Goal: Information Seeking & Learning: Learn about a topic

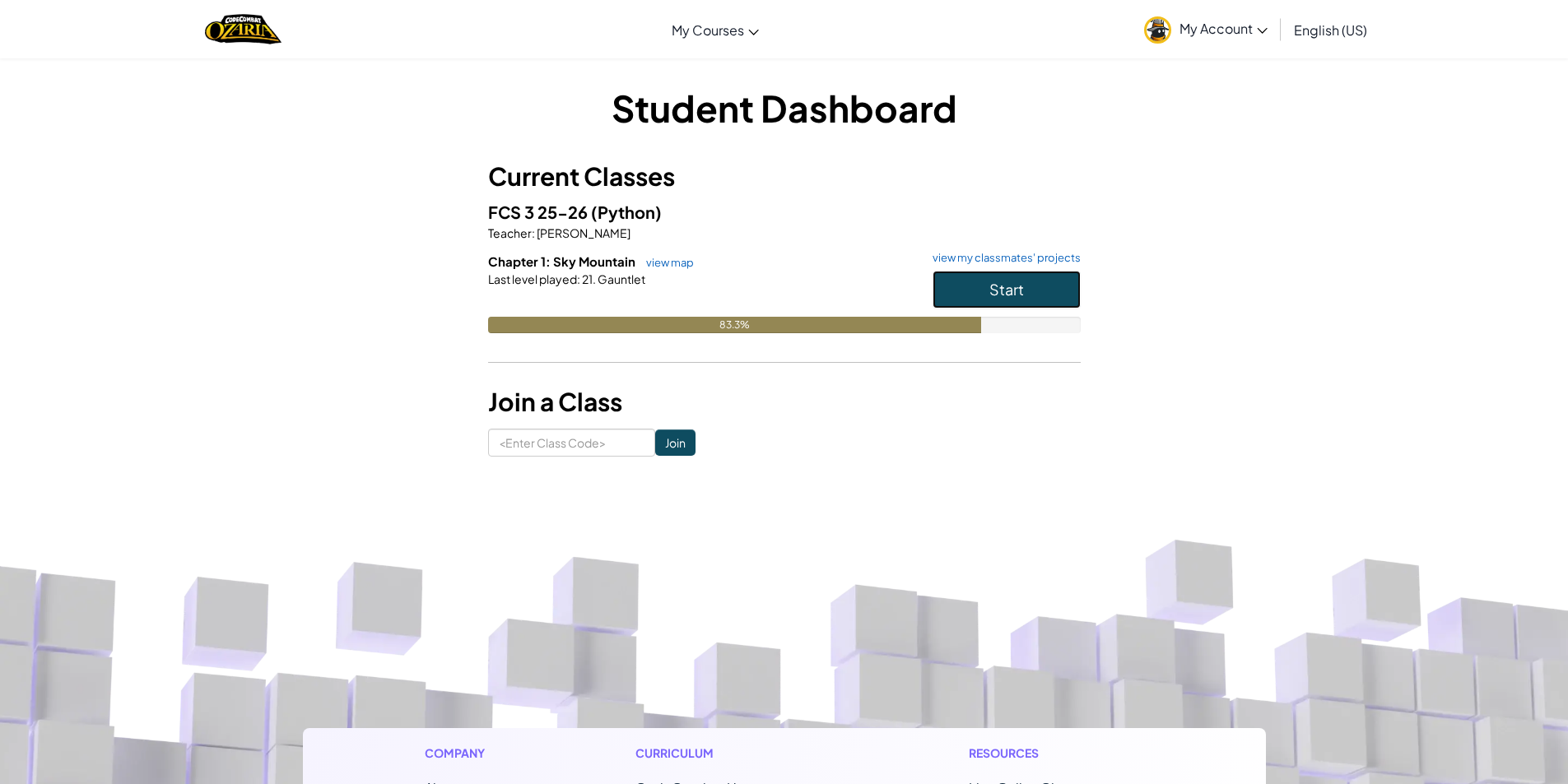
click at [1053, 289] on button "Start" at bounding box center [1005, 290] width 148 height 38
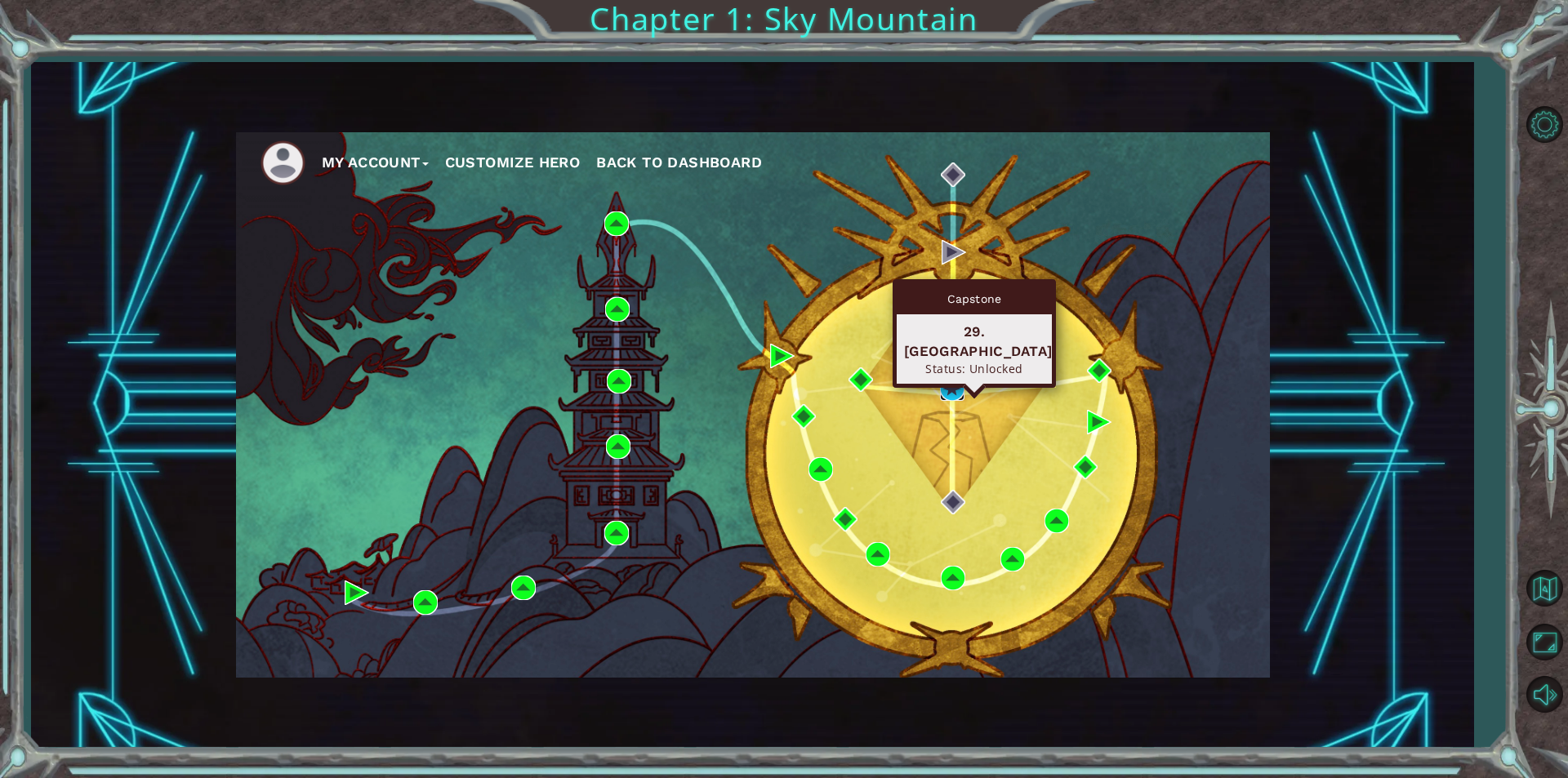
click at [954, 397] on img at bounding box center [953, 389] width 25 height 25
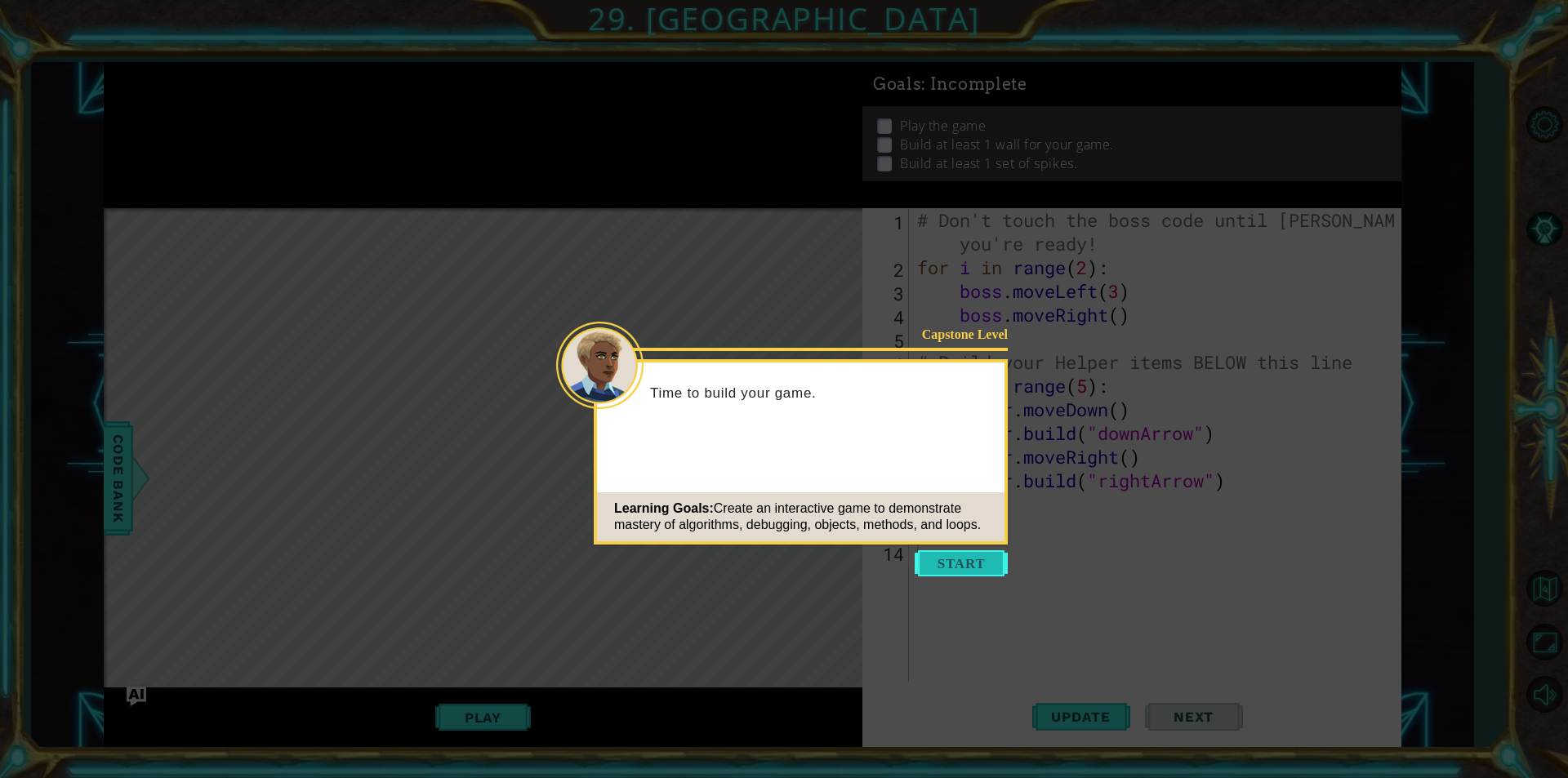
click at [989, 560] on button "Start" at bounding box center [961, 563] width 93 height 27
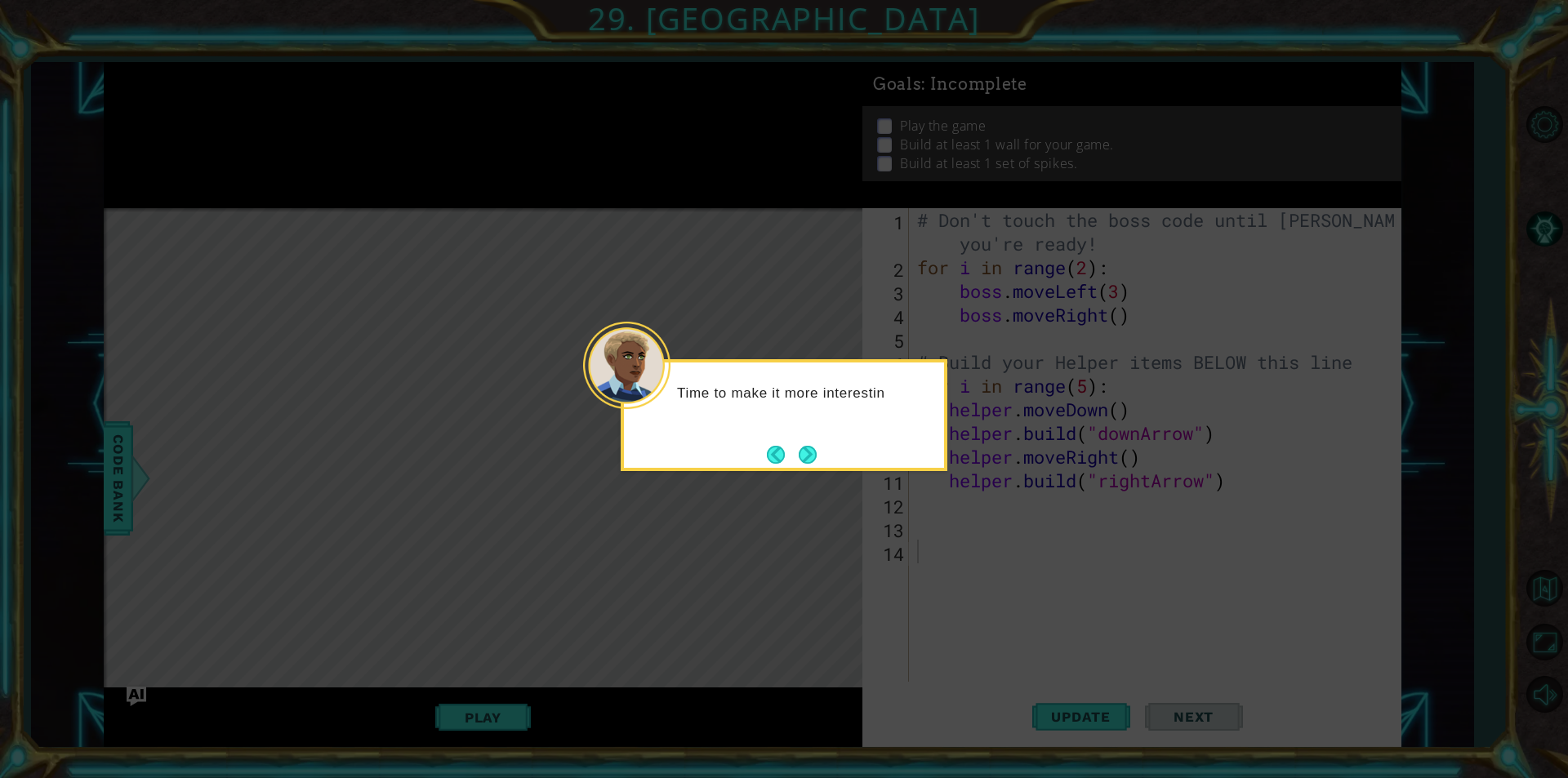
click at [823, 450] on div "Time to make it more interestin" at bounding box center [784, 416] width 327 height 112
click at [814, 457] on button "Next" at bounding box center [808, 454] width 18 height 18
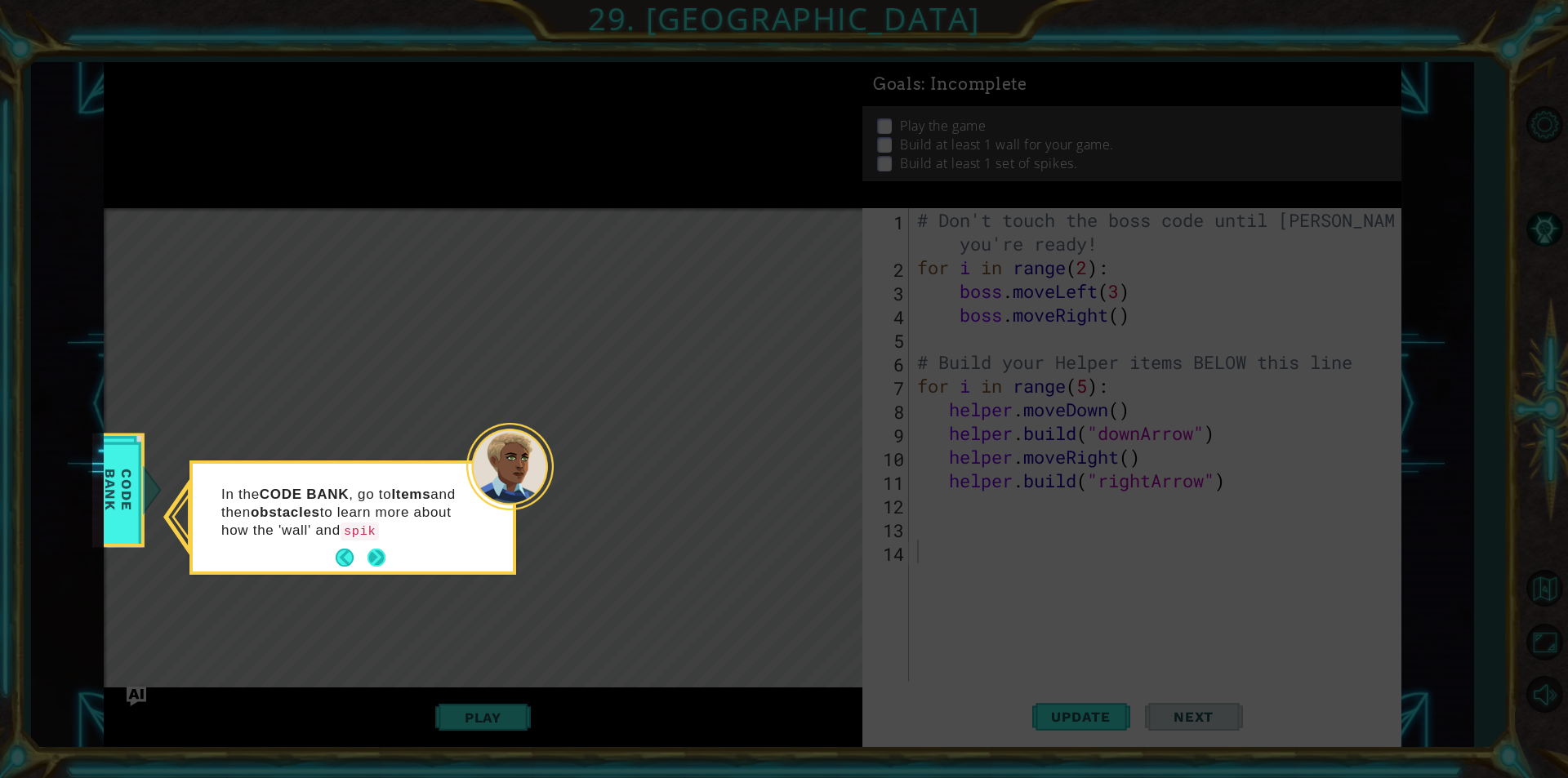
click at [378, 565] on button "Next" at bounding box center [376, 557] width 18 height 18
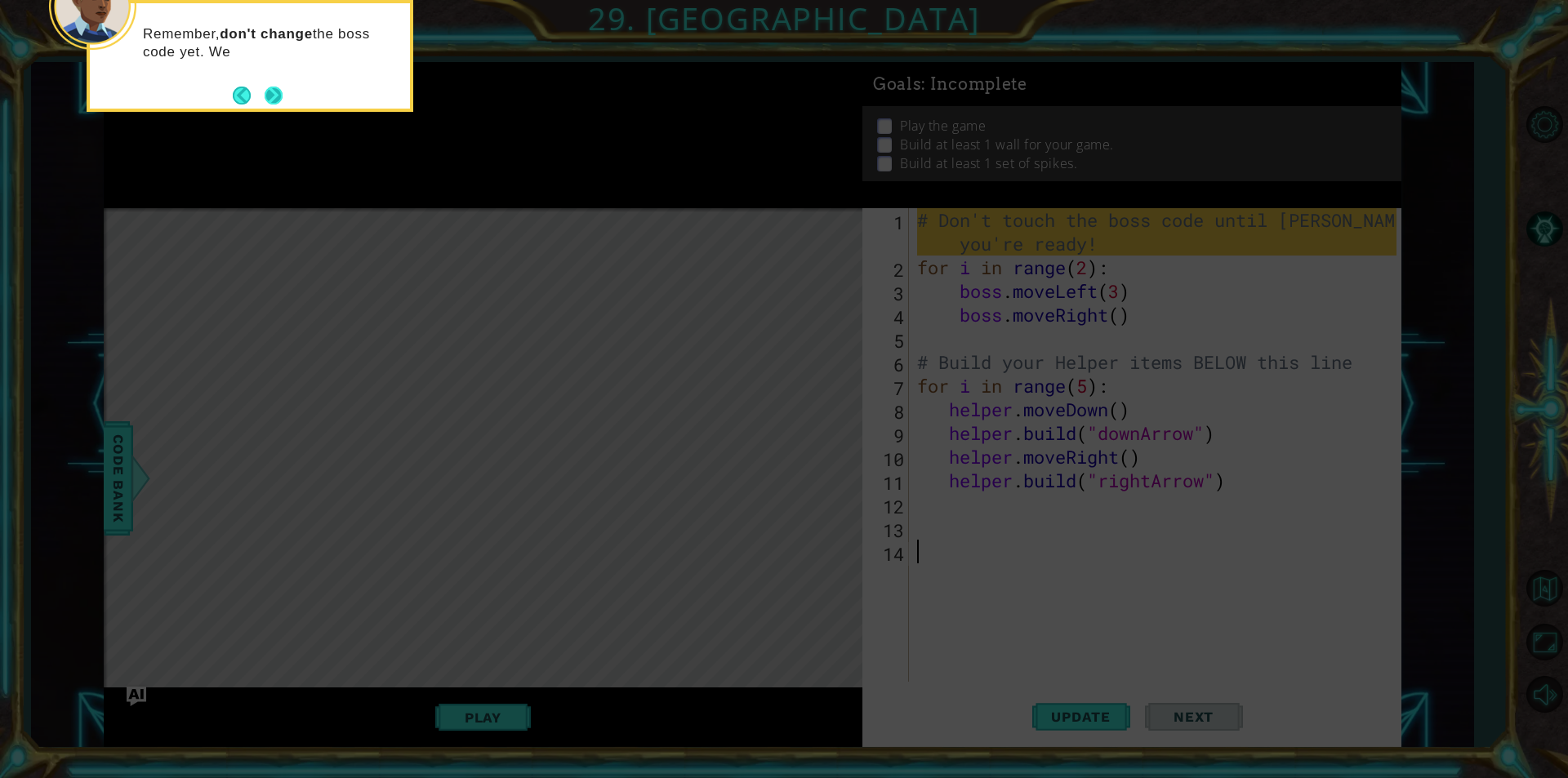
click at [280, 86] on button "Next" at bounding box center [274, 95] width 18 height 18
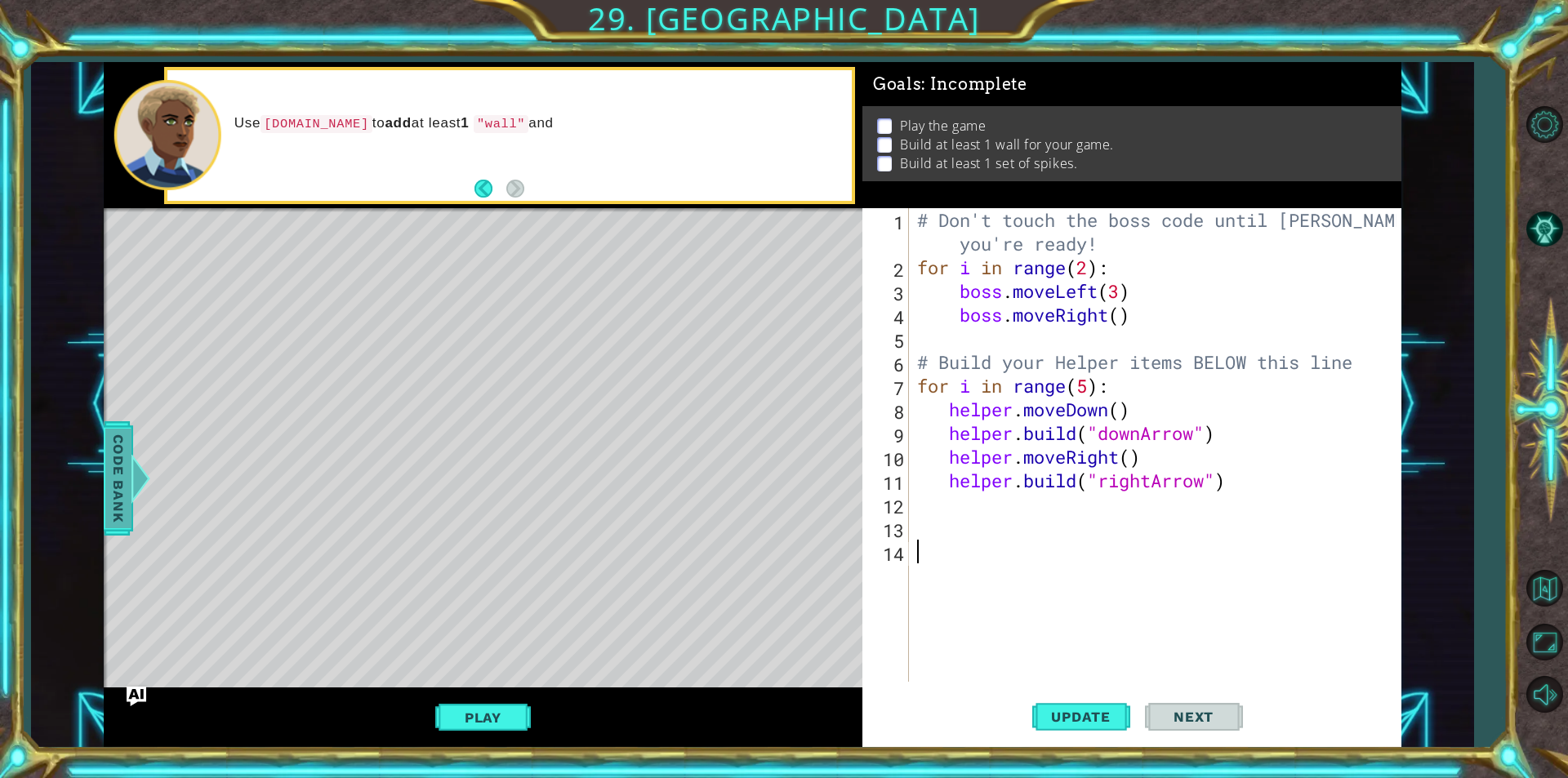
click at [120, 454] on span "Code Bank" at bounding box center [118, 478] width 27 height 99
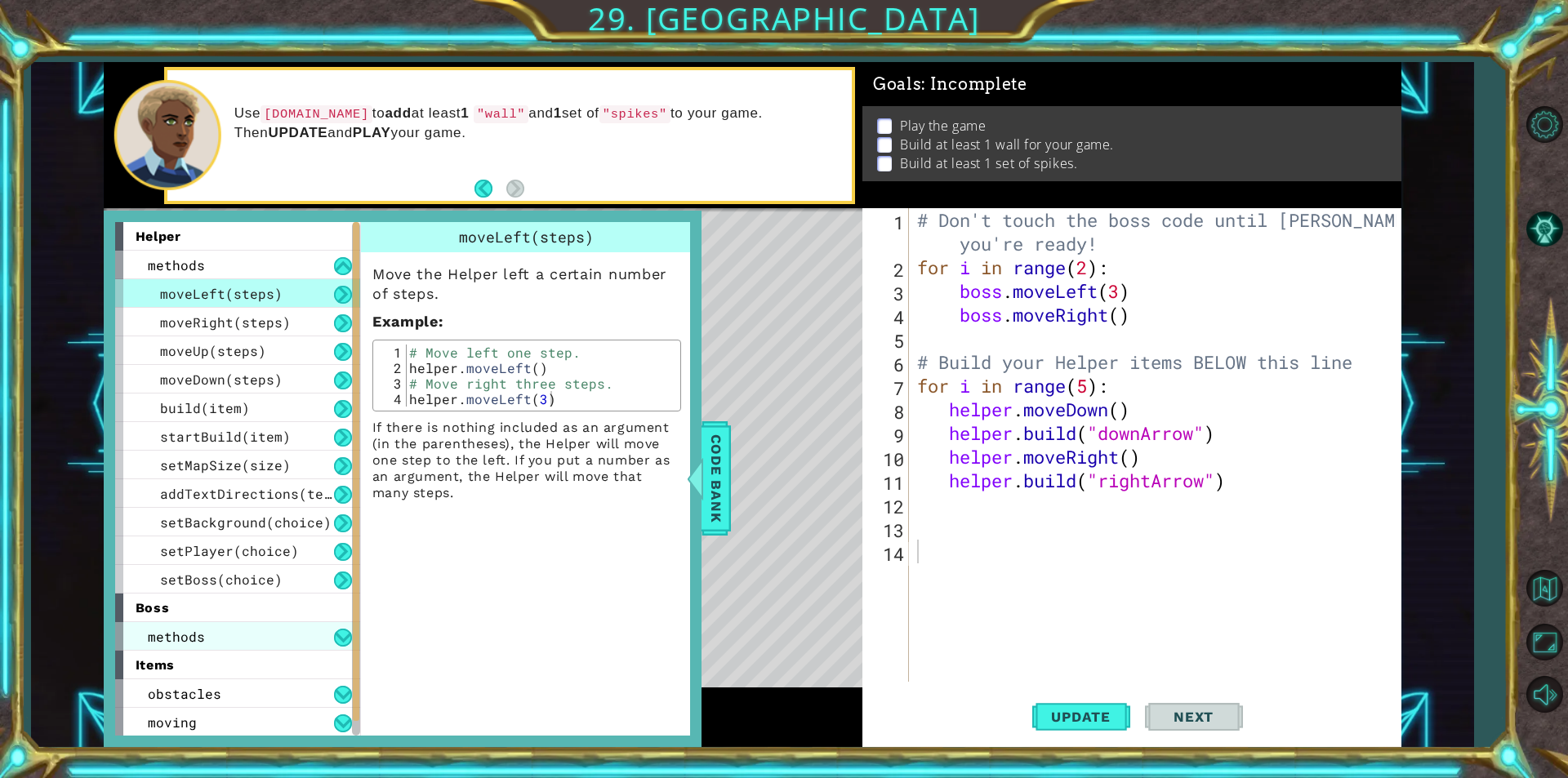
click at [312, 636] on div "methods" at bounding box center [238, 636] width 245 height 28
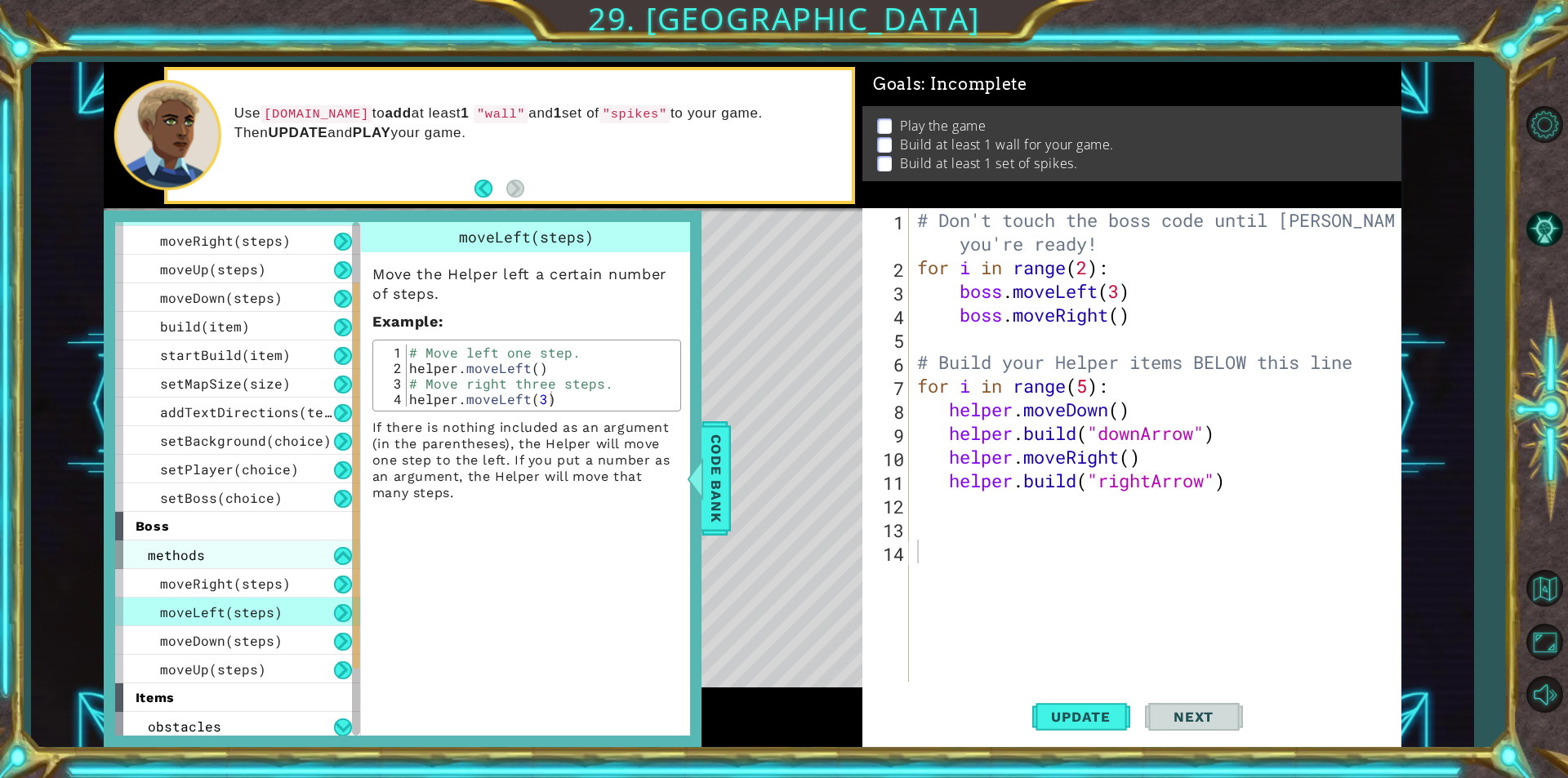
scroll to position [172, 0]
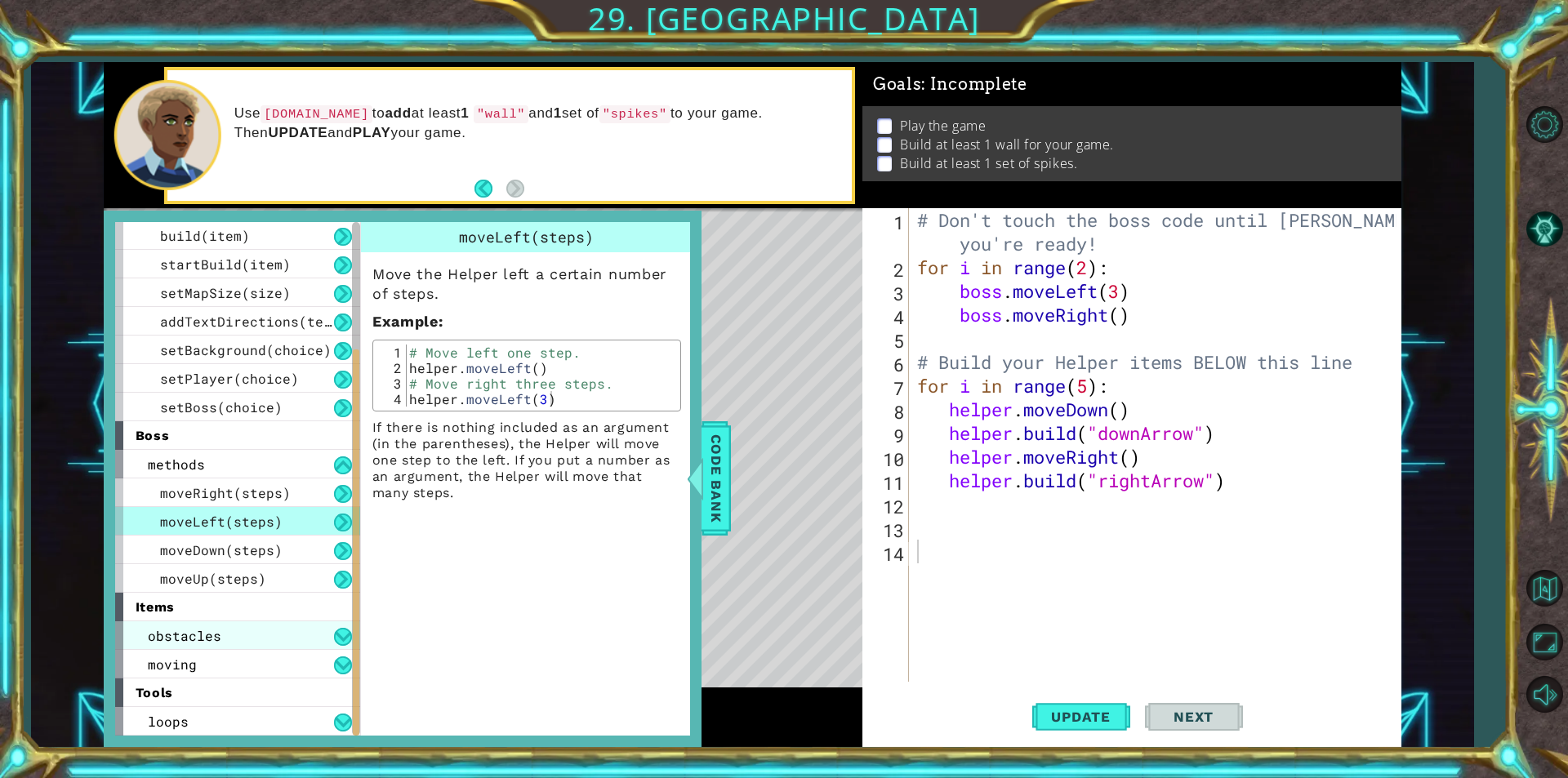
click at [309, 634] on div "obstacles" at bounding box center [238, 636] width 245 height 28
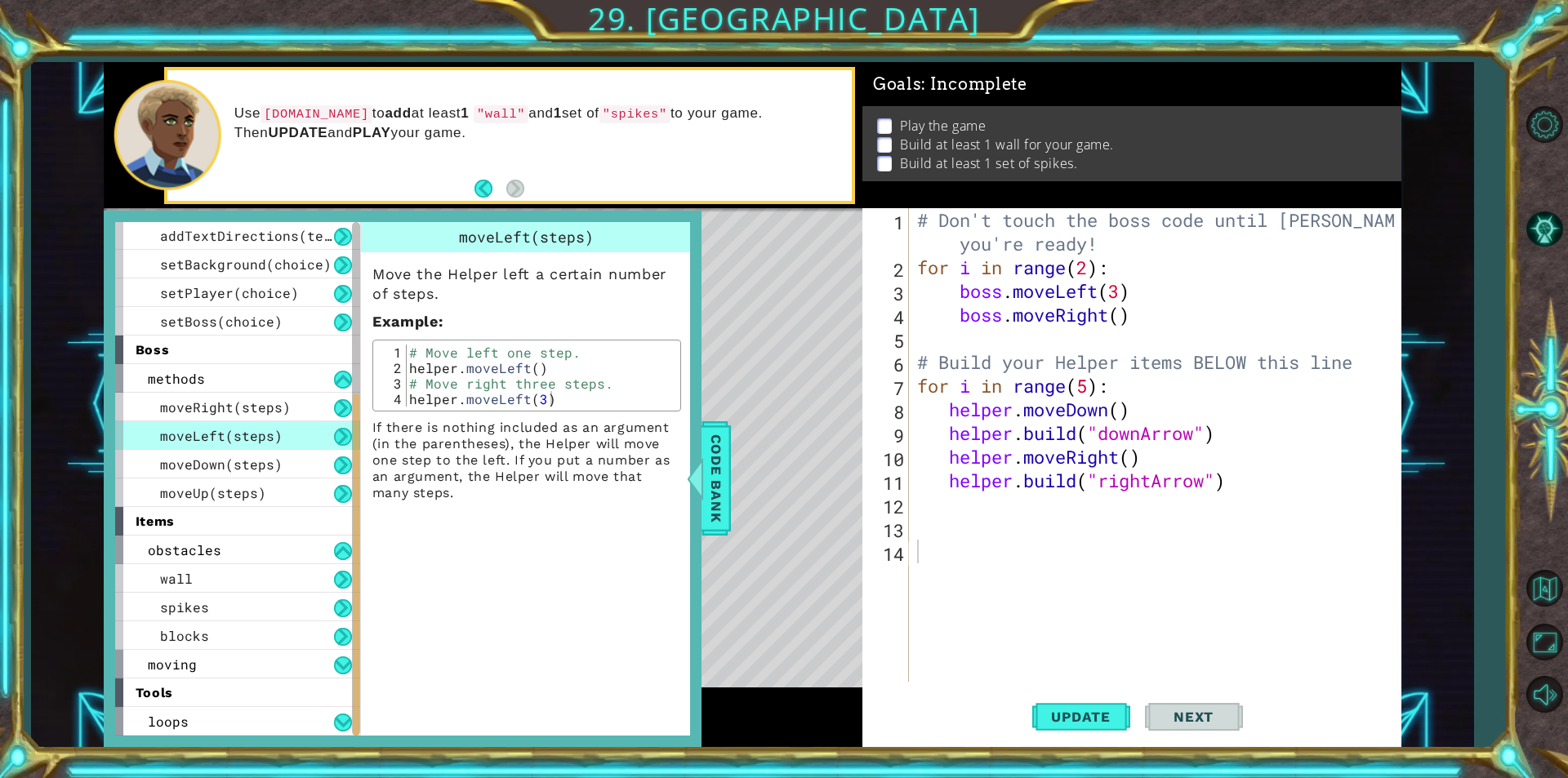
click at [856, 575] on div "Level Map" at bounding box center [481, 449] width 755 height 481
click at [1075, 711] on span "Update" at bounding box center [1080, 716] width 92 height 16
click at [718, 468] on span "Code Bank" at bounding box center [717, 478] width 27 height 99
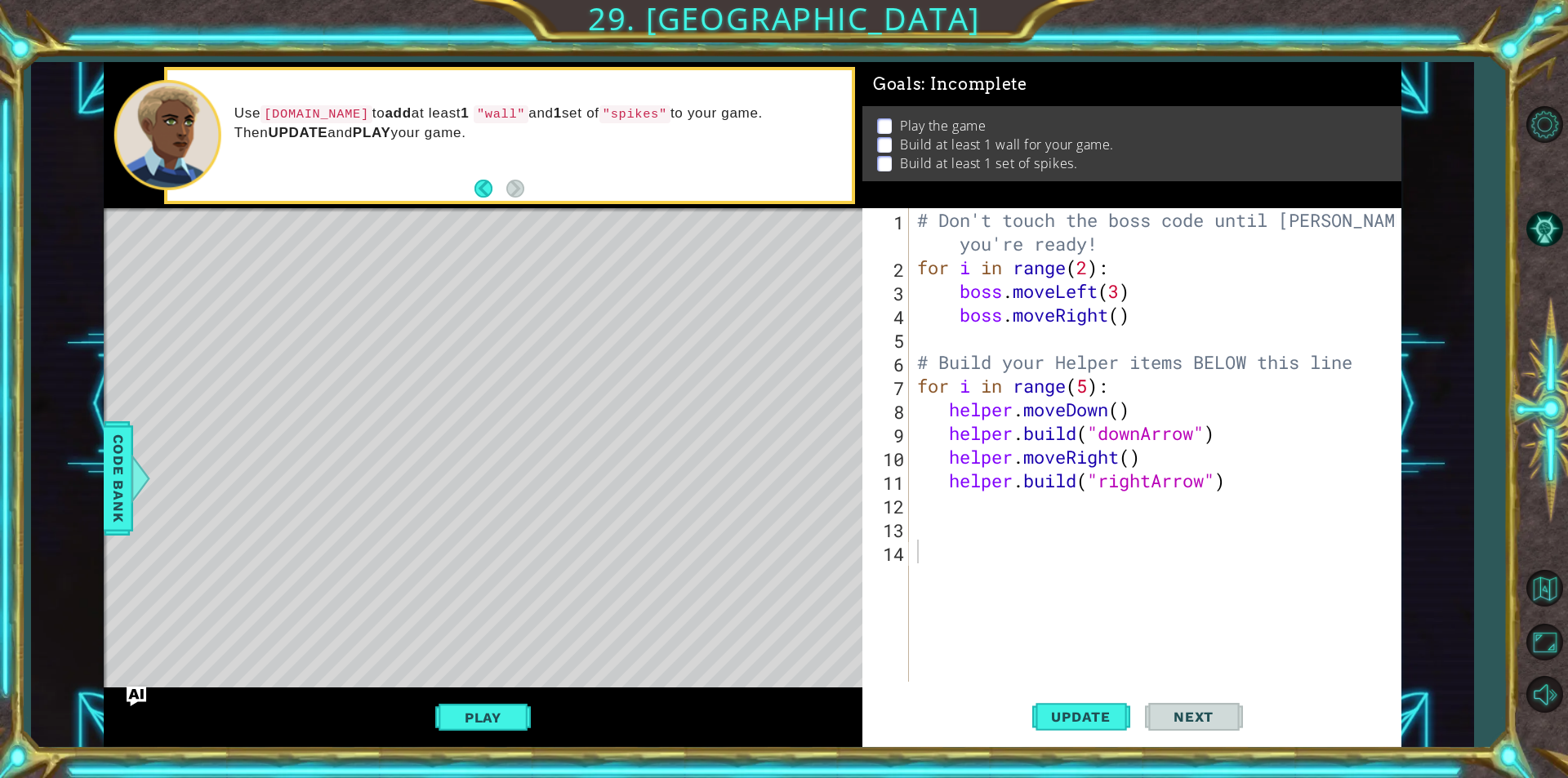
click at [496, 705] on button "Play" at bounding box center [483, 717] width 96 height 31
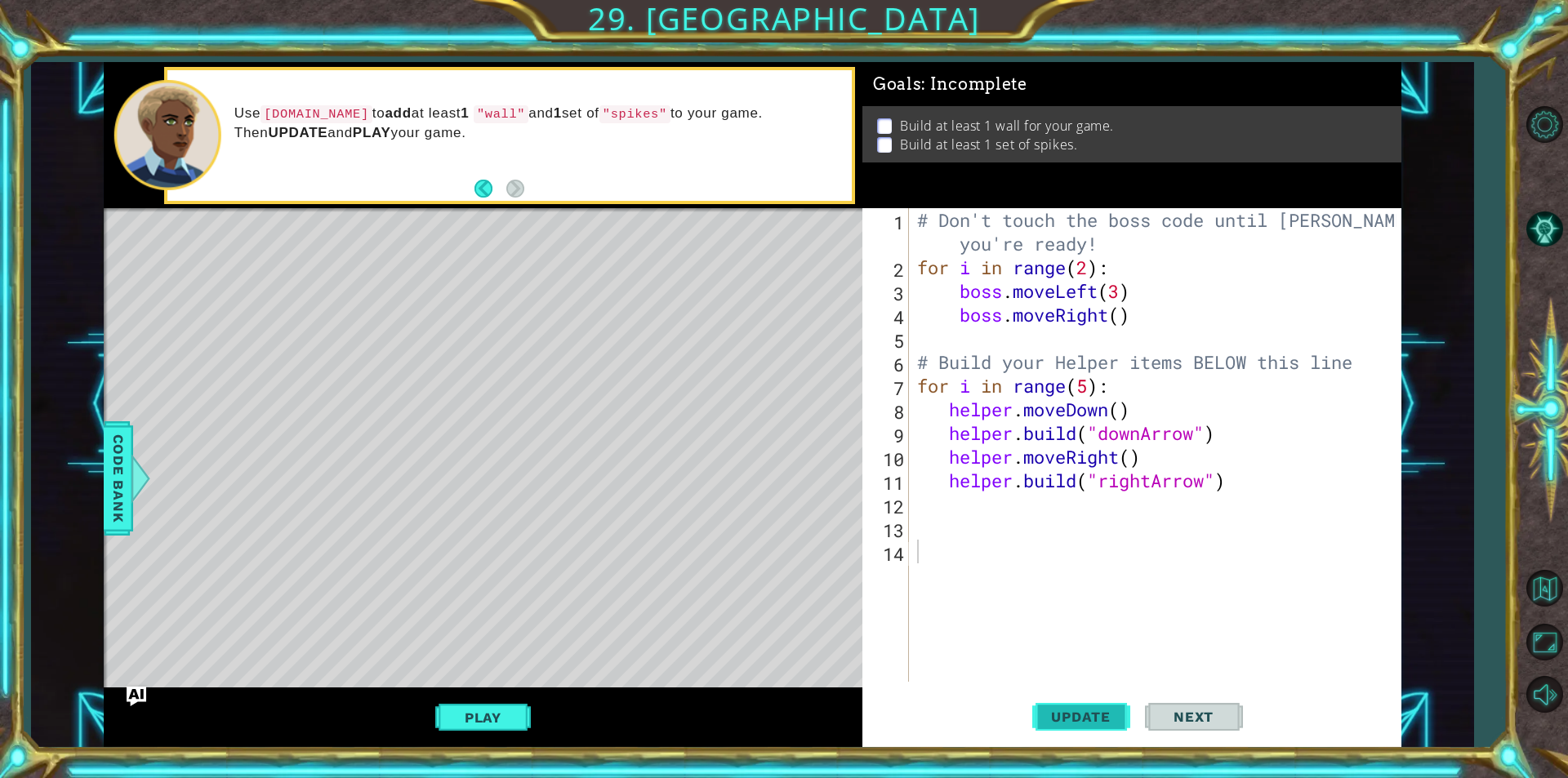
click at [1079, 716] on span "Update" at bounding box center [1080, 716] width 92 height 16
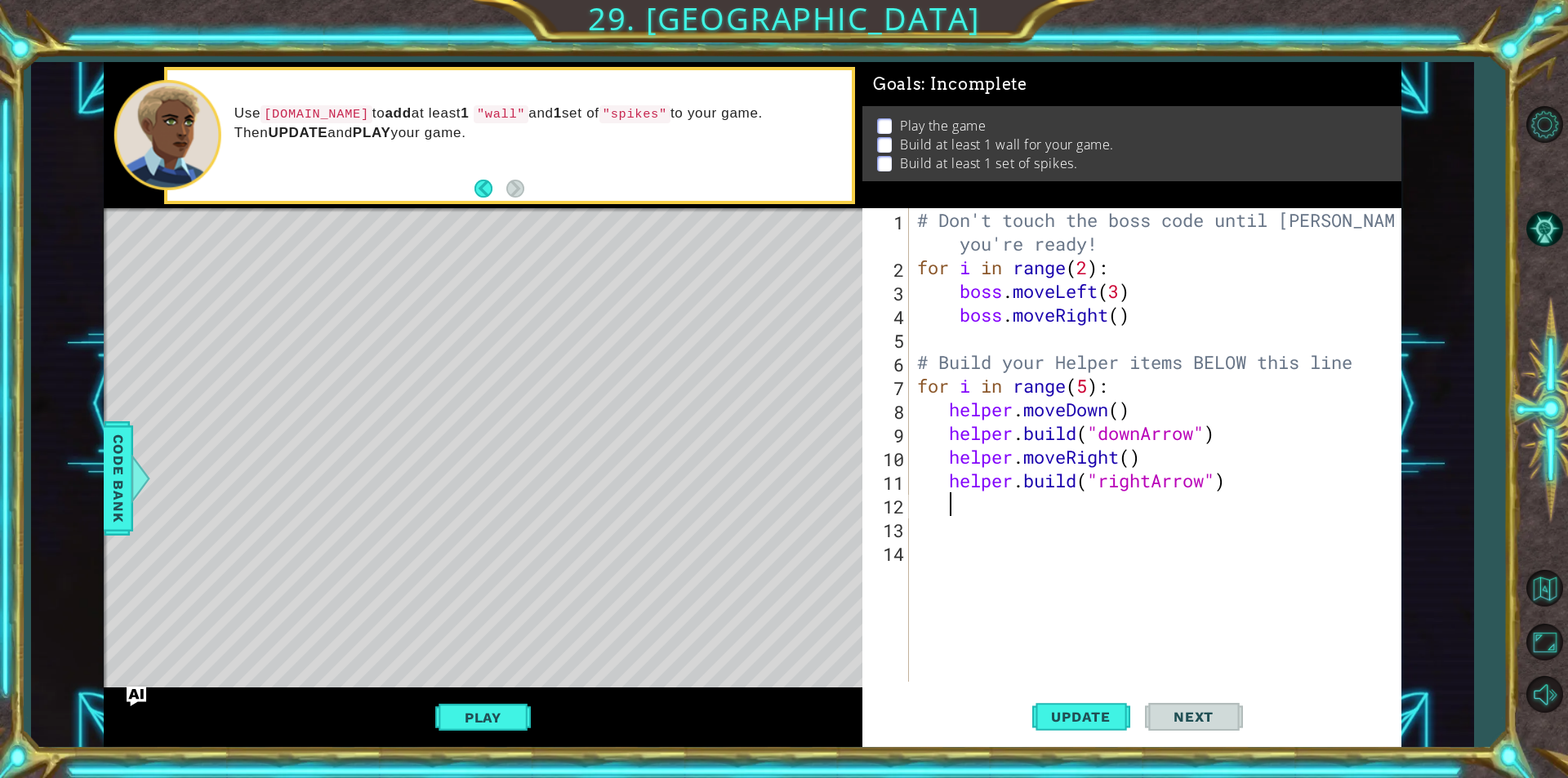
click at [944, 497] on div "# Don't touch the boss code until Vega says you're ready! for i in range ( 2 ) …" at bounding box center [1159, 480] width 491 height 544
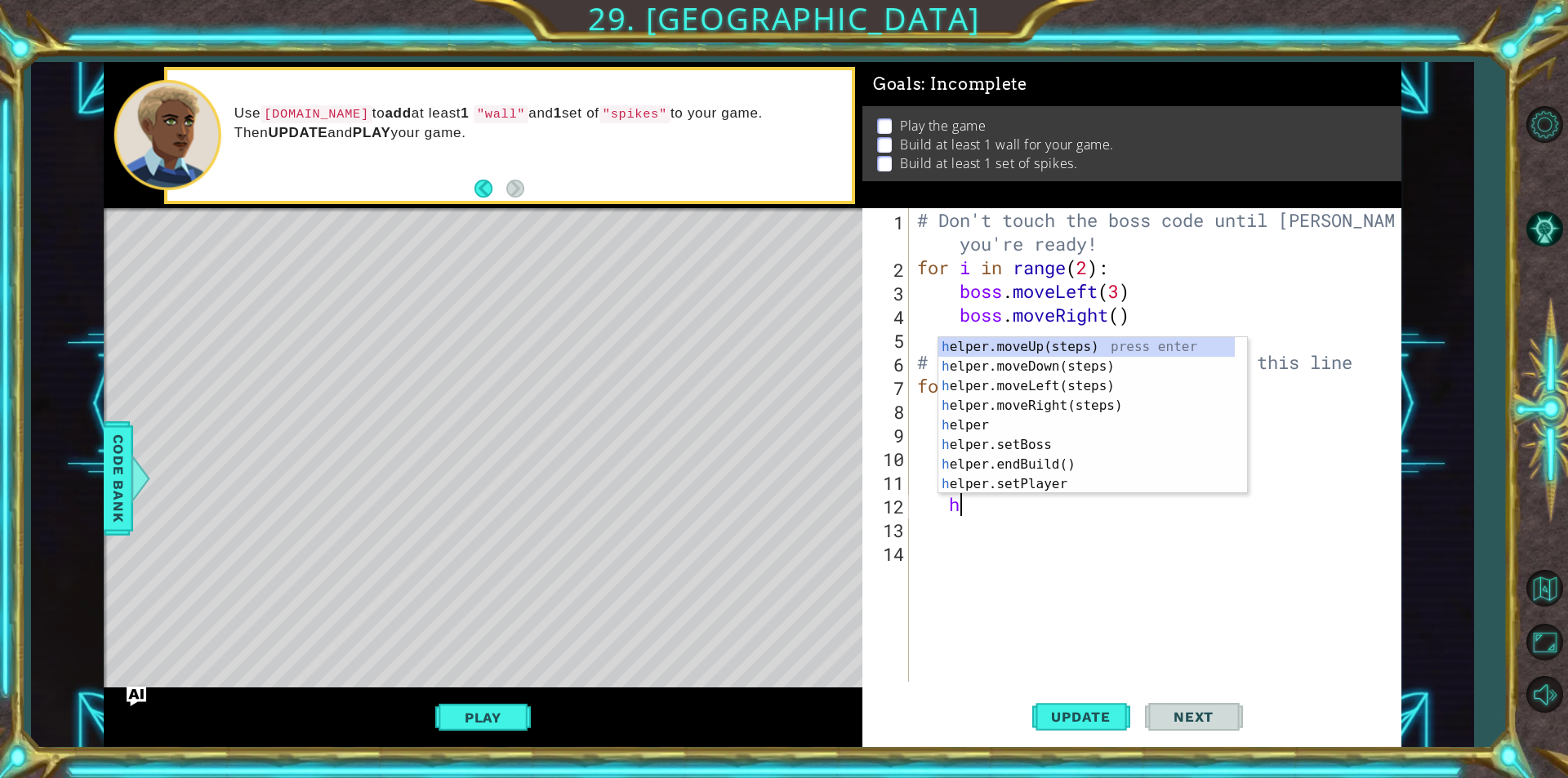
scroll to position [0, 1]
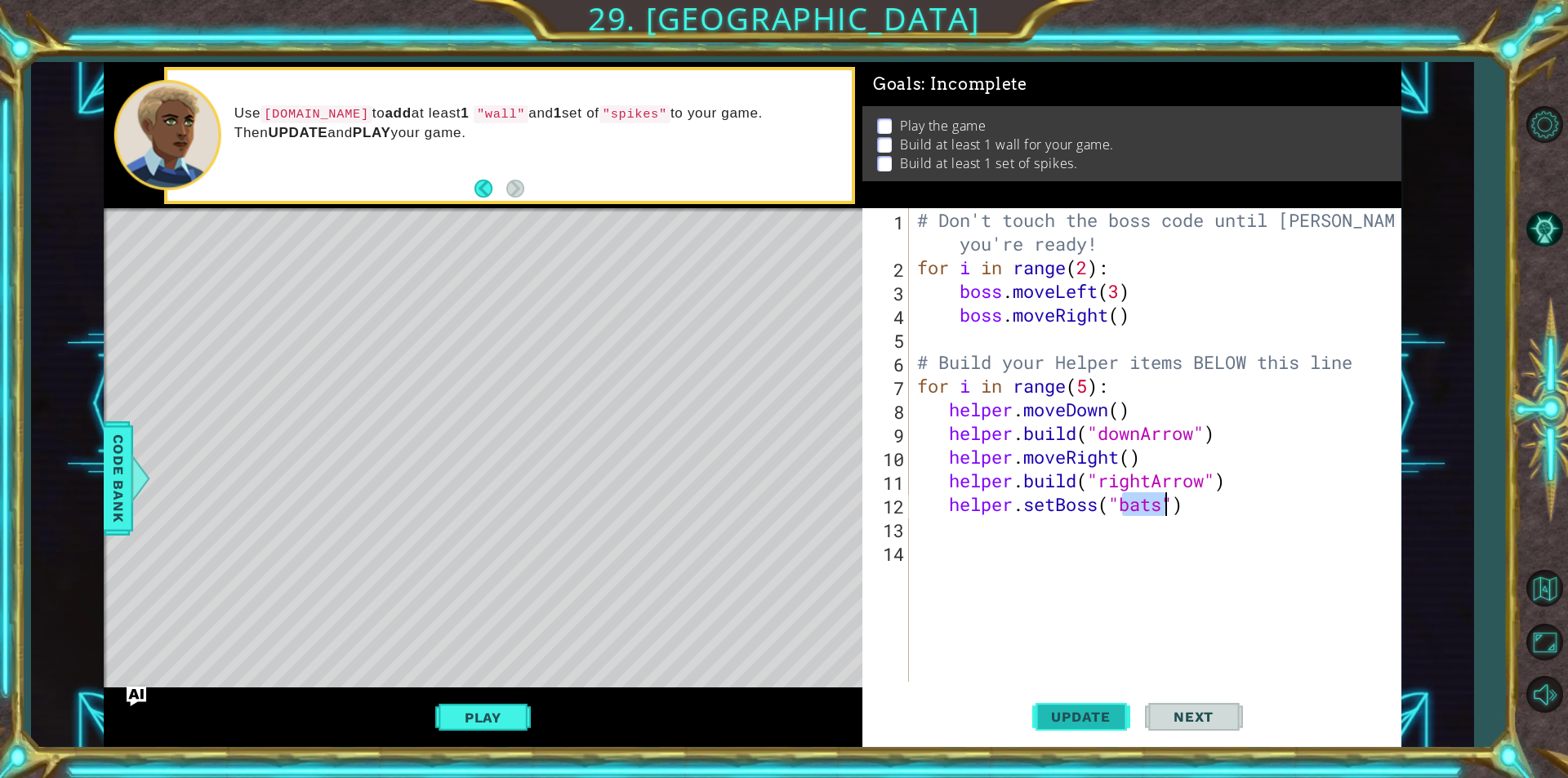
type textarea "helper.setBoss("bats")"
click at [1089, 726] on button "Update" at bounding box center [1082, 716] width 98 height 54
click at [451, 719] on button "Play" at bounding box center [483, 717] width 96 height 31
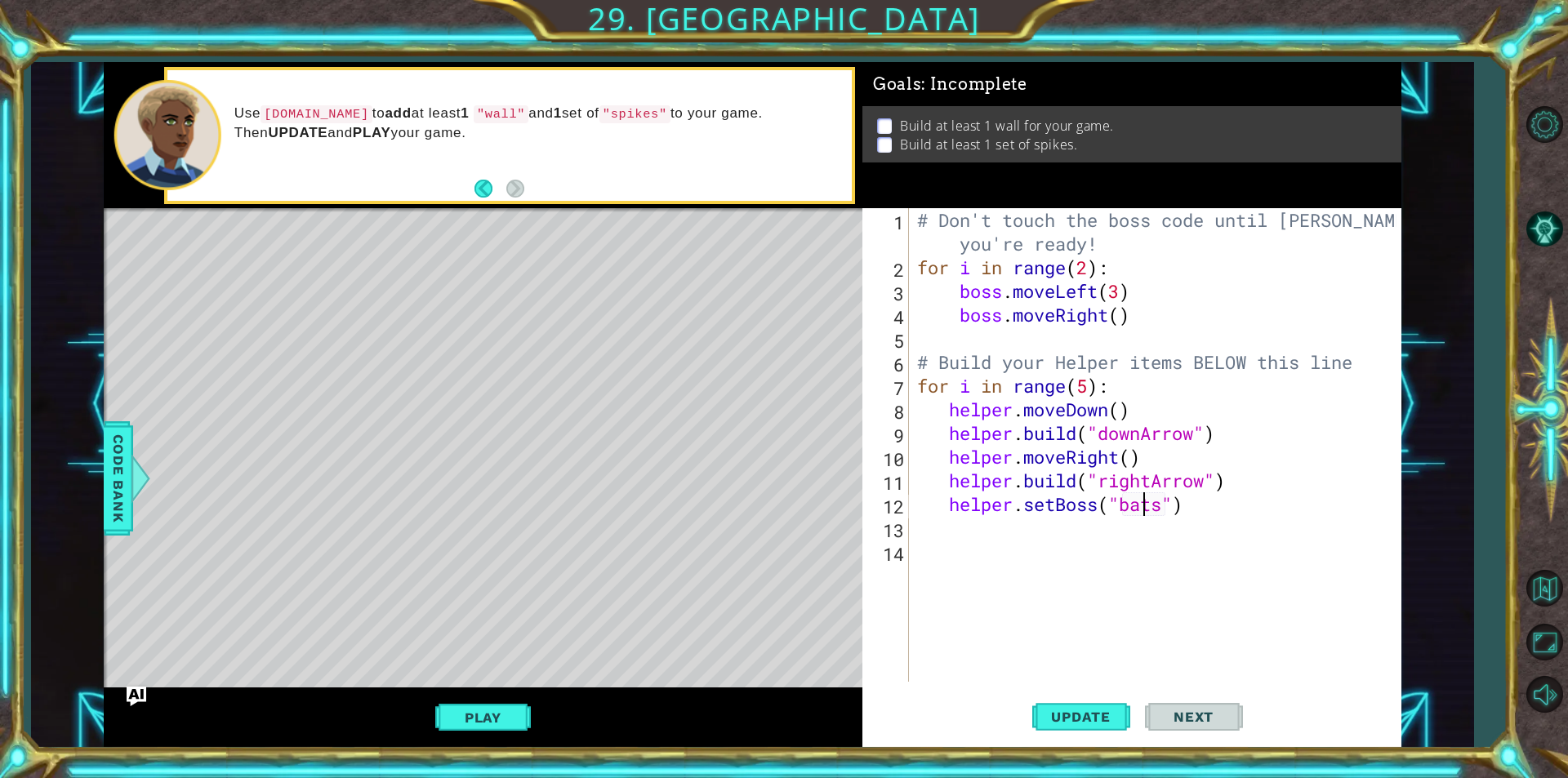
click at [1146, 505] on div "# Don't touch the boss code until Vega says you're ready! for i in range ( 2 ) …" at bounding box center [1159, 480] width 491 height 544
click at [1035, 526] on div "# Don't touch the boss code until Vega says you're ready! for i in range ( 2 ) …" at bounding box center [1159, 480] width 491 height 544
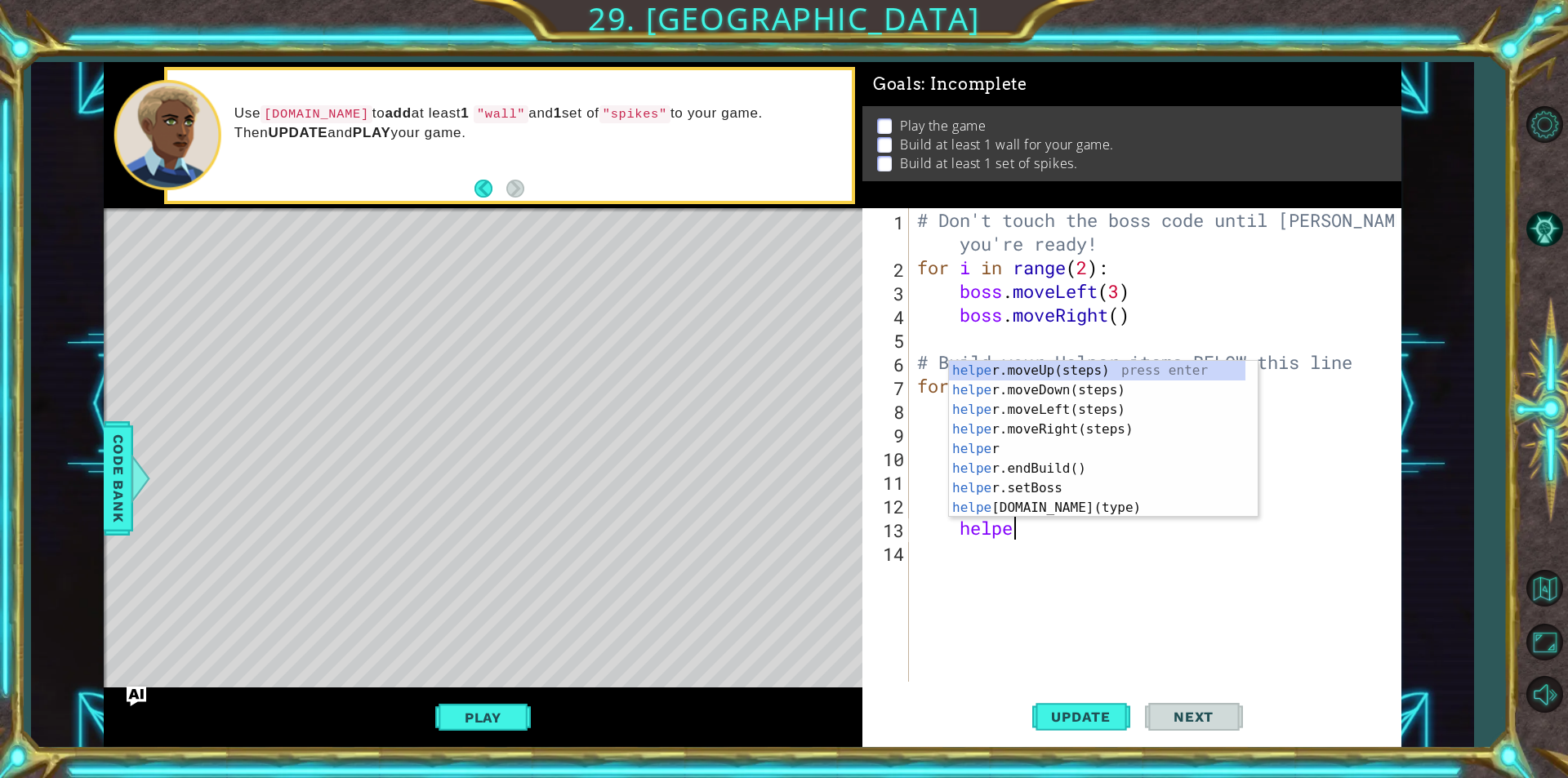
scroll to position [0, 4]
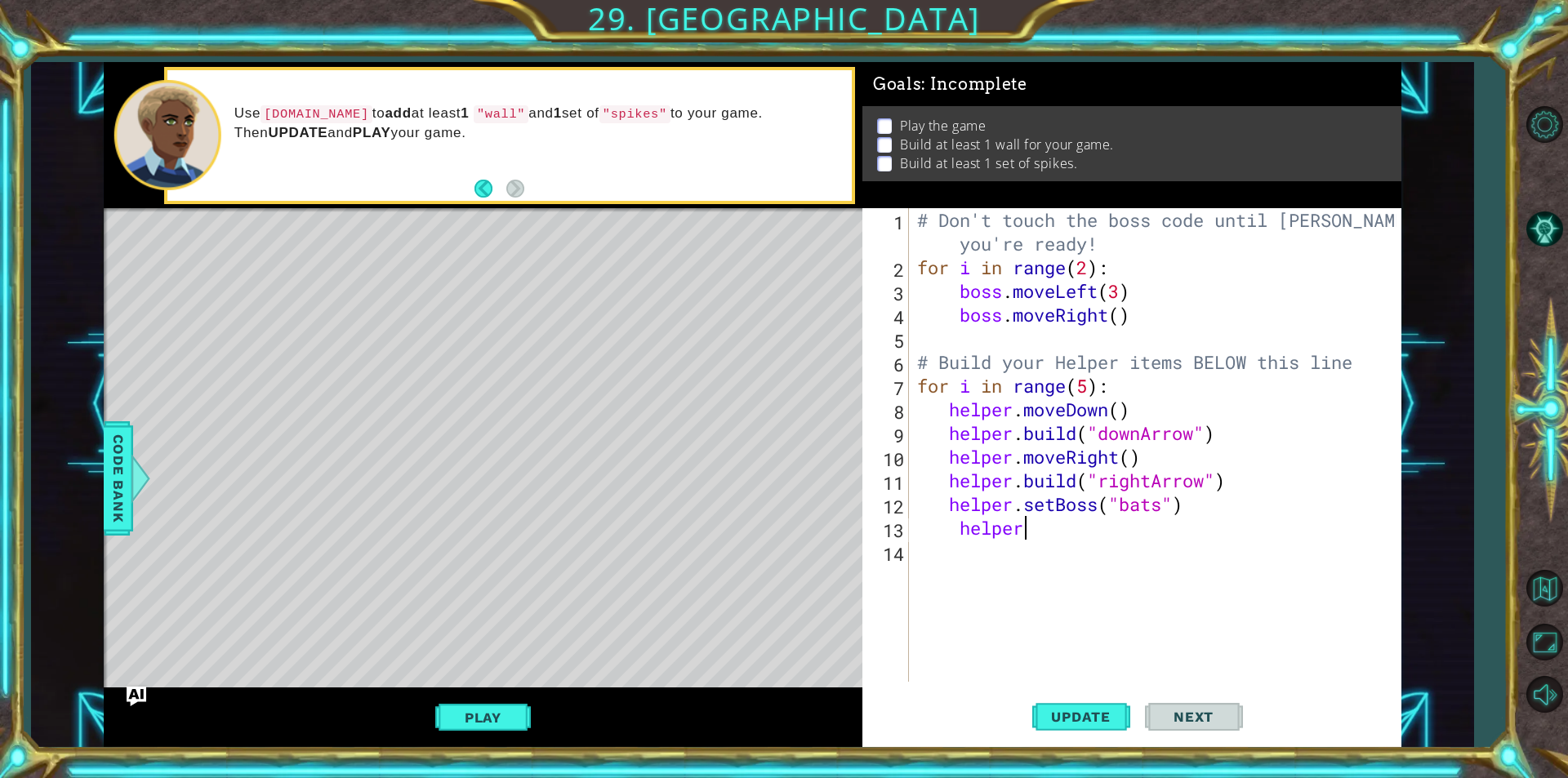
click at [1022, 517] on div "# Don't touch the boss code until Vega says you're ready! for i in range ( 2 ) …" at bounding box center [1159, 480] width 491 height 544
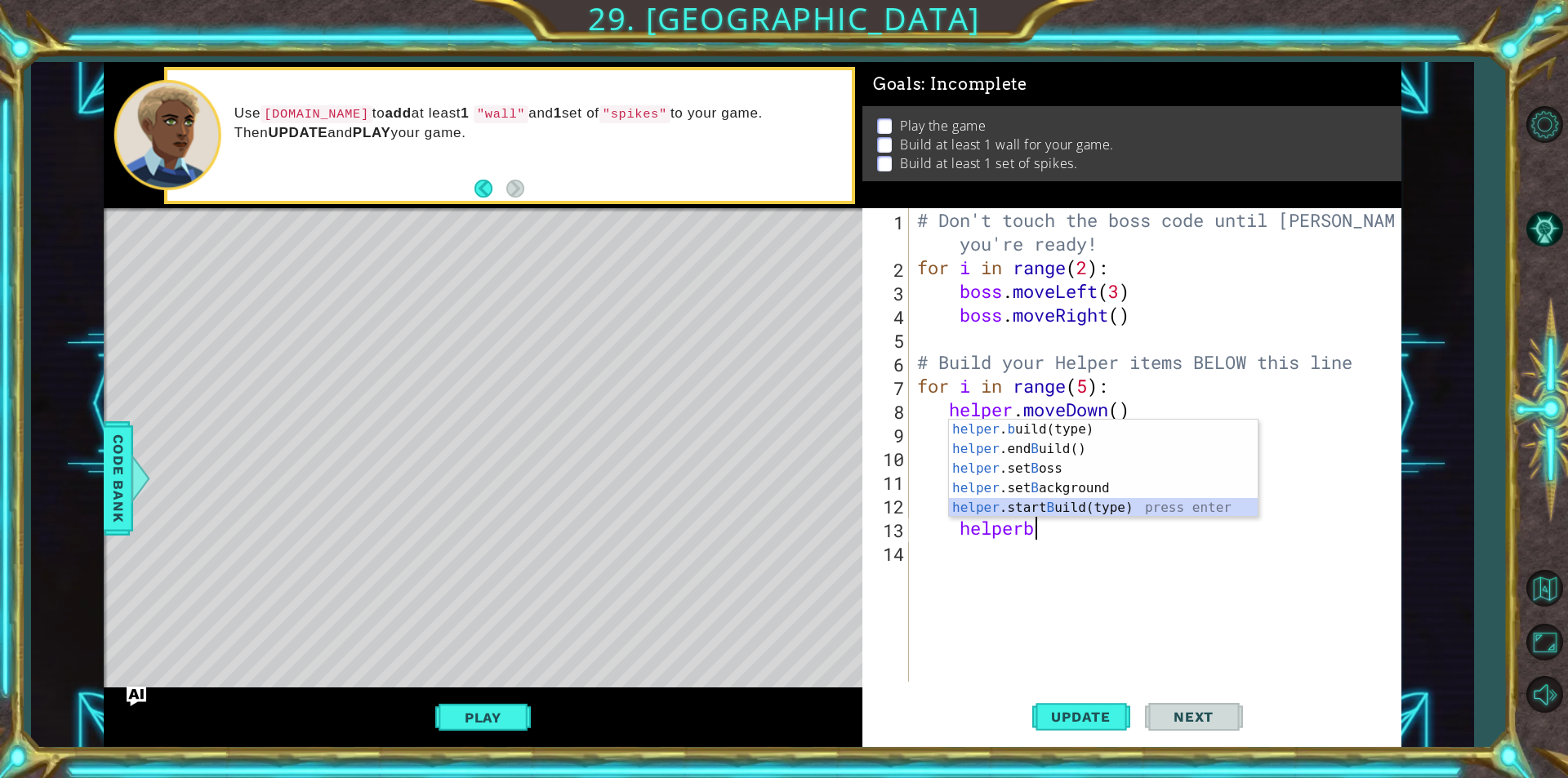
click at [1064, 502] on div "helper . b uild(type) press enter helper .end B uild() press enter helper .set …" at bounding box center [1104, 487] width 309 height 137
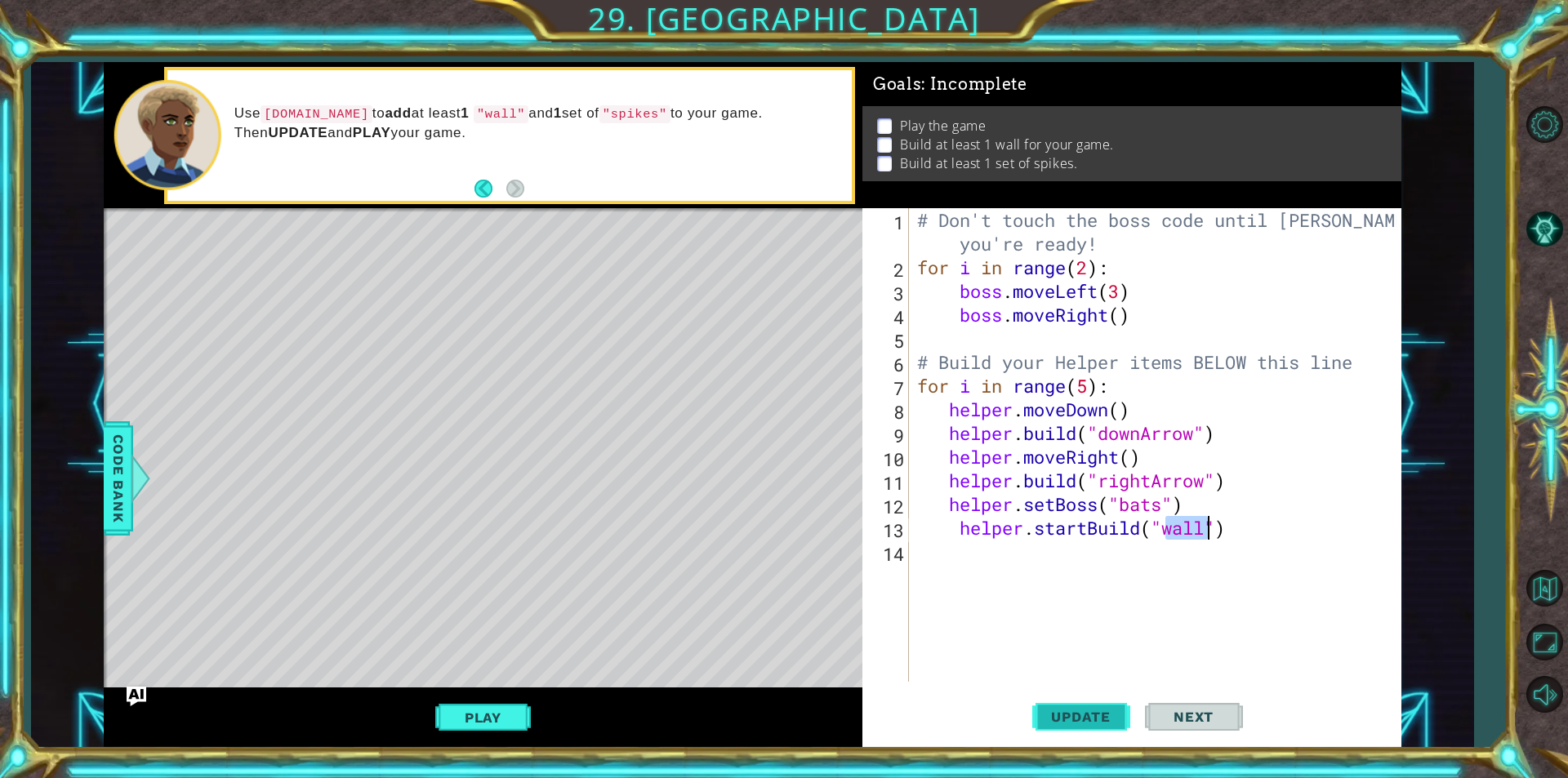
click at [1068, 721] on span "Update" at bounding box center [1080, 716] width 92 height 16
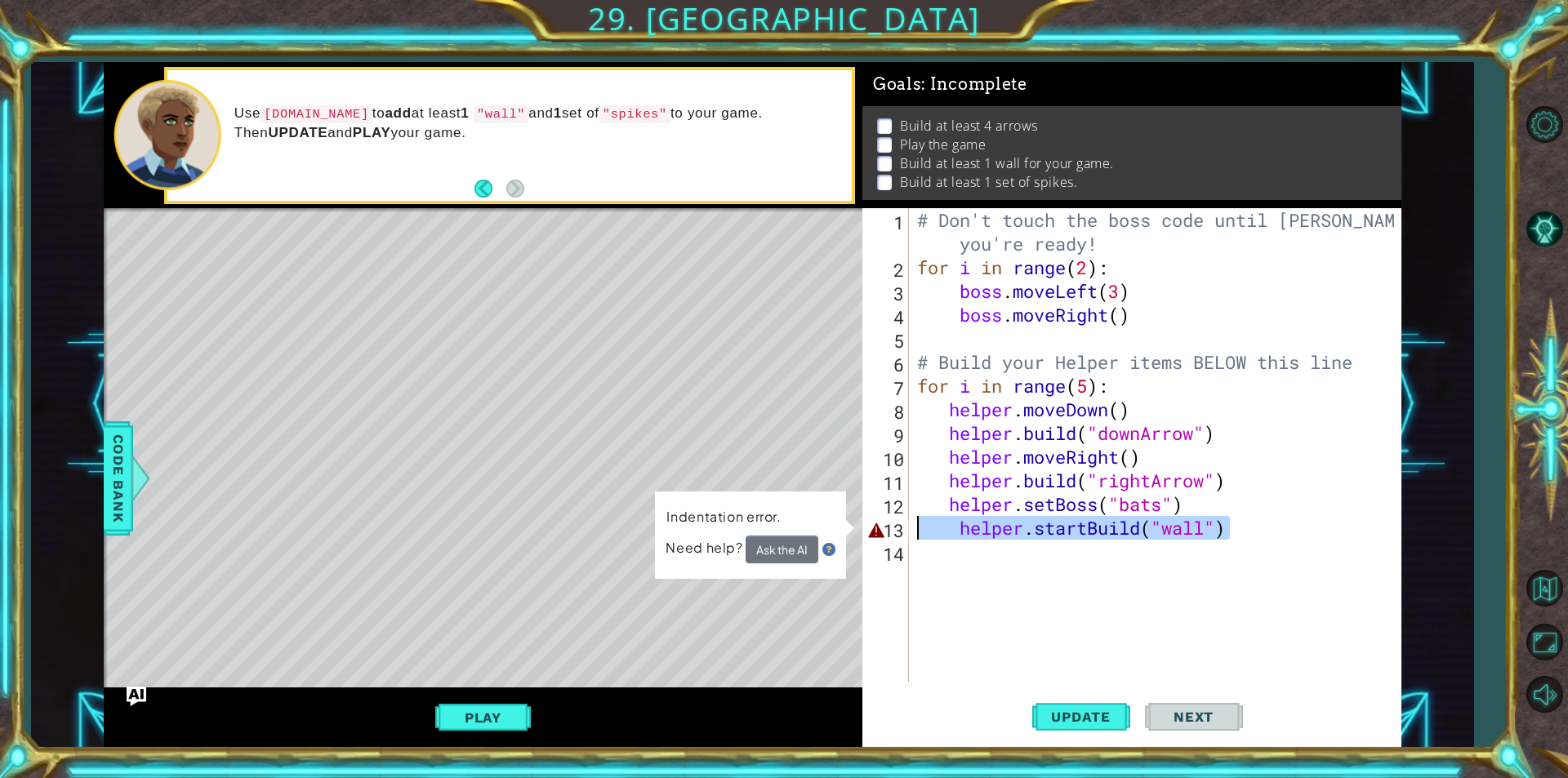
drag, startPoint x: 1247, startPoint y: 533, endPoint x: 847, endPoint y: 521, distance: 400.2
click at [847, 521] on div "1 ההההההההההההההההההההההההההההההההההההההההההההההההההההההההההההההההההההההההההההה…" at bounding box center [753, 405] width 1298 height 685
click at [1167, 462] on div "# Don't touch the boss code until Vega says you're ready! for i in range ( 2 ) …" at bounding box center [1159, 480] width 491 height 544
type textarea "helper.moveRight()"
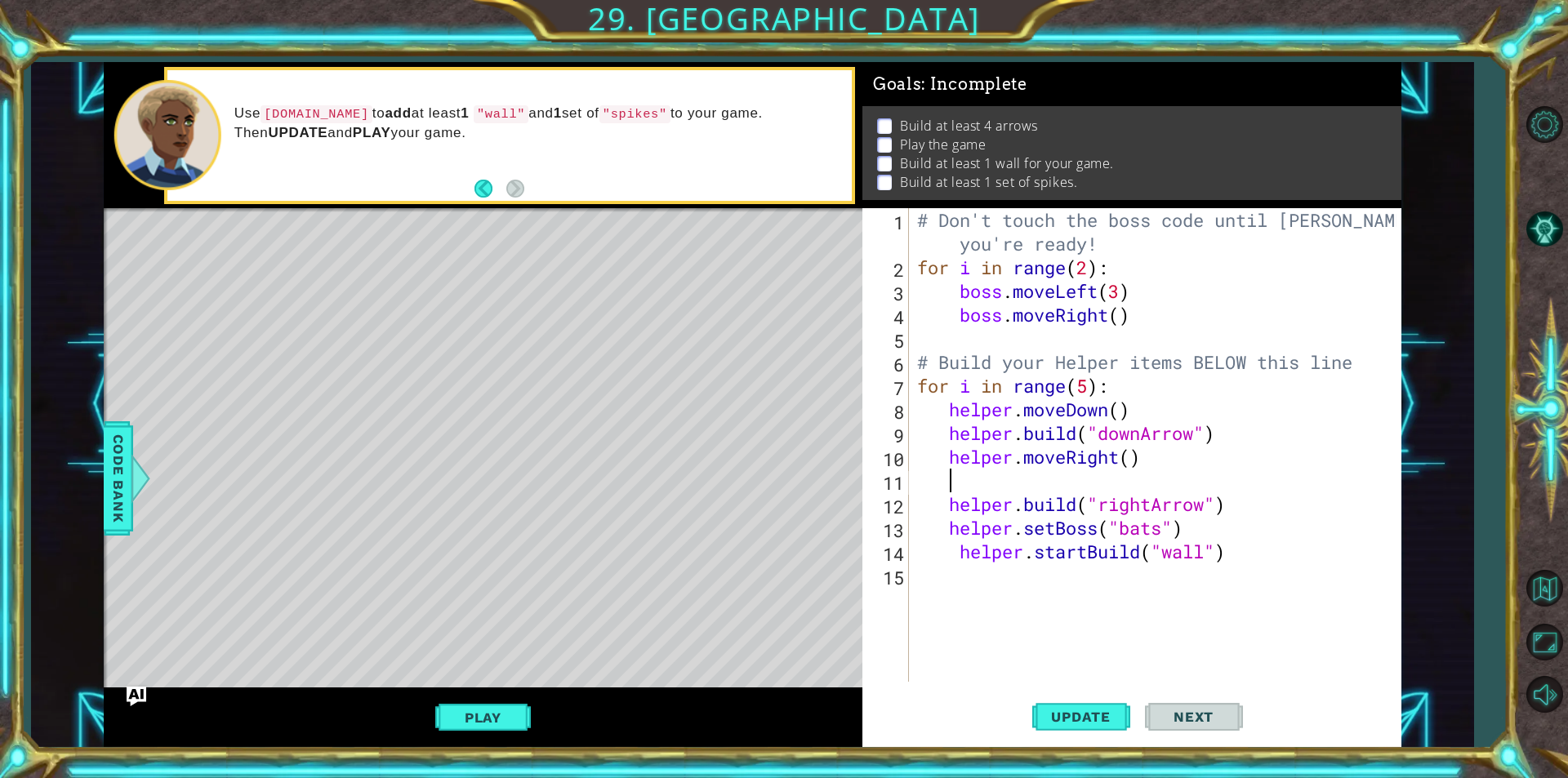
scroll to position [0, 1]
paste textarea "helper.startBuild("wall")"
click at [1096, 713] on span "Update" at bounding box center [1080, 716] width 92 height 16
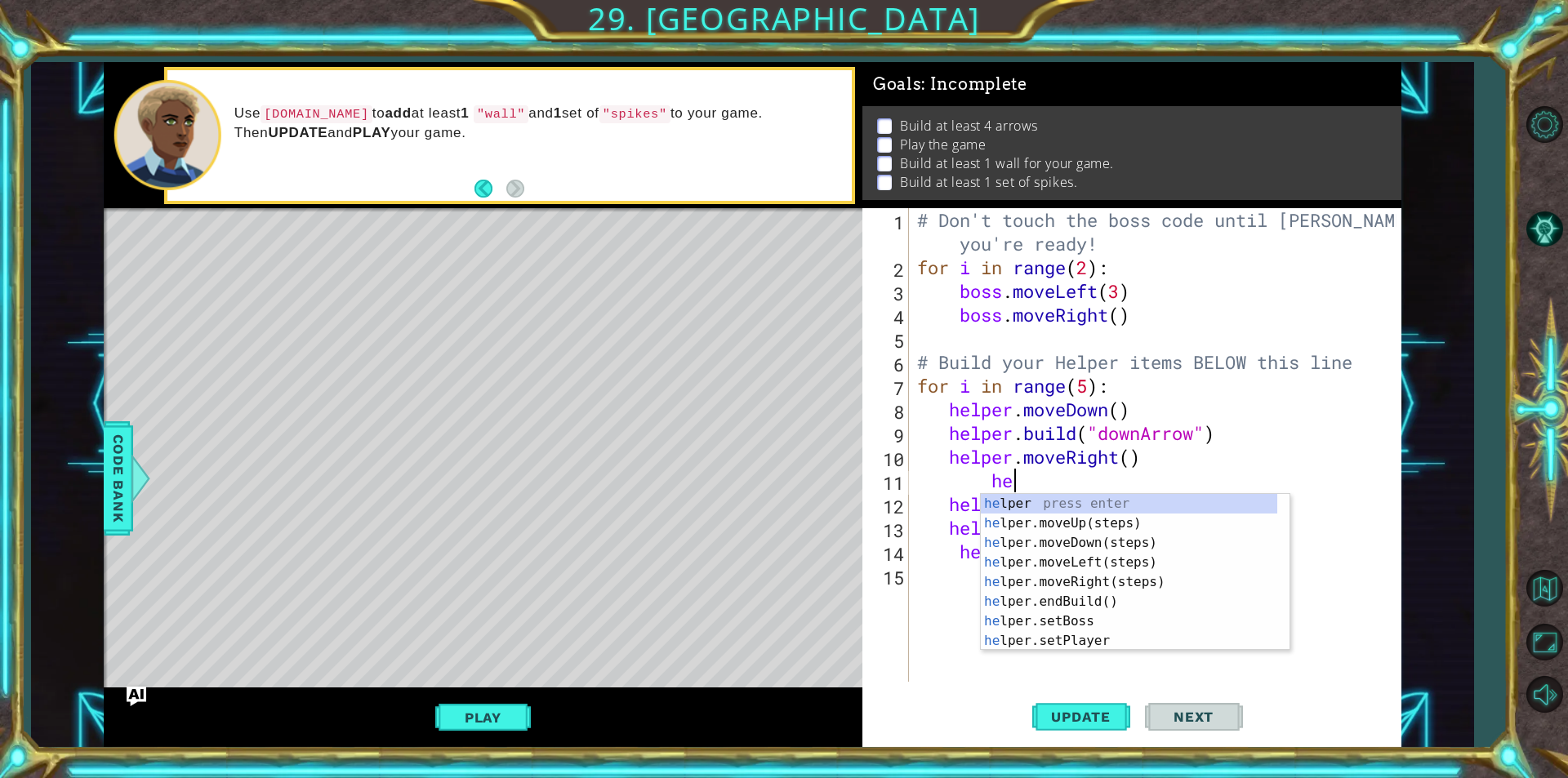
type textarea "h"
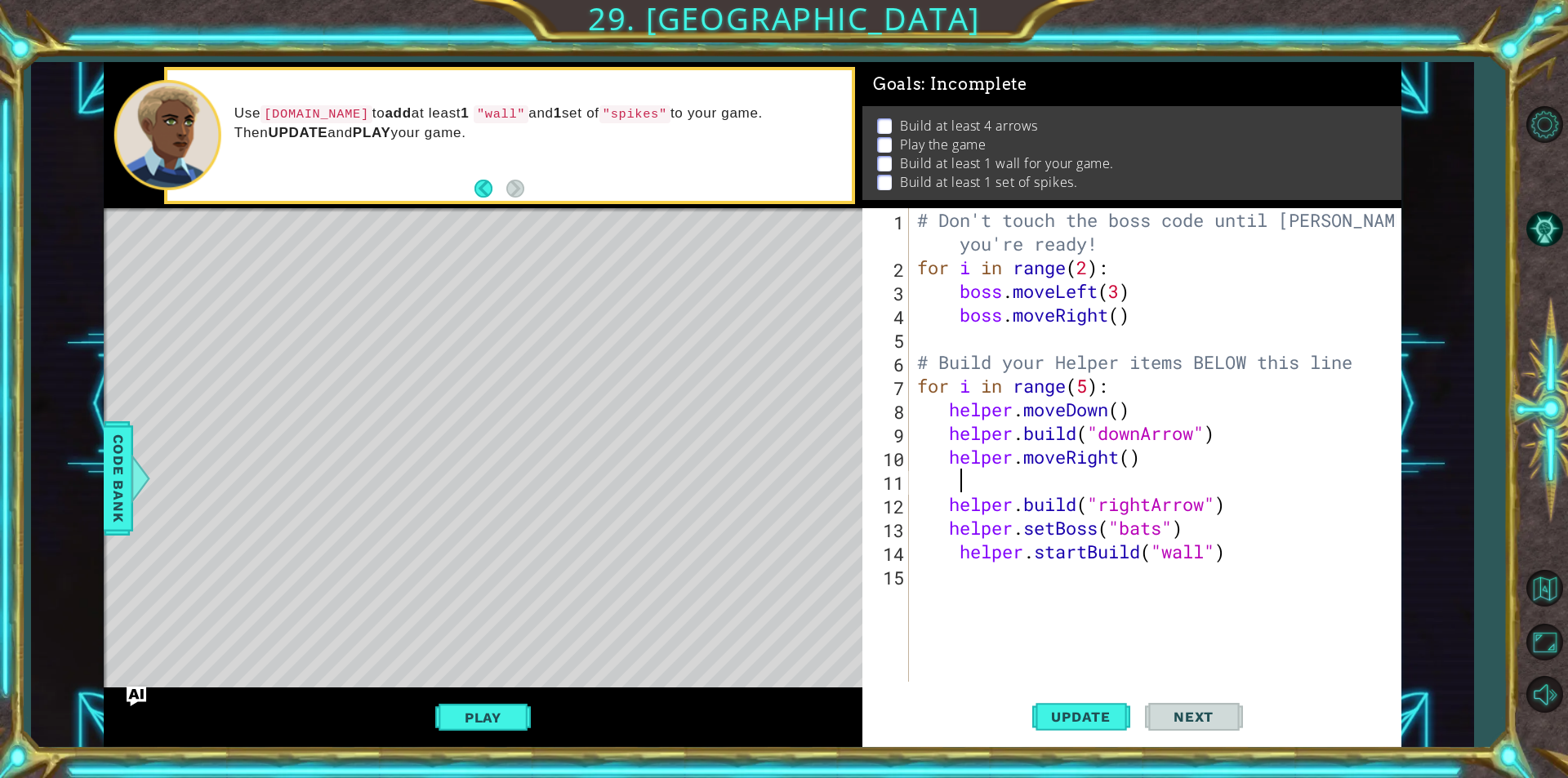
scroll to position [0, 0]
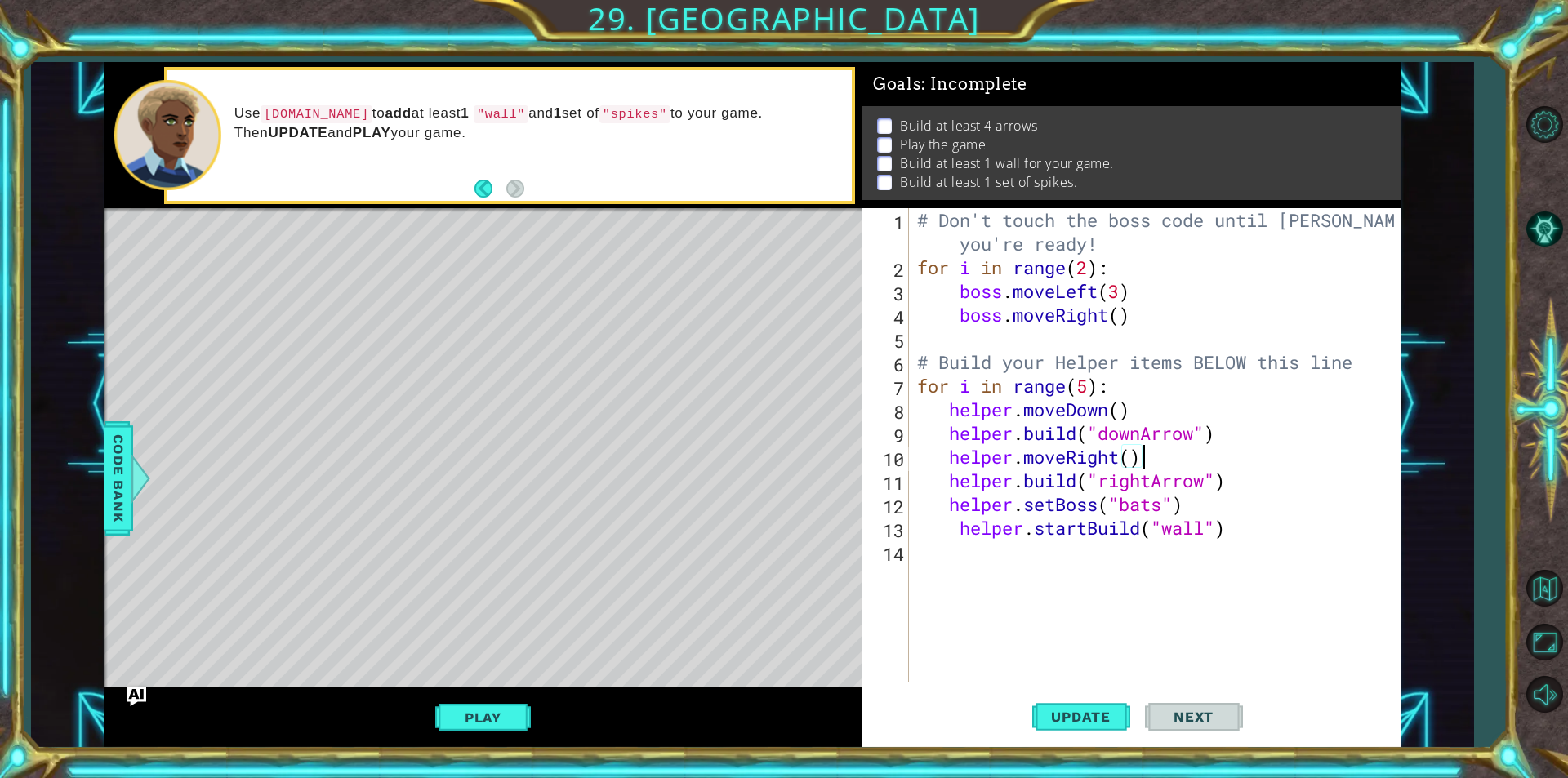
click at [768, 371] on div "Level Map" at bounding box center [481, 449] width 755 height 481
click at [1125, 716] on span "Update" at bounding box center [1080, 716] width 92 height 16
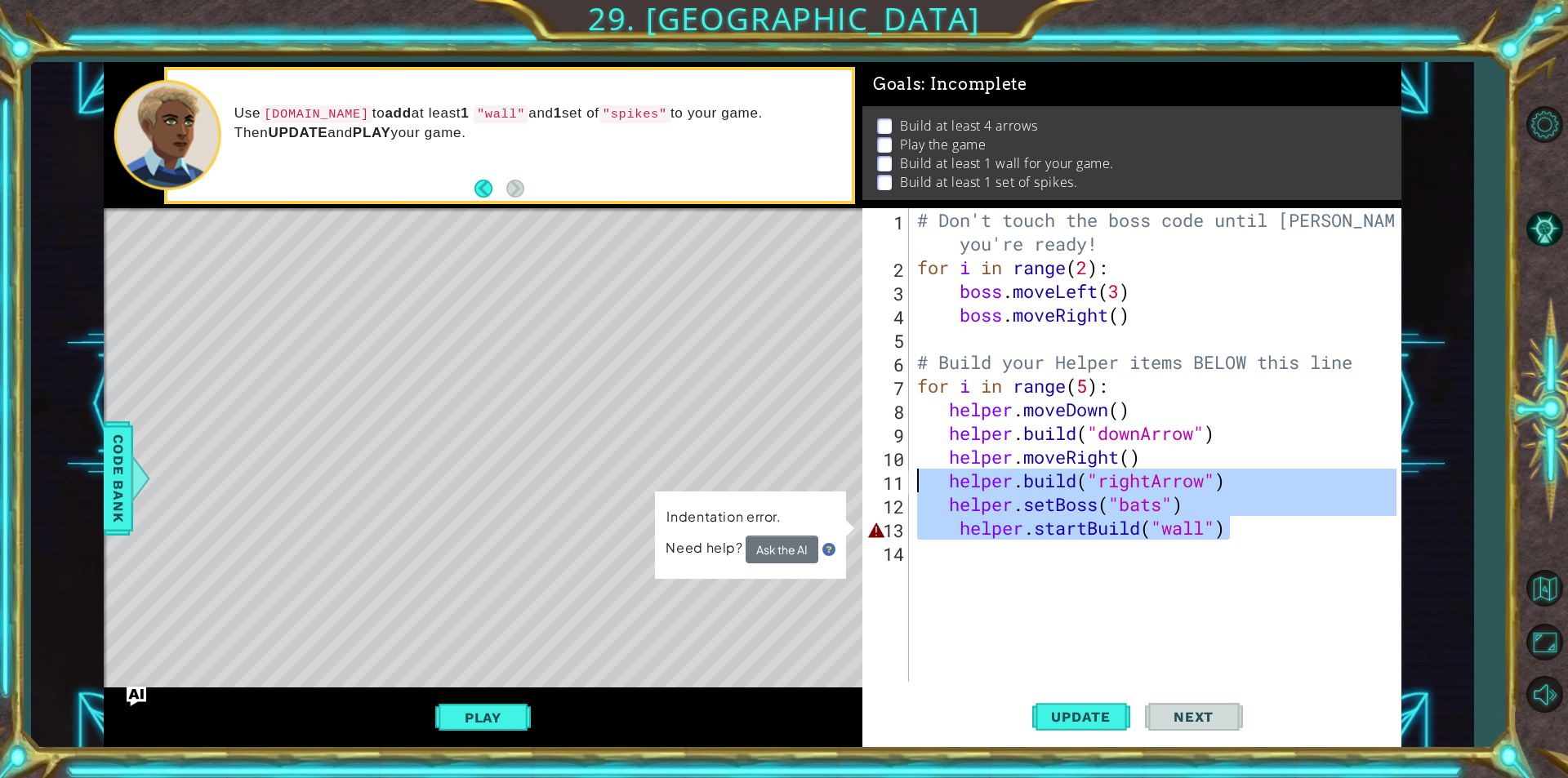
drag, startPoint x: 1323, startPoint y: 528, endPoint x: 502, endPoint y: 466, distance: 823.3
click at [502, 466] on div "1 ההההההההההההההההההההההההההההההההההההההההההההההההההההההההההההההההההההההההההההה…" at bounding box center [753, 405] width 1298 height 685
type textarea "helper.moveRight() helper.build("rightArrow")"
click at [1326, 561] on div "# Don't touch the boss code until Vega says you're ready! for i in range ( 2 ) …" at bounding box center [1159, 480] width 491 height 544
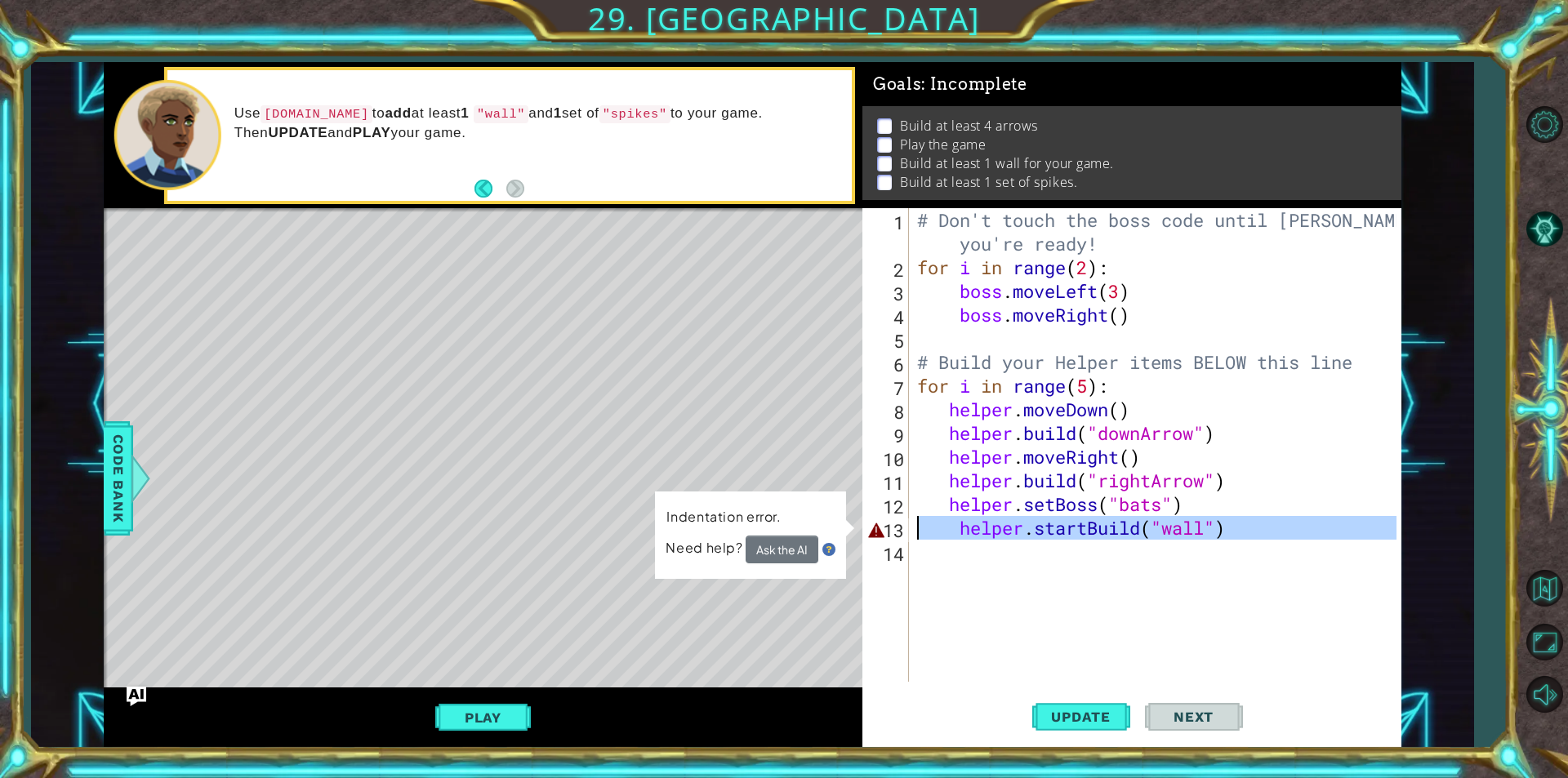
drag, startPoint x: 1326, startPoint y: 561, endPoint x: 883, endPoint y: 524, distance: 444.5
click at [883, 524] on div "1 2 3 4 5 6 7 8 9 10 11 12 13 14 # Don't touch the boss code until Vega says yo…" at bounding box center [1130, 445] width 534 height 473
type textarea "helper.startBuild("wall")"
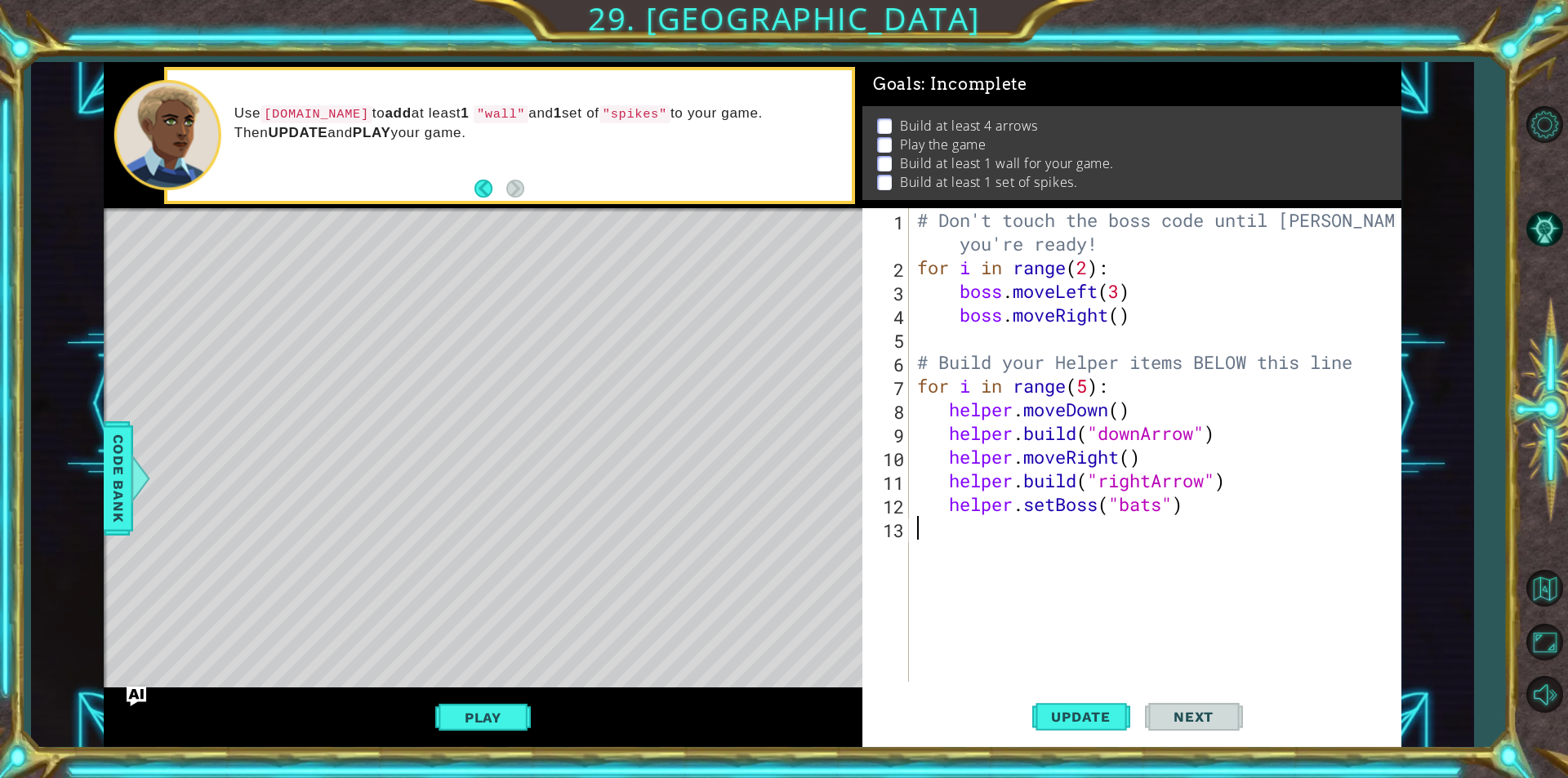
type textarea "helper.setBoss("bats")"
click at [953, 529] on div "# Don't touch the boss code until Vega says you're ready! for i in range ( 2 ) …" at bounding box center [1159, 480] width 491 height 544
click at [283, 276] on div "Level Map" at bounding box center [481, 449] width 755 height 481
click at [455, 716] on button "Play" at bounding box center [483, 717] width 96 height 31
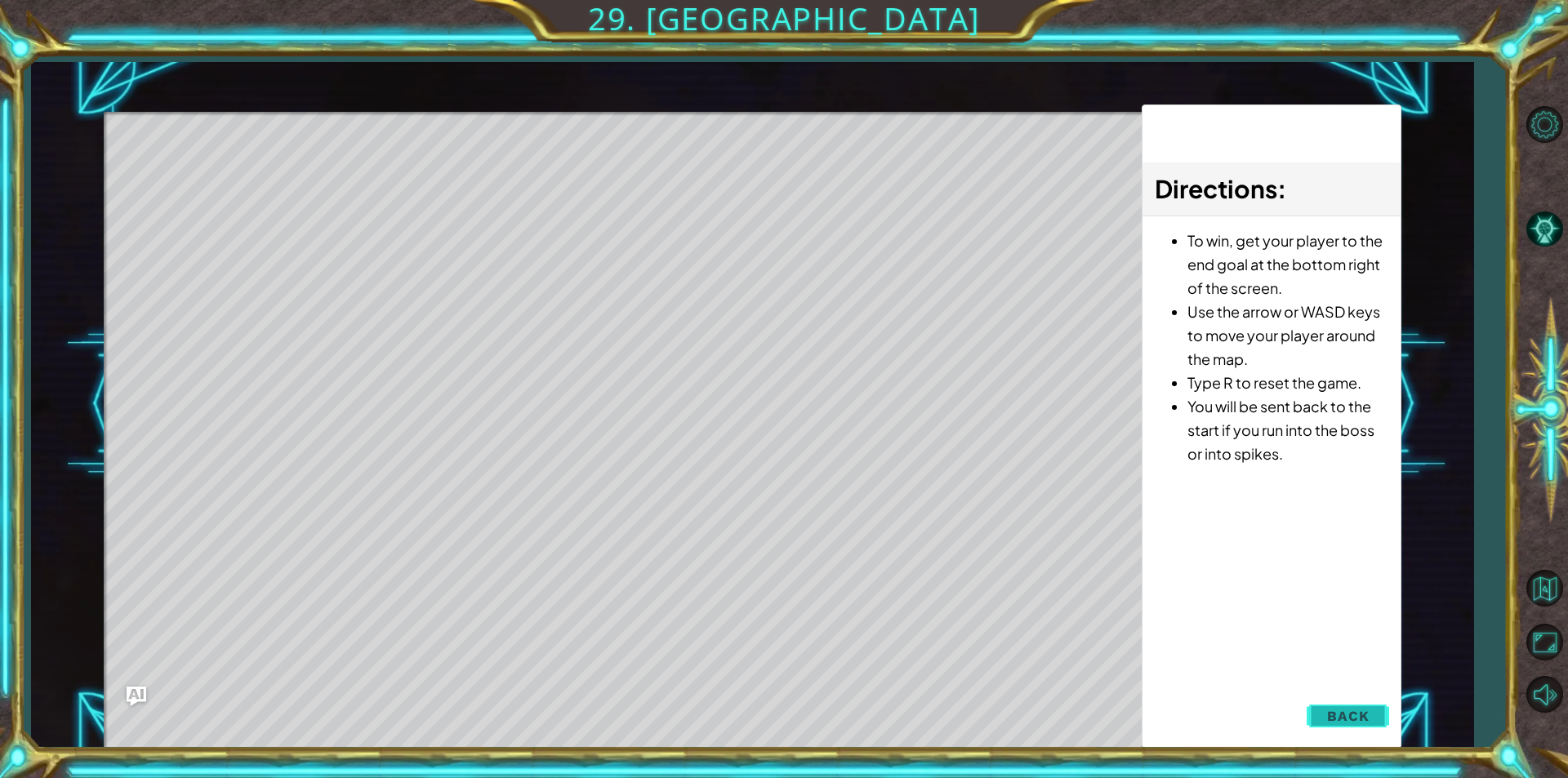
click at [1370, 723] on button "Back" at bounding box center [1347, 716] width 82 height 33
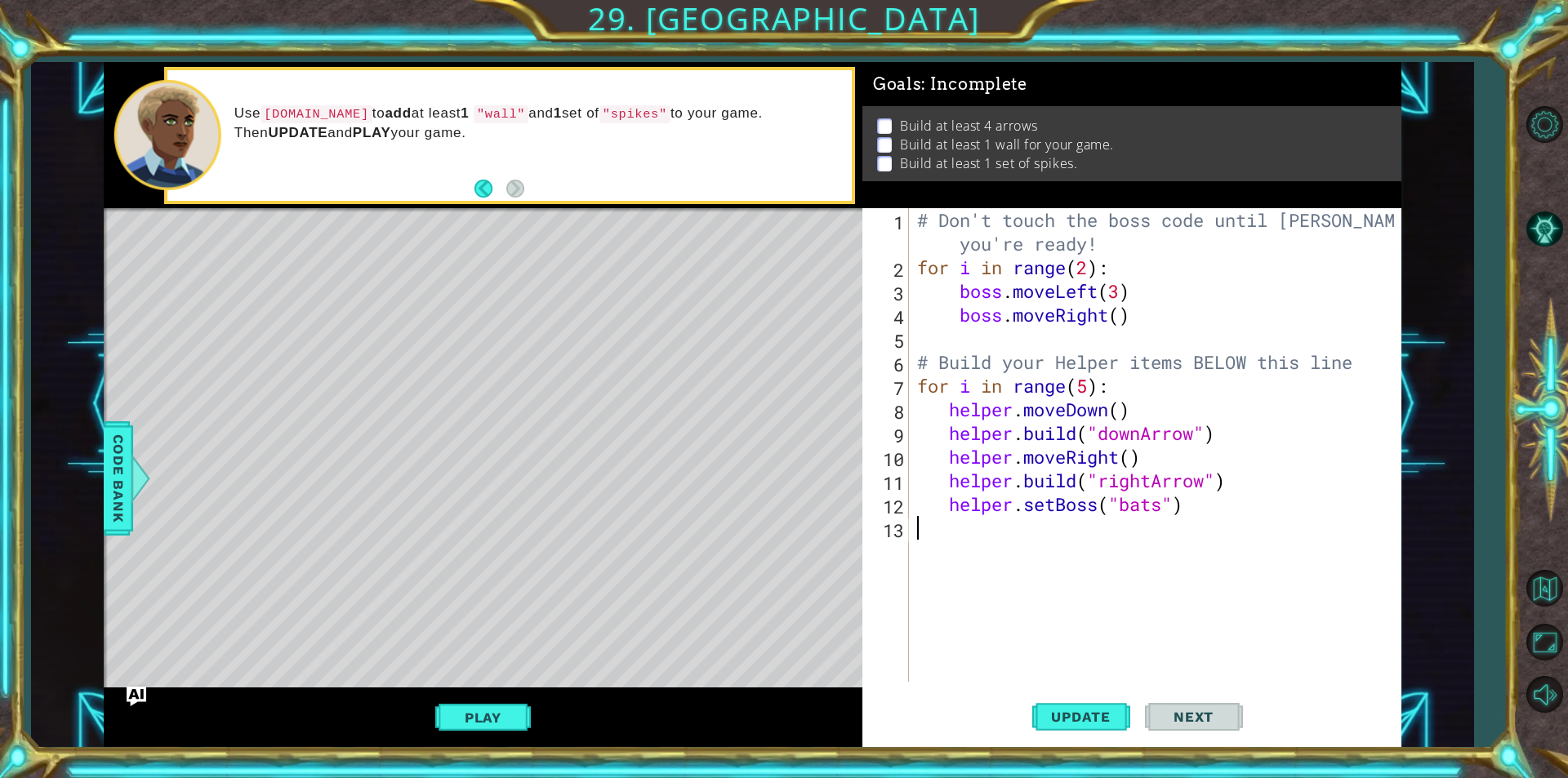
click at [1078, 524] on div "# Don't touch the boss code until Vega says you're ready! for i in range ( 2 ) …" at bounding box center [1159, 480] width 491 height 544
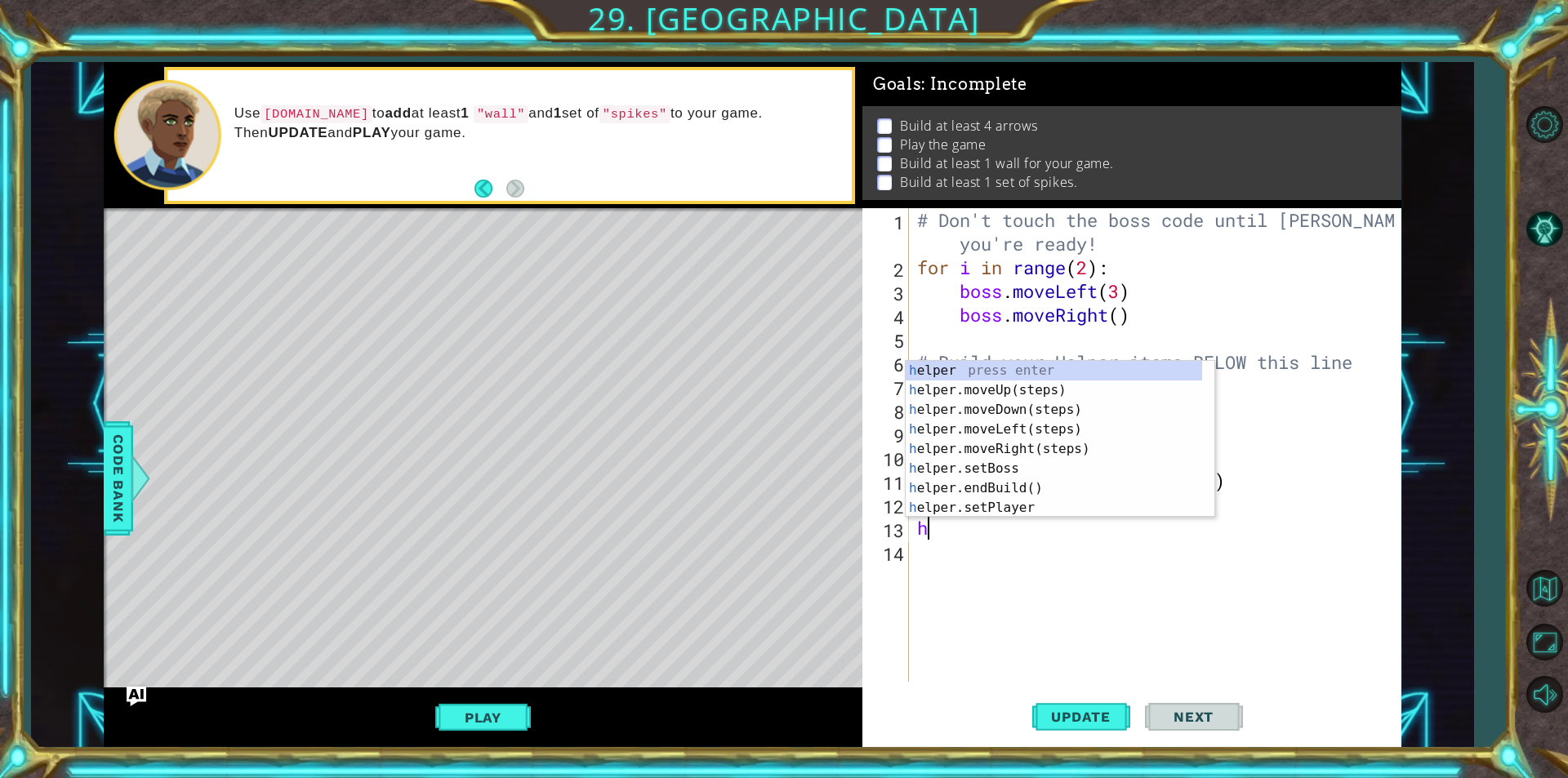
type textarea "he"
click at [1040, 394] on div "he lper press enter he lper.moveUp(steps) press enter he lper.moveDown(steps) p…" at bounding box center [1054, 458] width 296 height 196
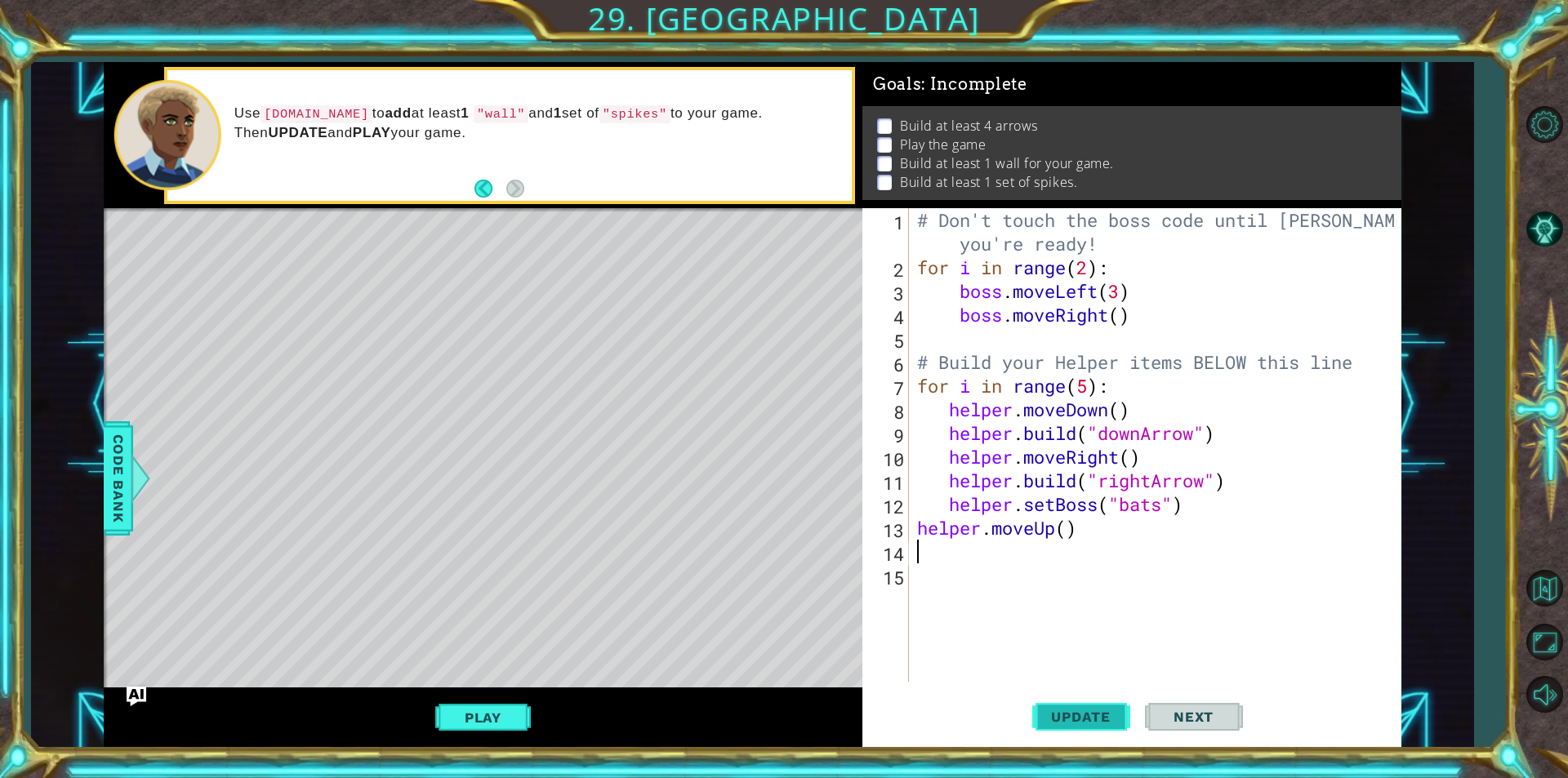
click at [1100, 731] on button "Update" at bounding box center [1082, 716] width 98 height 54
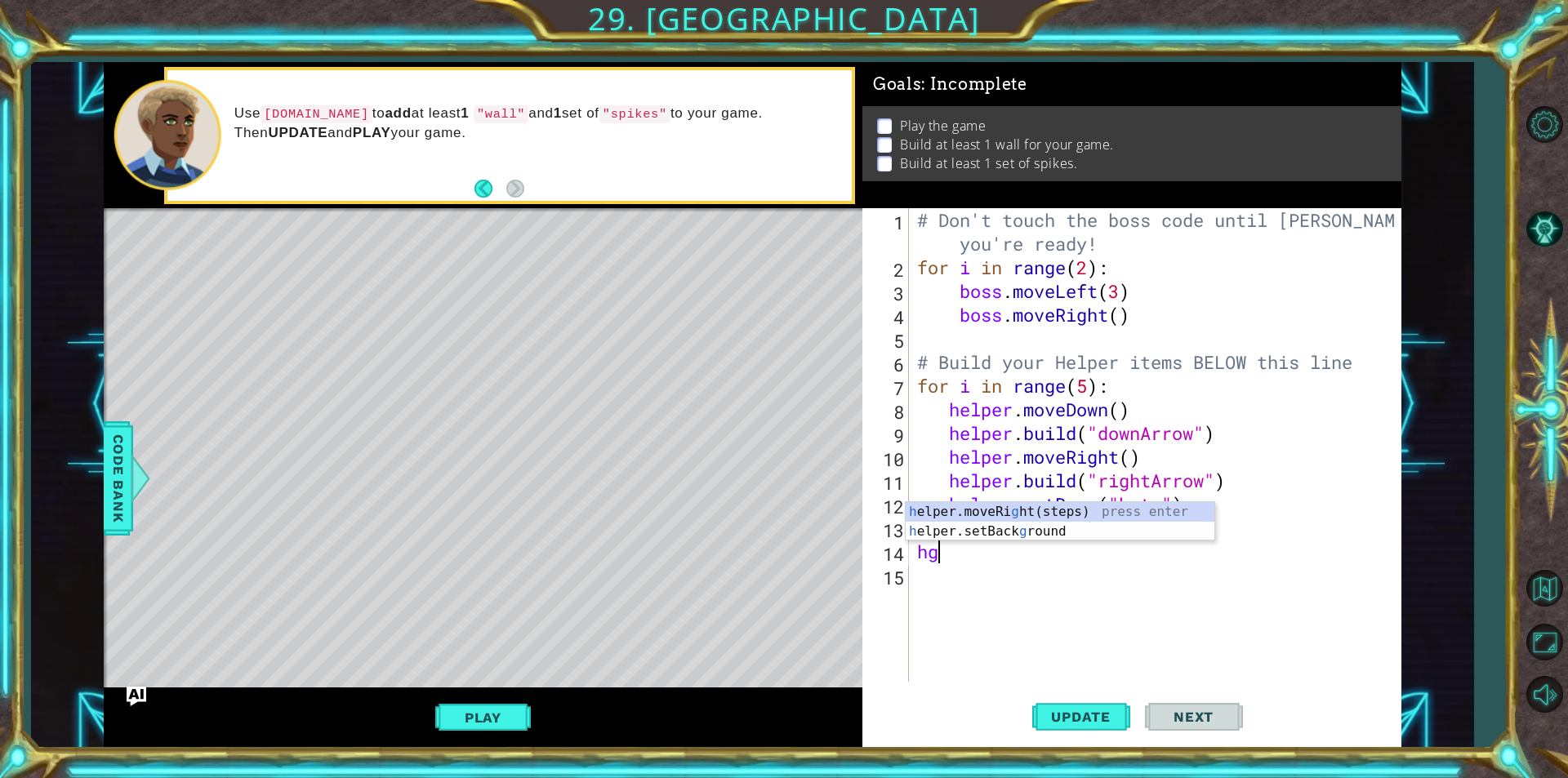
type textarea "h"
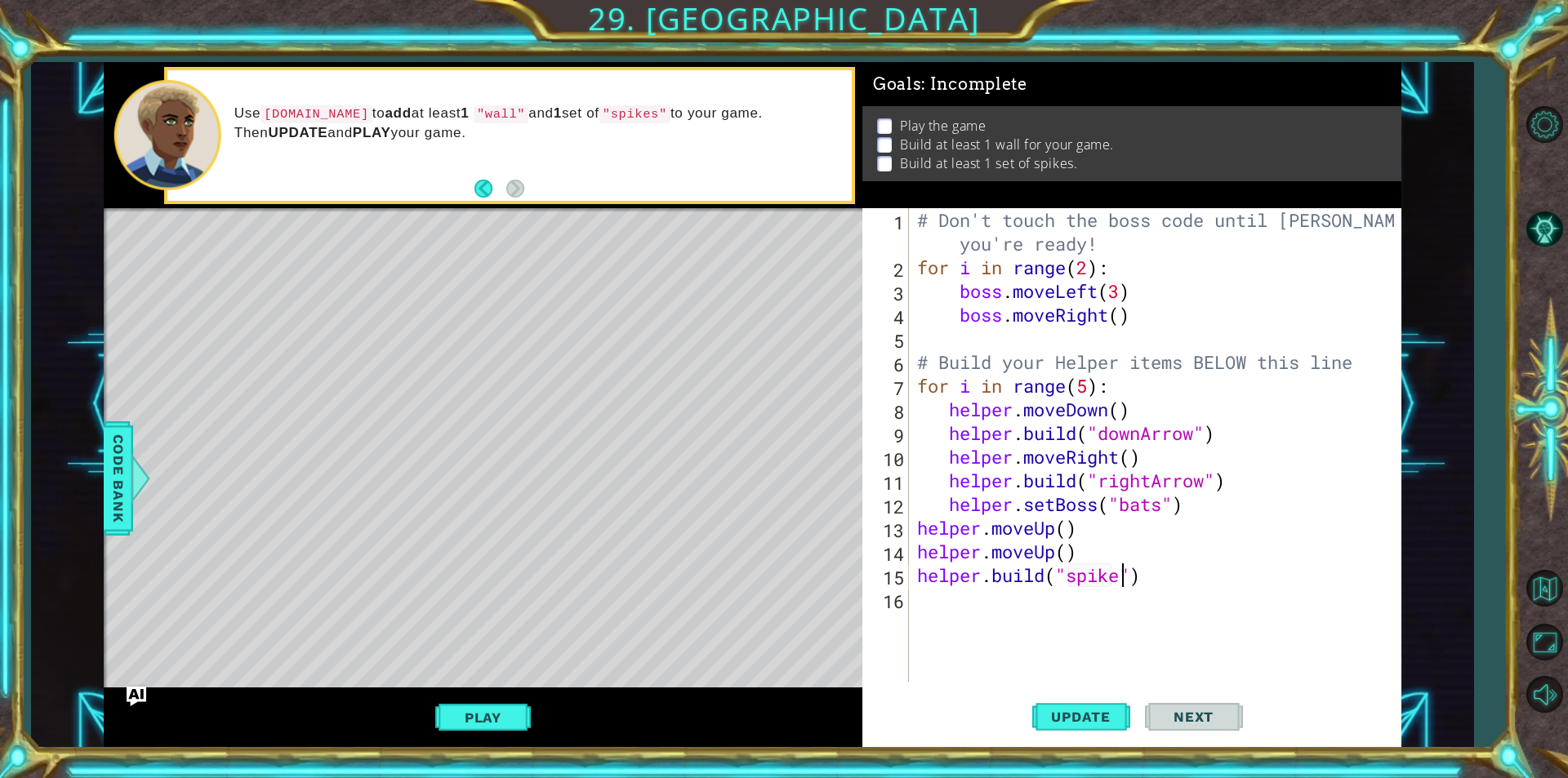
scroll to position [0, 9]
type textarea "helper.build("spikes")"
click at [1092, 734] on button "Update" at bounding box center [1082, 716] width 98 height 54
click at [454, 705] on button "Play" at bounding box center [483, 717] width 96 height 31
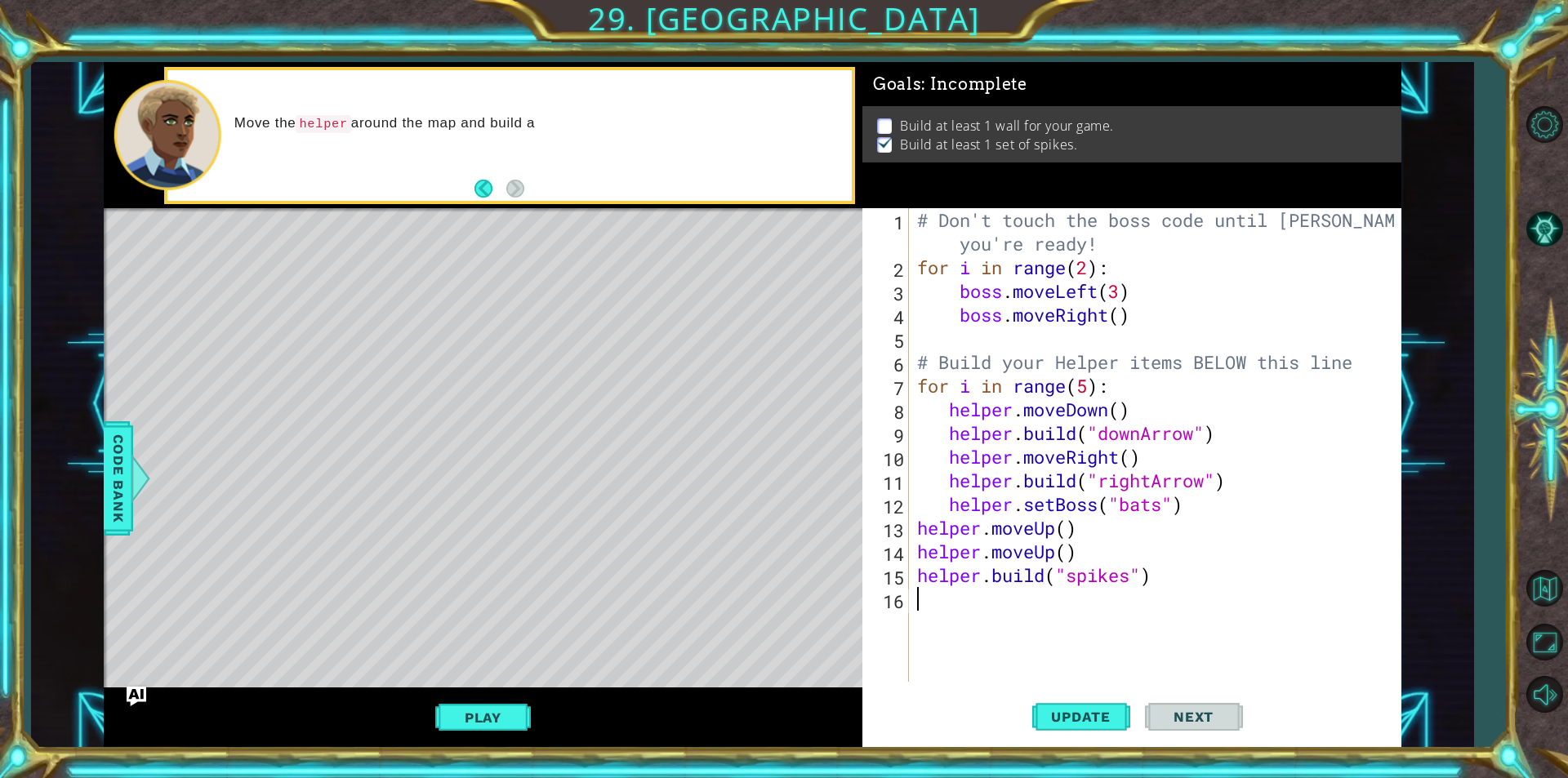
click at [1041, 598] on div "# Don't touch the boss code until Vega says you're ready! for i in range ( 2 ) …" at bounding box center [1159, 480] width 491 height 544
type textarea "h"
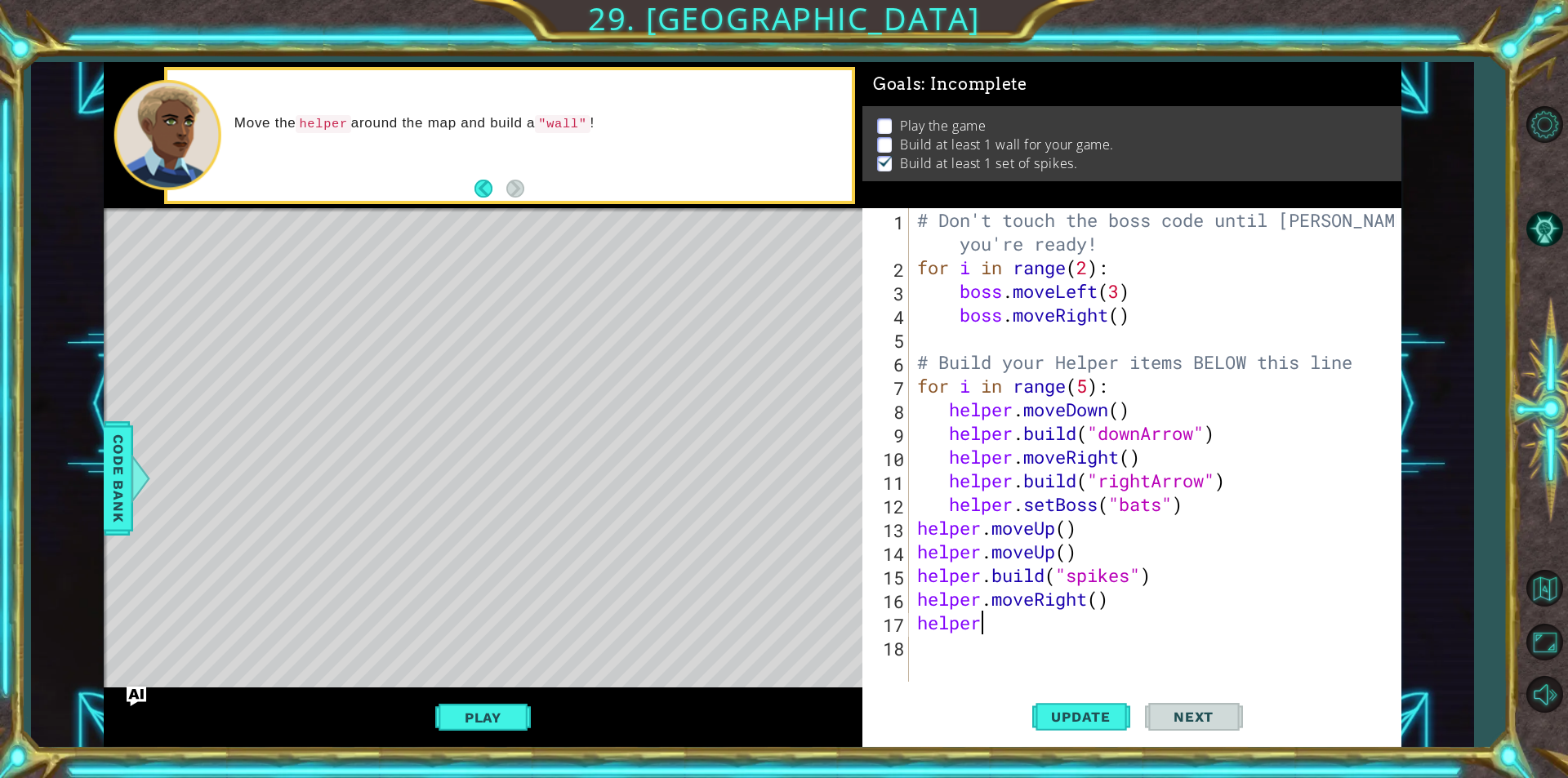
scroll to position [0, 3]
type textarea "helper.build("wall")"
click at [1075, 729] on button "Update" at bounding box center [1082, 716] width 98 height 54
click at [472, 710] on button "Play" at bounding box center [483, 717] width 96 height 31
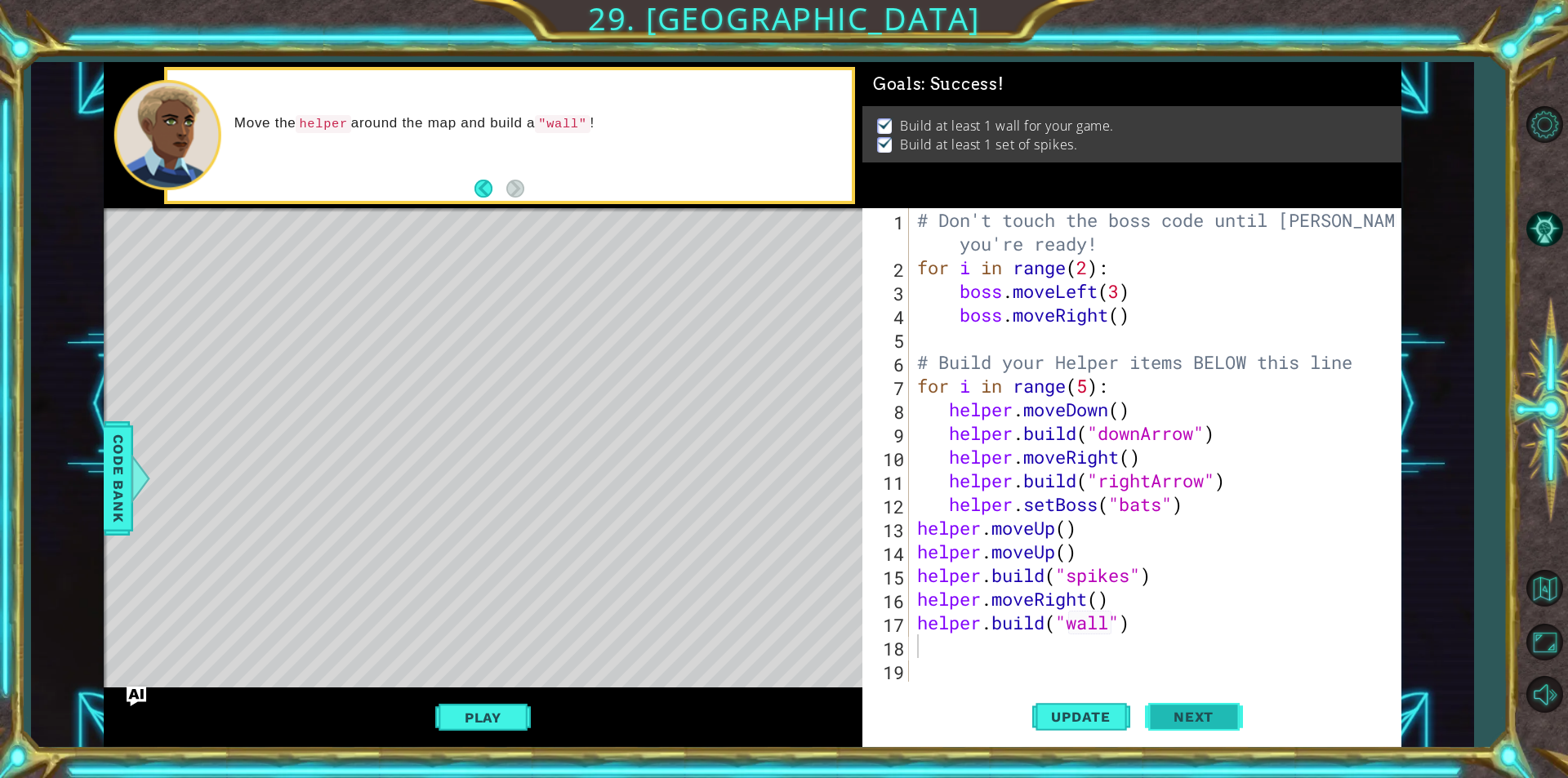
click at [1198, 709] on button "Next" at bounding box center [1195, 717] width 98 height 54
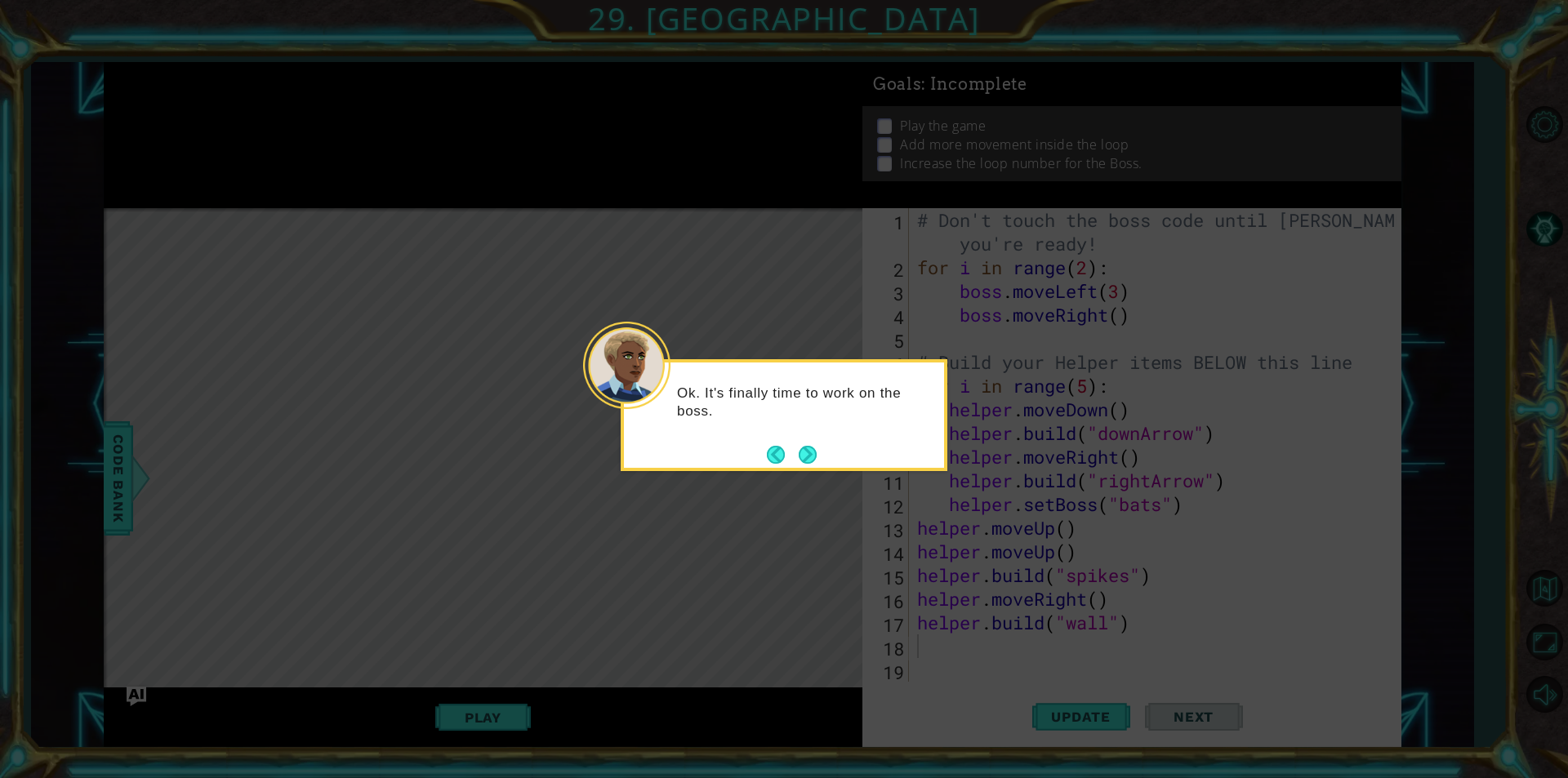
click at [799, 447] on button "Next" at bounding box center [808, 454] width 18 height 18
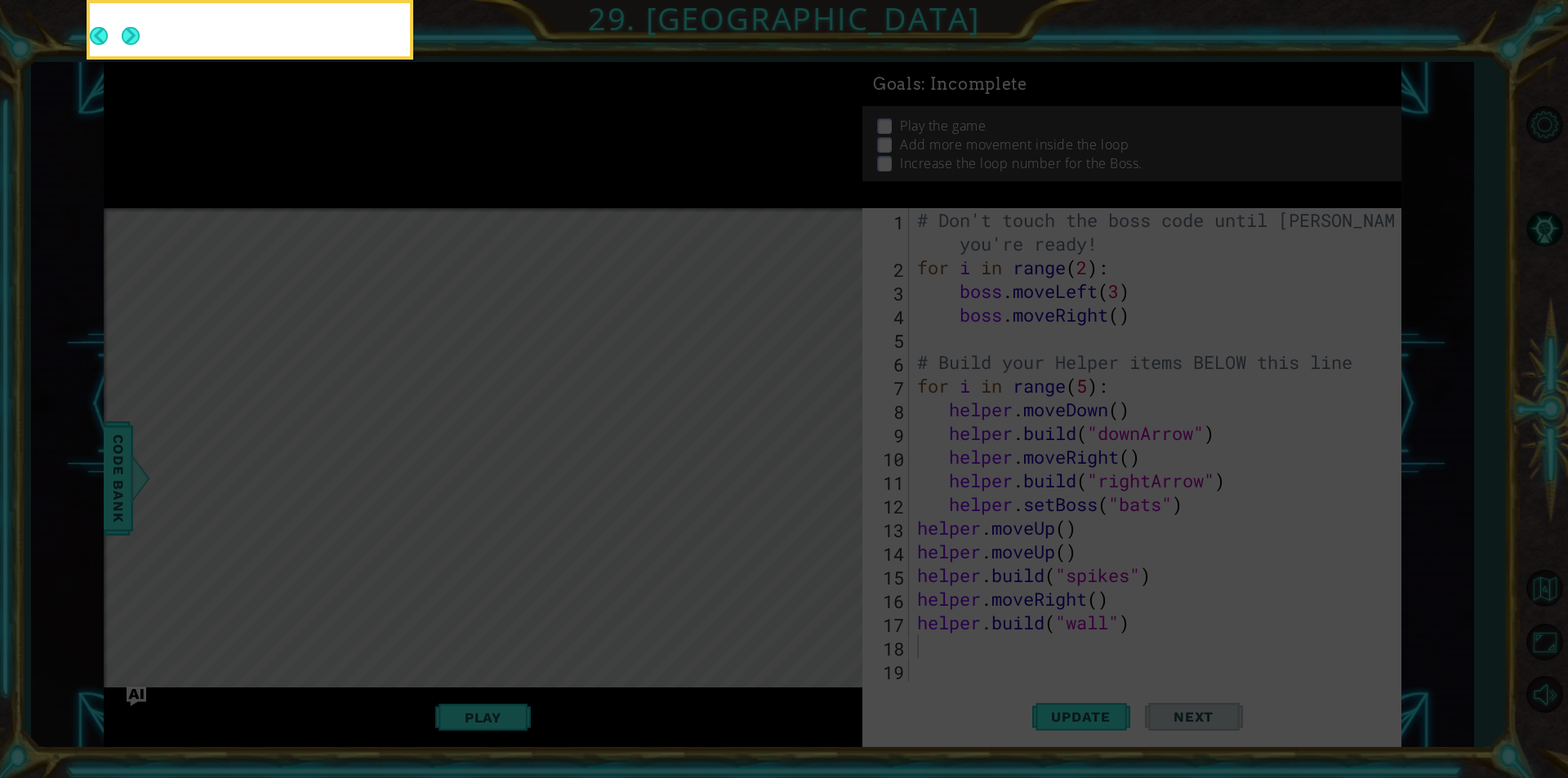
click at [799, 451] on icon at bounding box center [784, 116] width 1568 height 1324
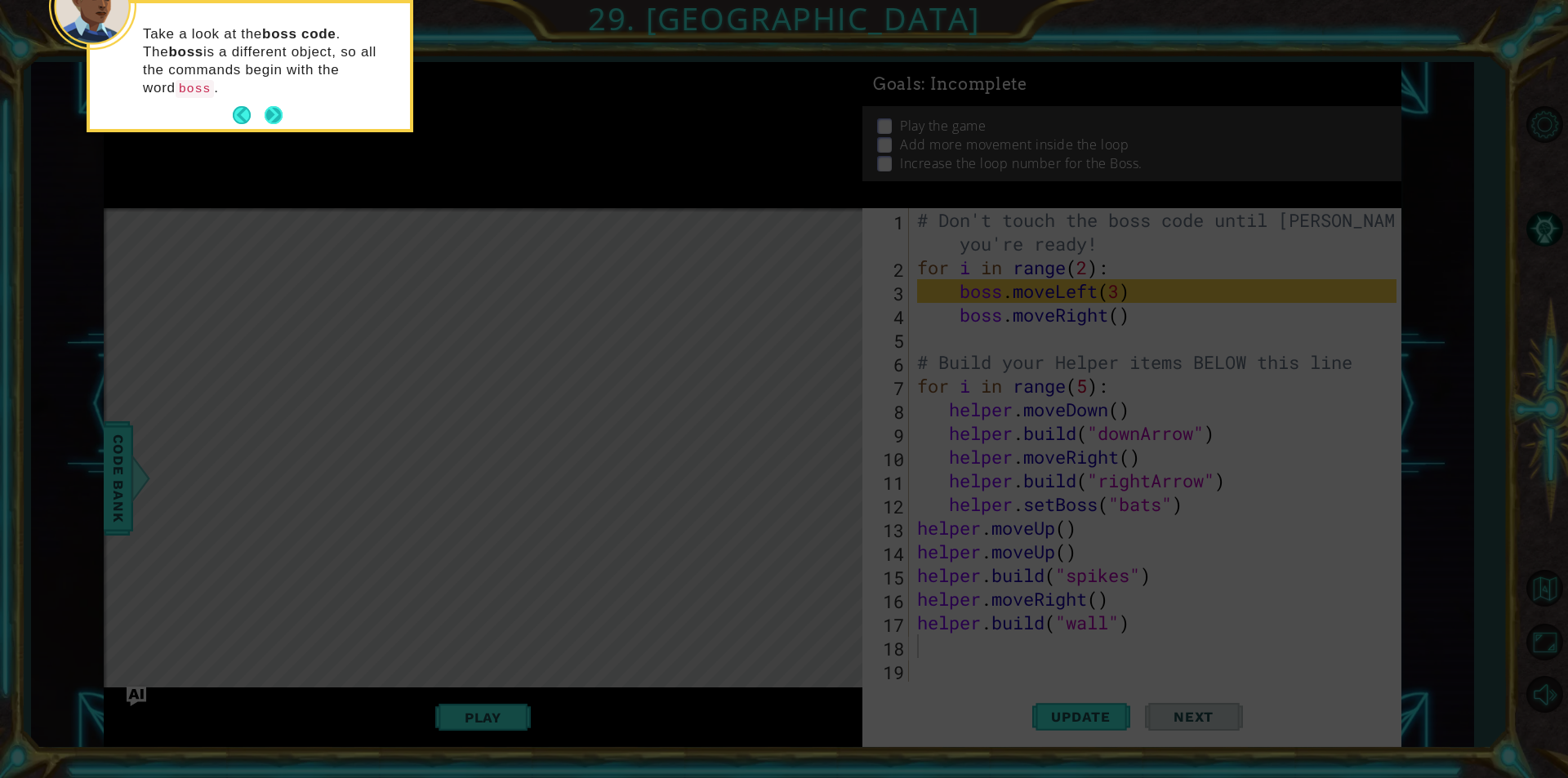
click at [283, 106] on button "Next" at bounding box center [274, 115] width 18 height 18
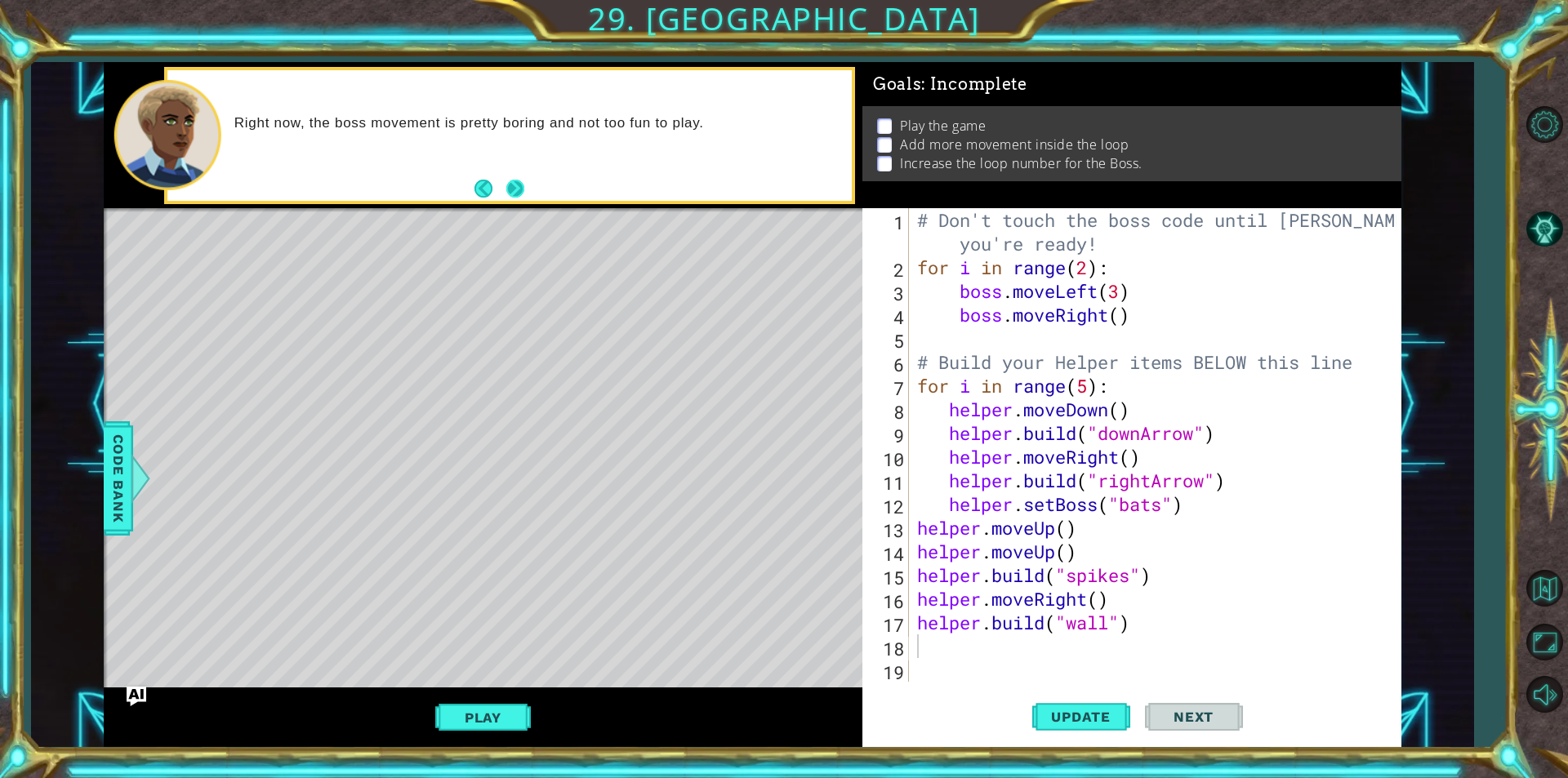
click at [515, 189] on button "Next" at bounding box center [516, 189] width 19 height 19
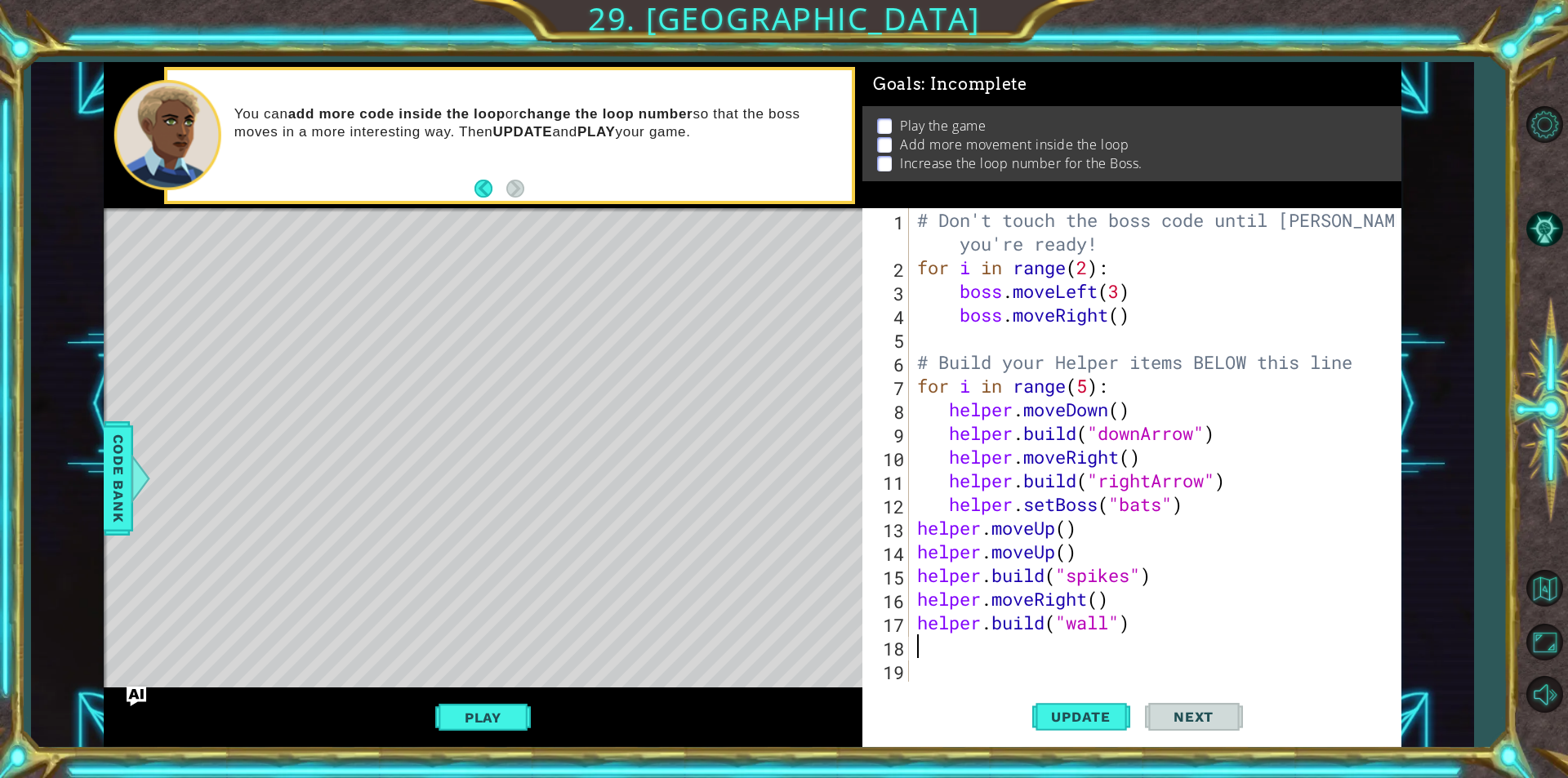
click at [1124, 321] on div "# Don't touch the boss code until Vega says you're ready! for i in range ( 2 ) …" at bounding box center [1159, 480] width 491 height 544
click at [1130, 296] on div "# Don't touch the boss code until Vega says you're ready! for i in range ( 2 ) …" at bounding box center [1159, 480] width 491 height 544
click at [1124, 300] on div "# Don't touch the boss code until Vega says you're ready! for i in range ( 2 ) …" at bounding box center [1159, 480] width 491 height 544
click at [1075, 725] on button "Update" at bounding box center [1082, 716] width 98 height 54
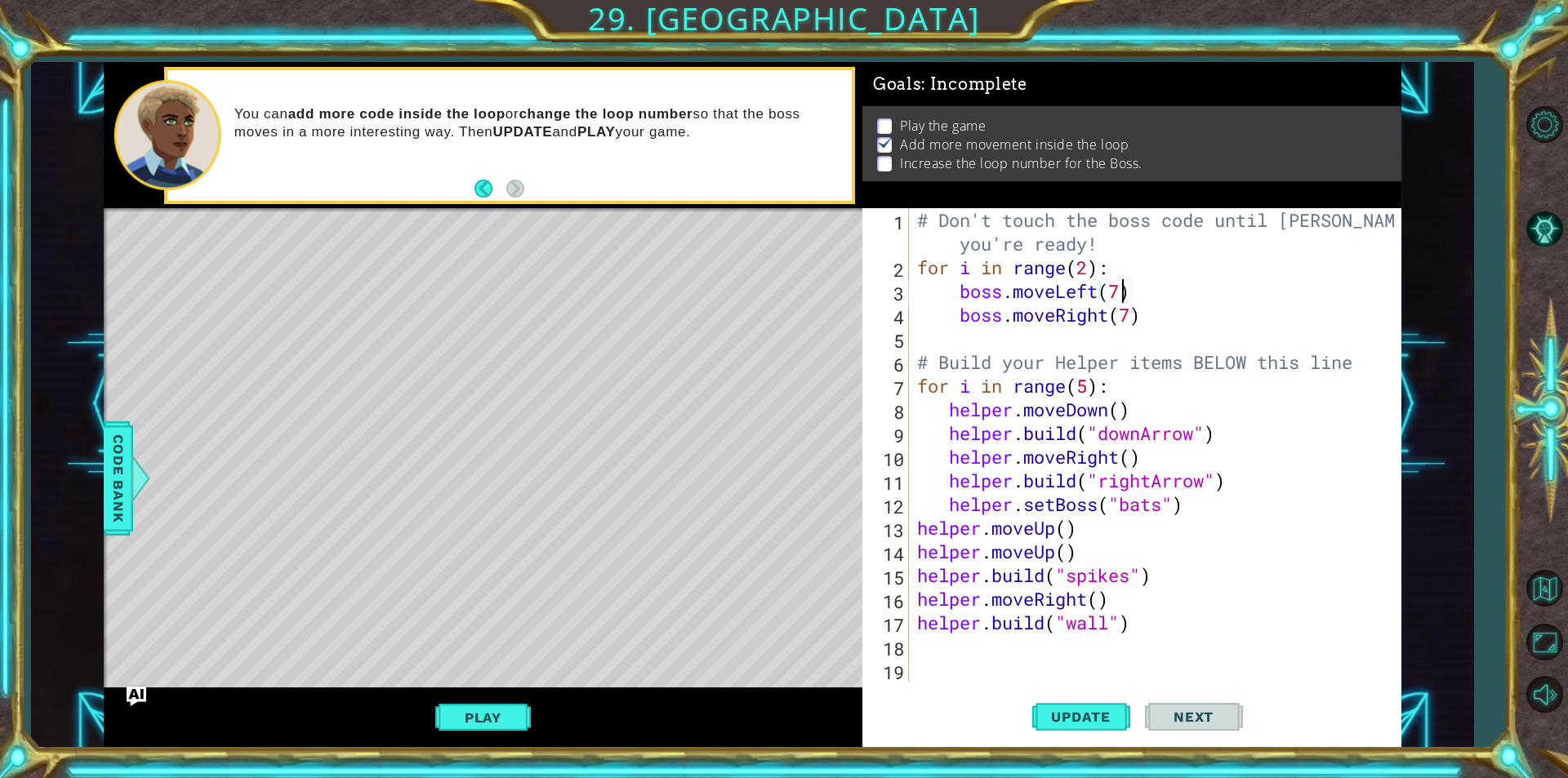
click at [492, 708] on button "Play" at bounding box center [483, 717] width 96 height 31
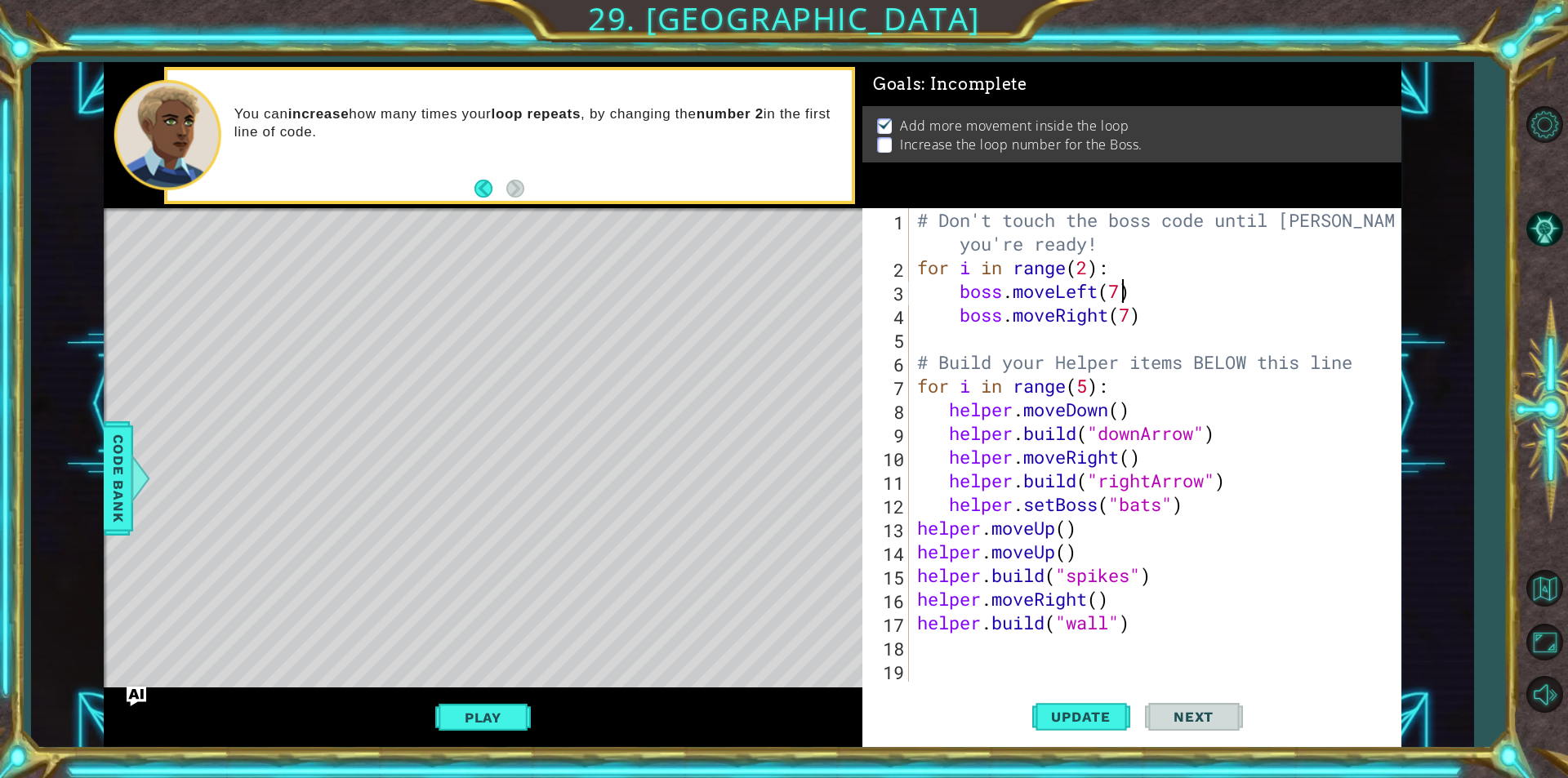
click at [1089, 274] on div "# Don't touch the boss code until Vega says you're ready! for i in range ( 2 ) …" at bounding box center [1159, 480] width 491 height 544
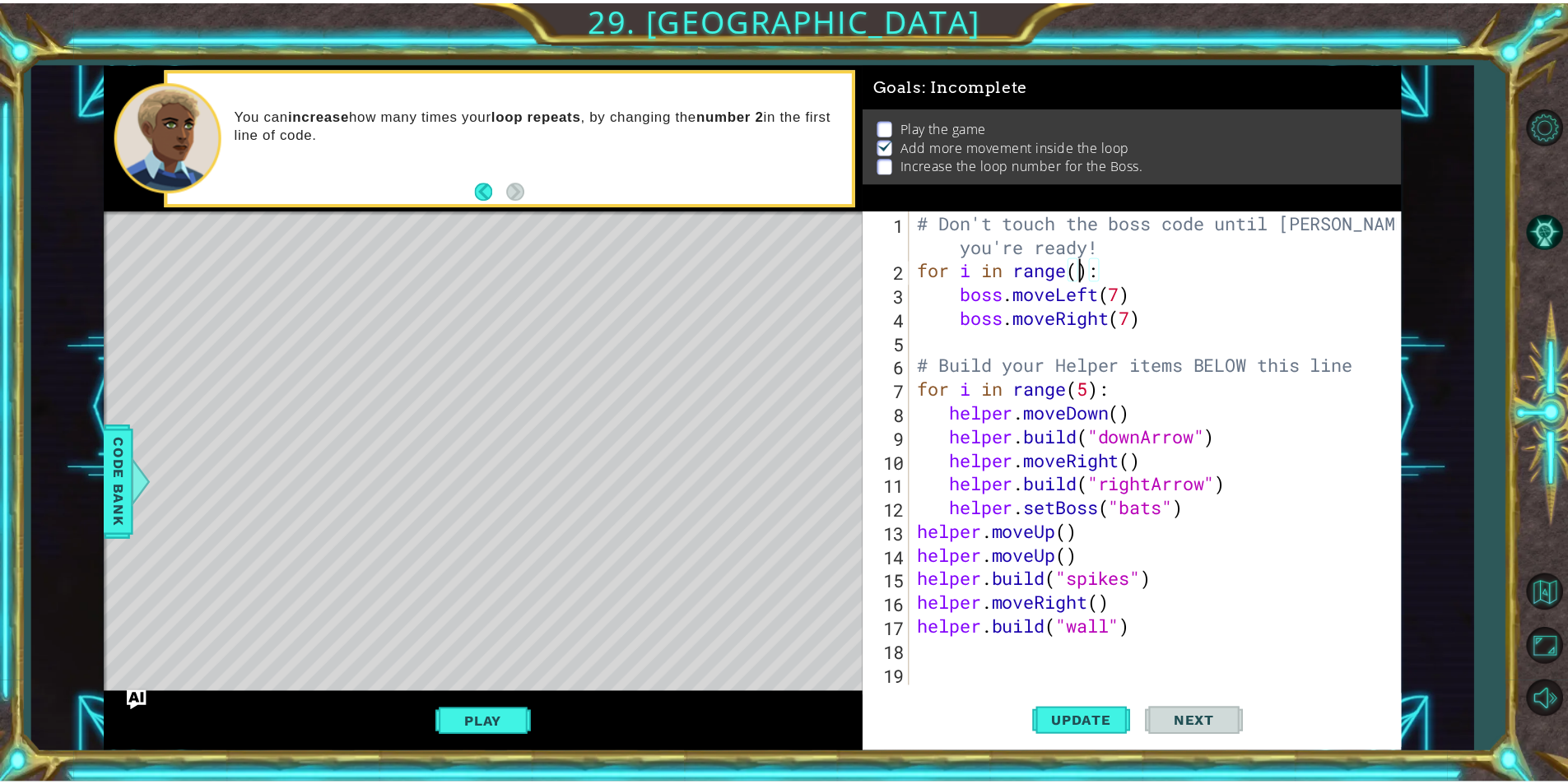
scroll to position [0, 8]
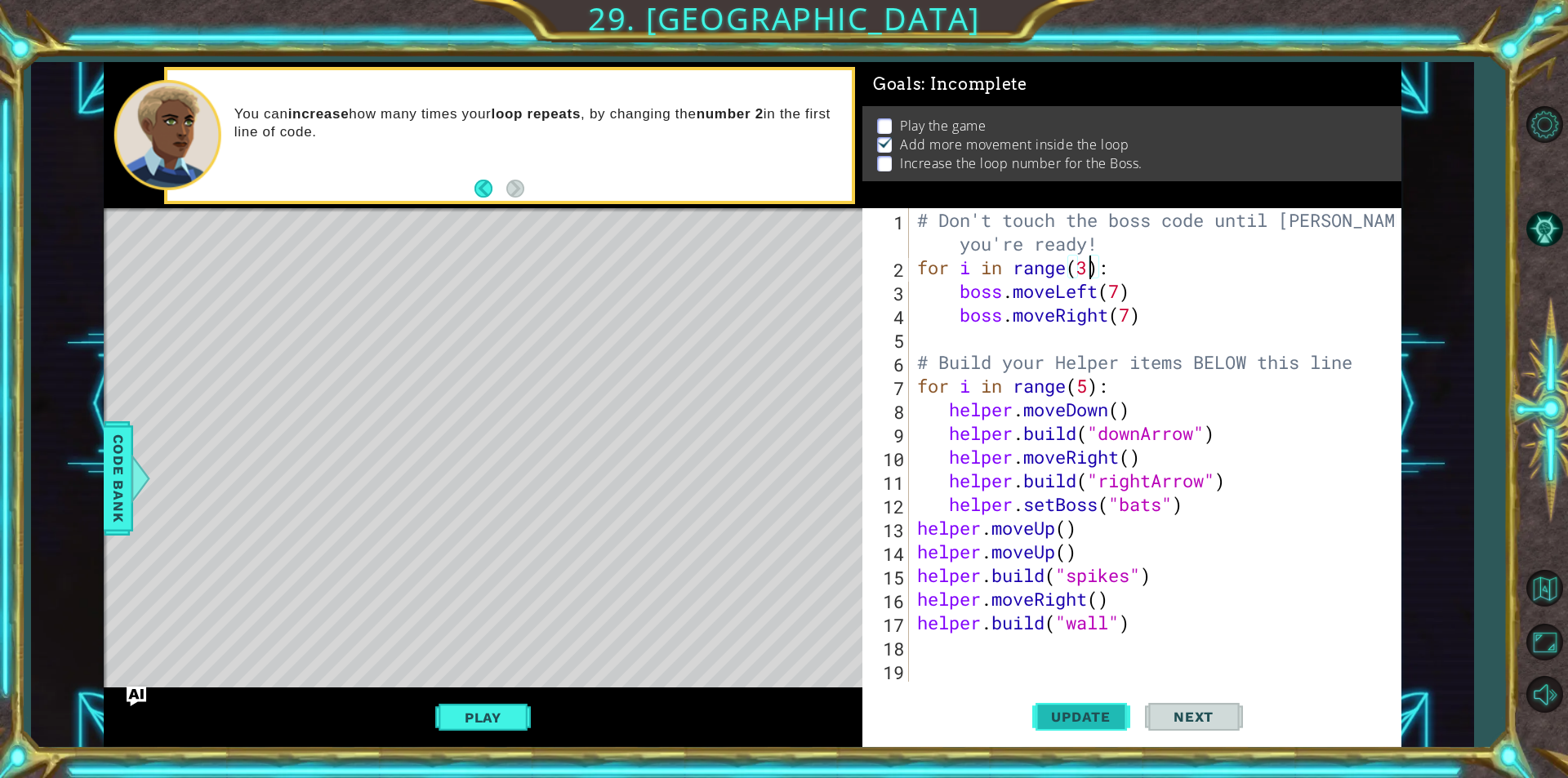
type textarea "for i in range(3):"
click at [1058, 709] on span "Update" at bounding box center [1080, 716] width 92 height 16
click at [491, 717] on button "Play" at bounding box center [483, 717] width 96 height 31
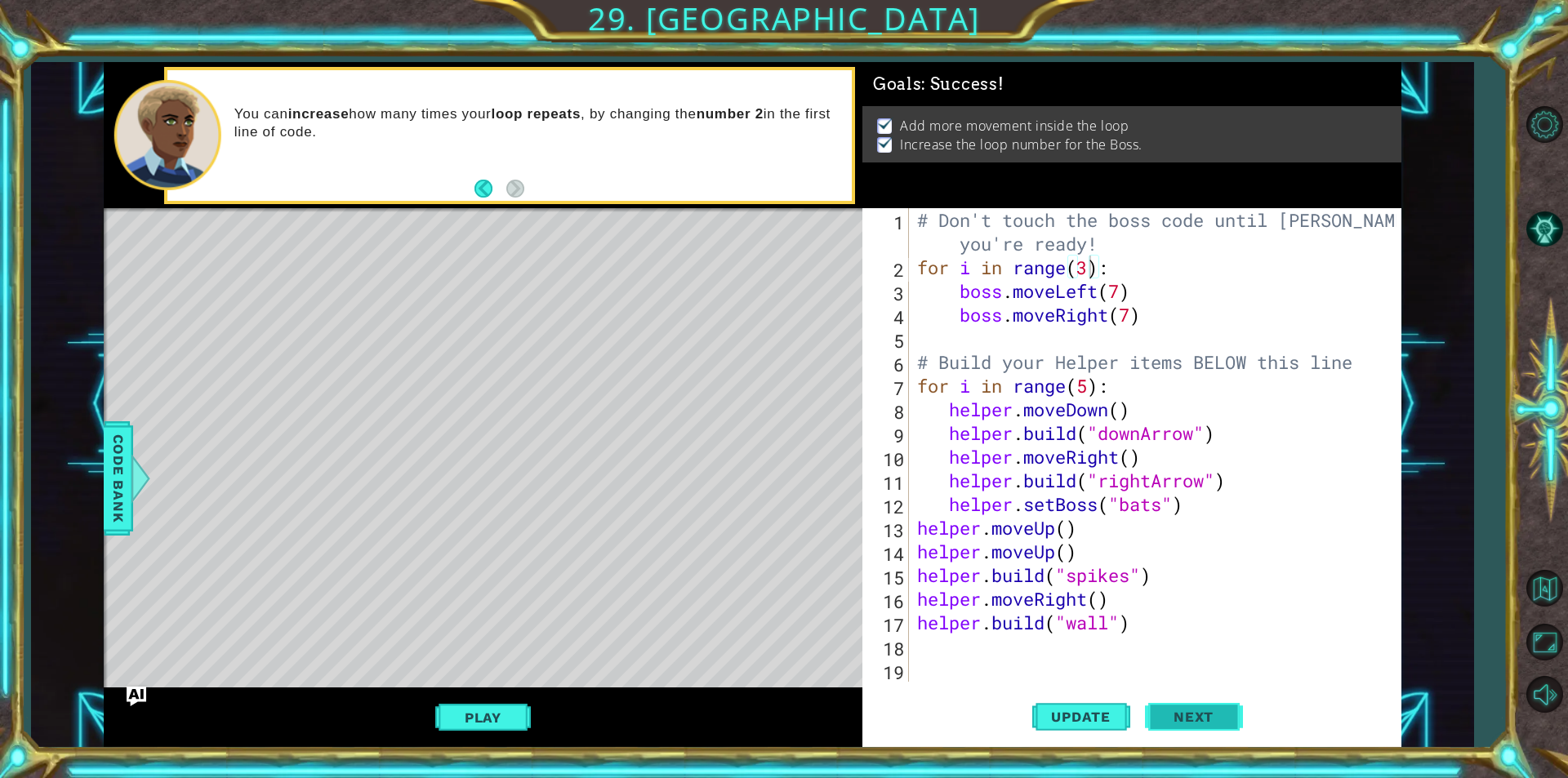
click at [1211, 719] on span "Next" at bounding box center [1194, 716] width 73 height 16
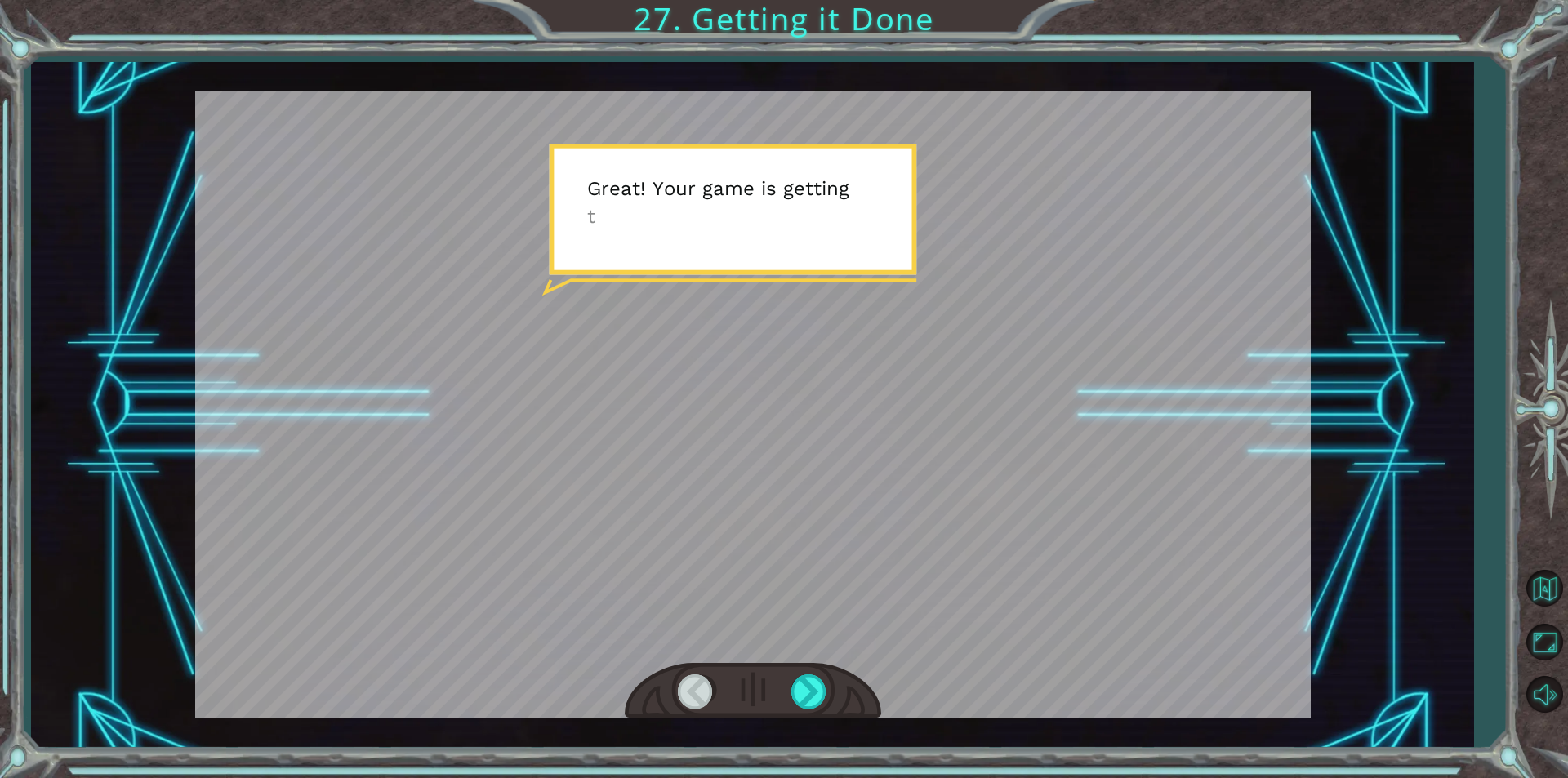
click at [1366, 622] on div "Temporary Text G r e a t ! Y o u r g a m e i s g e t t i n g t h e r e . J u s …" at bounding box center [753, 405] width 1443 height 685
click at [1546, 706] on button "Mute" at bounding box center [1544, 695] width 47 height 47
click at [1533, 705] on button "Unmute" at bounding box center [1544, 695] width 47 height 47
click at [889, 480] on div at bounding box center [753, 405] width 1116 height 628
click at [800, 692] on div at bounding box center [810, 691] width 37 height 33
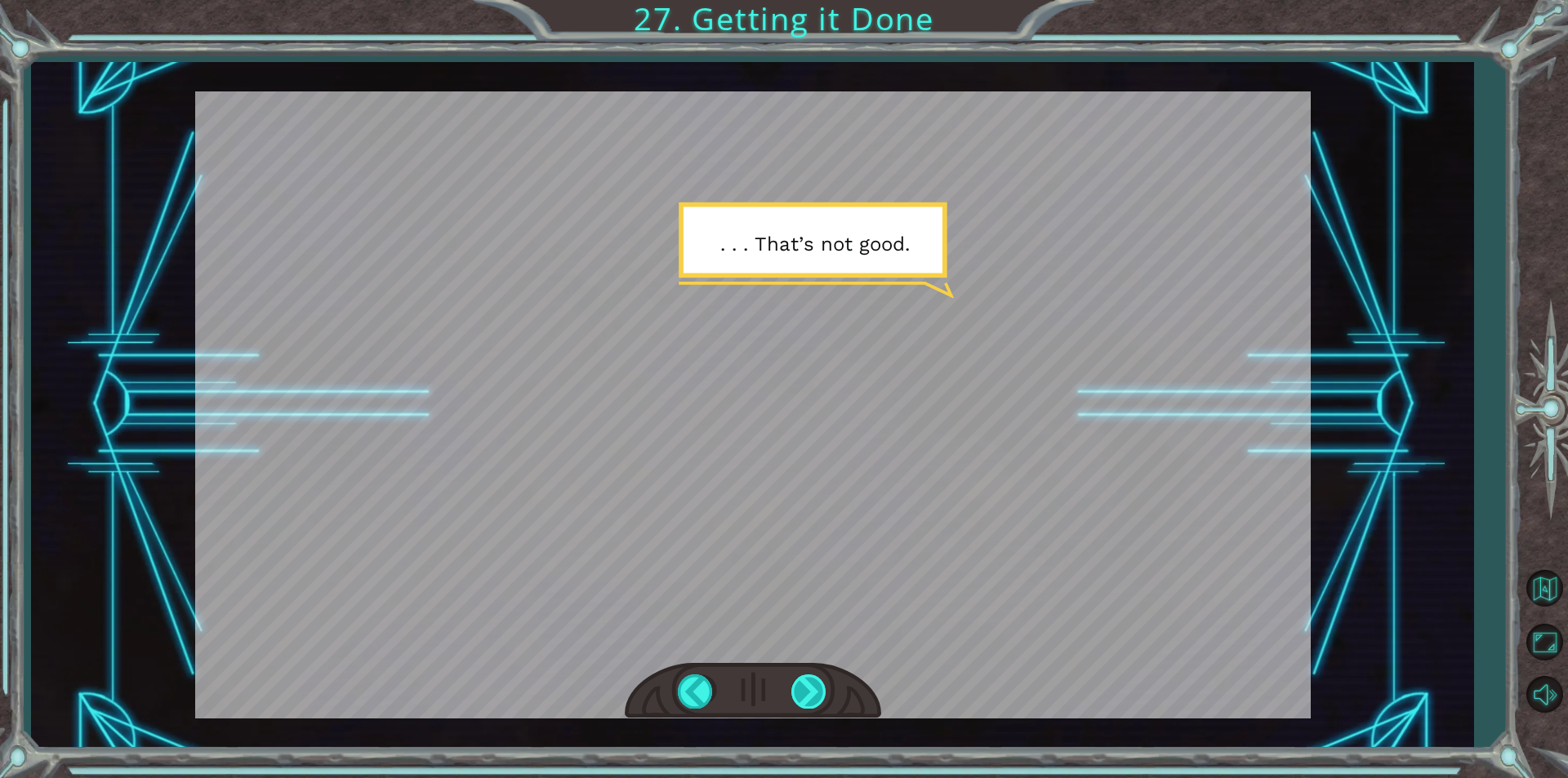
click at [806, 706] on div at bounding box center [810, 691] width 37 height 33
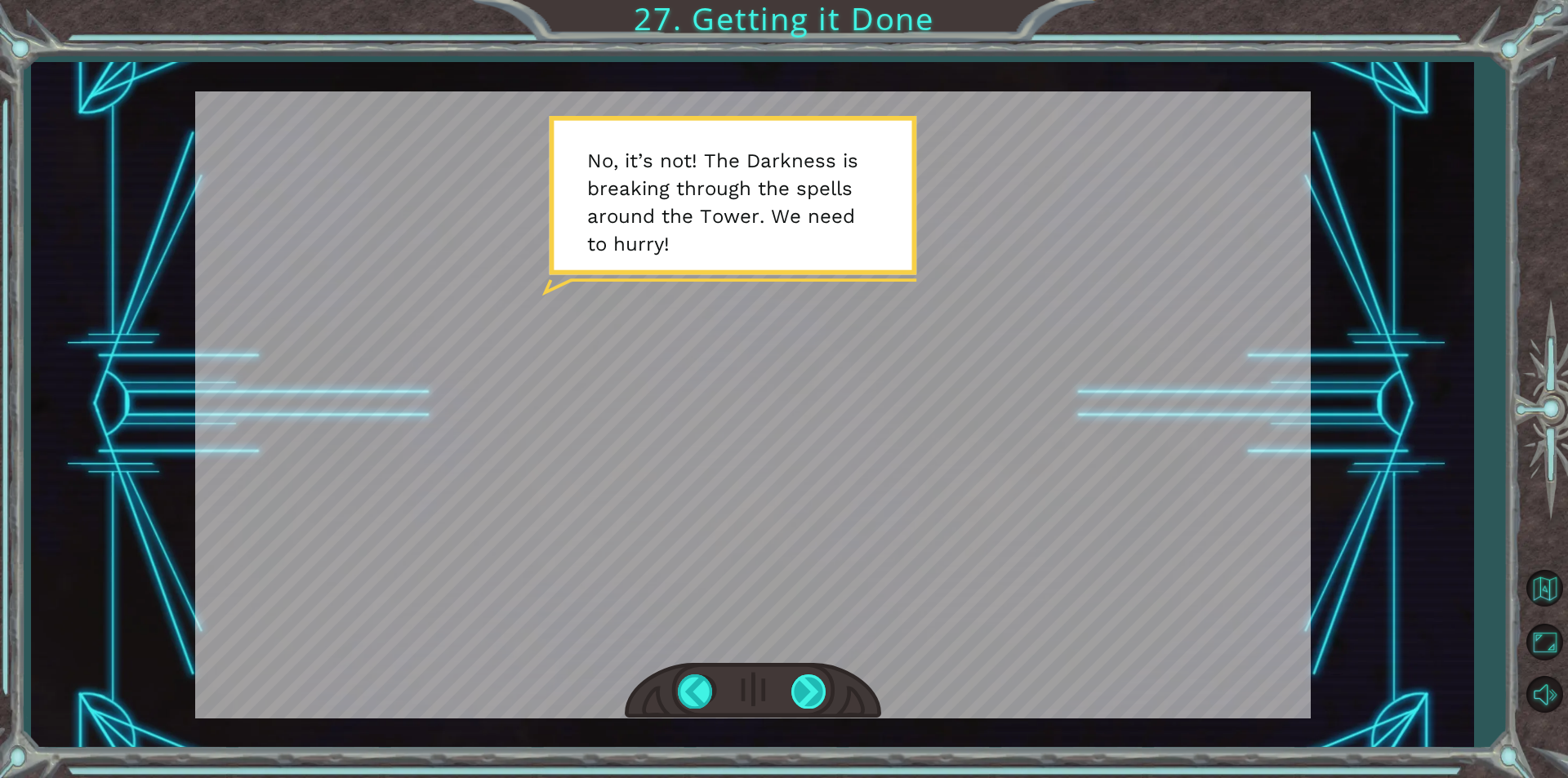
click at [811, 699] on div at bounding box center [810, 691] width 37 height 33
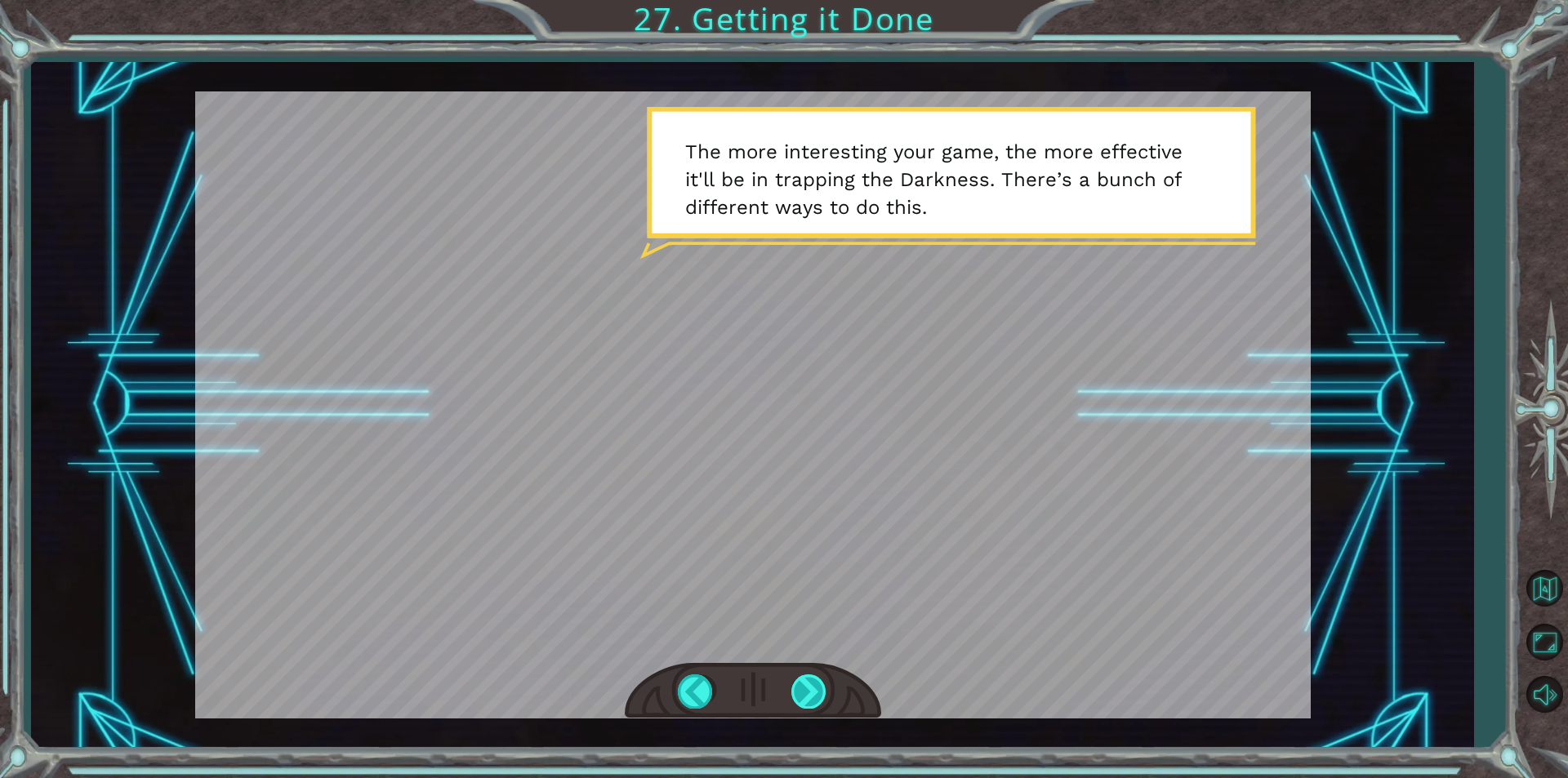
click at [811, 699] on div at bounding box center [810, 691] width 37 height 33
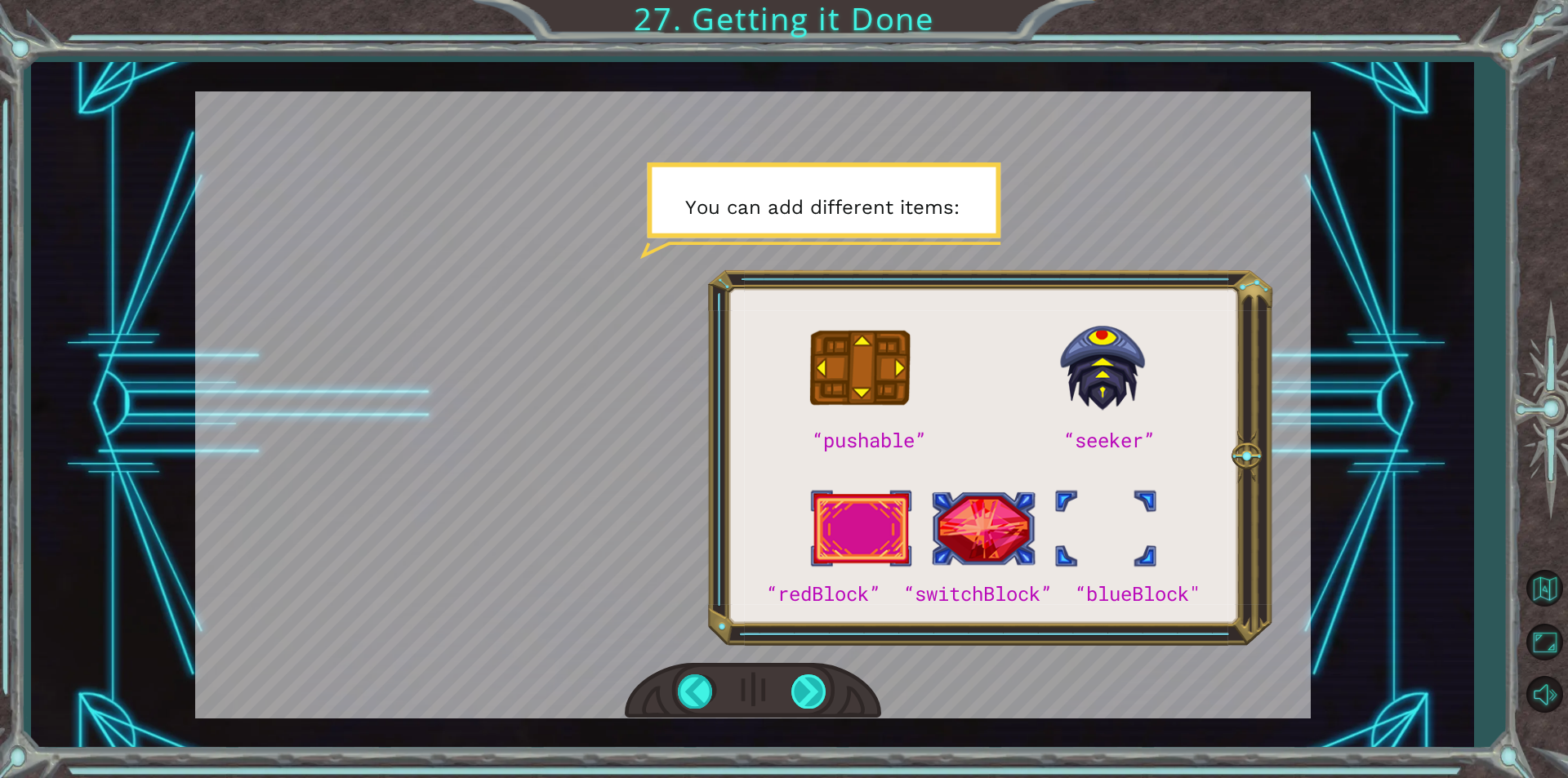
click at [818, 695] on div at bounding box center [810, 691] width 37 height 33
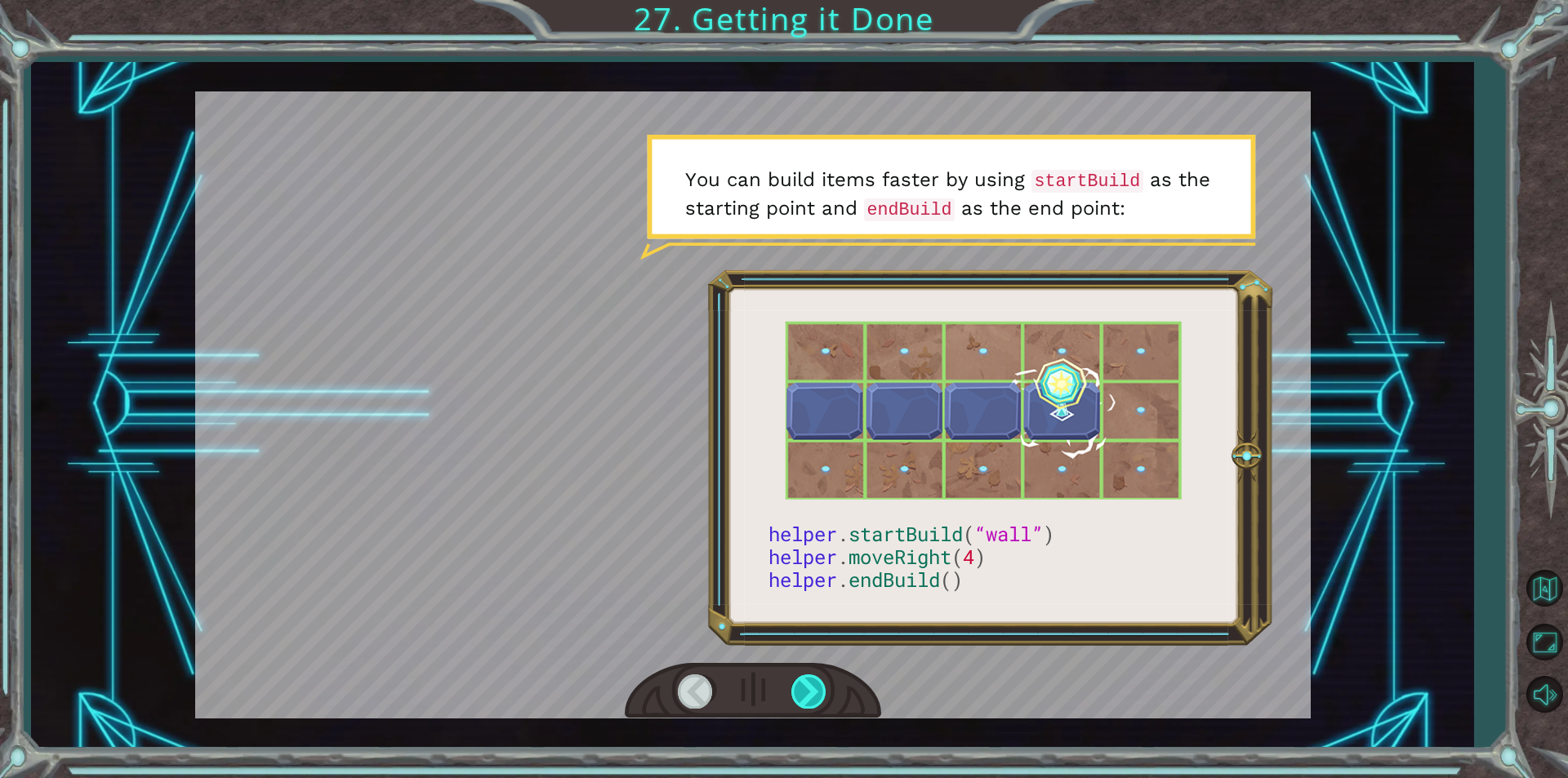
click at [818, 695] on div at bounding box center [810, 691] width 37 height 33
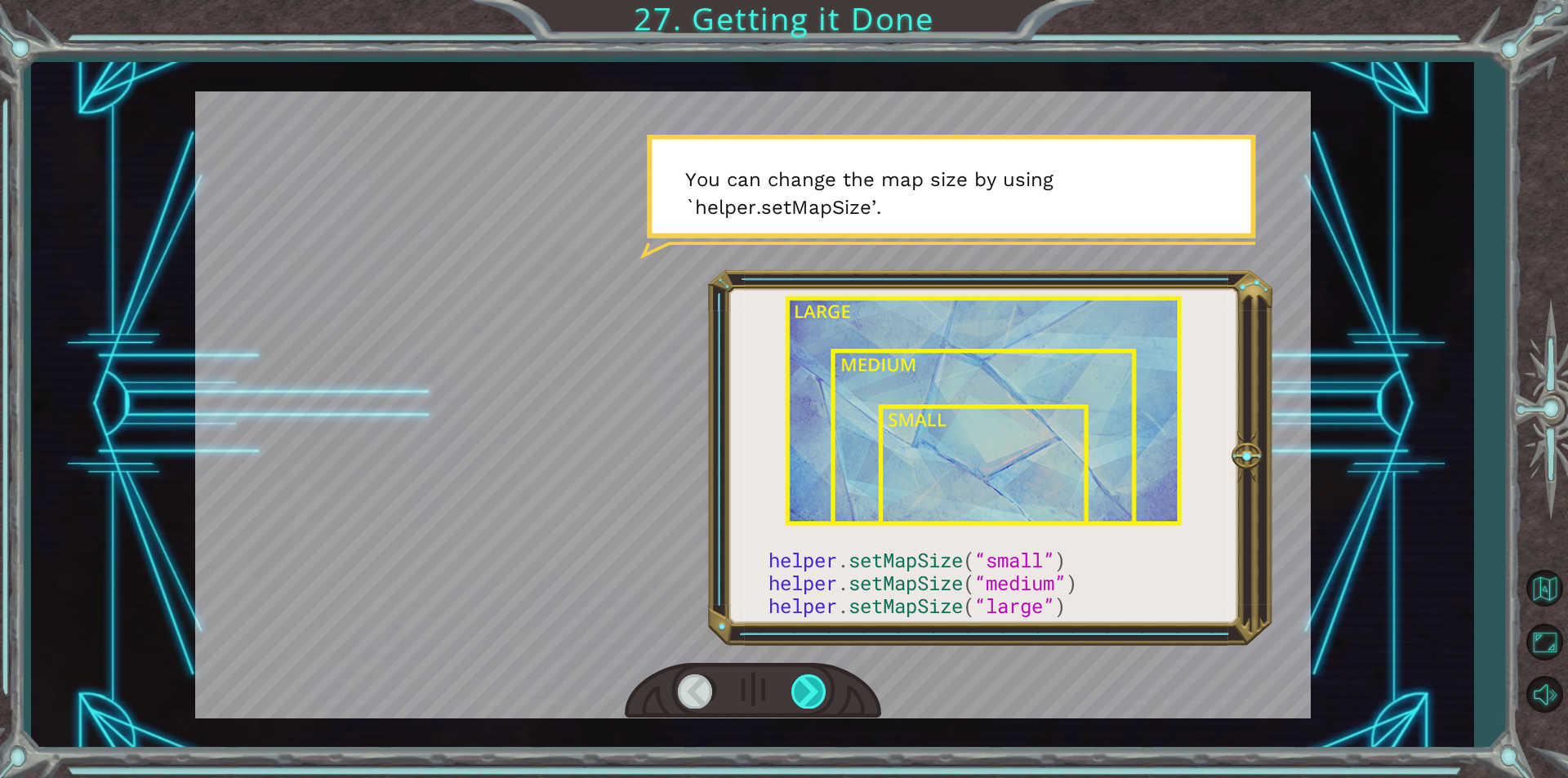
click at [818, 695] on div at bounding box center [810, 691] width 37 height 33
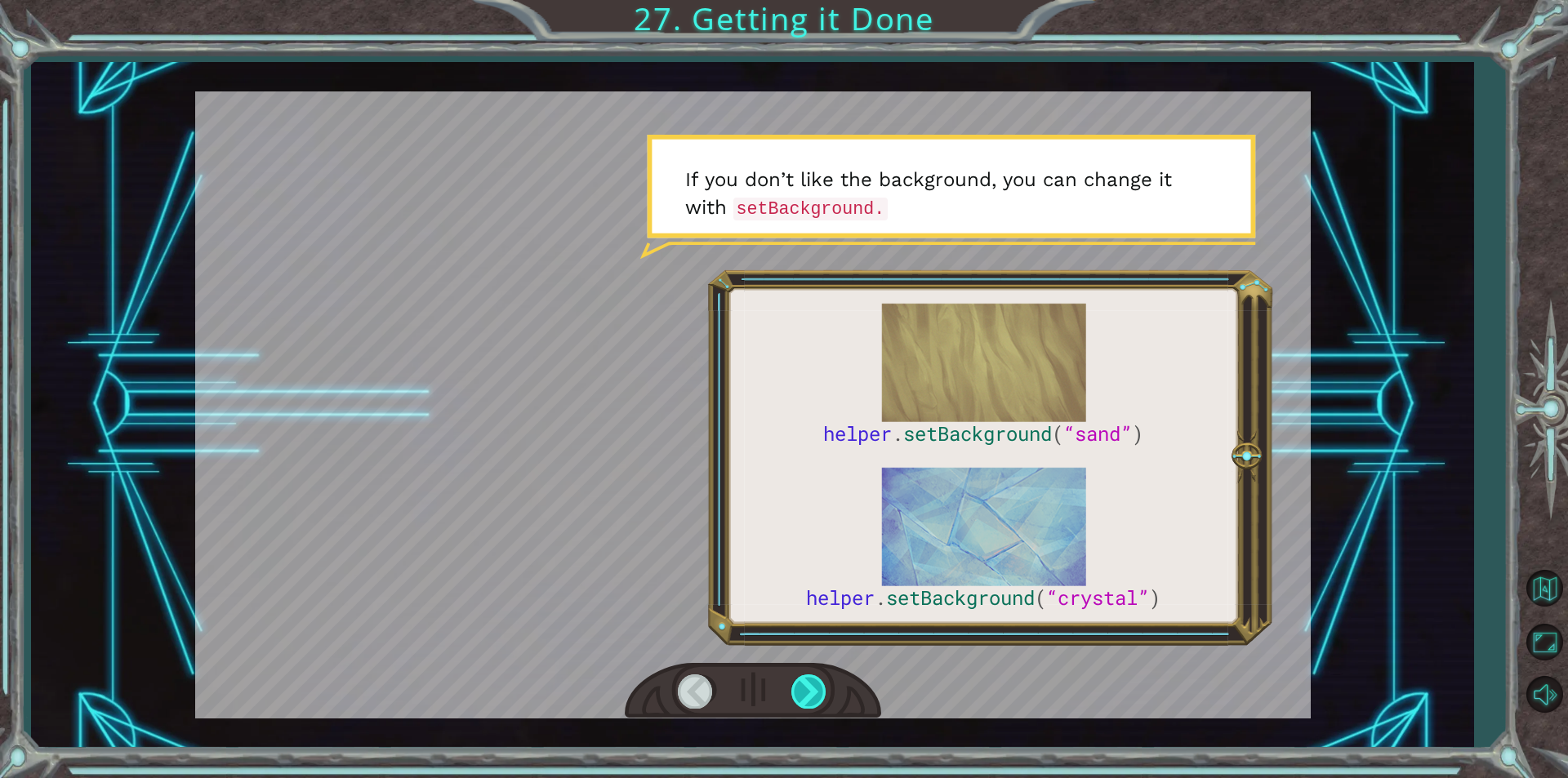
click at [818, 695] on div at bounding box center [810, 691] width 37 height 33
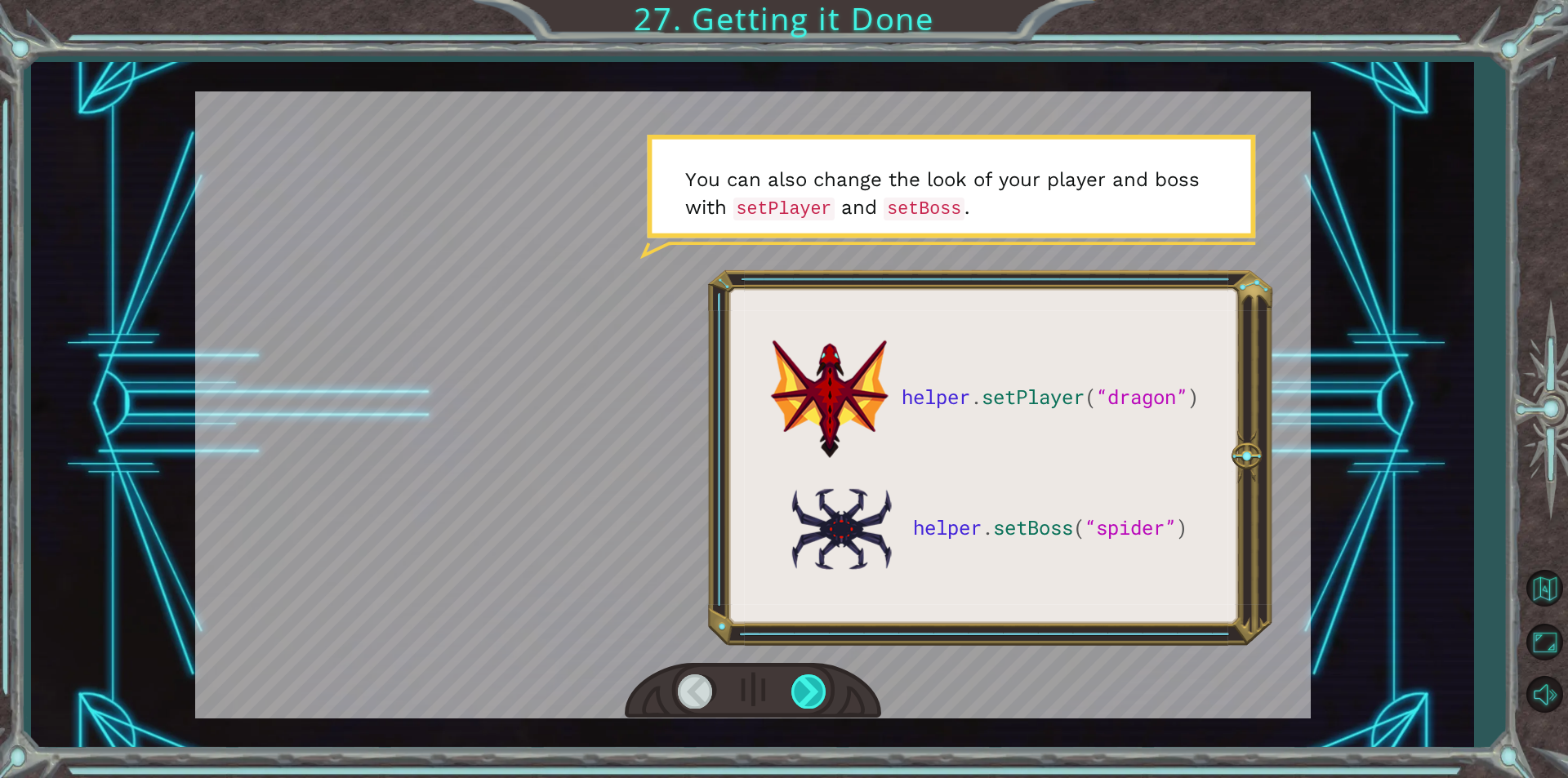
click at [818, 695] on div at bounding box center [810, 691] width 37 height 33
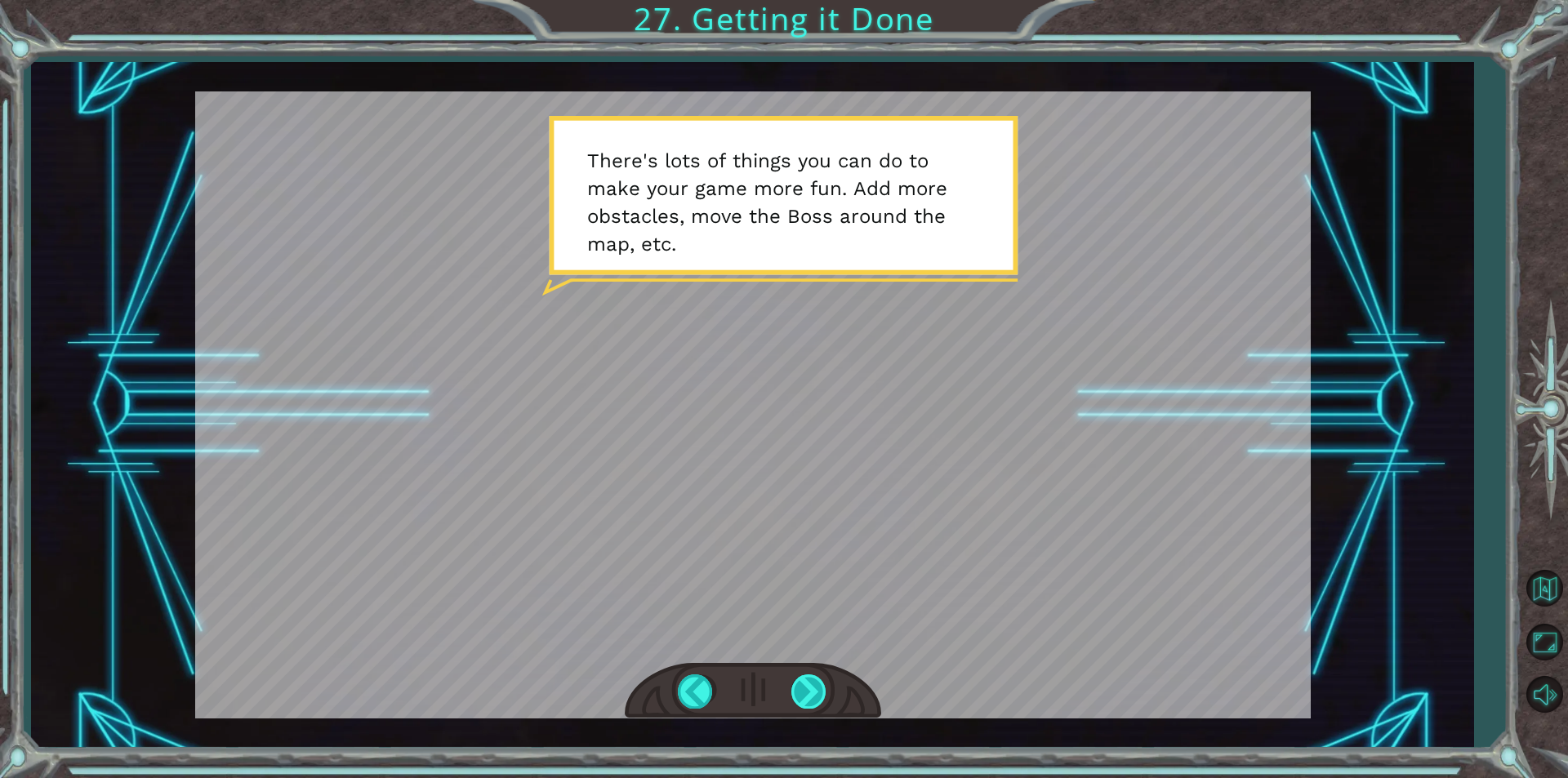
click at [811, 693] on div at bounding box center [810, 691] width 37 height 33
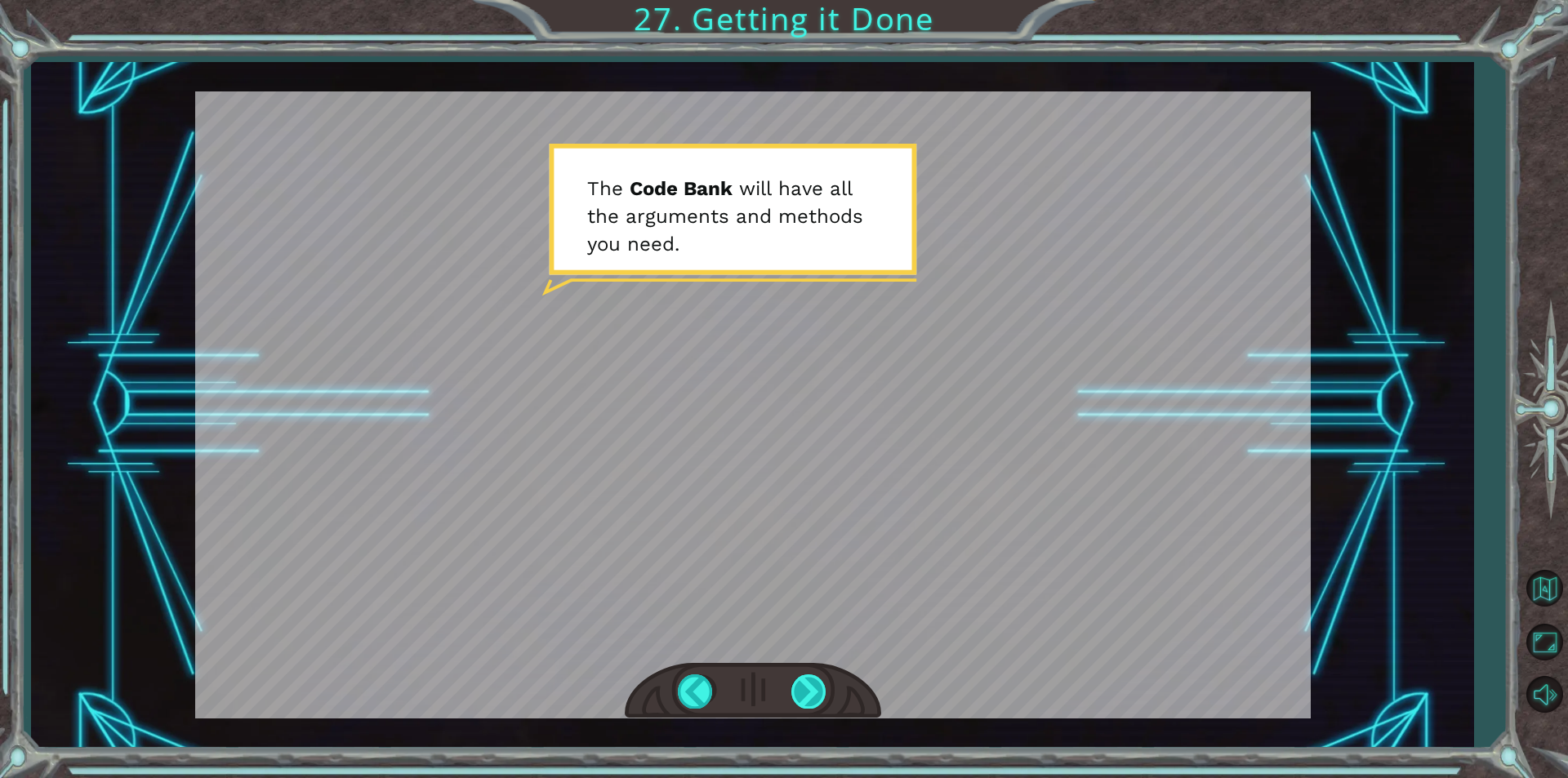
click at [811, 693] on div at bounding box center [810, 691] width 37 height 33
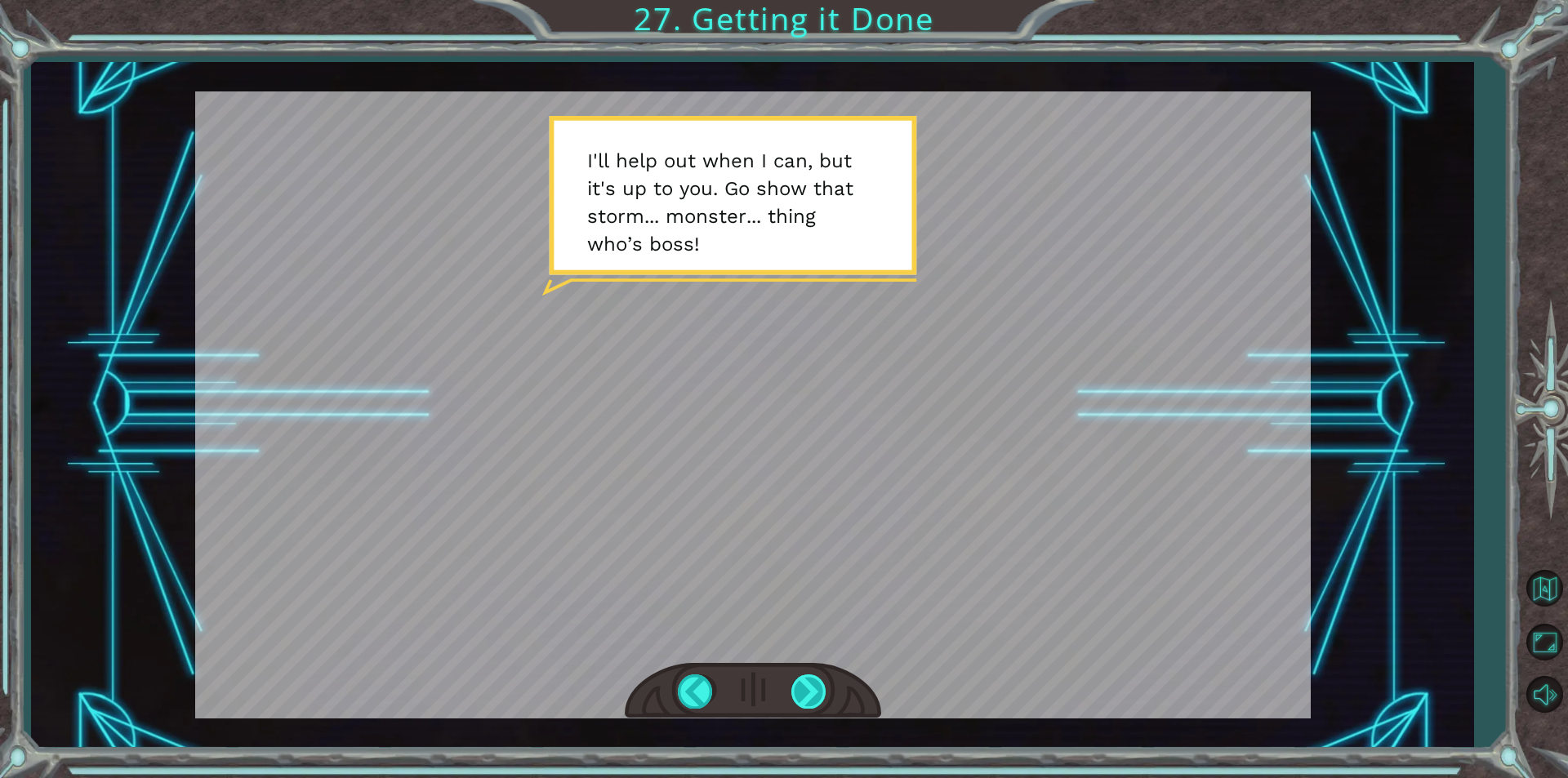
click at [803, 703] on div at bounding box center [810, 691] width 37 height 33
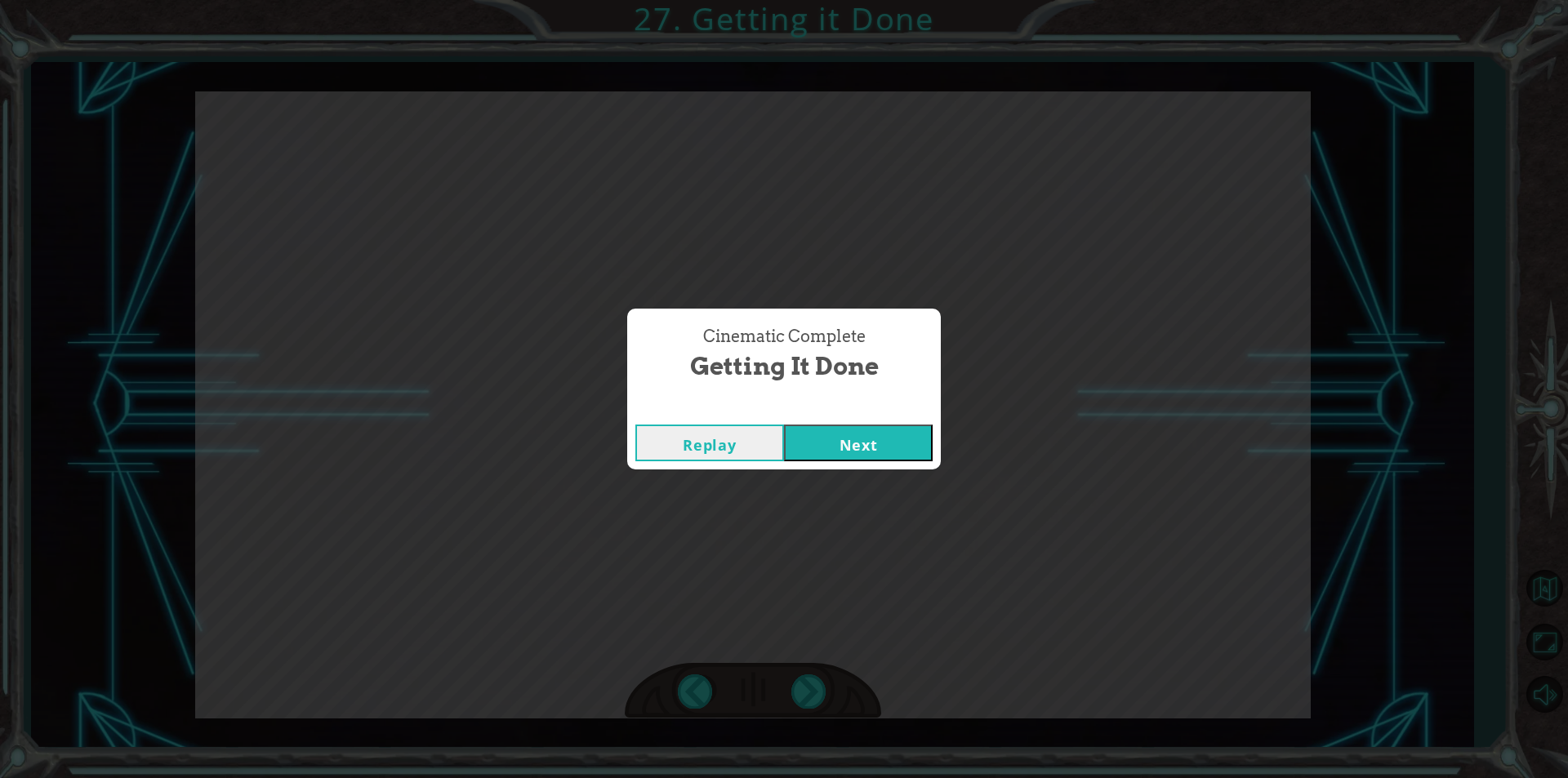
click at [853, 421] on div "Replay Next" at bounding box center [784, 443] width 313 height 53
click at [854, 442] on button "Next" at bounding box center [858, 443] width 149 height 37
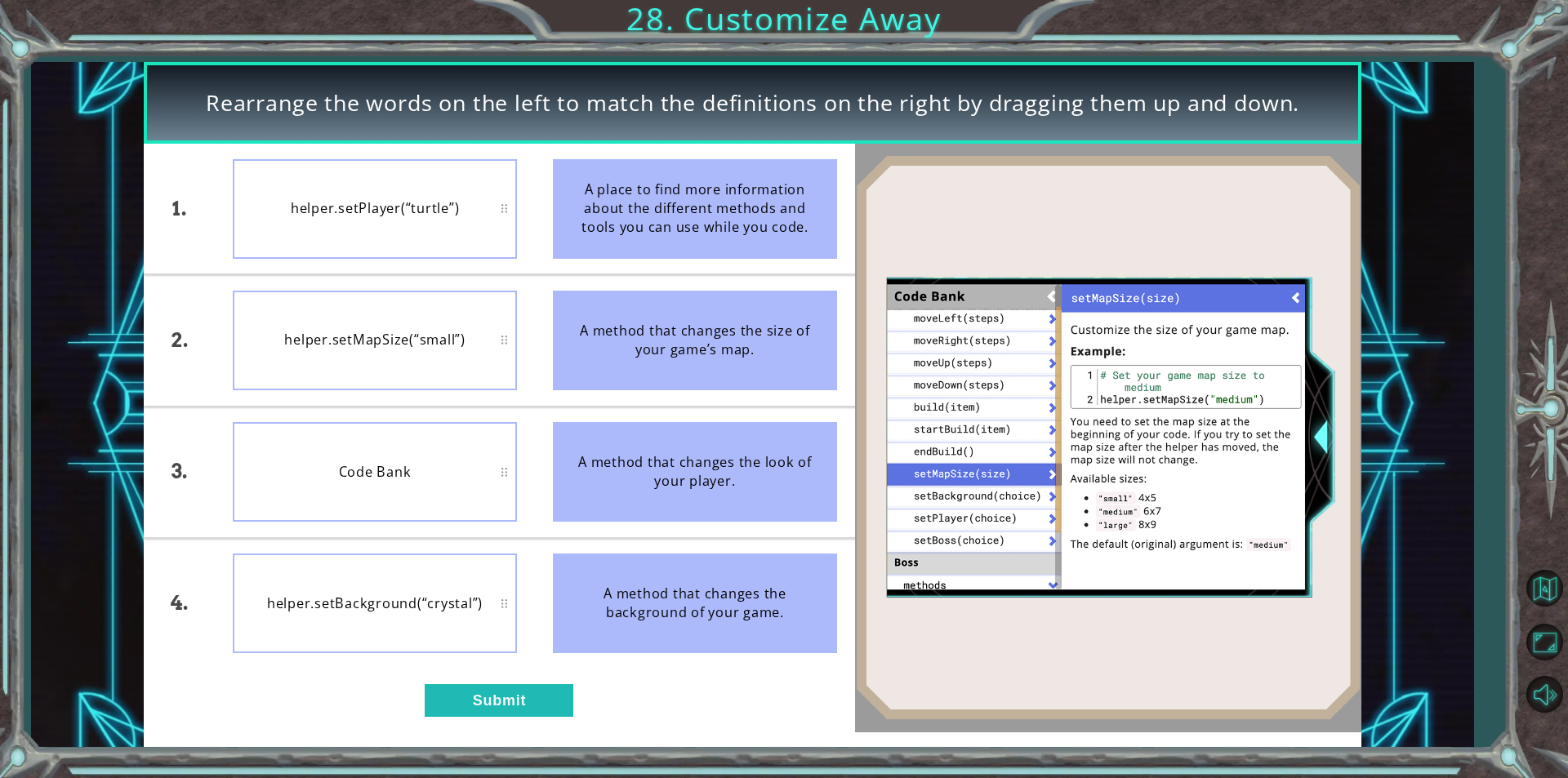
click at [372, 376] on div "helper.setMapSize(“small”)" at bounding box center [375, 340] width 284 height 99
click at [461, 699] on button "Submit" at bounding box center [499, 700] width 149 height 33
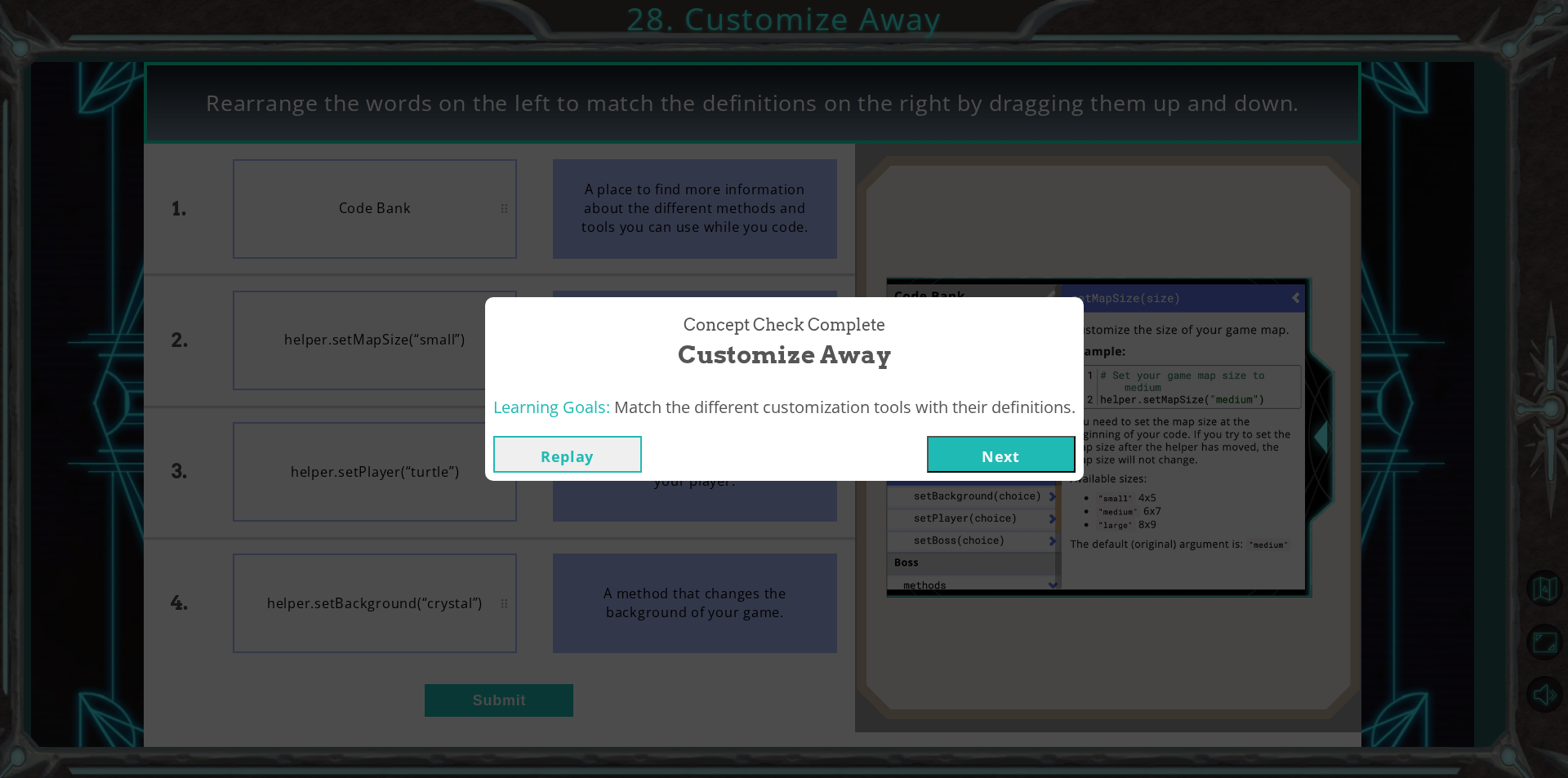
click at [982, 453] on button "Next" at bounding box center [1001, 454] width 149 height 37
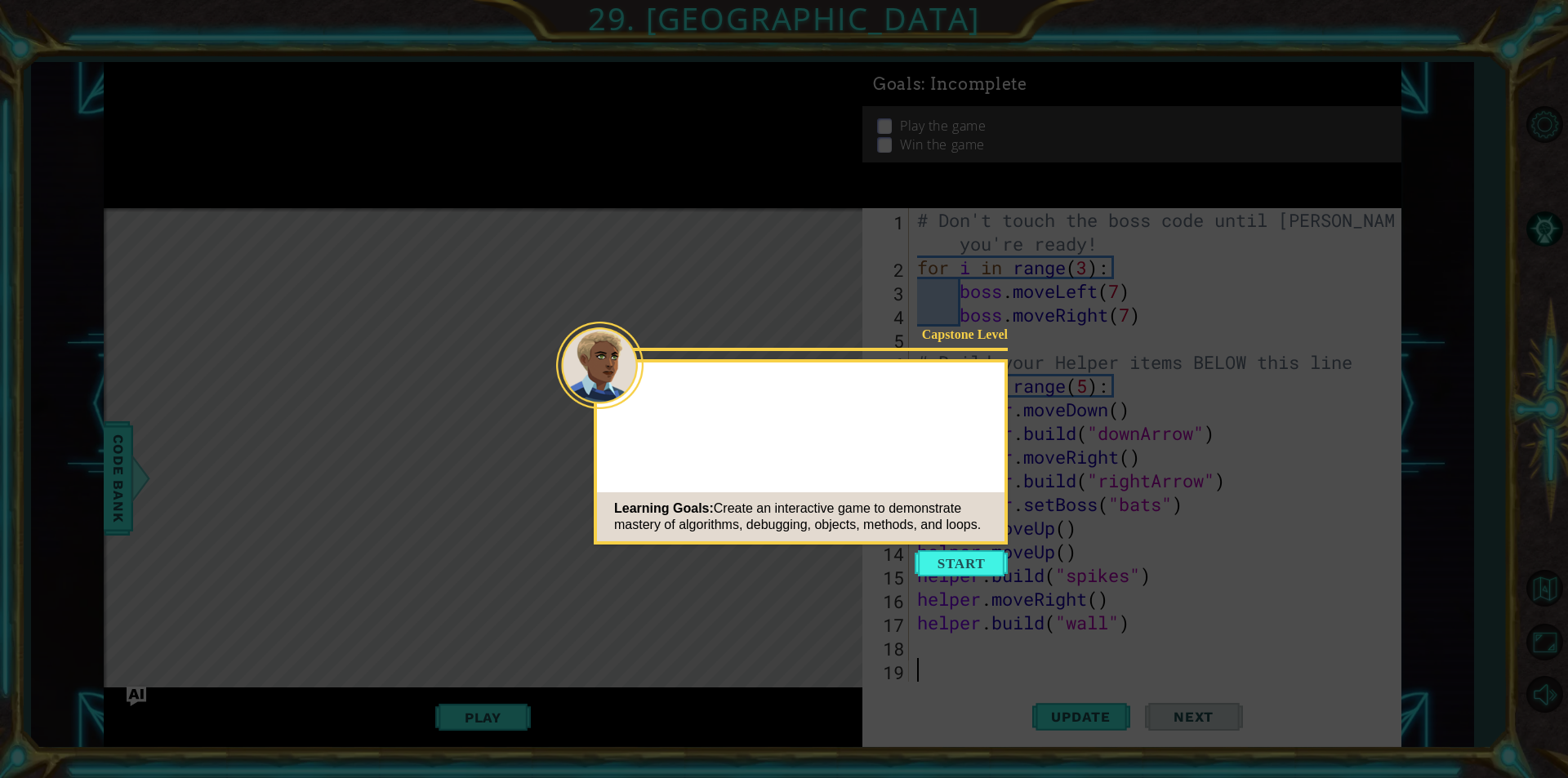
click at [935, 581] on icon at bounding box center [784, 389] width 1568 height 778
click at [948, 569] on button "Start" at bounding box center [961, 563] width 93 height 27
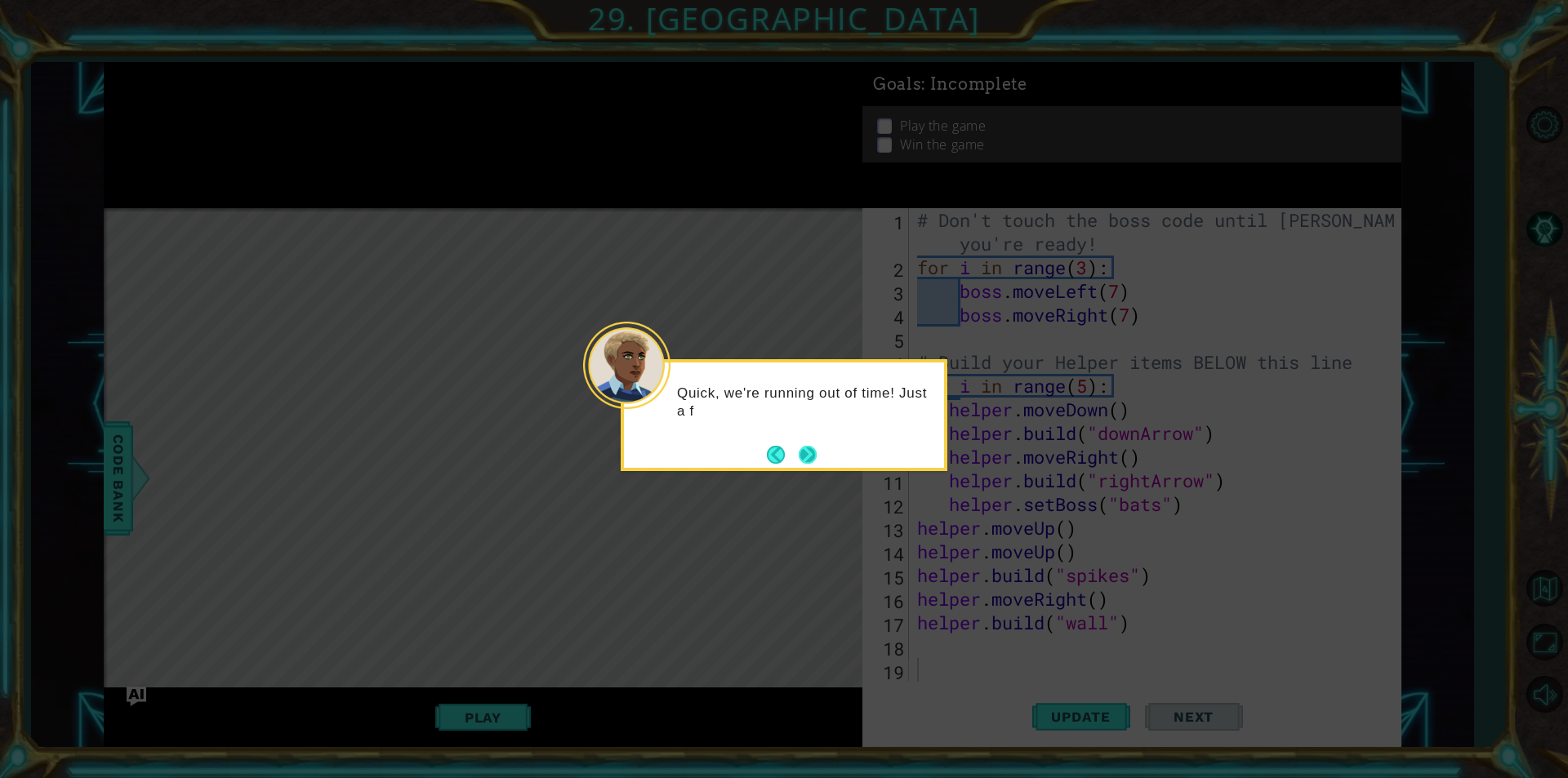
click at [812, 467] on div "Quick, we're running out of time! Just a f" at bounding box center [784, 416] width 327 height 112
click at [810, 459] on button "Next" at bounding box center [808, 454] width 18 height 18
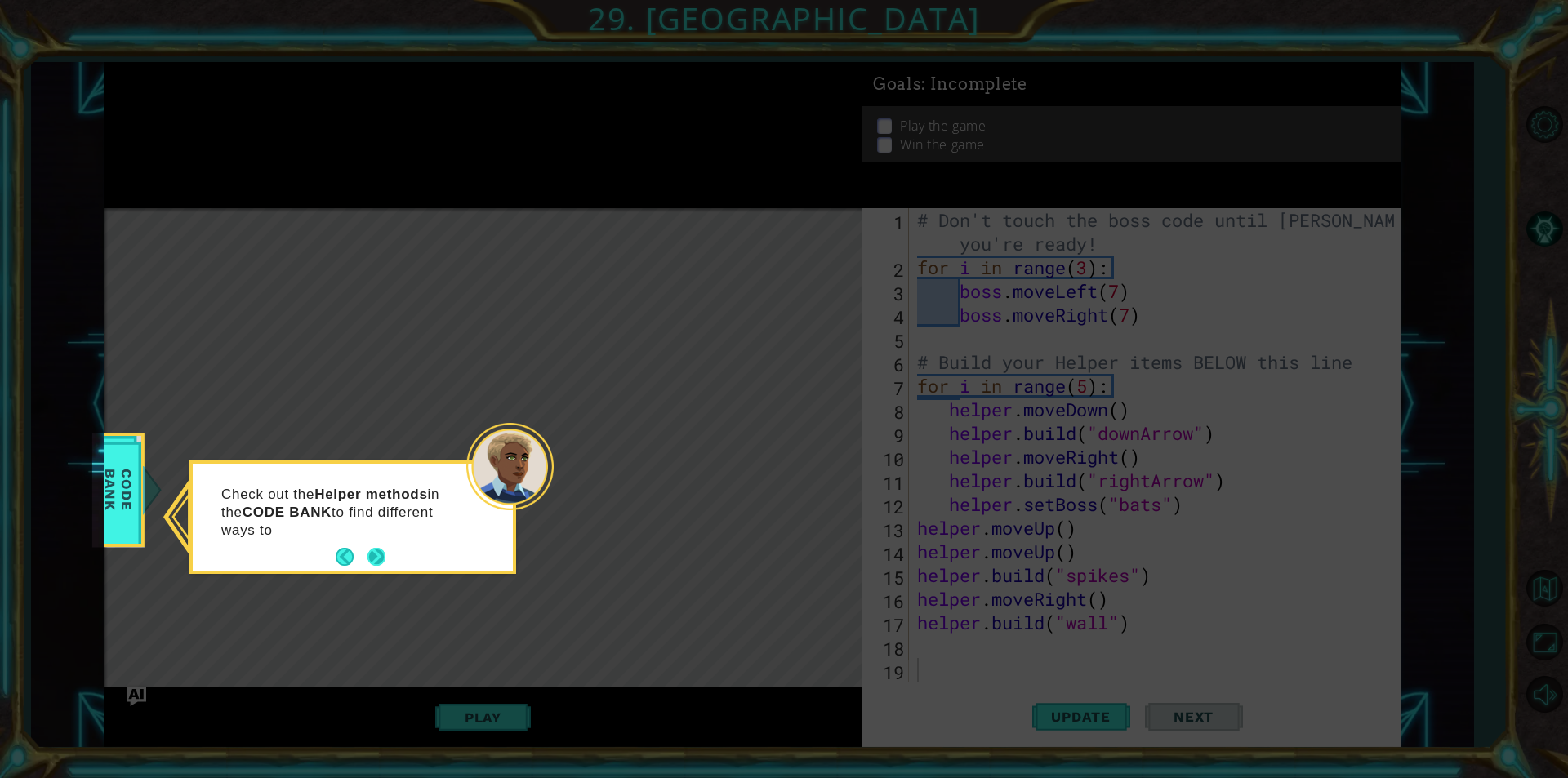
click at [377, 550] on button "Next" at bounding box center [376, 557] width 18 height 18
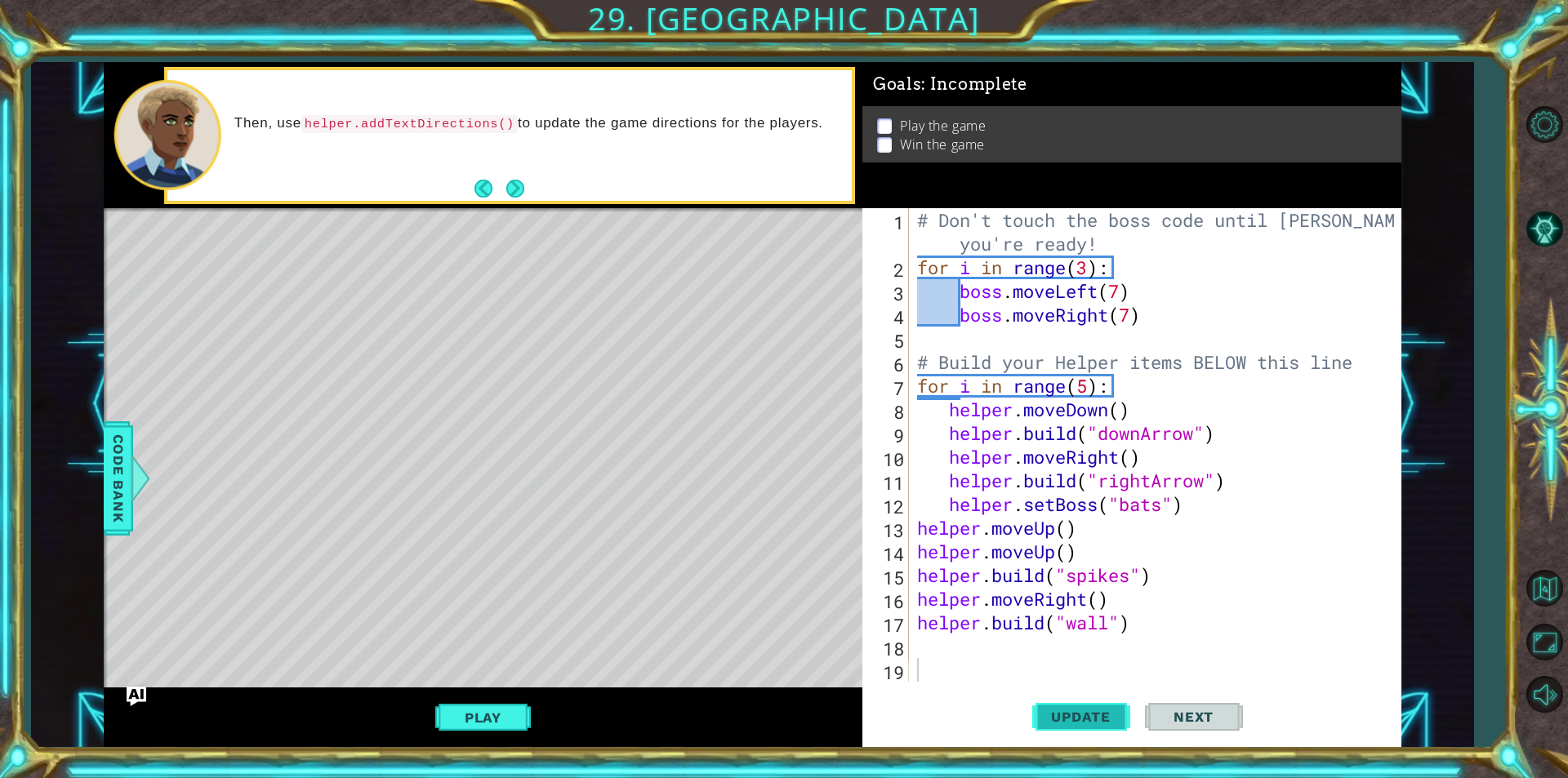
click at [1055, 716] on span "Update" at bounding box center [1080, 716] width 92 height 16
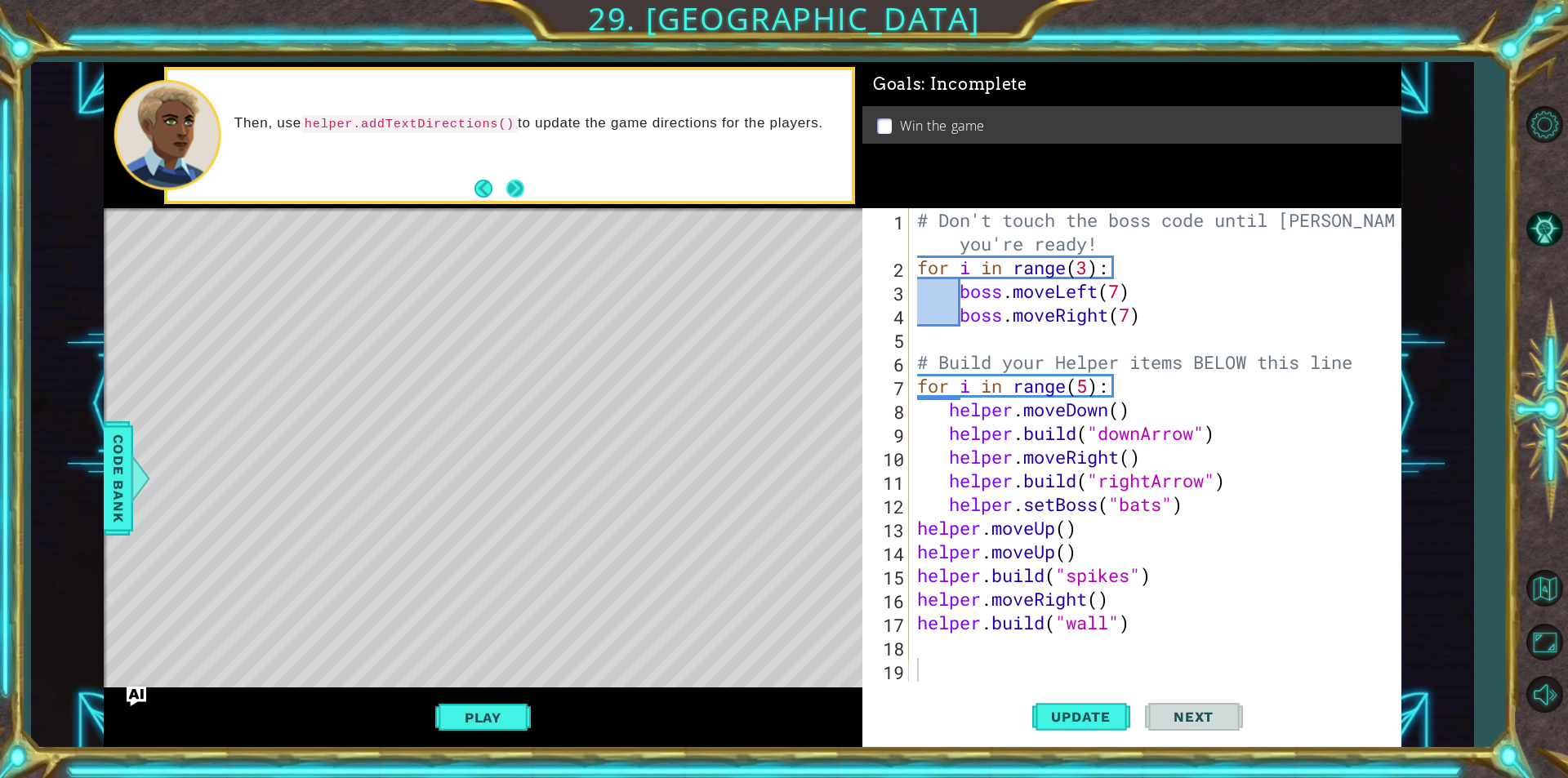
click at [520, 186] on button "Next" at bounding box center [515, 188] width 18 height 18
click at [520, 186] on button "Next" at bounding box center [516, 188] width 29 height 29
click at [486, 715] on button "Play" at bounding box center [483, 717] width 96 height 31
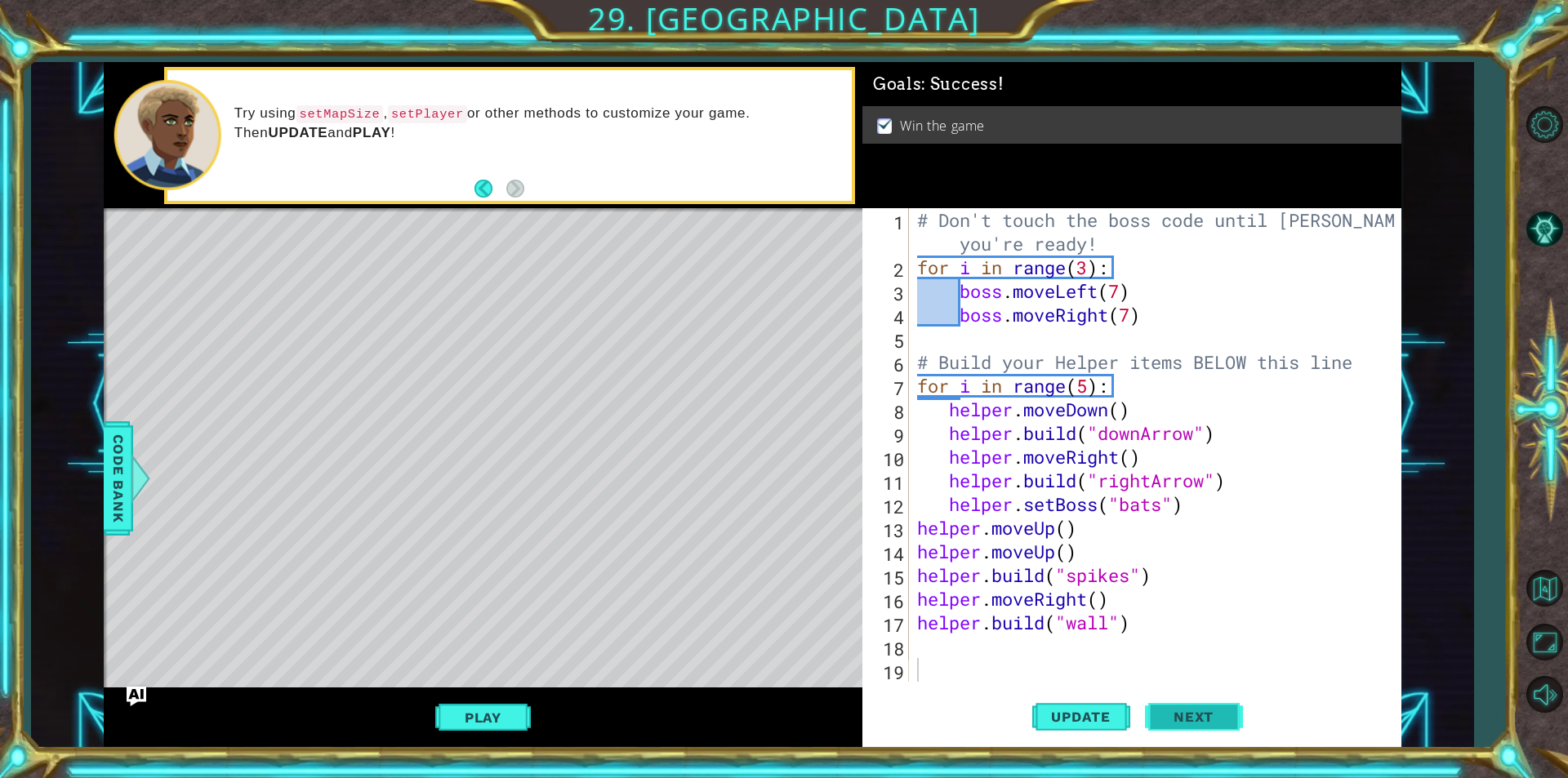
click at [1194, 713] on span "Next" at bounding box center [1194, 716] width 73 height 16
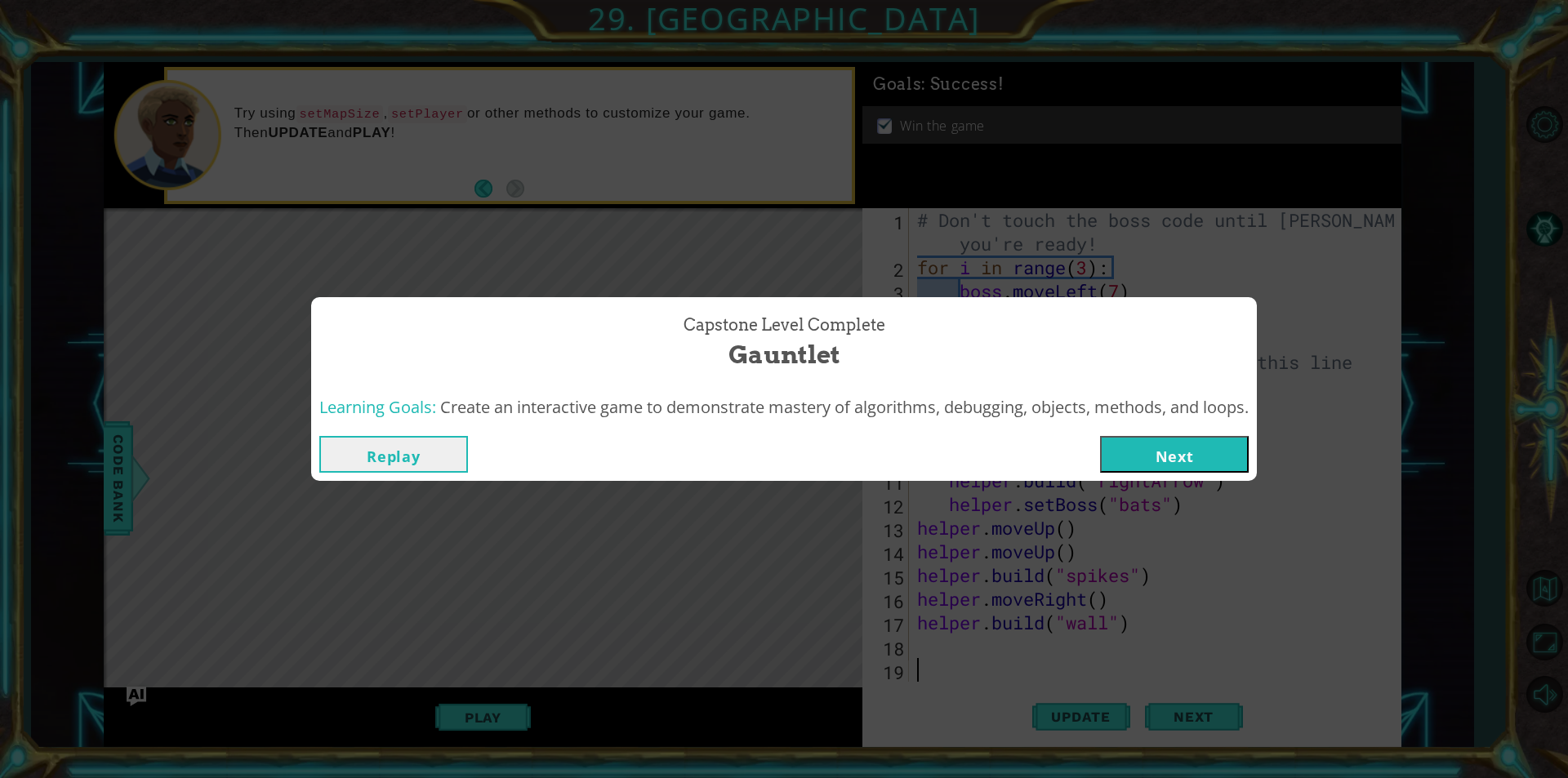
click at [1176, 472] on button "Next" at bounding box center [1174, 454] width 149 height 37
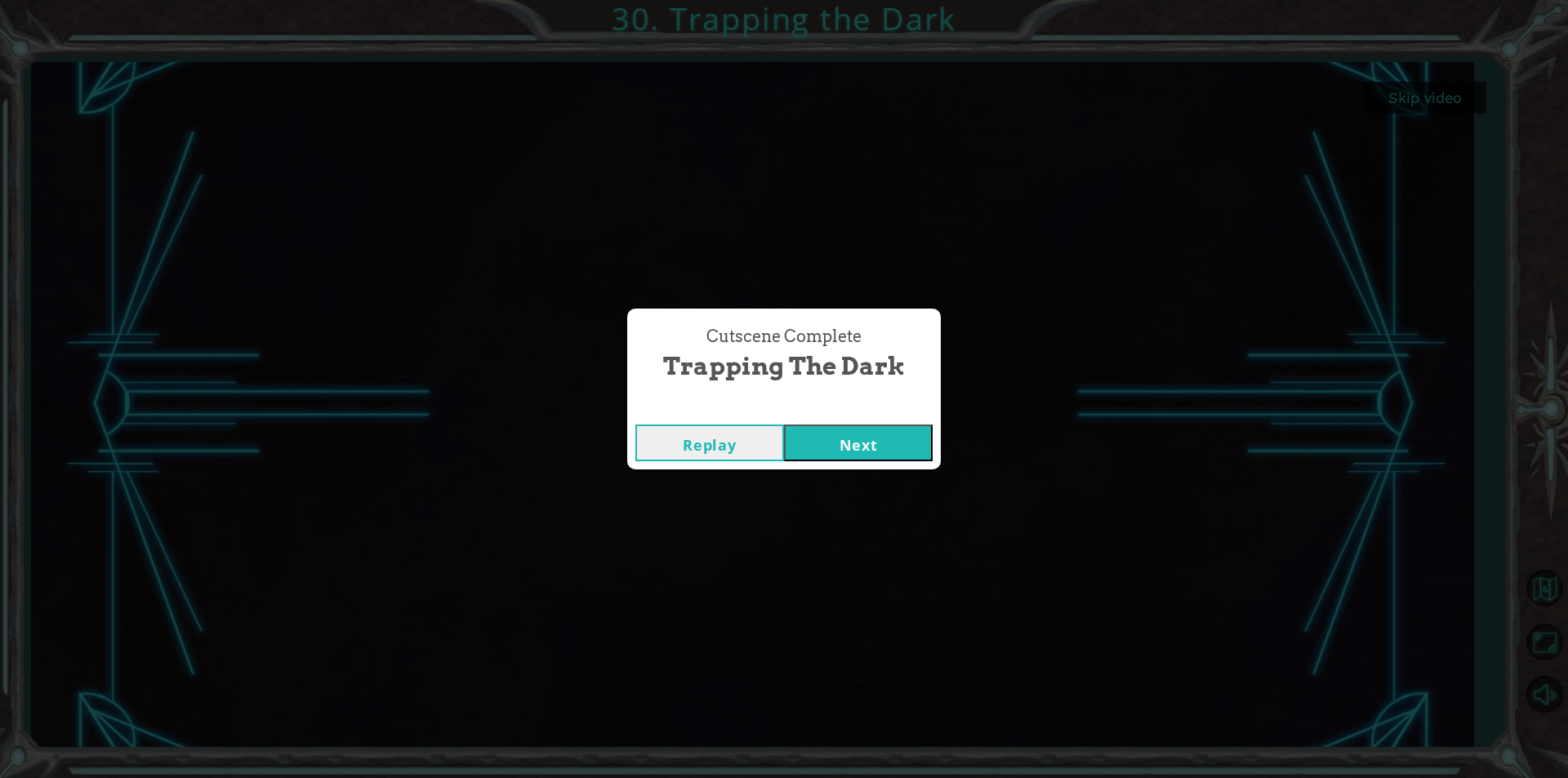
click at [845, 446] on button "Next" at bounding box center [858, 443] width 149 height 37
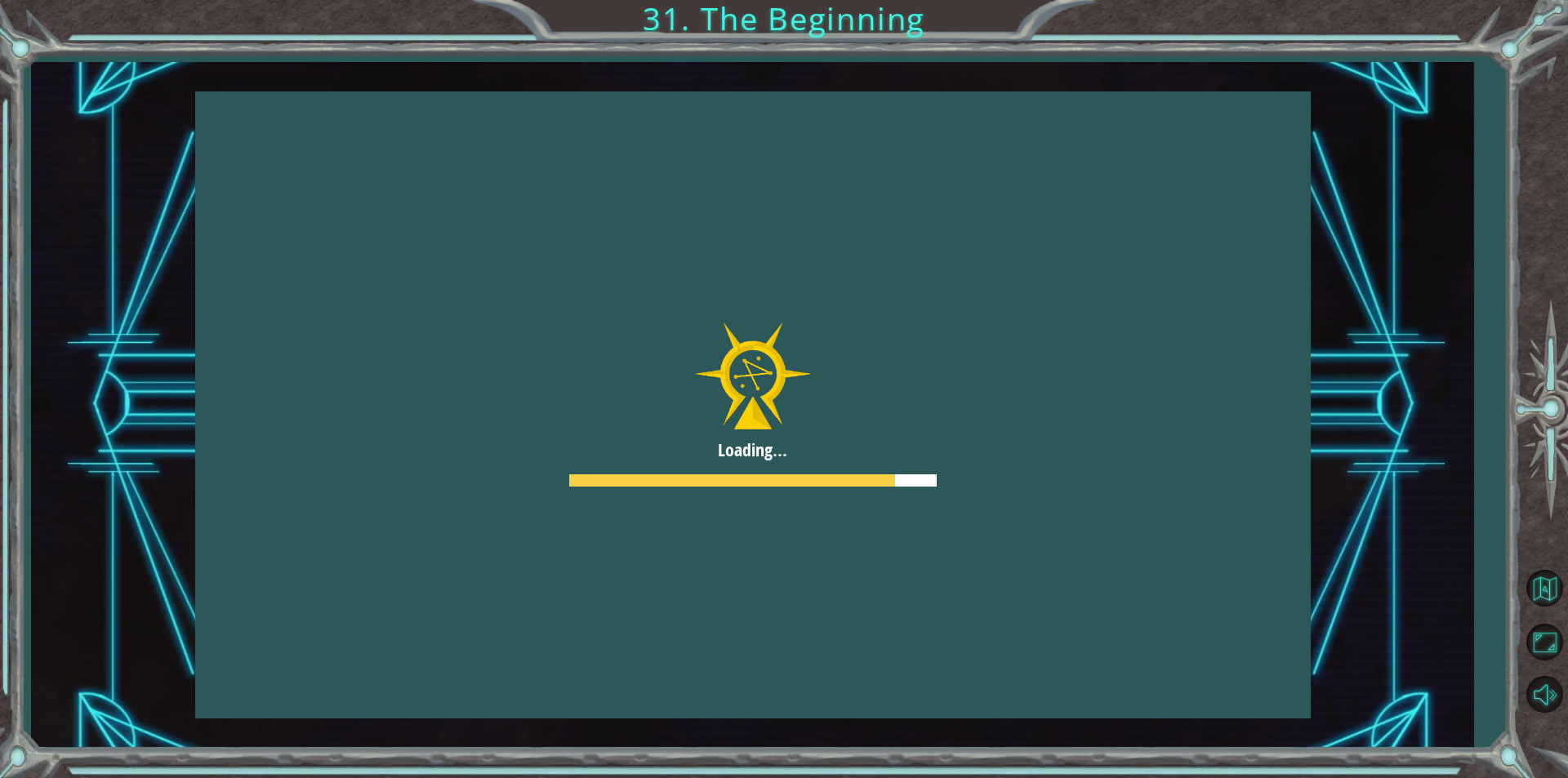
click at [985, 373] on div at bounding box center [753, 405] width 1116 height 628
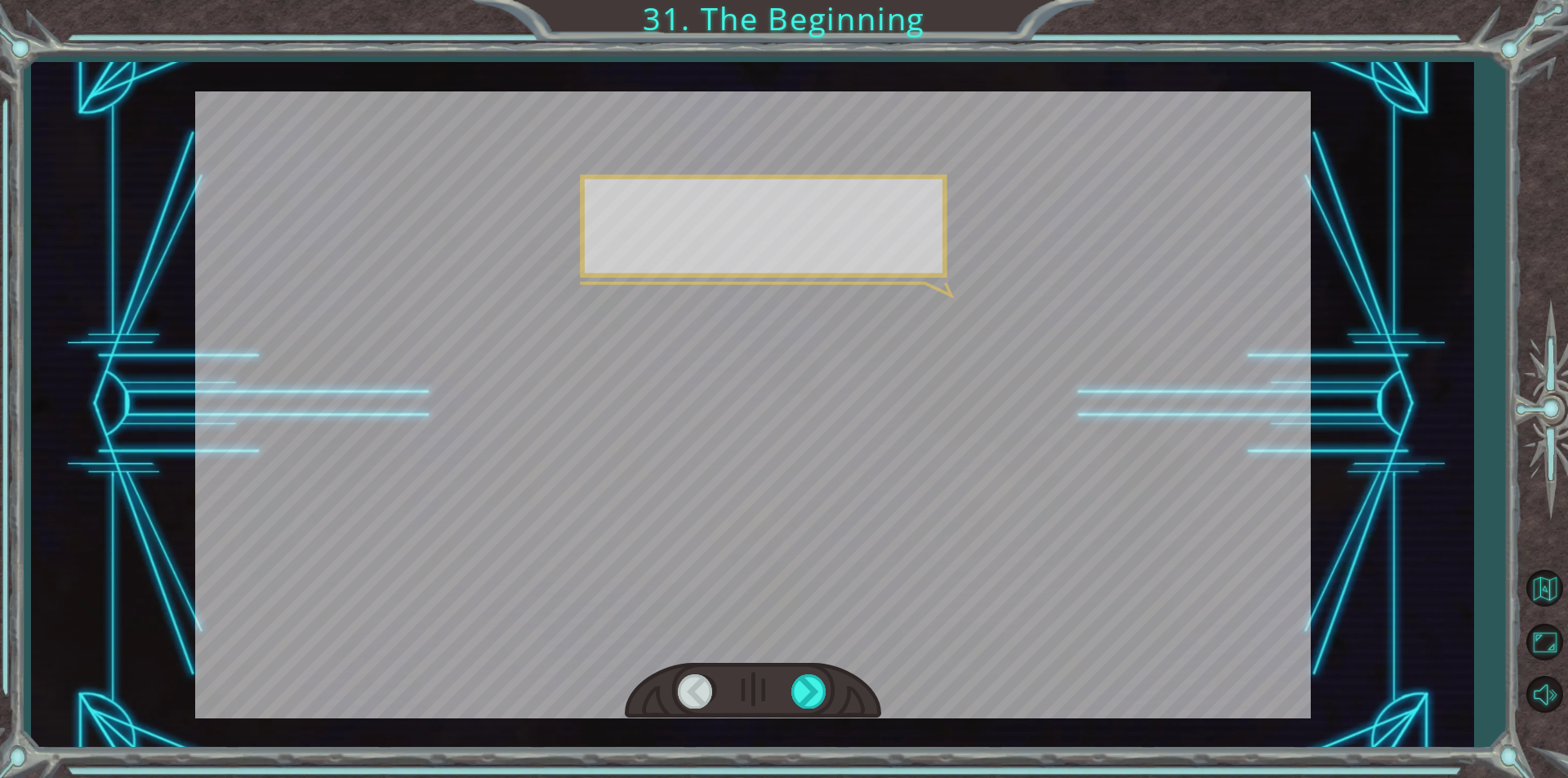
click at [985, 373] on div at bounding box center [753, 405] width 1116 height 628
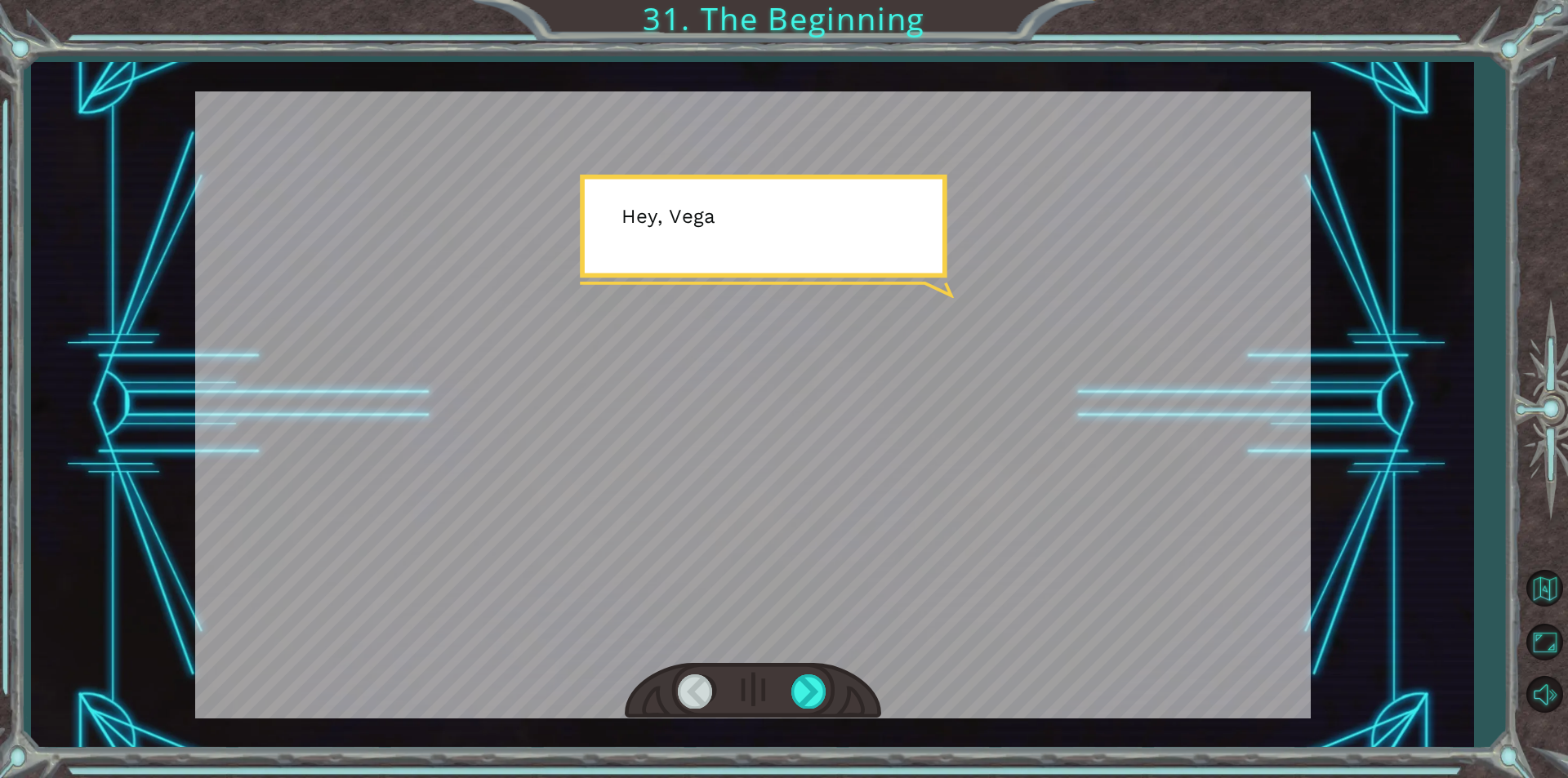
click at [985, 373] on div at bounding box center [753, 405] width 1116 height 628
click at [822, 702] on div at bounding box center [810, 691] width 37 height 33
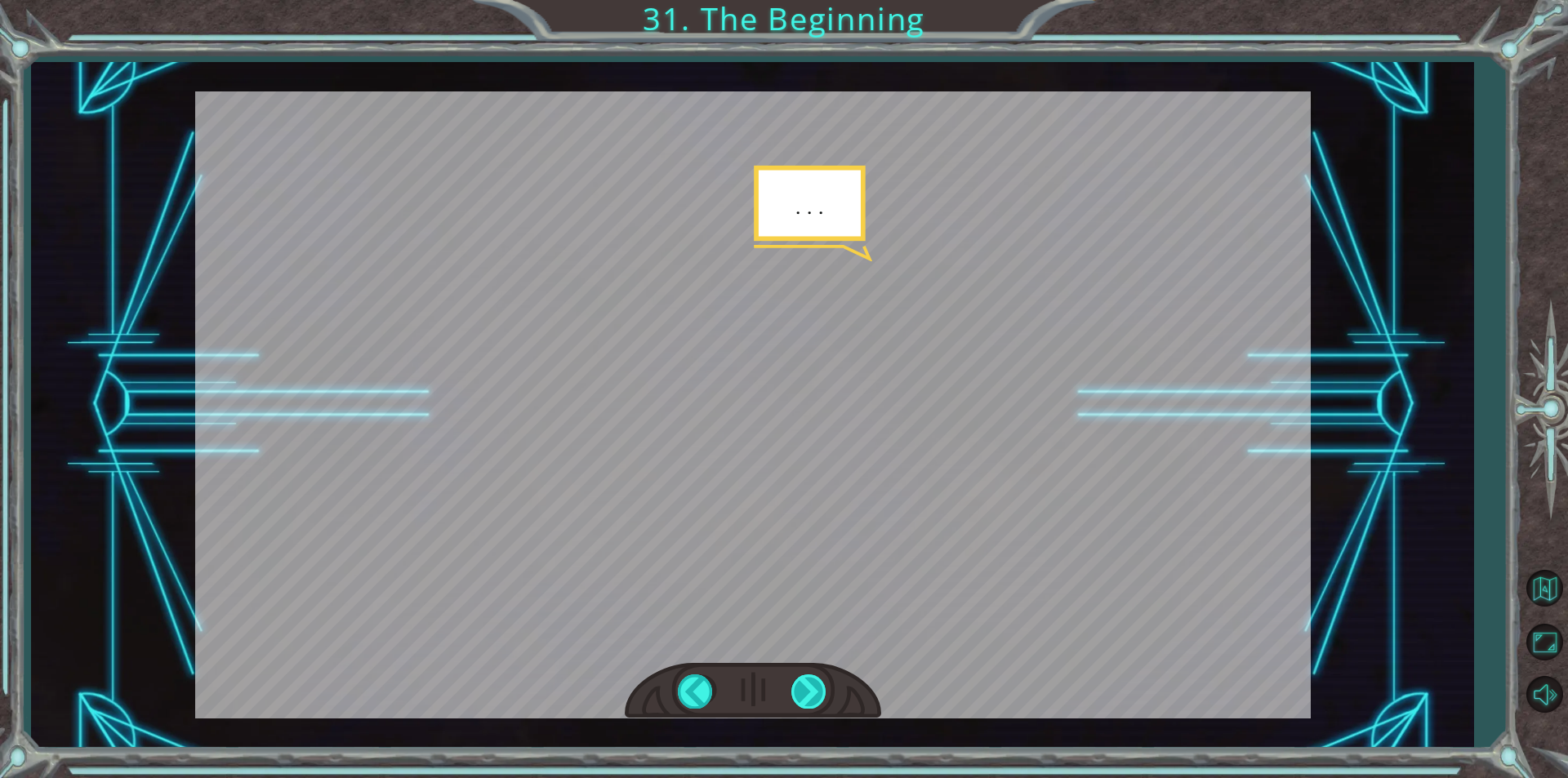
click at [822, 702] on div at bounding box center [810, 691] width 37 height 33
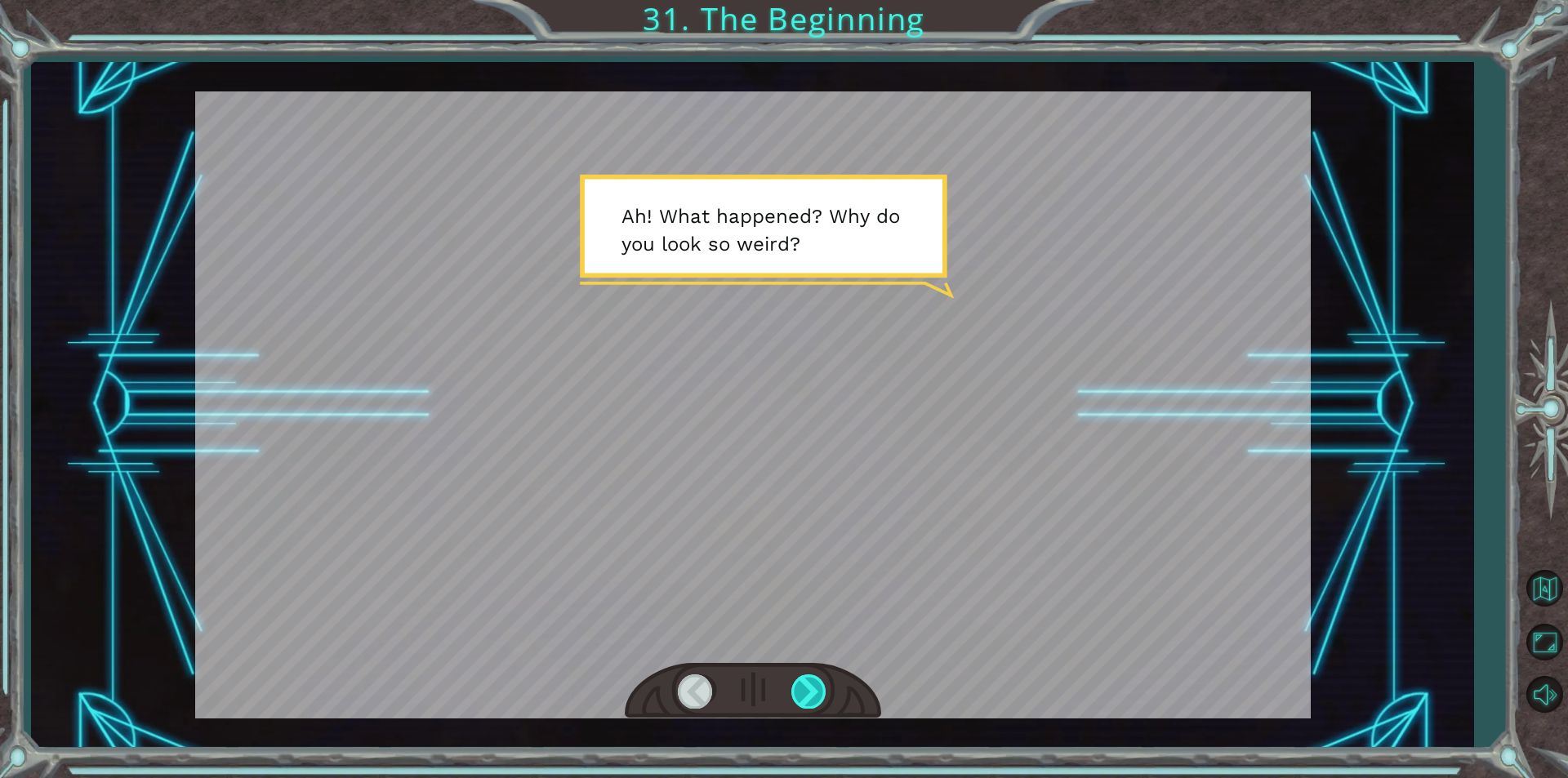
click at [822, 702] on div at bounding box center [810, 691] width 37 height 33
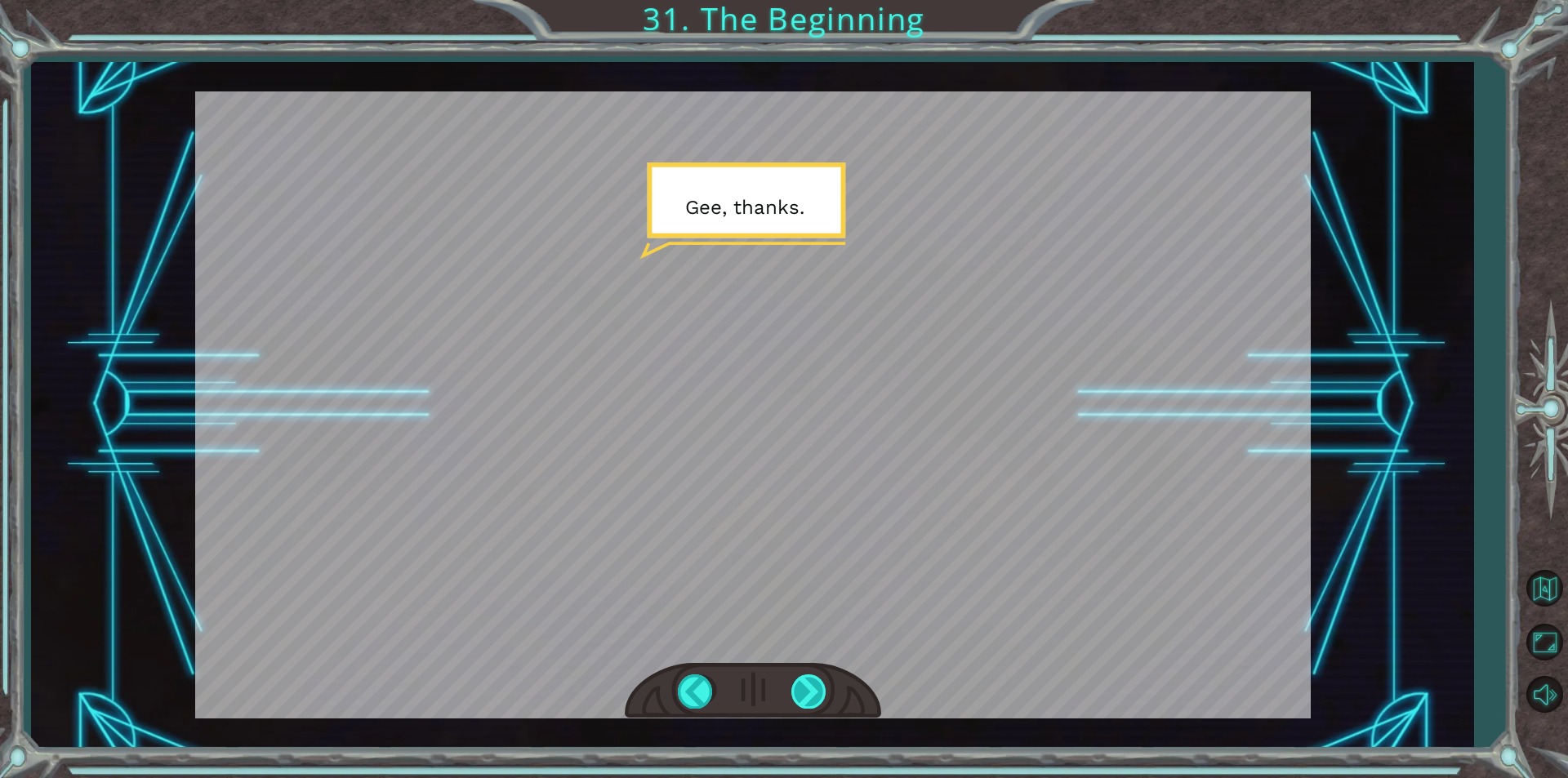
click at [822, 702] on div at bounding box center [810, 691] width 37 height 33
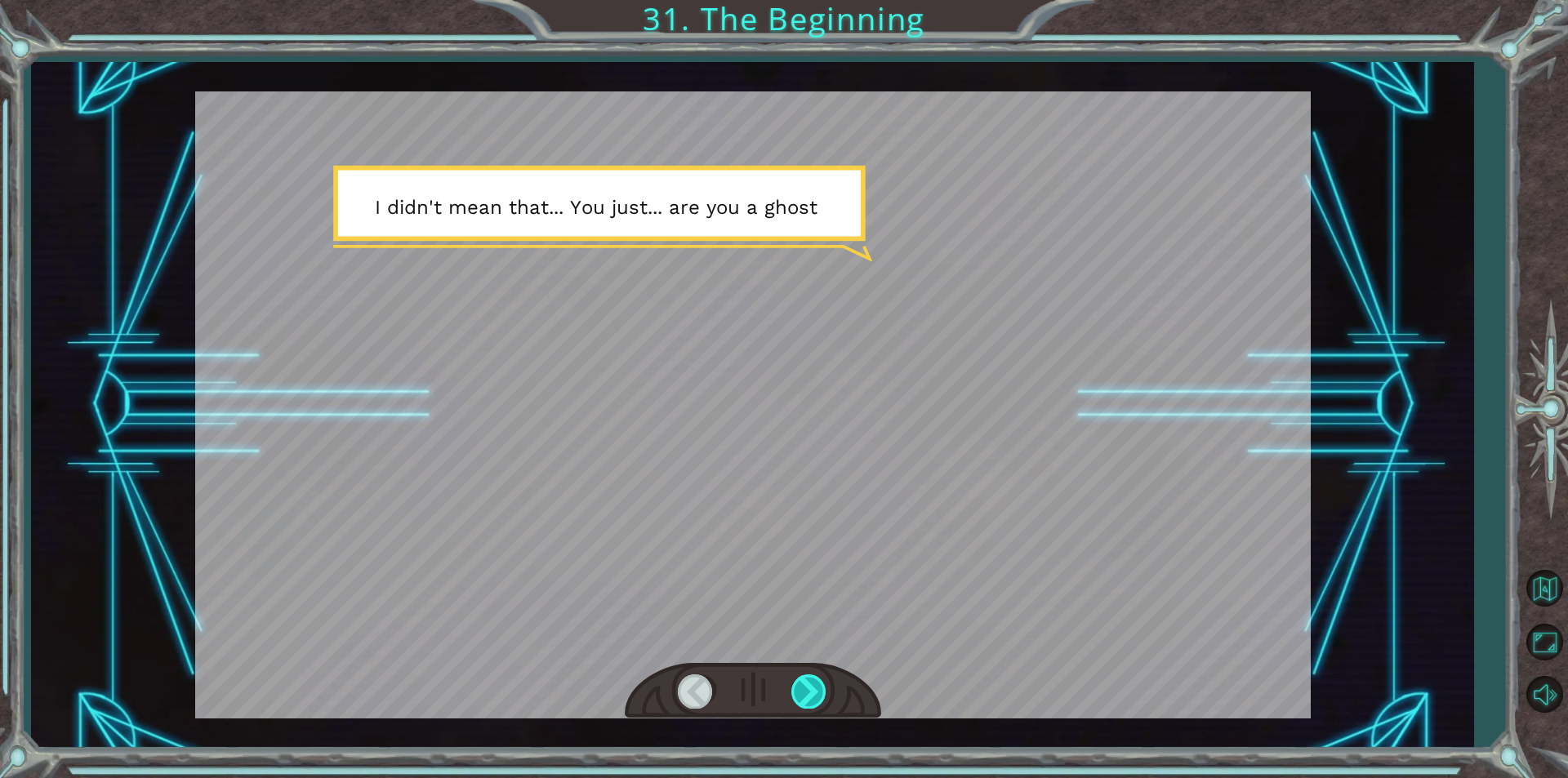
click at [822, 702] on div at bounding box center [810, 691] width 37 height 33
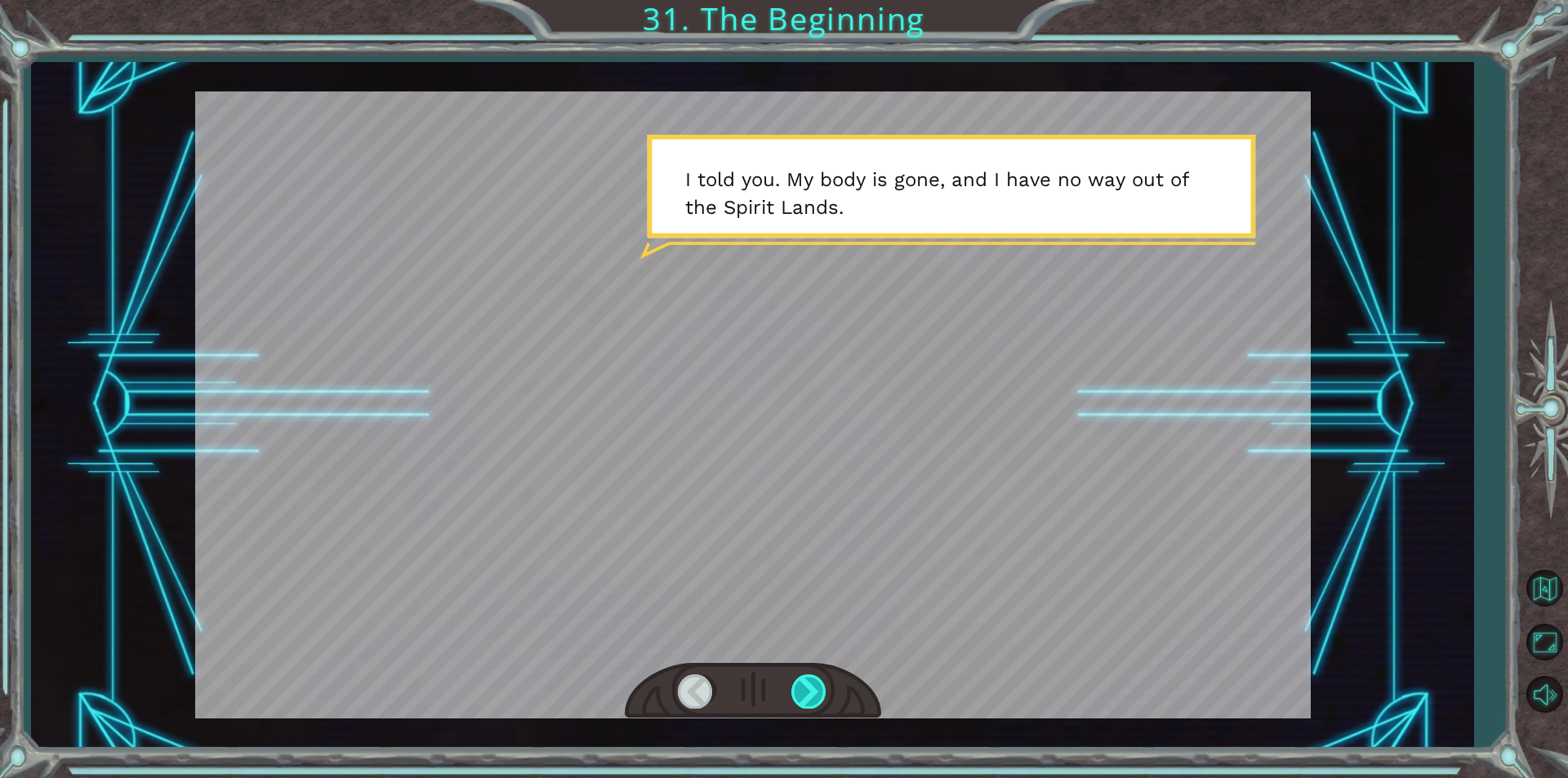
click at [822, 702] on div at bounding box center [810, 691] width 37 height 33
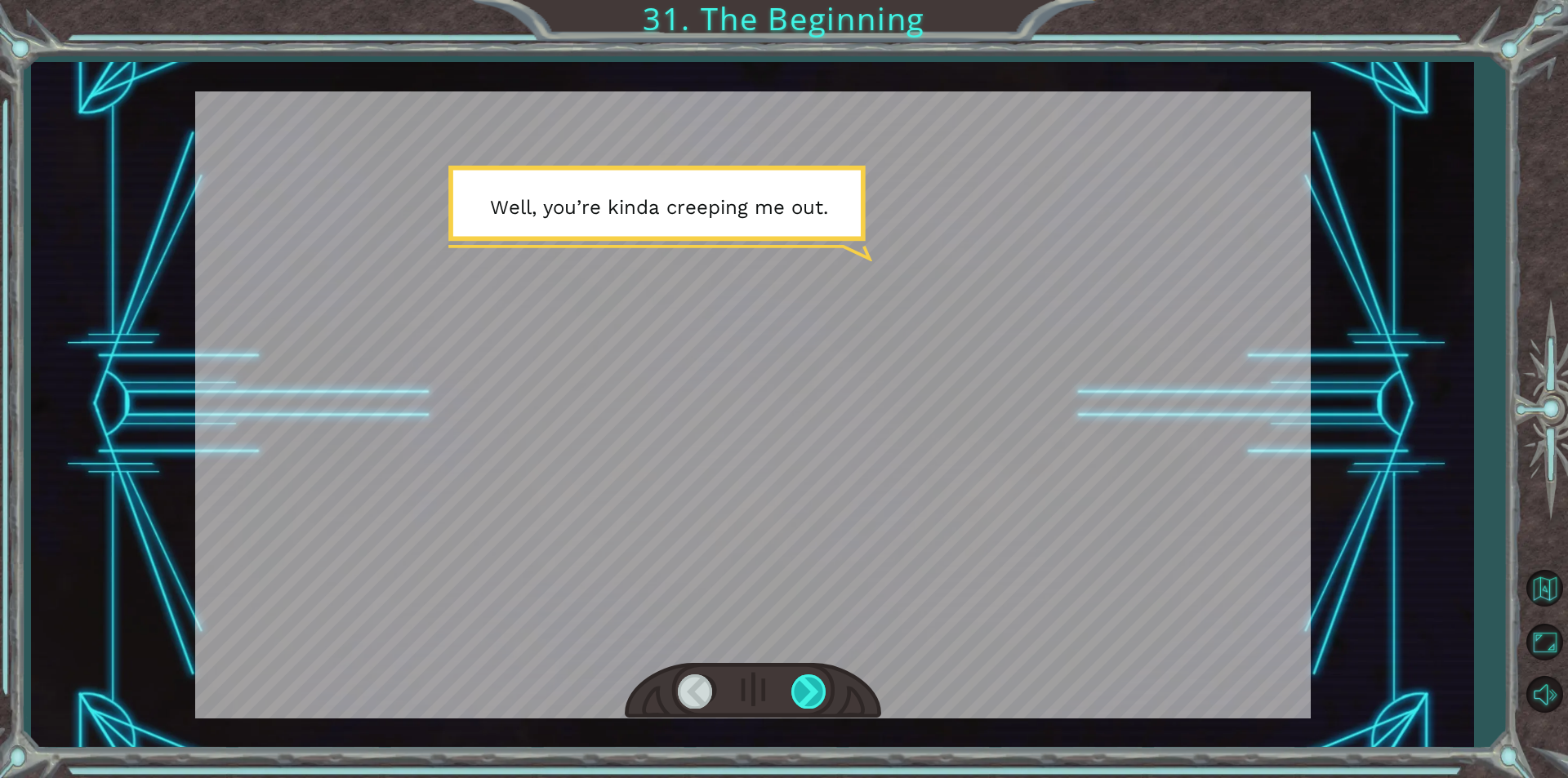
click at [809, 689] on div at bounding box center [810, 691] width 37 height 33
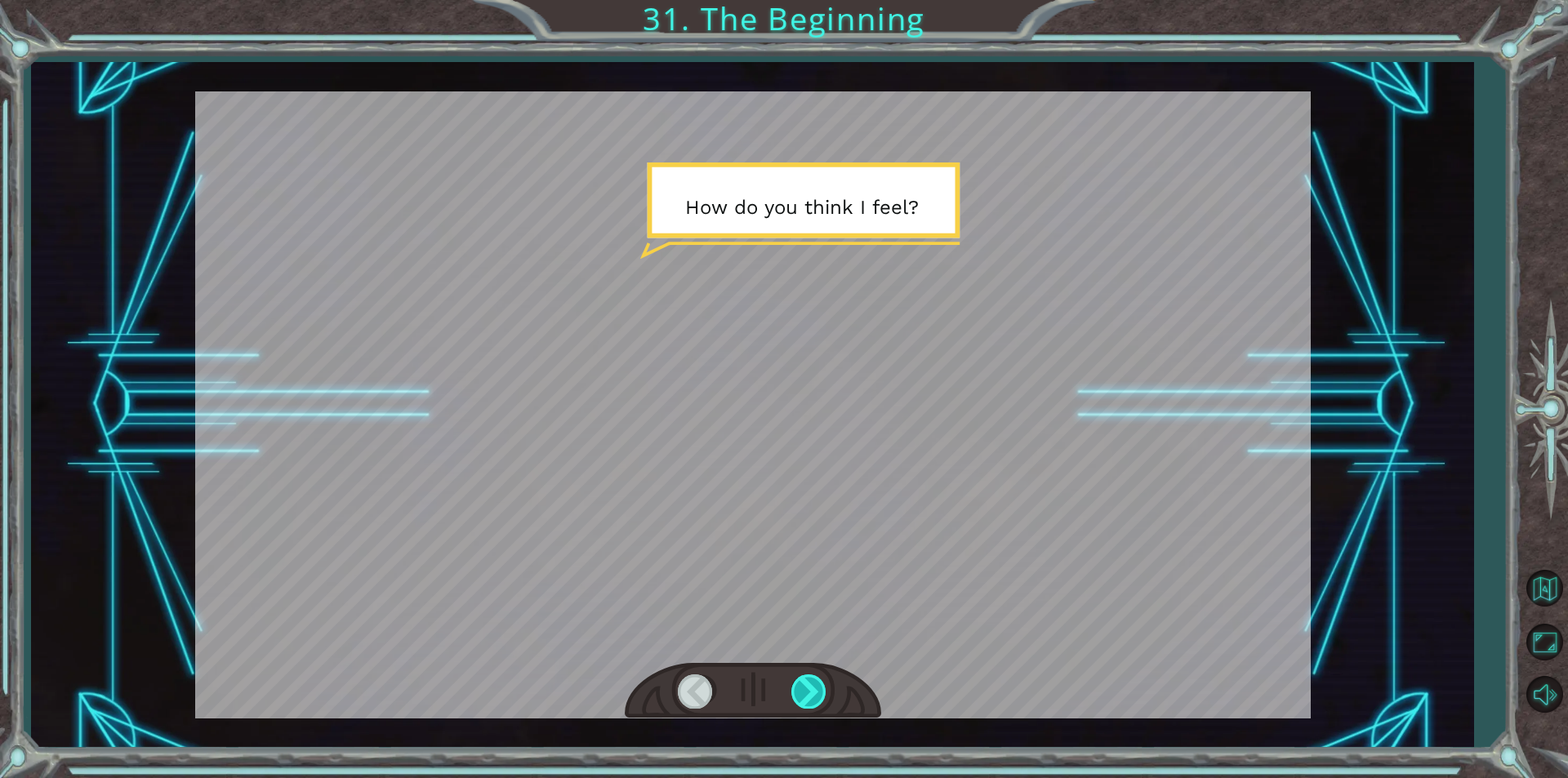
click at [809, 689] on div at bounding box center [810, 691] width 37 height 33
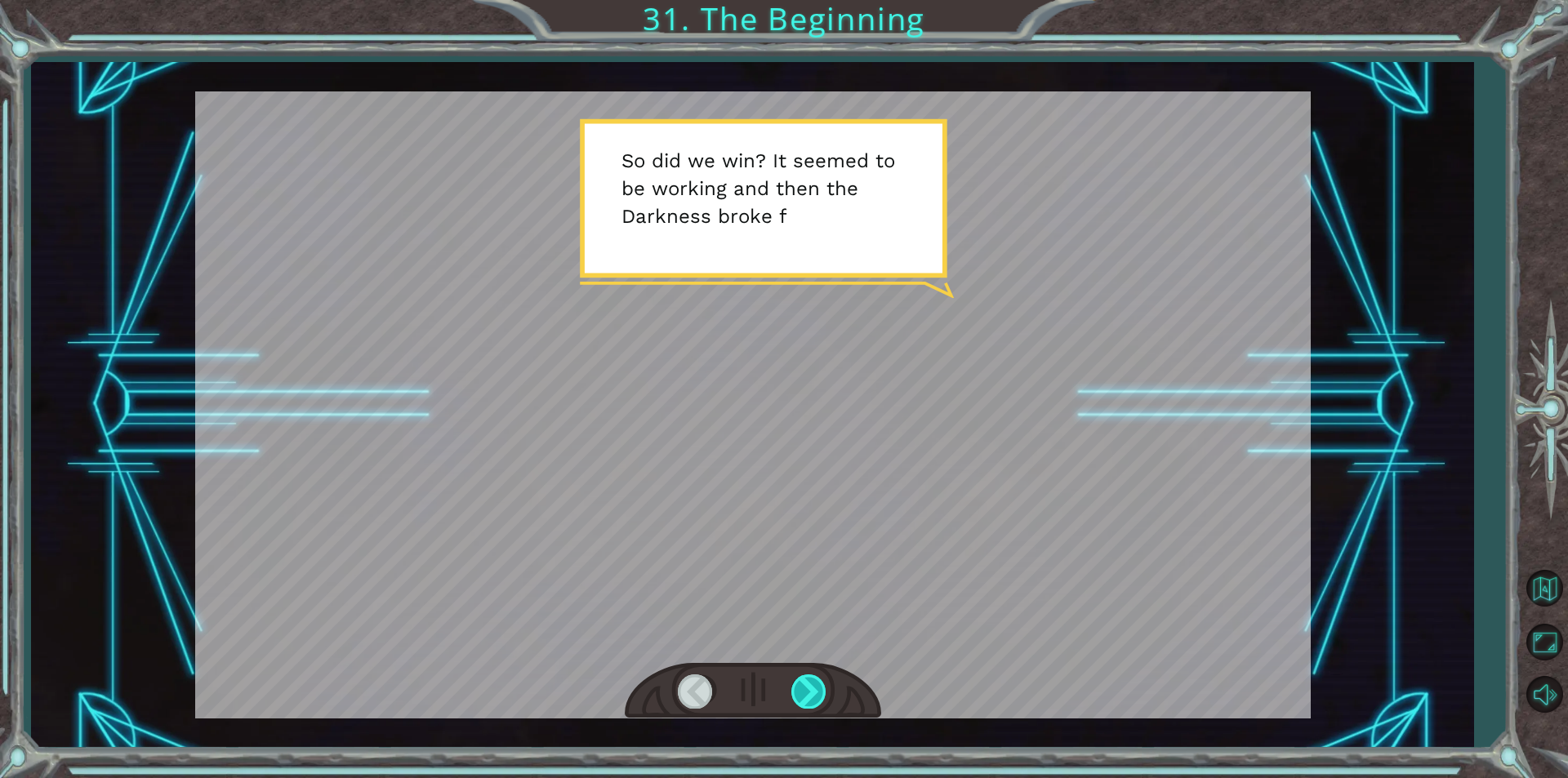
click at [809, 689] on div at bounding box center [810, 691] width 37 height 33
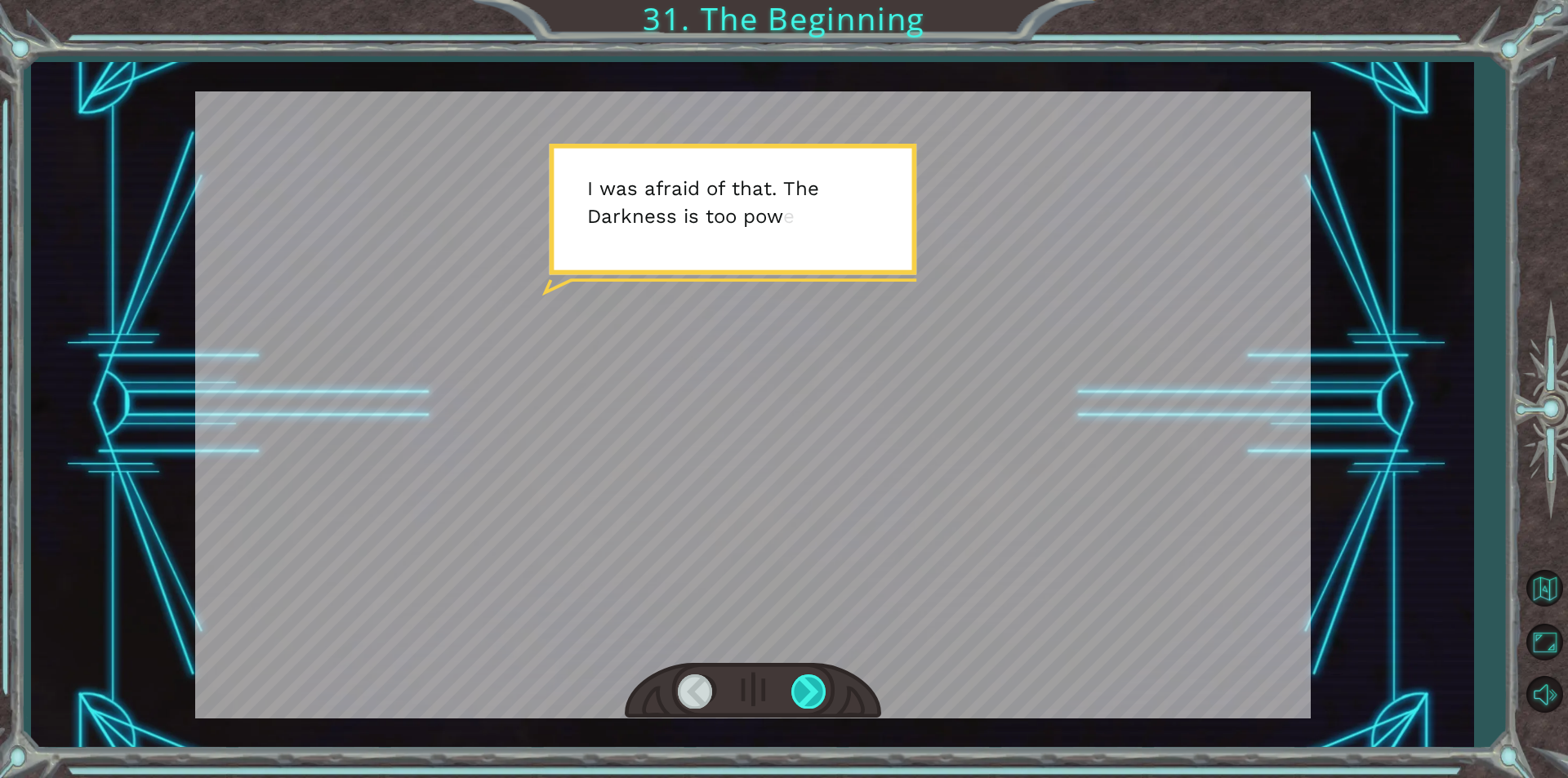
click at [809, 689] on div at bounding box center [810, 691] width 37 height 33
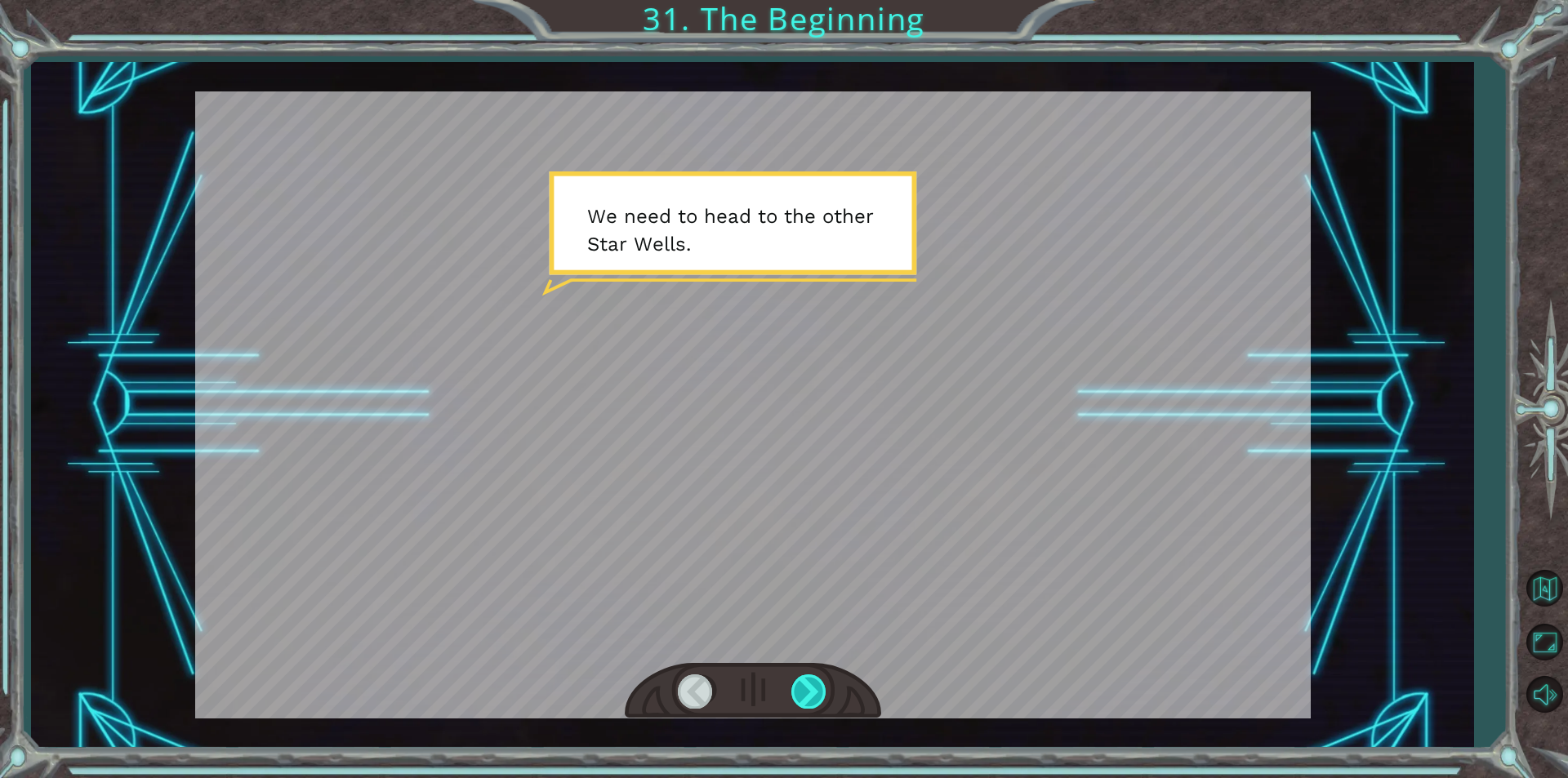
click at [809, 689] on div at bounding box center [810, 691] width 37 height 33
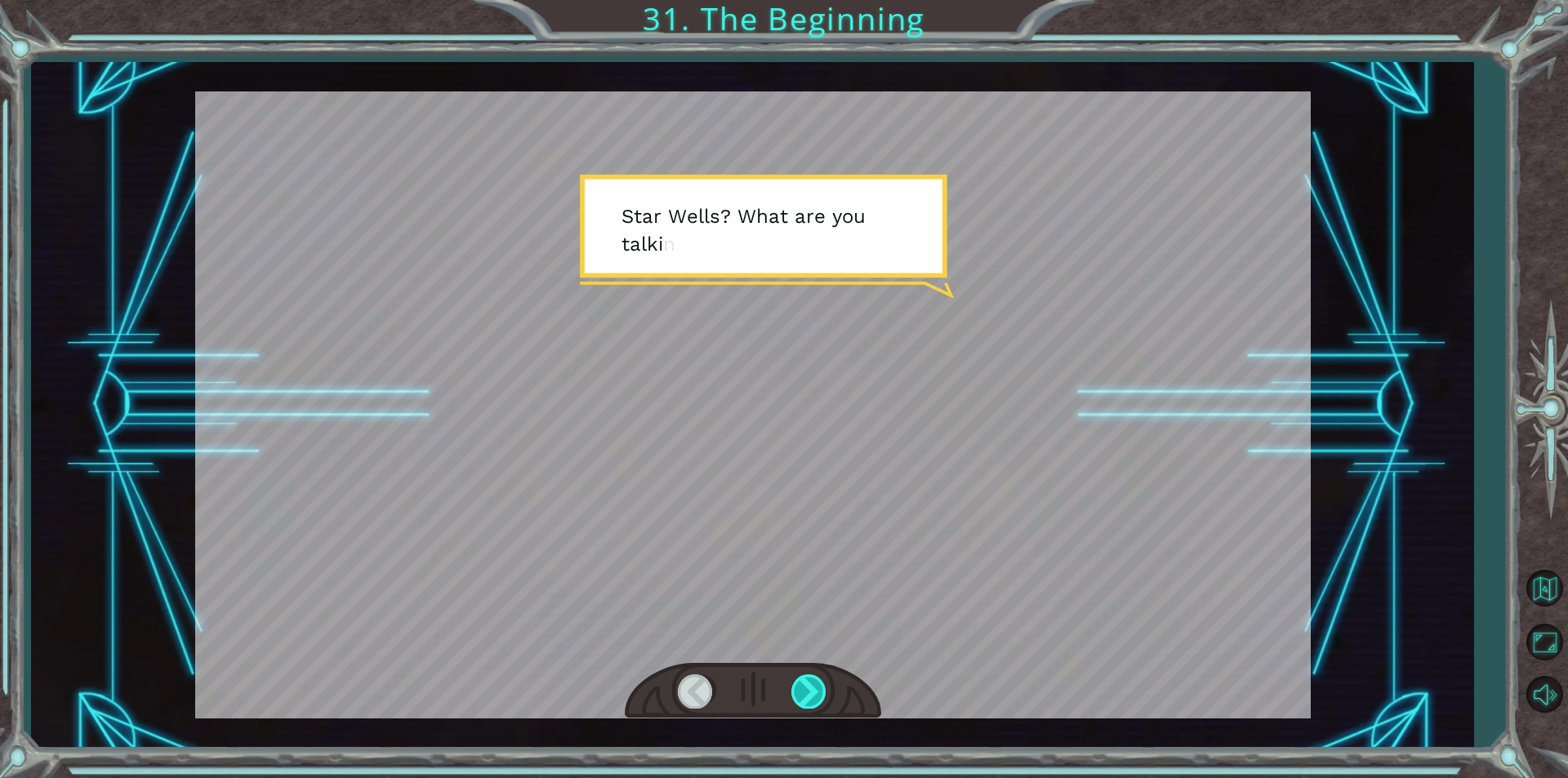
click at [809, 689] on div at bounding box center [810, 691] width 37 height 33
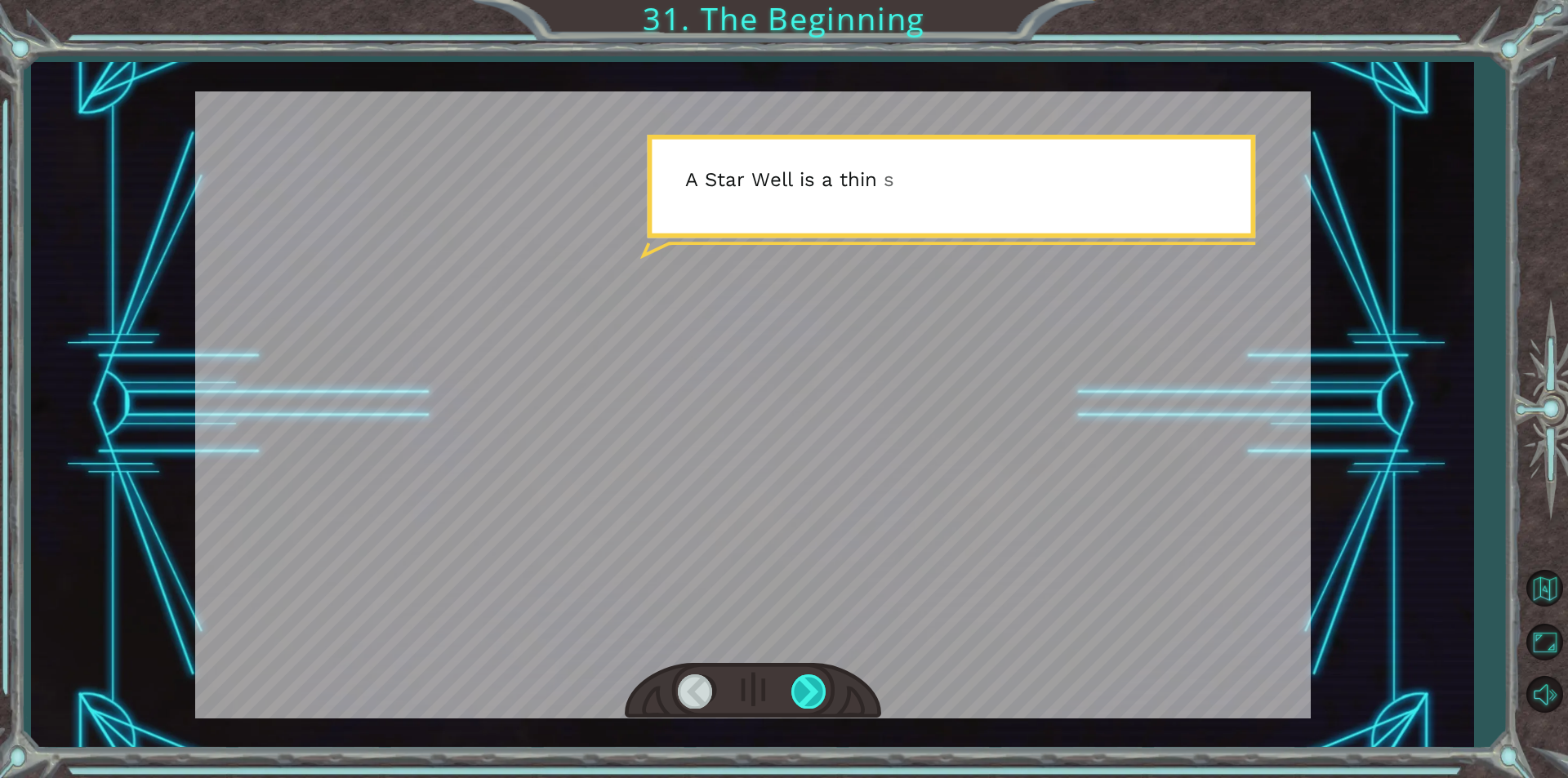
click at [809, 689] on div at bounding box center [810, 691] width 37 height 33
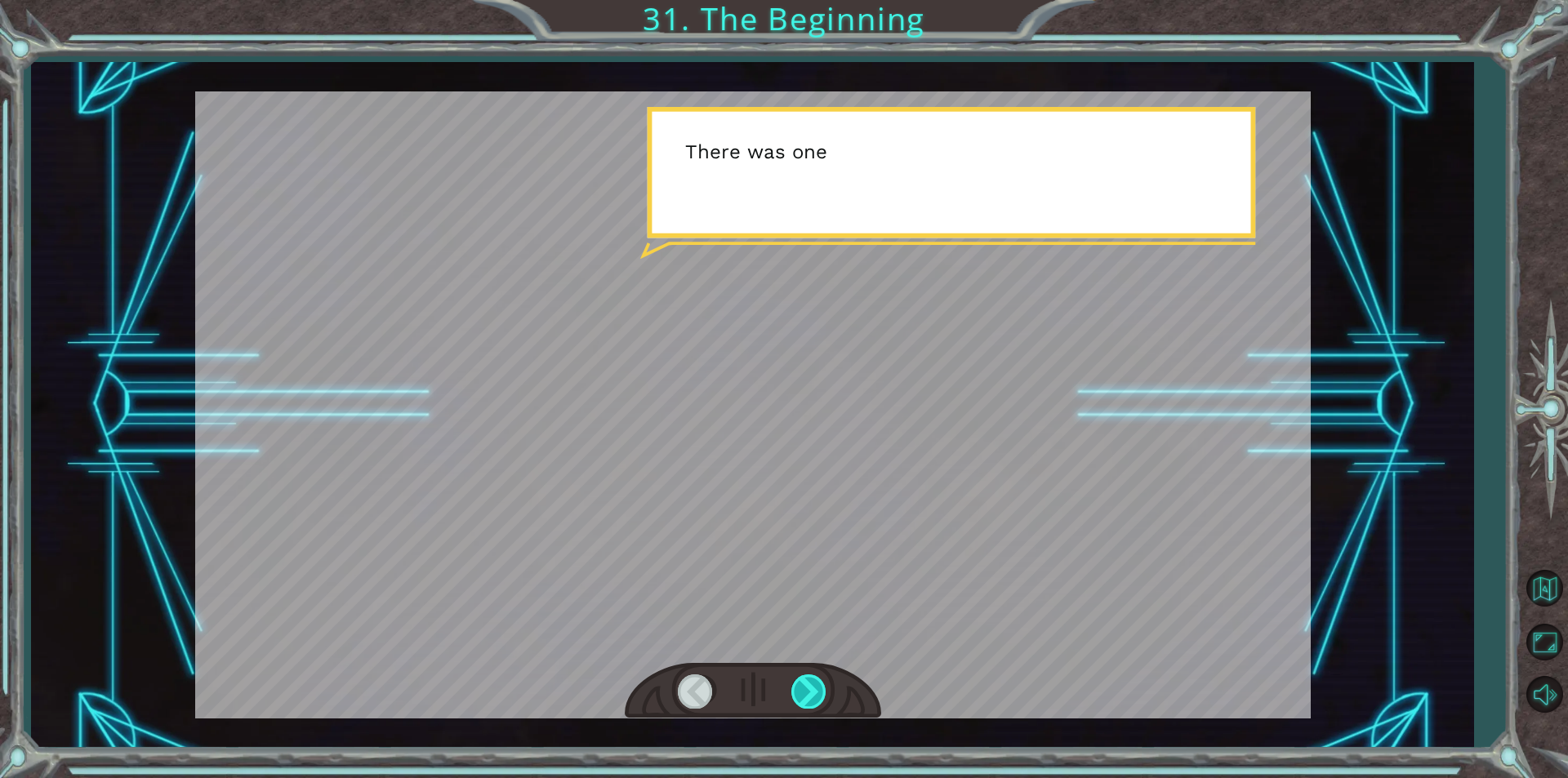
click at [809, 689] on div at bounding box center [810, 691] width 37 height 33
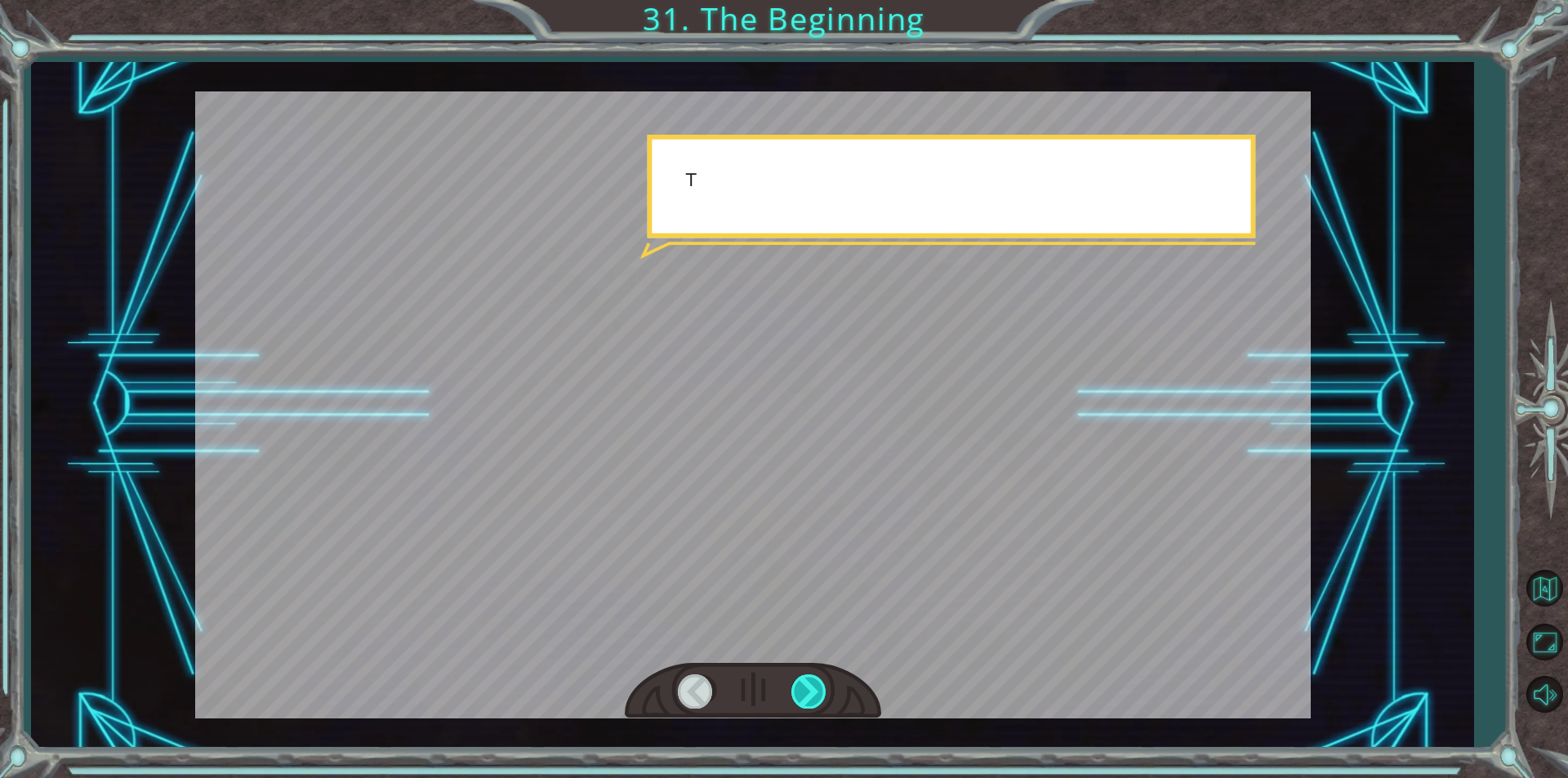
click at [809, 689] on div at bounding box center [810, 691] width 37 height 33
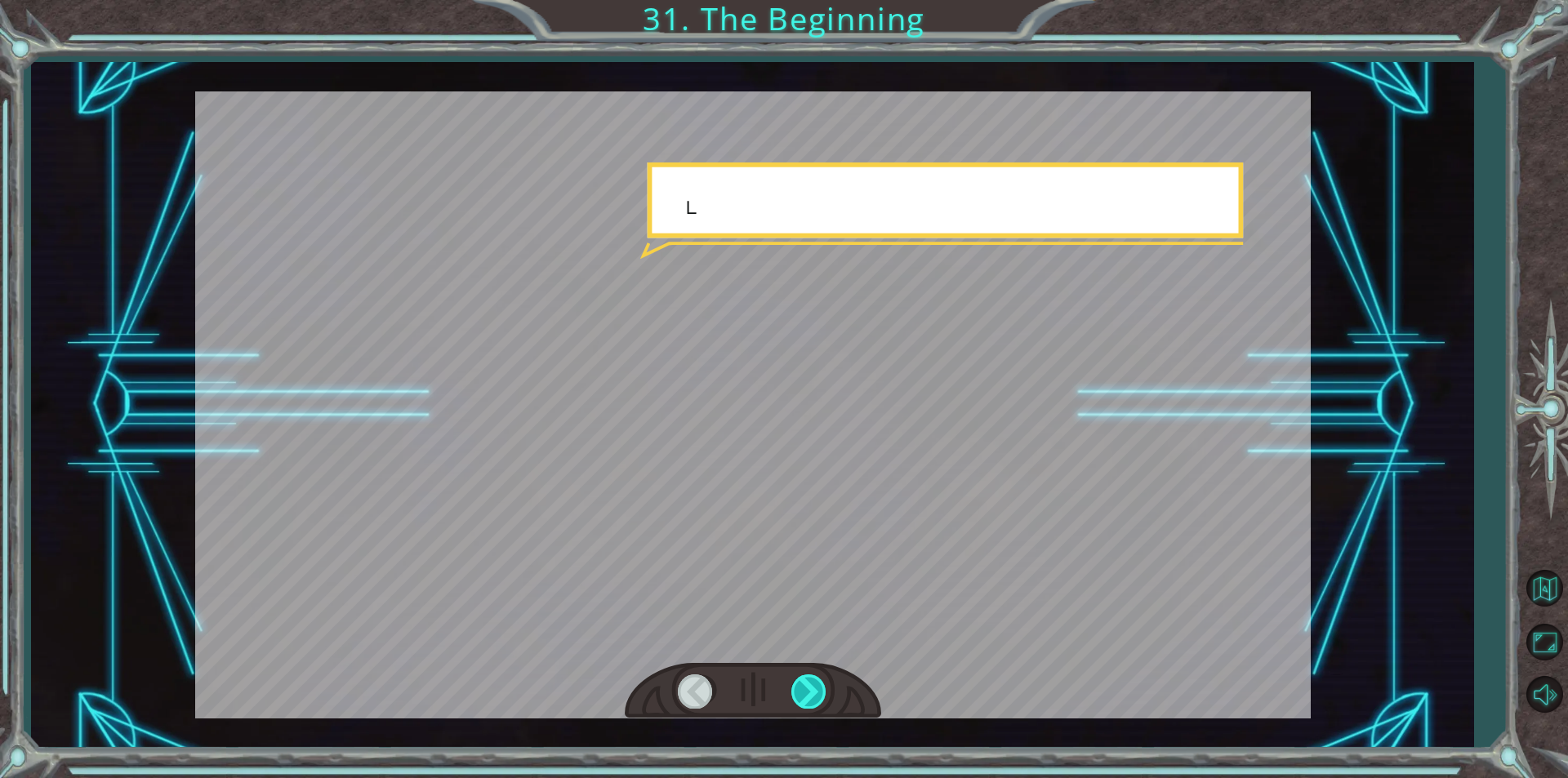
click at [809, 689] on div at bounding box center [810, 691] width 37 height 33
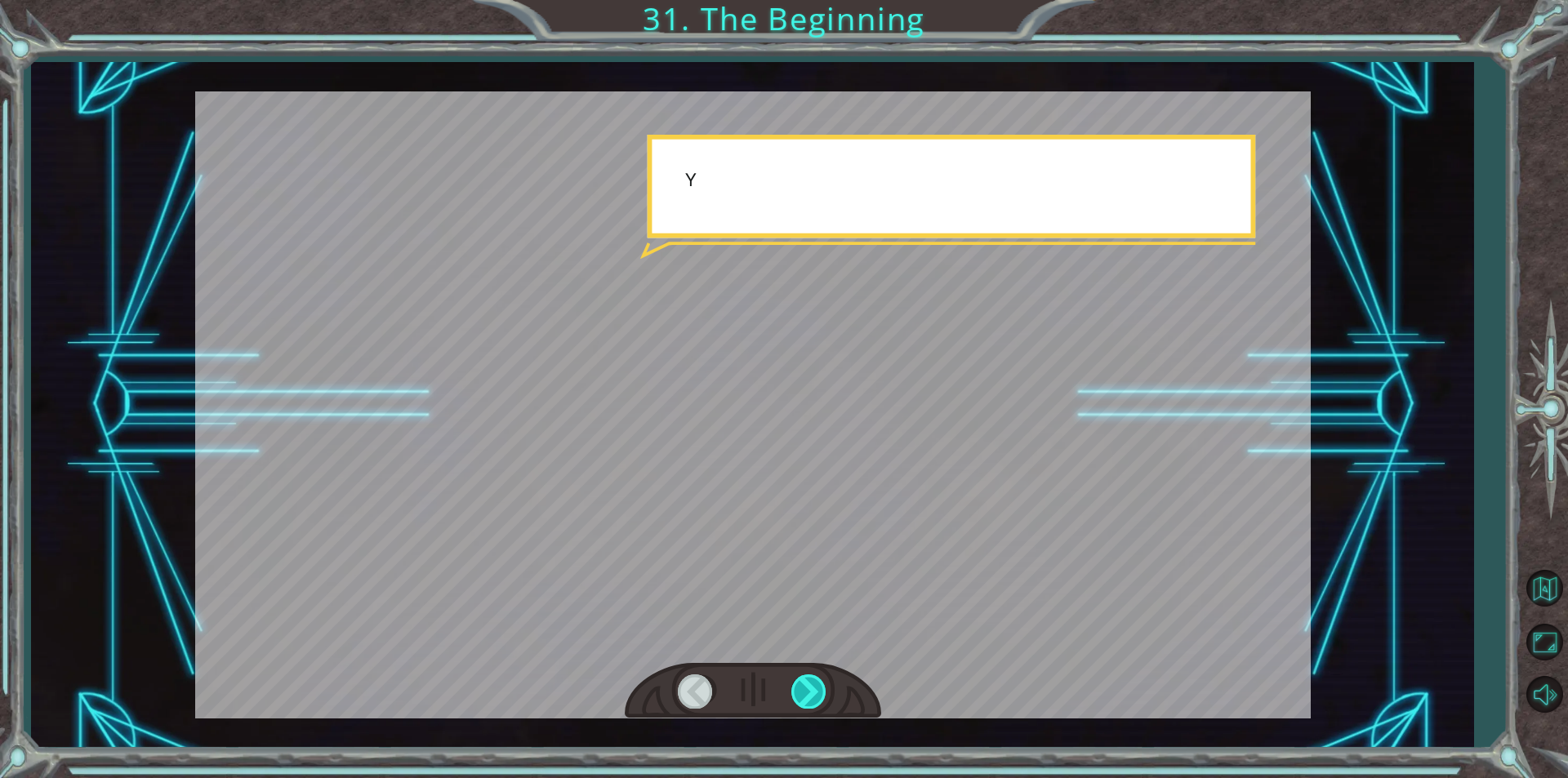
click at [809, 689] on div at bounding box center [810, 691] width 37 height 33
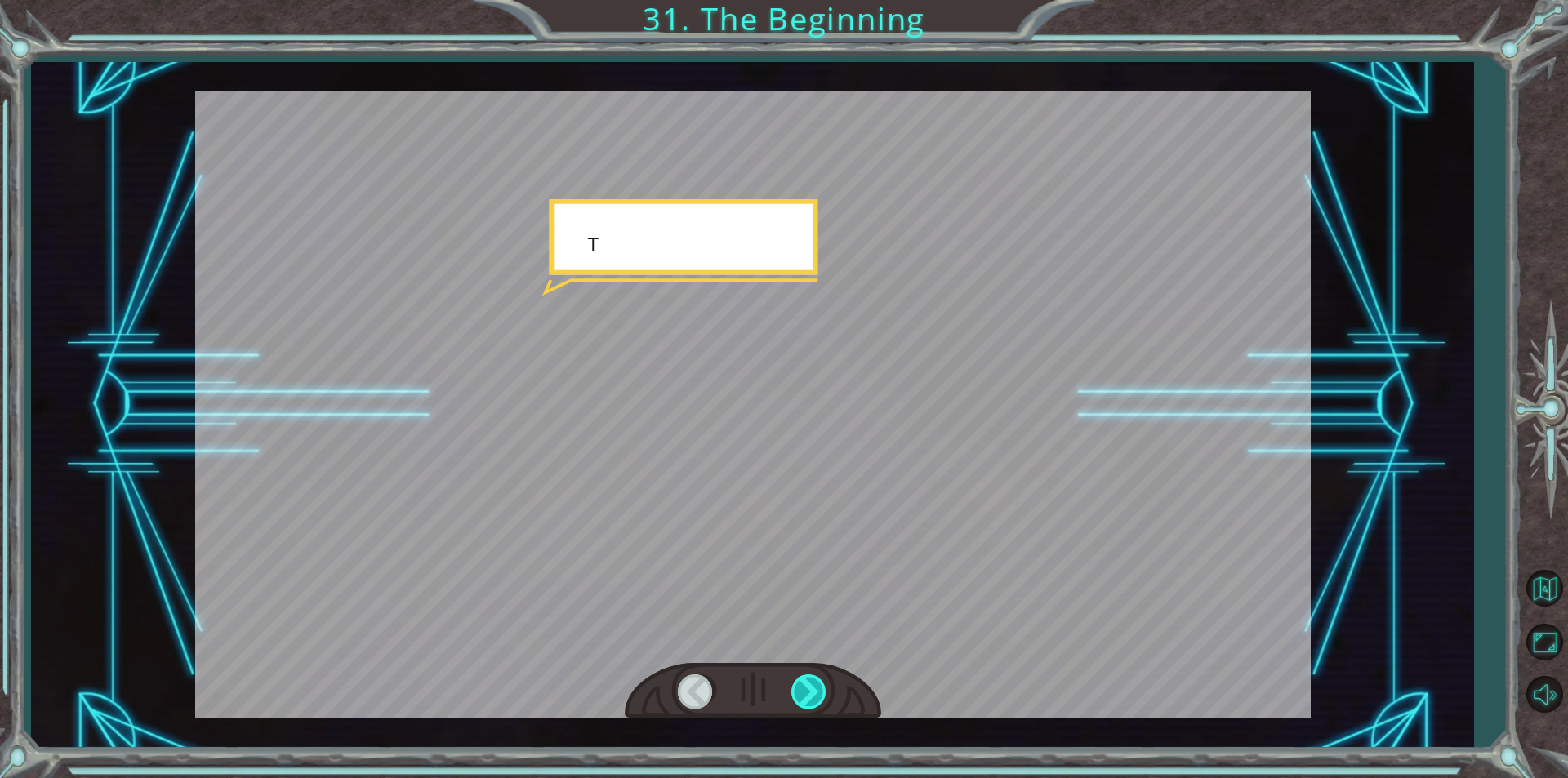
click at [809, 689] on div at bounding box center [810, 691] width 37 height 33
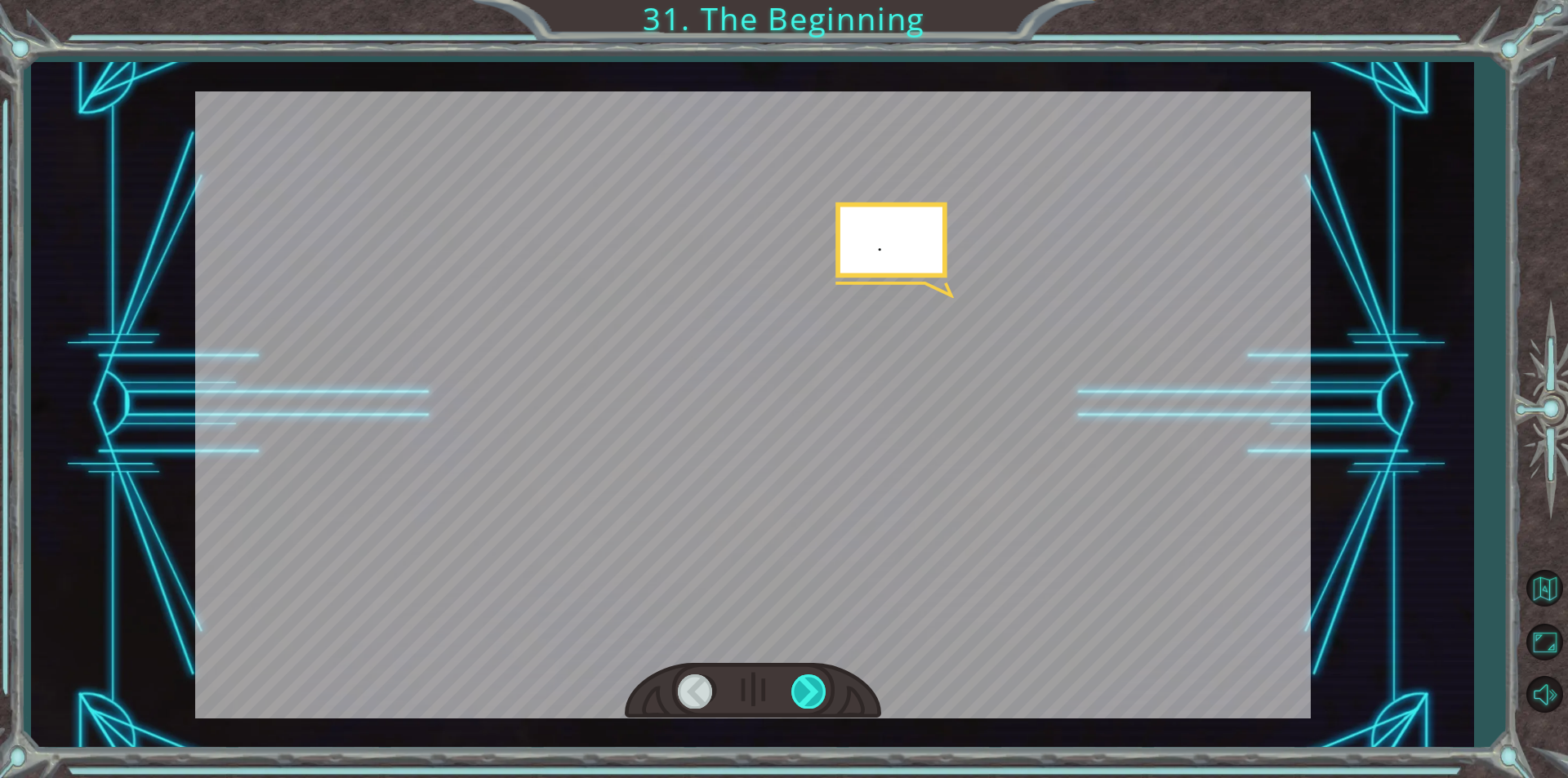
click at [809, 689] on div at bounding box center [810, 691] width 37 height 33
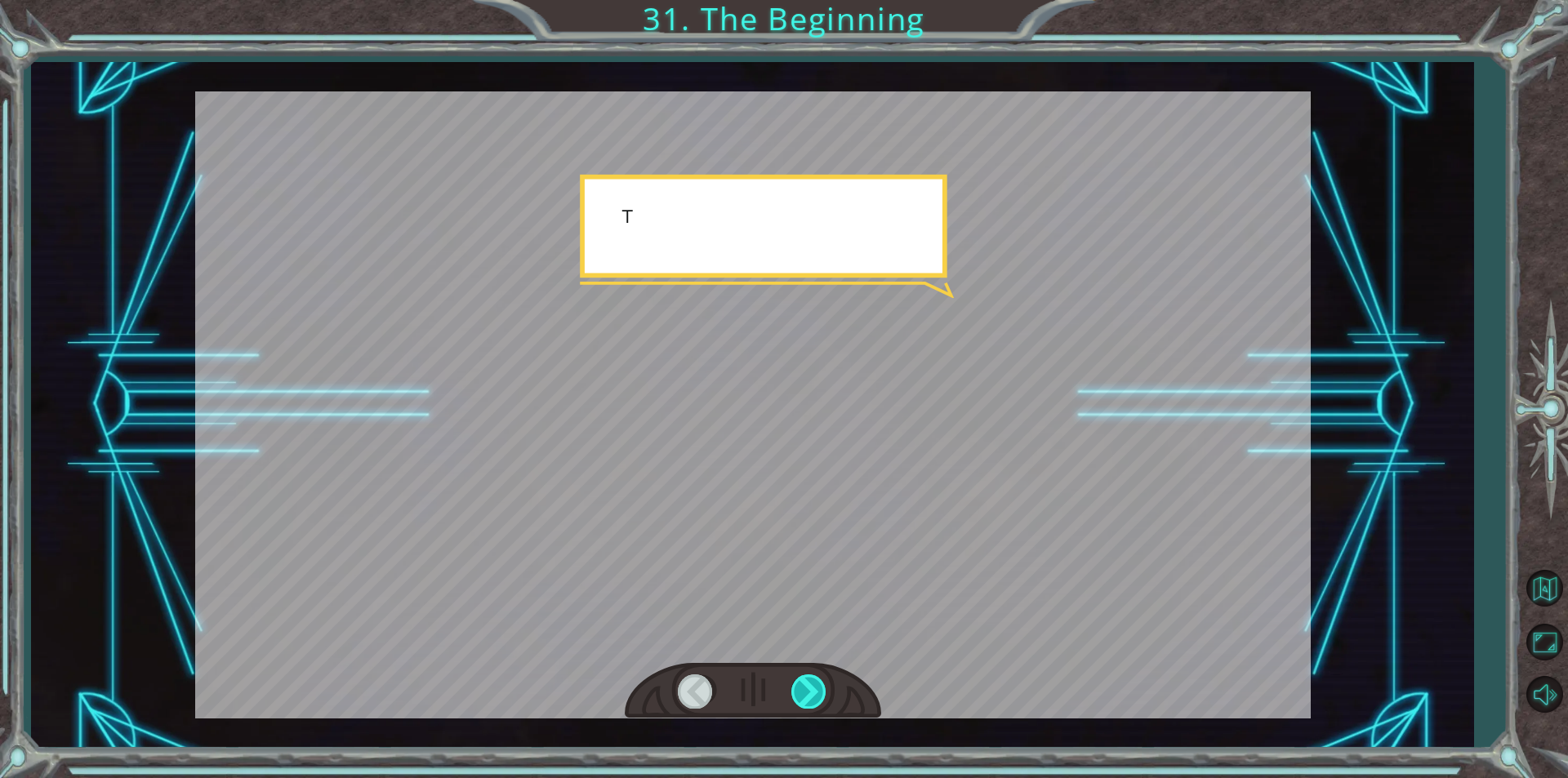
click at [809, 689] on div at bounding box center [810, 691] width 37 height 33
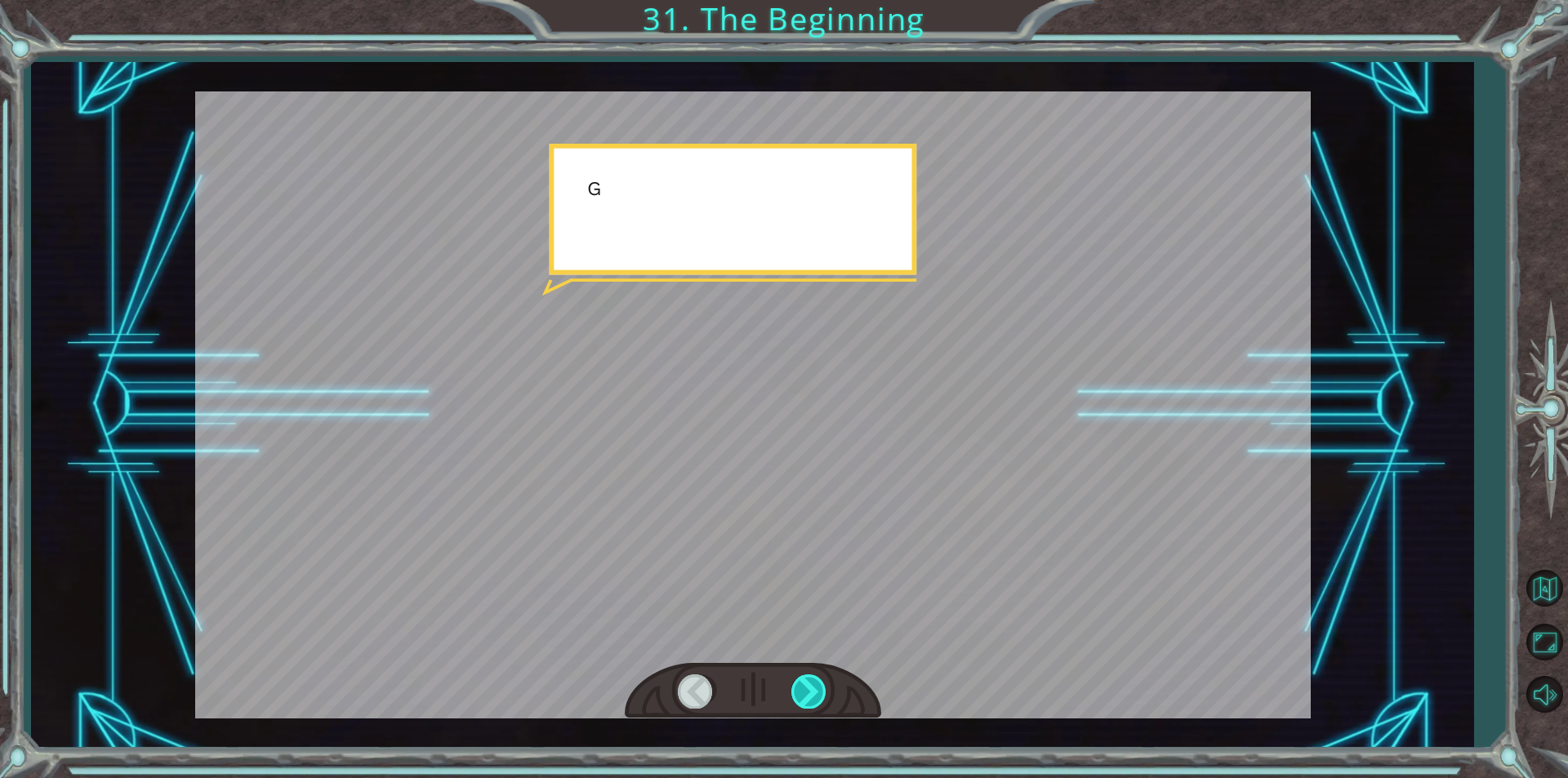
click at [809, 689] on div at bounding box center [810, 691] width 37 height 33
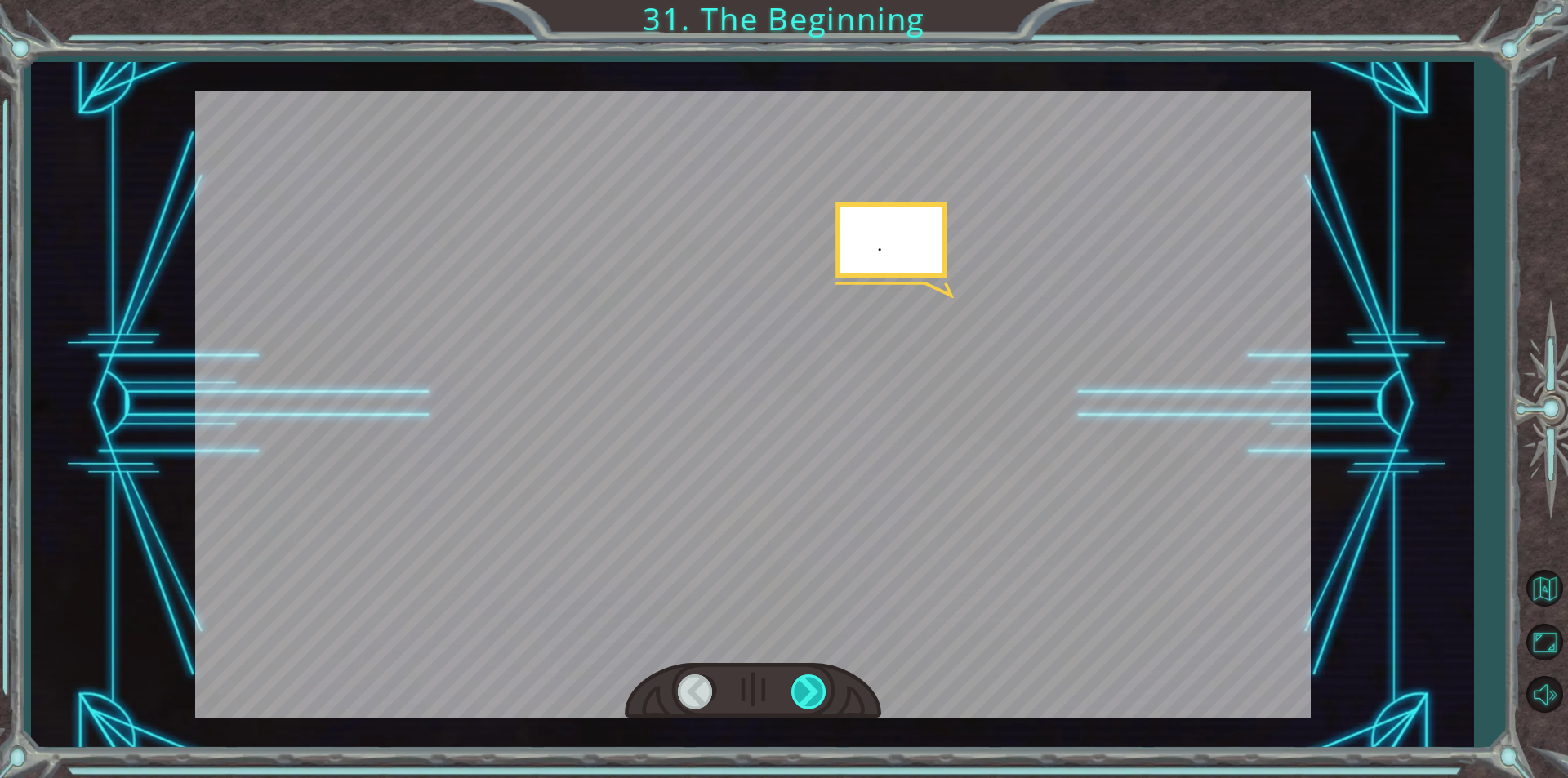
click at [809, 689] on div at bounding box center [810, 691] width 37 height 33
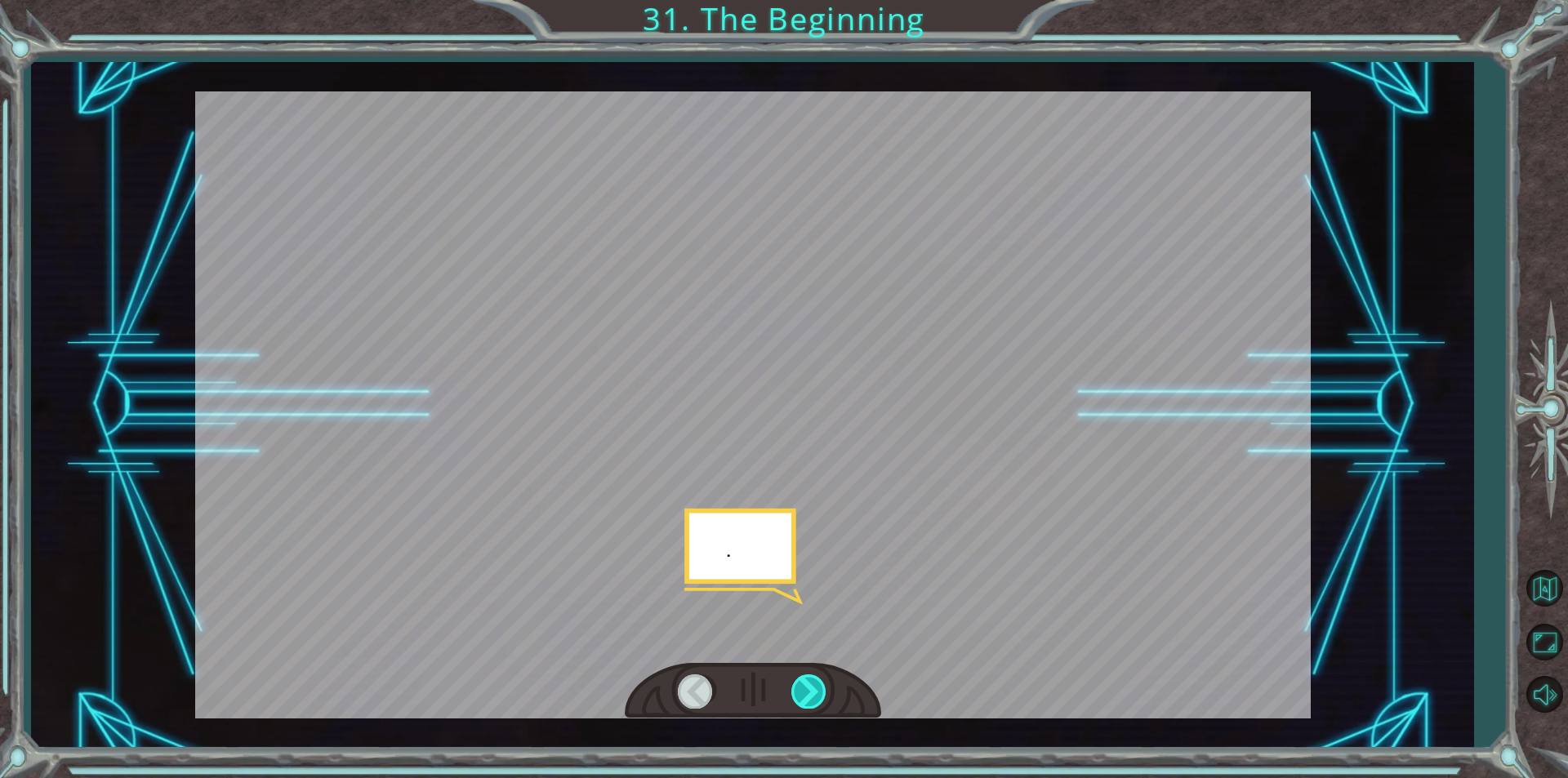
click at [809, 689] on div at bounding box center [810, 691] width 37 height 33
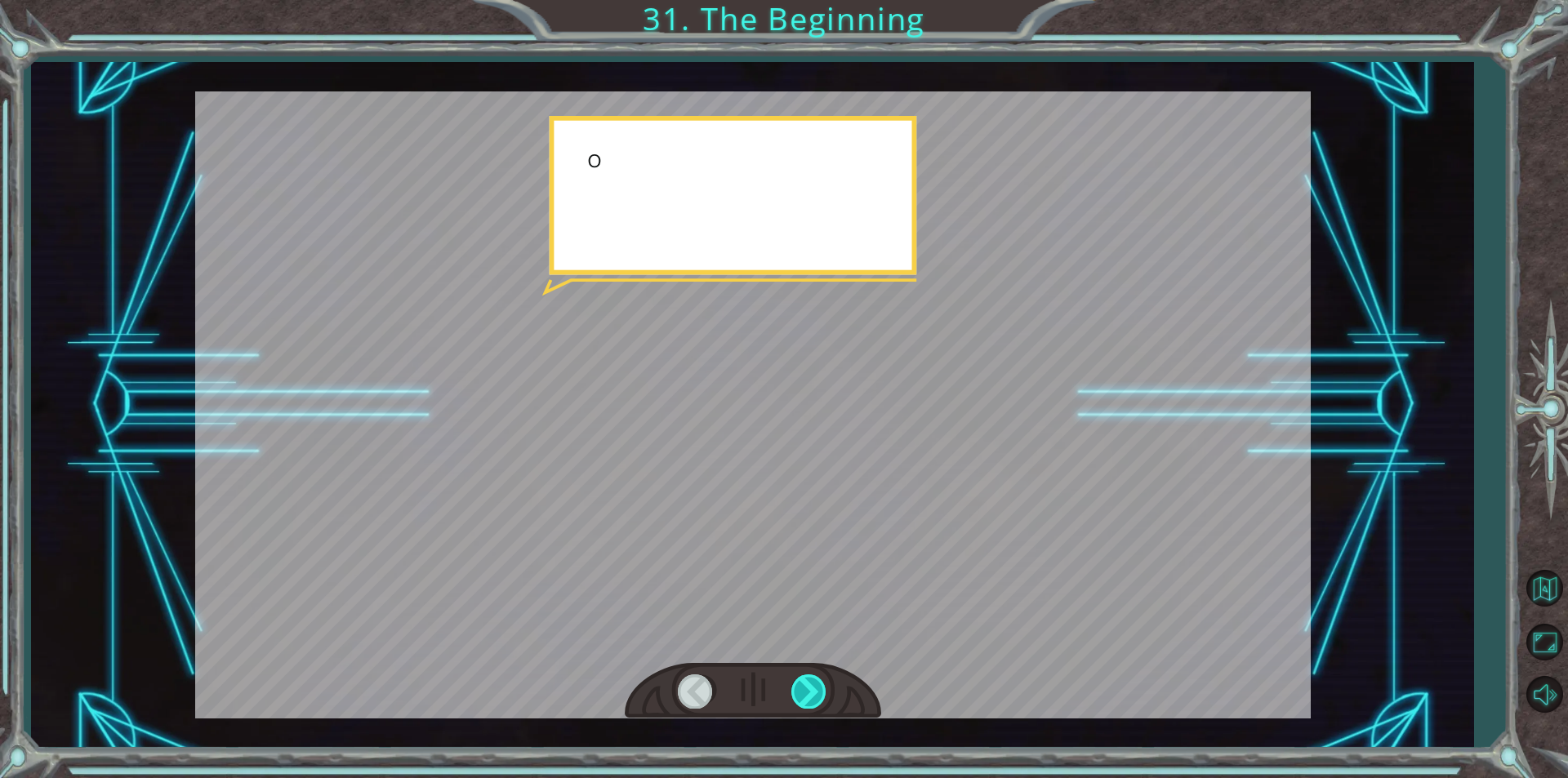
click at [809, 689] on div at bounding box center [810, 691] width 37 height 33
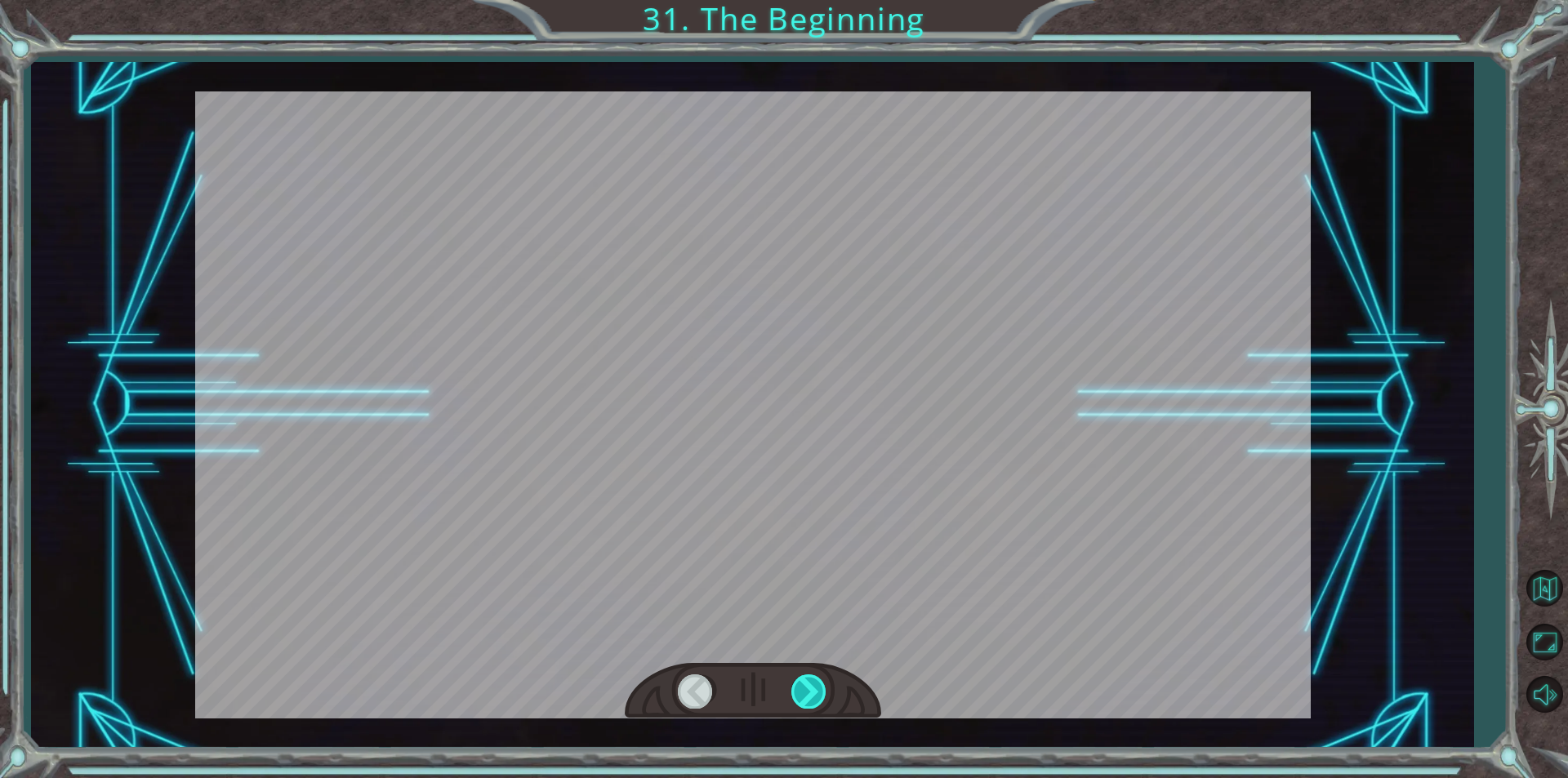
click at [809, 689] on div at bounding box center [810, 691] width 37 height 33
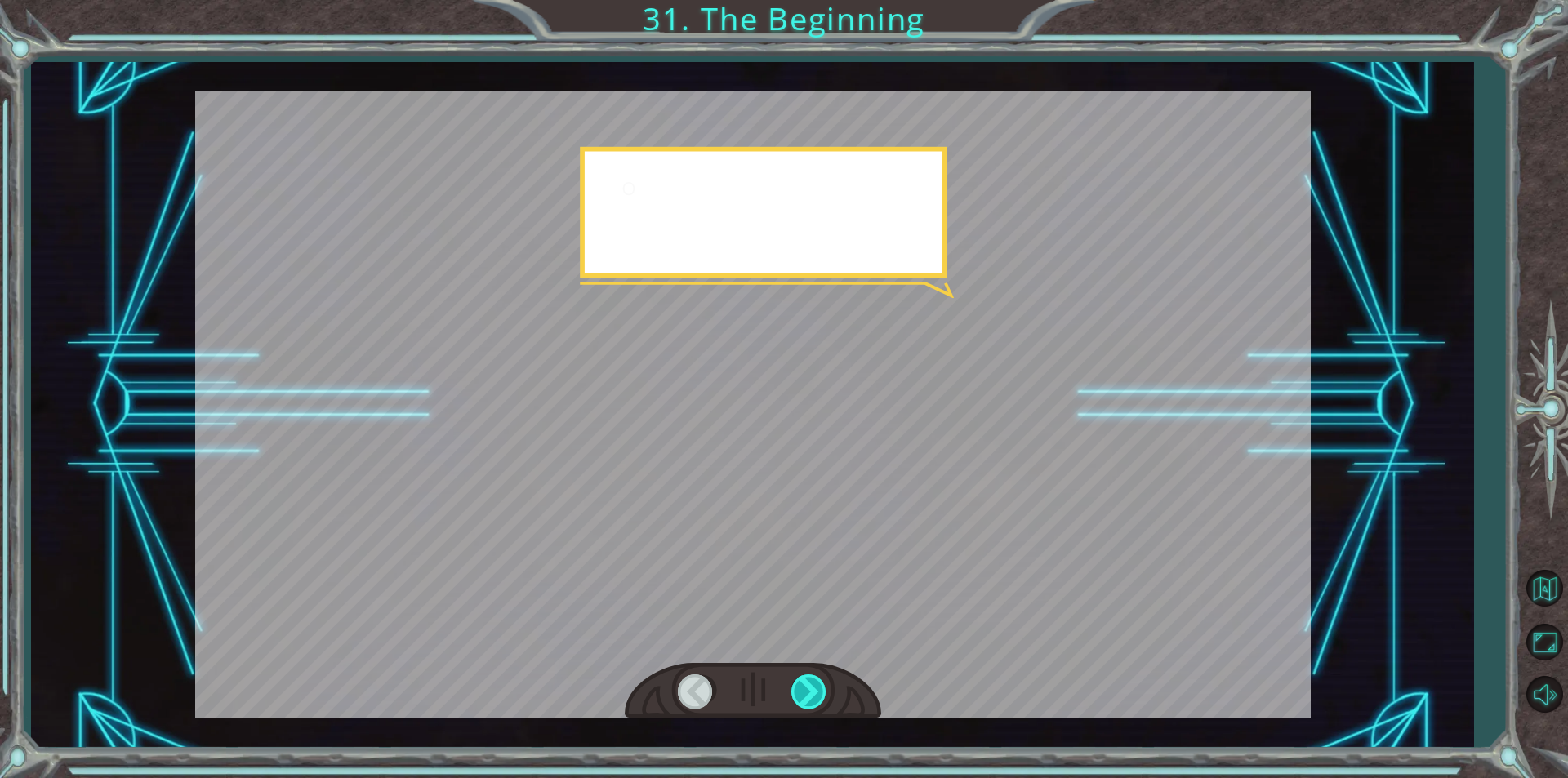
click at [809, 689] on div at bounding box center [810, 691] width 37 height 33
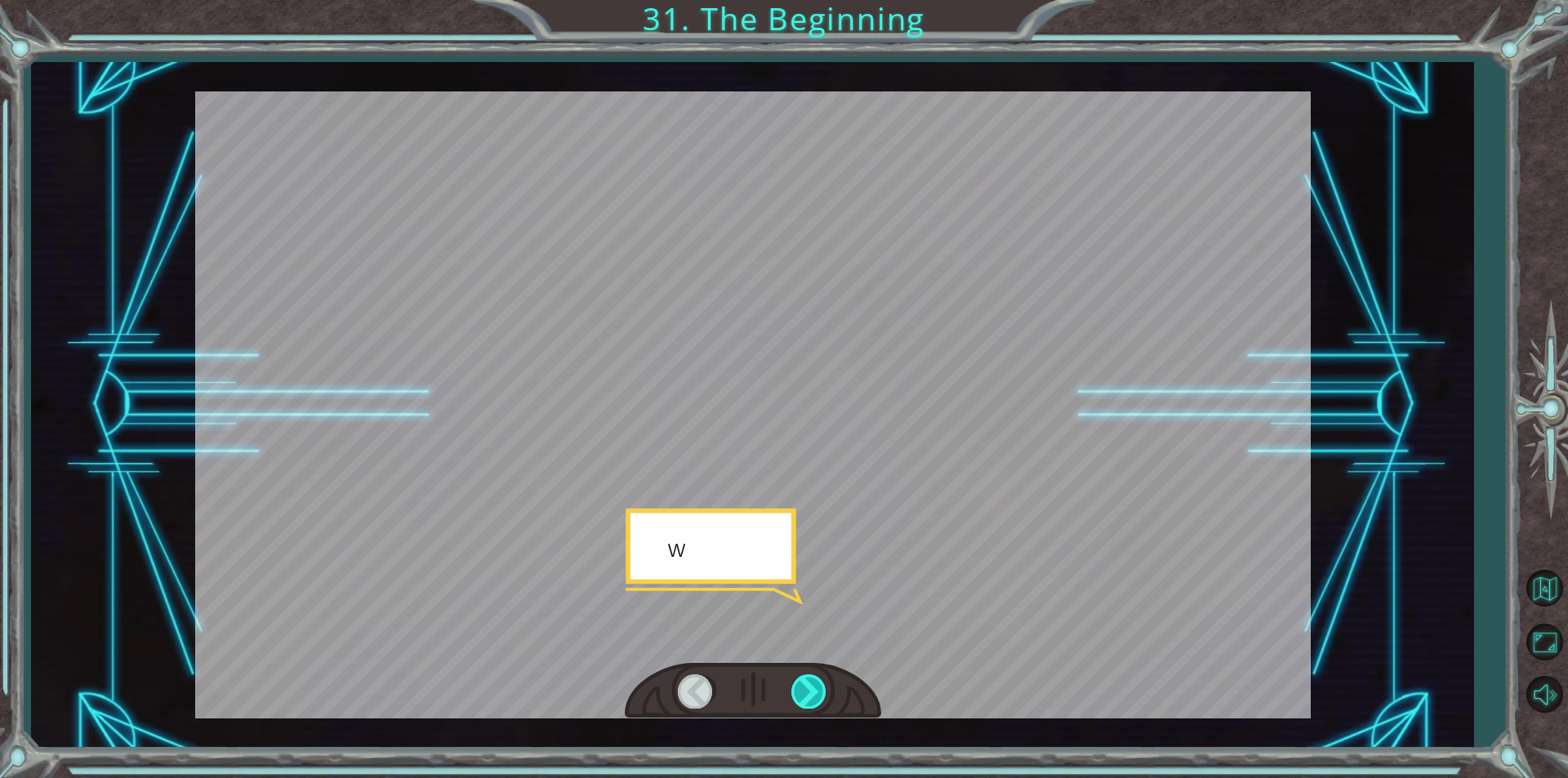
click at [809, 689] on div at bounding box center [810, 691] width 37 height 33
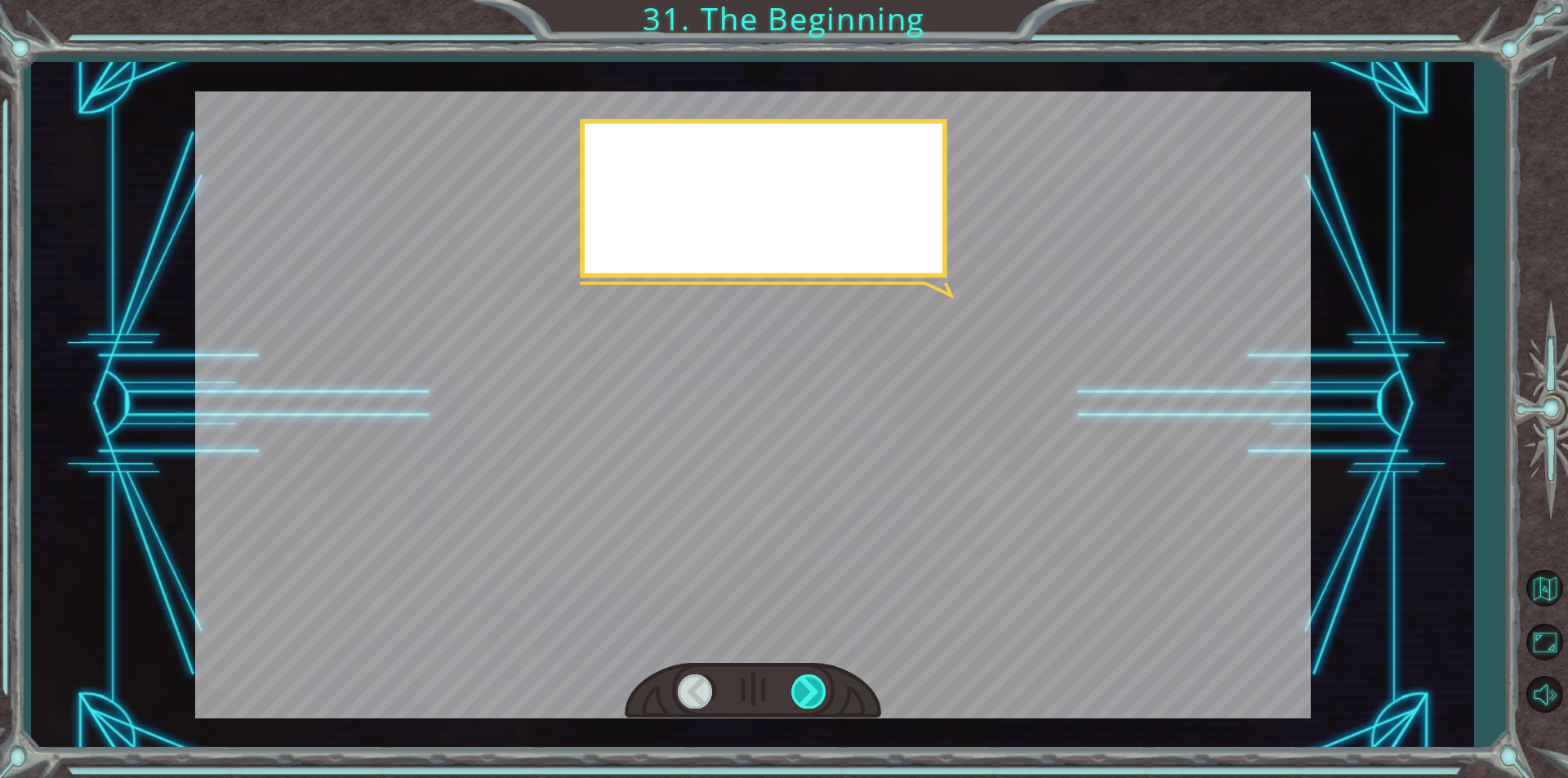
click at [809, 689] on div at bounding box center [810, 691] width 37 height 33
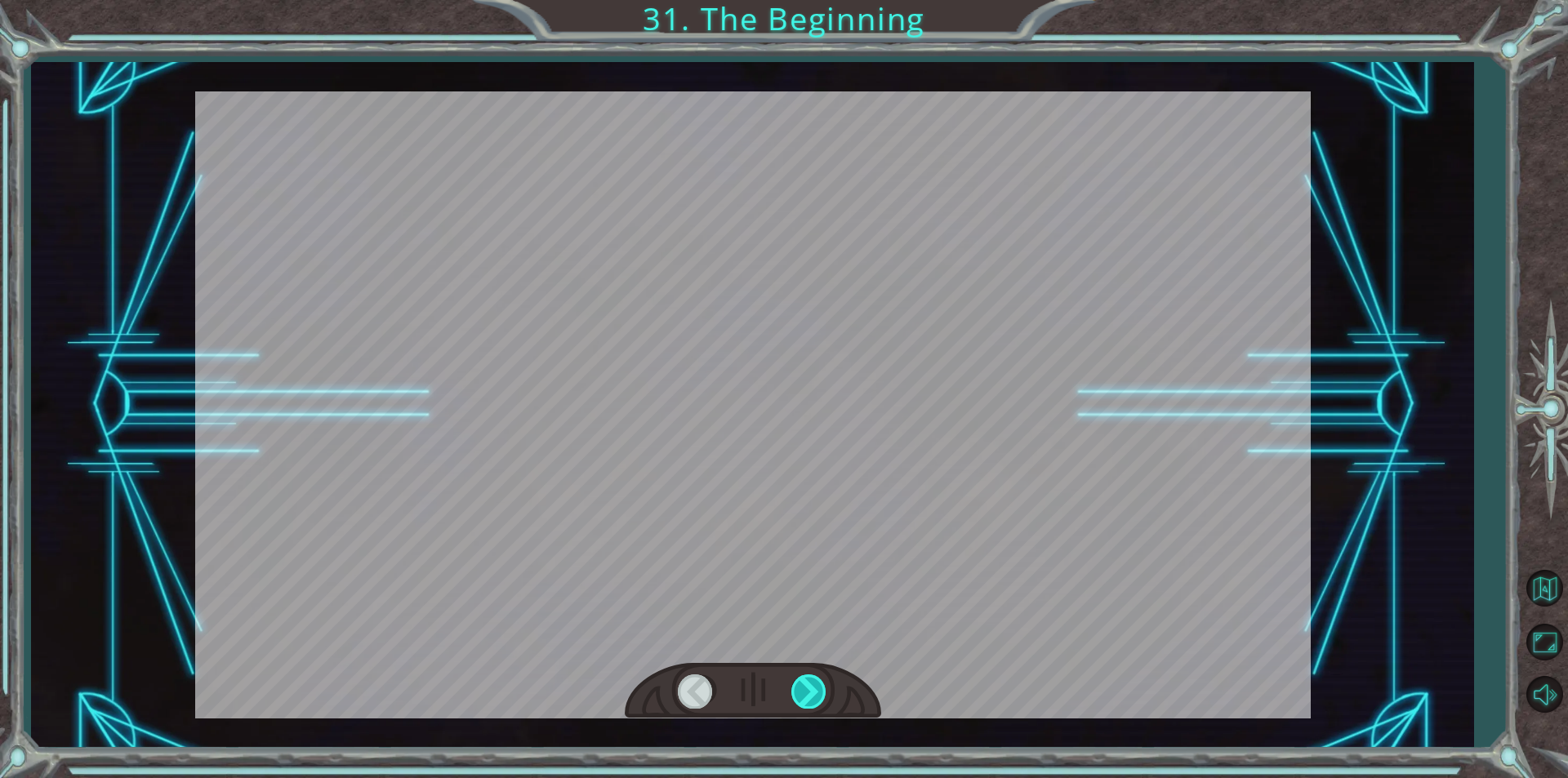
click at [809, 689] on div at bounding box center [810, 691] width 37 height 33
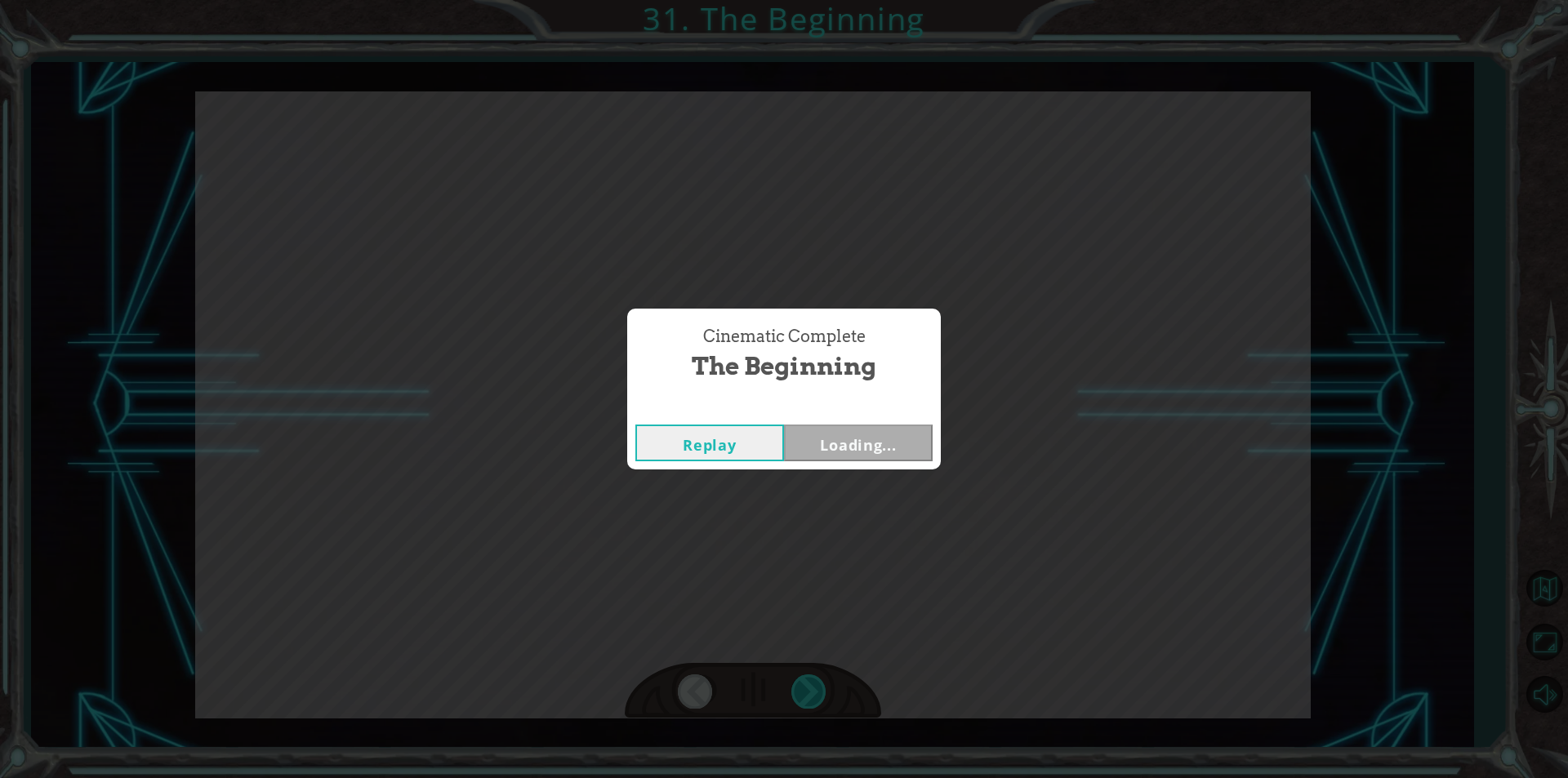
click at [809, 689] on div "Cinematic Complete The Beginning Replay Loading..." at bounding box center [784, 389] width 1568 height 778
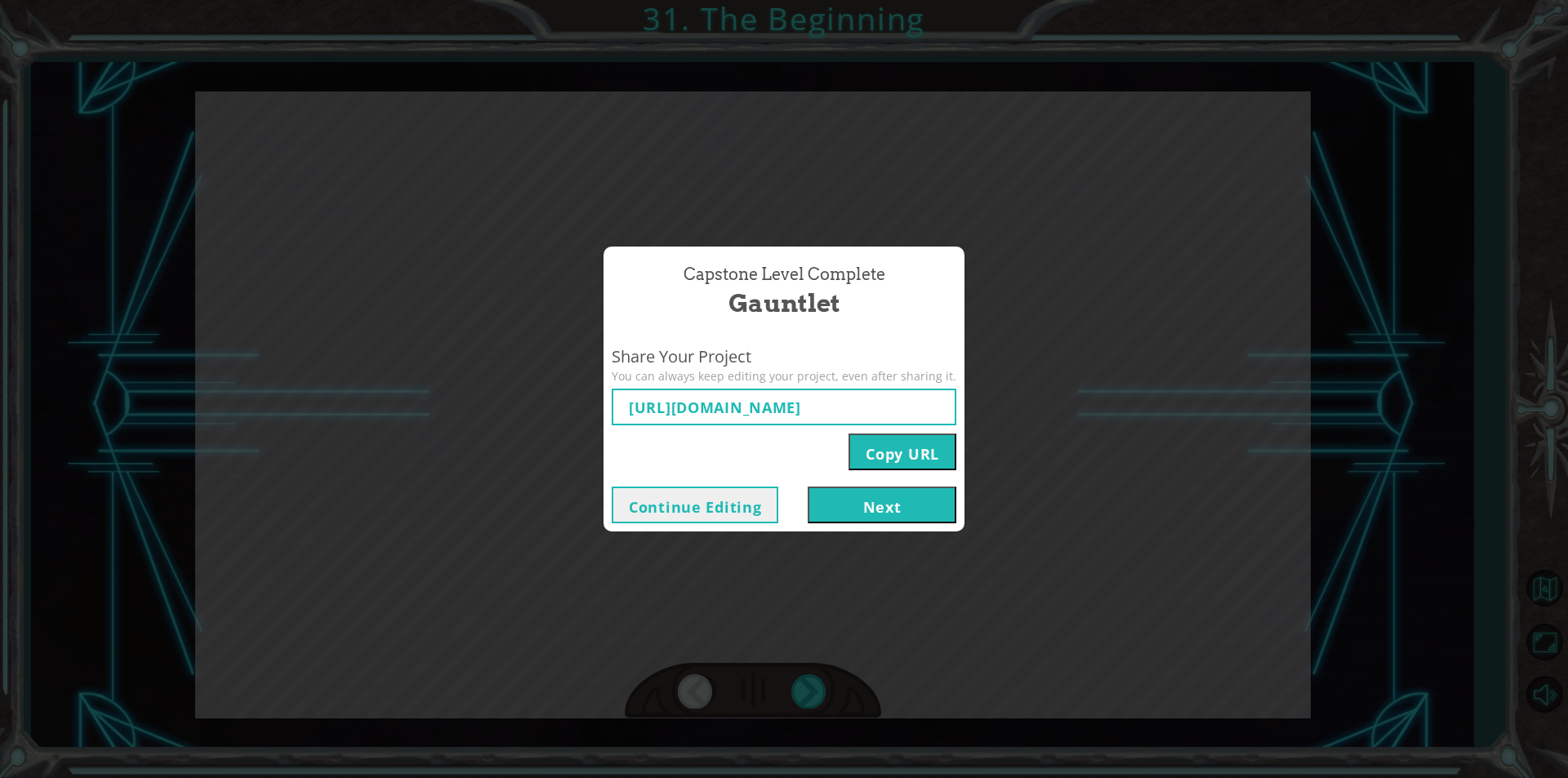
type input "https://www.ozaria.com/play/game-dev-level/1fhcapstoneb/68b71ac664ed91e5e1f5bb4…"
click at [883, 503] on button "Next" at bounding box center [882, 504] width 149 height 37
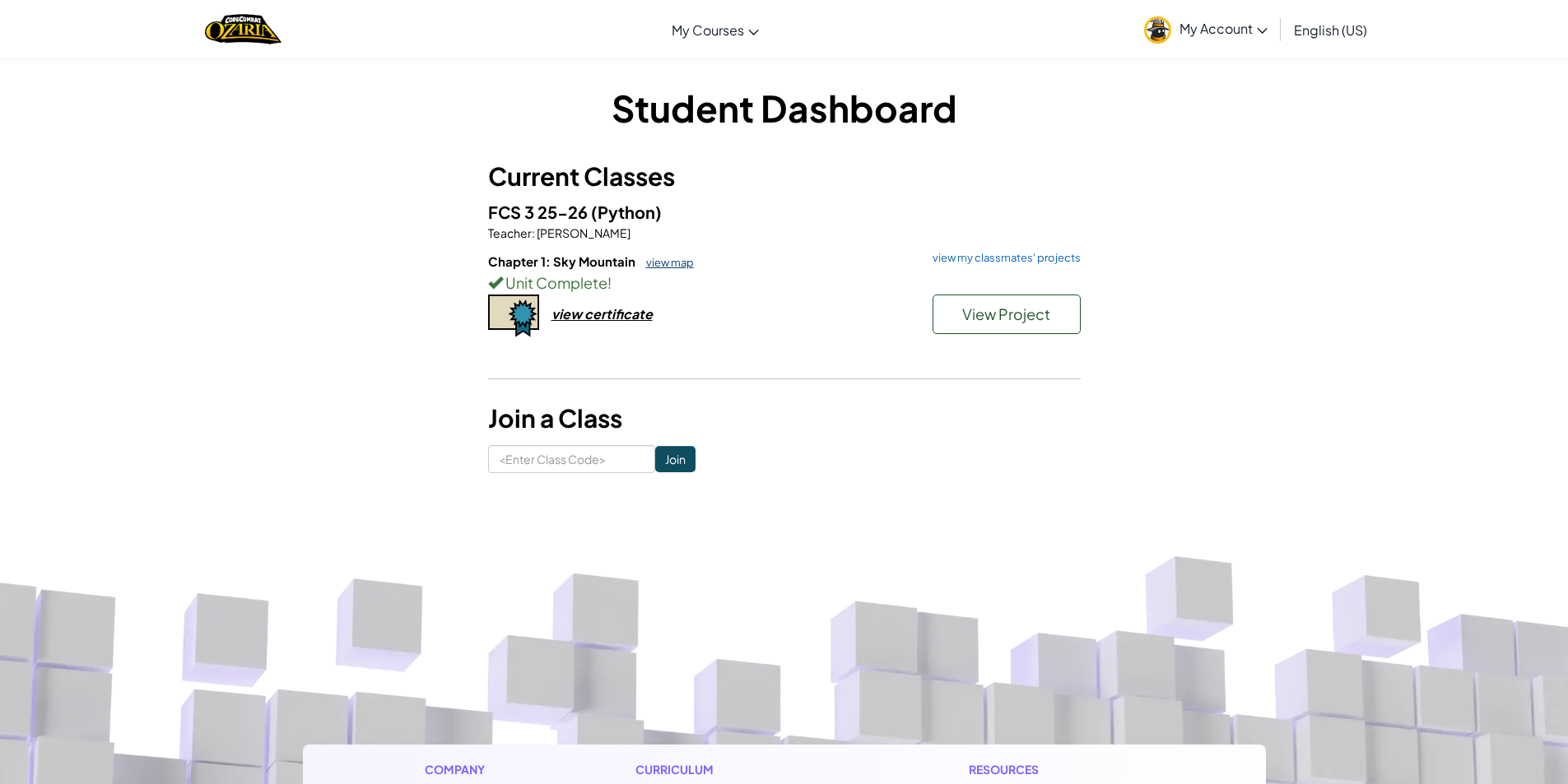
click at [665, 262] on link "view map" at bounding box center [666, 262] width 56 height 13
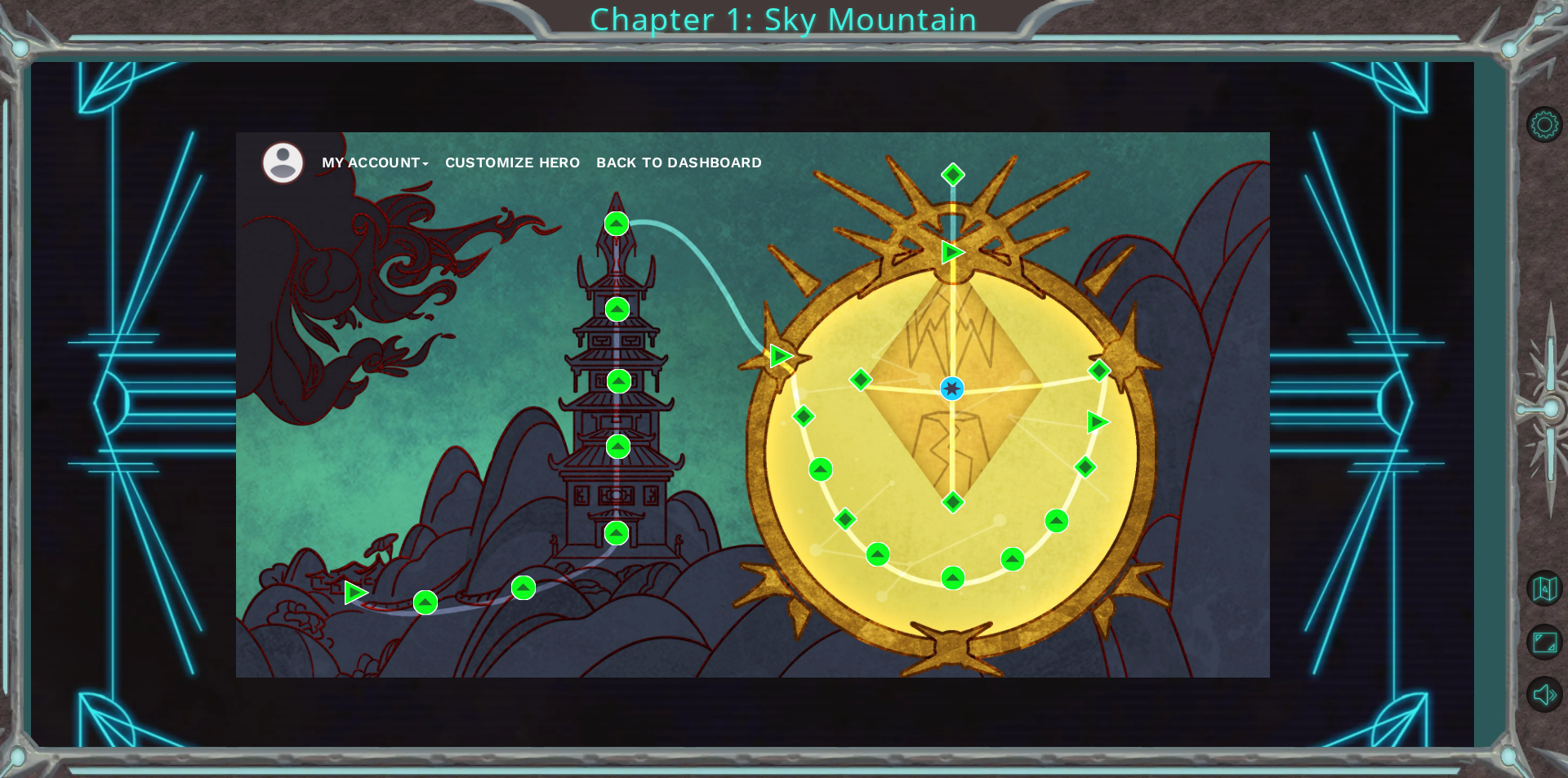
click at [693, 151] on button "Back to Dashboard" at bounding box center [679, 163] width 166 height 25
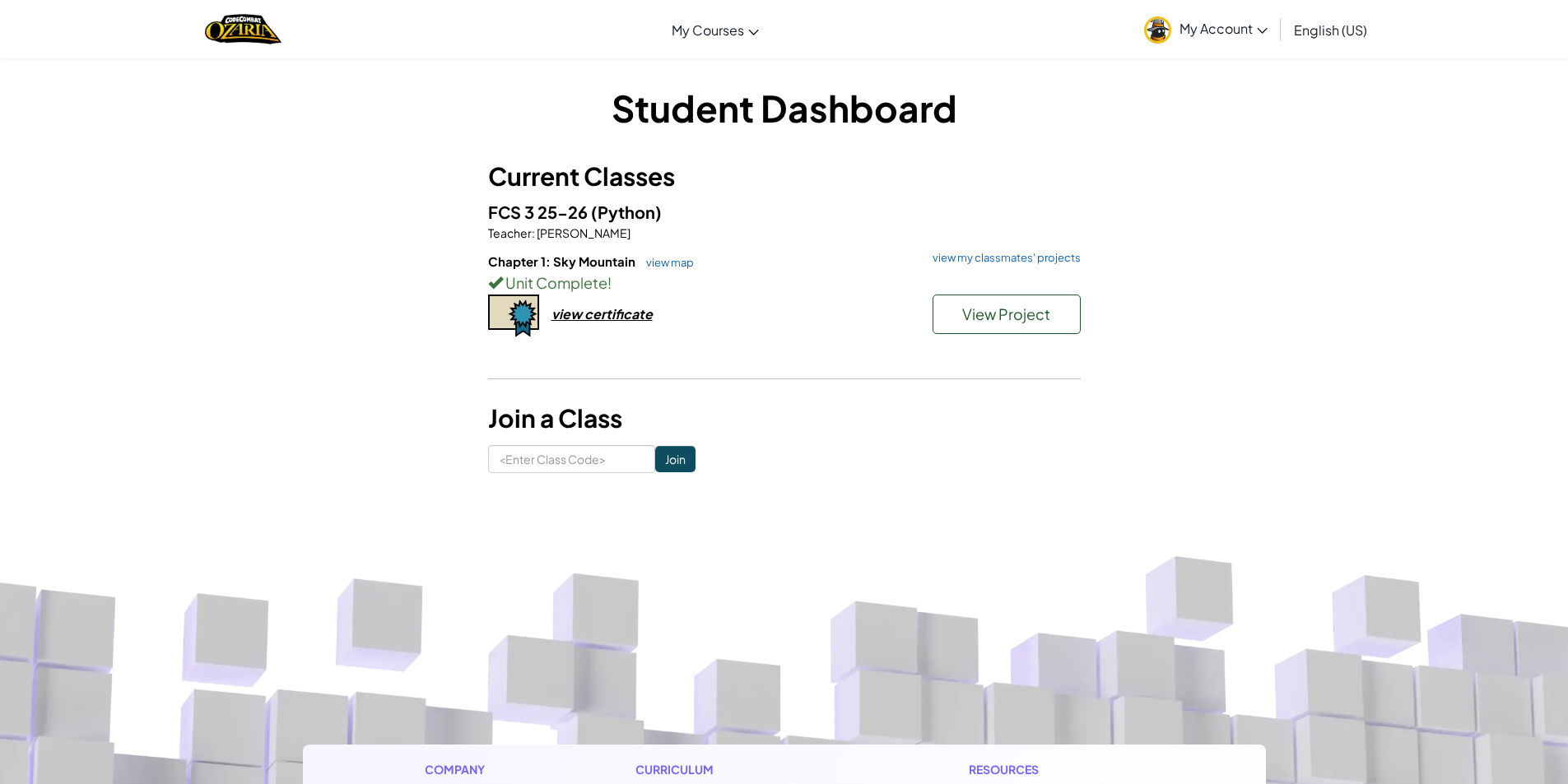
click at [634, 324] on div "Chapter 1: Sky Mountain view map view my classmates' projects Unit Complete ! V…" at bounding box center [784, 314] width 592 height 122
click at [631, 314] on div "view certificate" at bounding box center [602, 314] width 101 height 17
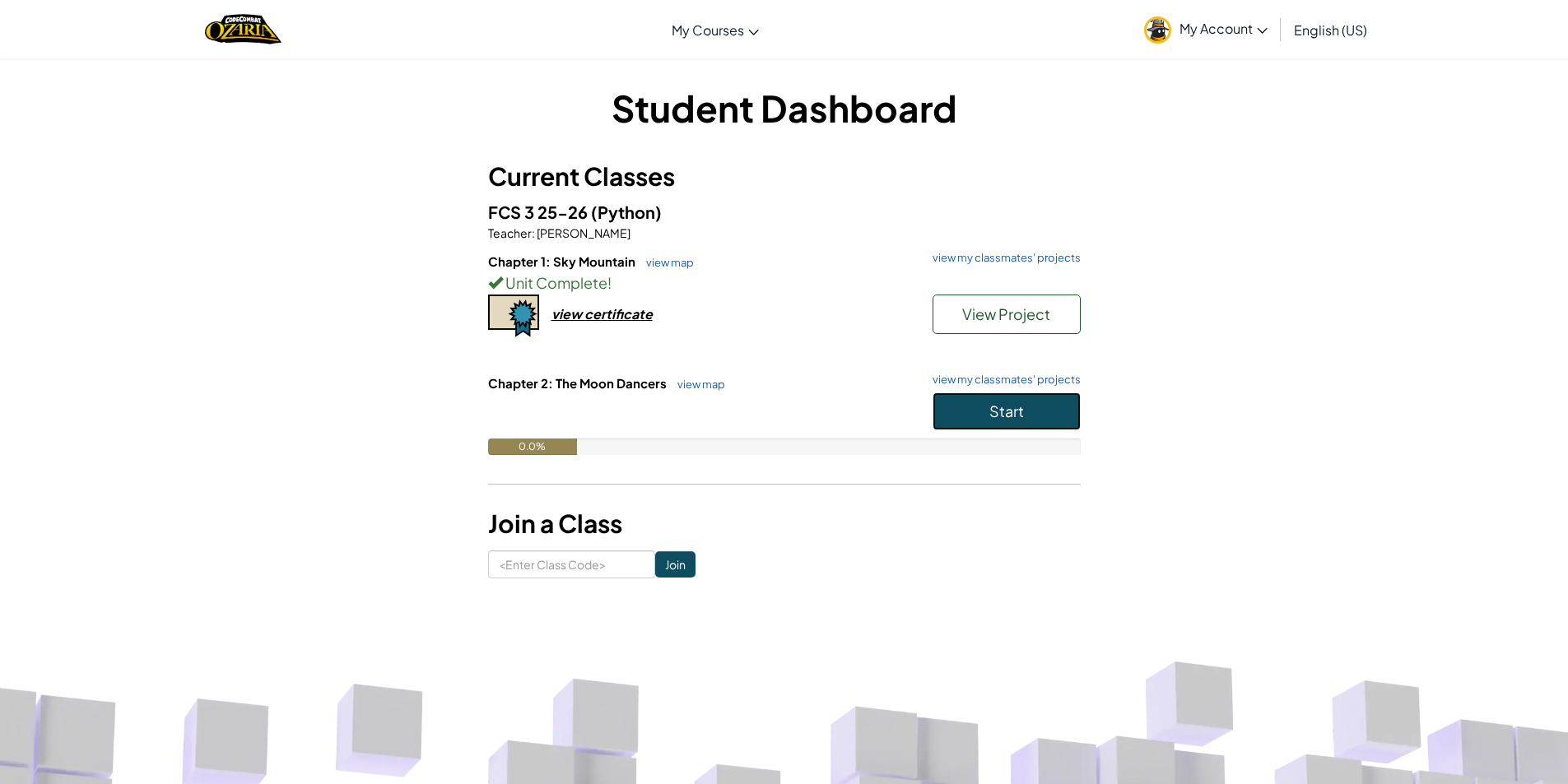
click at [1043, 423] on button "Start" at bounding box center [1005, 412] width 148 height 38
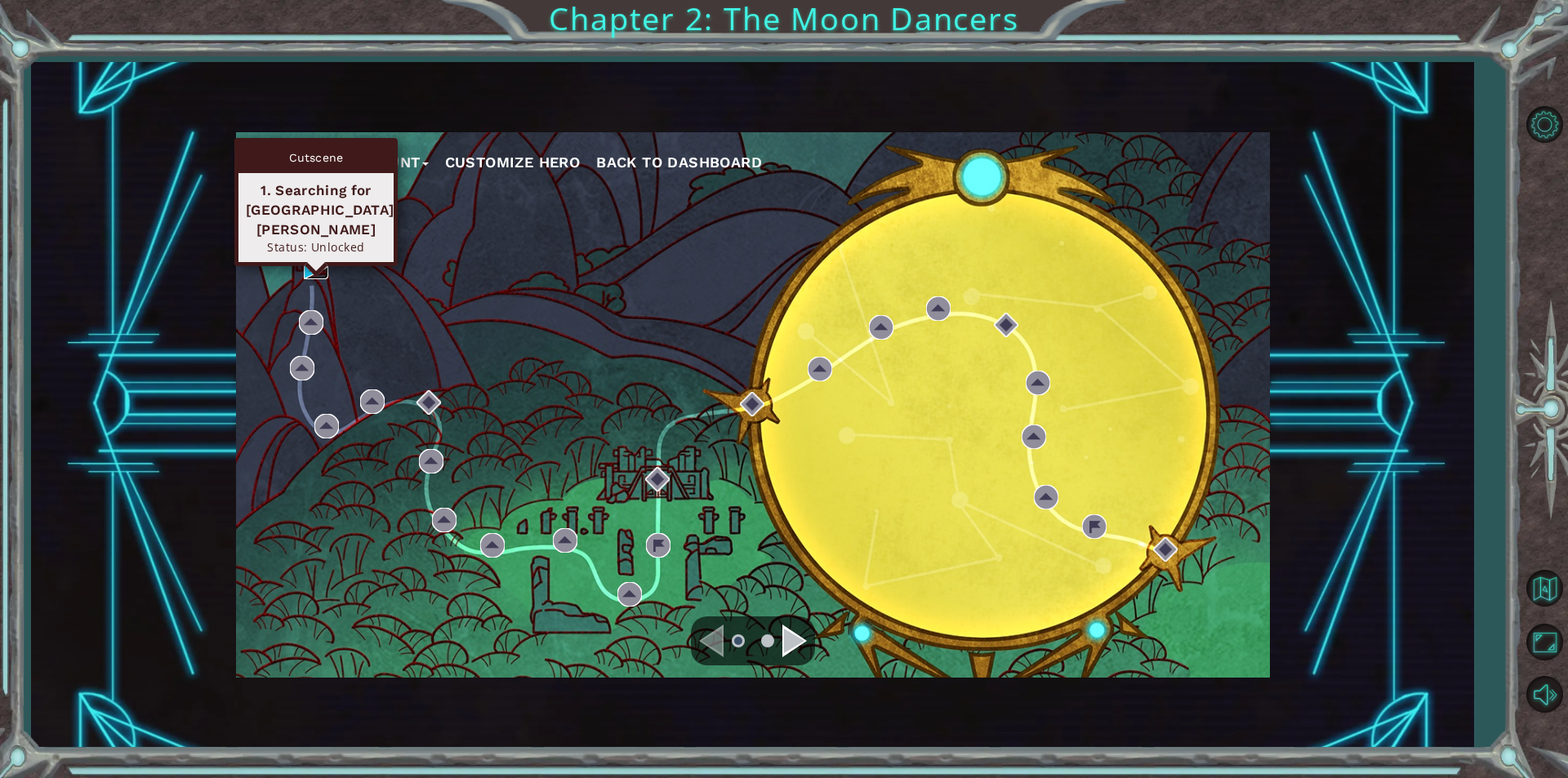
click at [329, 260] on img at bounding box center [316, 267] width 25 height 25
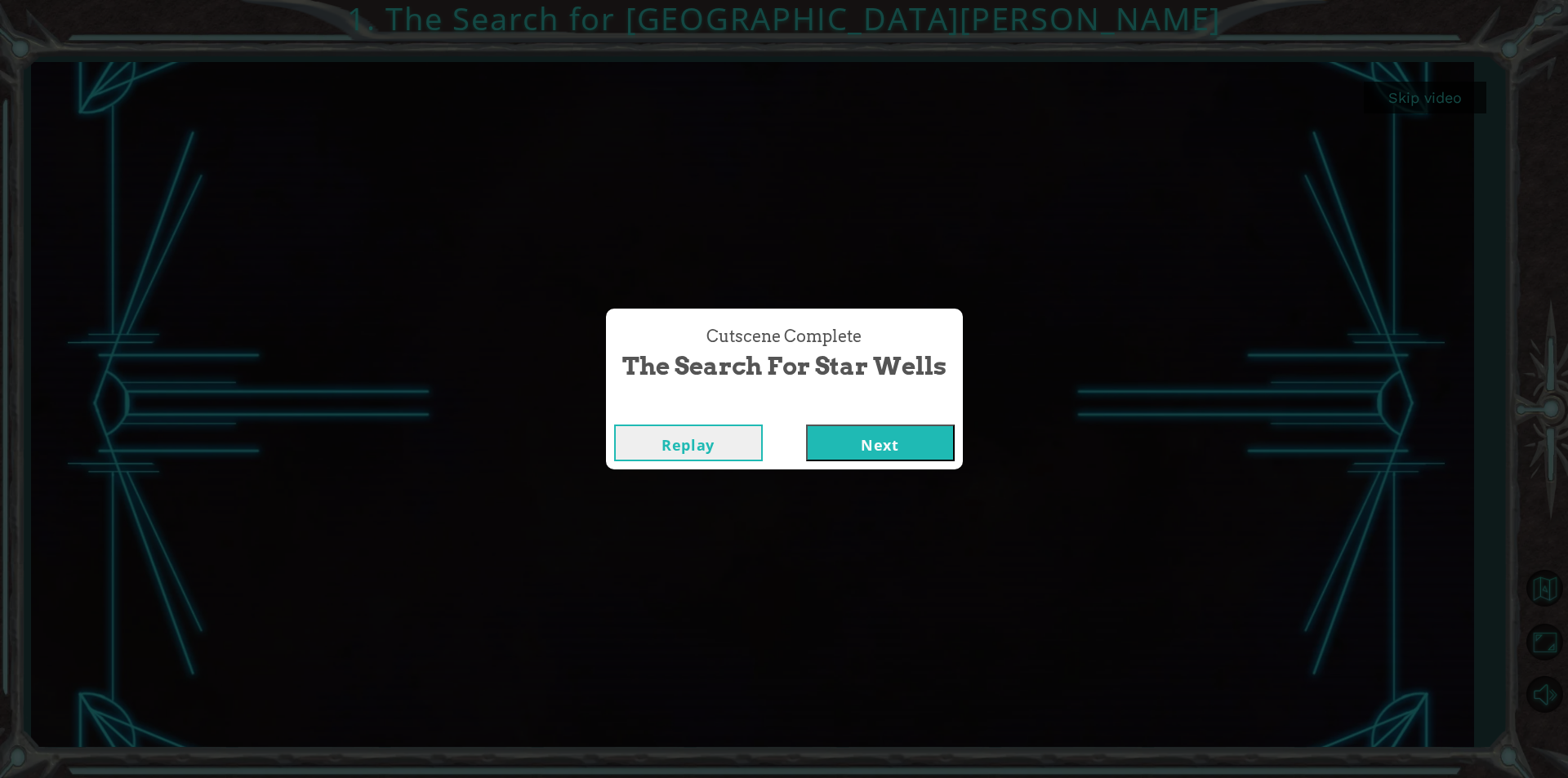
click at [911, 461] on div "Replay Next" at bounding box center [784, 443] width 357 height 53
click at [929, 451] on button "Next" at bounding box center [881, 443] width 149 height 37
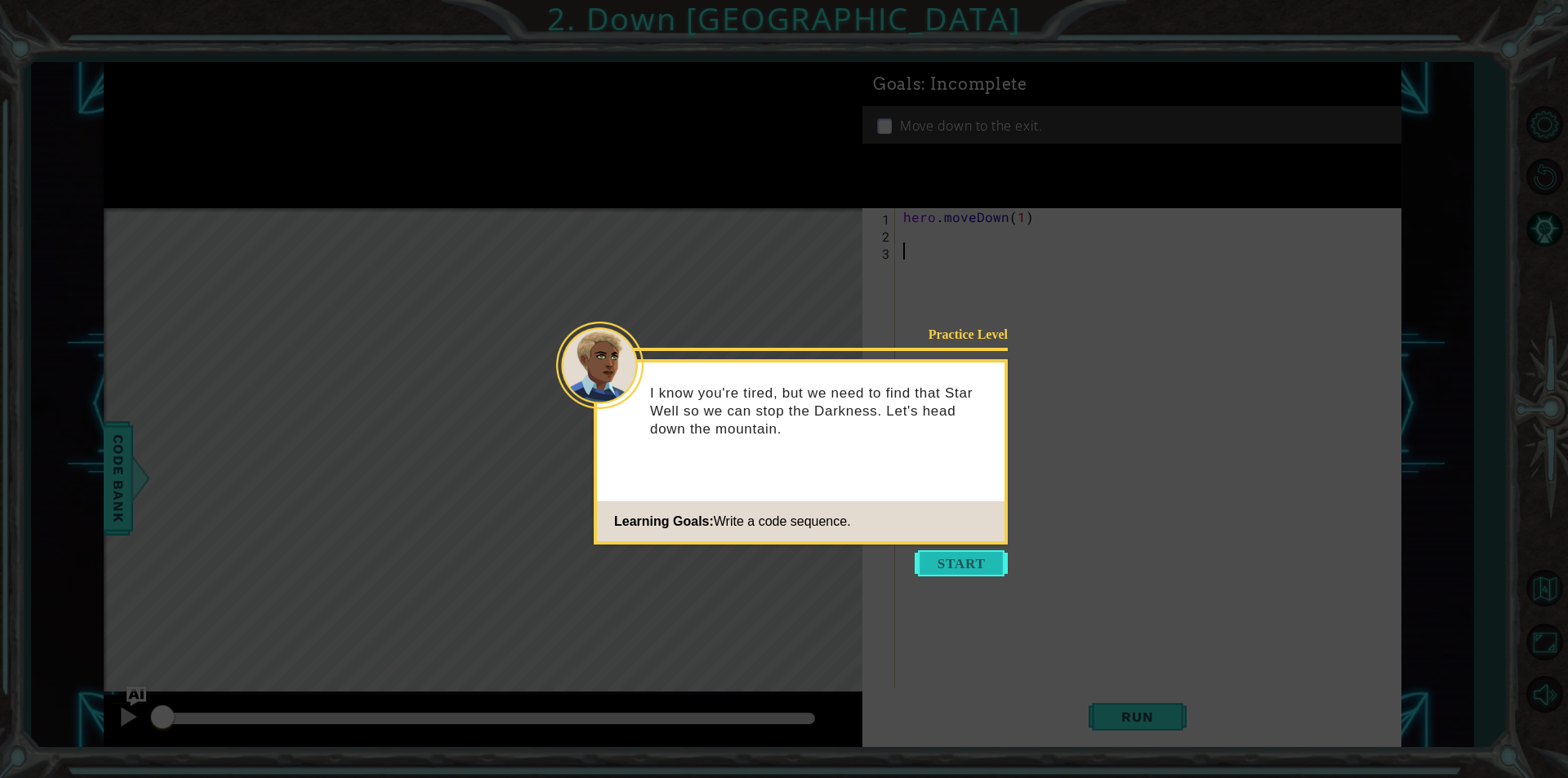
click at [961, 561] on button "Start" at bounding box center [961, 563] width 93 height 27
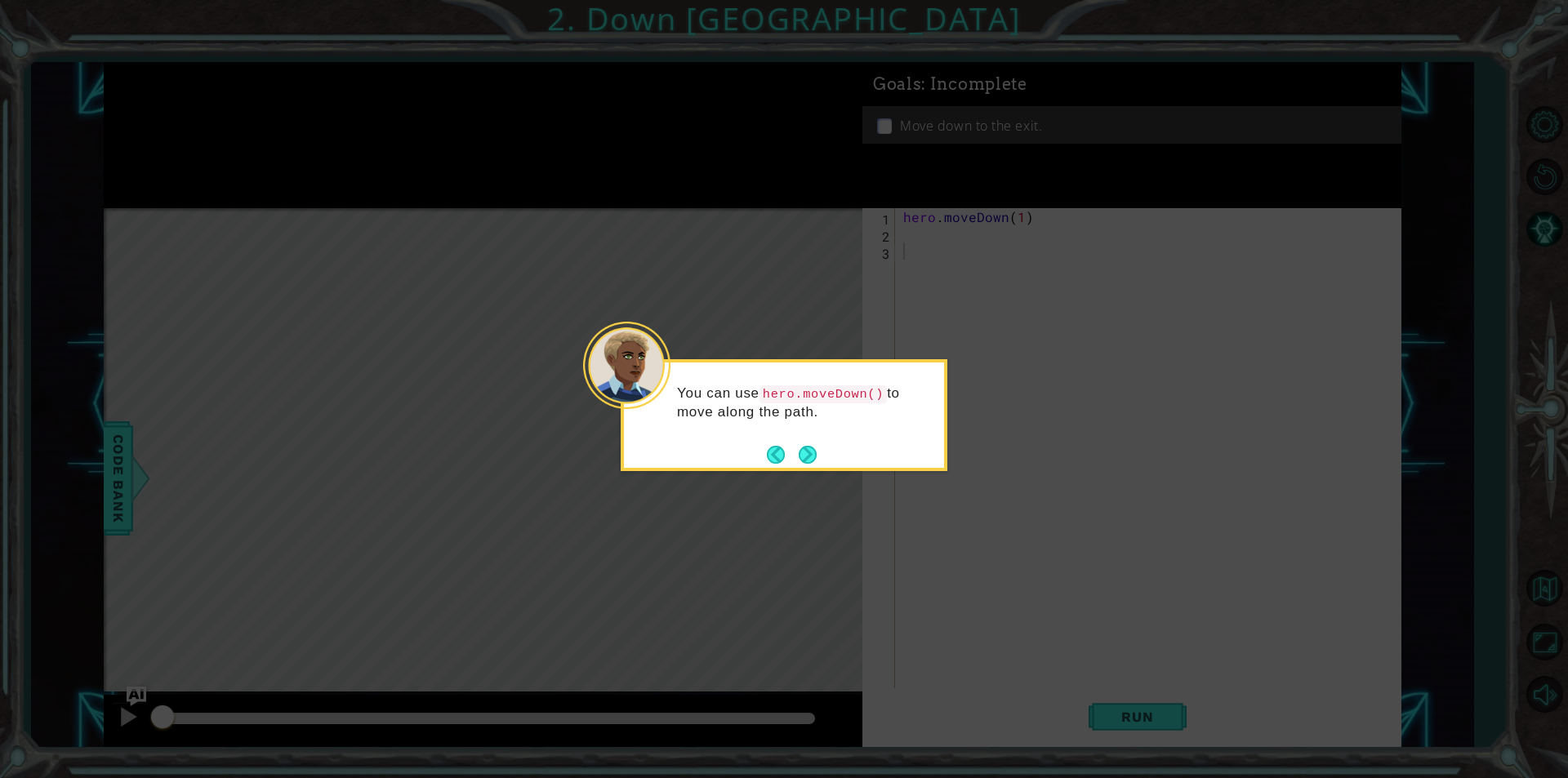
click at [823, 445] on div "You can use hero.moveDown() to move along the path." at bounding box center [784, 411] width 320 height 83
click at [807, 451] on button "Next" at bounding box center [808, 454] width 18 height 18
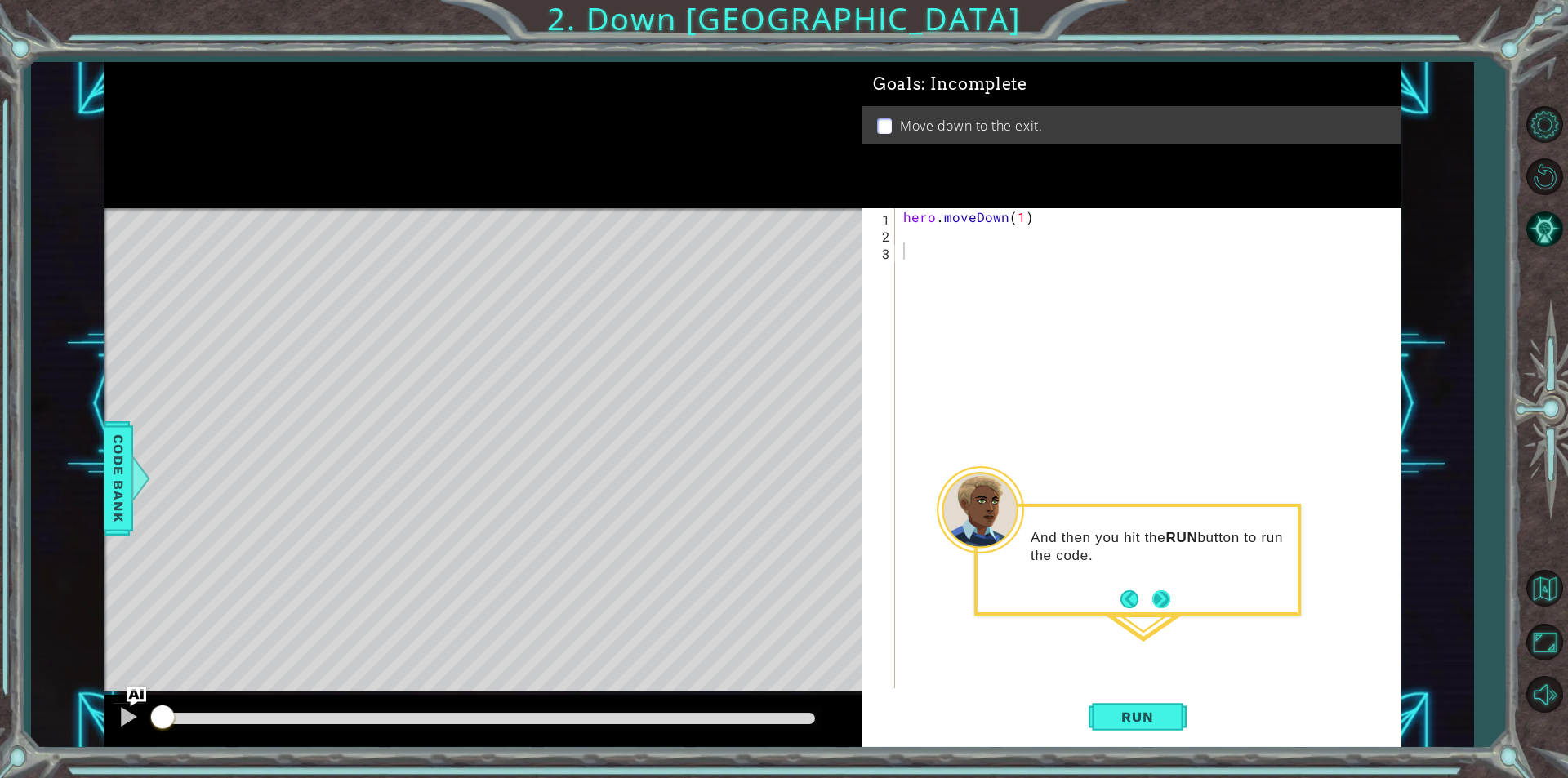
click at [1152, 597] on button "Next" at bounding box center [1161, 599] width 18 height 18
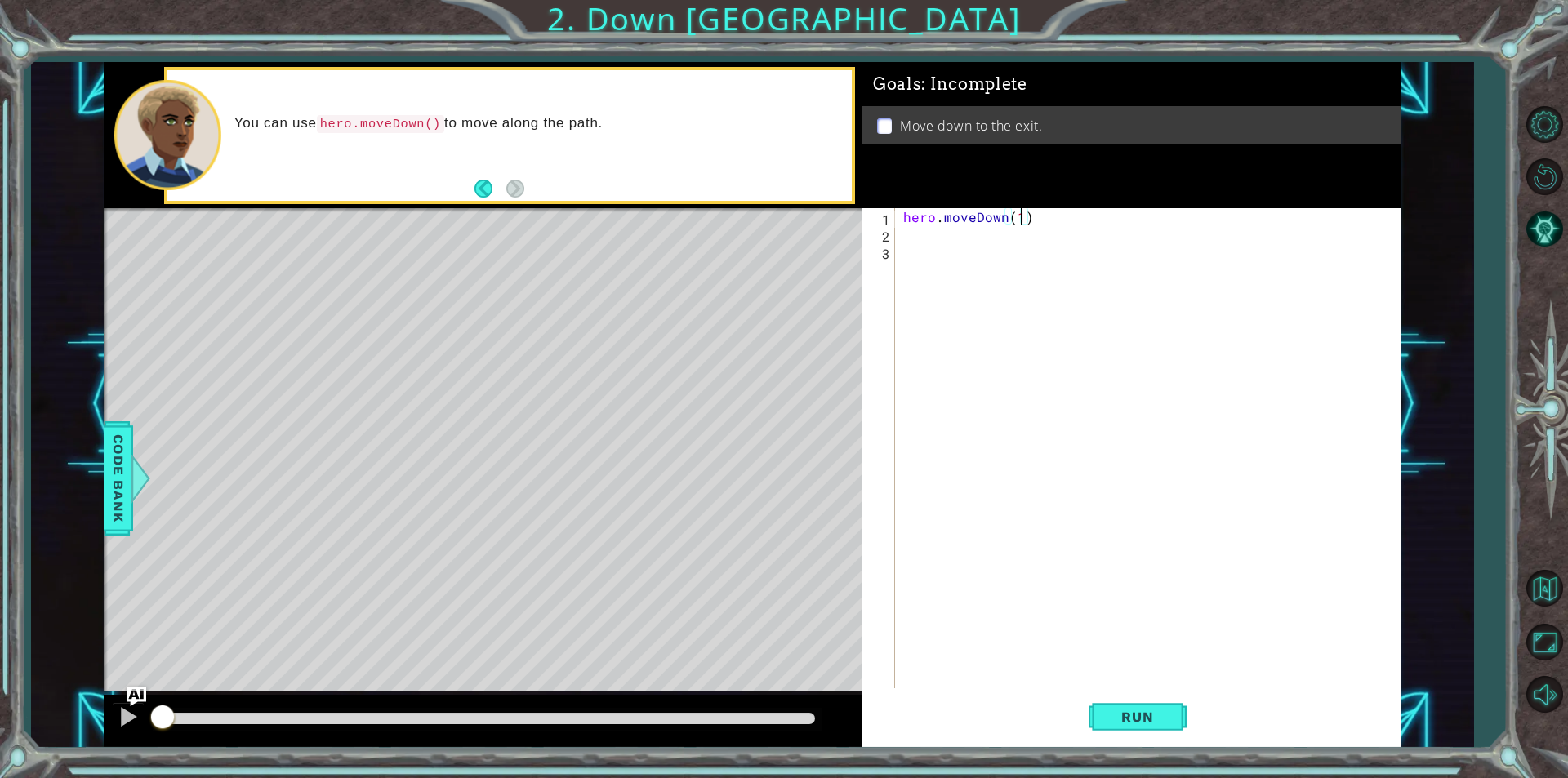
click at [1018, 211] on div "hero . moveDown ( 1 )" at bounding box center [1152, 466] width 505 height 515
type textarea "hero.moveDown(2)"
click at [1127, 724] on span "Run" at bounding box center [1137, 716] width 64 height 16
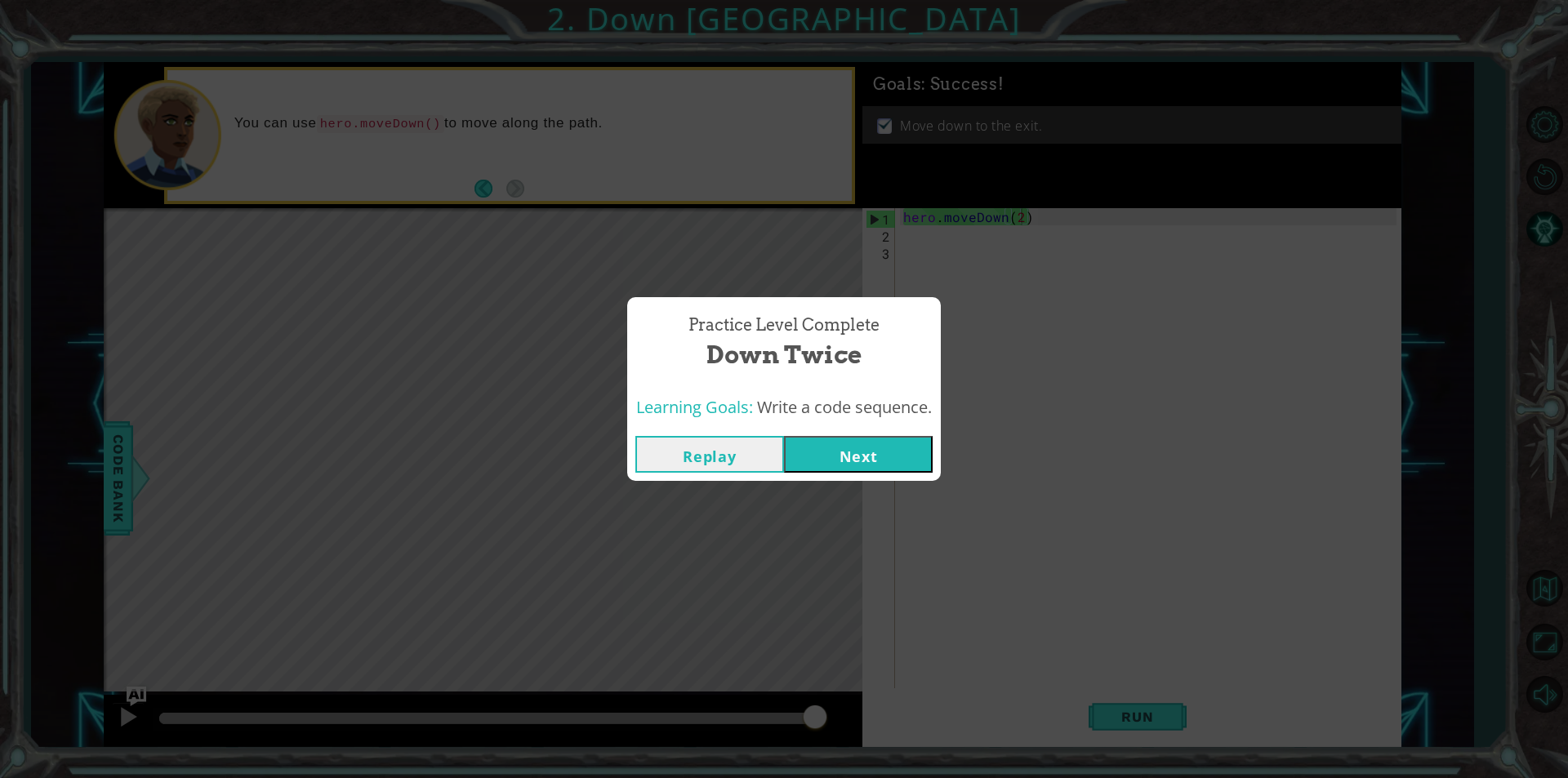
click at [916, 452] on button "Next" at bounding box center [858, 454] width 149 height 37
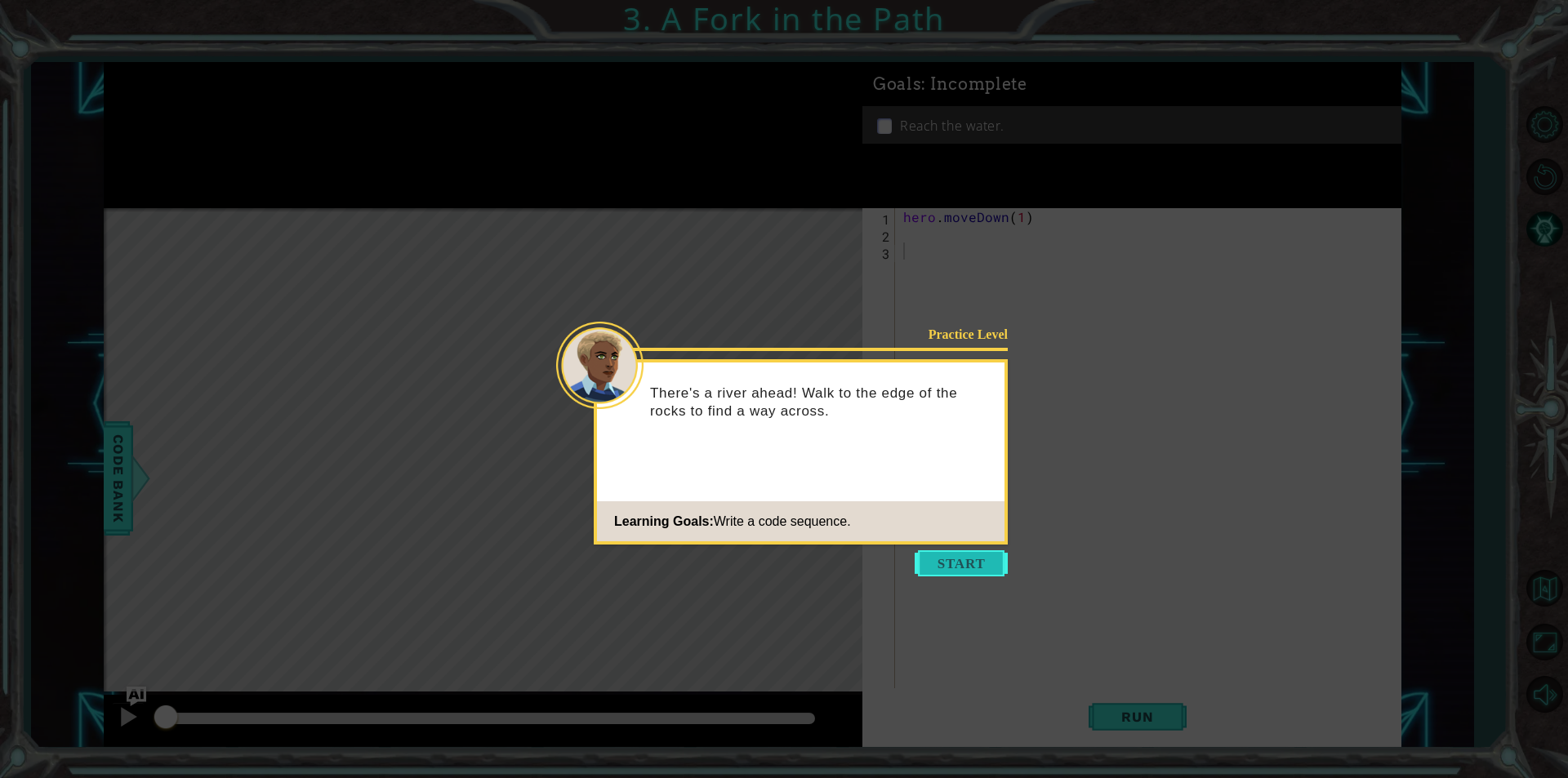
click at [961, 566] on button "Start" at bounding box center [961, 563] width 93 height 27
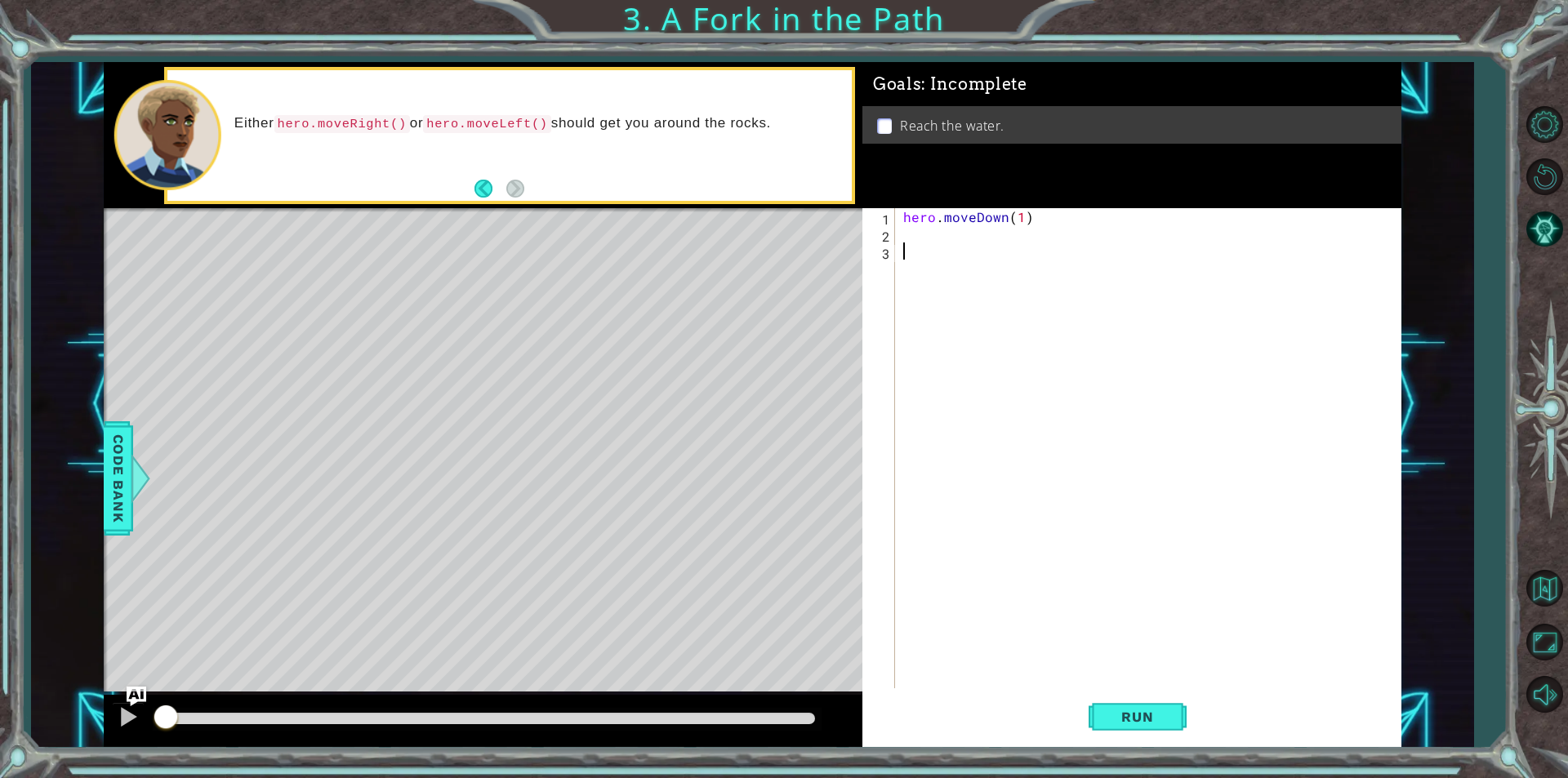
click at [1009, 242] on div "hero . moveDown ( 1 )" at bounding box center [1152, 466] width 505 height 515
click at [1017, 229] on div "hero . moveDown ( 1 )" at bounding box center [1152, 466] width 505 height 515
type textarea "hero.moveLeft(1)"
type textarea "hero.moveDown(1)"
click at [1117, 729] on button "Run" at bounding box center [1138, 716] width 98 height 54
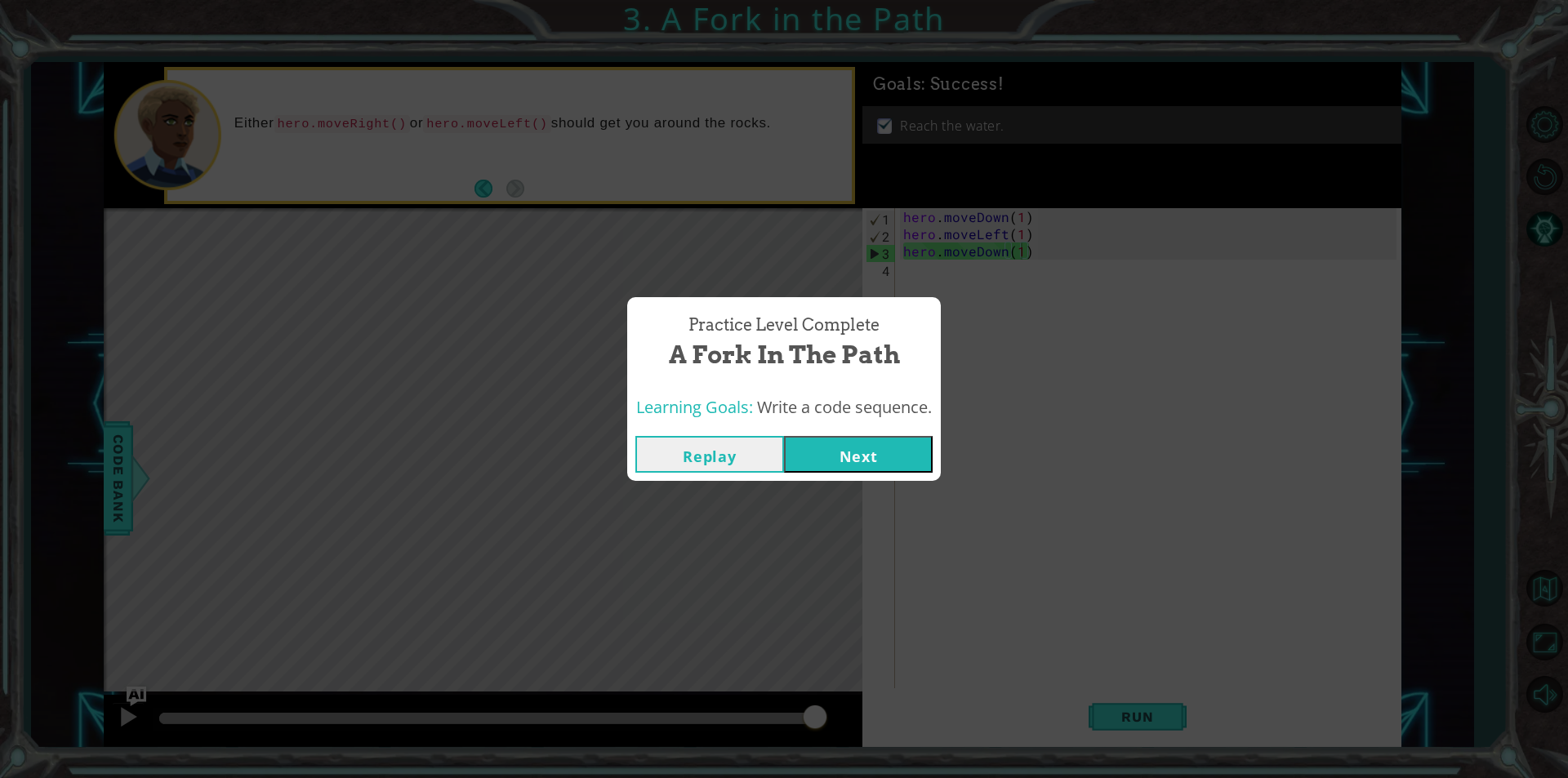
click at [914, 426] on div "Practice Level Complete A Fork in the Path Learning Goals: Write a code sequenc…" at bounding box center [784, 389] width 313 height 184
click at [876, 472] on button "Next" at bounding box center [858, 454] width 149 height 37
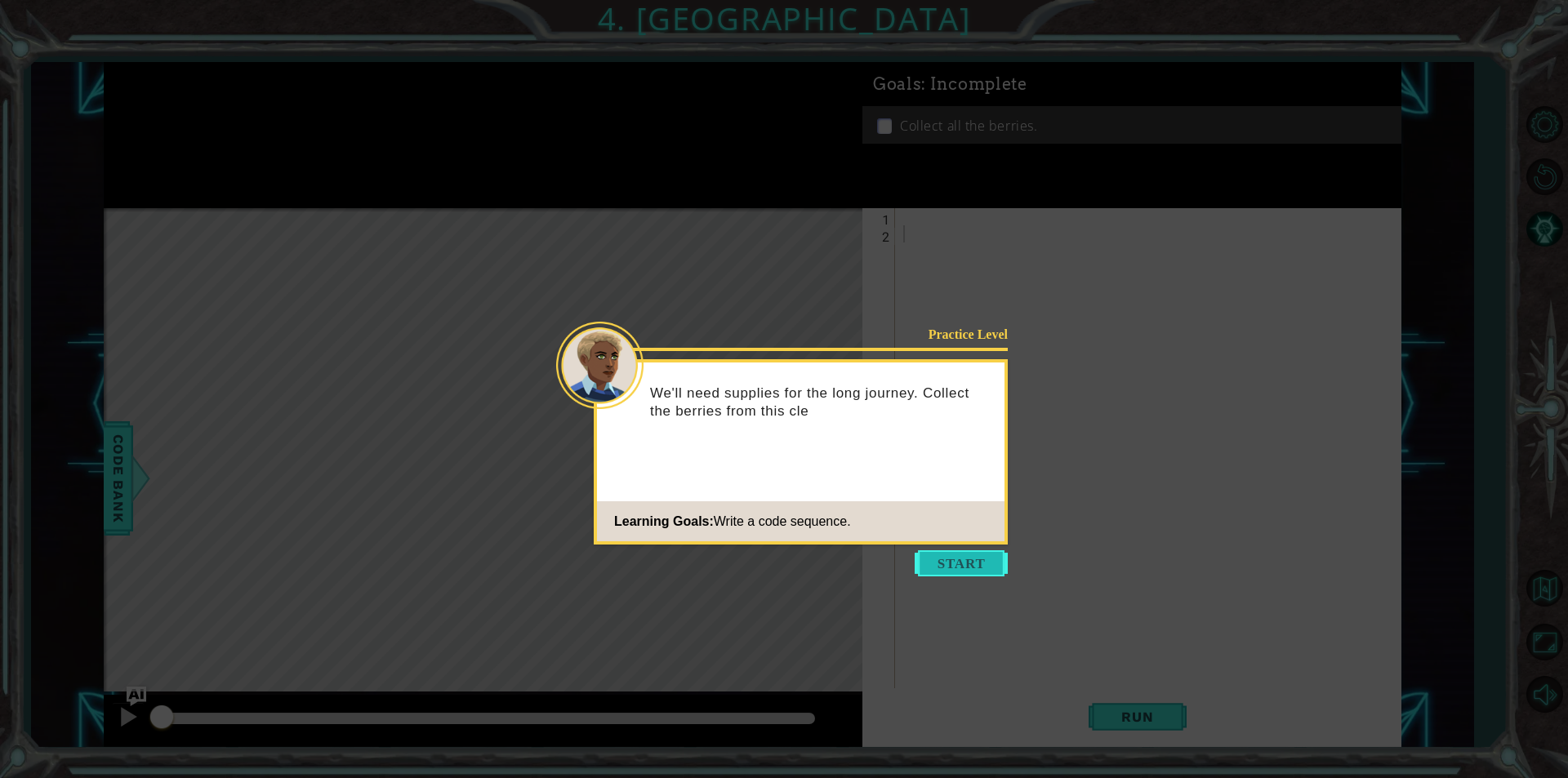
click at [962, 556] on button "Start" at bounding box center [961, 563] width 93 height 27
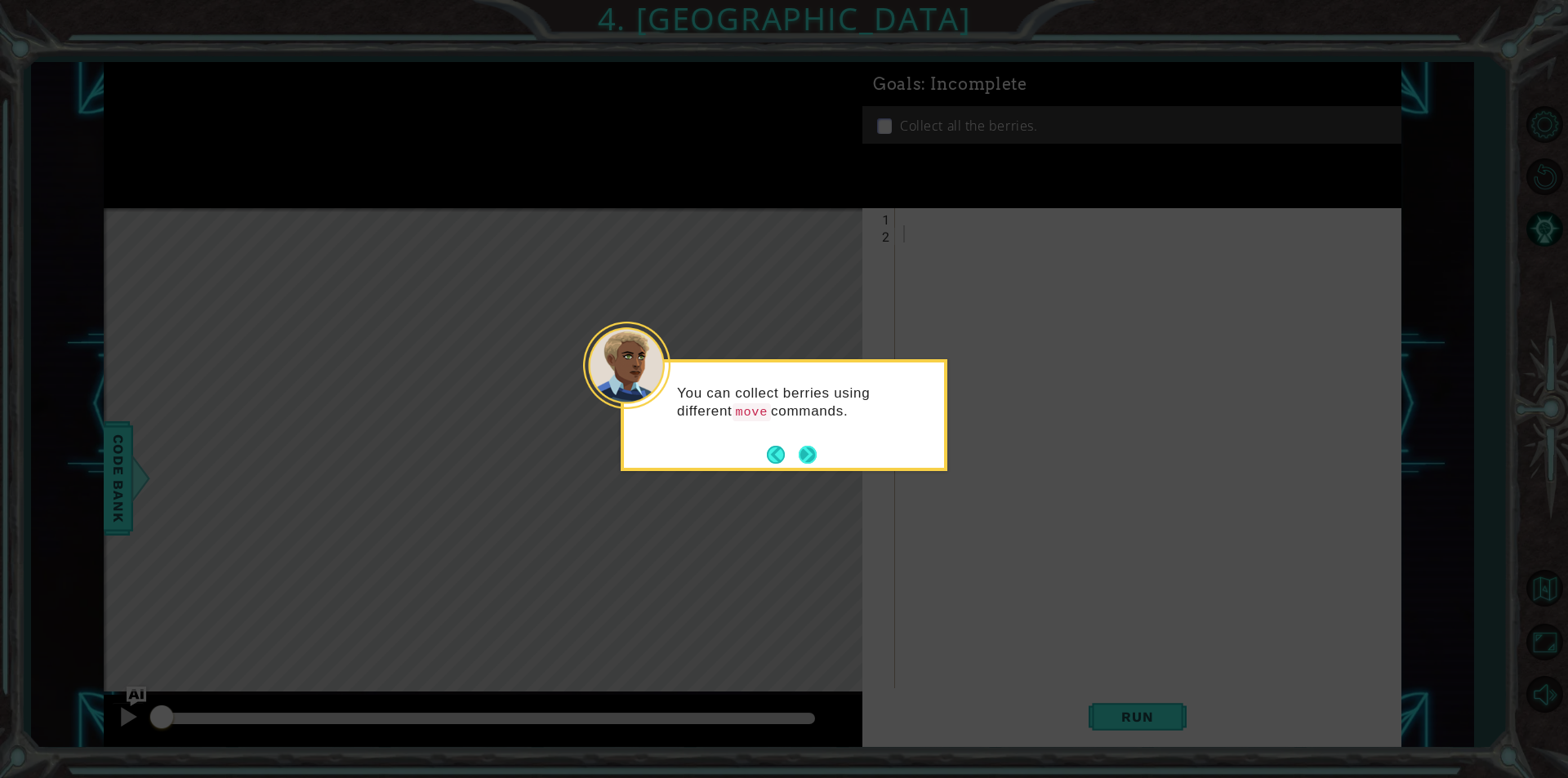
click at [813, 451] on button "Next" at bounding box center [808, 454] width 18 height 18
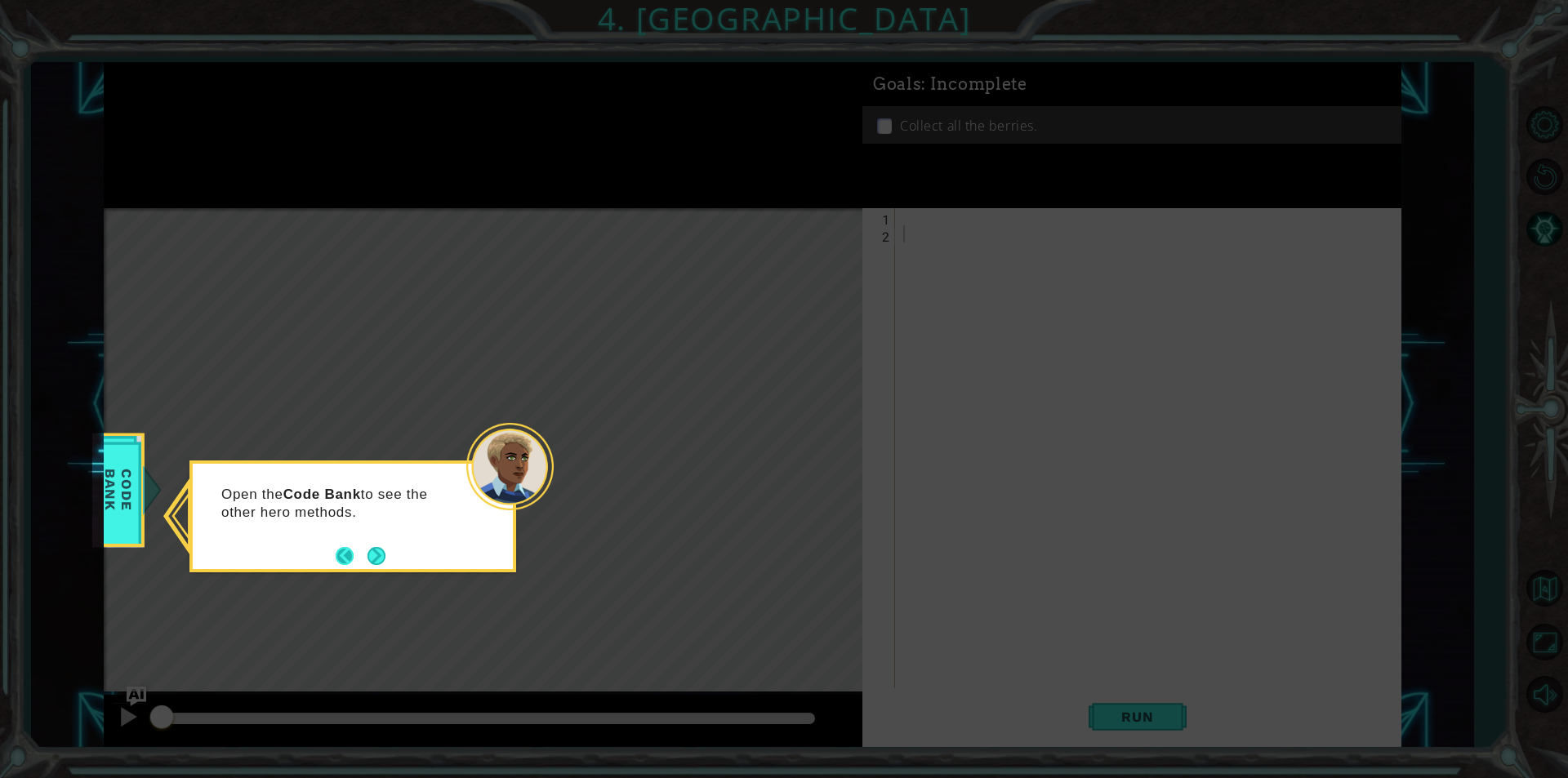
click at [347, 548] on button "Back" at bounding box center [352, 556] width 32 height 18
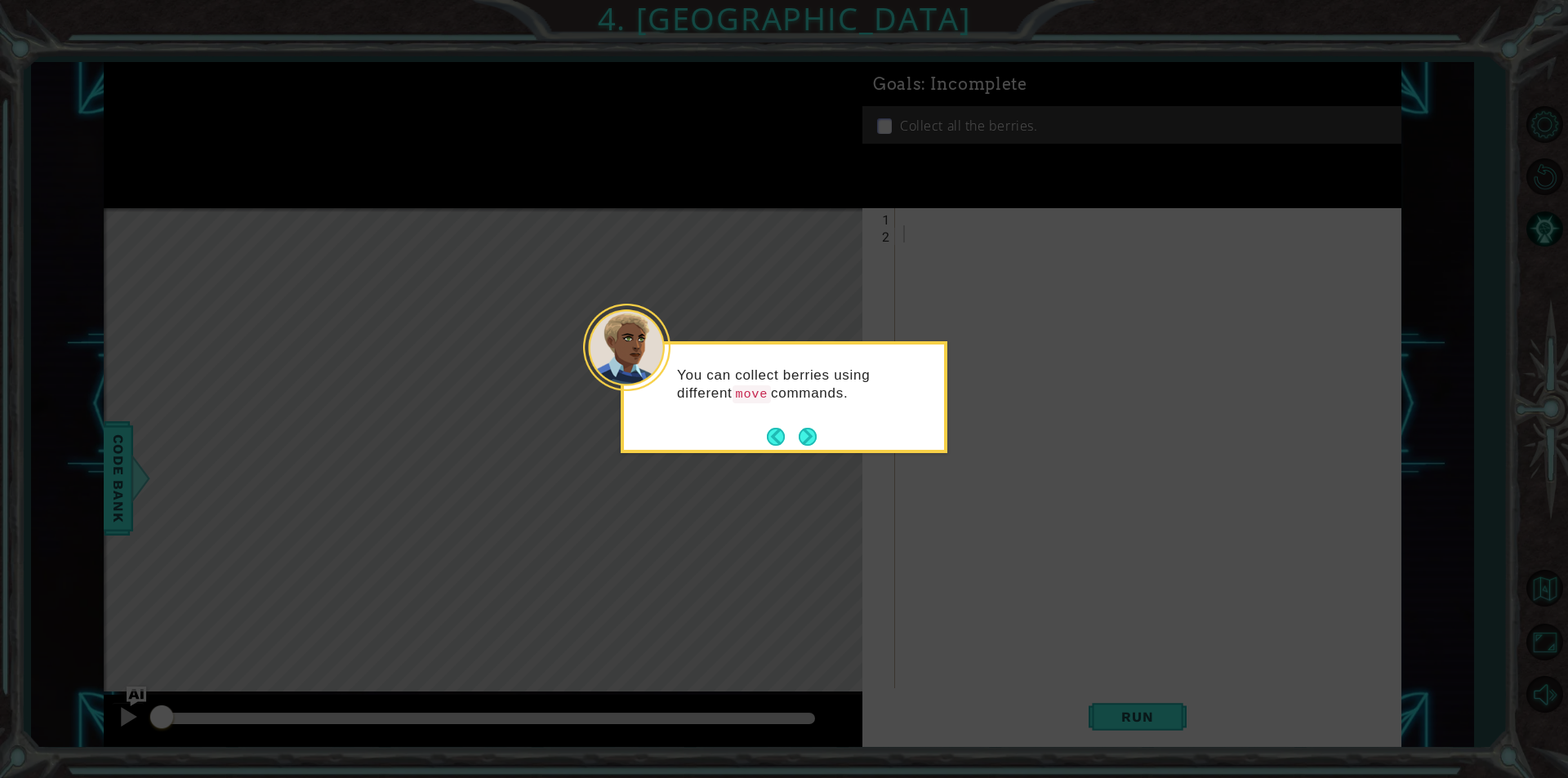
click at [808, 440] on button "Next" at bounding box center [808, 436] width 18 height 18
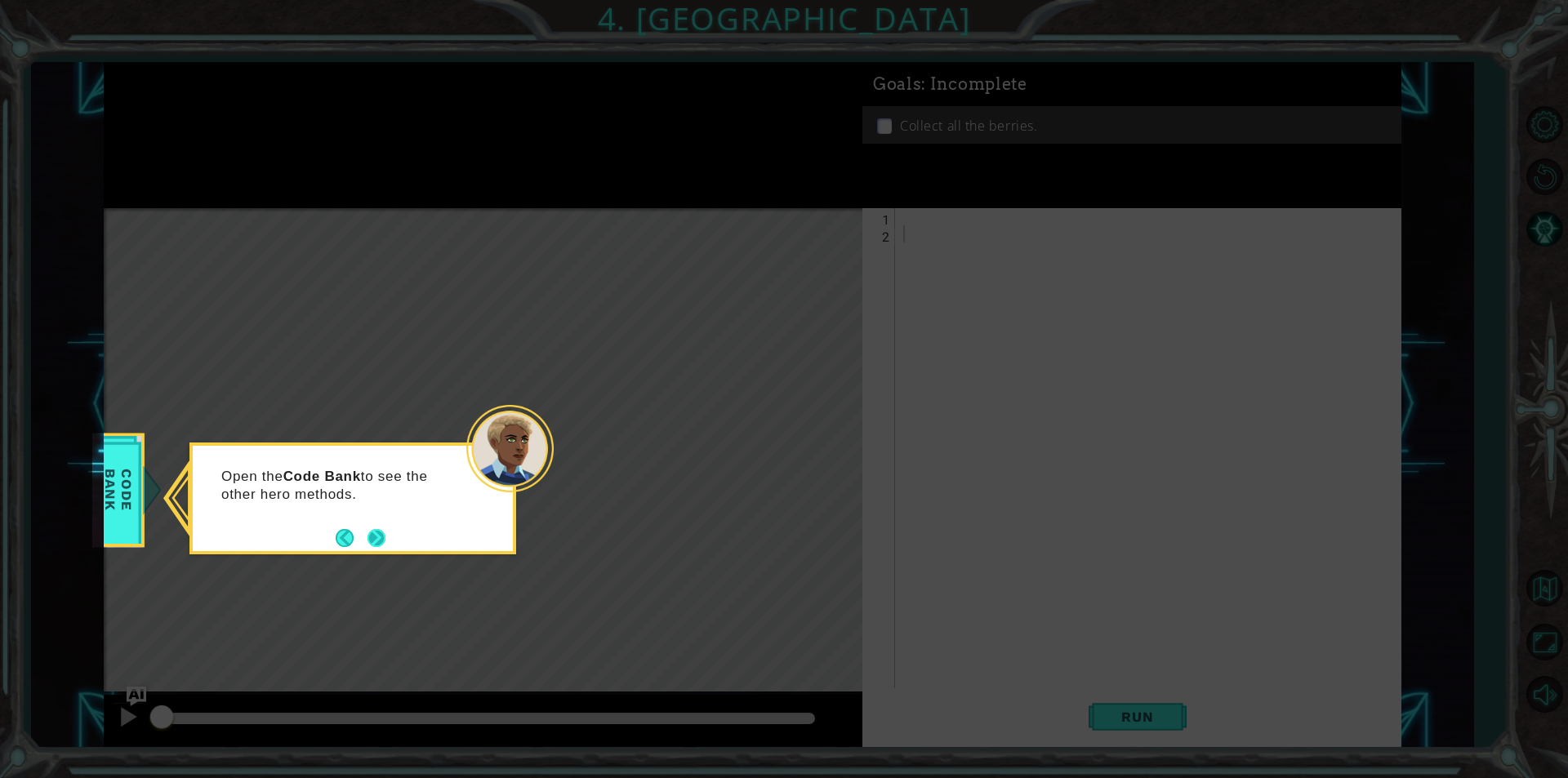
click at [373, 532] on button "Next" at bounding box center [376, 538] width 18 height 18
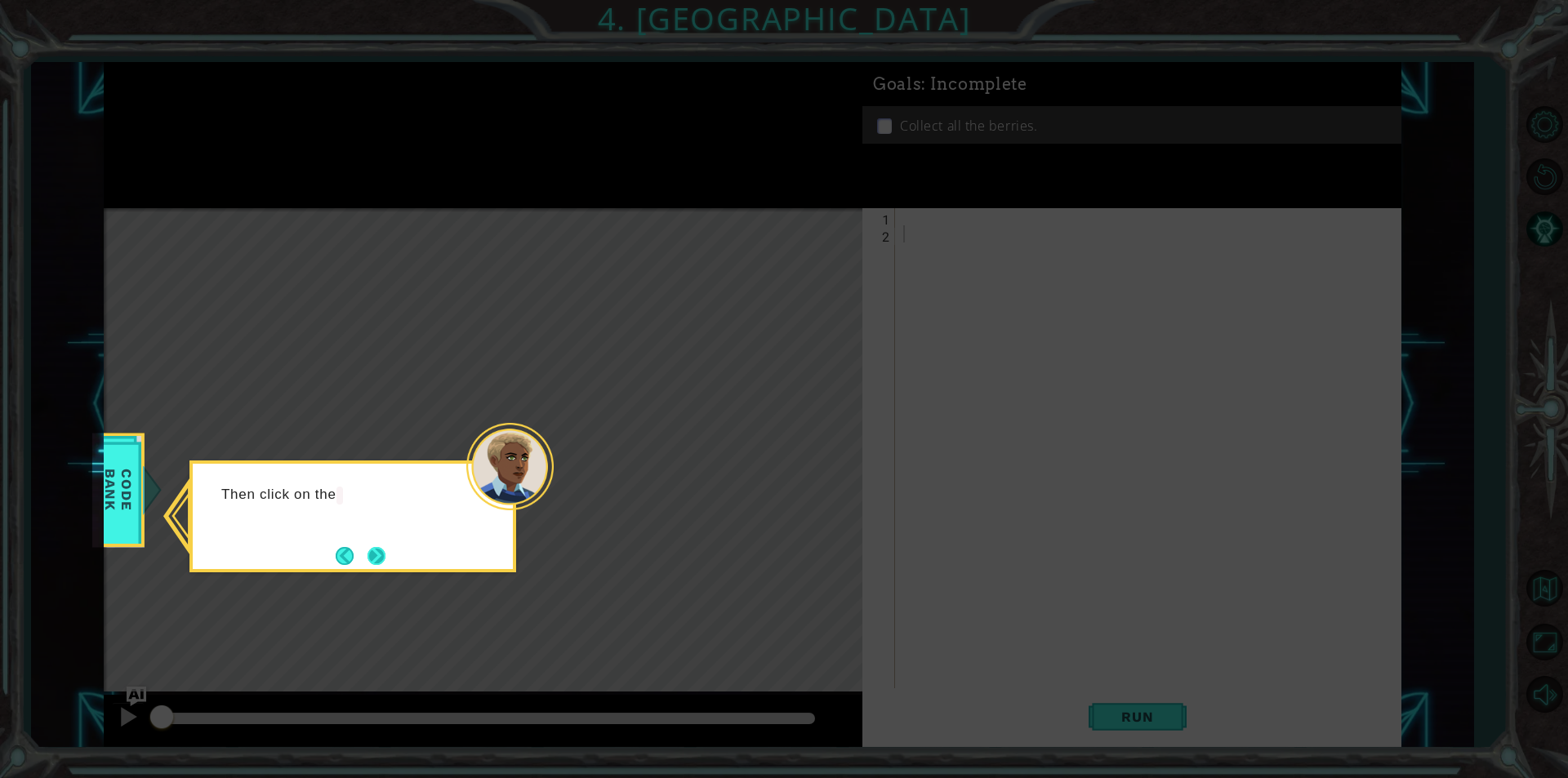
click at [383, 547] on button "Next" at bounding box center [376, 556] width 18 height 18
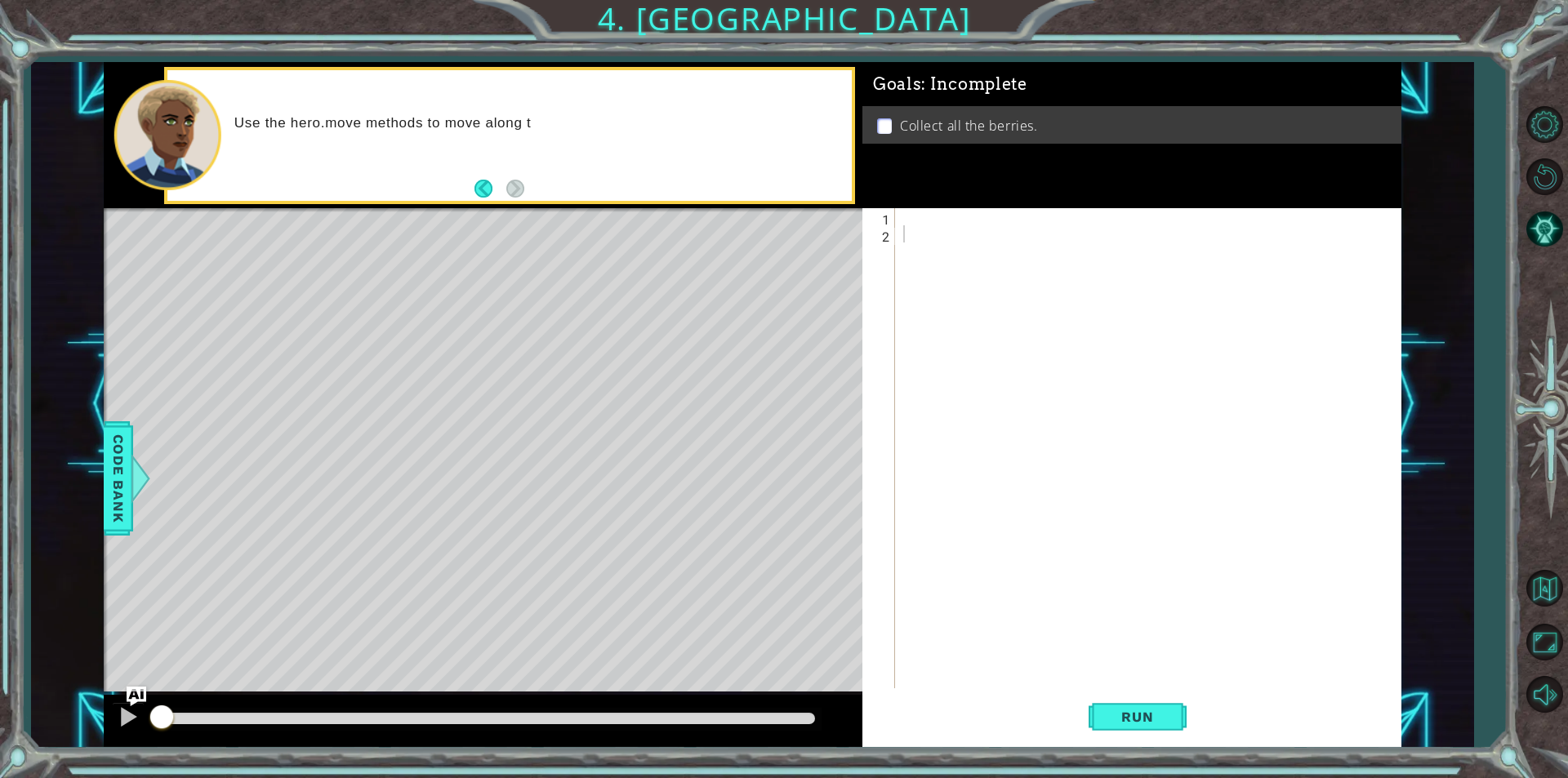
click at [947, 193] on div "Goals : Incomplete Collect all the berries." at bounding box center [1131, 135] width 539 height 146
click at [953, 226] on div at bounding box center [1152, 466] width 505 height 515
click at [960, 217] on div at bounding box center [1152, 466] width 505 height 515
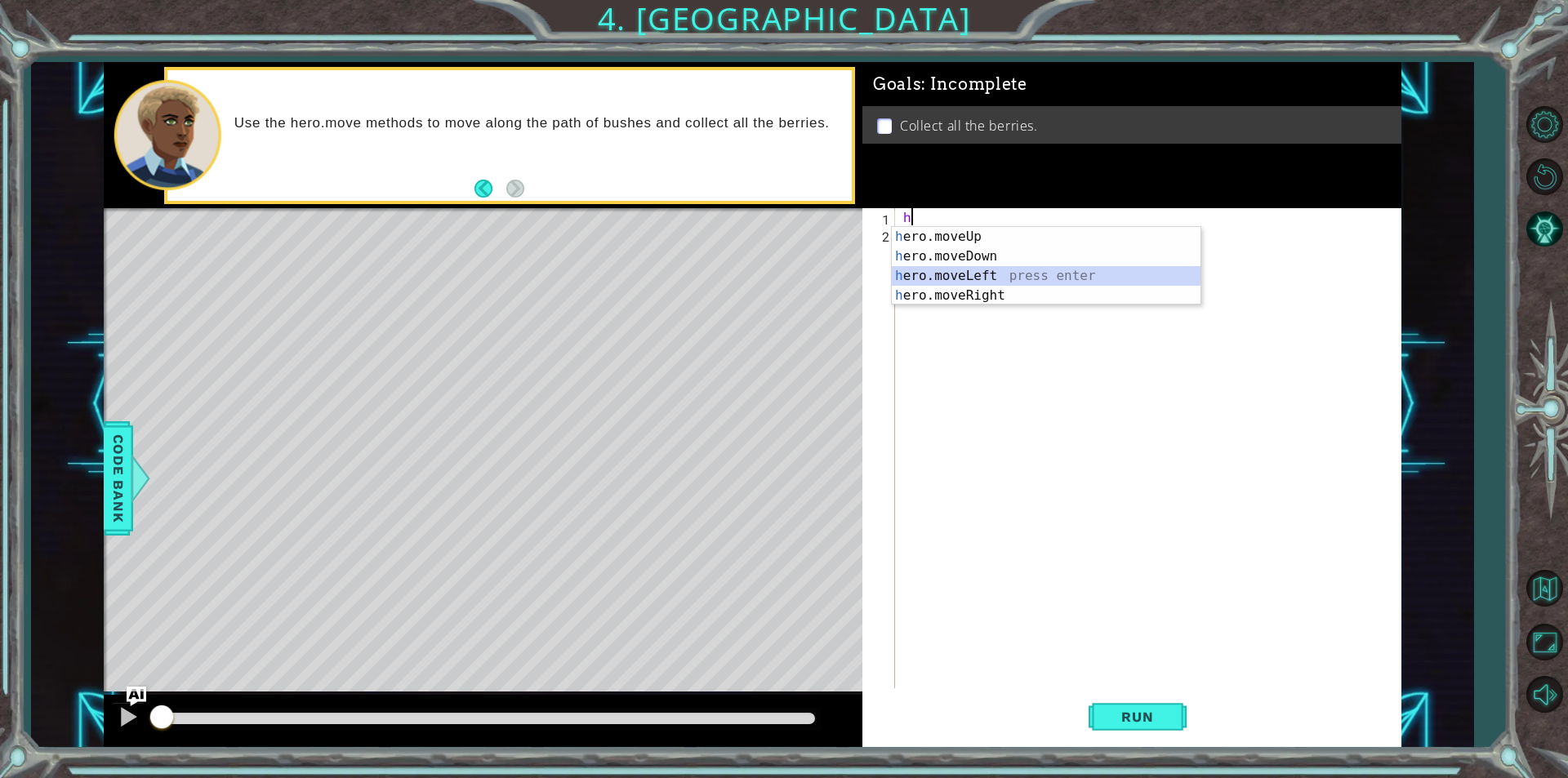
type textarea "hero.moveLeft(1)"
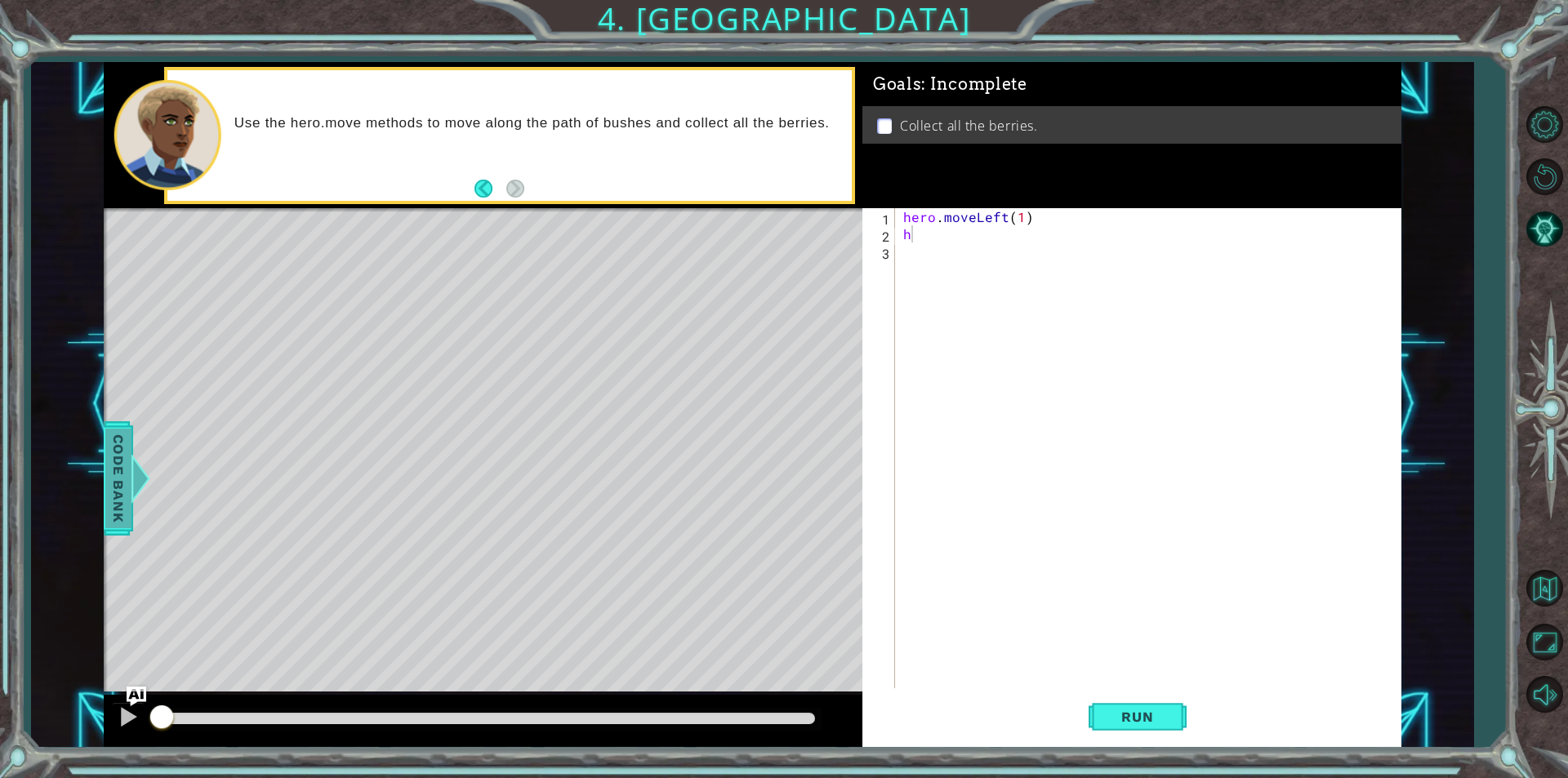
click at [115, 459] on span "Code Bank" at bounding box center [118, 478] width 27 height 99
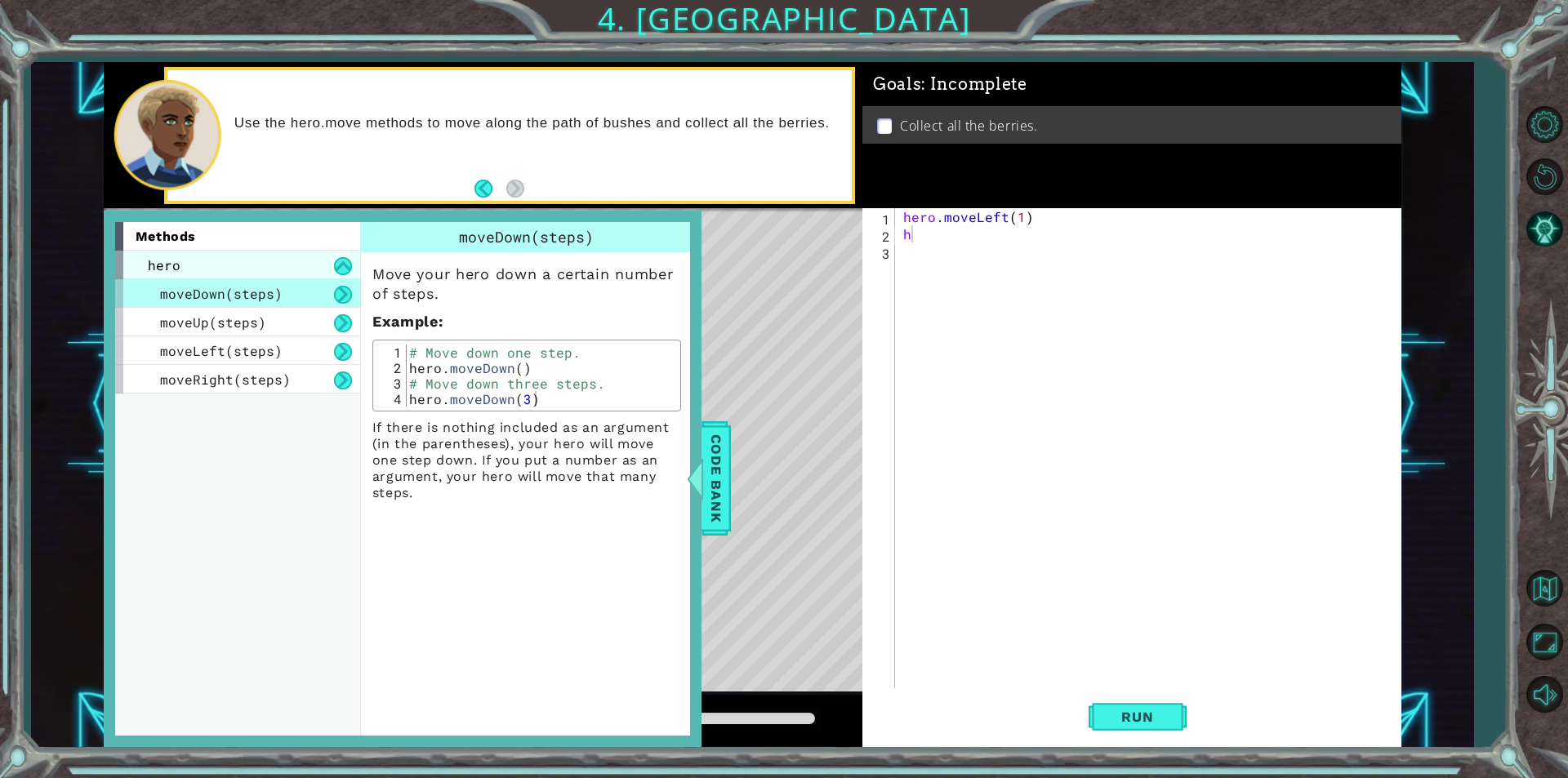
click at [285, 270] on div "hero" at bounding box center [238, 265] width 245 height 28
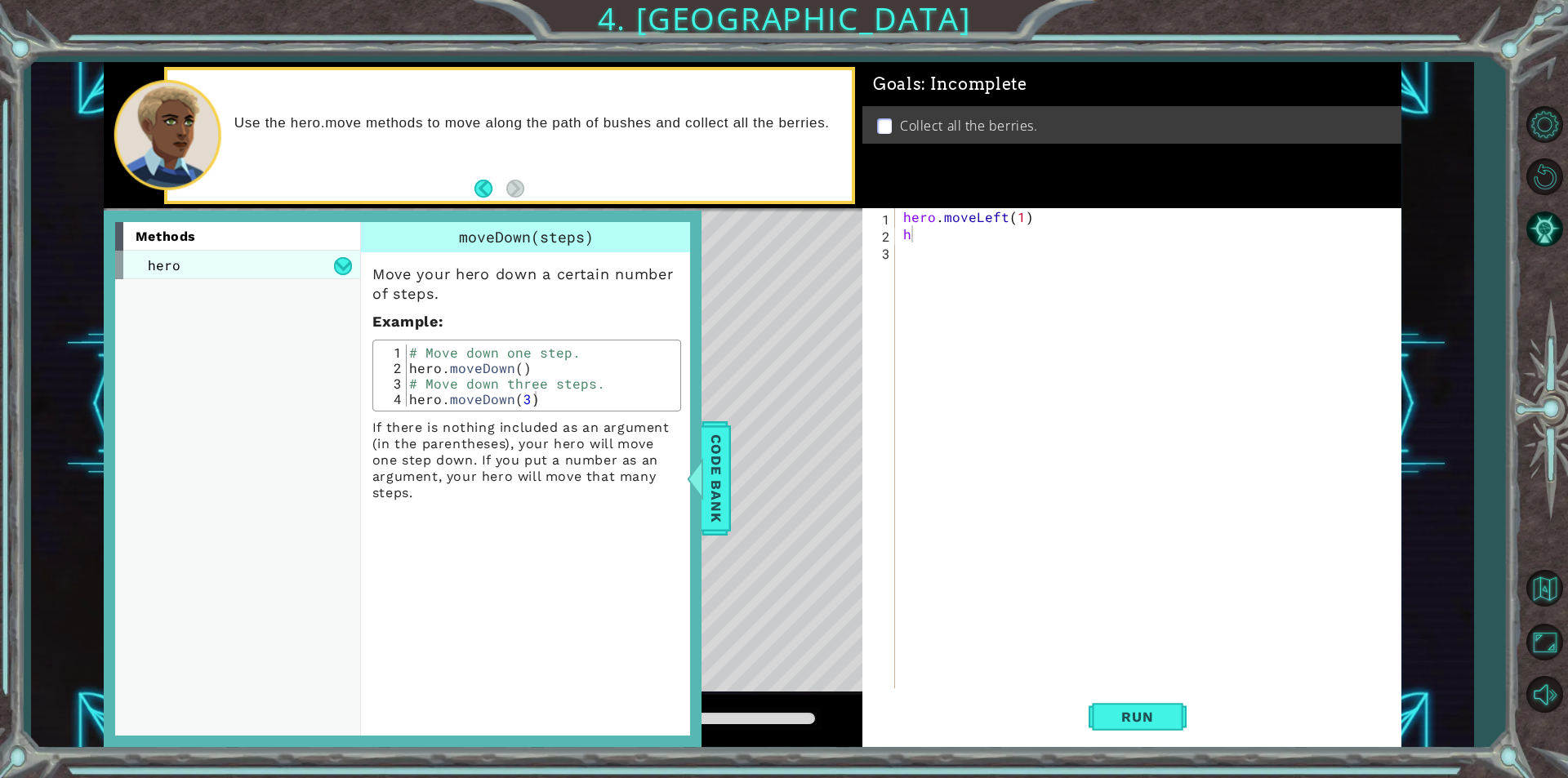
click at [279, 272] on div "hero" at bounding box center [238, 265] width 245 height 28
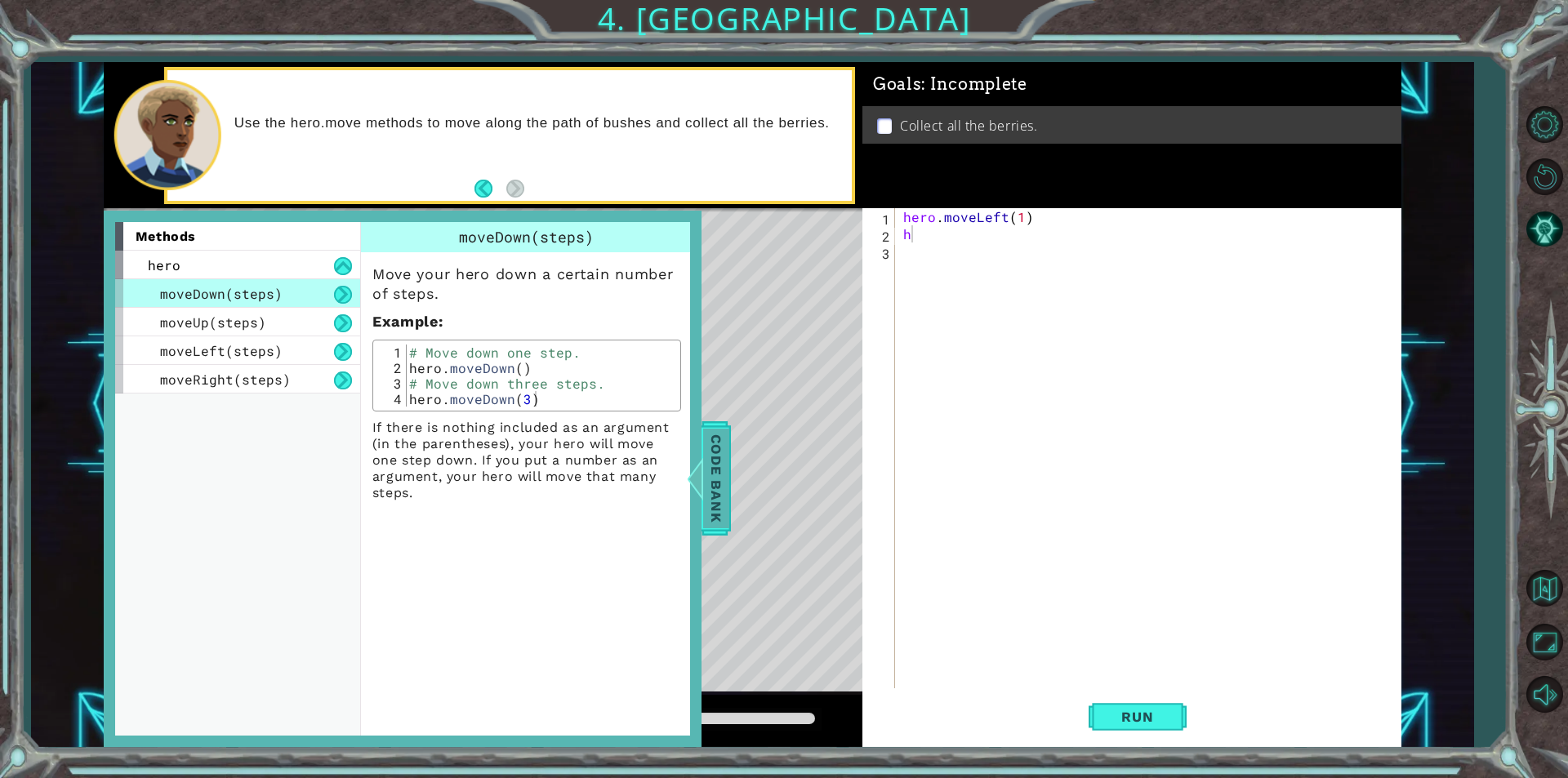
click at [721, 463] on span "Code Bank" at bounding box center [717, 478] width 27 height 99
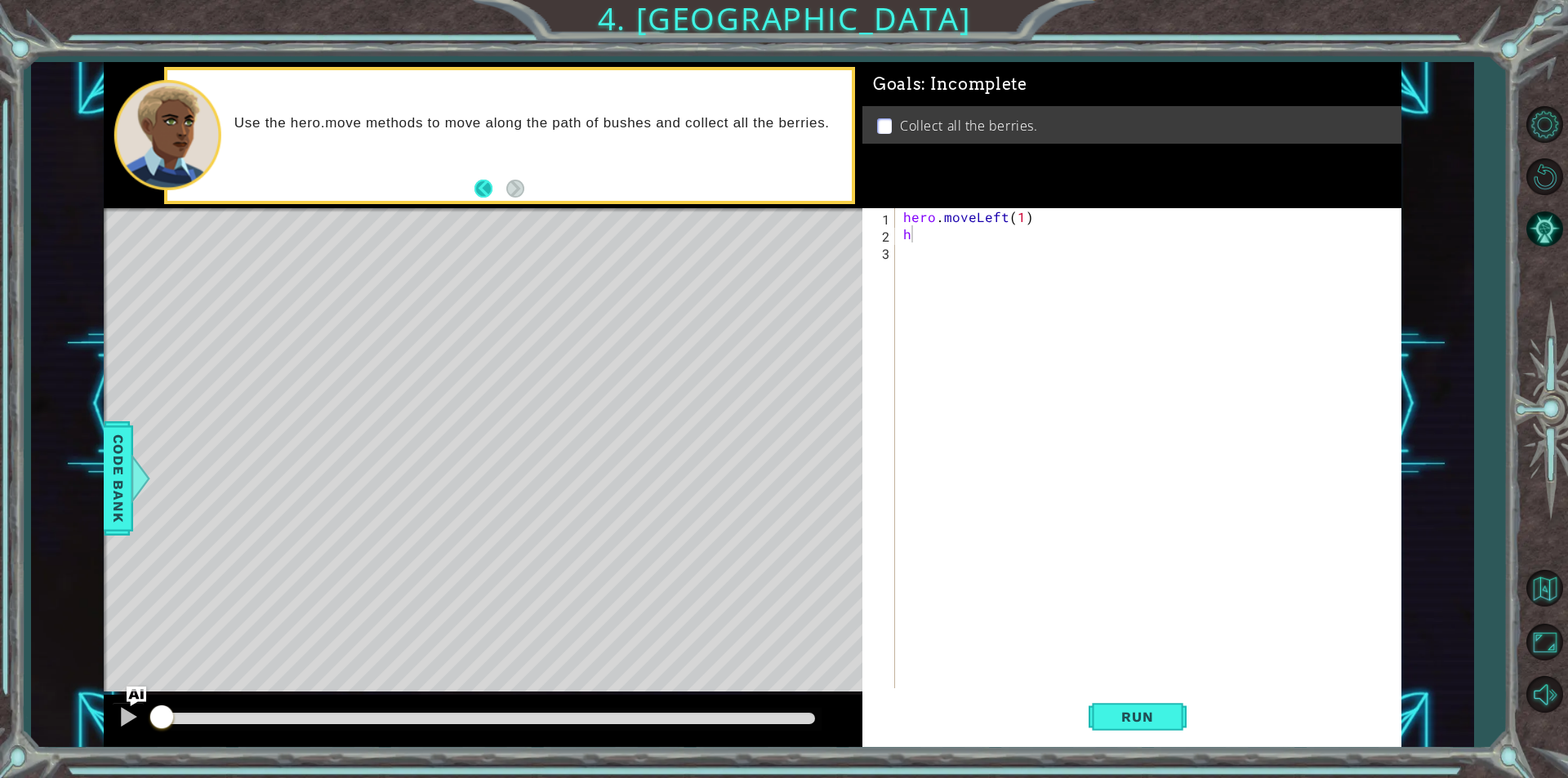
click at [479, 188] on button "Back" at bounding box center [490, 188] width 32 height 18
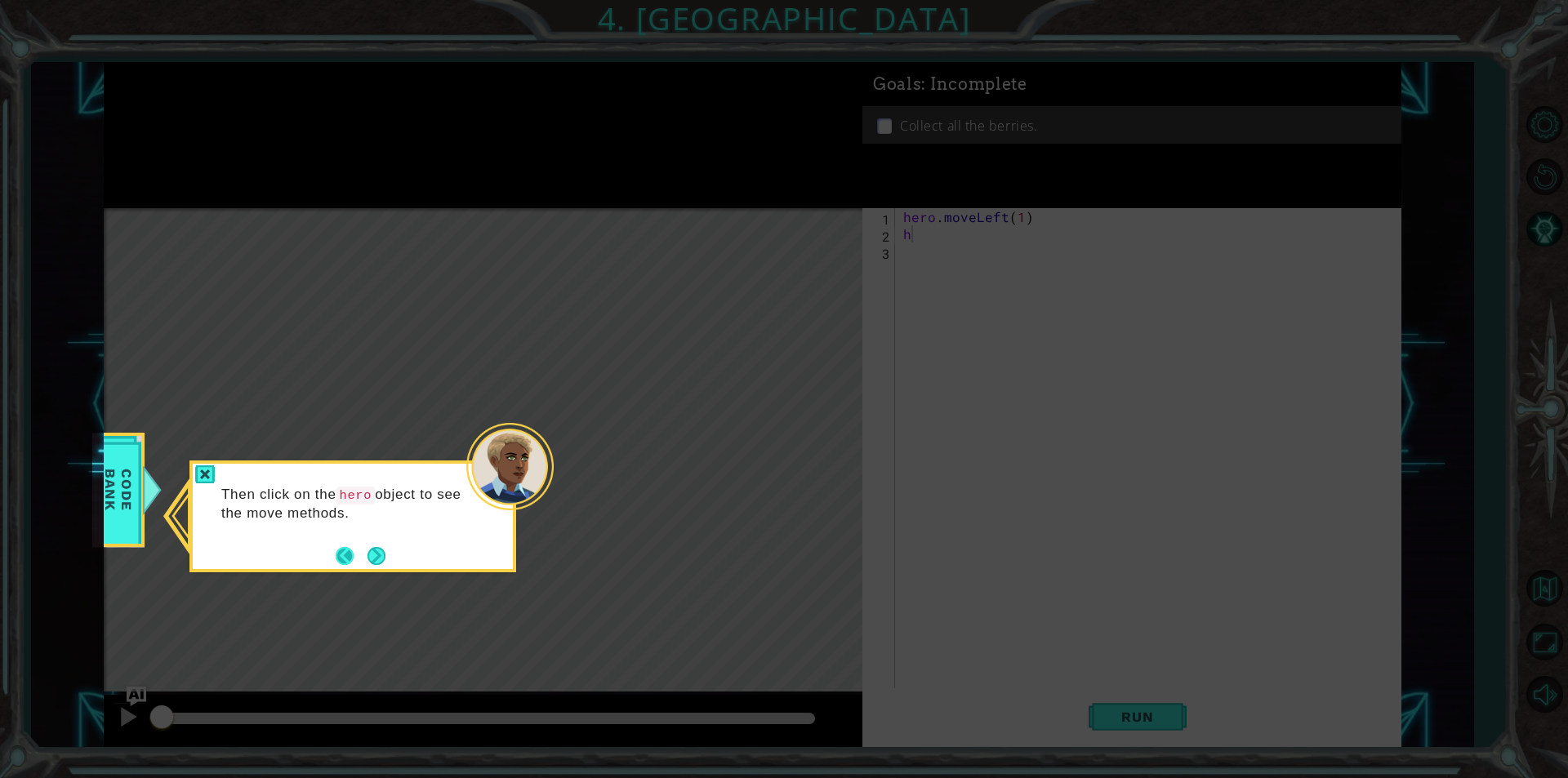
click at [353, 556] on button "Back" at bounding box center [352, 556] width 32 height 18
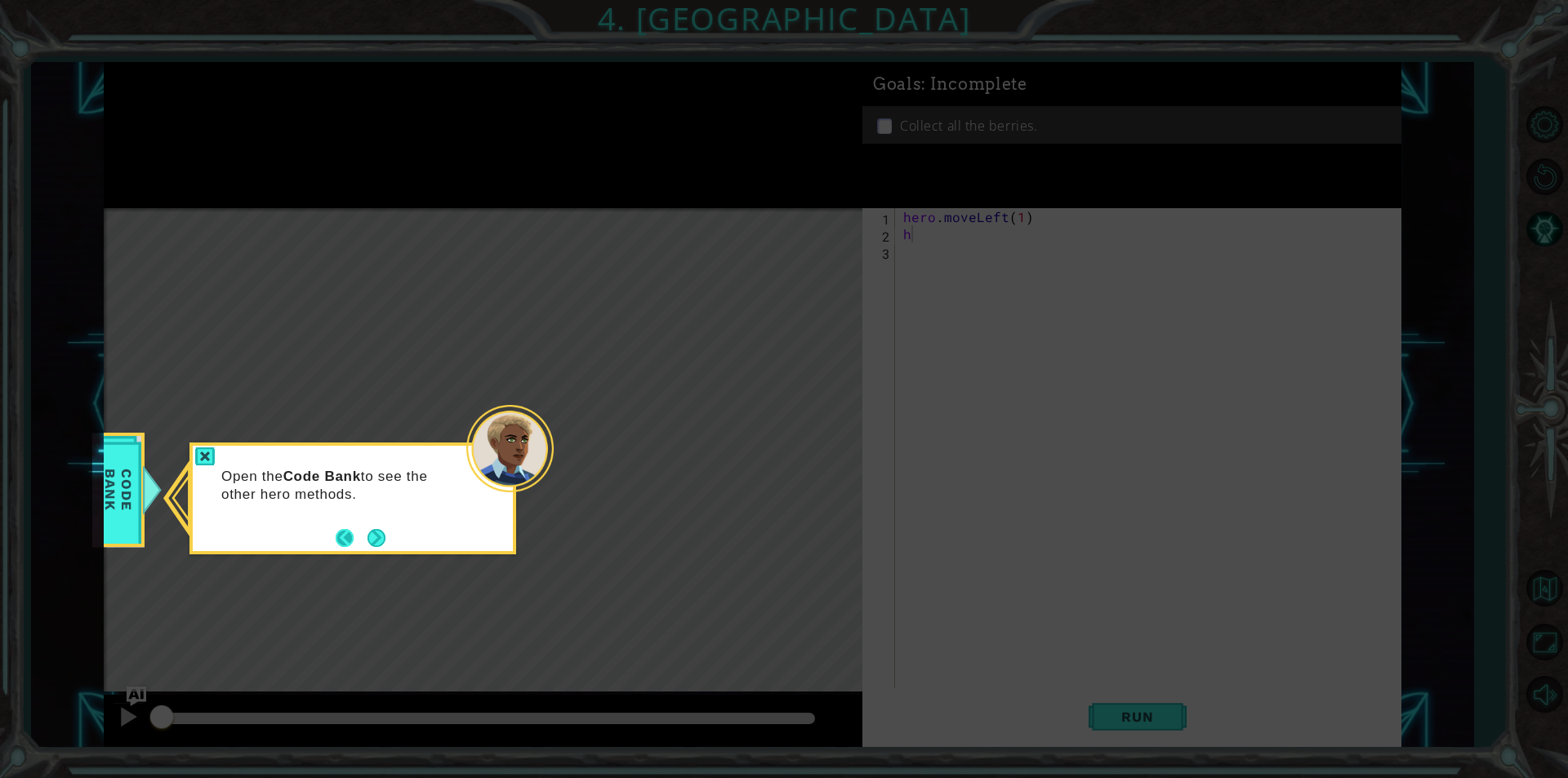
click at [343, 529] on button "Back" at bounding box center [352, 538] width 32 height 18
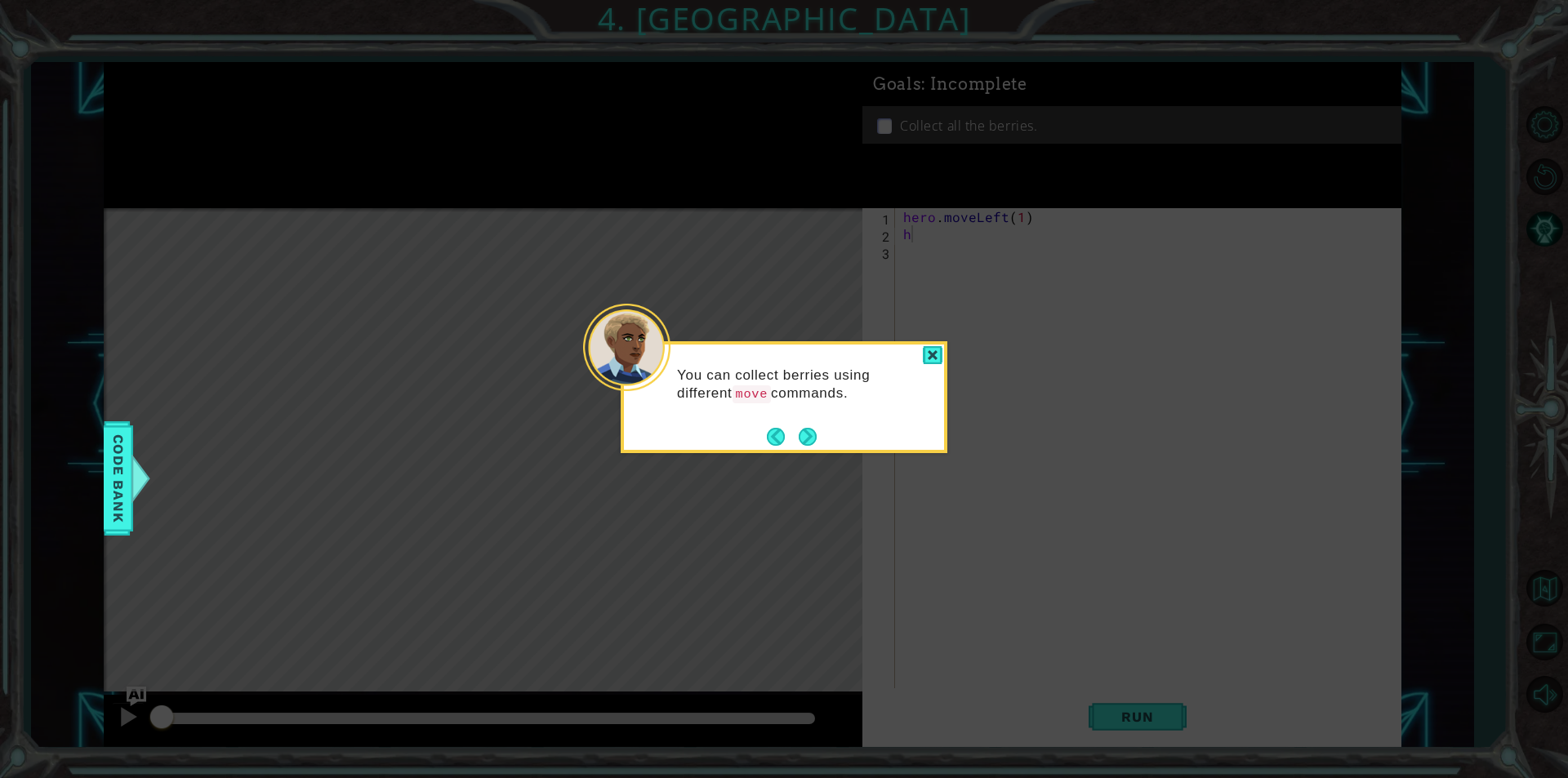
click at [932, 361] on div at bounding box center [933, 356] width 20 height 19
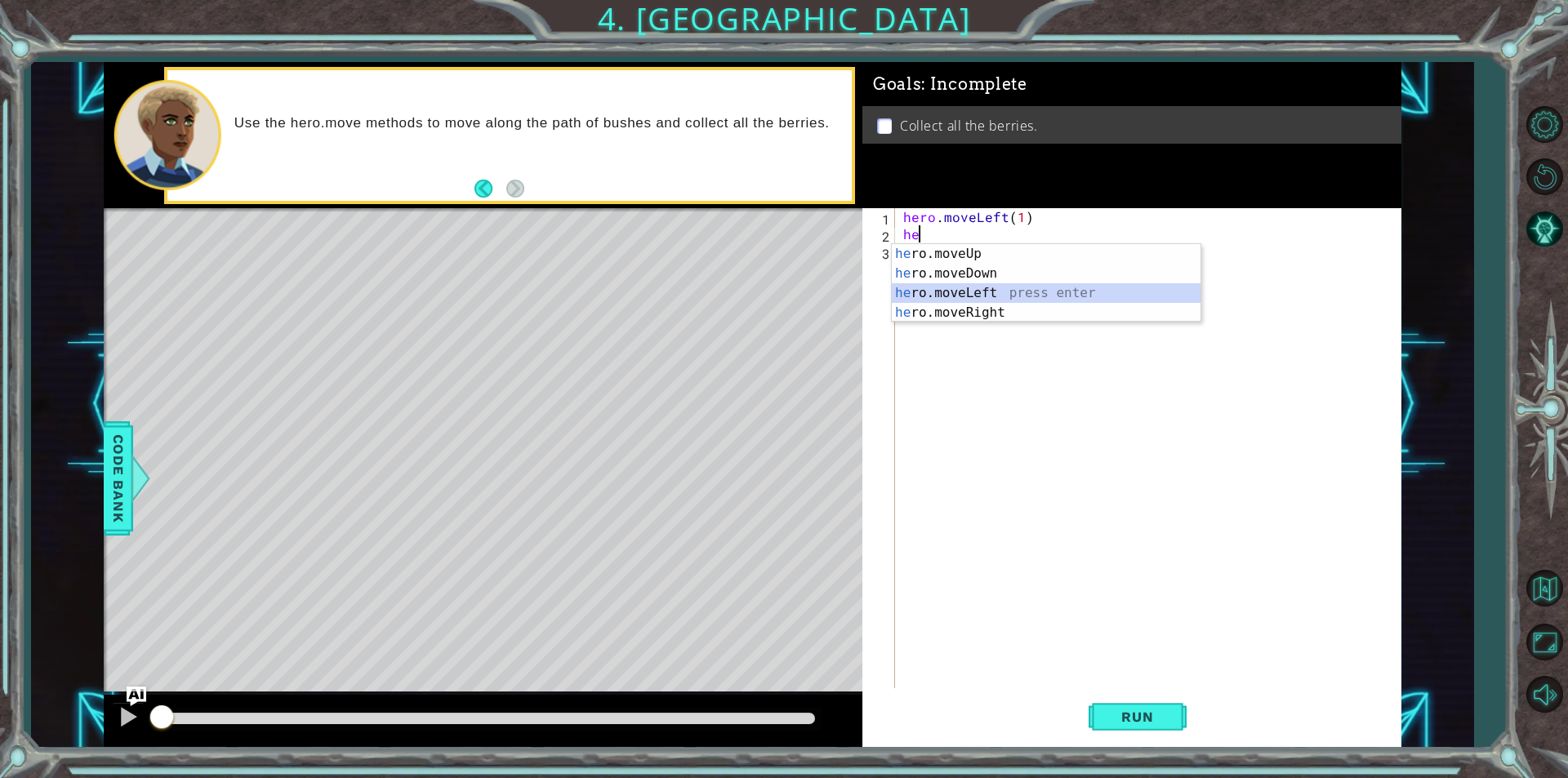
click at [954, 295] on div "he ro.moveUp press enter he ro.moveDown press enter he ro.moveLeft press enter …" at bounding box center [1046, 303] width 309 height 117
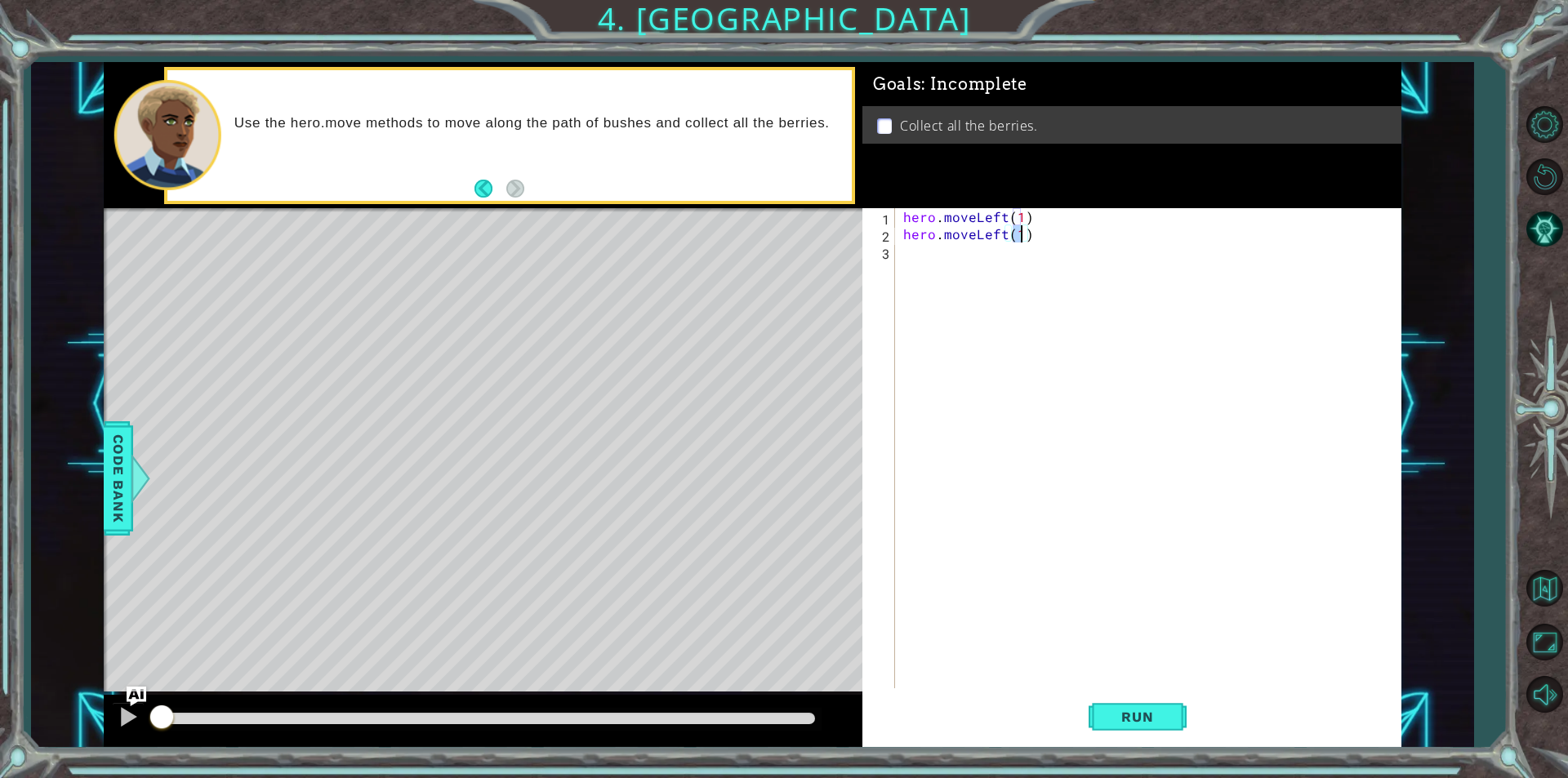
type textarea "hero.moveLeft(2)"
drag, startPoint x: 991, startPoint y: 258, endPoint x: 981, endPoint y: 263, distance: 11.2
click at [983, 261] on div "hero . moveLeft ( 1 ) hero . moveLeft ( 2 )" at bounding box center [1152, 466] width 505 height 515
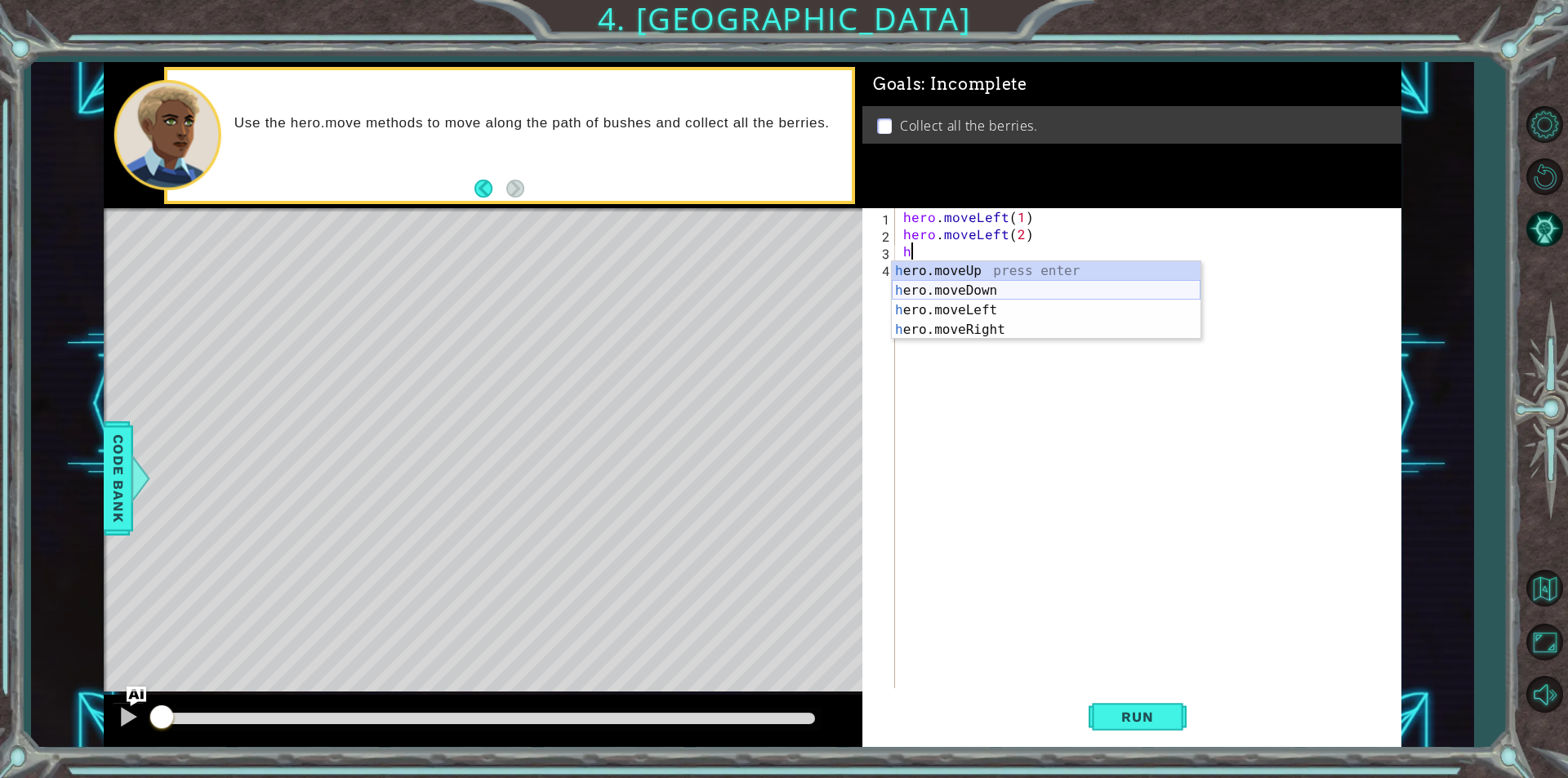
click at [950, 292] on div "h ero.moveUp press enter h ero.moveDown press enter h ero.moveLeft press enter …" at bounding box center [1046, 320] width 309 height 117
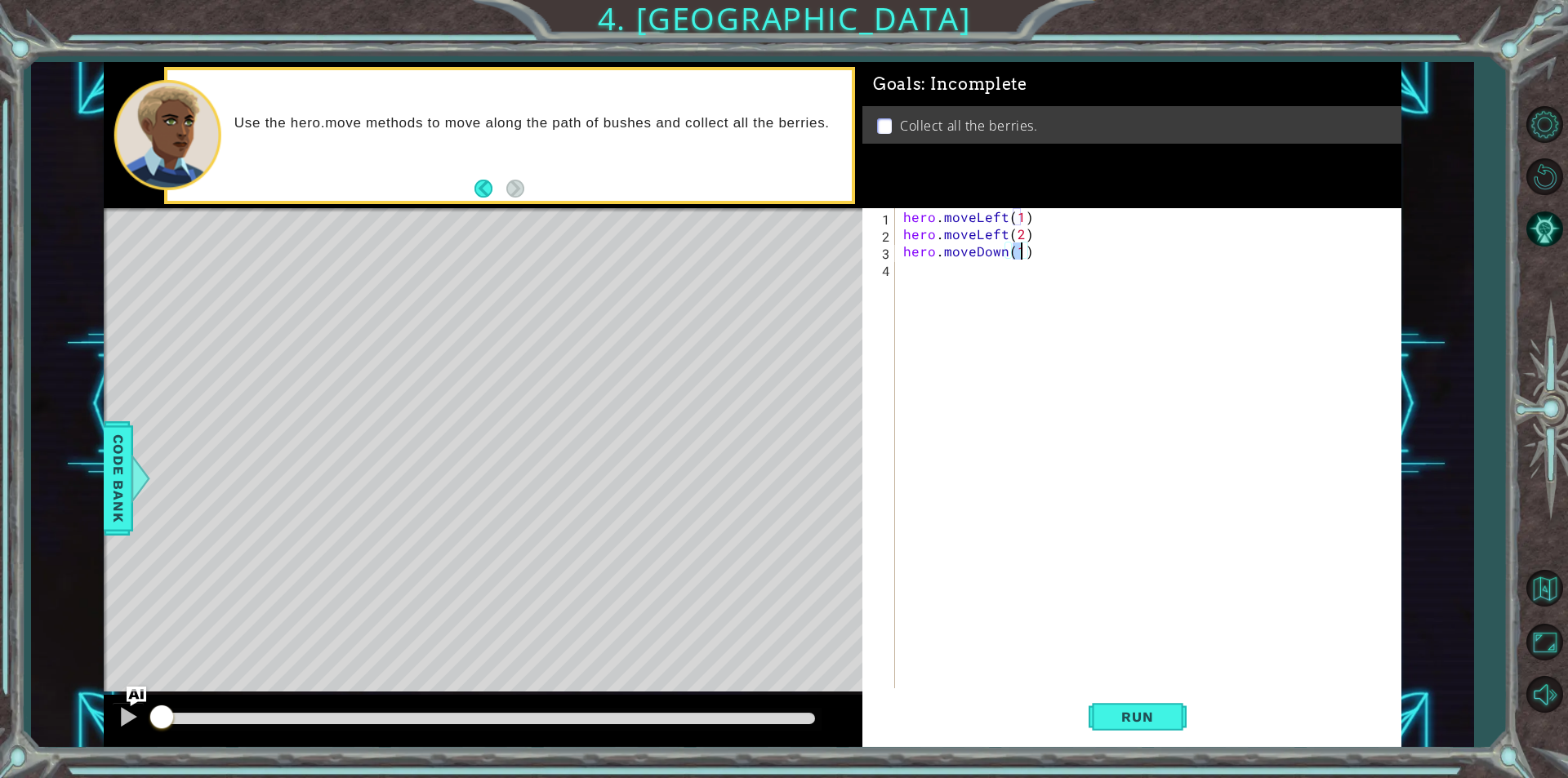
type textarea "hero.moveDown(2)"
click at [1003, 266] on div "hero . moveLeft ( 1 ) hero . moveLeft ( 2 ) hero . moveDown ( 2 )" at bounding box center [1152, 466] width 505 height 515
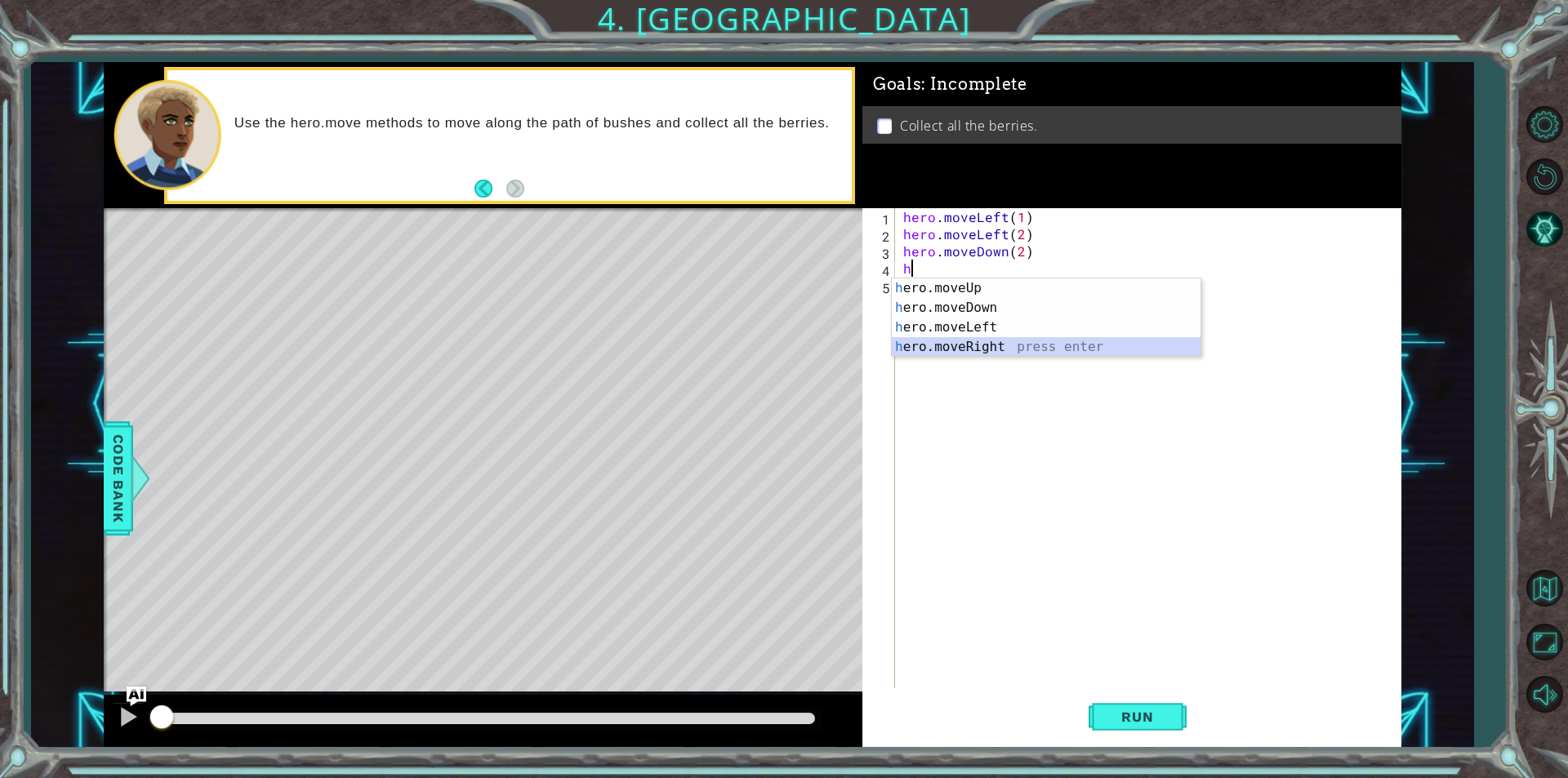
click at [967, 337] on div "h ero.moveUp press enter h ero.moveDown press enter h ero.moveLeft press enter …" at bounding box center [1046, 337] width 309 height 117
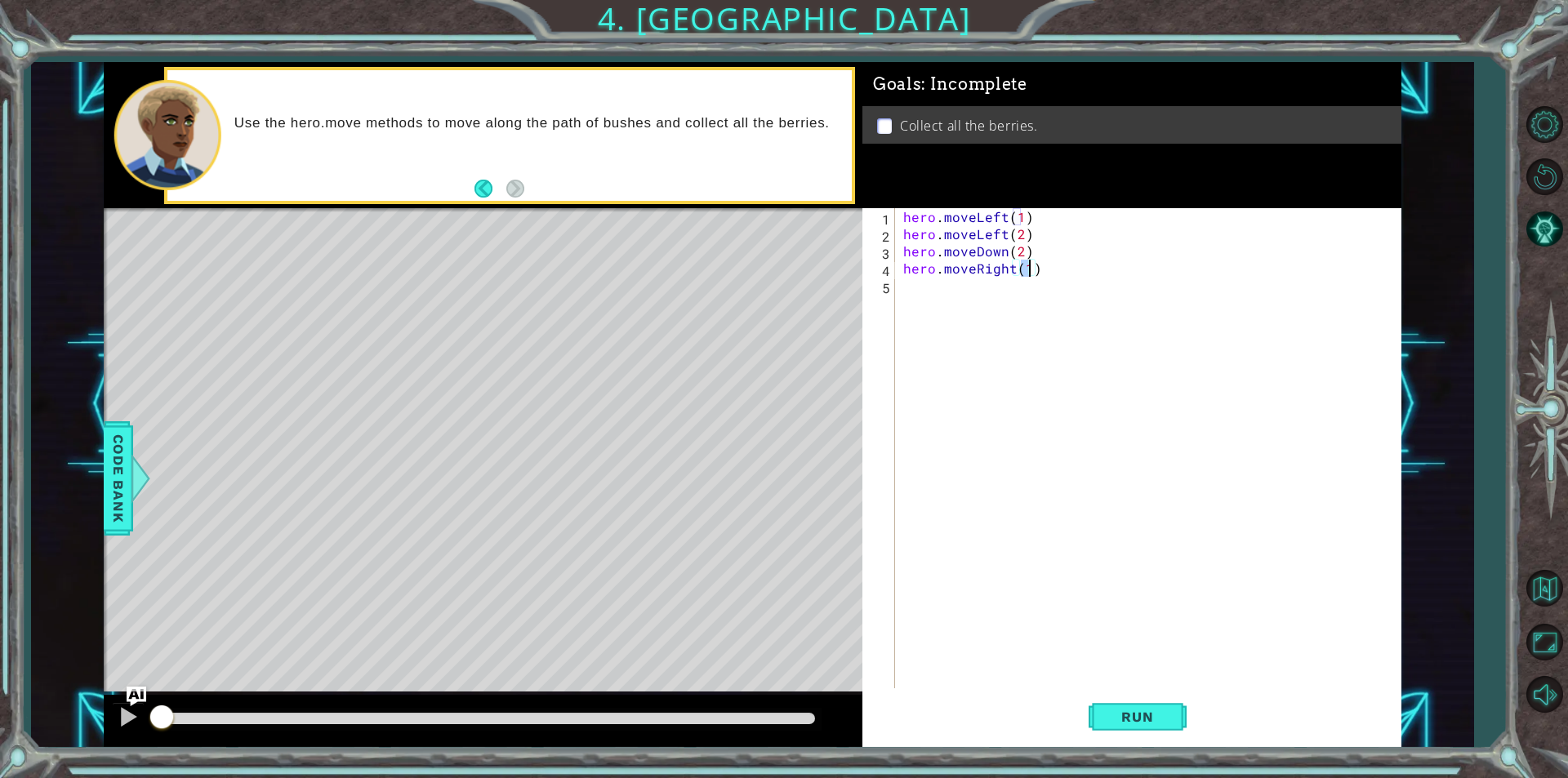
type textarea "hero.moveRight(2)"
click at [996, 307] on div "hero . moveLeft ( 1 ) hero . moveLeft ( 2 ) hero . moveDown ( 2 ) hero . moveRi…" at bounding box center [1152, 466] width 505 height 515
click at [1011, 310] on div "h ero.moveUp press enter h ero.moveDown press enter h ero.moveLeft press enter …" at bounding box center [1046, 354] width 309 height 117
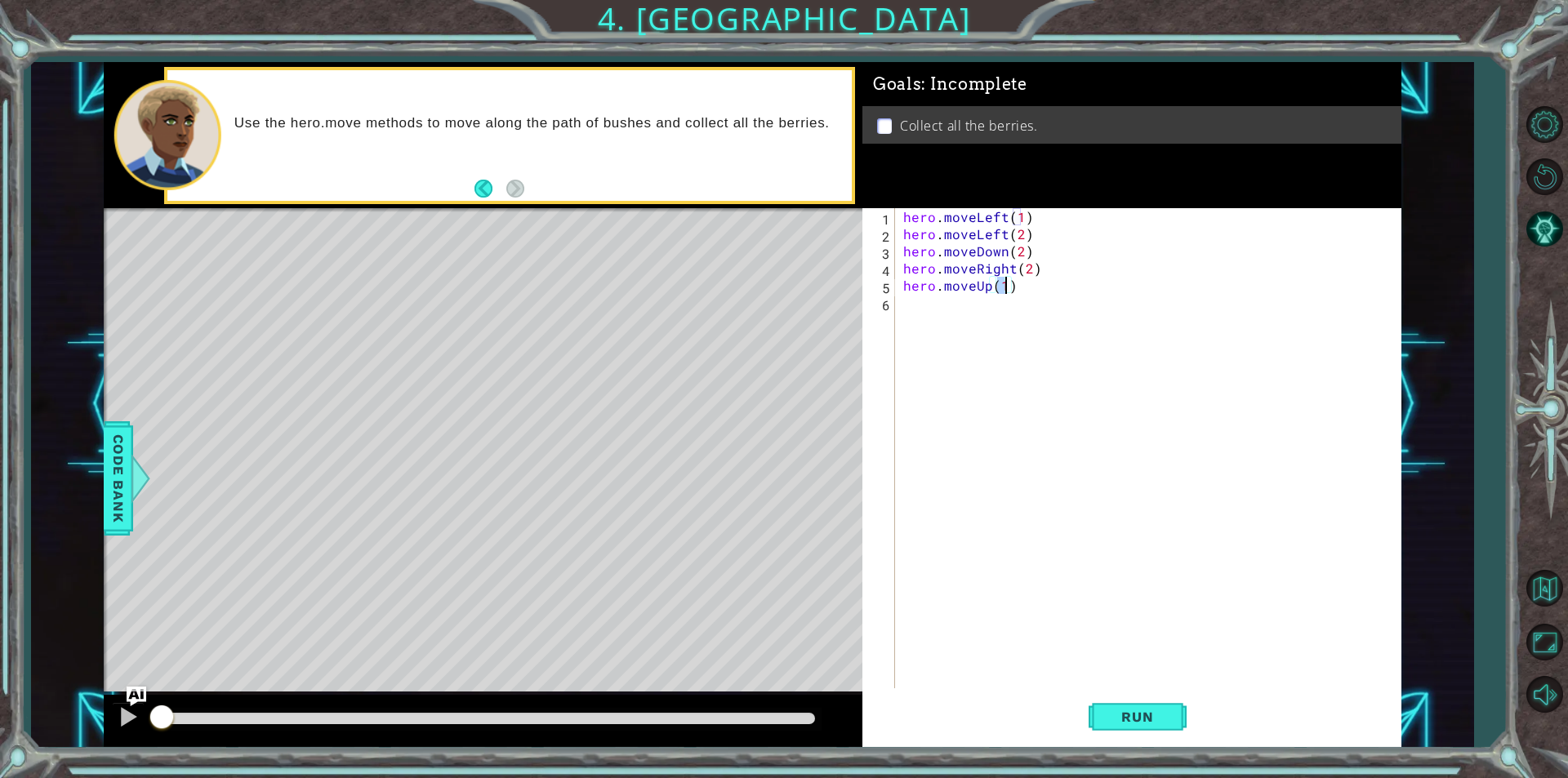
scroll to position [0, 6]
drag, startPoint x: 1021, startPoint y: 215, endPoint x: 905, endPoint y: 222, distance: 116.2
click at [905, 222] on div "hero . moveLeft ( 1 ) hero . moveLeft ( 2 ) hero . moveDown ( 2 ) hero . moveRi…" at bounding box center [1152, 466] width 505 height 515
type textarea ")"
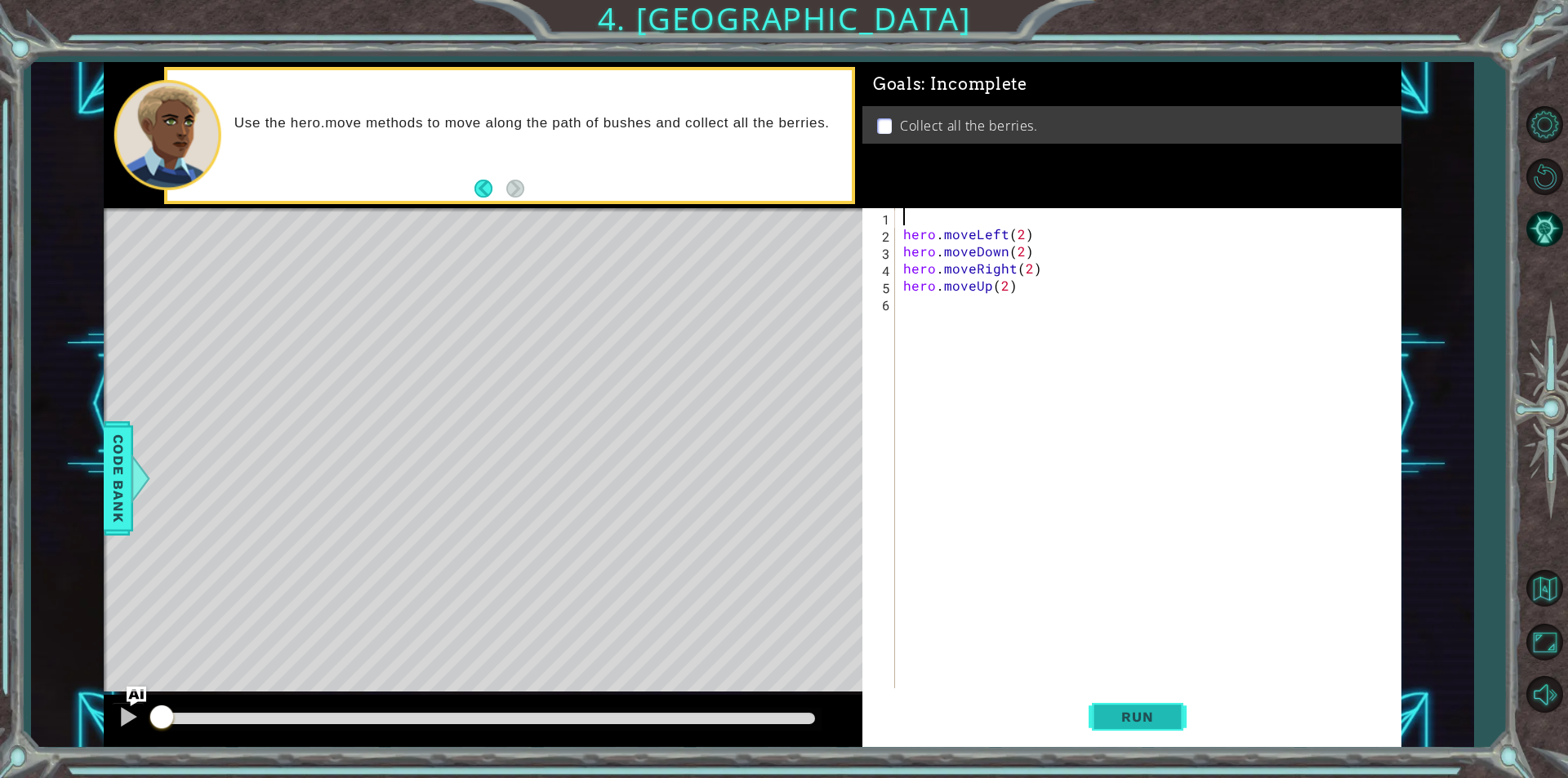
click at [1143, 716] on span "Run" at bounding box center [1137, 716] width 64 height 16
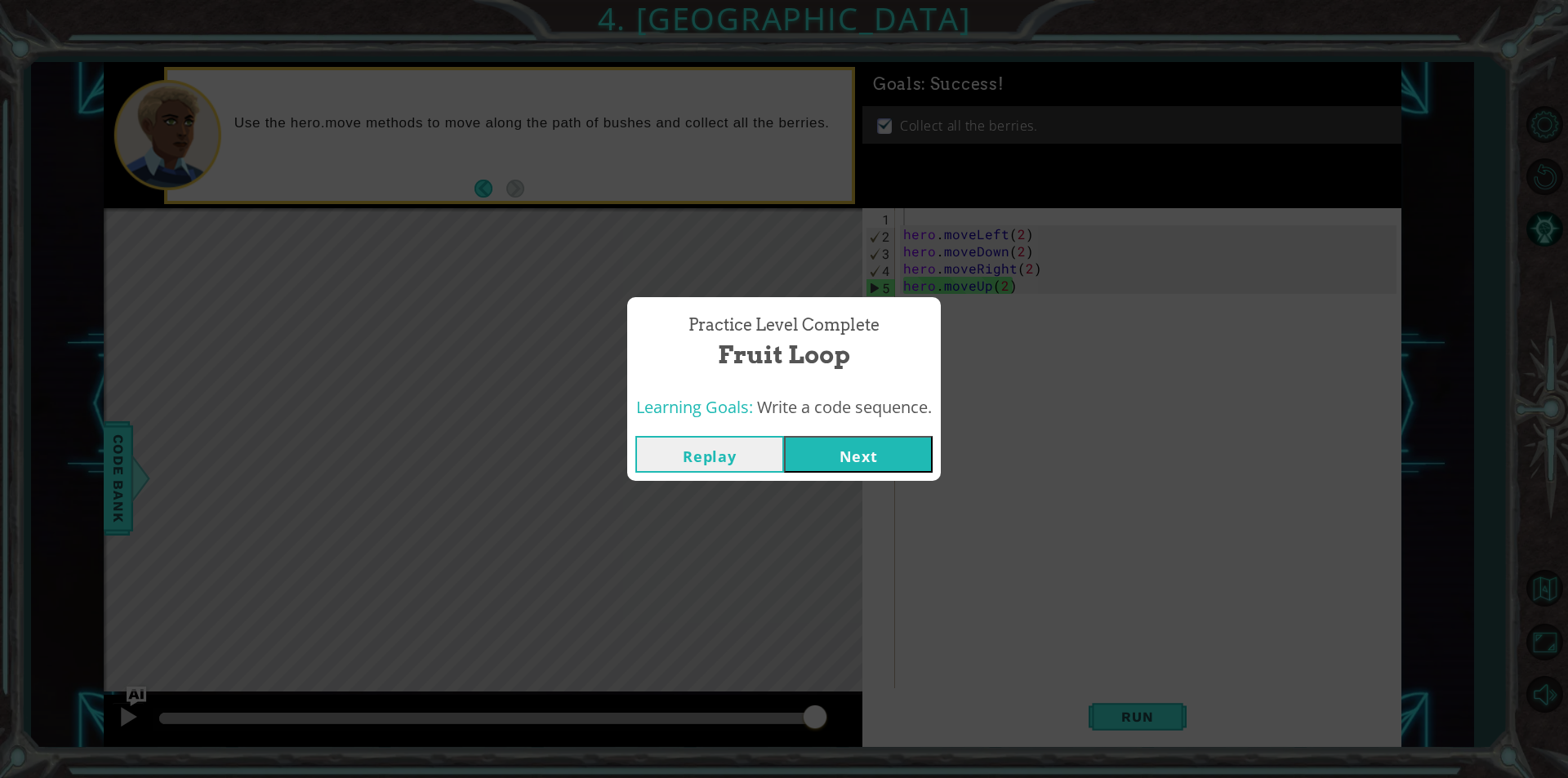
click at [833, 461] on button "Next" at bounding box center [858, 454] width 149 height 37
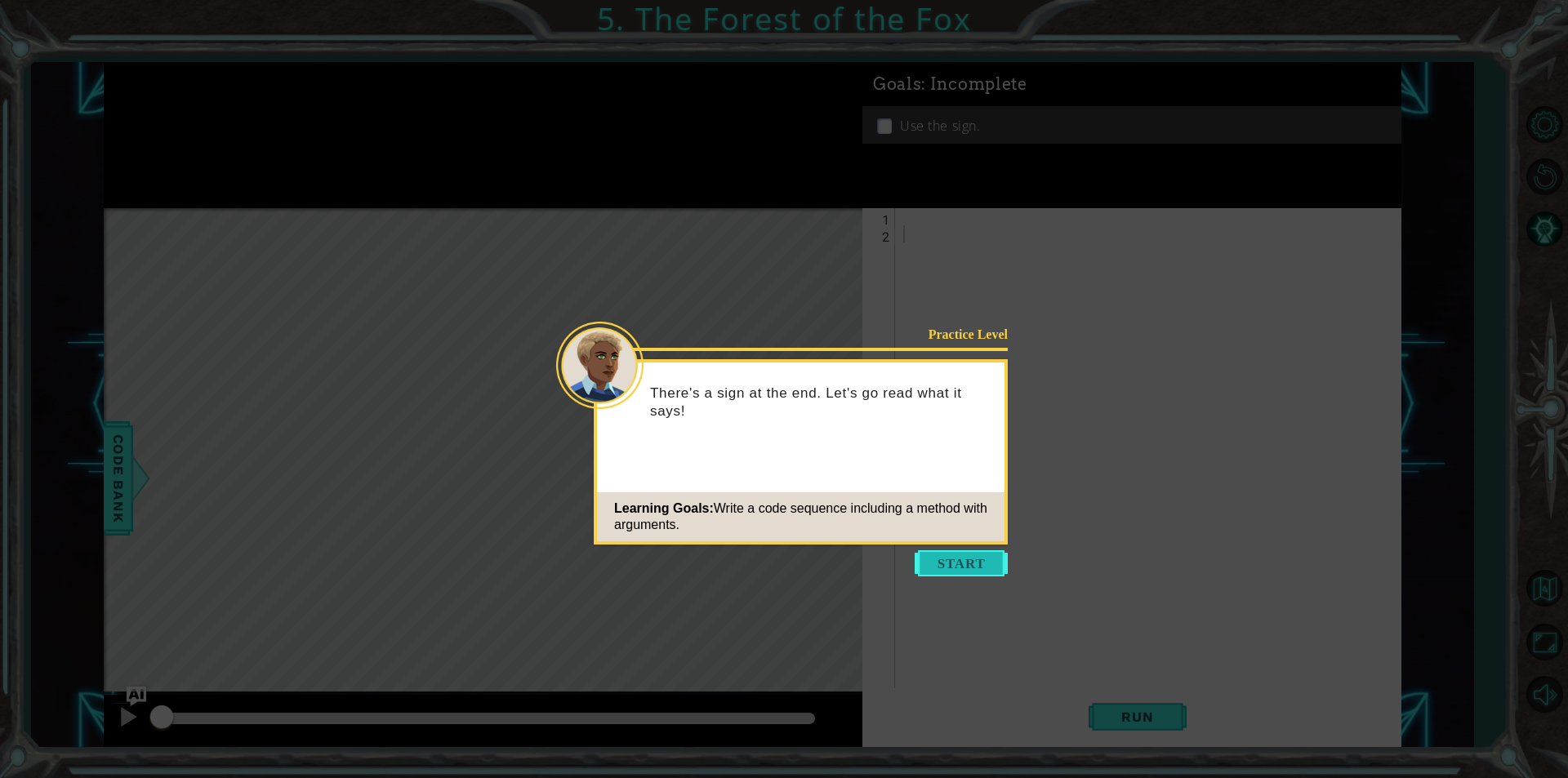
click at [989, 562] on button "Start" at bounding box center [961, 563] width 93 height 27
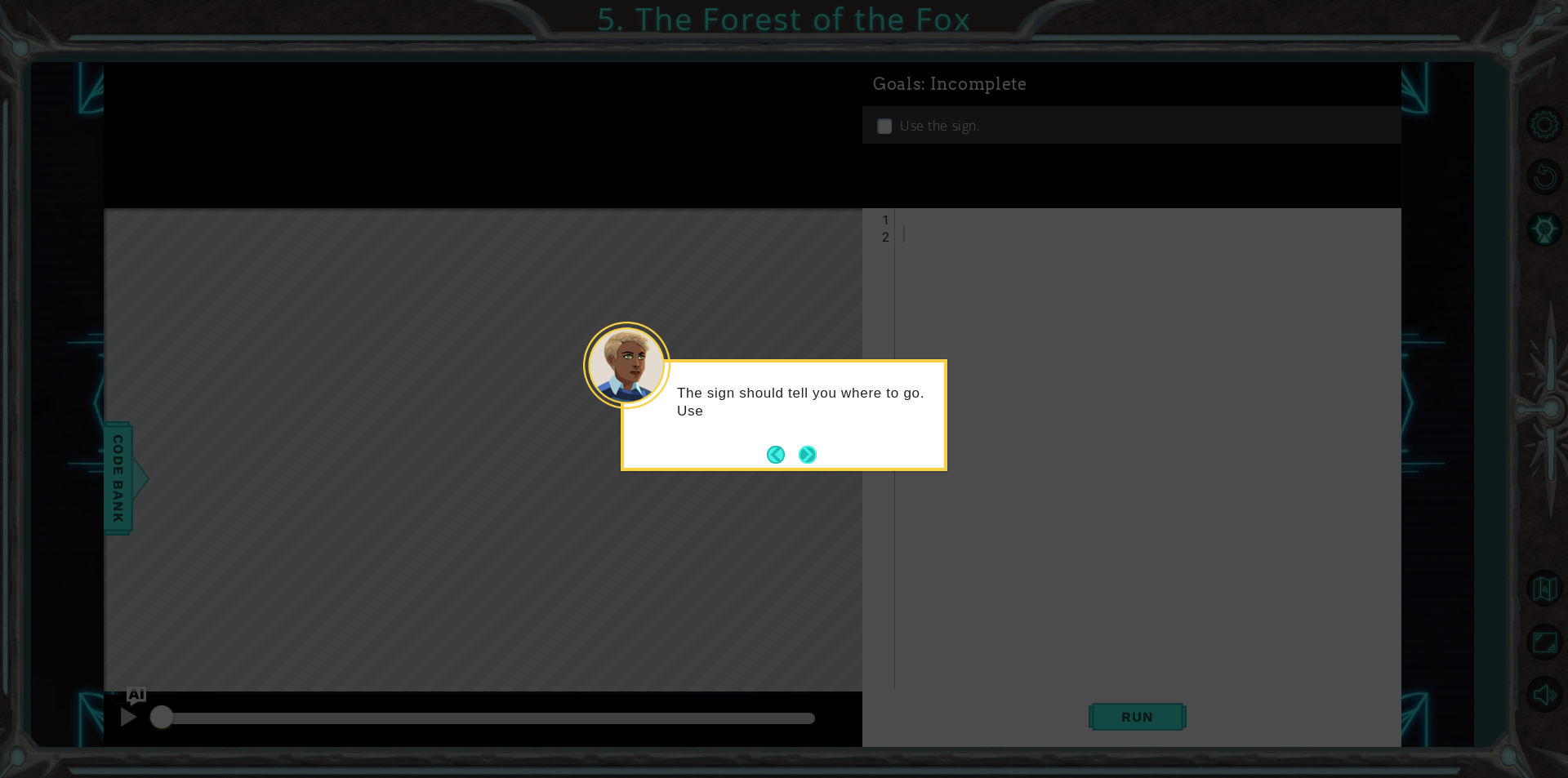
click at [812, 447] on button "Next" at bounding box center [808, 454] width 18 height 18
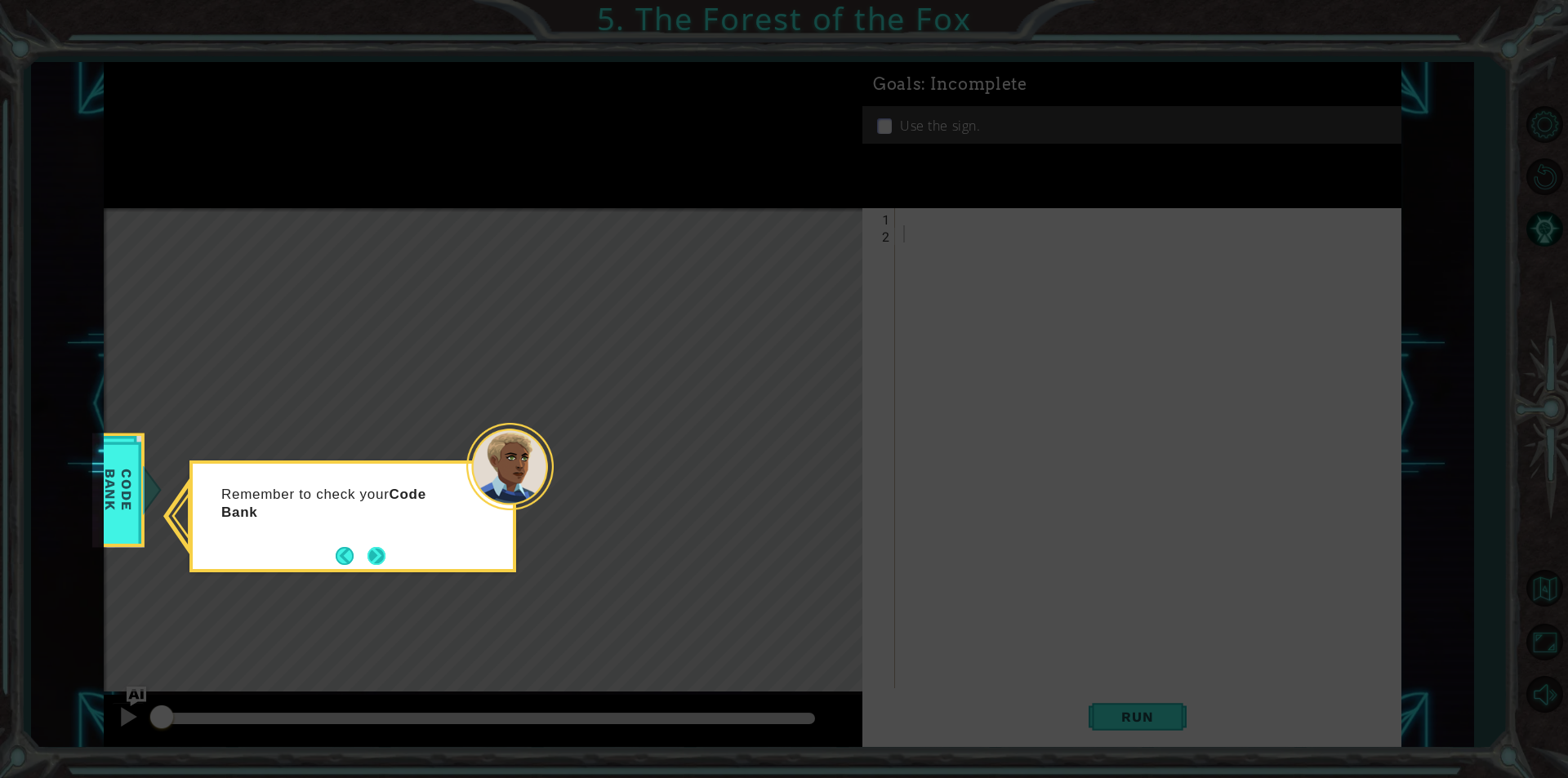
click at [385, 565] on button "Next" at bounding box center [376, 556] width 18 height 18
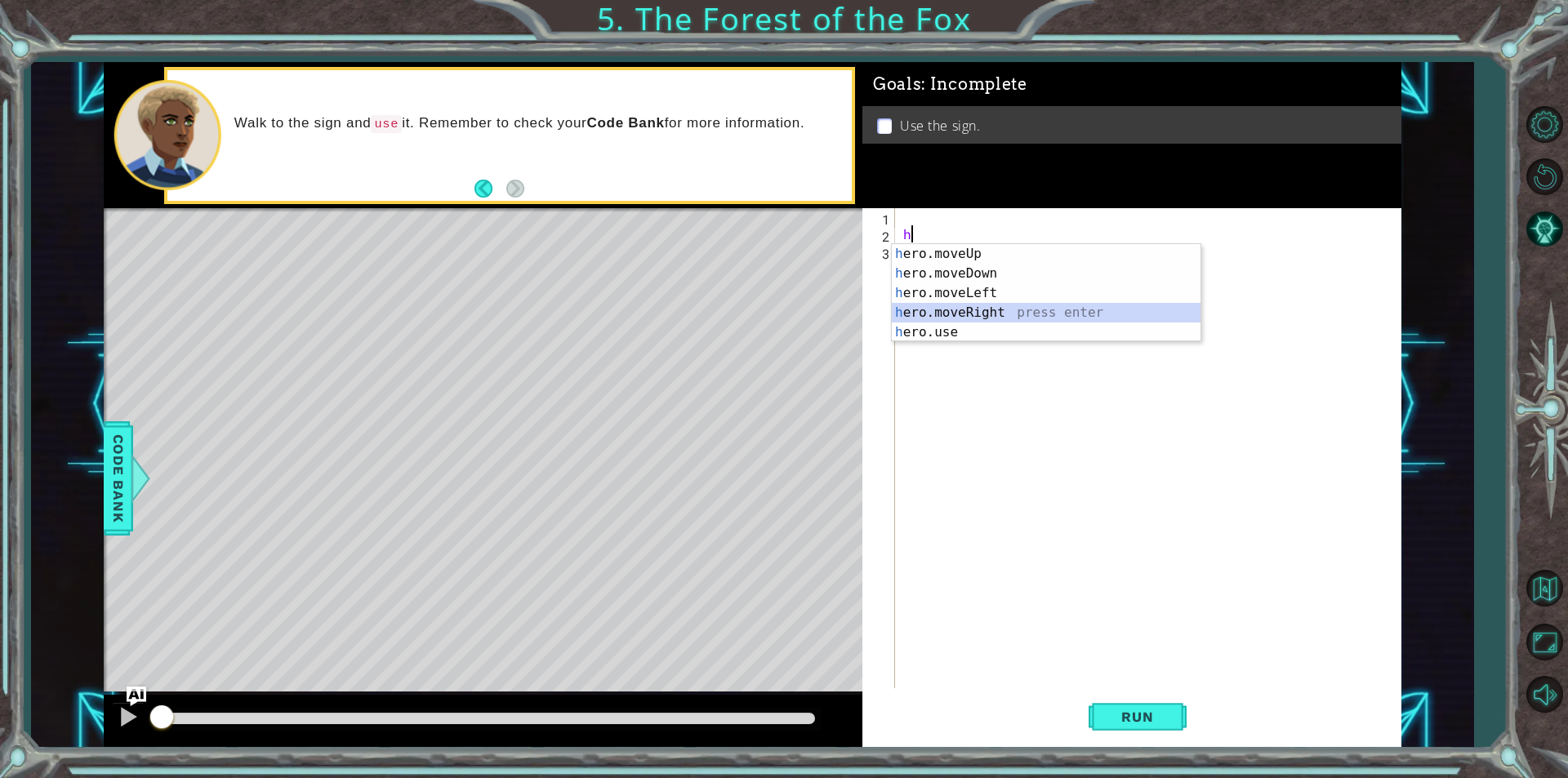
type textarea "hero.moveRight(1)"
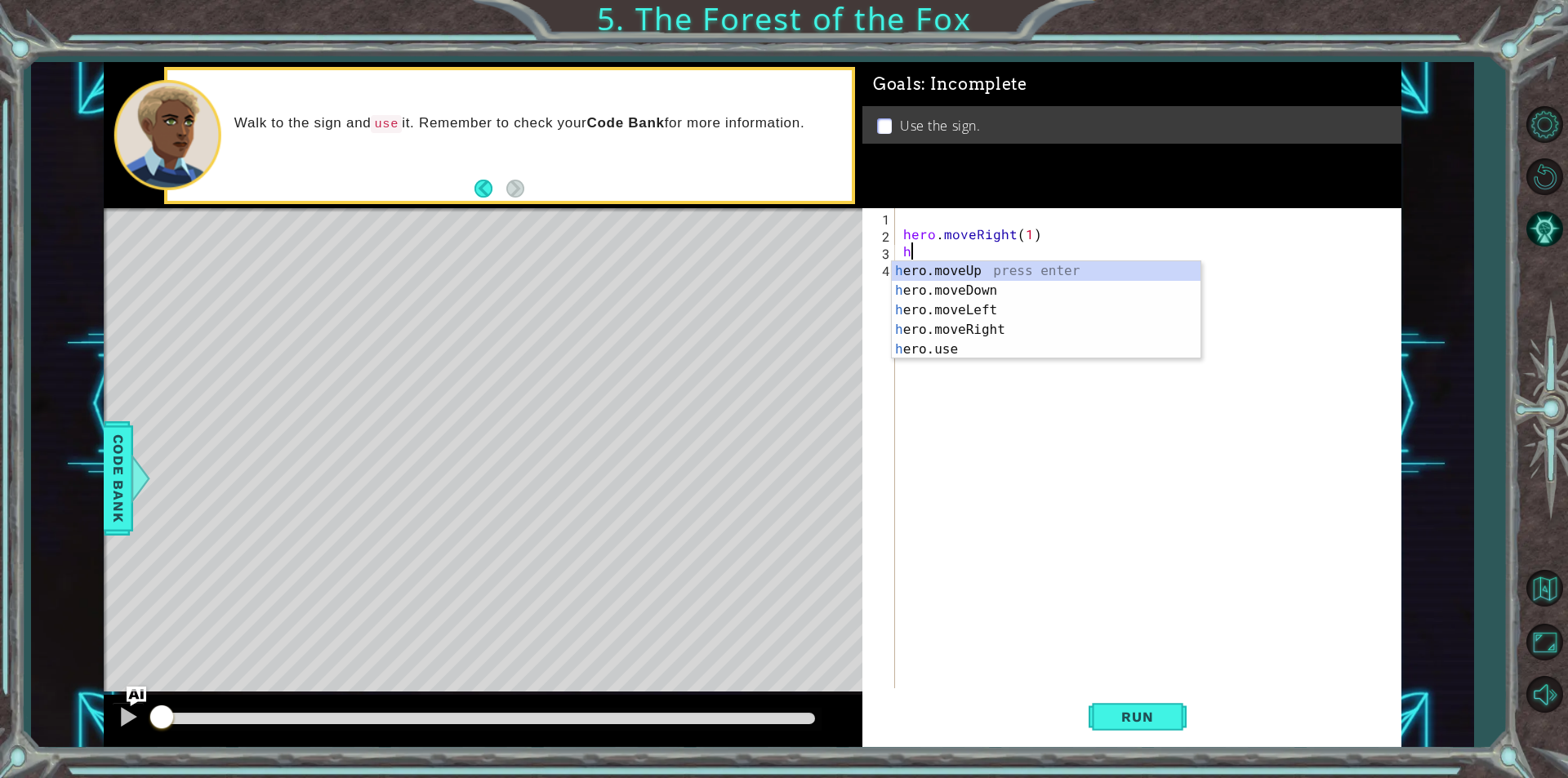
type textarea "hero.moveUp(1)"
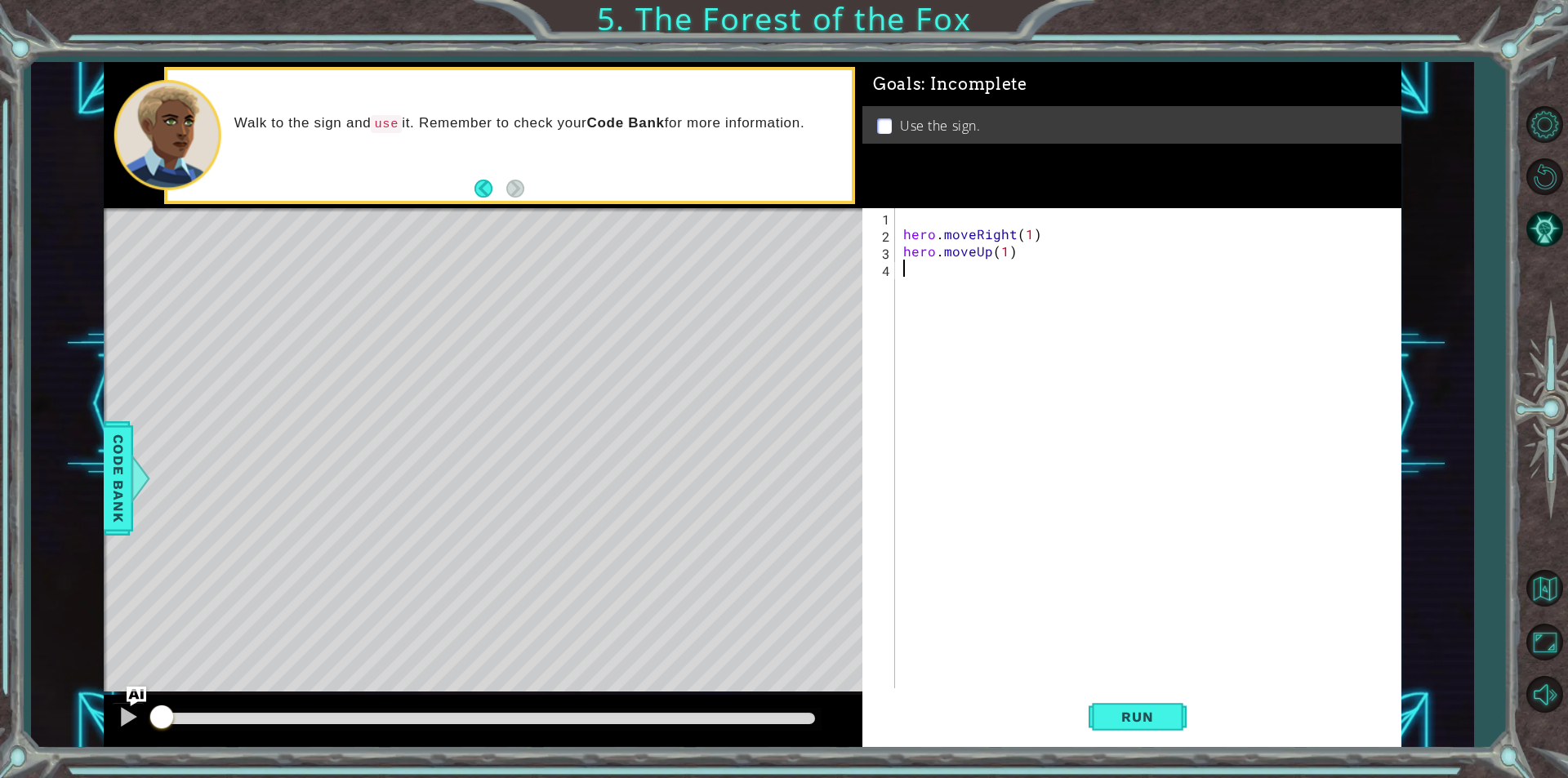
type textarea "j"
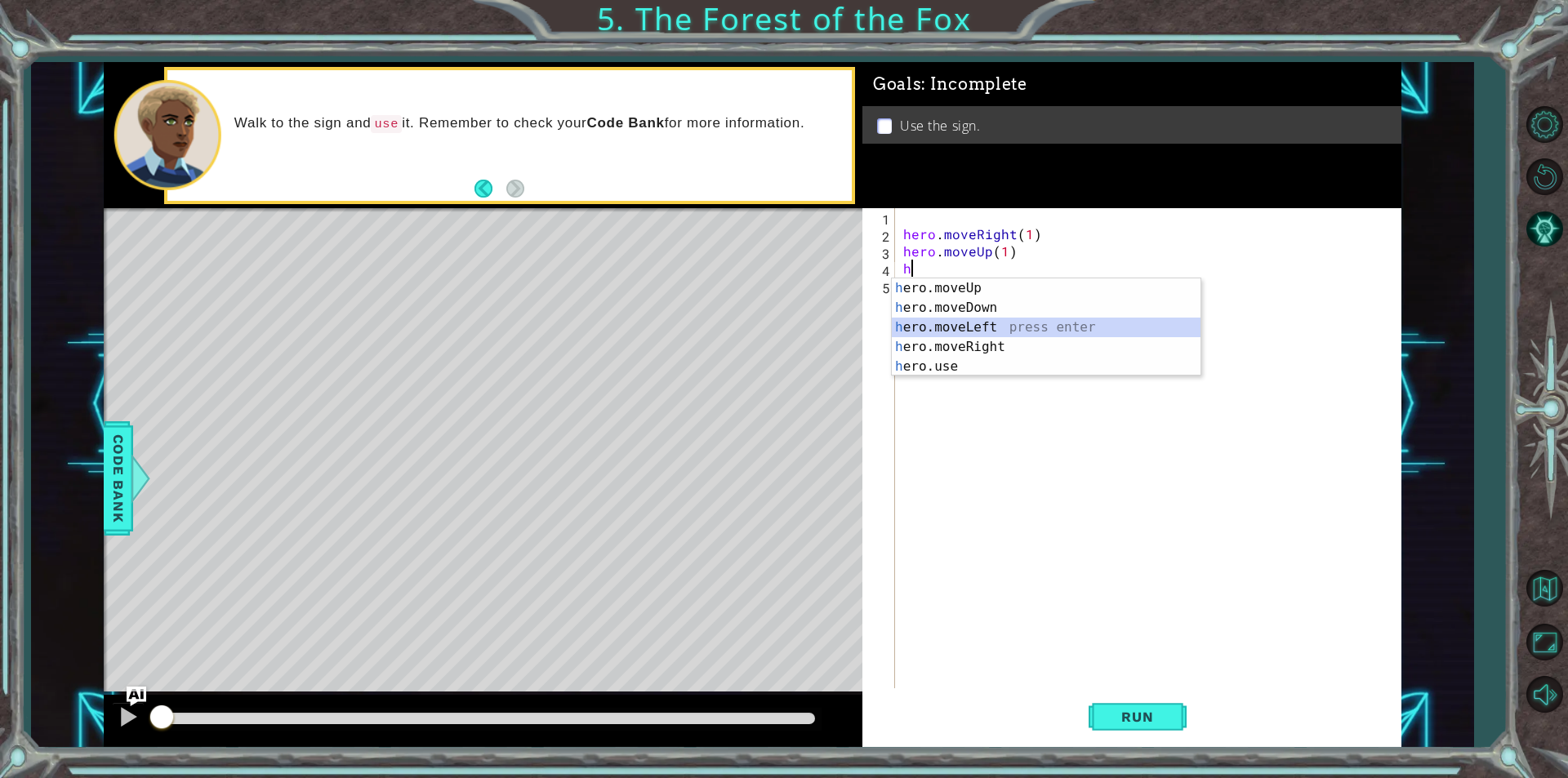
type textarea "hero.moveLeft(1)"
type textarea "hero.moveUp(1)"
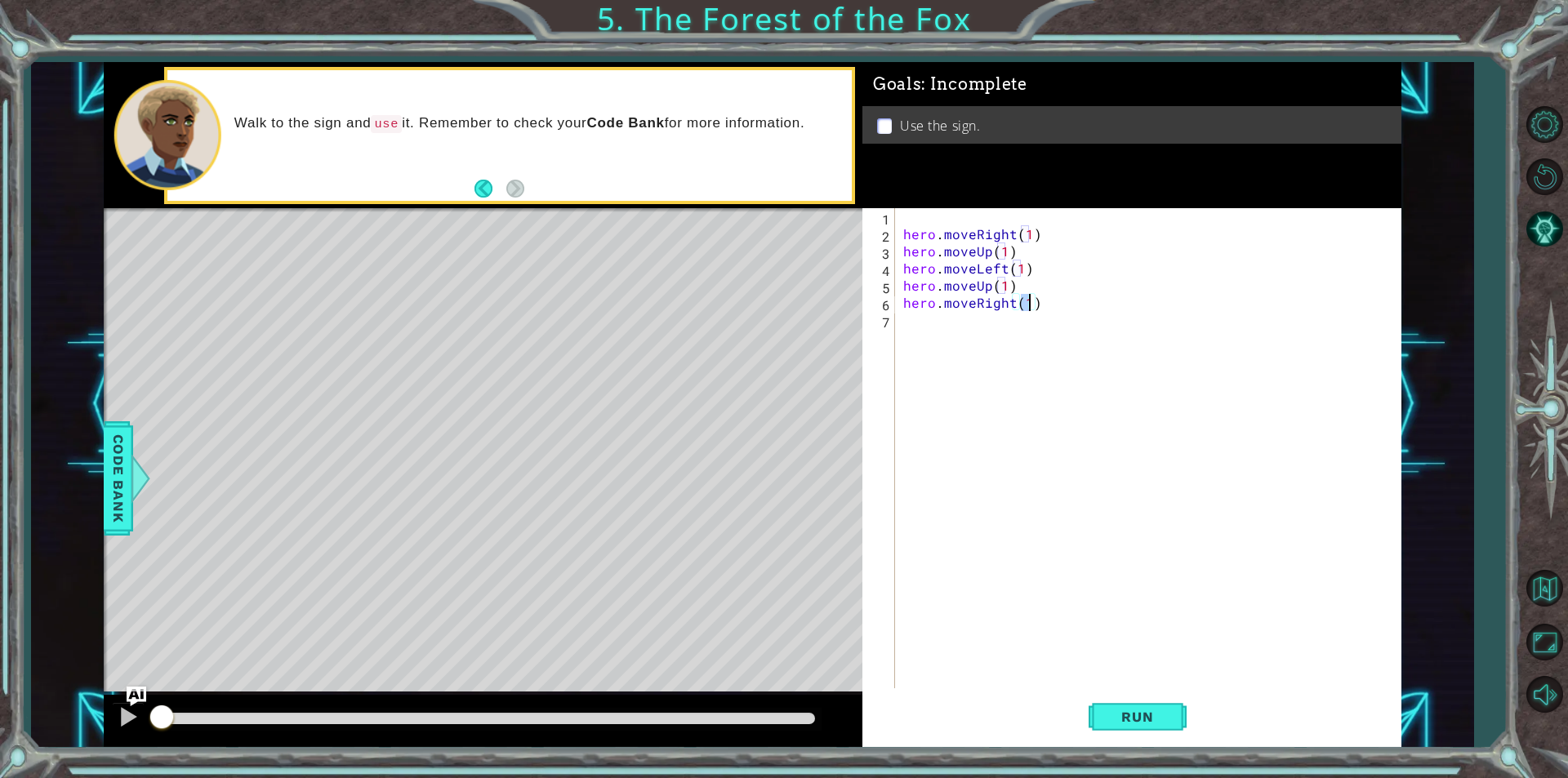
type textarea "hero.moveRight(2)"
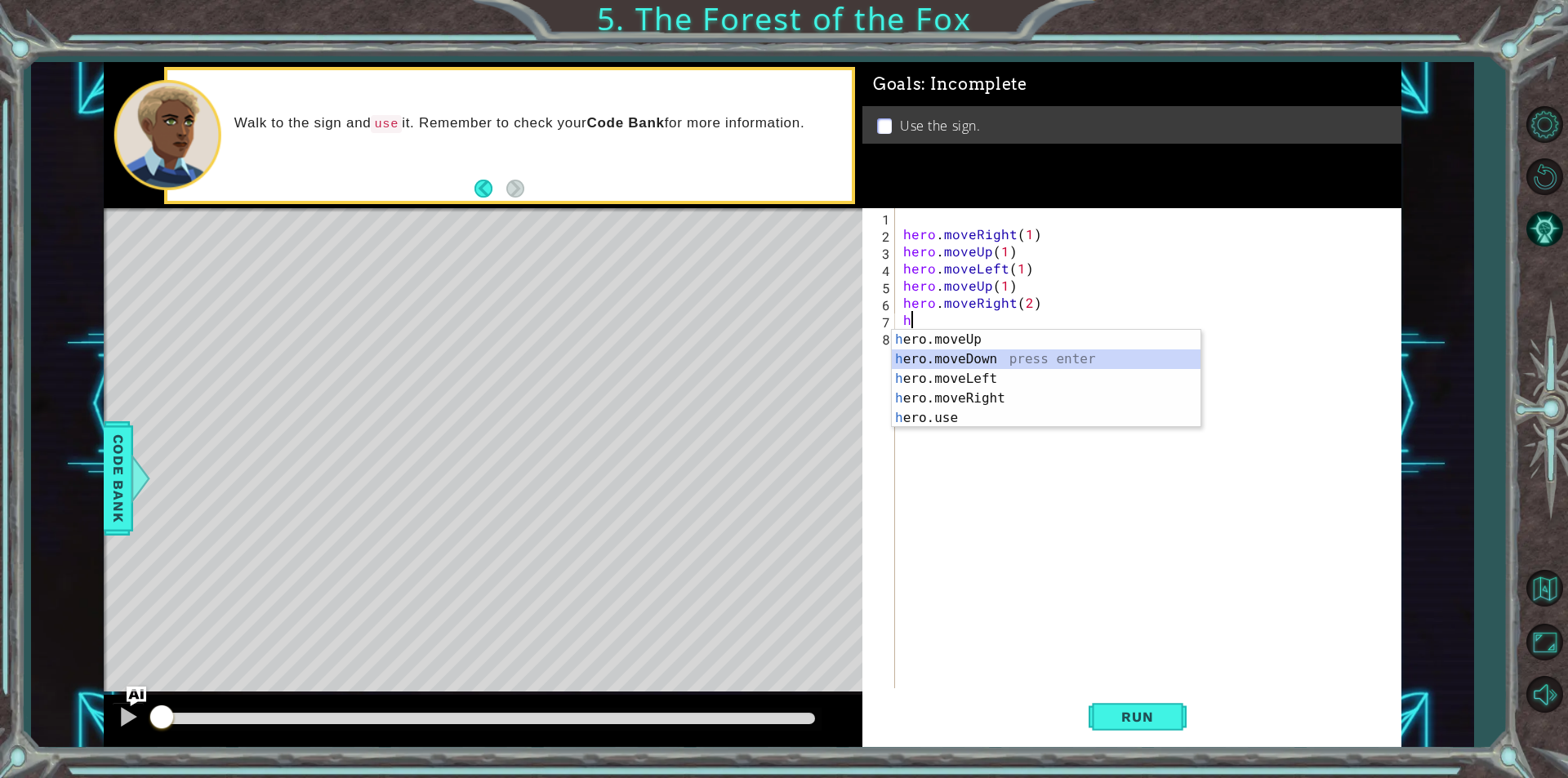
type textarea "h"
drag, startPoint x: 1098, startPoint y: 766, endPoint x: 1129, endPoint y: 754, distance: 33.2
click at [1114, 762] on div "1 ההההההההההההההההההההההההההההההההההההההההההההההההההההההההההההההההההההההההההההה…" at bounding box center [784, 389] width 1568 height 778
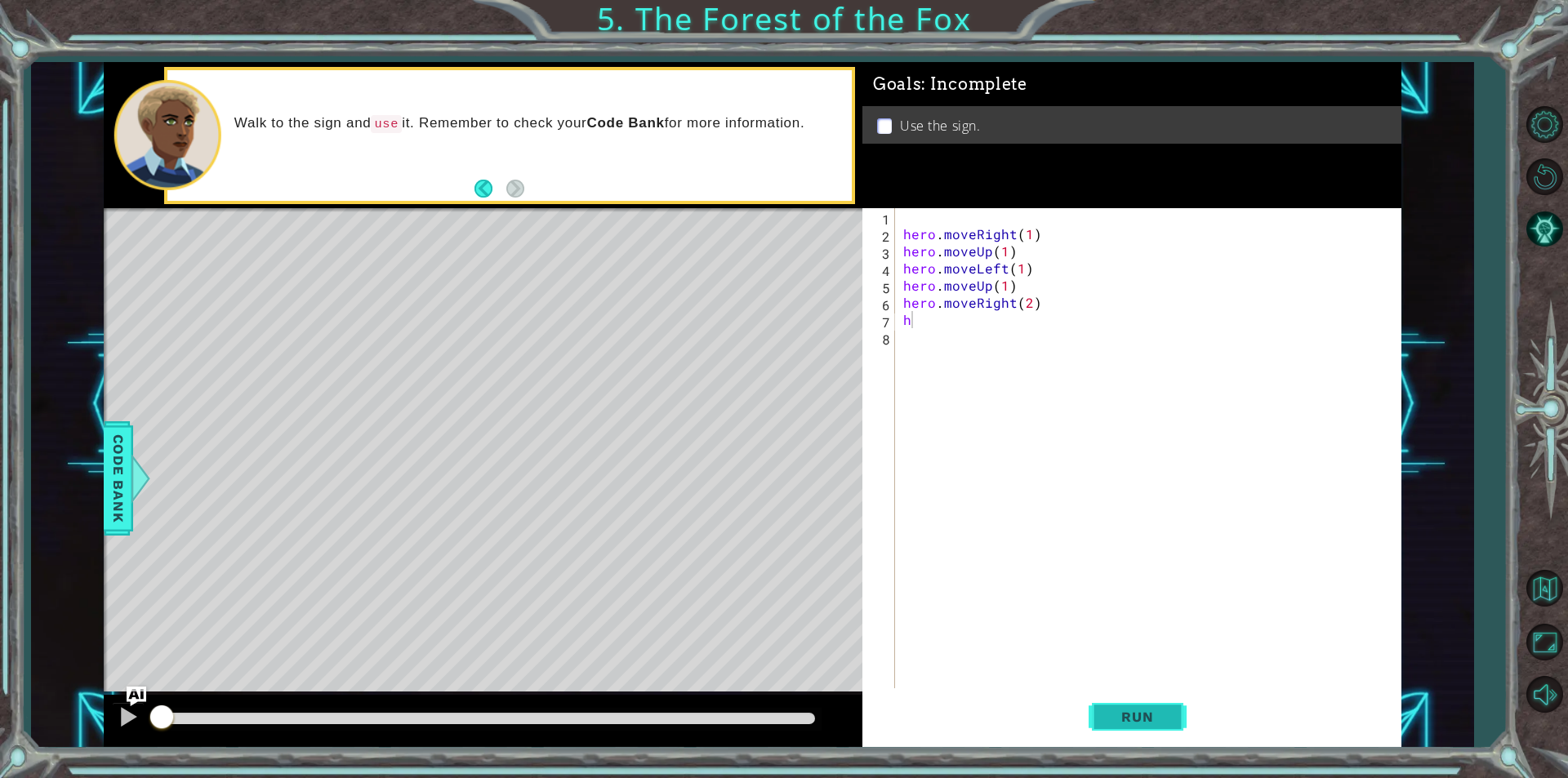
click at [1138, 737] on button "Run" at bounding box center [1138, 716] width 98 height 54
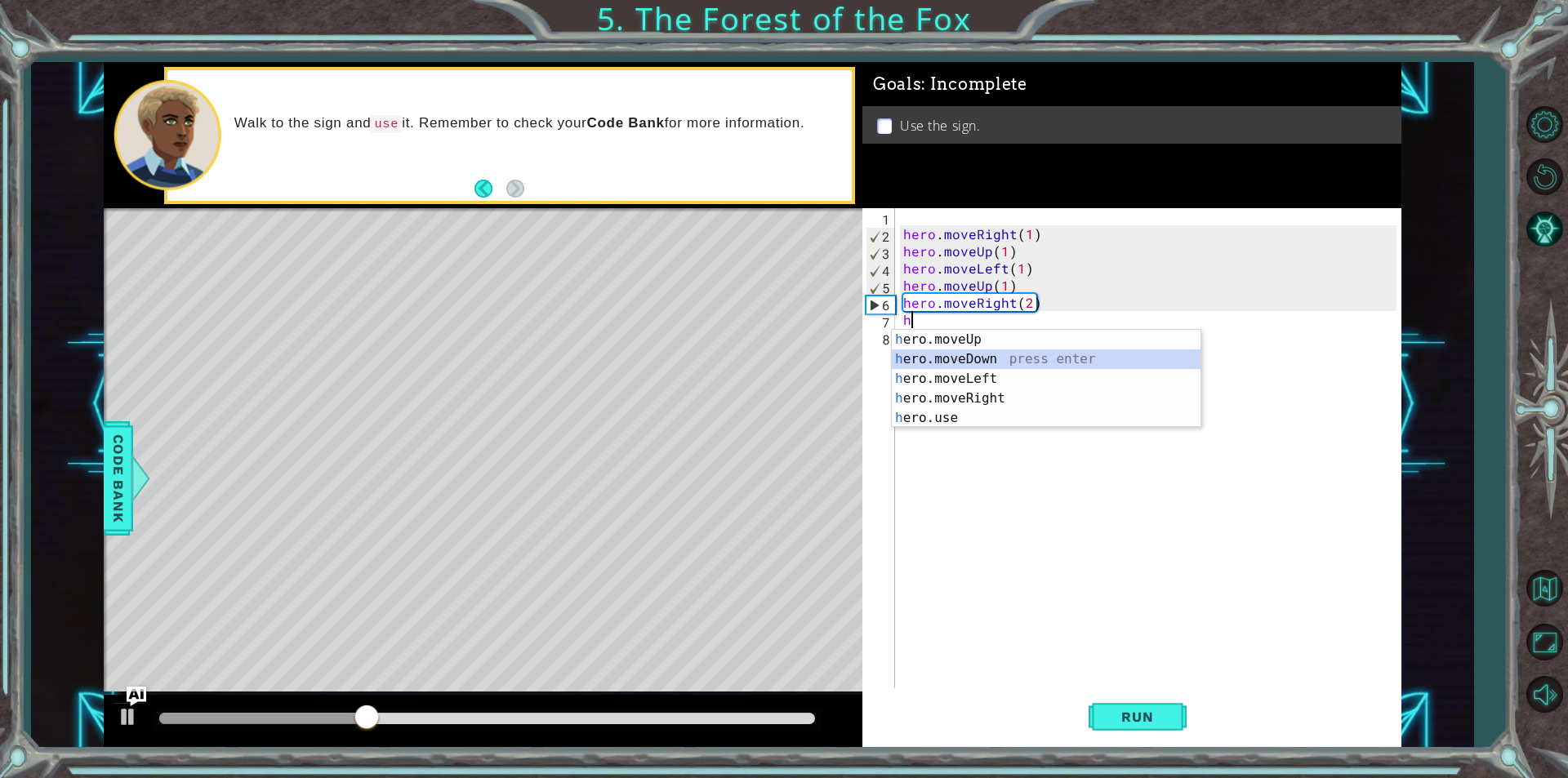
type textarea "hero.moveDown(1)"
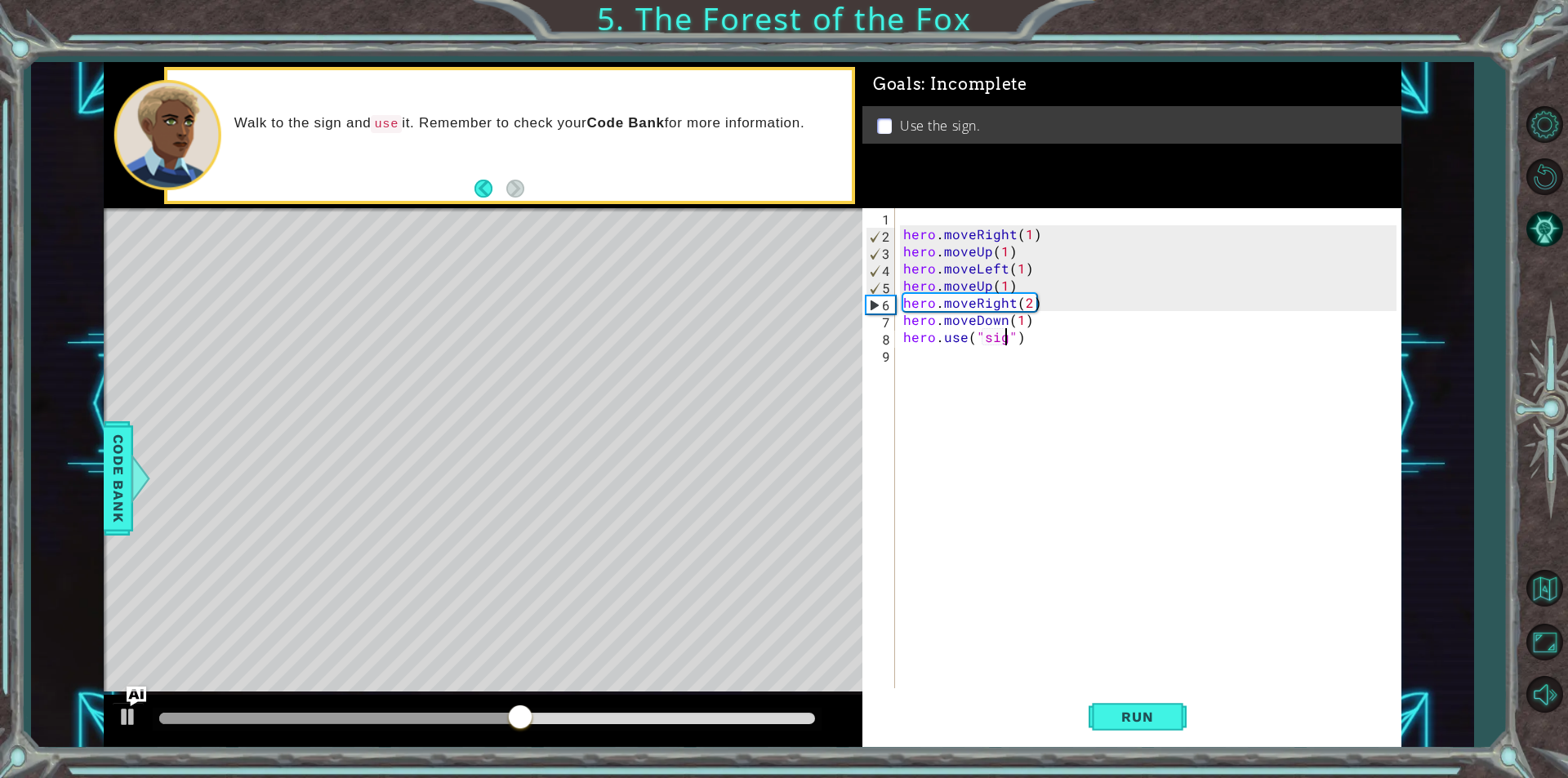
scroll to position [0, 7]
type textarea "hero.use("sign")"
click at [1192, 734] on div "Run" at bounding box center [1137, 716] width 539 height 54
click at [1150, 713] on span "Run" at bounding box center [1137, 716] width 64 height 16
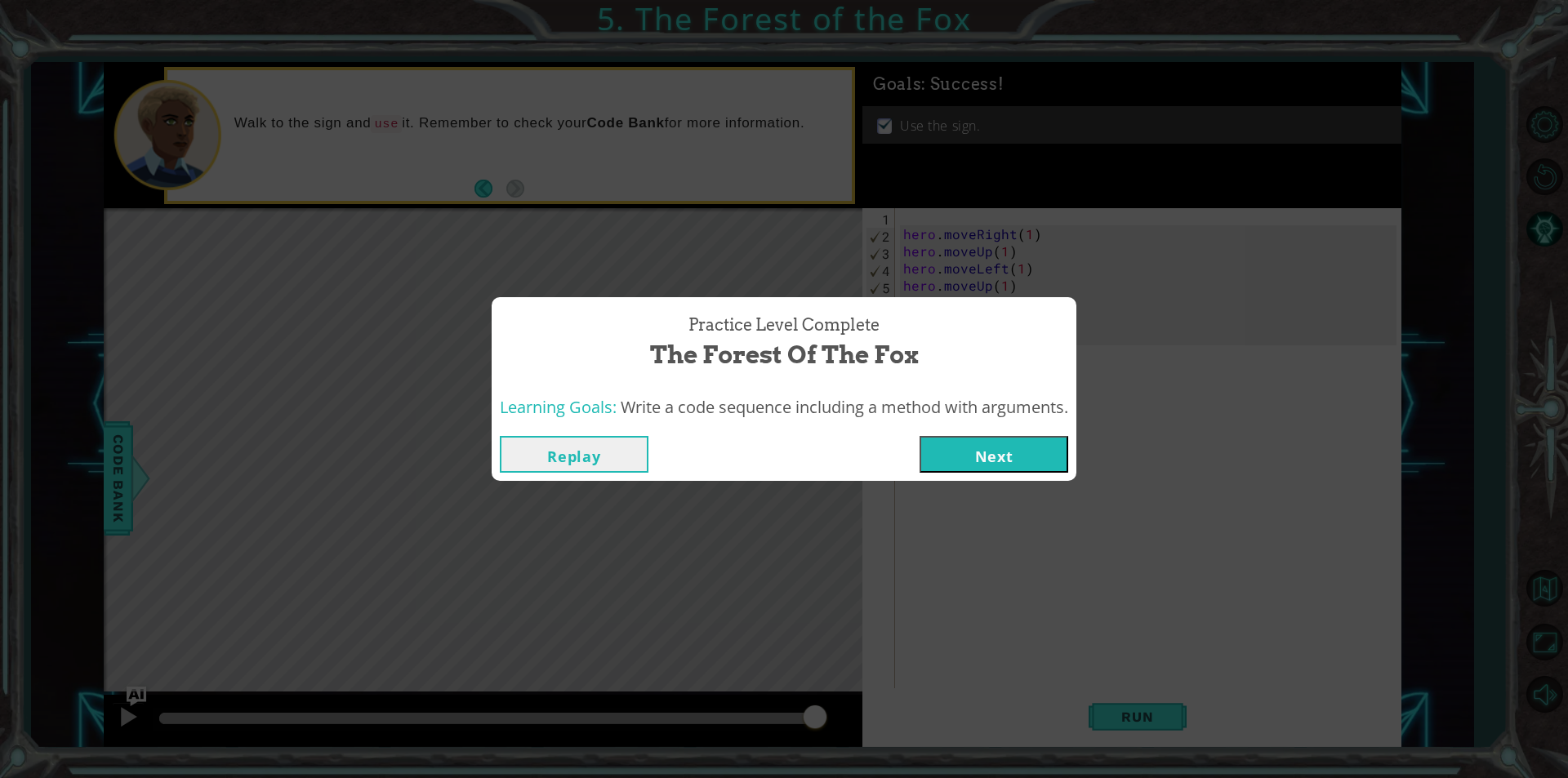
click at [950, 465] on button "Next" at bounding box center [993, 454] width 149 height 37
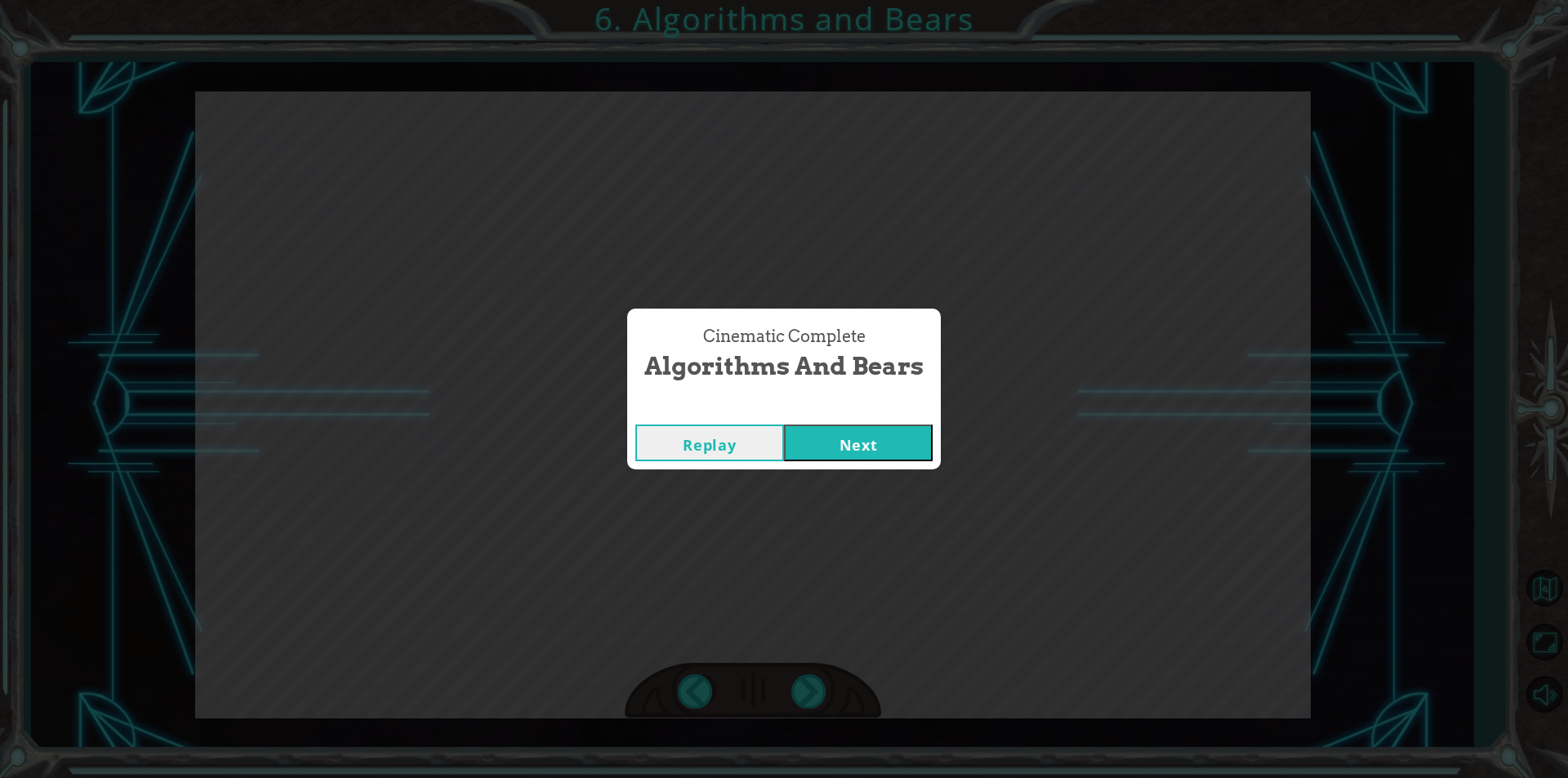
click at [900, 453] on button "Next" at bounding box center [858, 443] width 149 height 37
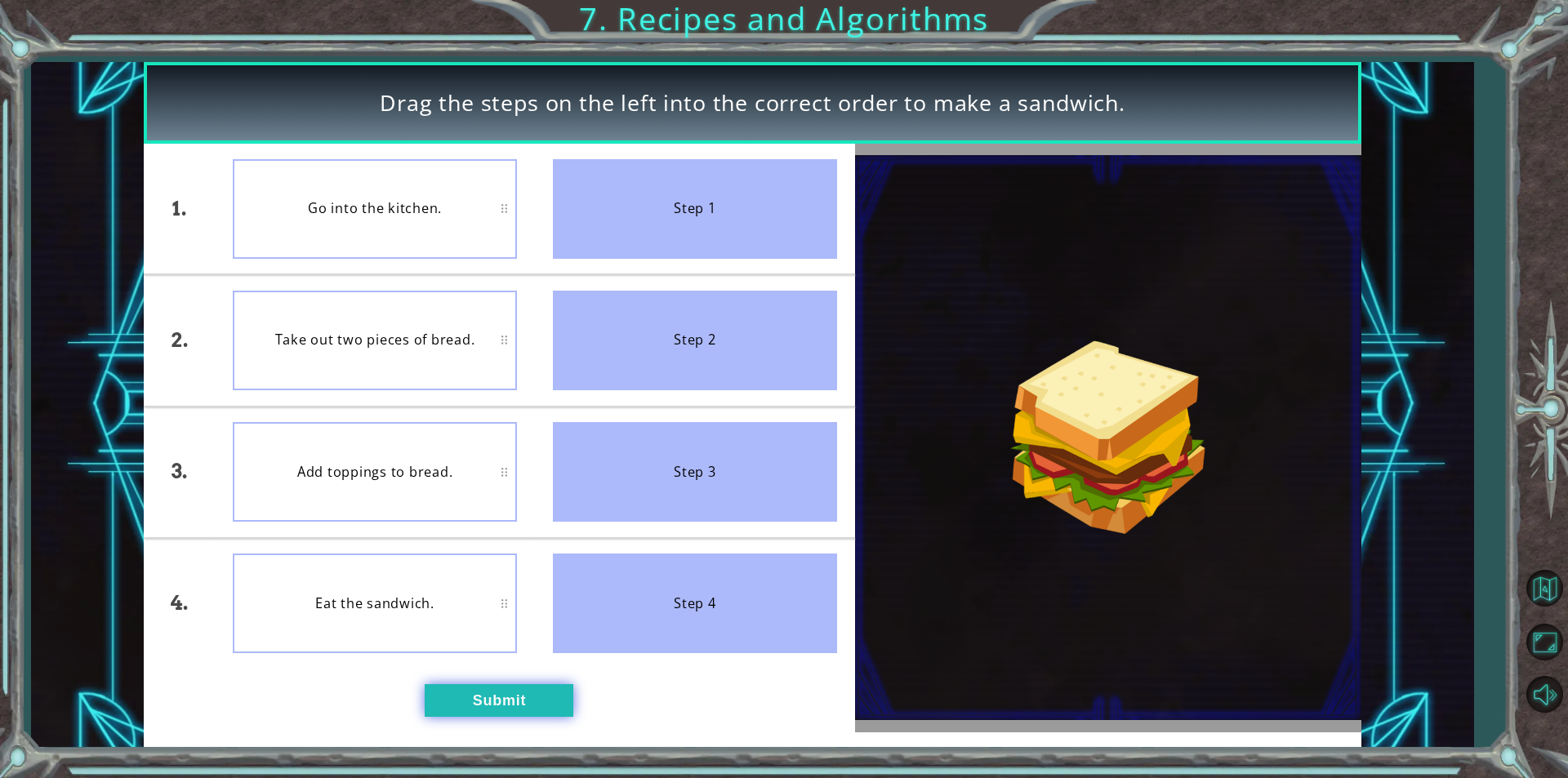
click at [466, 698] on button "Submit" at bounding box center [499, 700] width 149 height 33
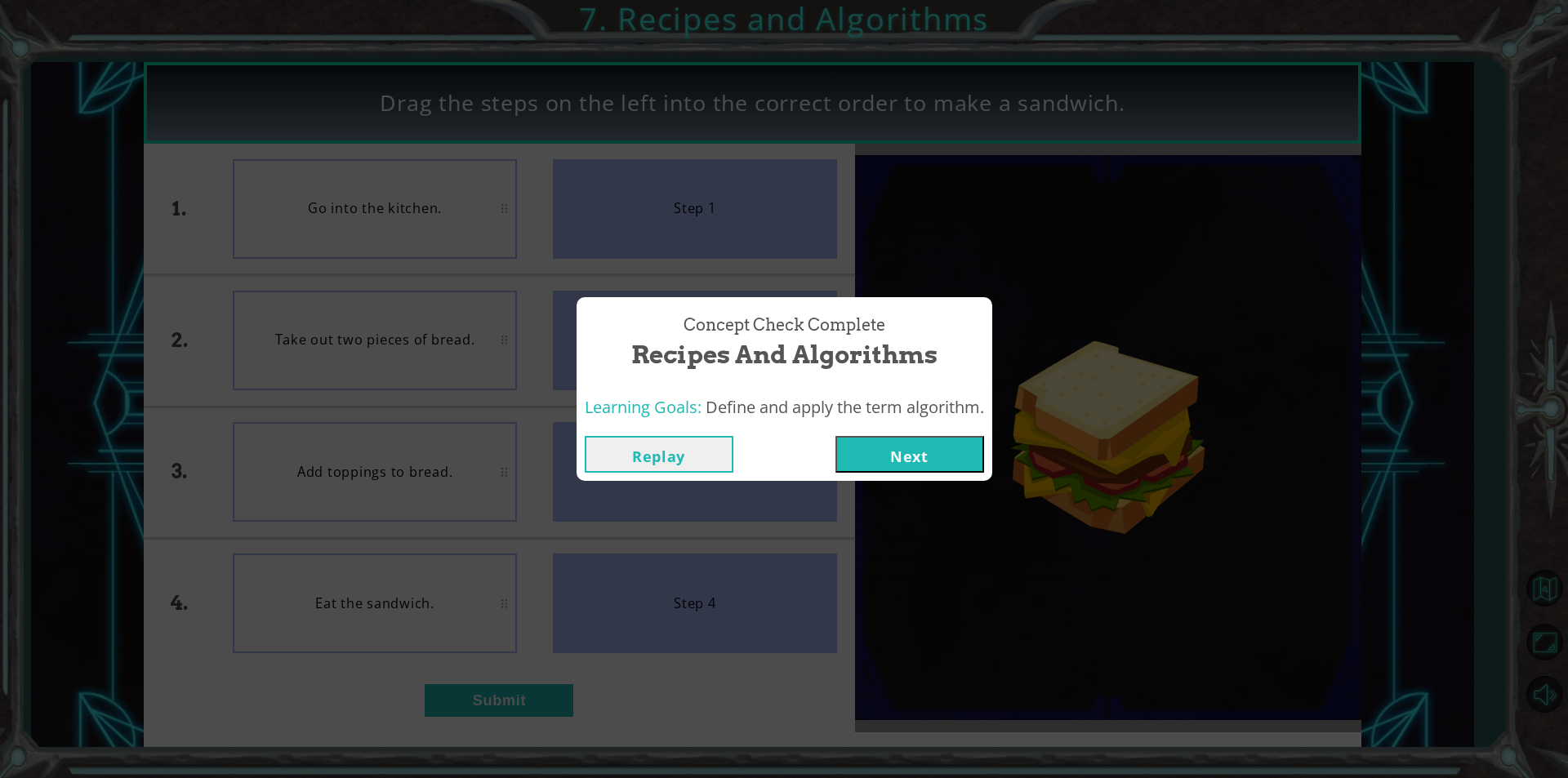
click at [956, 465] on button "Next" at bounding box center [910, 454] width 149 height 37
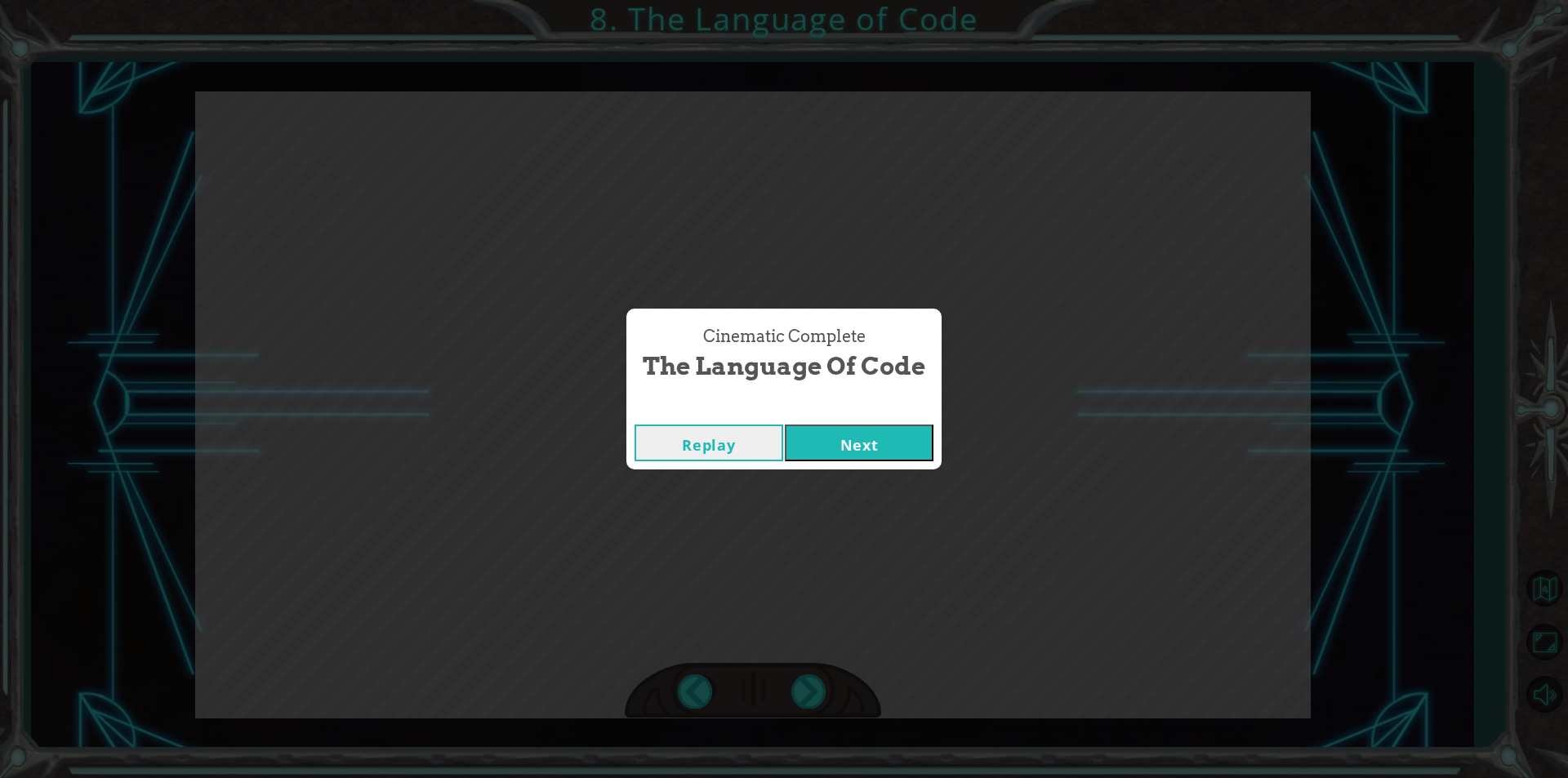
click at [918, 450] on button "Next" at bounding box center [859, 443] width 149 height 37
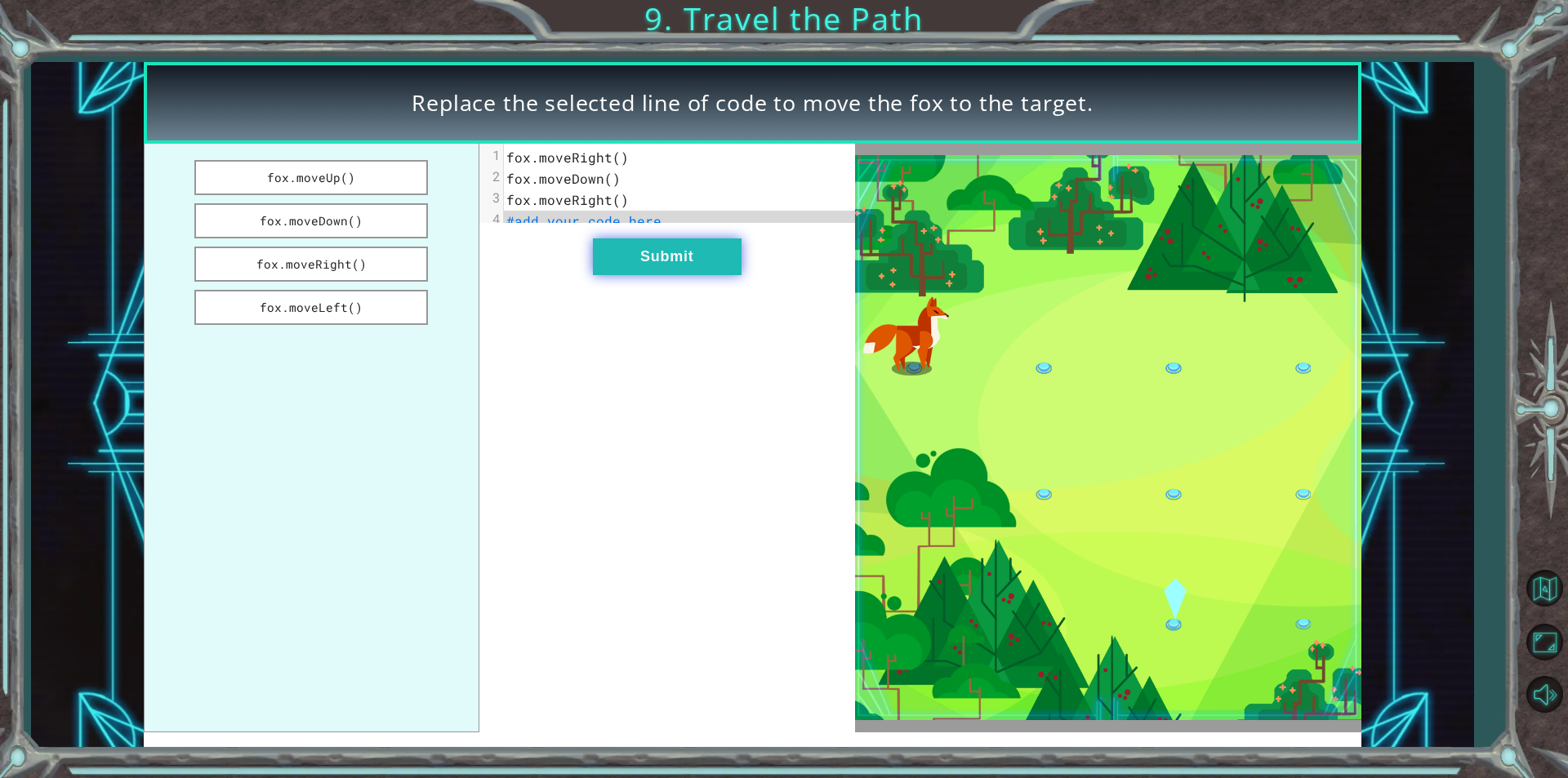
click at [595, 268] on button "Submit" at bounding box center [667, 256] width 149 height 37
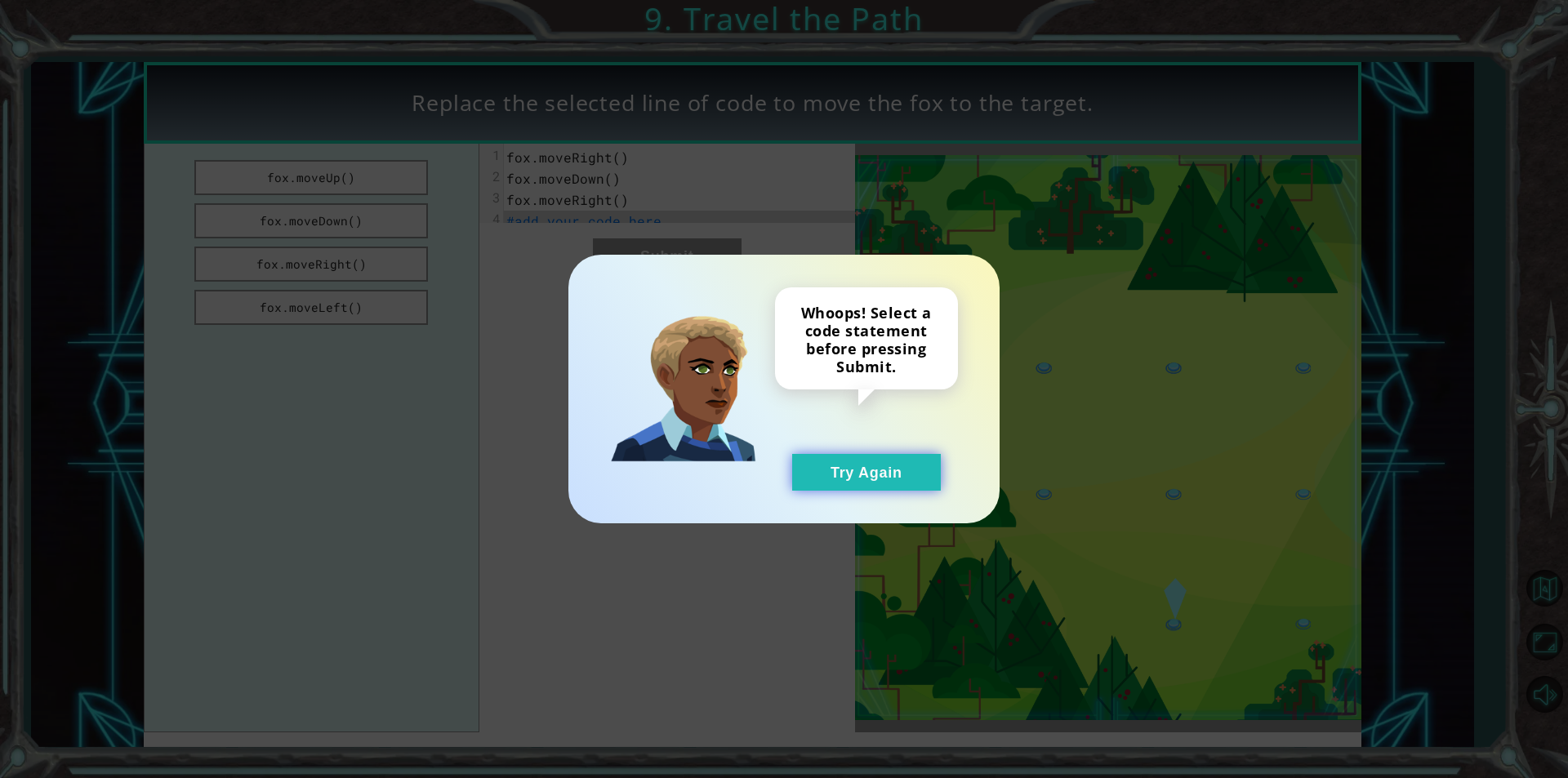
click at [876, 473] on button "Try Again" at bounding box center [866, 472] width 149 height 37
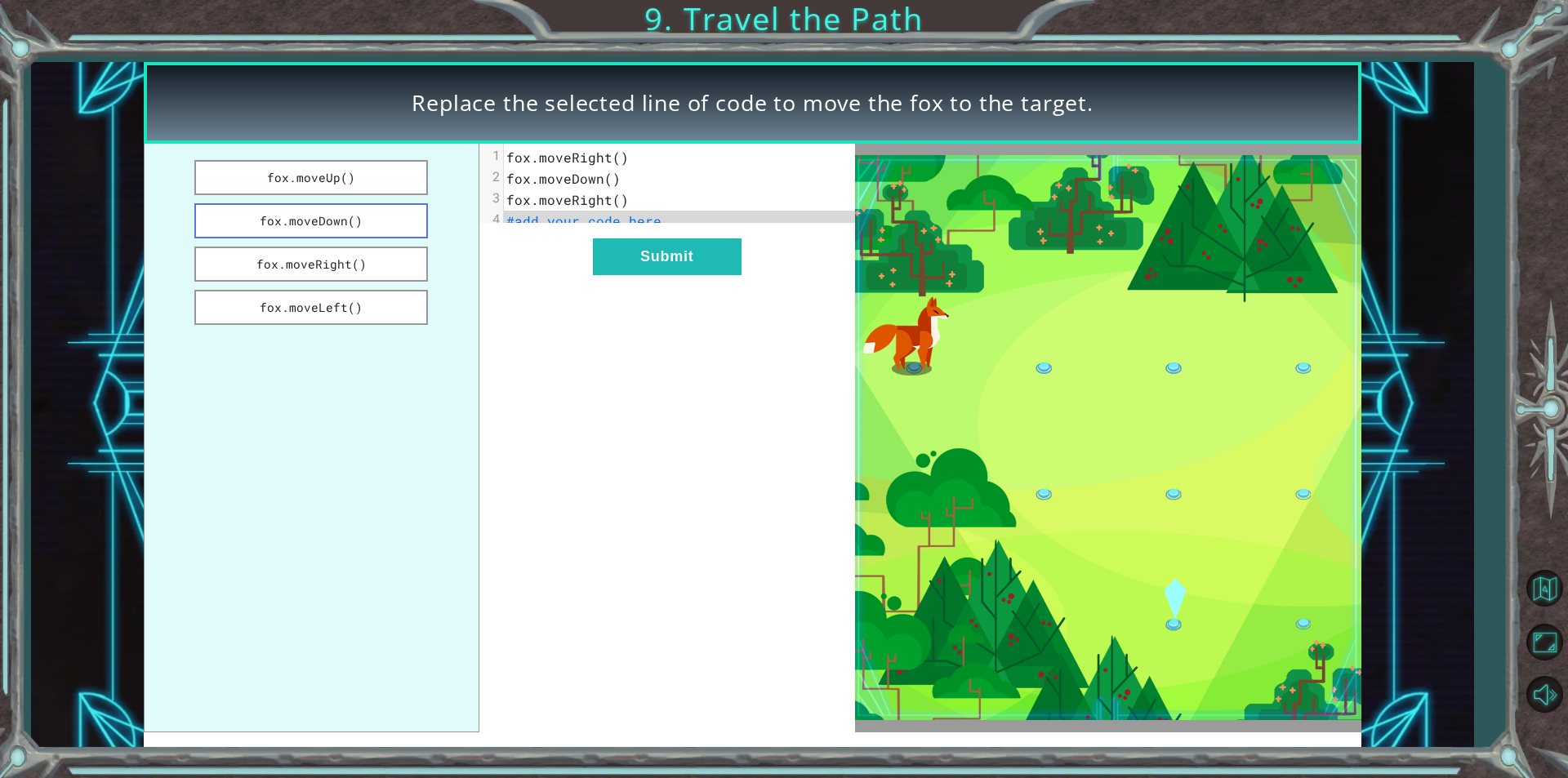
click at [276, 213] on button "fox.moveDown()" at bounding box center [311, 221] width 234 height 35
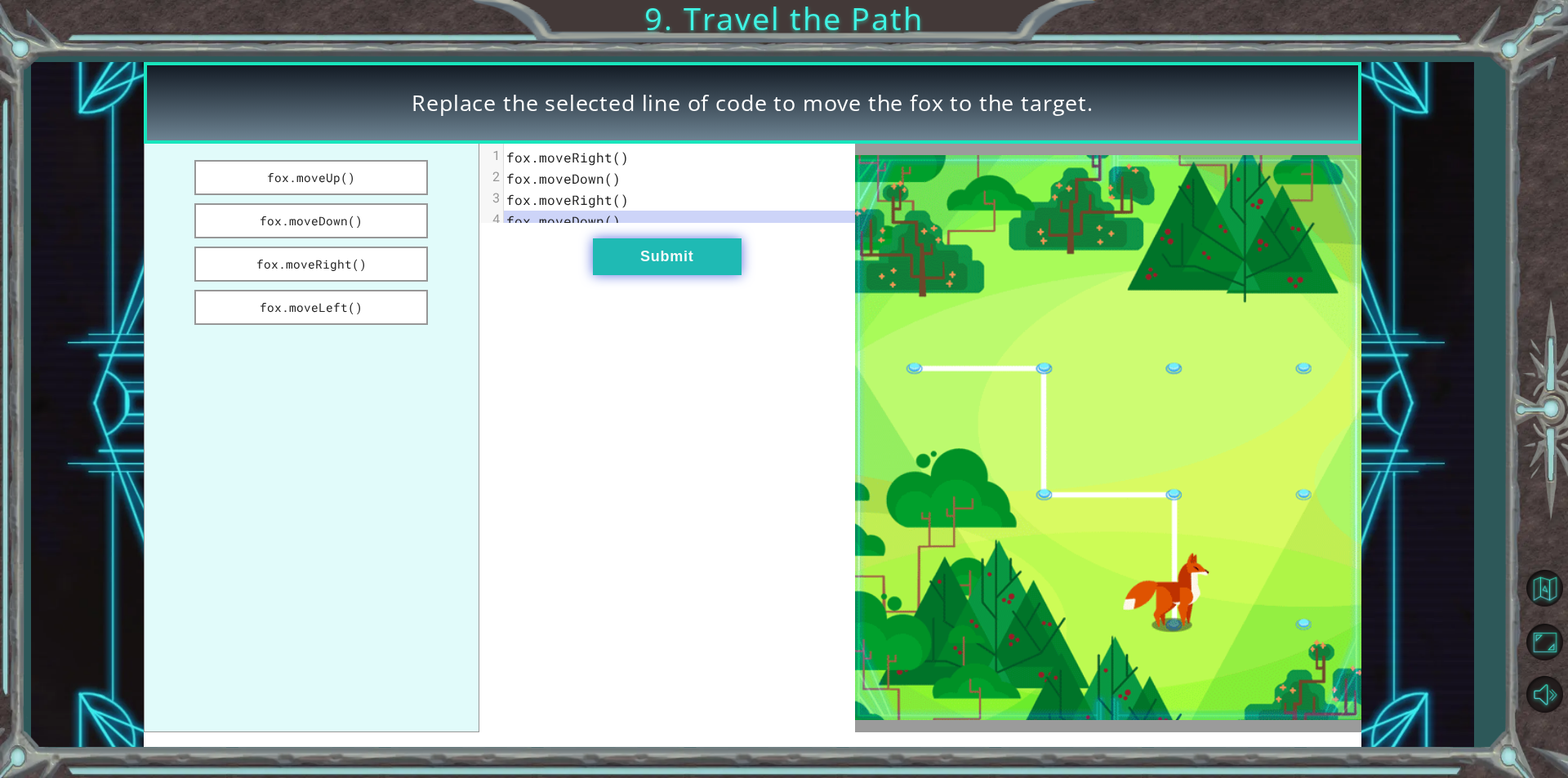
click at [626, 275] on button "Submit" at bounding box center [667, 256] width 149 height 37
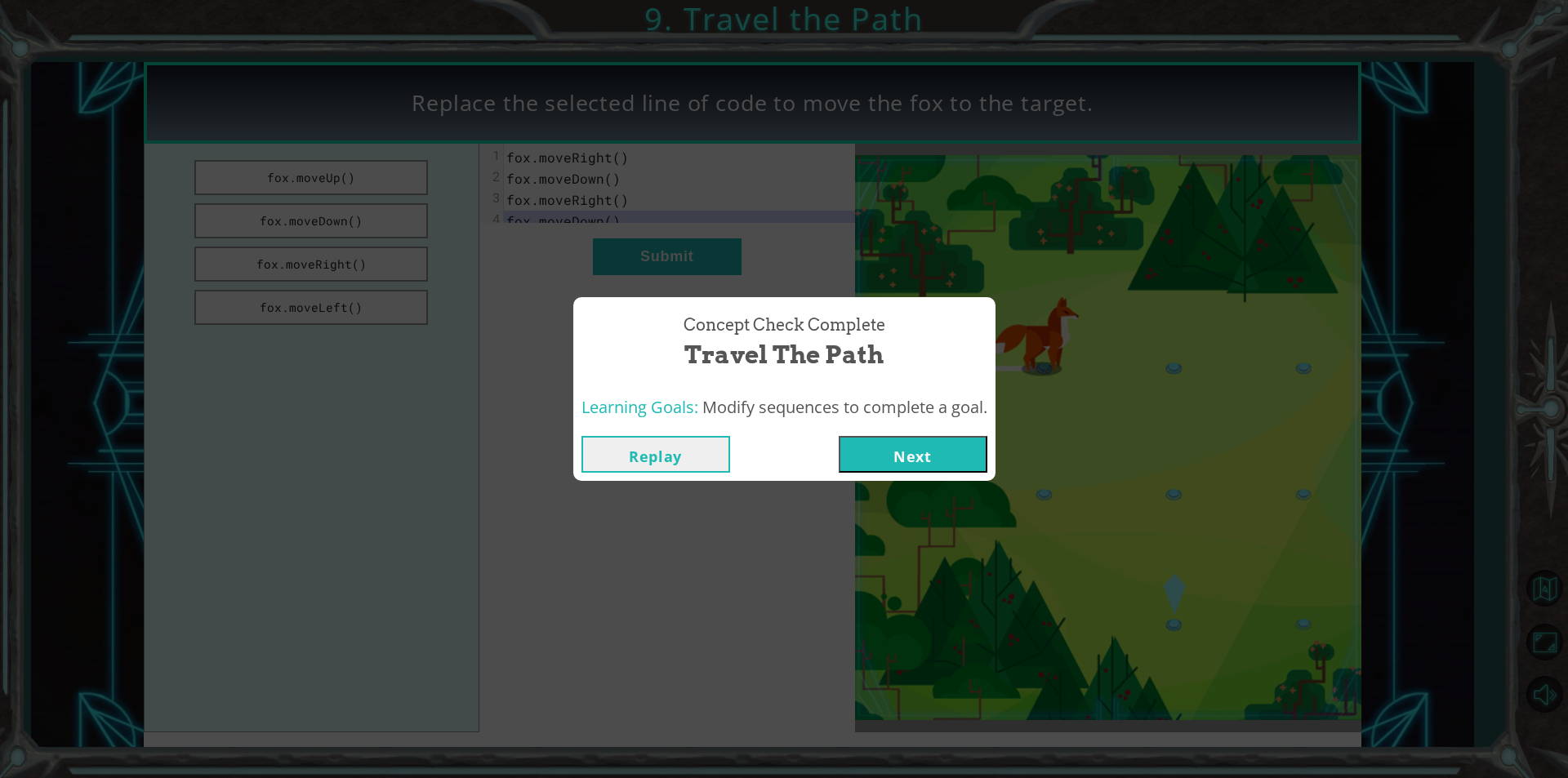
click at [935, 458] on button "Next" at bounding box center [913, 454] width 149 height 37
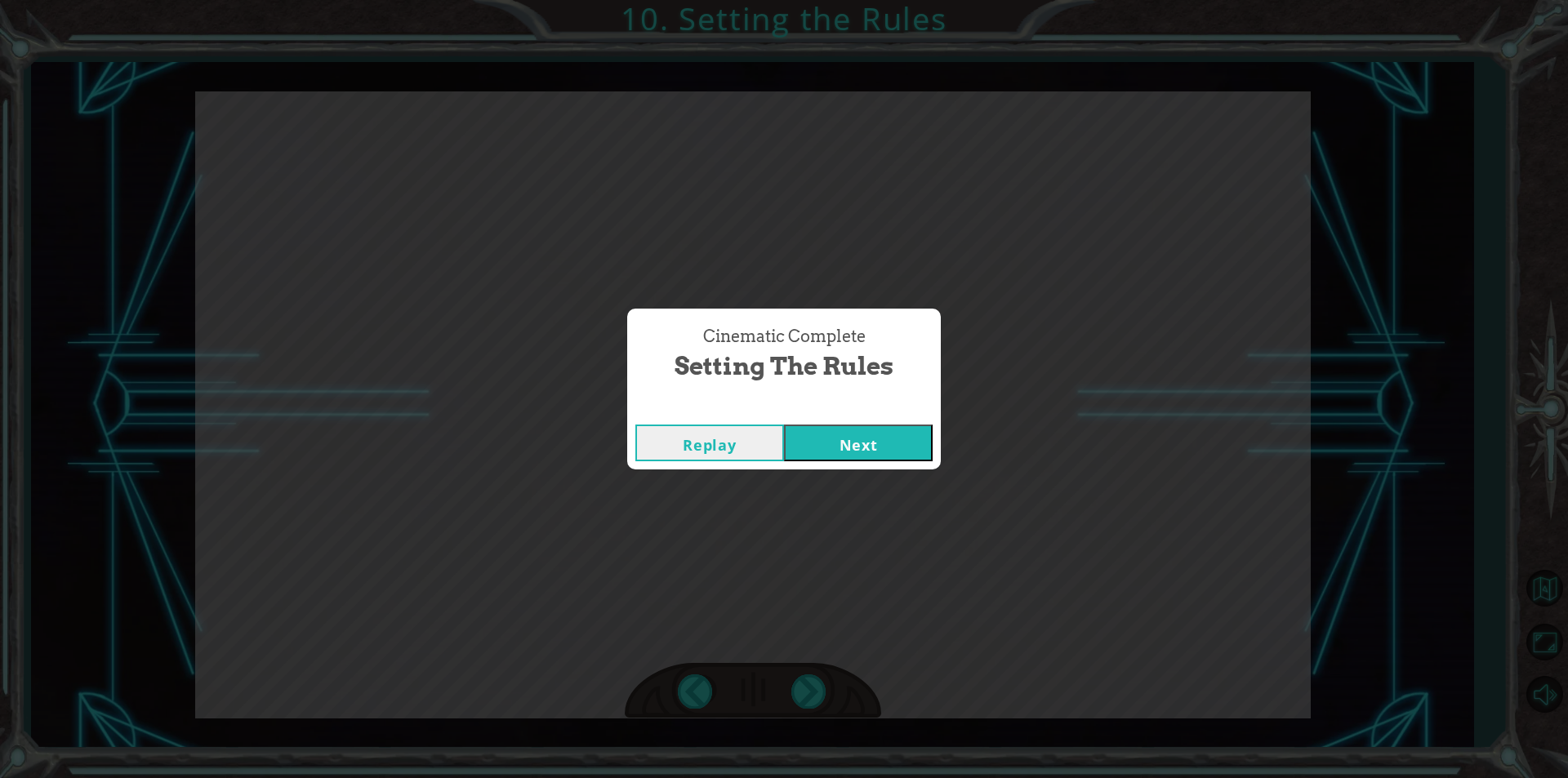
click at [909, 446] on button "Next" at bounding box center [858, 443] width 149 height 37
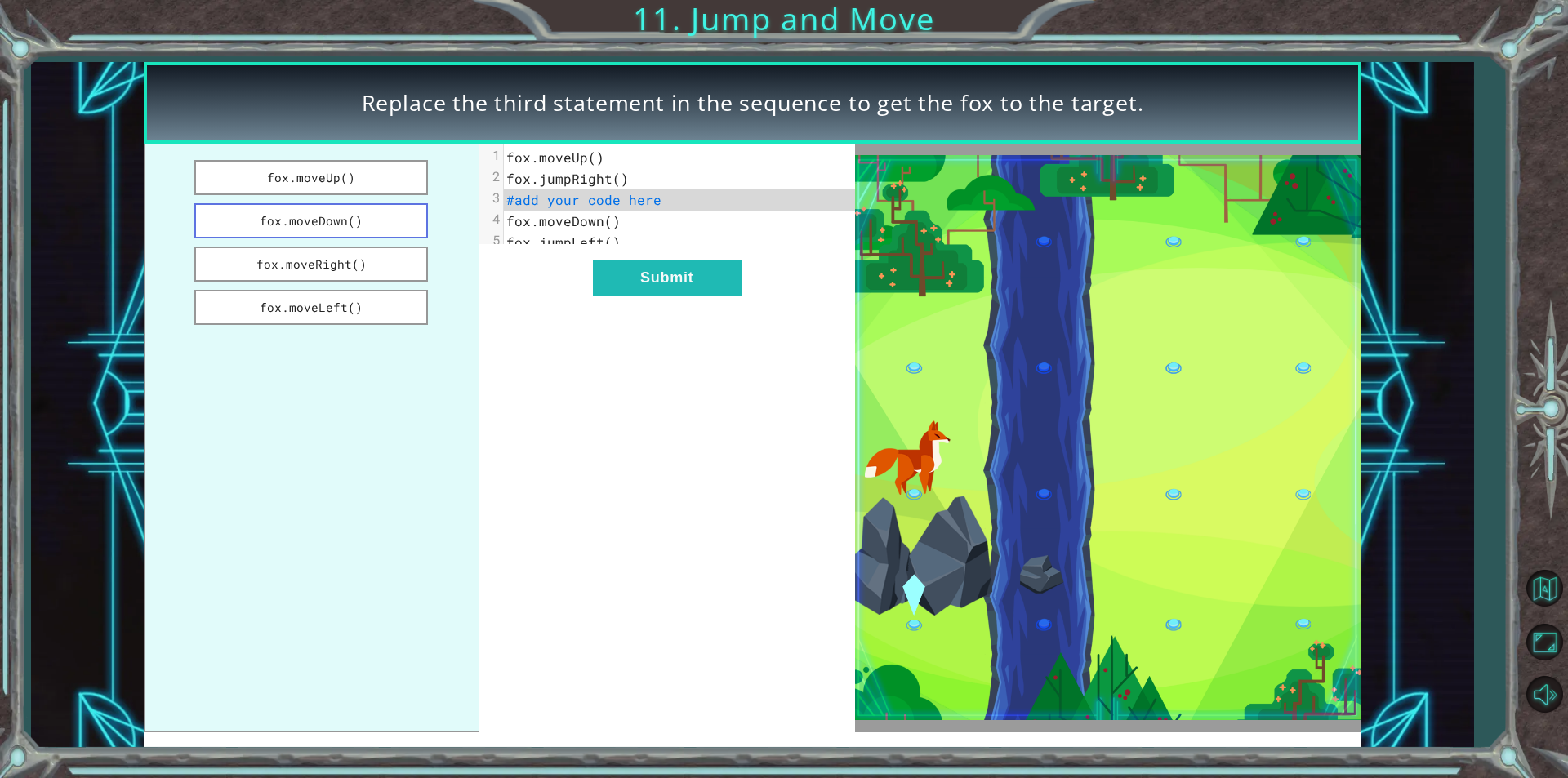
click at [268, 211] on button "fox.moveDown()" at bounding box center [311, 221] width 234 height 35
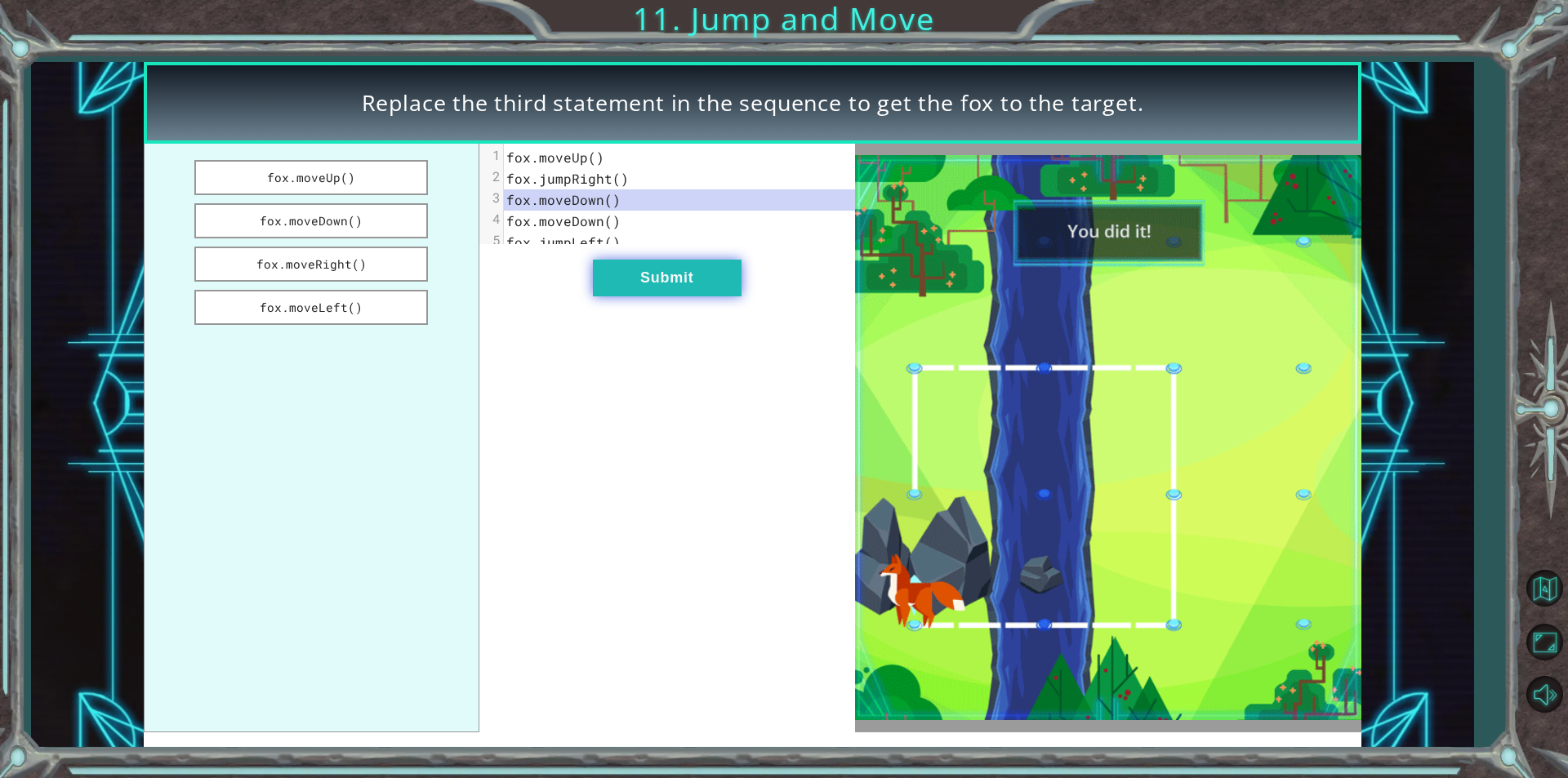
click at [674, 296] on button "Submit" at bounding box center [667, 277] width 149 height 37
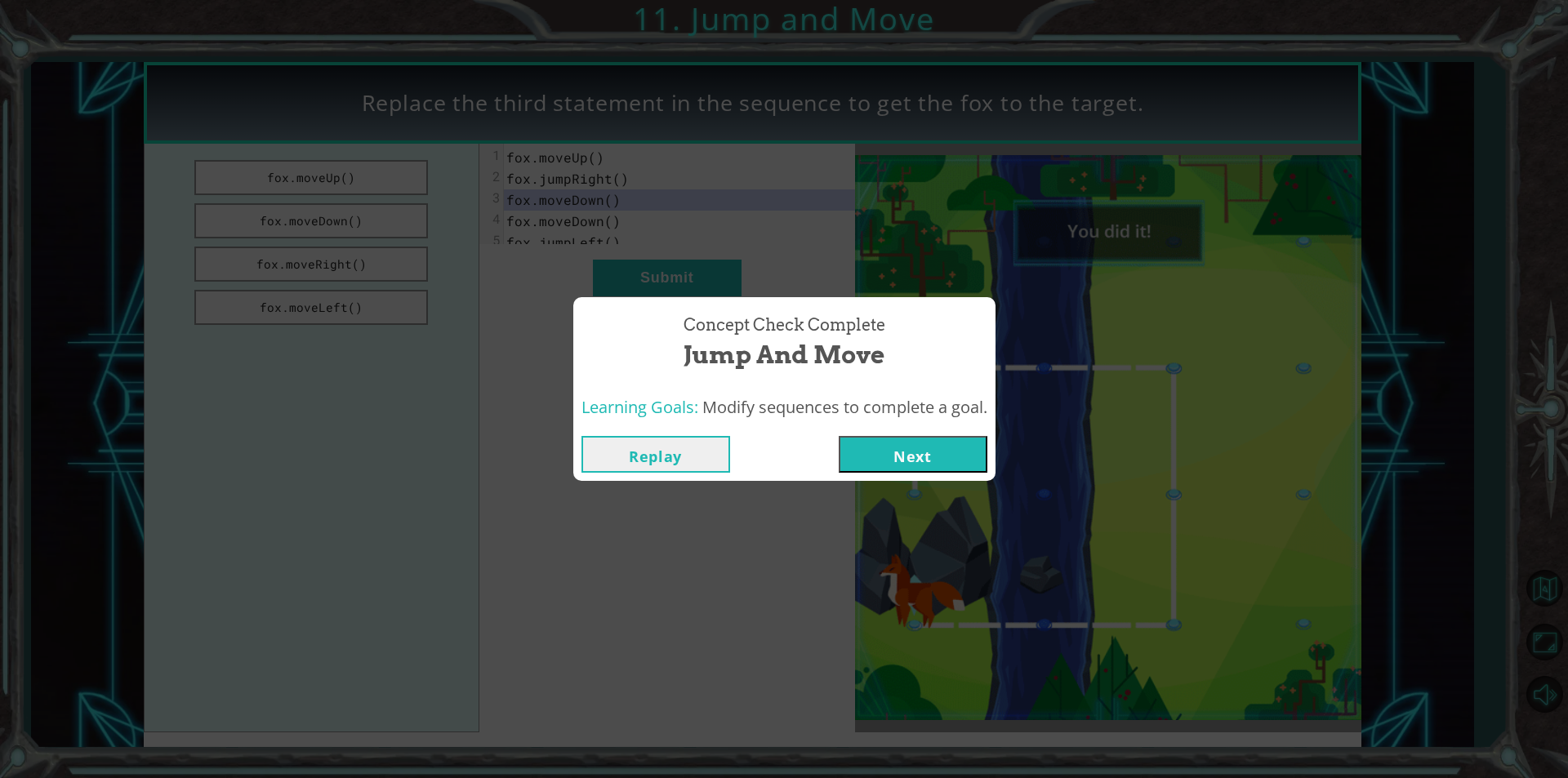
click at [888, 456] on button "Next" at bounding box center [913, 454] width 149 height 37
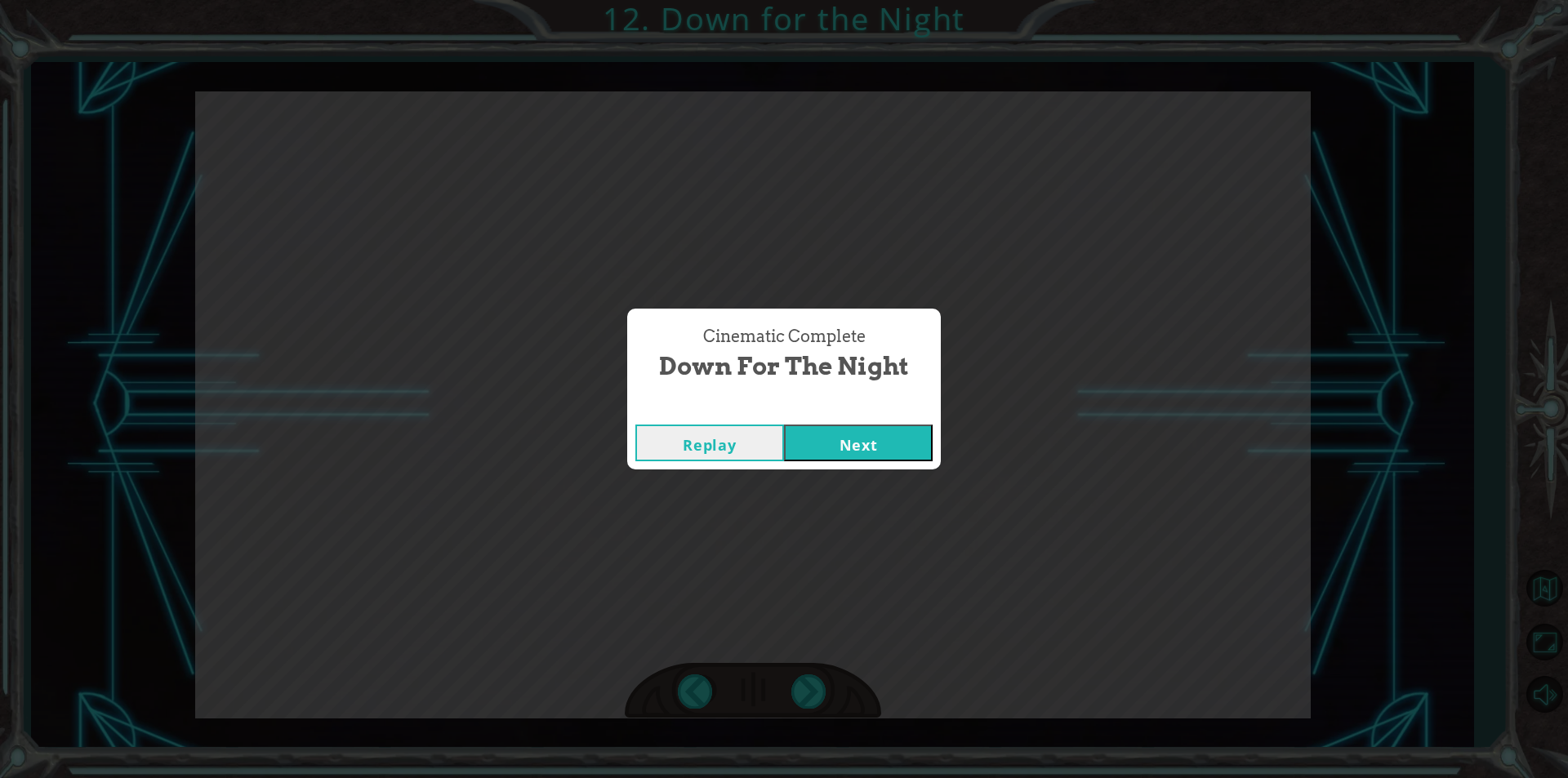
click at [912, 450] on button "Next" at bounding box center [858, 443] width 149 height 37
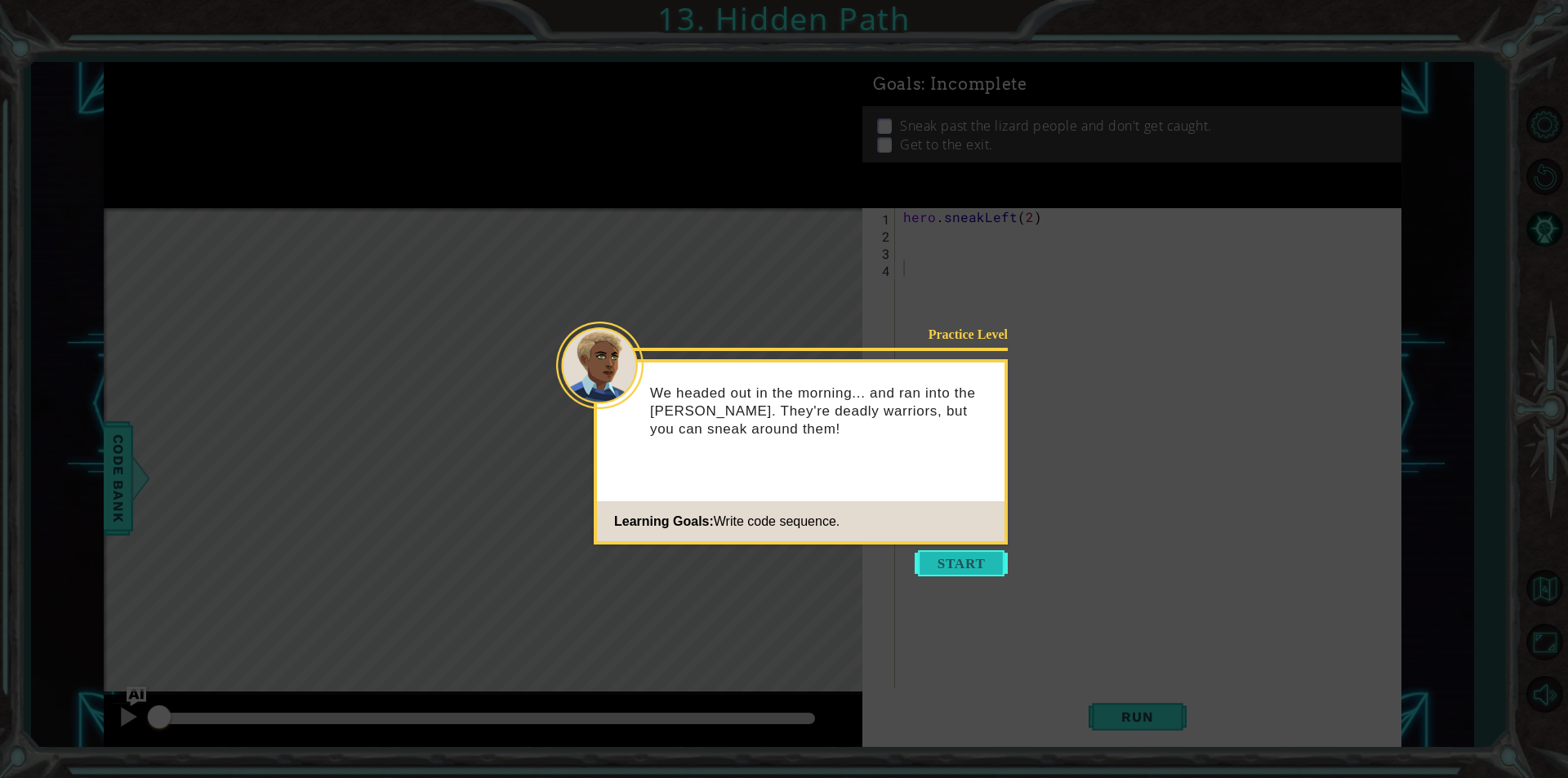
click at [989, 560] on button "Start" at bounding box center [961, 563] width 93 height 27
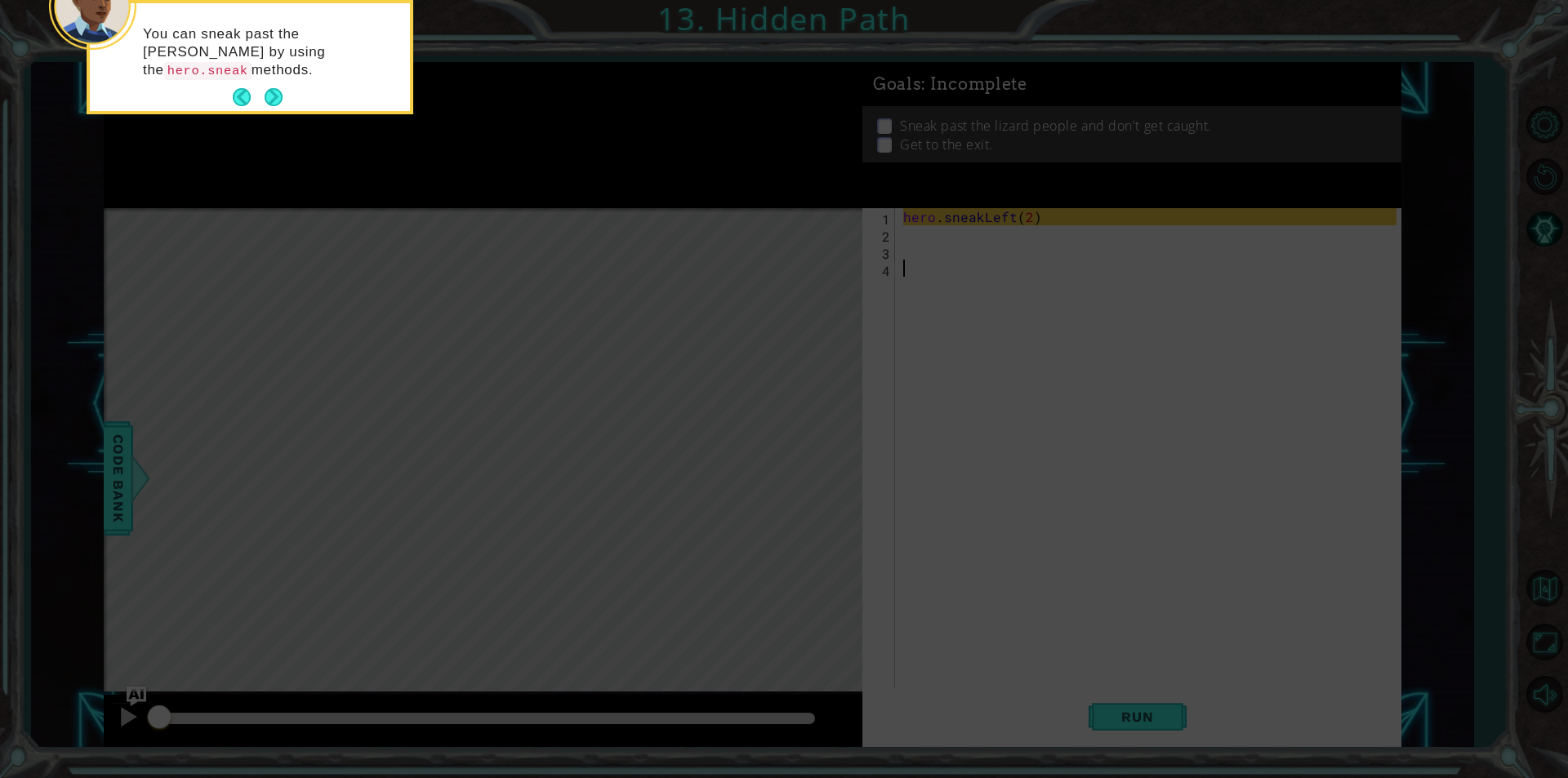
drag, startPoint x: 278, startPoint y: 83, endPoint x: 281, endPoint y: 97, distance: 14.3
click at [281, 96] on button "Next" at bounding box center [274, 97] width 18 height 18
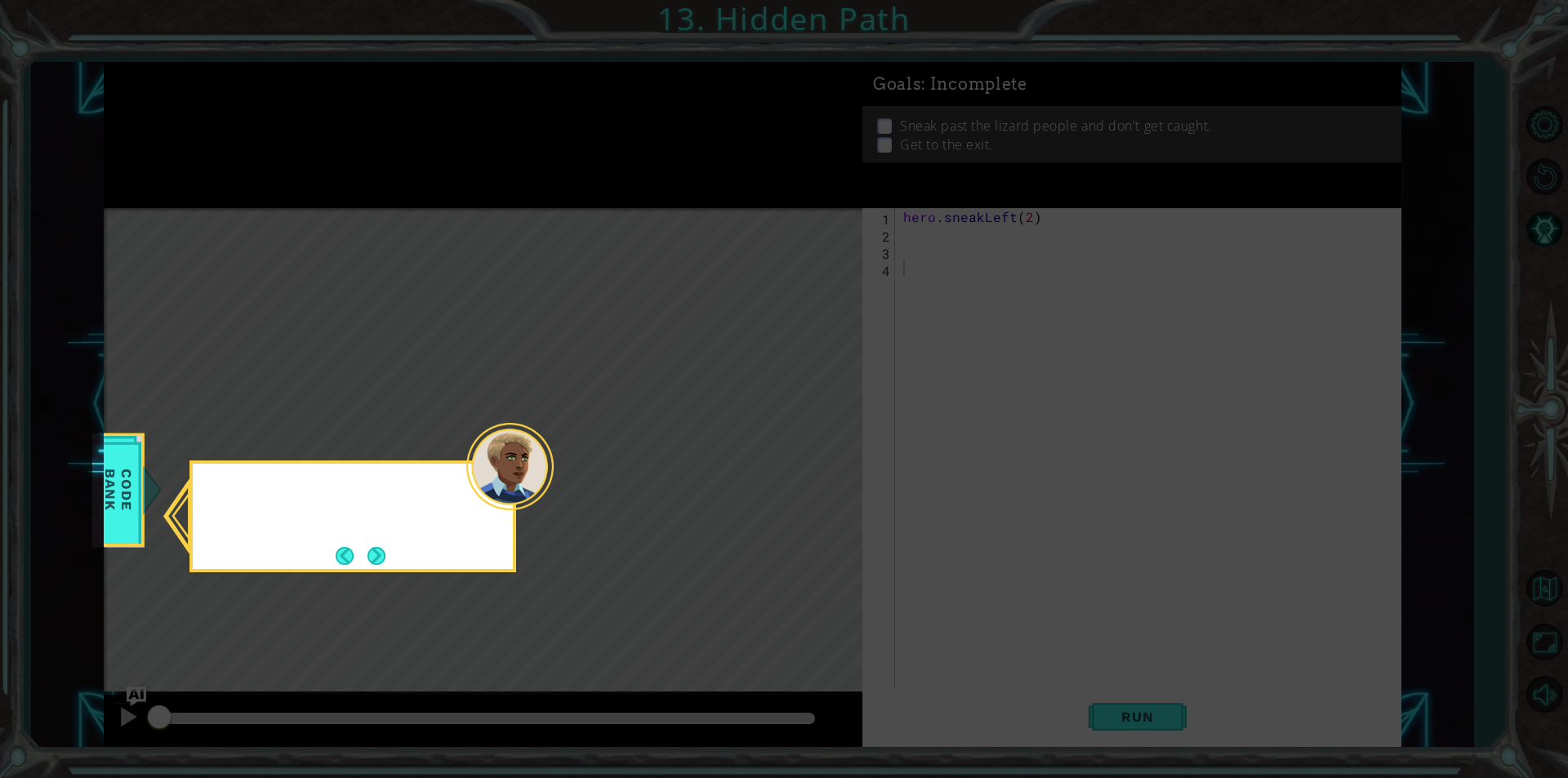
click at [280, 97] on icon at bounding box center [784, 389] width 1568 height 778
click at [383, 560] on button "Next" at bounding box center [376, 556] width 18 height 18
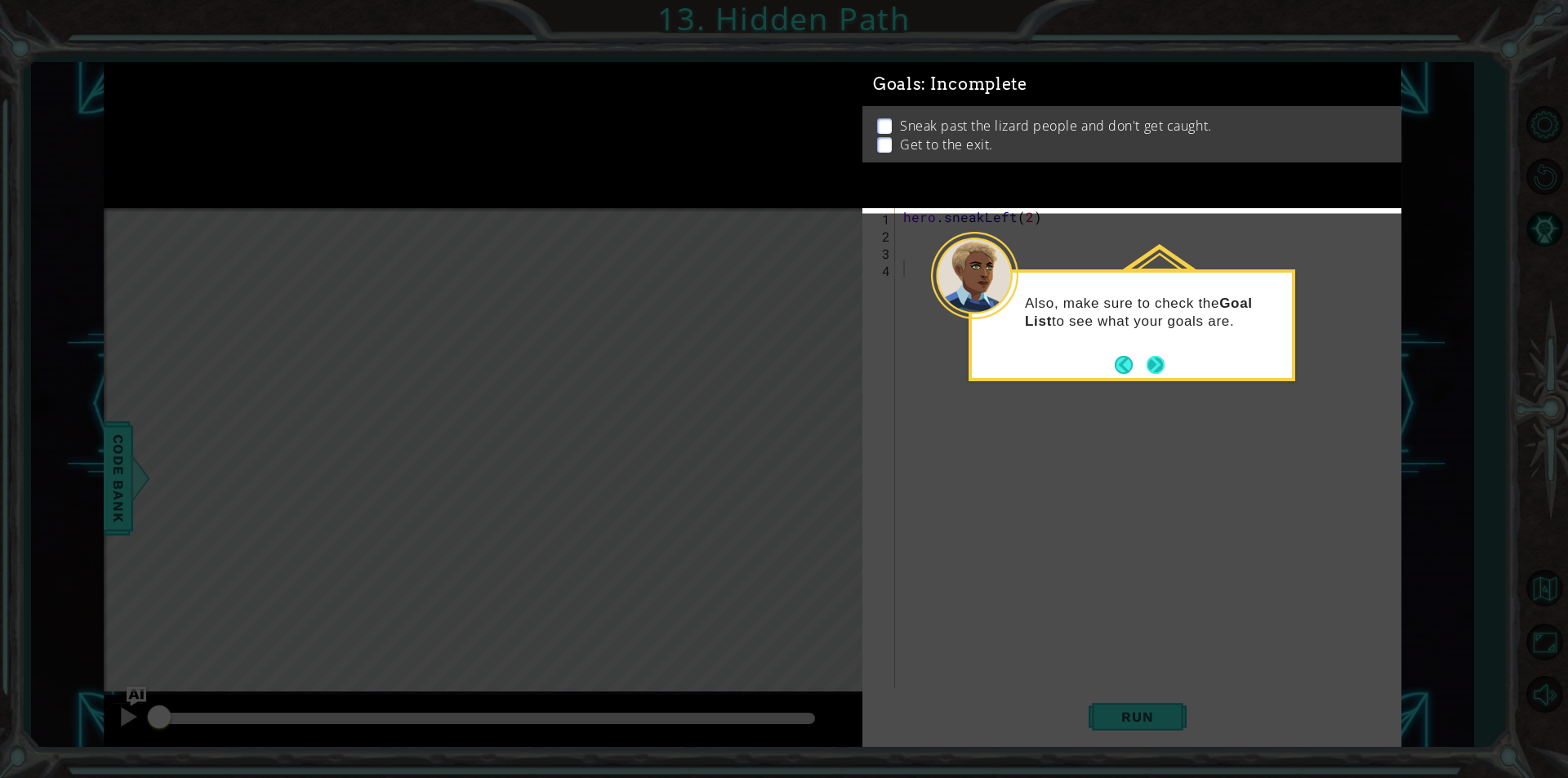
click at [1149, 367] on button "Next" at bounding box center [1155, 364] width 18 height 18
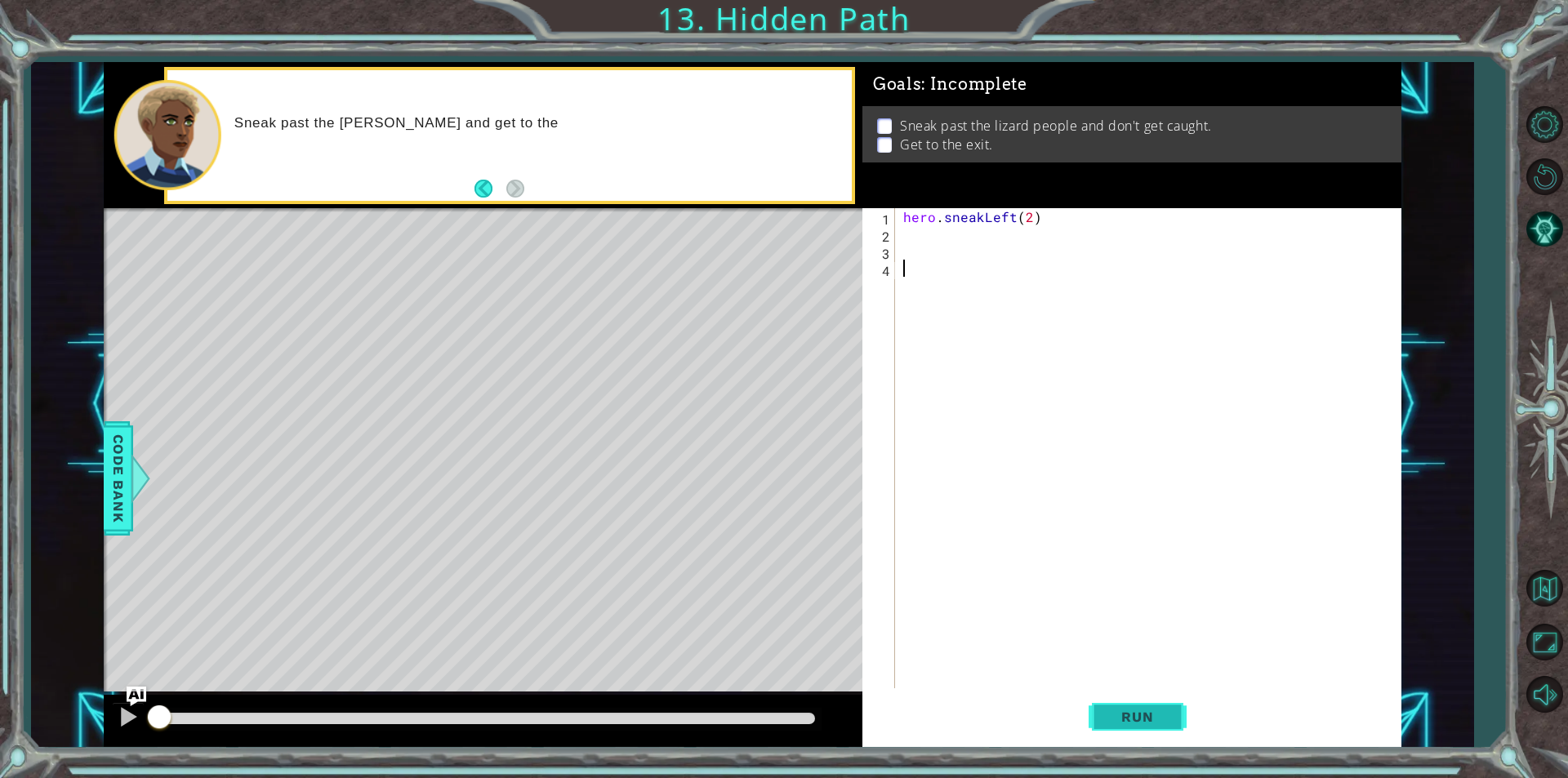
click at [1149, 694] on button "Run" at bounding box center [1138, 716] width 98 height 54
click at [1136, 707] on button "Run" at bounding box center [1138, 716] width 98 height 54
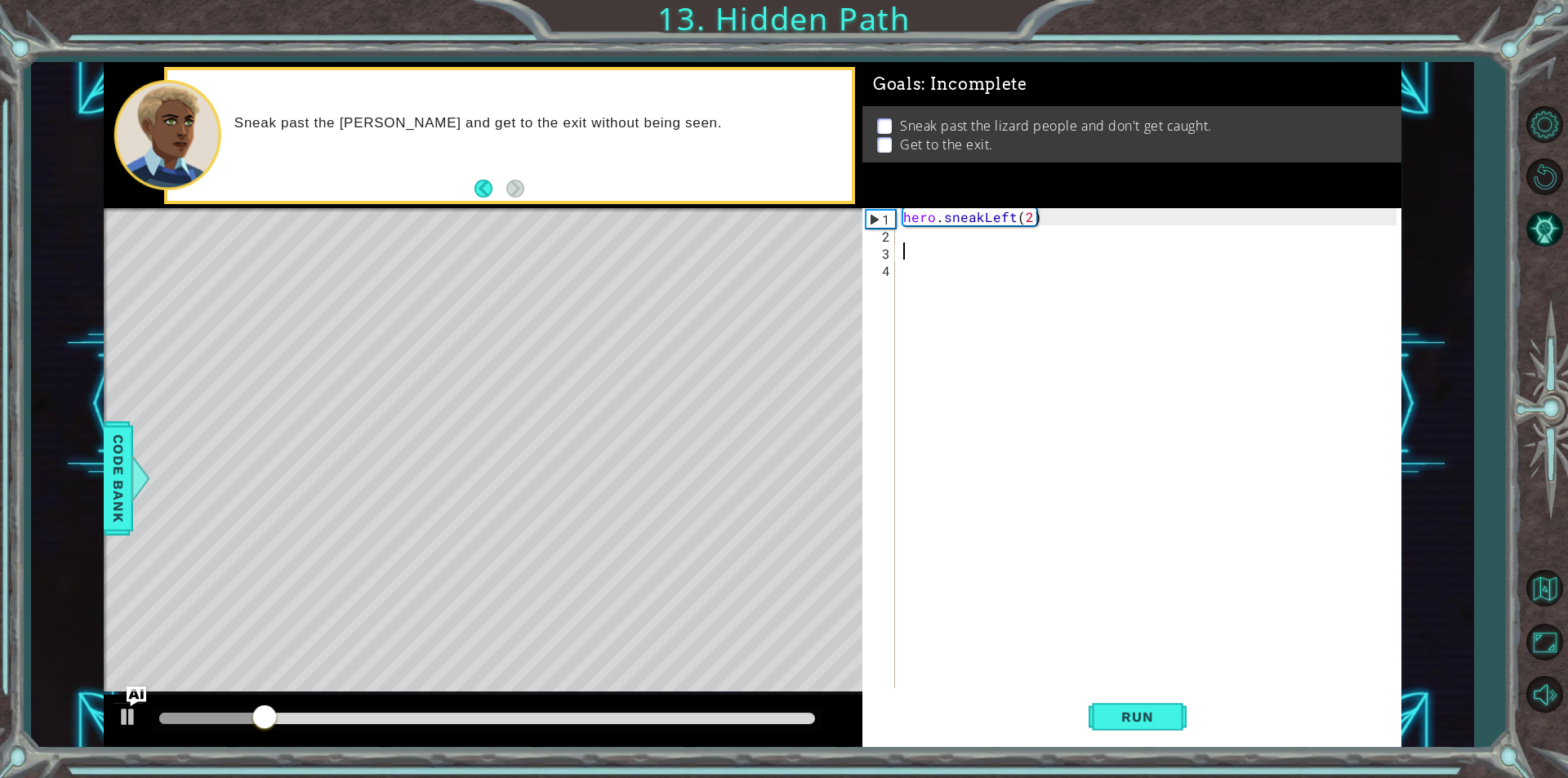
click at [966, 245] on div "hero . sneakLeft ( 2 )" at bounding box center [1152, 466] width 505 height 515
click at [971, 234] on div "hero . sneakLeft ( 2 )" at bounding box center [1152, 466] width 505 height 515
click at [1167, 734] on button "Run" at bounding box center [1138, 716] width 98 height 54
click at [1001, 235] on div "hero . sneakLeft ( 2 ) hero . moveLeft ( 1 )" at bounding box center [1152, 466] width 505 height 515
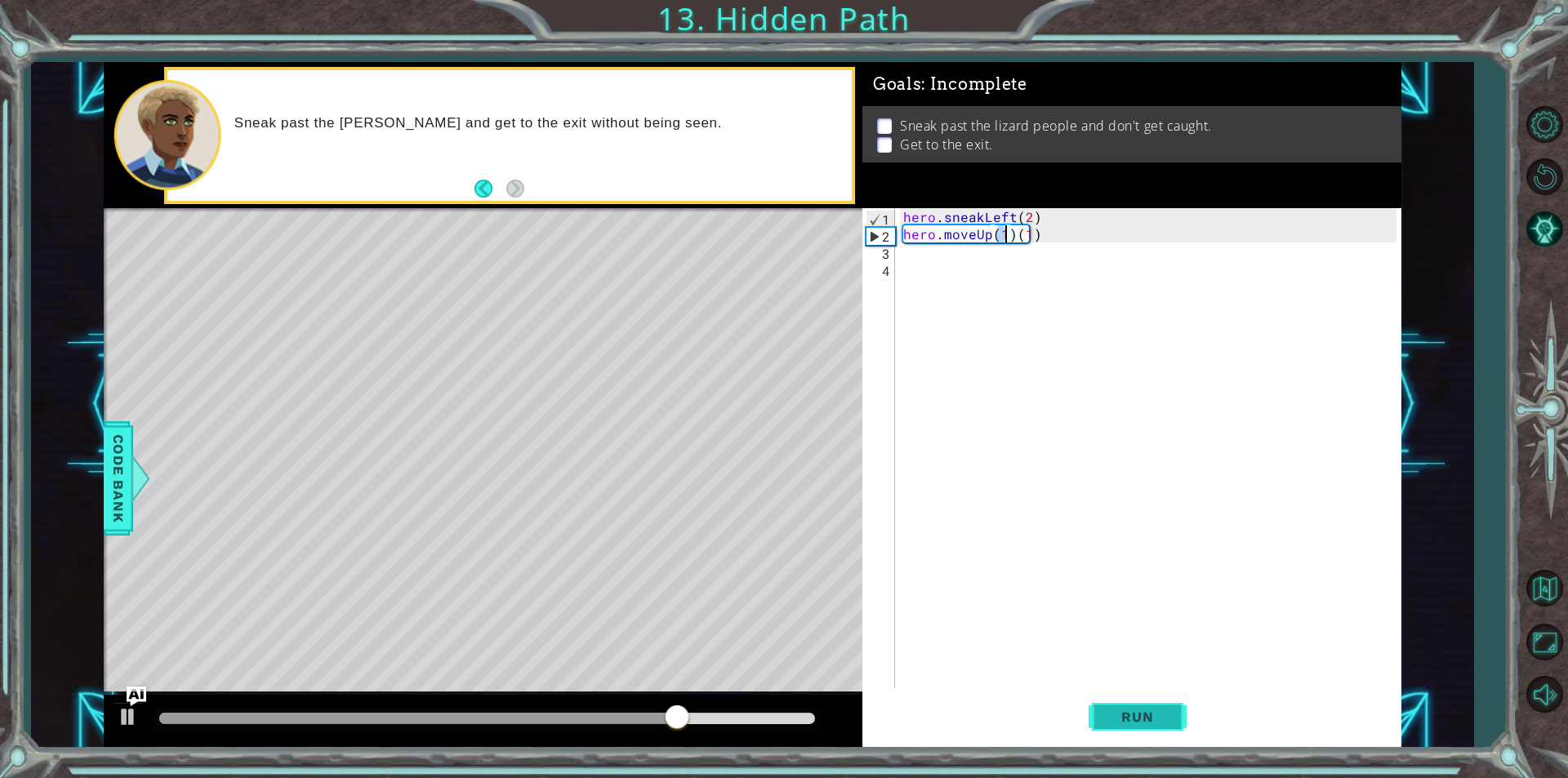
click at [1128, 721] on span "Run" at bounding box center [1137, 716] width 64 height 16
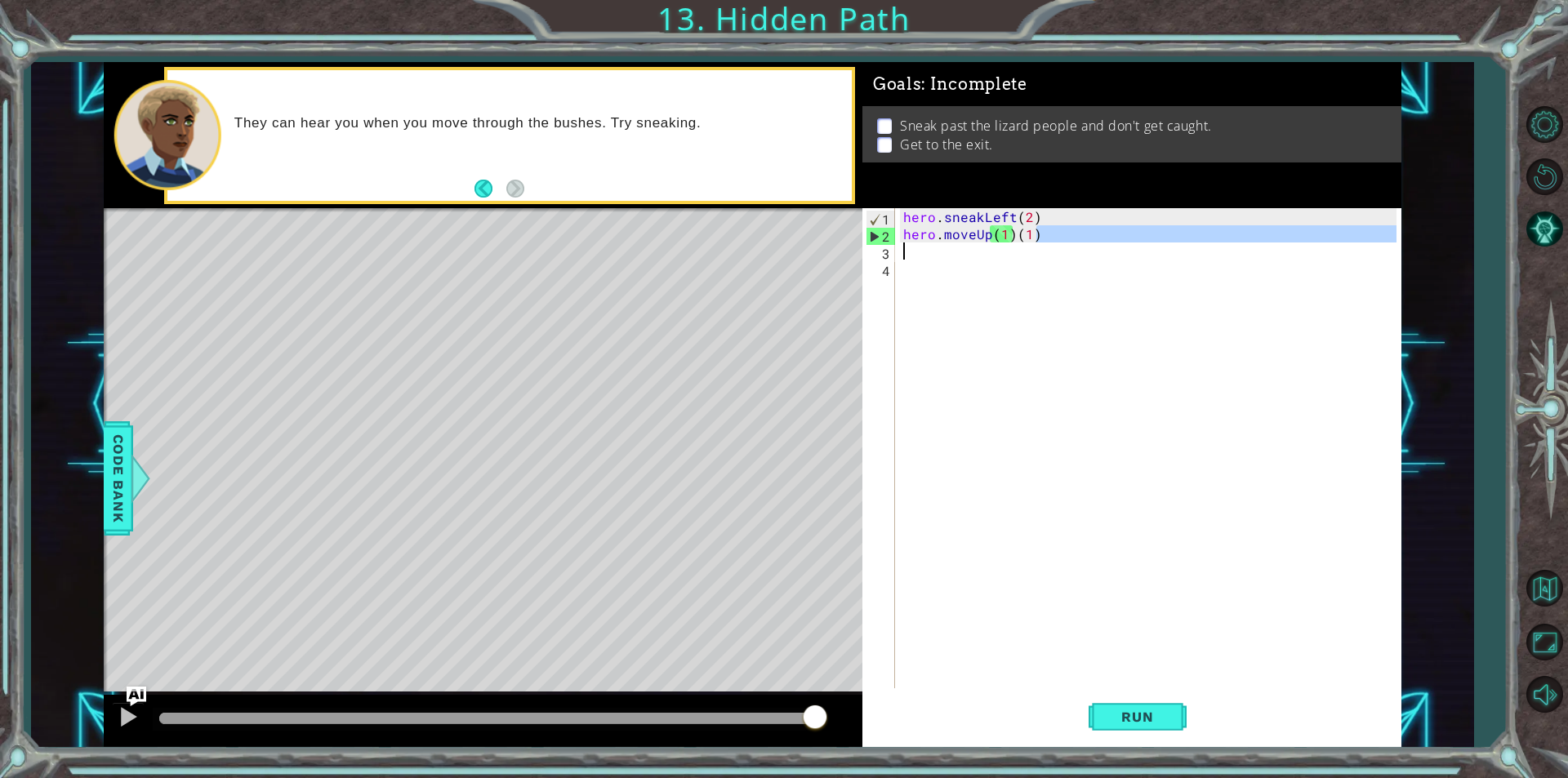
drag, startPoint x: 1150, startPoint y: 232, endPoint x: 741, endPoint y: 254, distance: 409.6
click at [741, 254] on div "1 ההההההההההההההההההההההההההההההההההההההההההההההההההההההההההההההההההההההההההההה…" at bounding box center [753, 405] width 1298 height 685
click at [700, 255] on div "Level Map" at bounding box center [481, 449] width 755 height 481
click at [1083, 239] on div "hero . sneakLeft ( 2 ) hero . moveUp ( 1 ) ( 1 )" at bounding box center [1149, 448] width 497 height 480
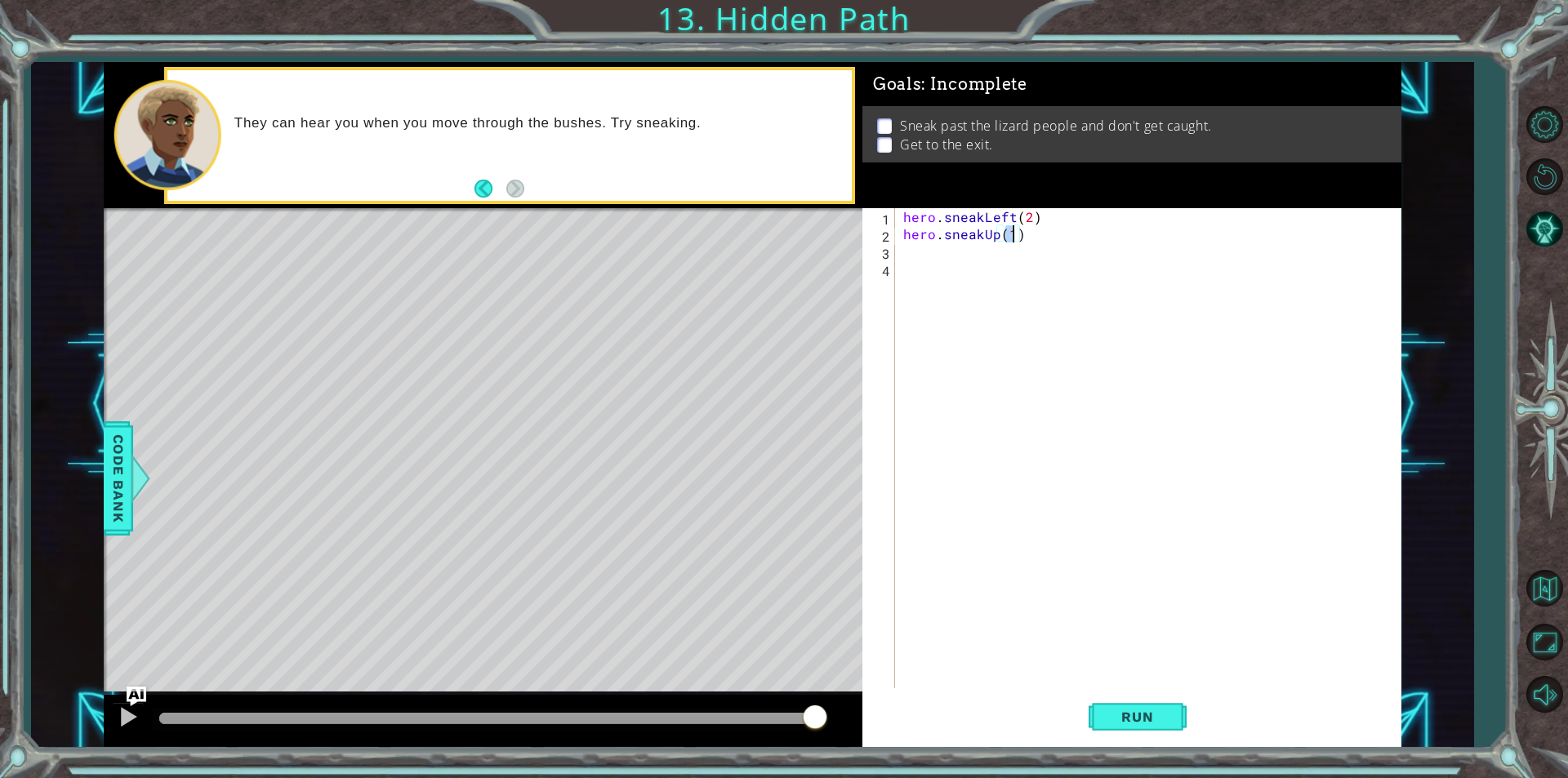
type textarea "hero.sneakUp(2)"
click at [1116, 253] on div "hero . sneakLeft ( 2 ) hero . sneakUp ( 2 )" at bounding box center [1152, 466] width 505 height 515
type textarea "hero.sneakRight(2)"
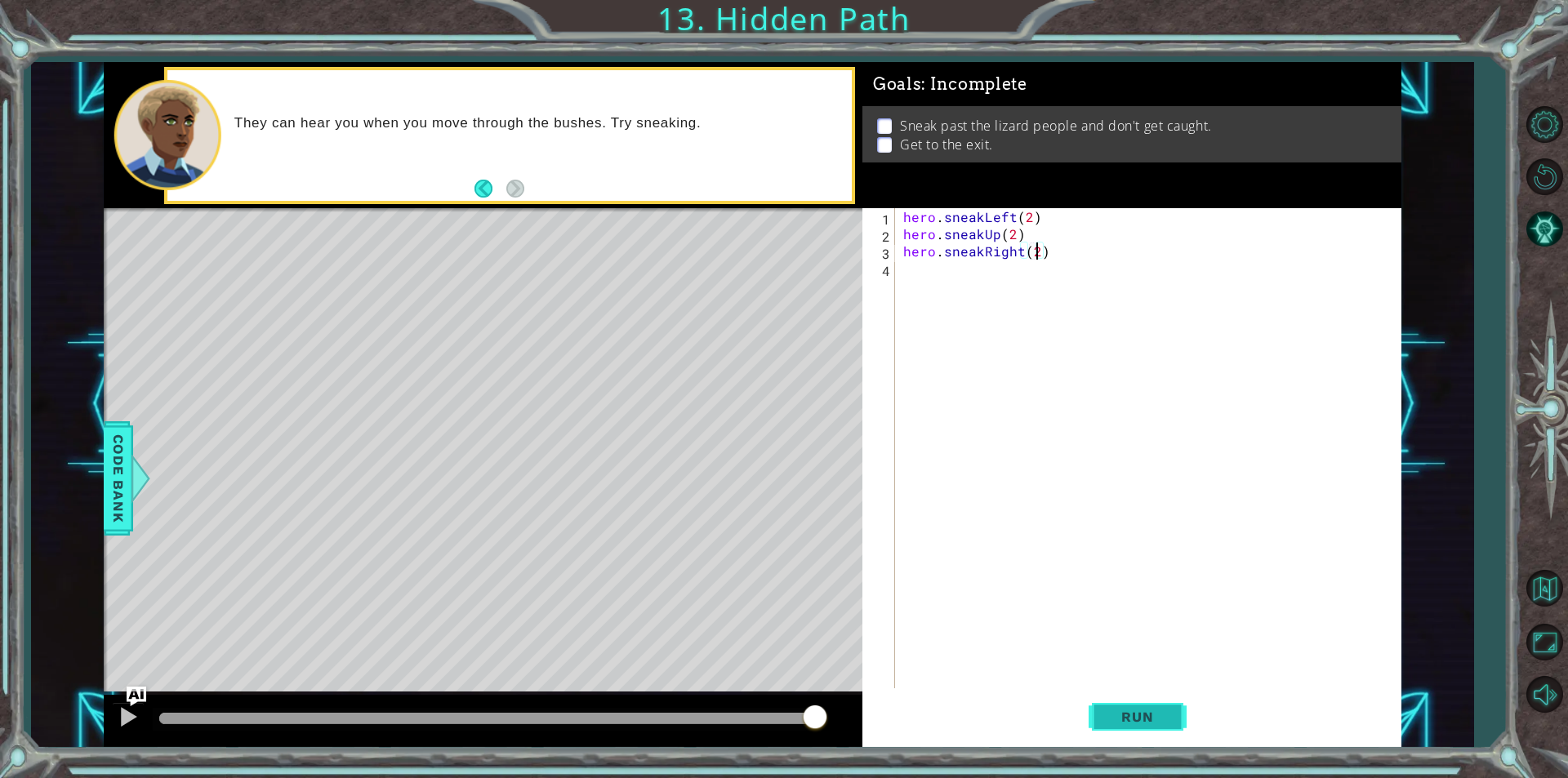
click at [1128, 712] on span "Run" at bounding box center [1137, 716] width 64 height 16
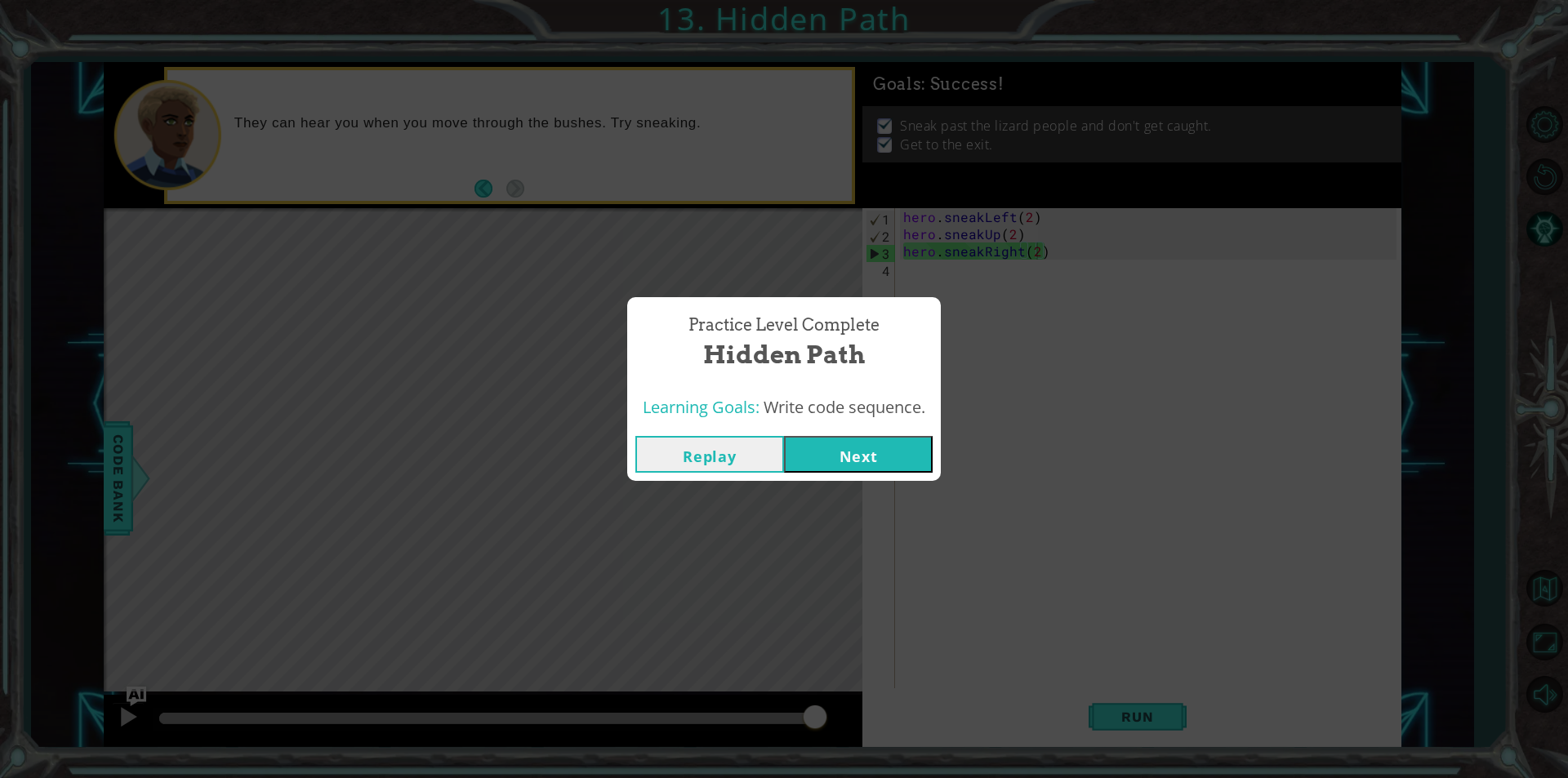
click at [891, 455] on button "Next" at bounding box center [858, 454] width 149 height 37
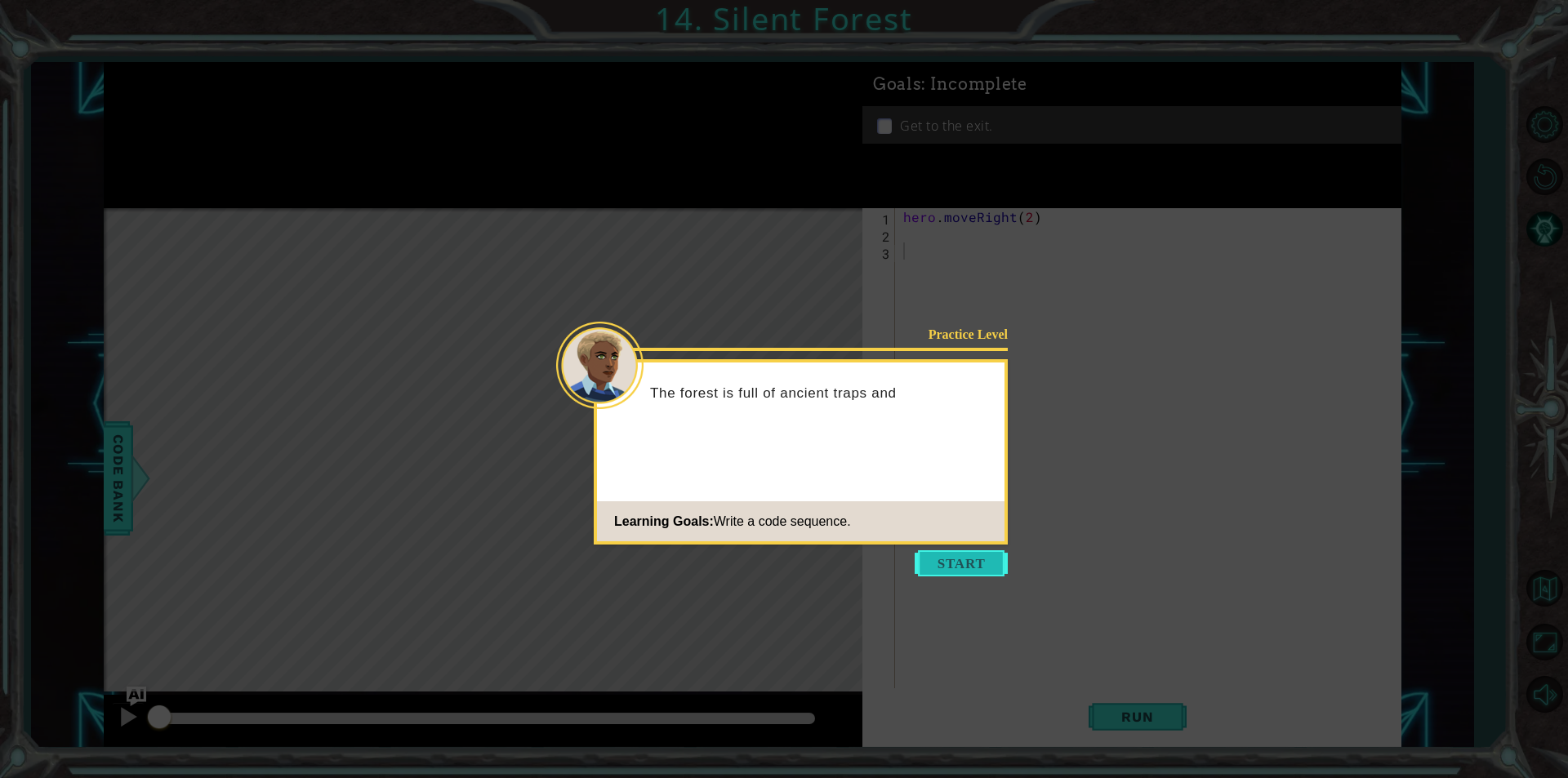
click at [938, 559] on button "Start" at bounding box center [961, 563] width 93 height 27
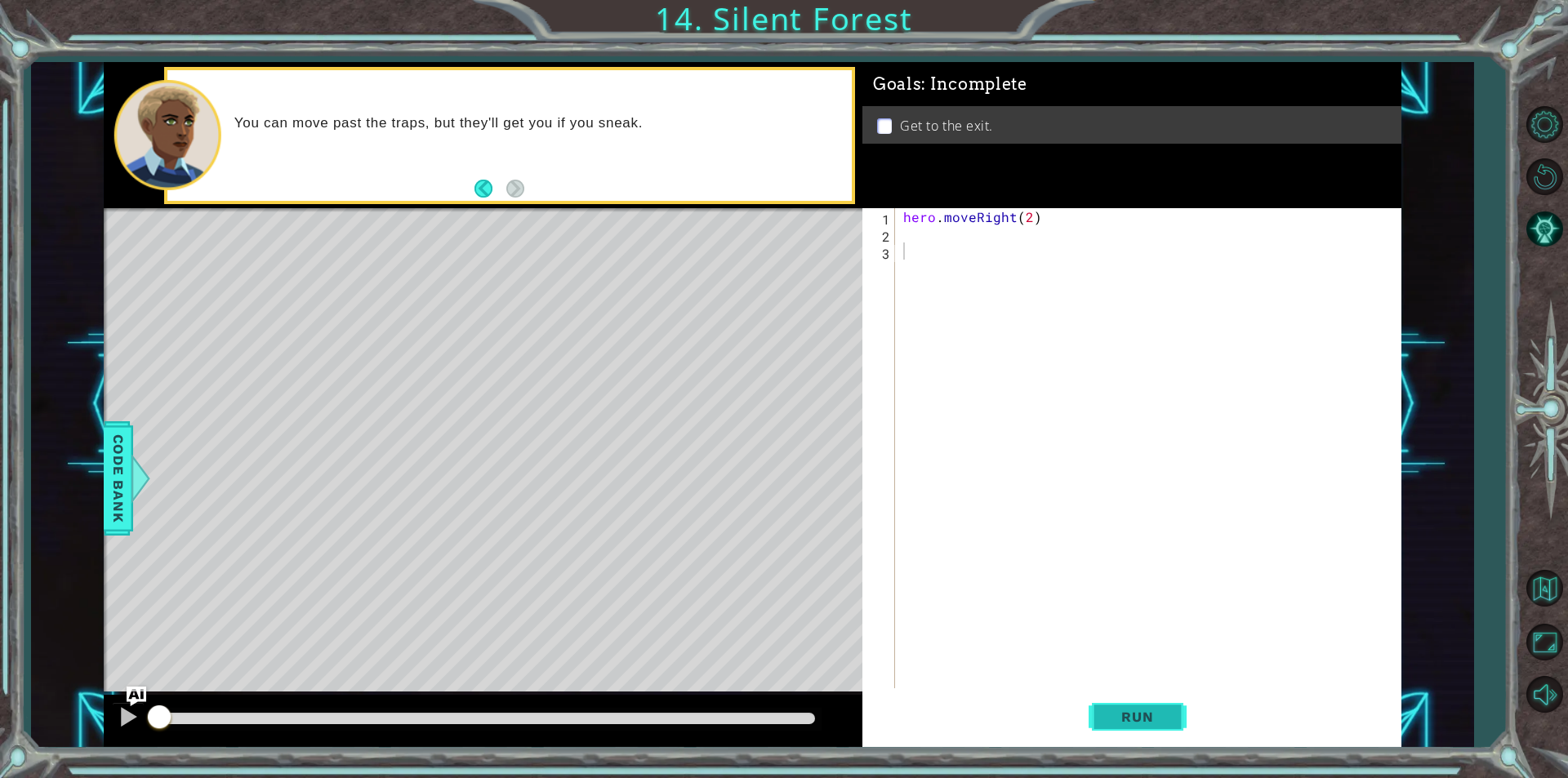
click at [1121, 715] on span "Run" at bounding box center [1137, 716] width 64 height 16
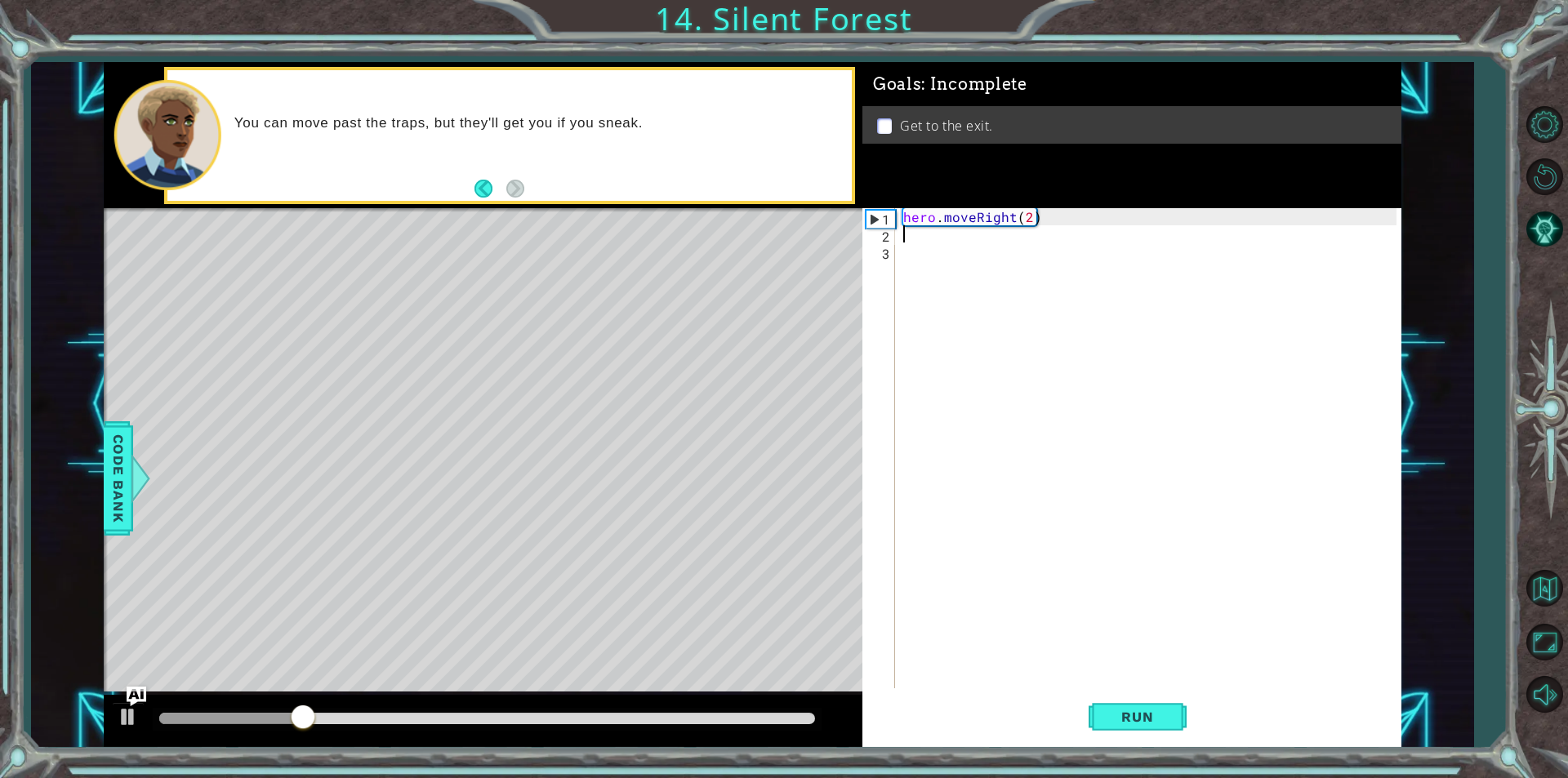
click at [927, 239] on div "hero . moveRight ( 2 )" at bounding box center [1152, 466] width 505 height 515
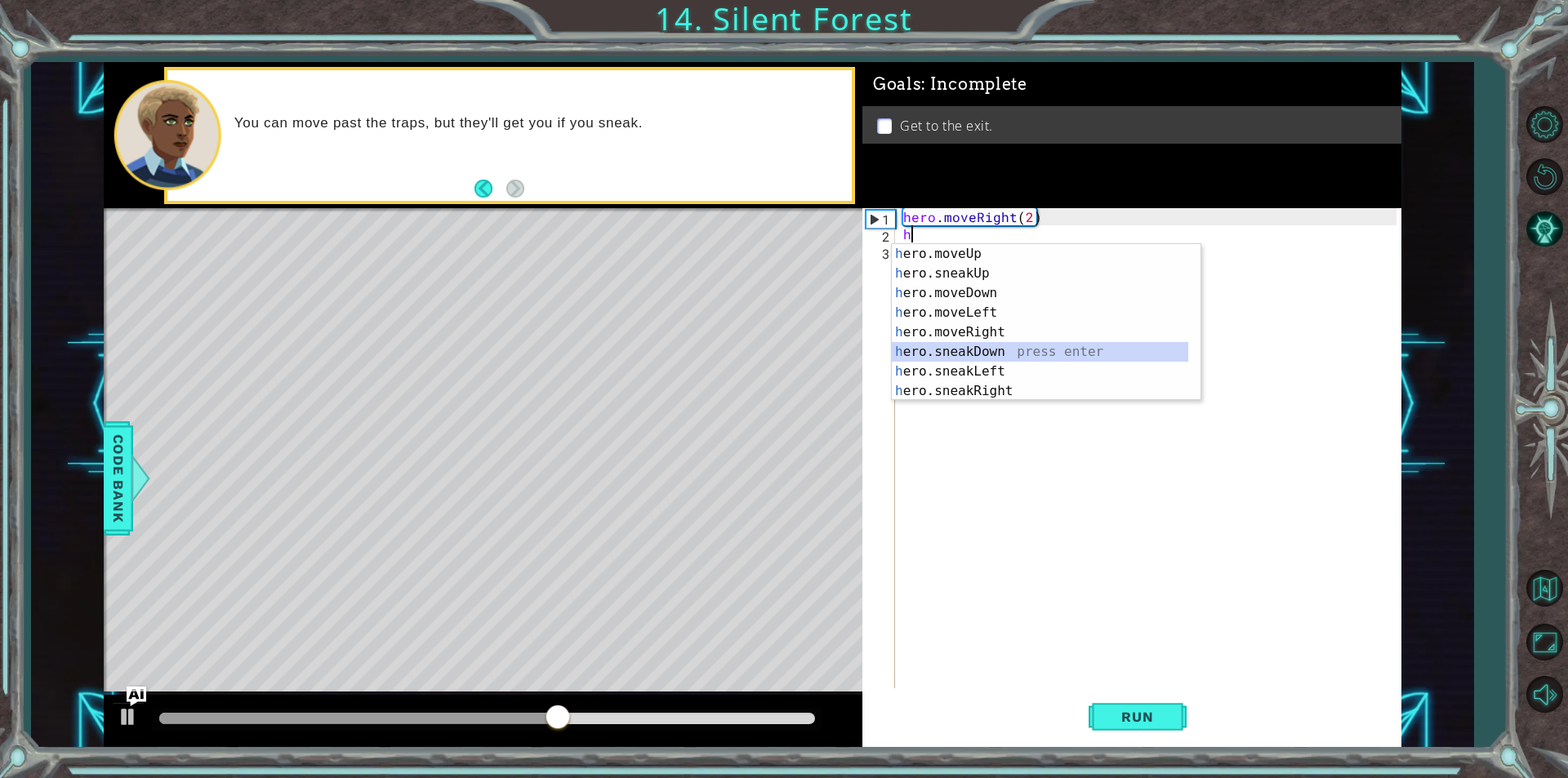
type textarea "hero.sneakDown(1)"
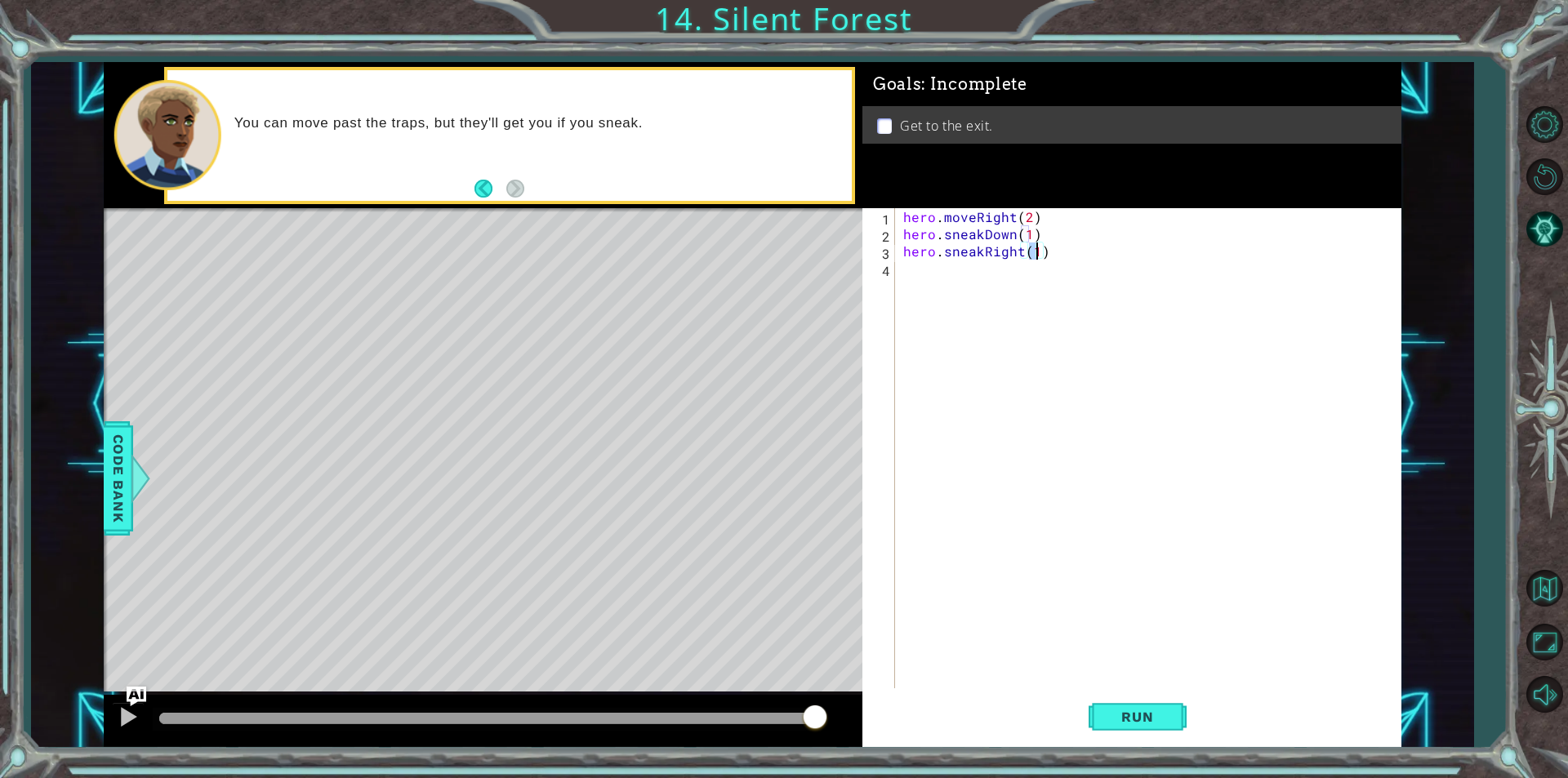
type textarea "hero.sneakRight(2)"
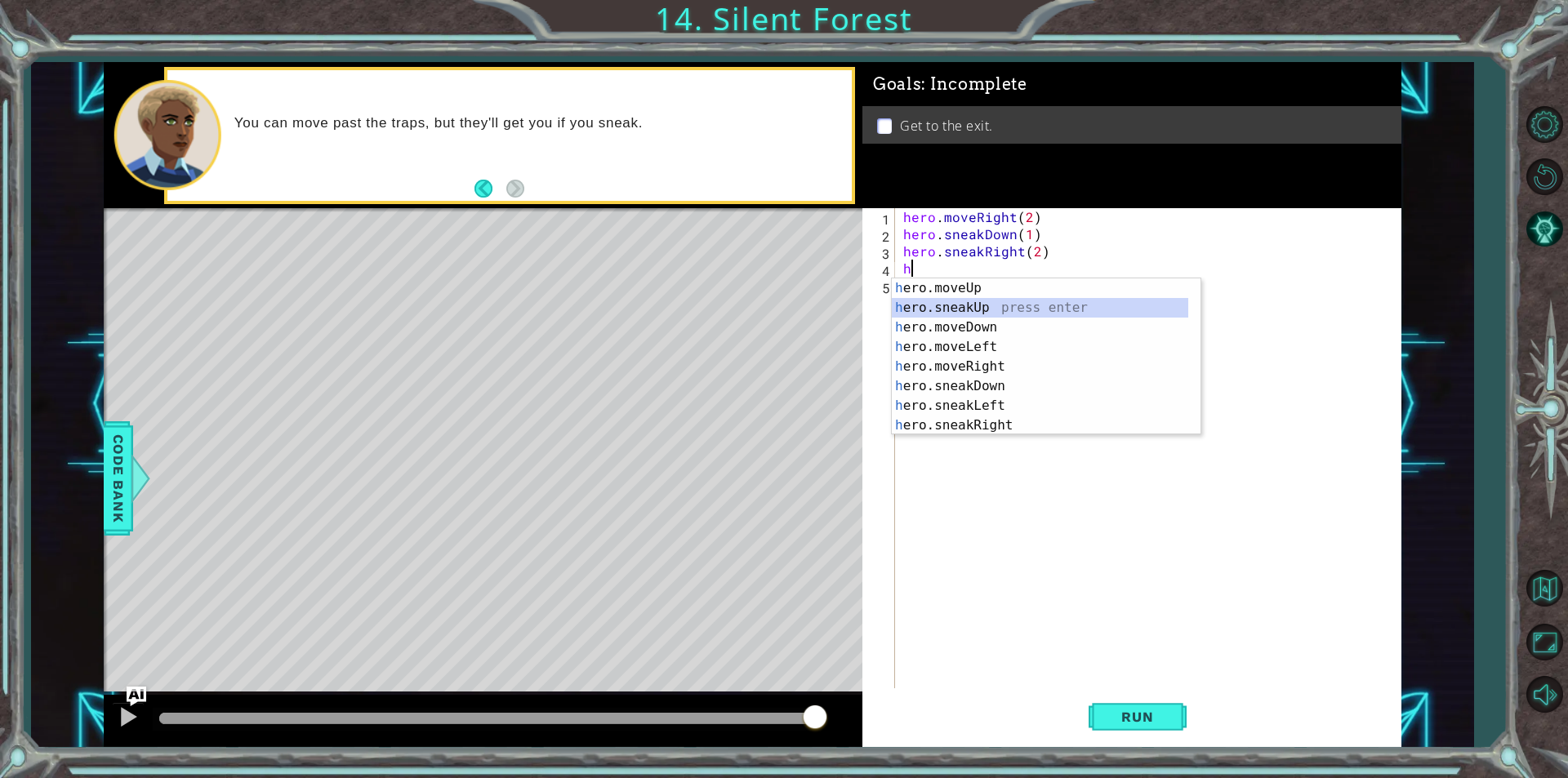
type textarea "hero.sneakUp(1)"
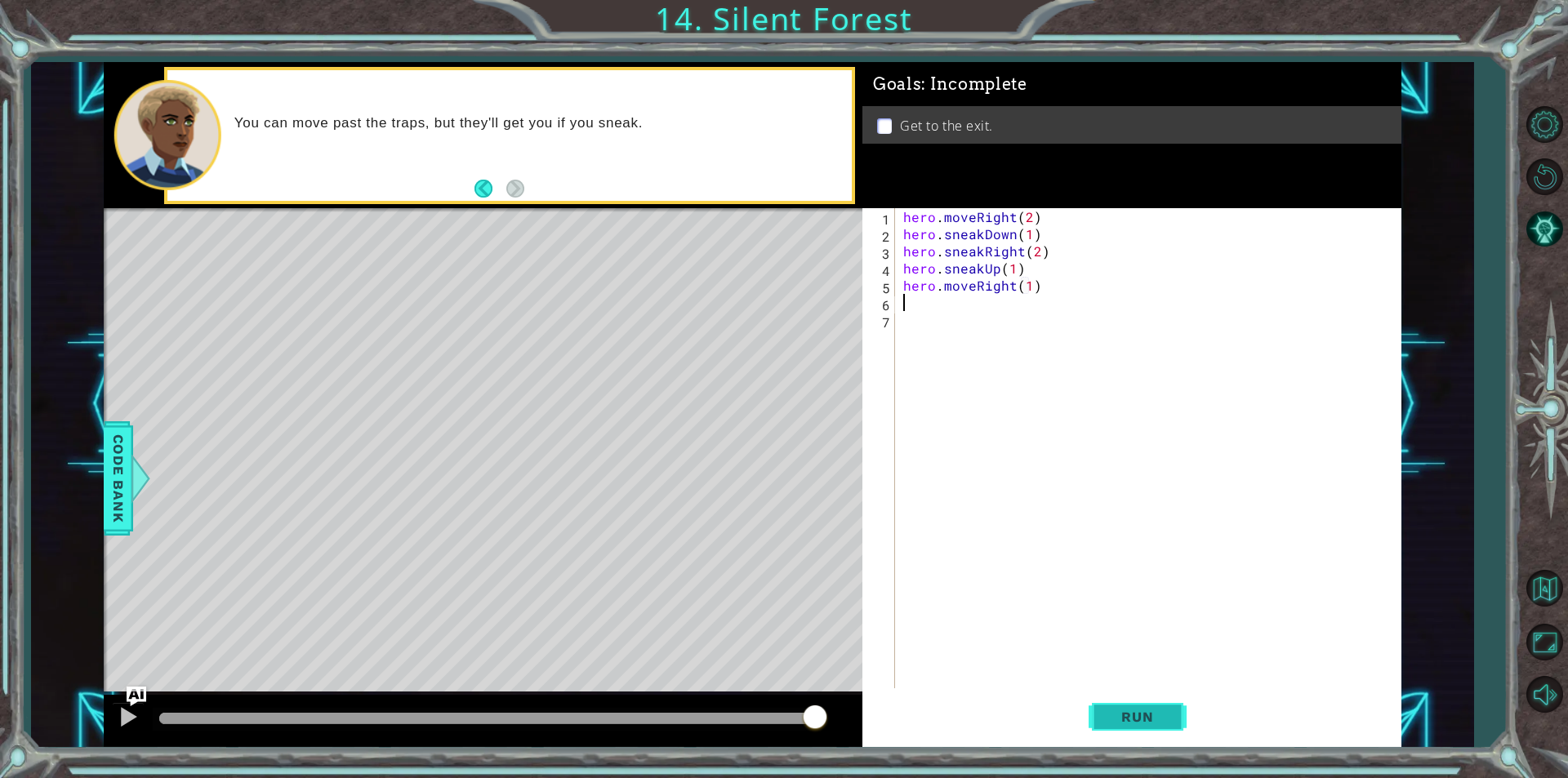
type textarea "hero.moveRight(1)"
click at [1183, 734] on button "Run" at bounding box center [1138, 716] width 98 height 54
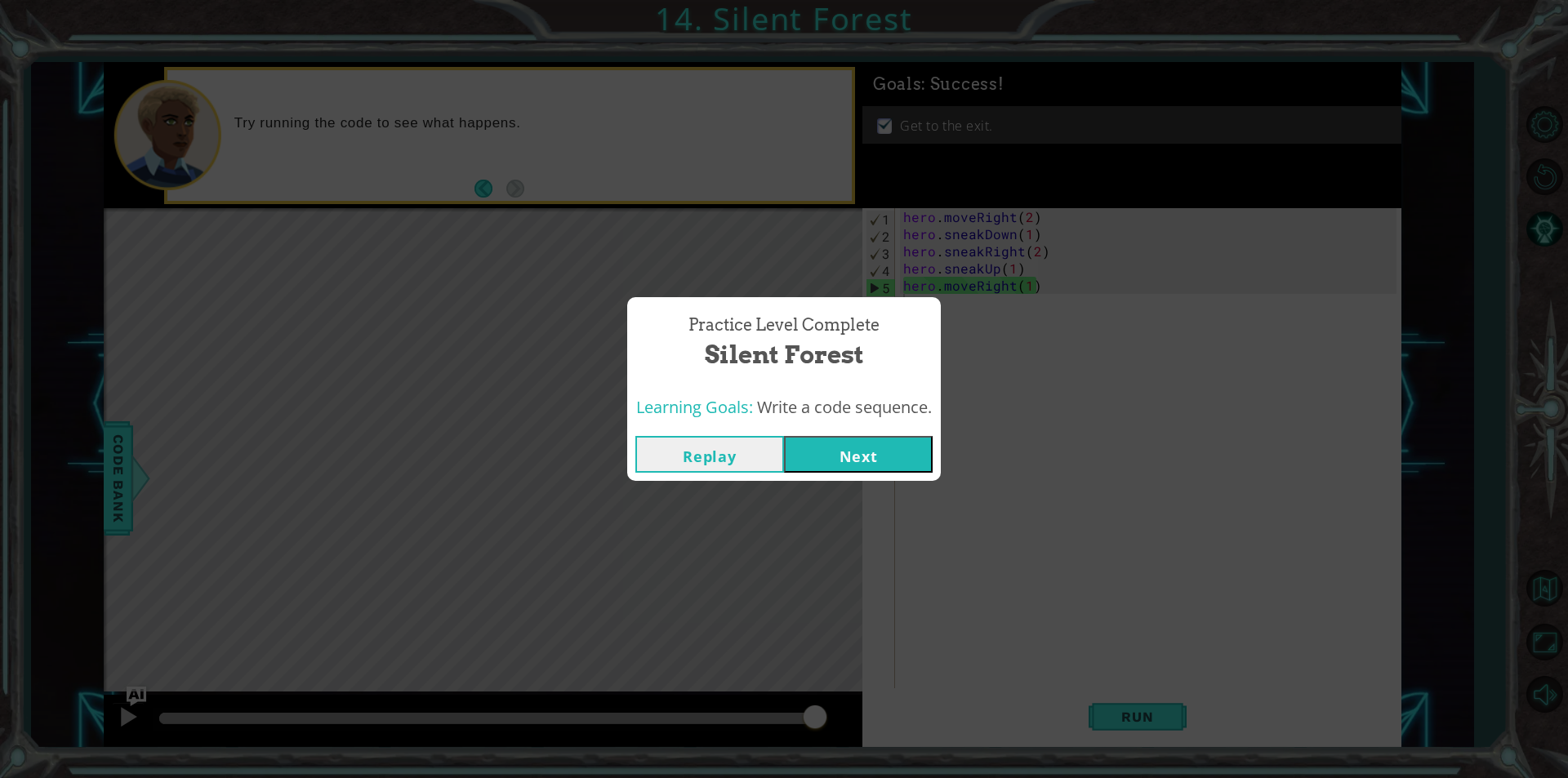
click at [873, 450] on button "Next" at bounding box center [858, 454] width 149 height 37
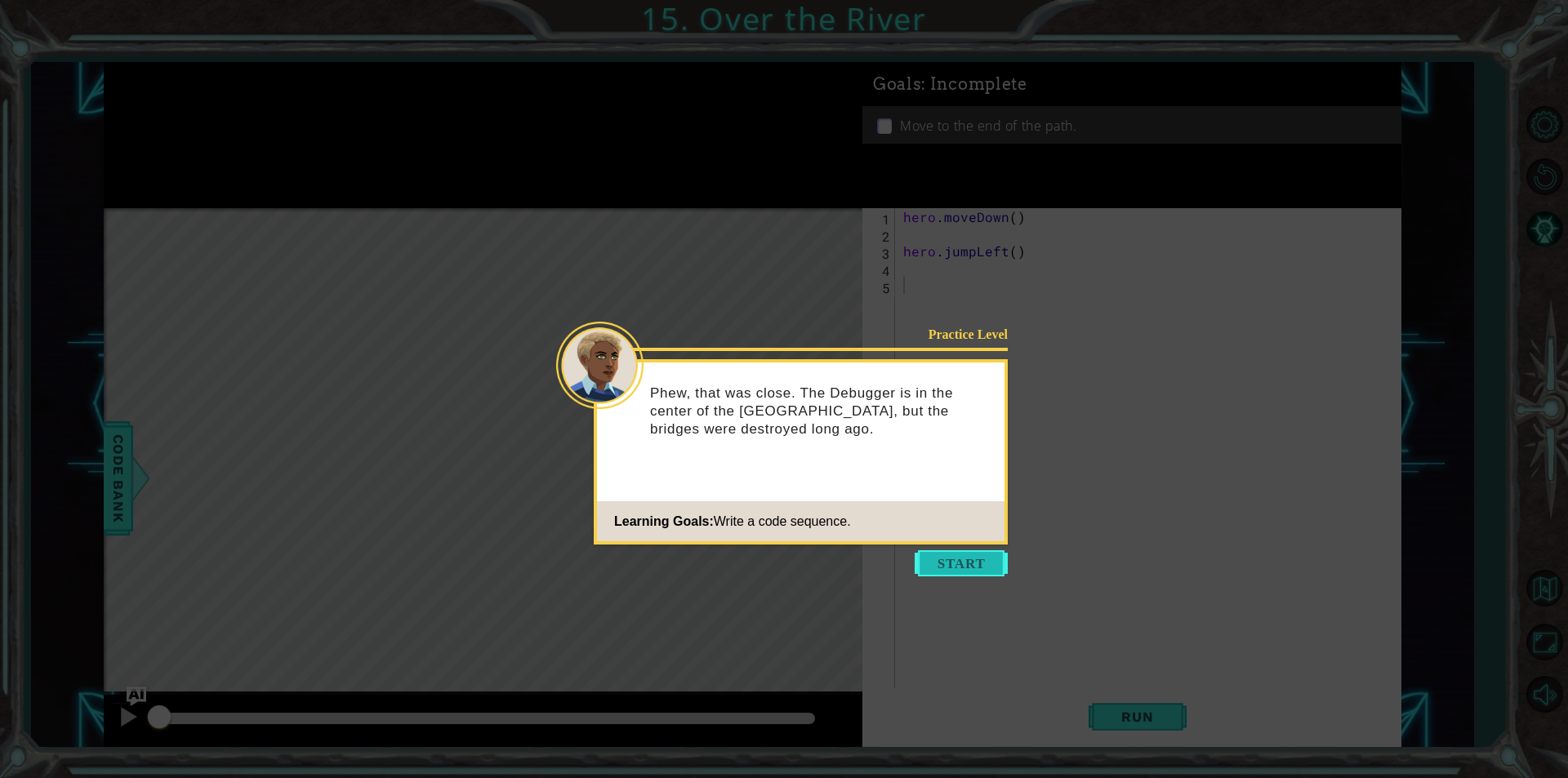
click at [964, 557] on button "Start" at bounding box center [961, 563] width 93 height 27
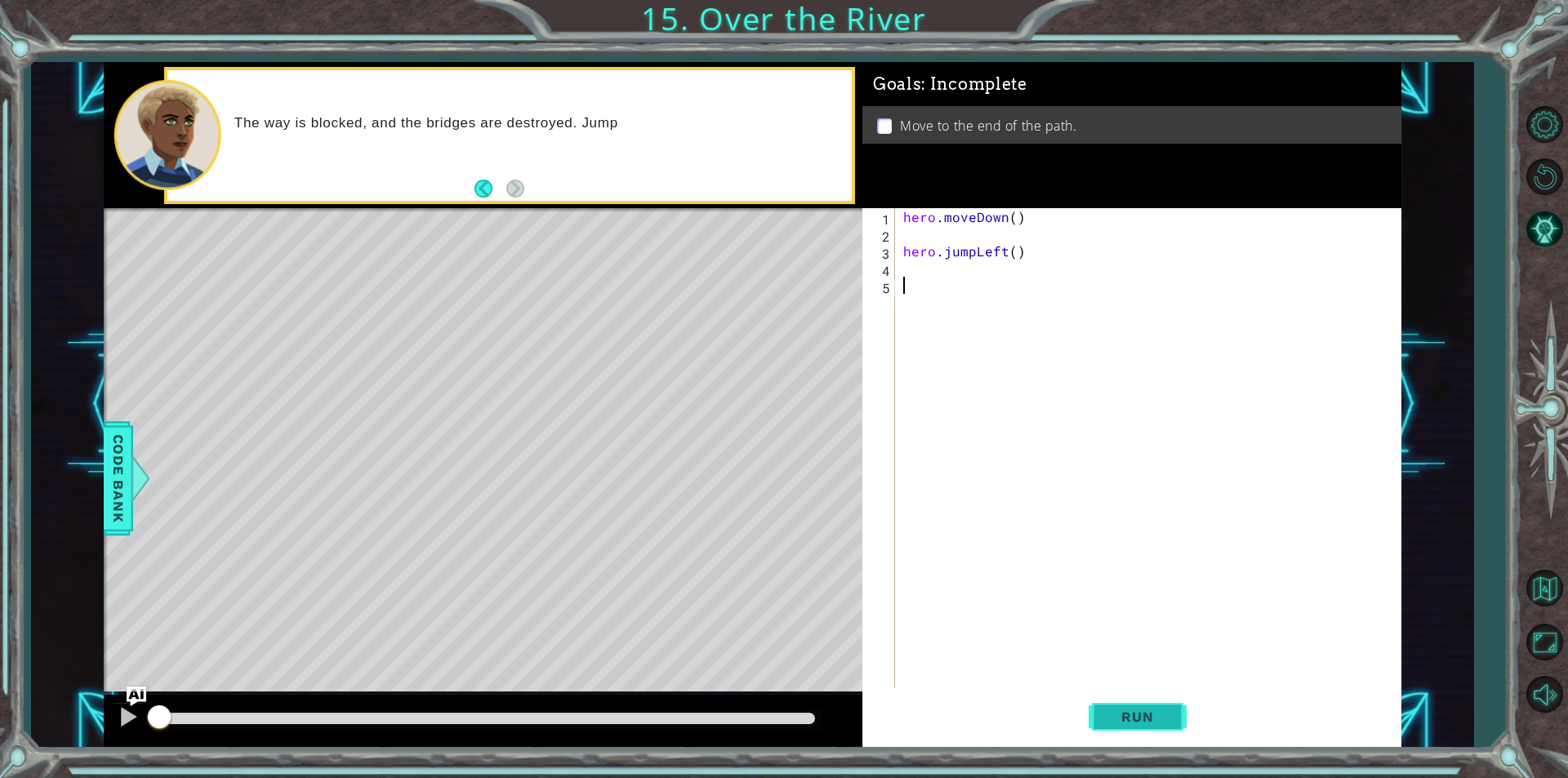
click at [1109, 721] on span "Run" at bounding box center [1137, 716] width 64 height 16
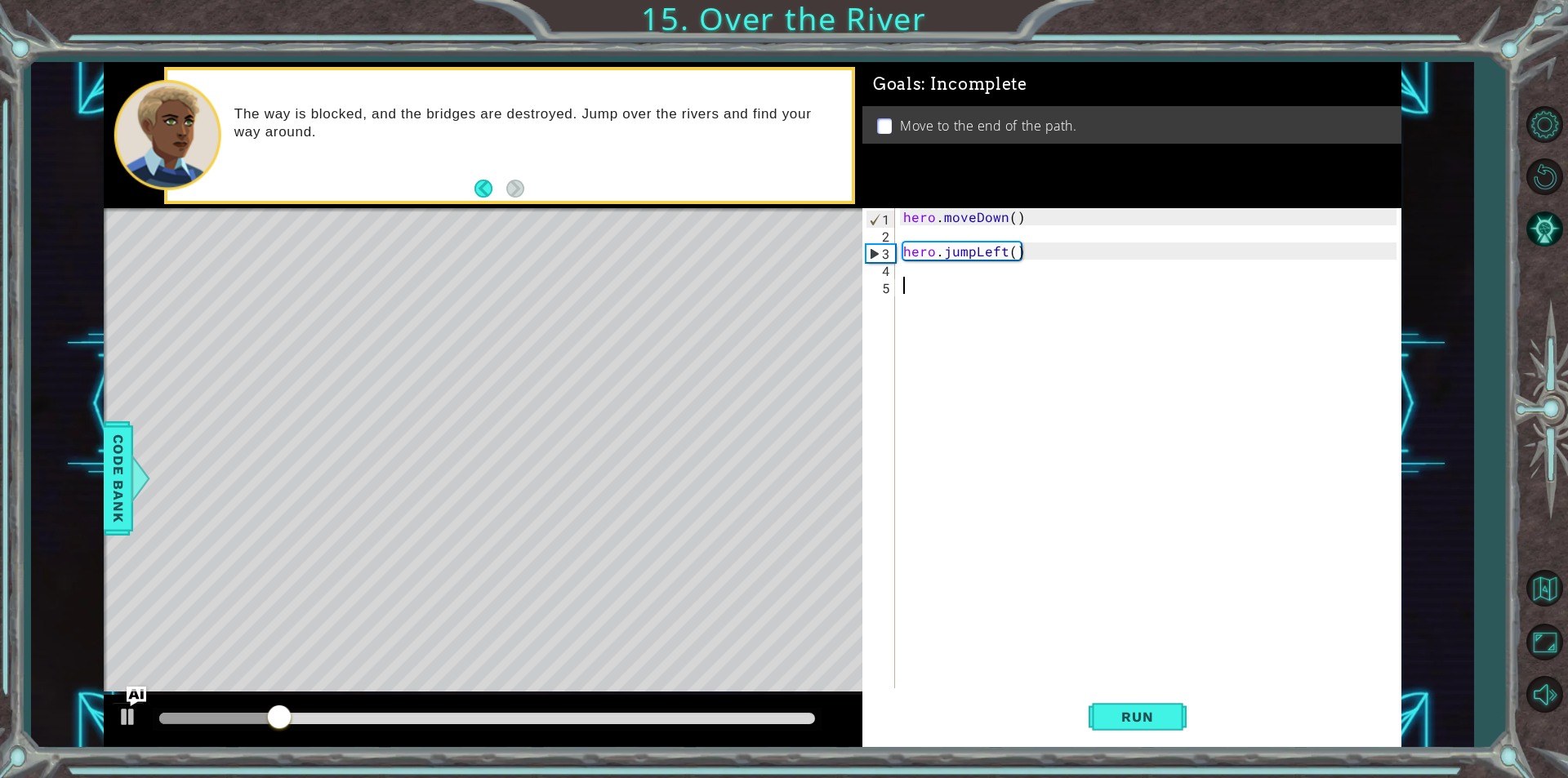
click at [925, 279] on div "hero . moveDown ( ) hero . jumpLeft ( )" at bounding box center [1152, 466] width 505 height 515
click at [937, 264] on div "hero . moveDown ( ) hero . jumpLeft ( )" at bounding box center [1152, 466] width 505 height 515
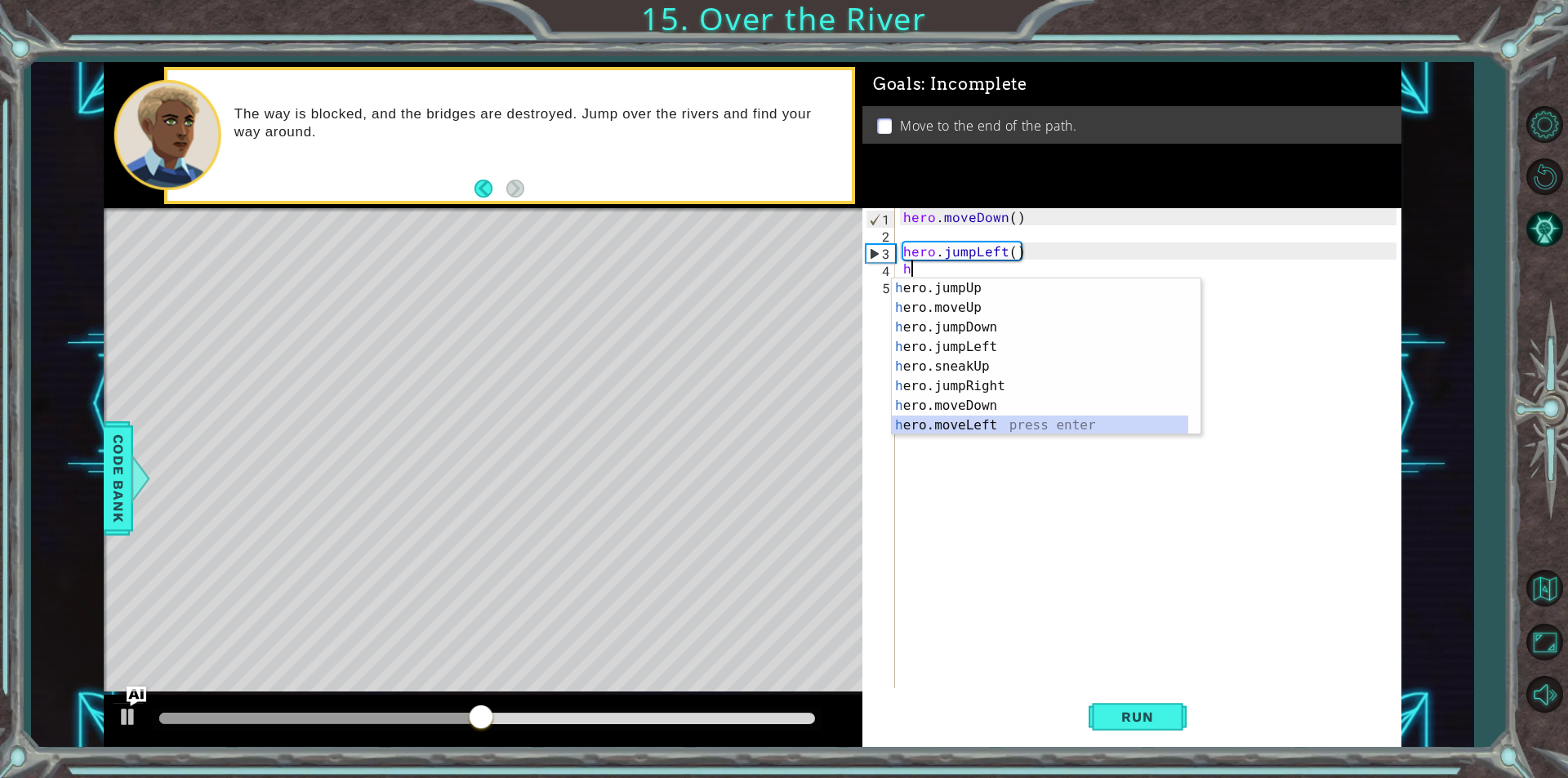
scroll to position [20, 0]
type textarea "hero.moveRight(1)"
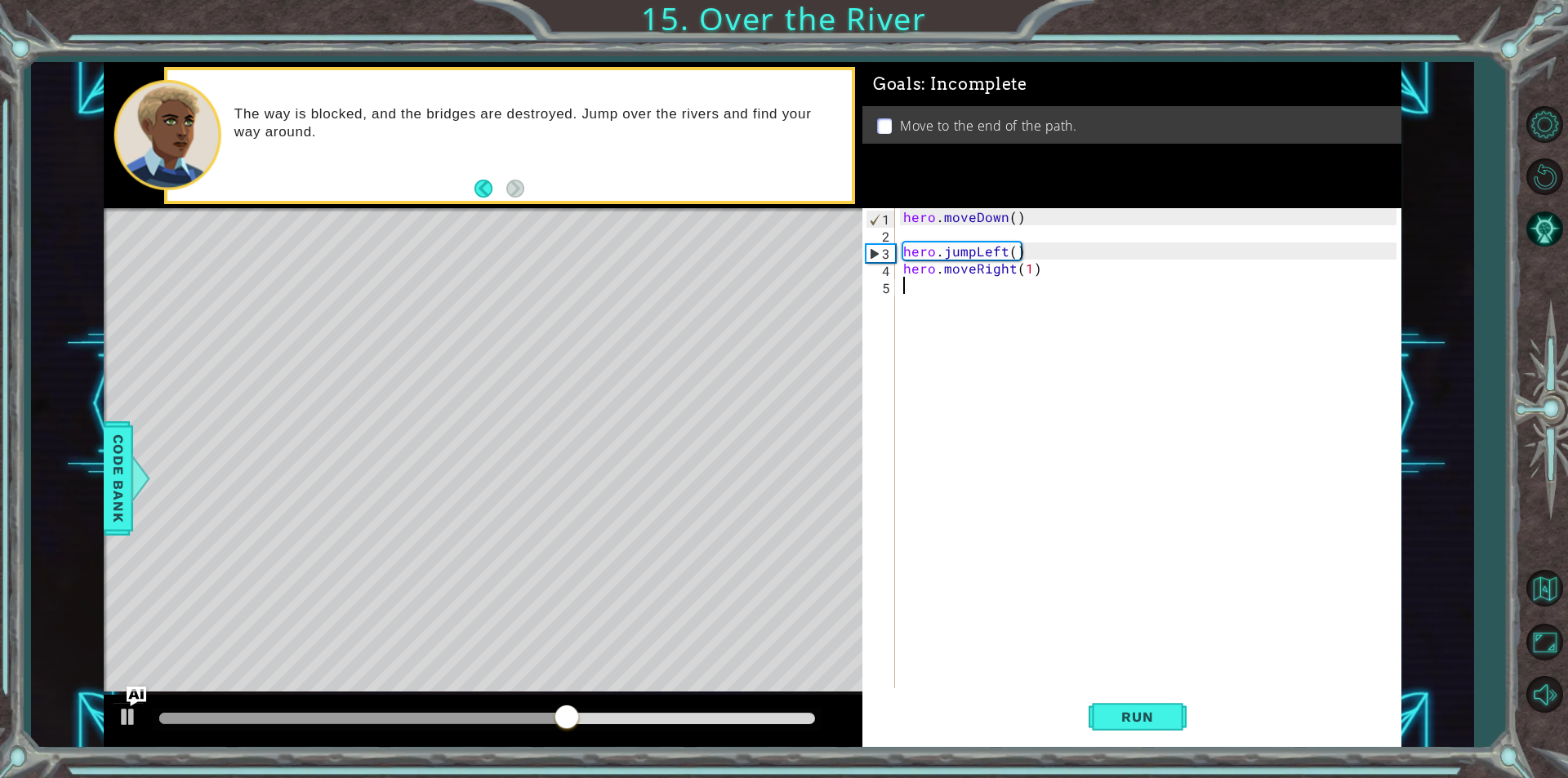
type textarea "h"
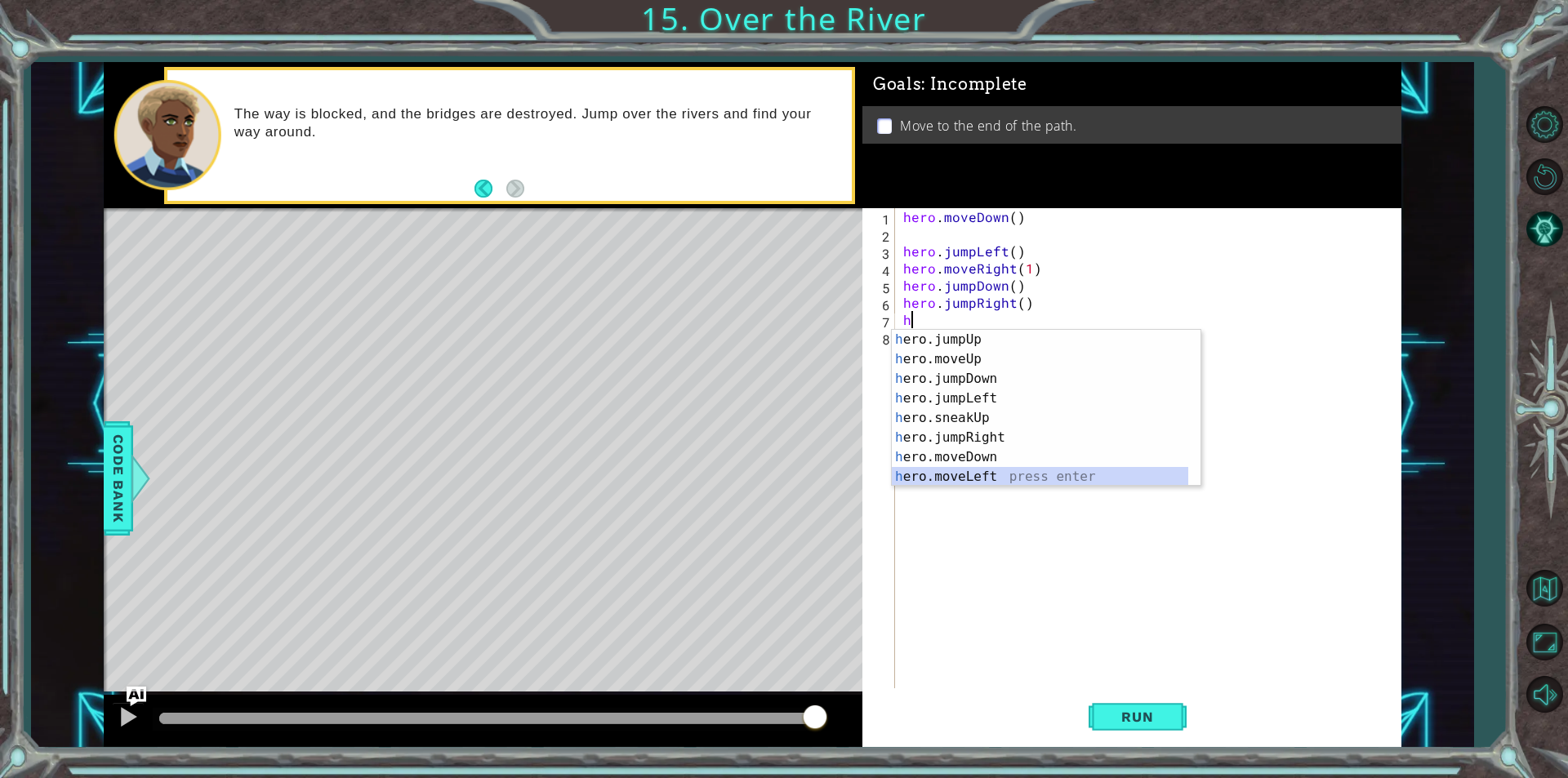
scroll to position [20, 0]
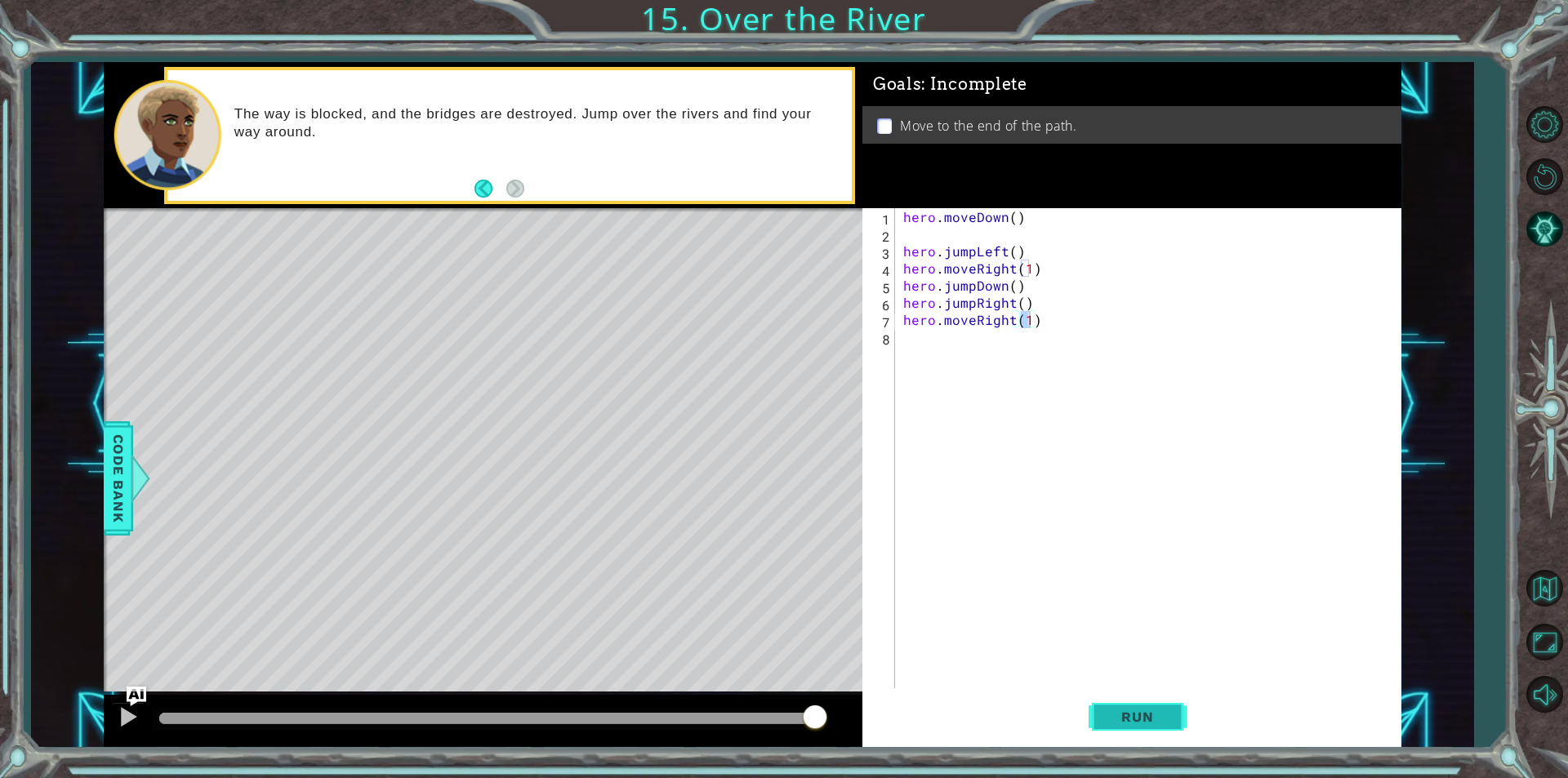
click at [1175, 736] on button "Run" at bounding box center [1138, 716] width 98 height 54
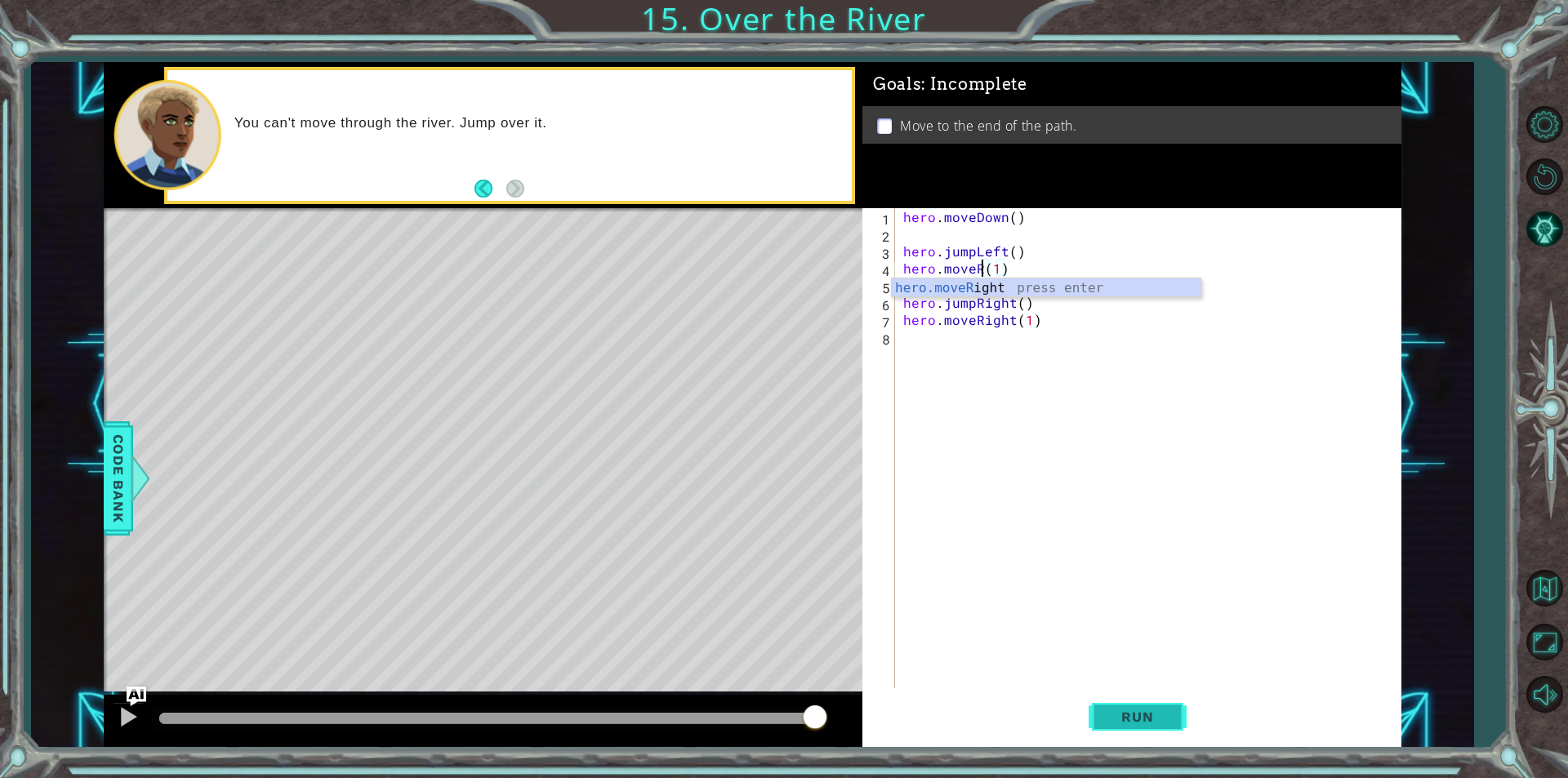
scroll to position [0, 5]
click at [1115, 734] on button "Run" at bounding box center [1138, 716] width 98 height 54
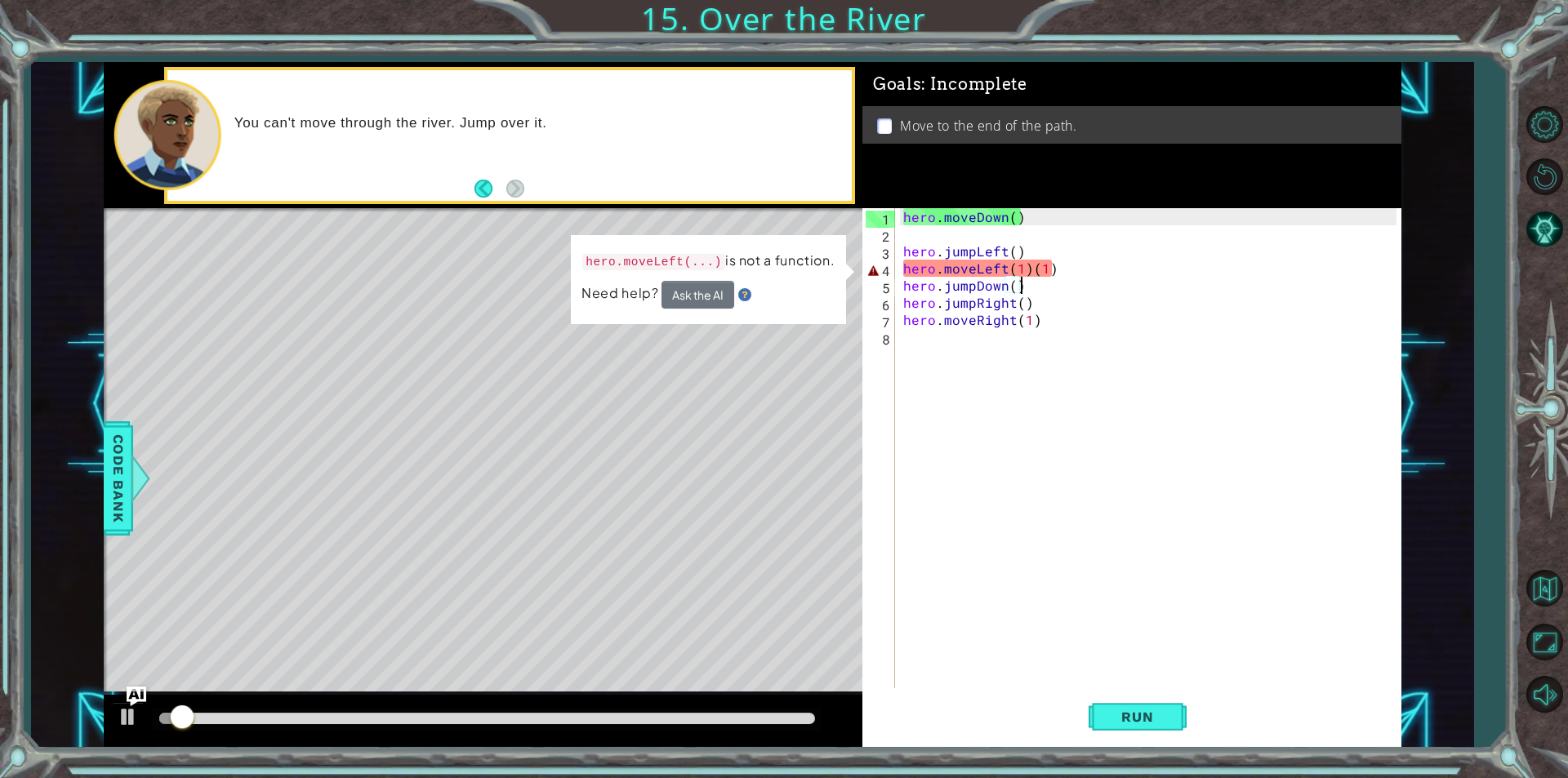
click at [1129, 276] on div "hero . moveDown ( ) hero . jumpLeft ( ) hero . moveLeft ( 1 ) ( 1 ) hero . jump…" at bounding box center [1152, 466] width 505 height 515
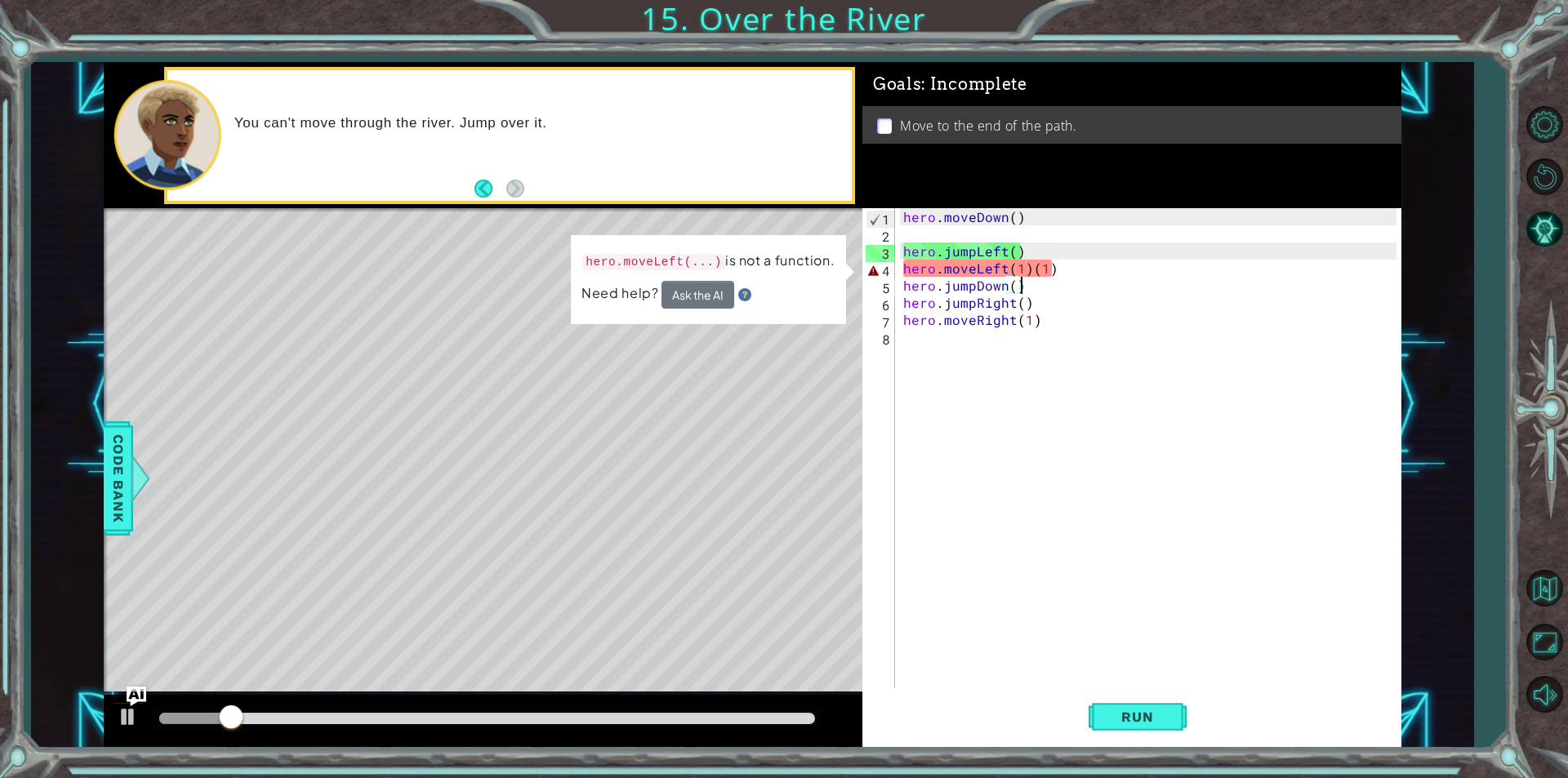
click at [1131, 245] on div "hero . moveDown ( ) hero . jumpLeft ( ) hero . moveLeft ( 1 ) ( 1 ) hero . jump…" at bounding box center [1152, 466] width 505 height 515
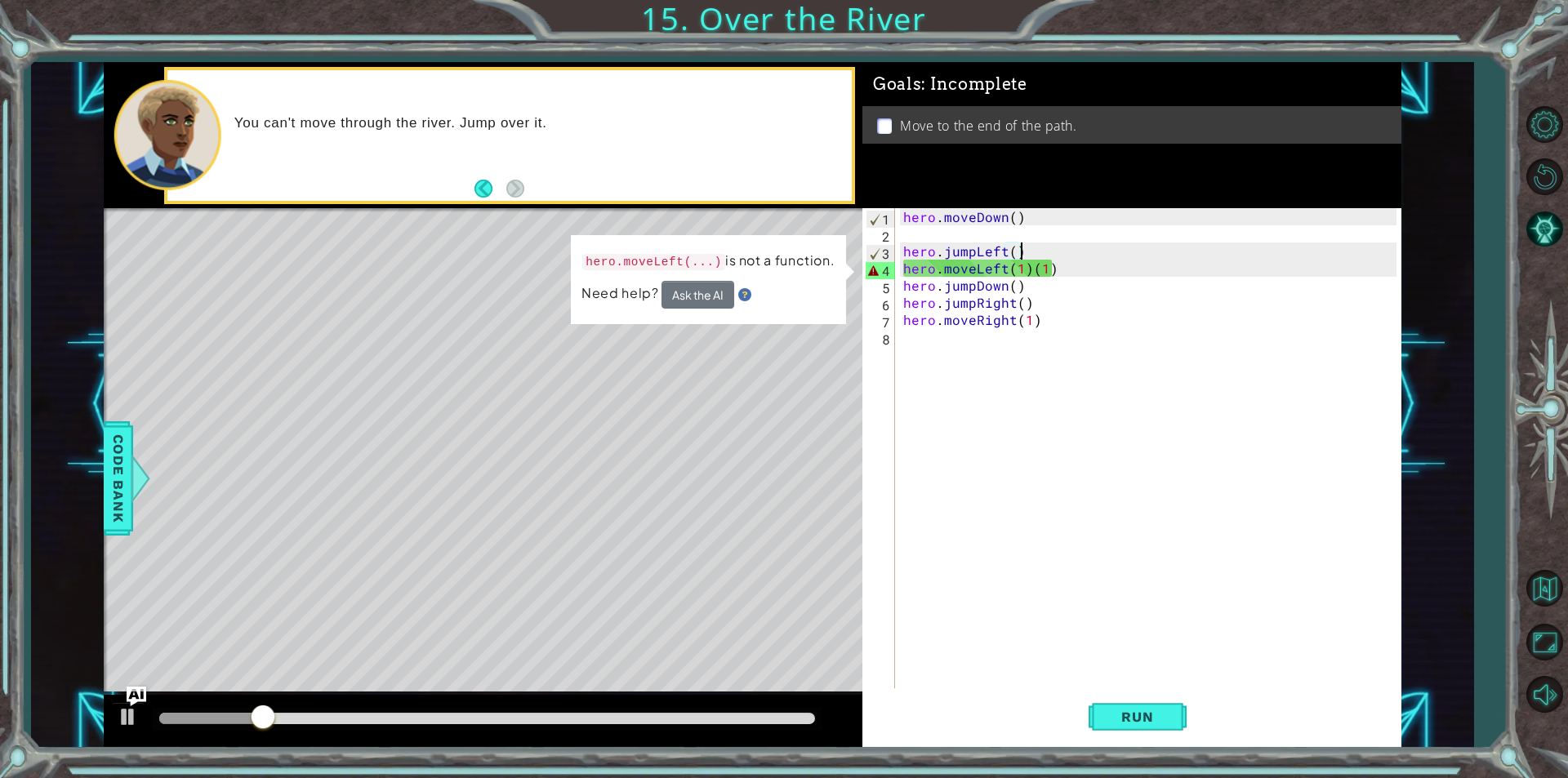
click at [1071, 266] on div "hero . moveDown ( ) hero . jumpLeft ( ) hero . moveLeft ( 1 ) ( 1 ) hero . jump…" at bounding box center [1152, 466] width 505 height 515
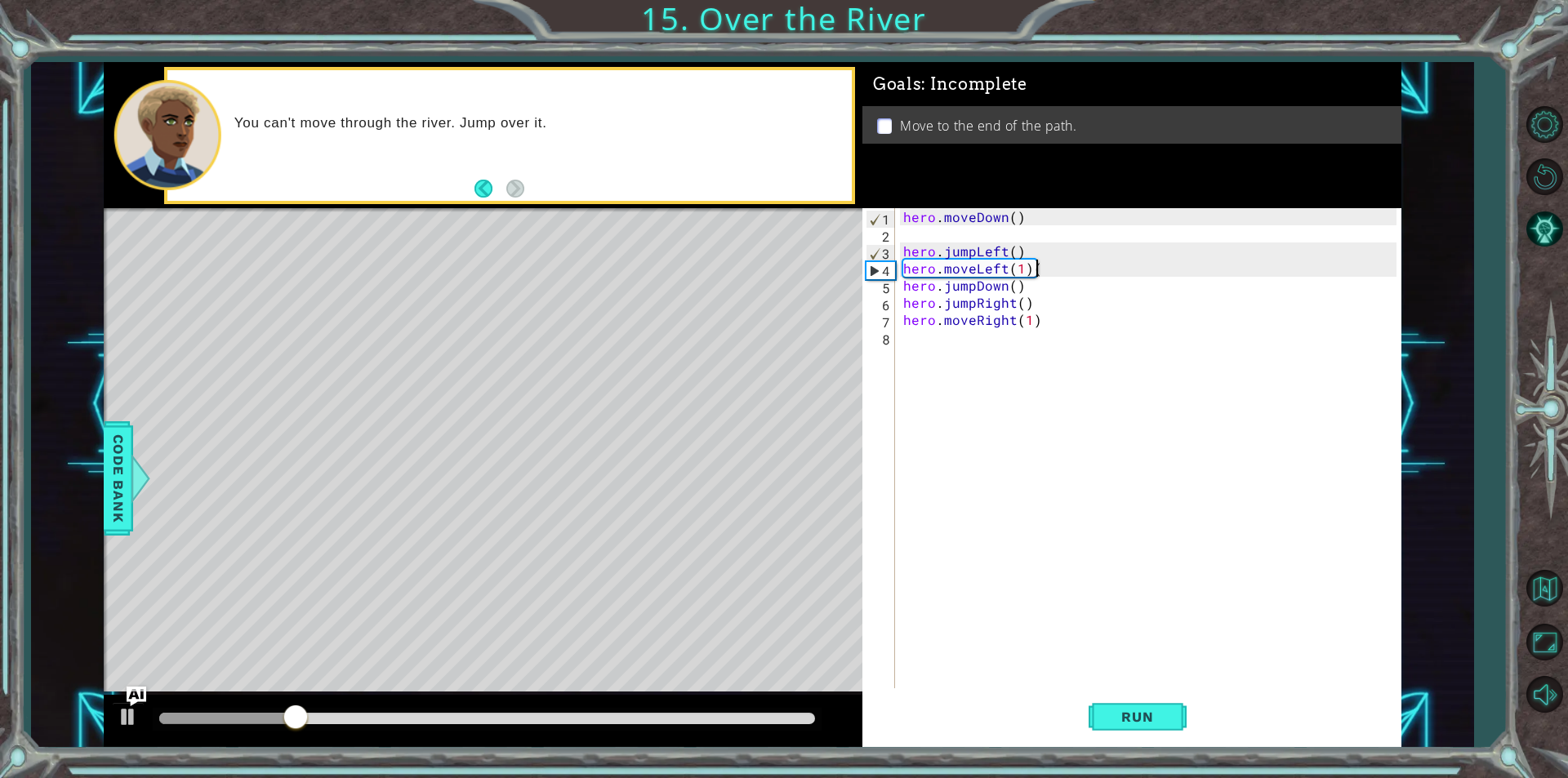
type textarea "hero.moveLeft(1)"
click at [1150, 699] on button "Run" at bounding box center [1138, 716] width 98 height 54
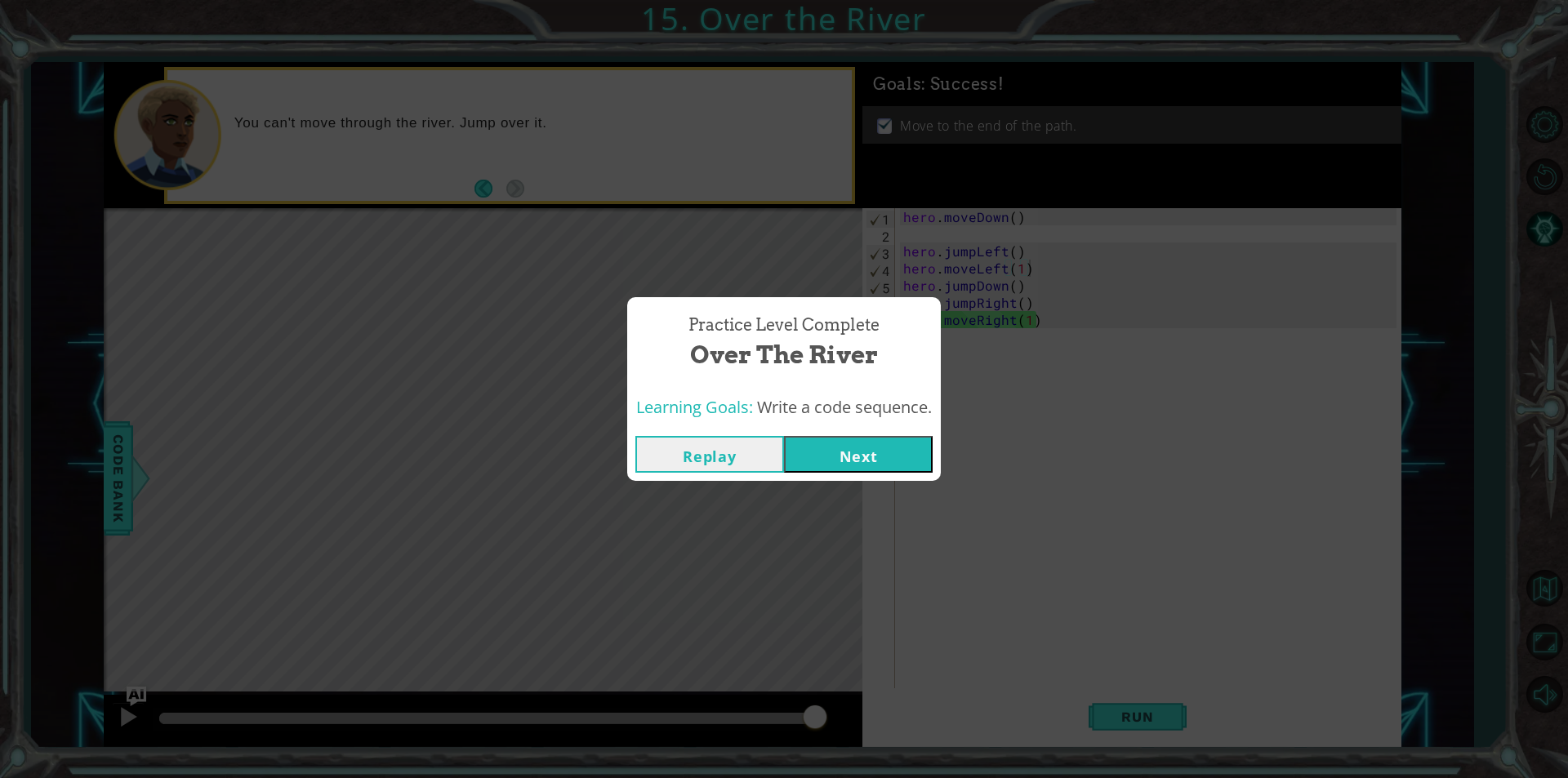
click at [897, 465] on button "Next" at bounding box center [858, 454] width 149 height 37
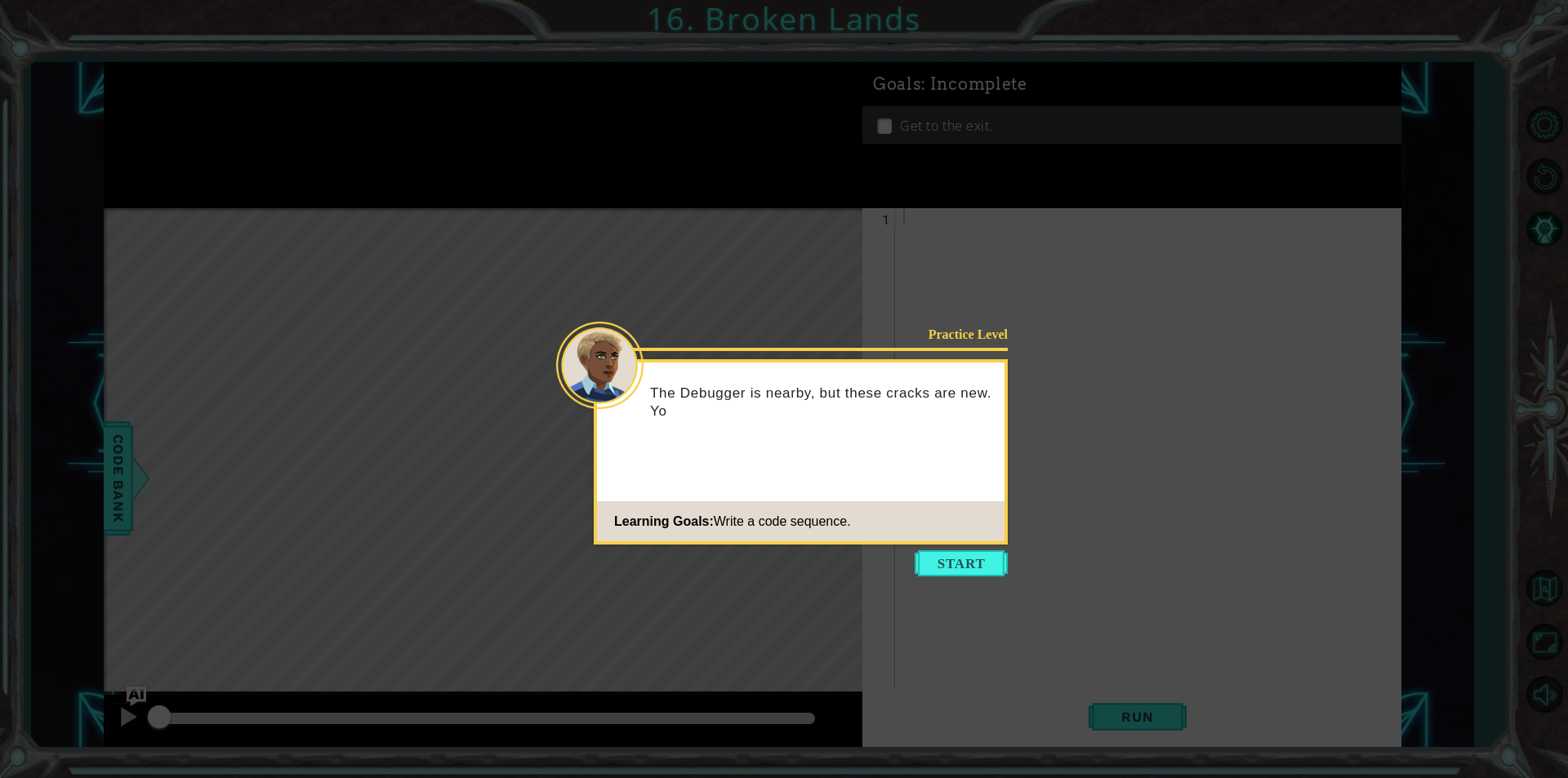
drag, startPoint x: 897, startPoint y: 465, endPoint x: 969, endPoint y: 491, distance: 76.6
click at [971, 491] on div "Practice Level The Debugger is nearby, but these cracks are new. Yo Learning Go…" at bounding box center [800, 452] width 414 height 186
click at [946, 559] on button "Start" at bounding box center [961, 563] width 93 height 27
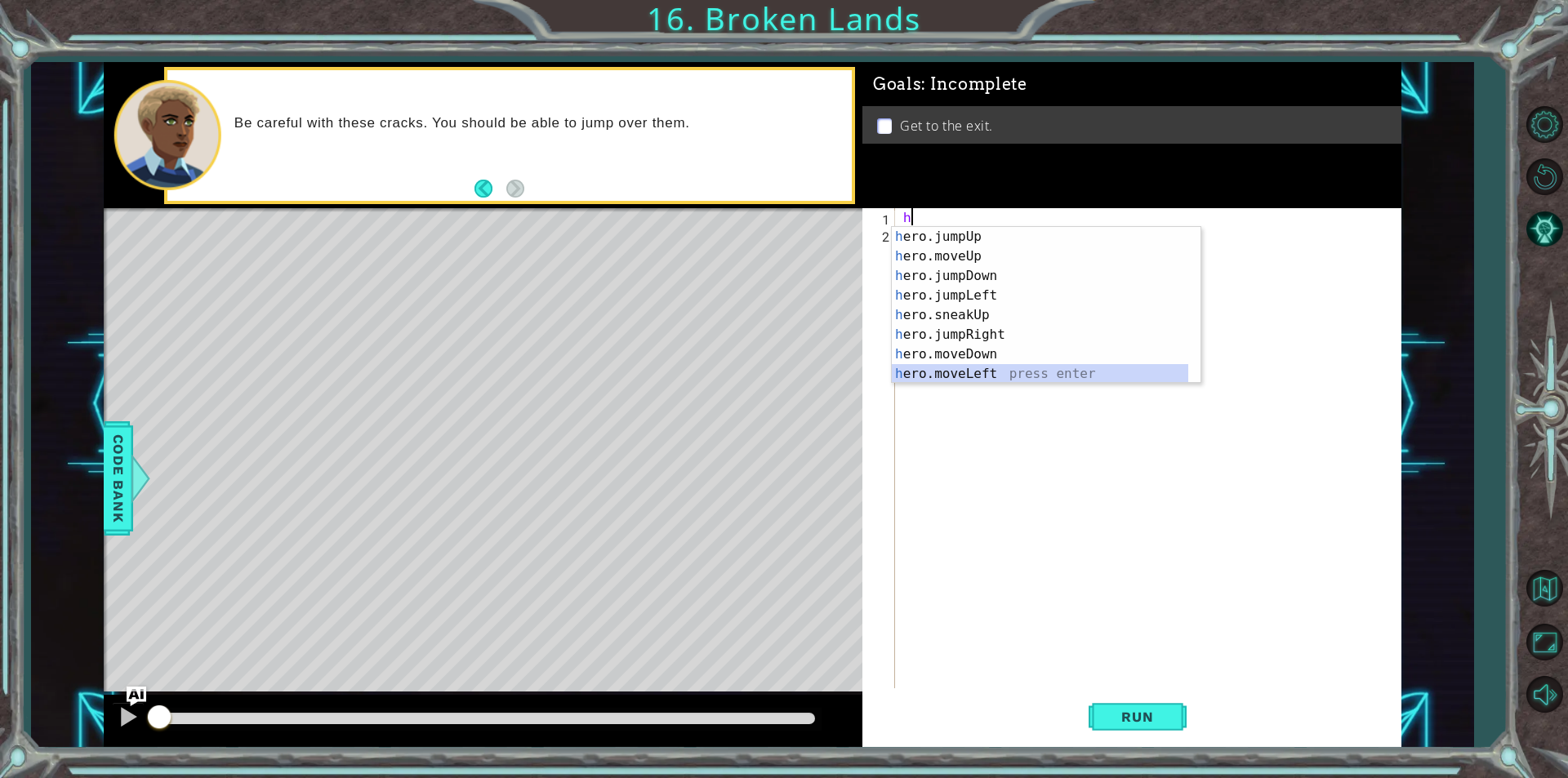
scroll to position [20, 0]
type textarea "hero.moveRight(1)"
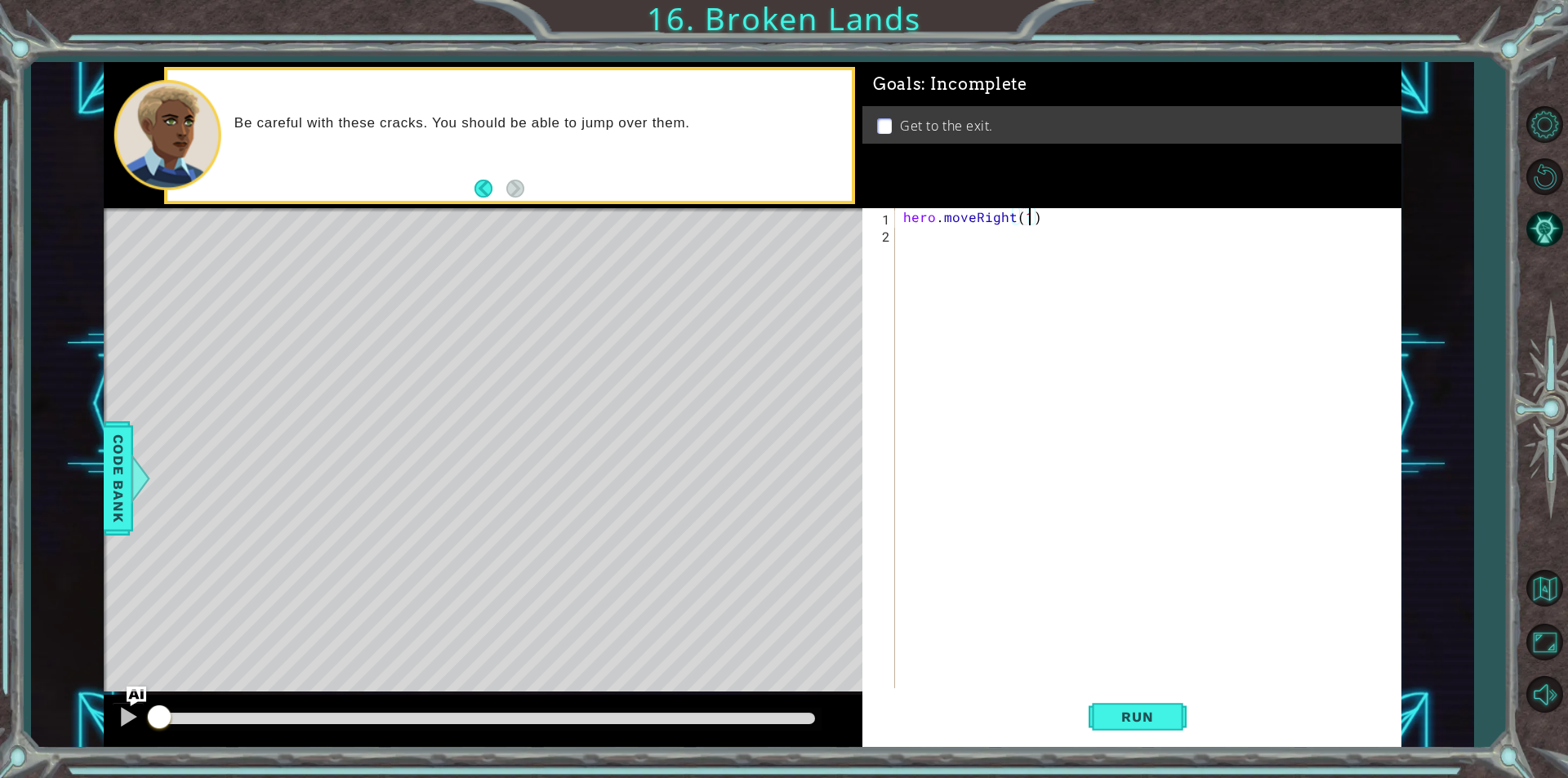
scroll to position [0, 0]
type textarea "h"
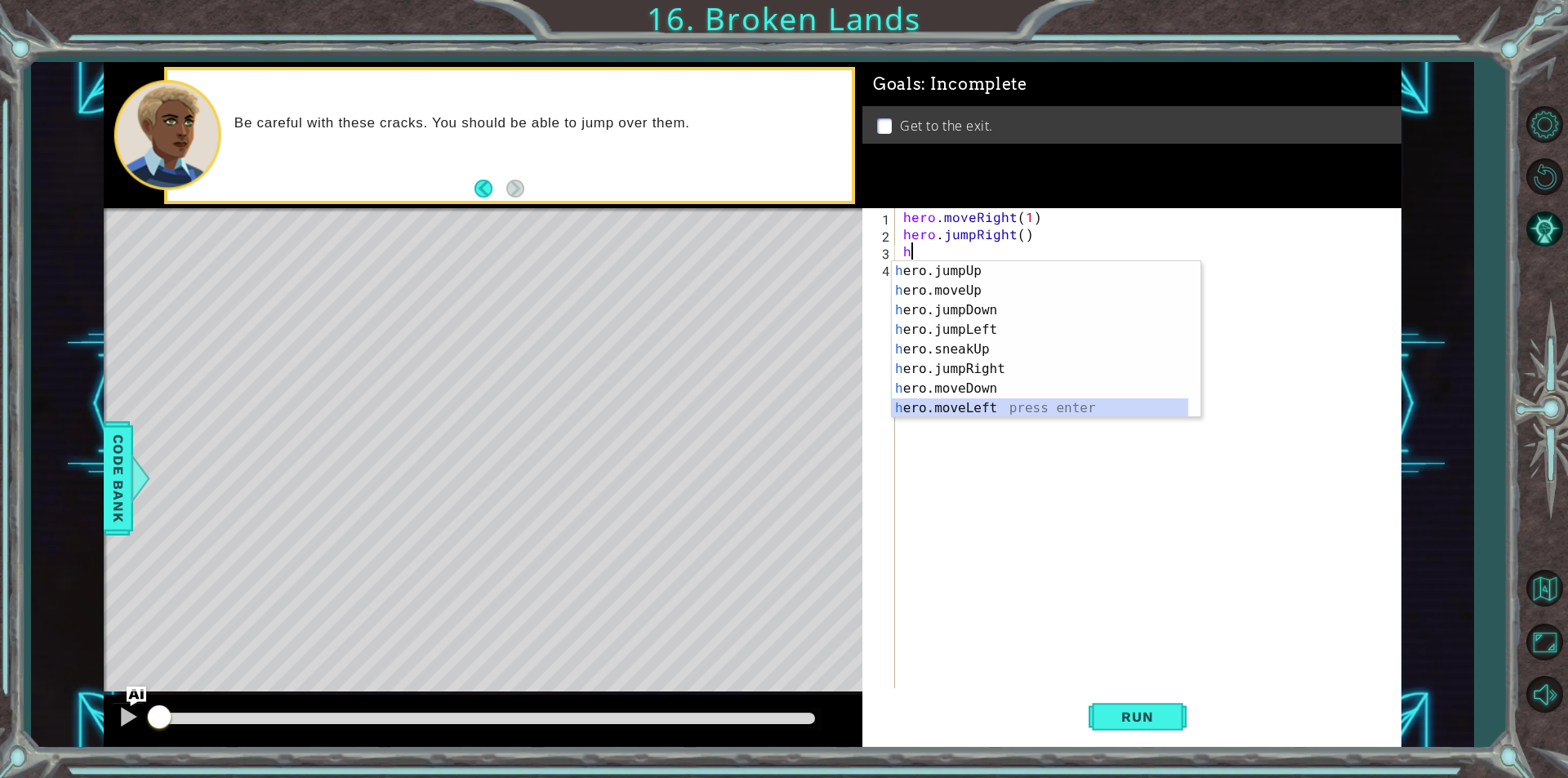
scroll to position [20, 0]
type textarea "hero.moveRight(1)"
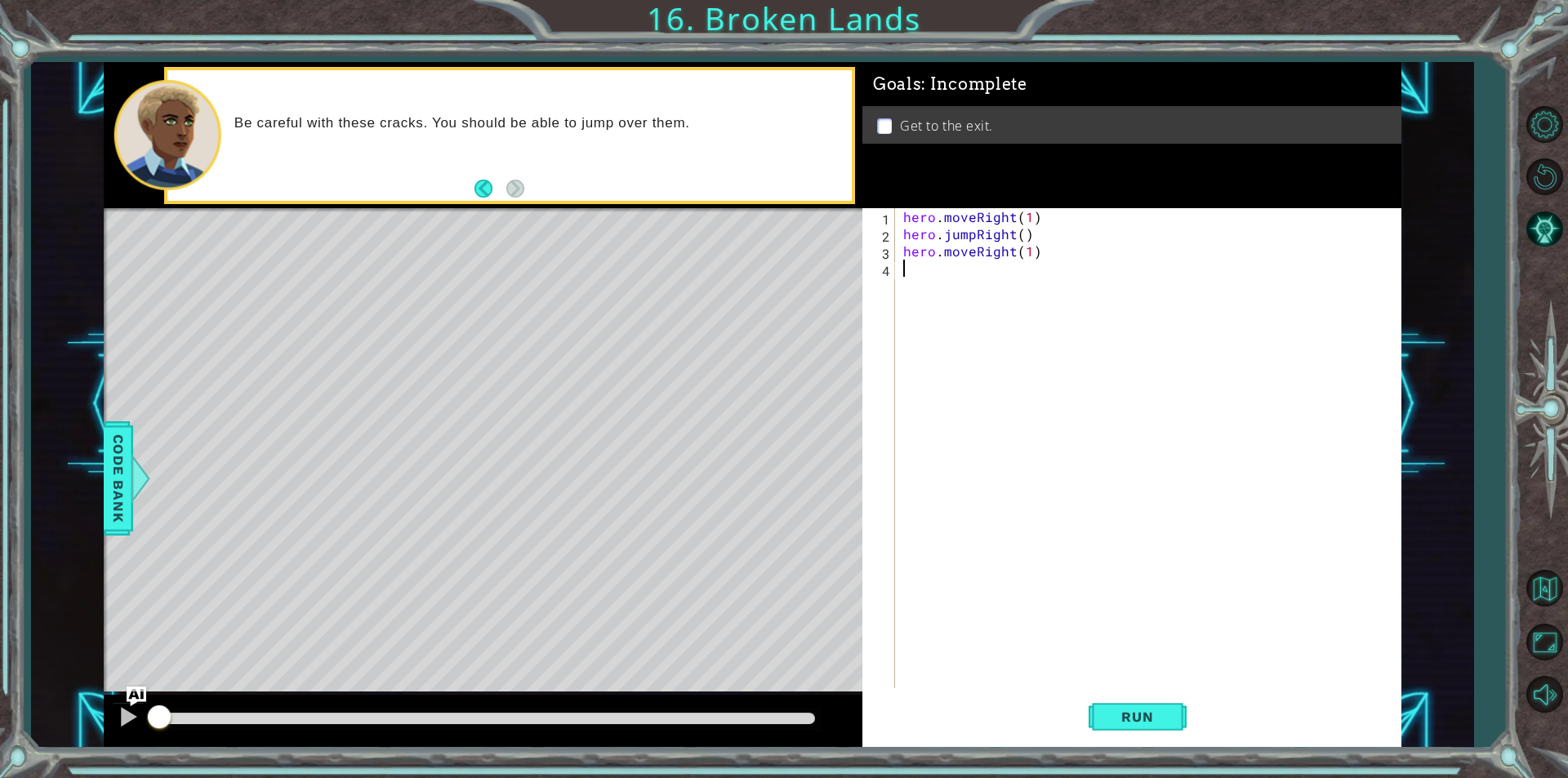
type textarea "h"
type textarea "hero.moveUp(1)"
click at [1176, 718] on button "Run" at bounding box center [1138, 716] width 98 height 54
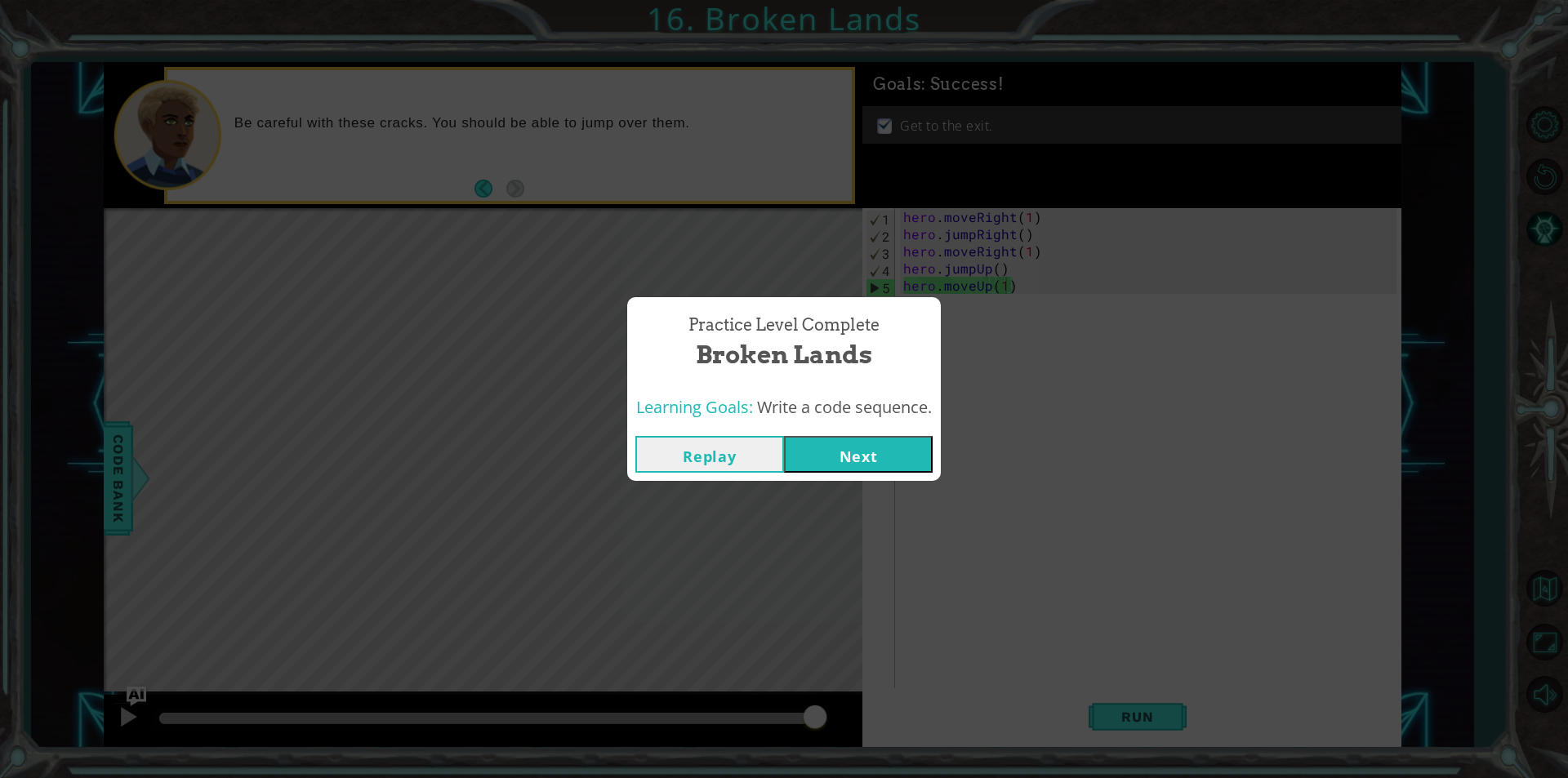
click at [776, 446] on button "Replay" at bounding box center [709, 454] width 149 height 37
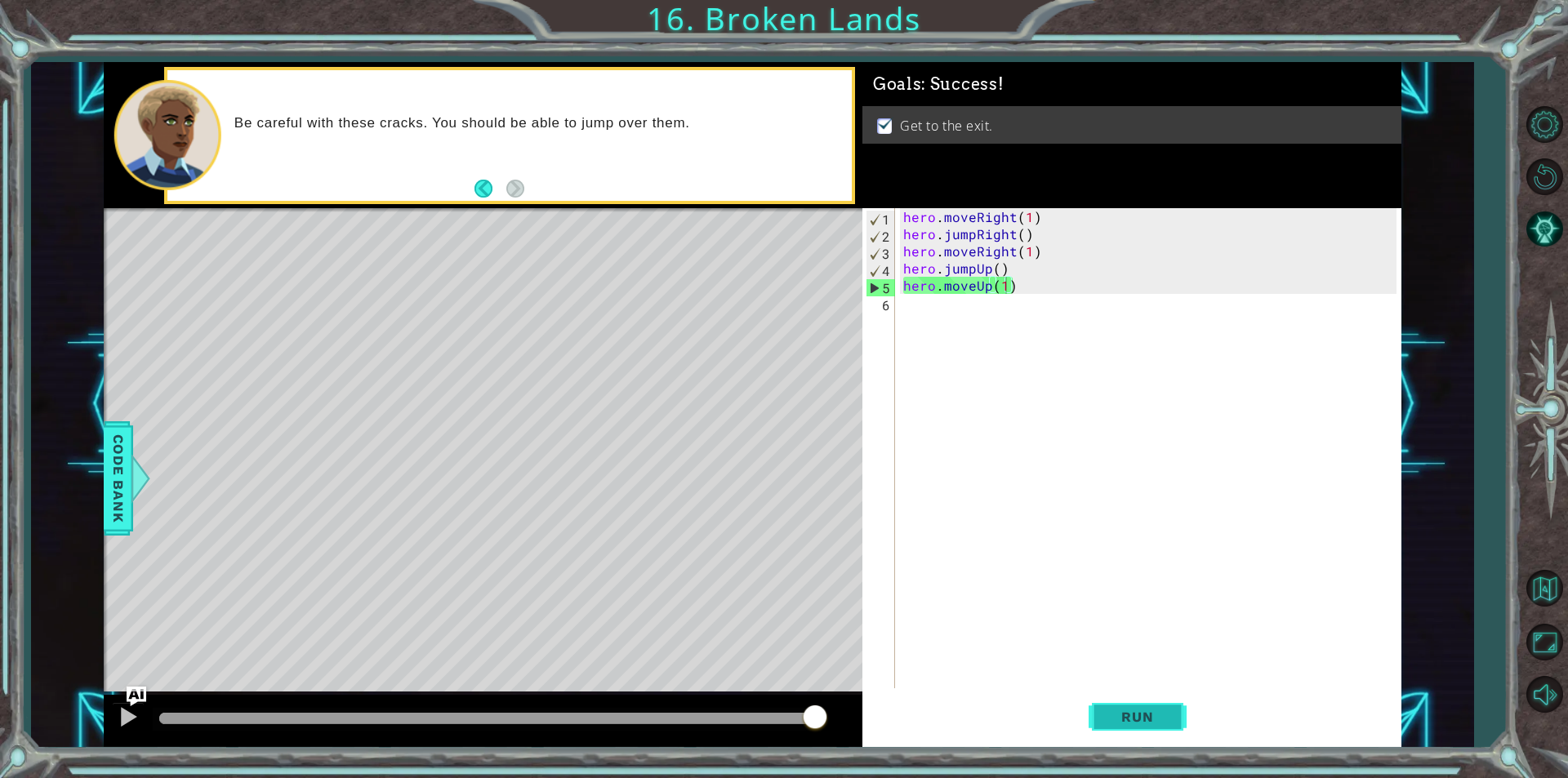
click at [1110, 715] on span "Run" at bounding box center [1137, 716] width 64 height 16
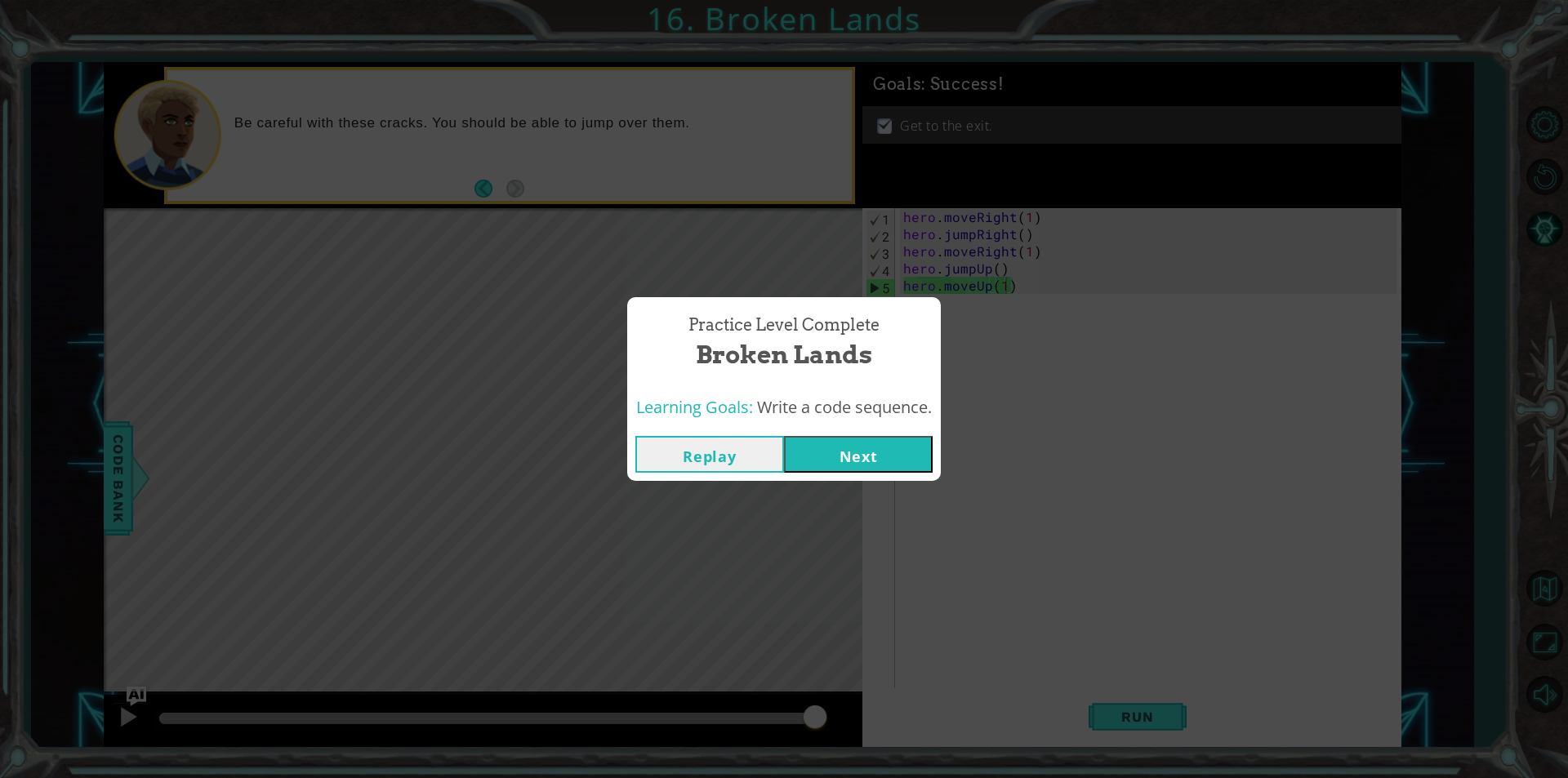
click at [878, 456] on button "Next" at bounding box center [858, 454] width 149 height 37
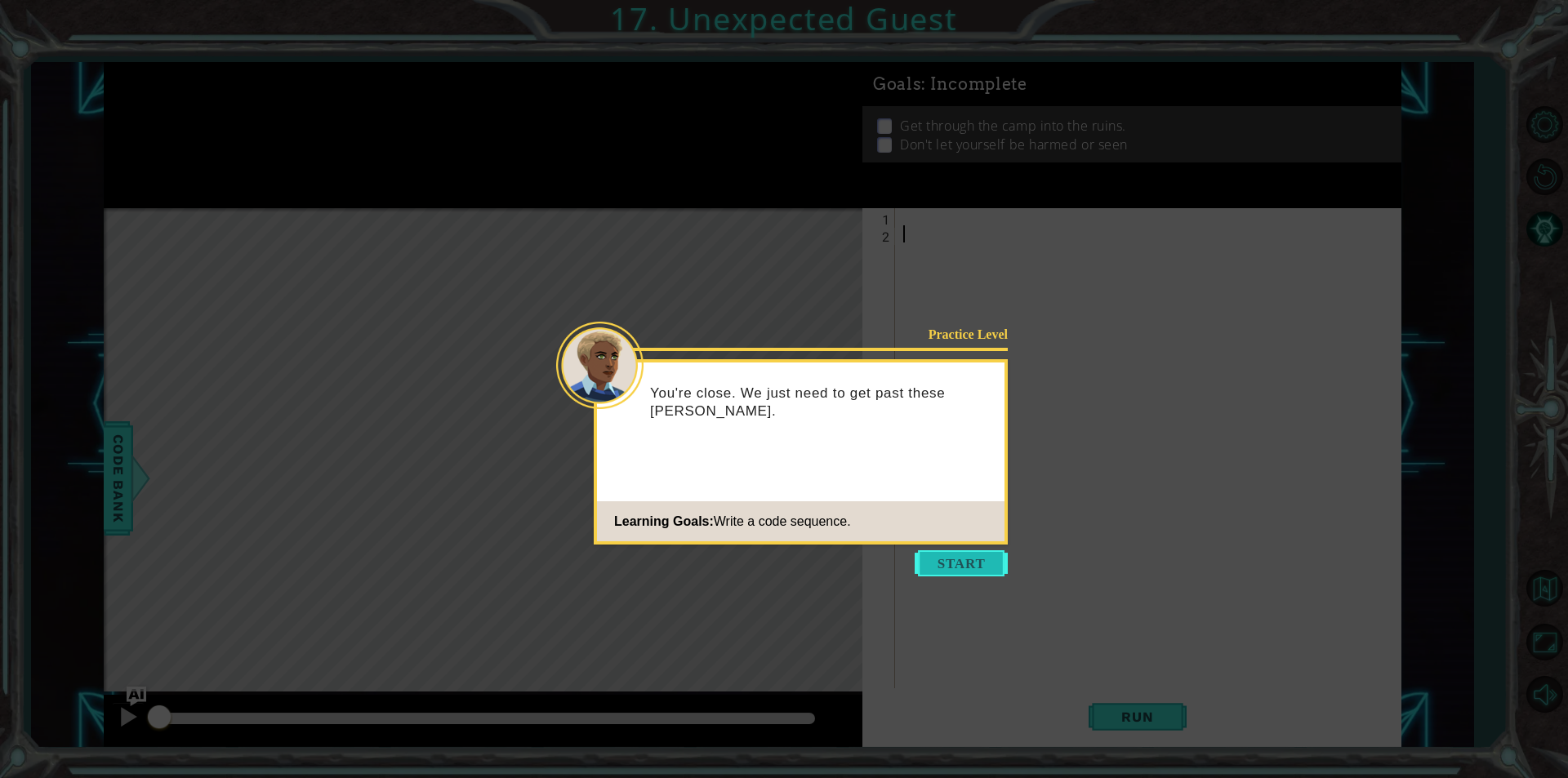
click at [1000, 575] on button "Start" at bounding box center [961, 563] width 93 height 27
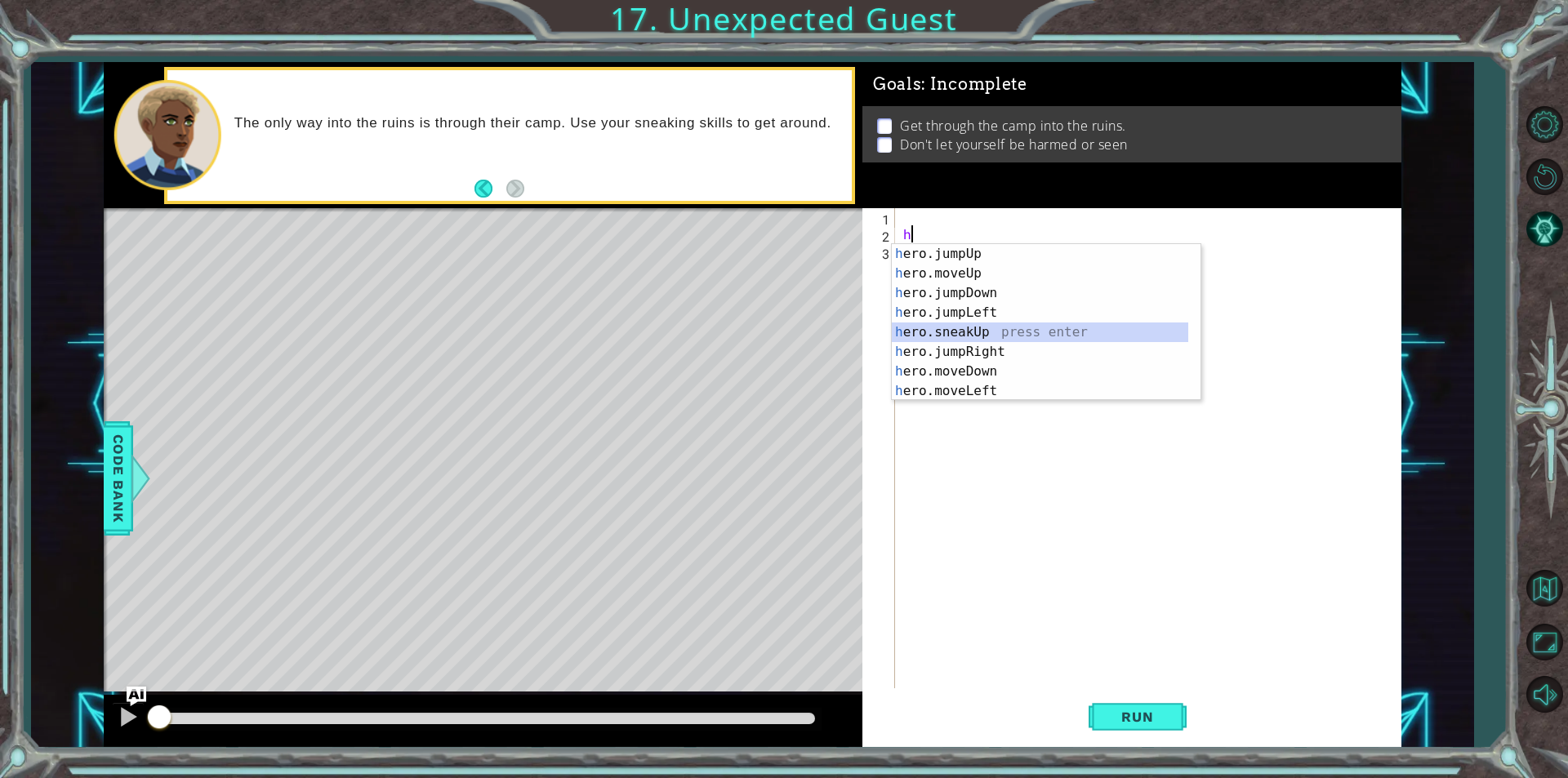
type textarea "hero.sneakUp(1)"
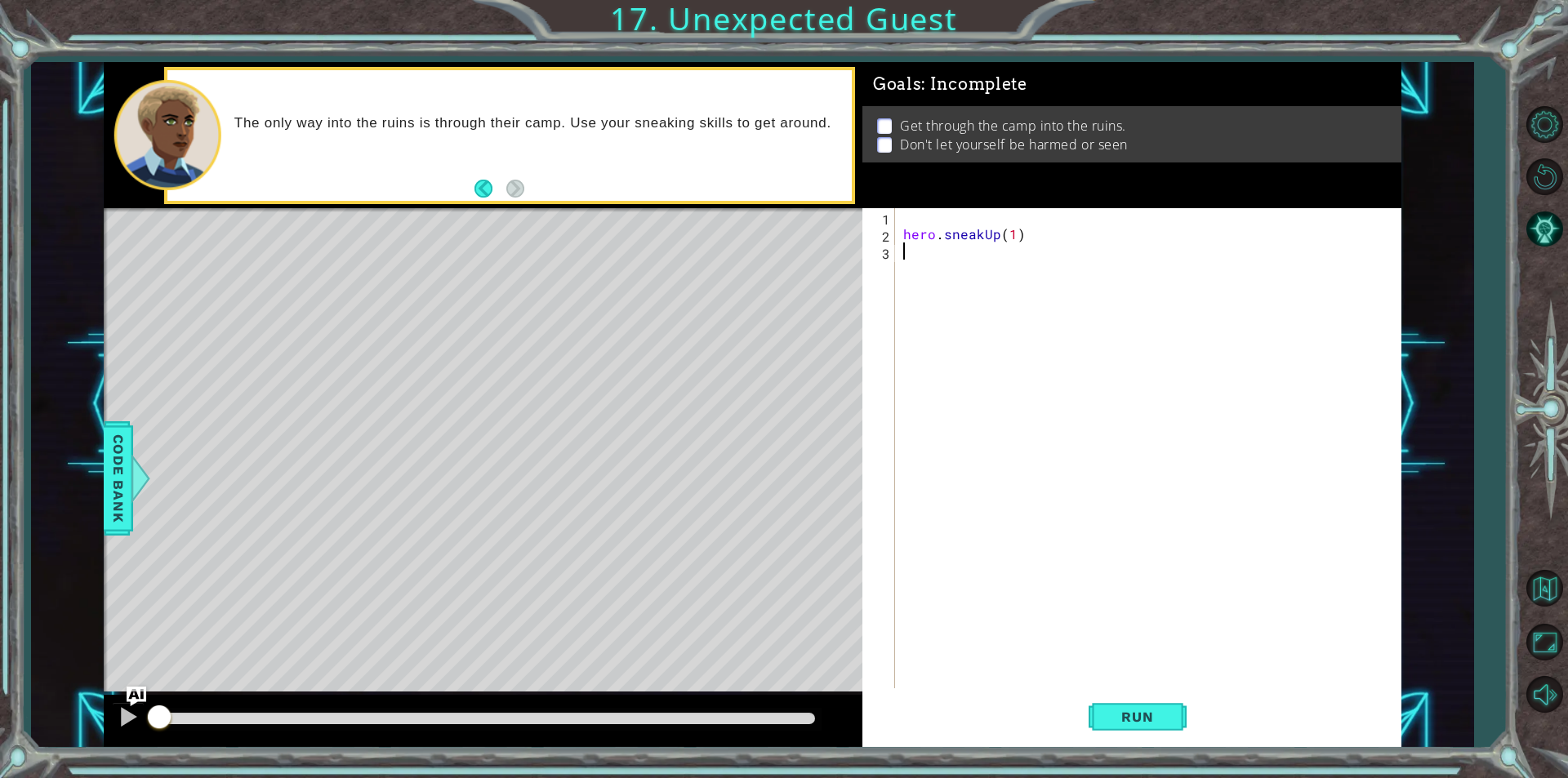
type textarea "h"
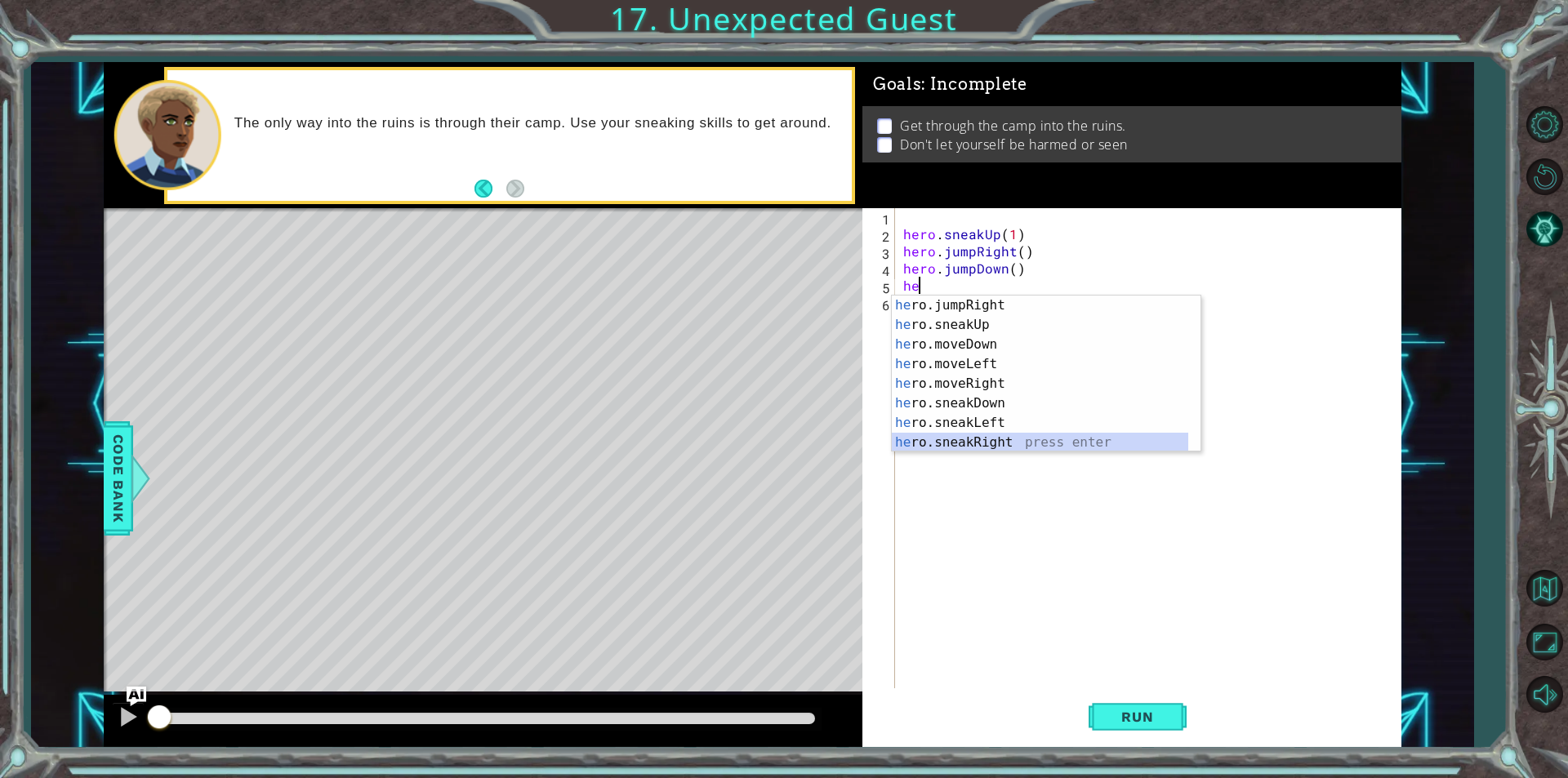
scroll to position [79, 0]
type textarea "hero.sneakRight(1)"
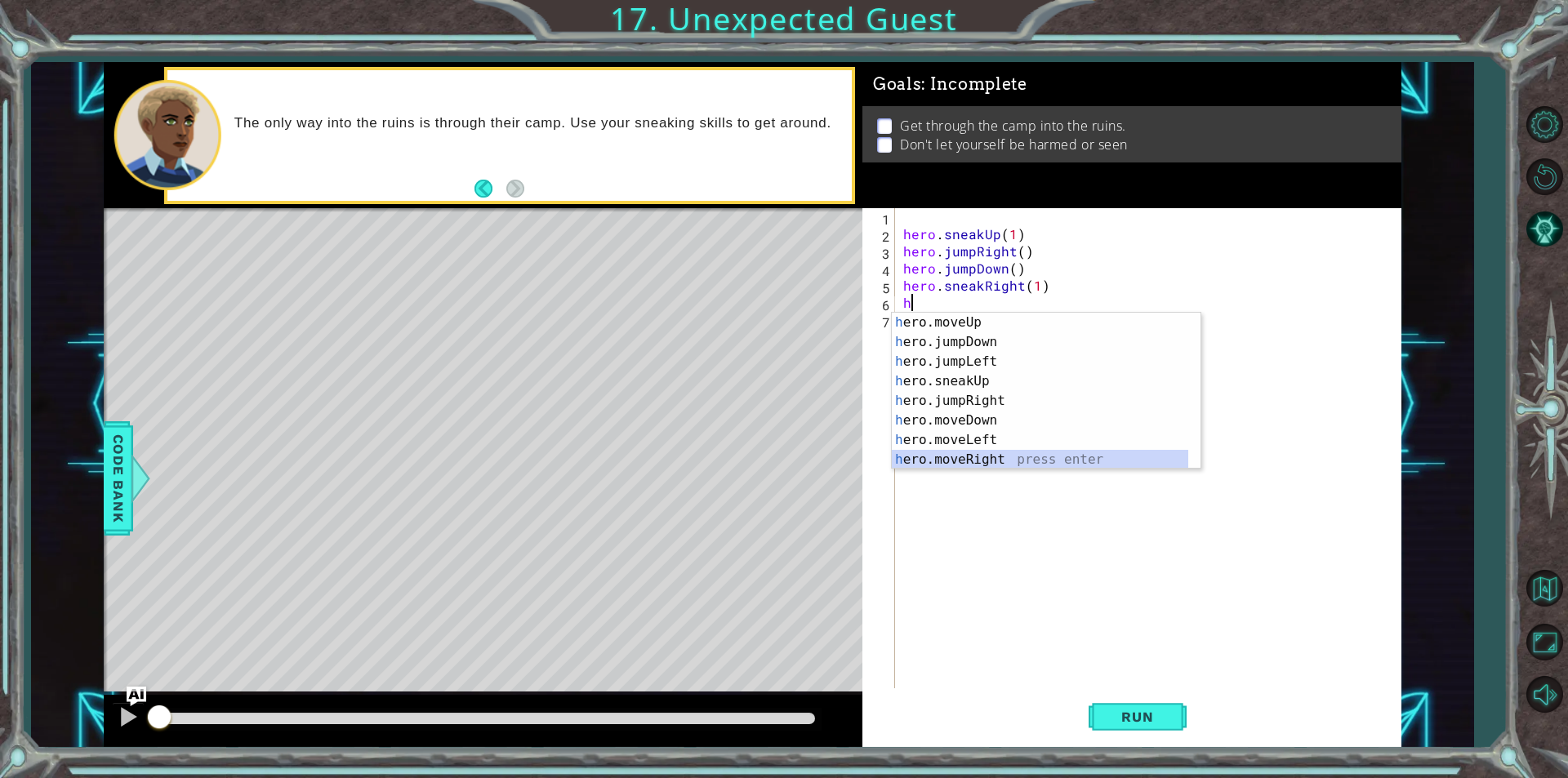
scroll to position [39, 0]
type textarea "hero.sneakDown(1)"
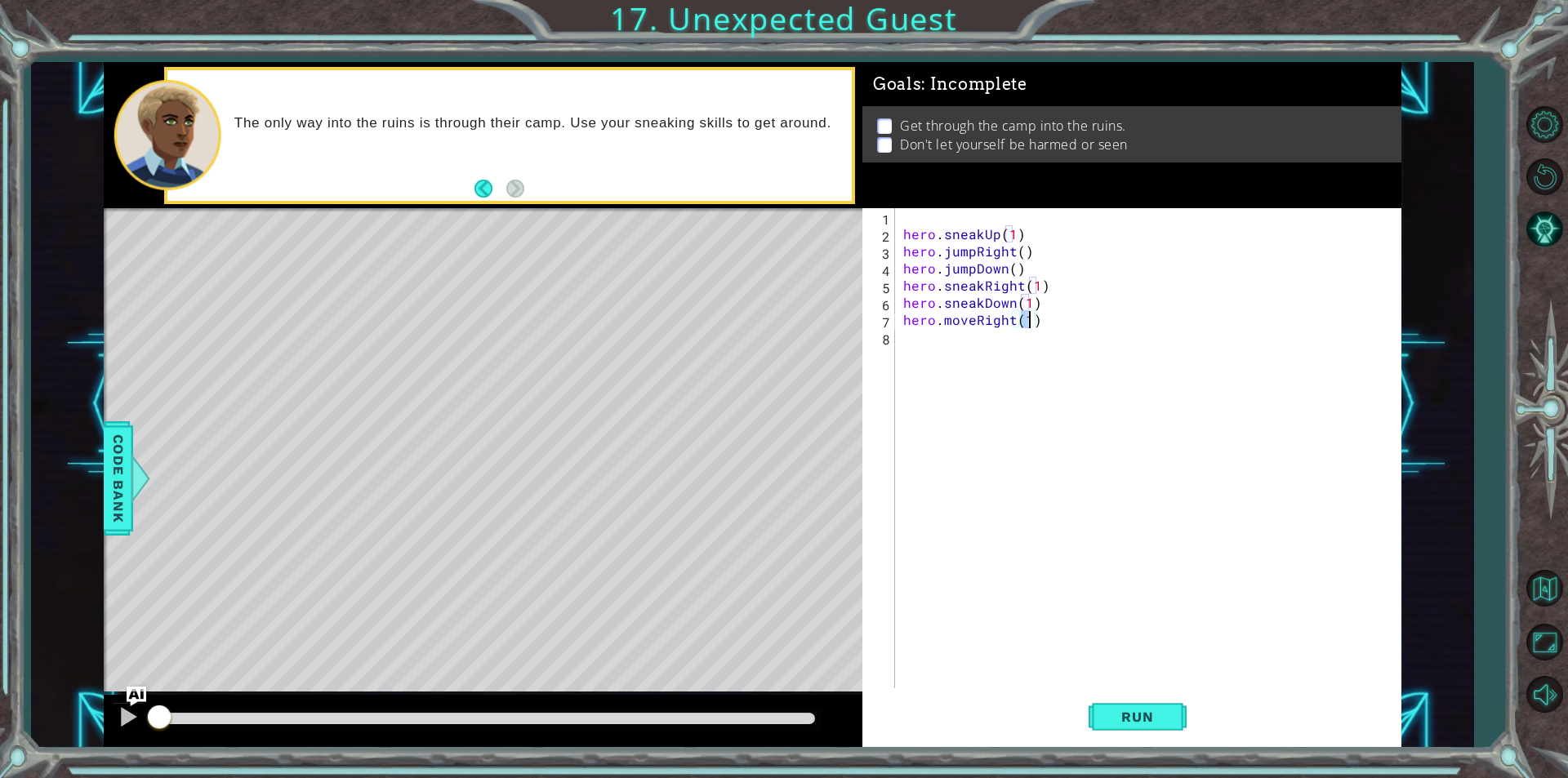
scroll to position [0, 8]
click at [1125, 718] on span "Run" at bounding box center [1137, 716] width 64 height 16
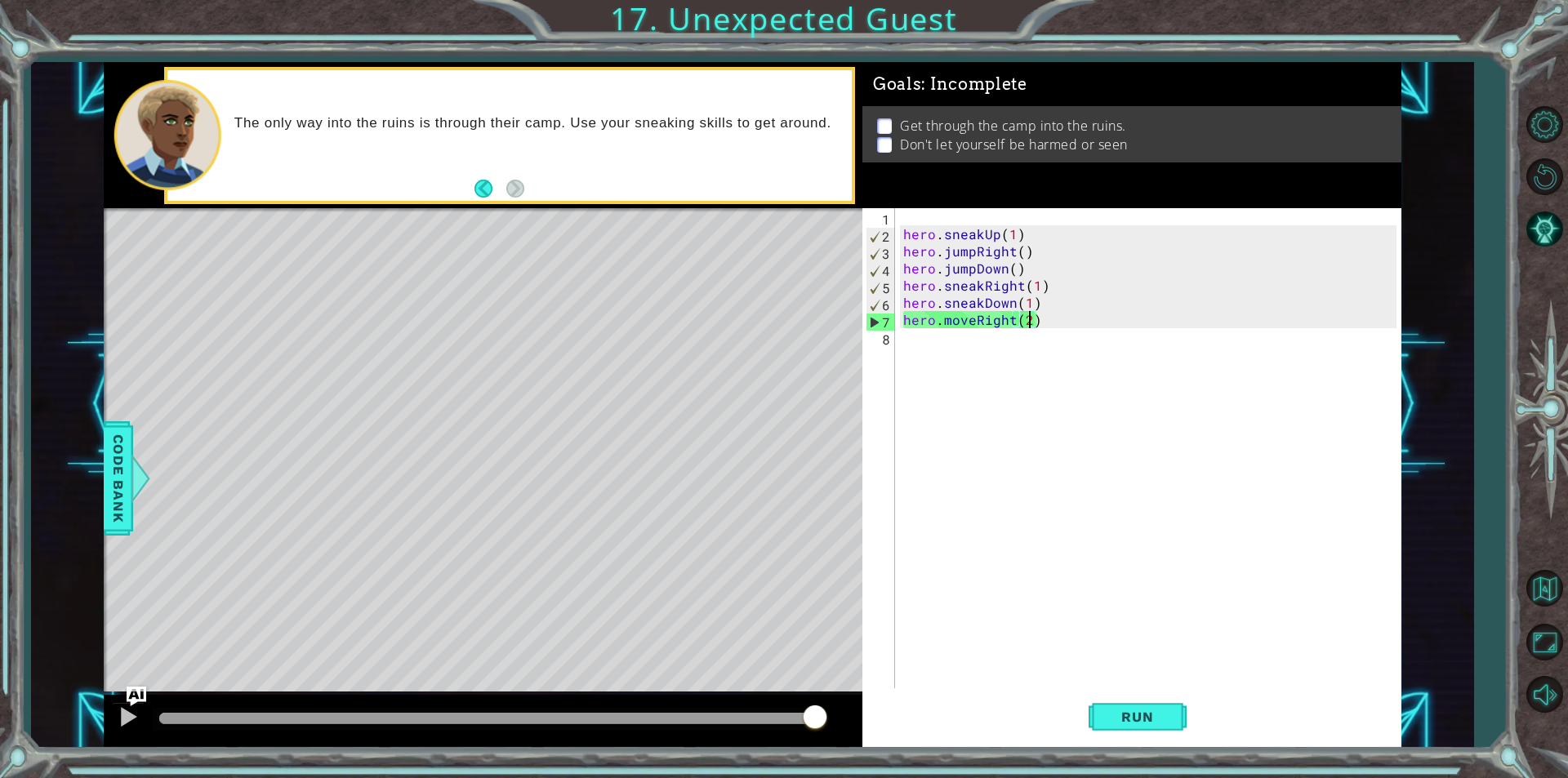
click at [968, 324] on div "hero . sneakUp ( 1 ) hero . jumpRight ( ) hero . jumpDown ( ) hero . sneakRight…" at bounding box center [1152, 466] width 505 height 515
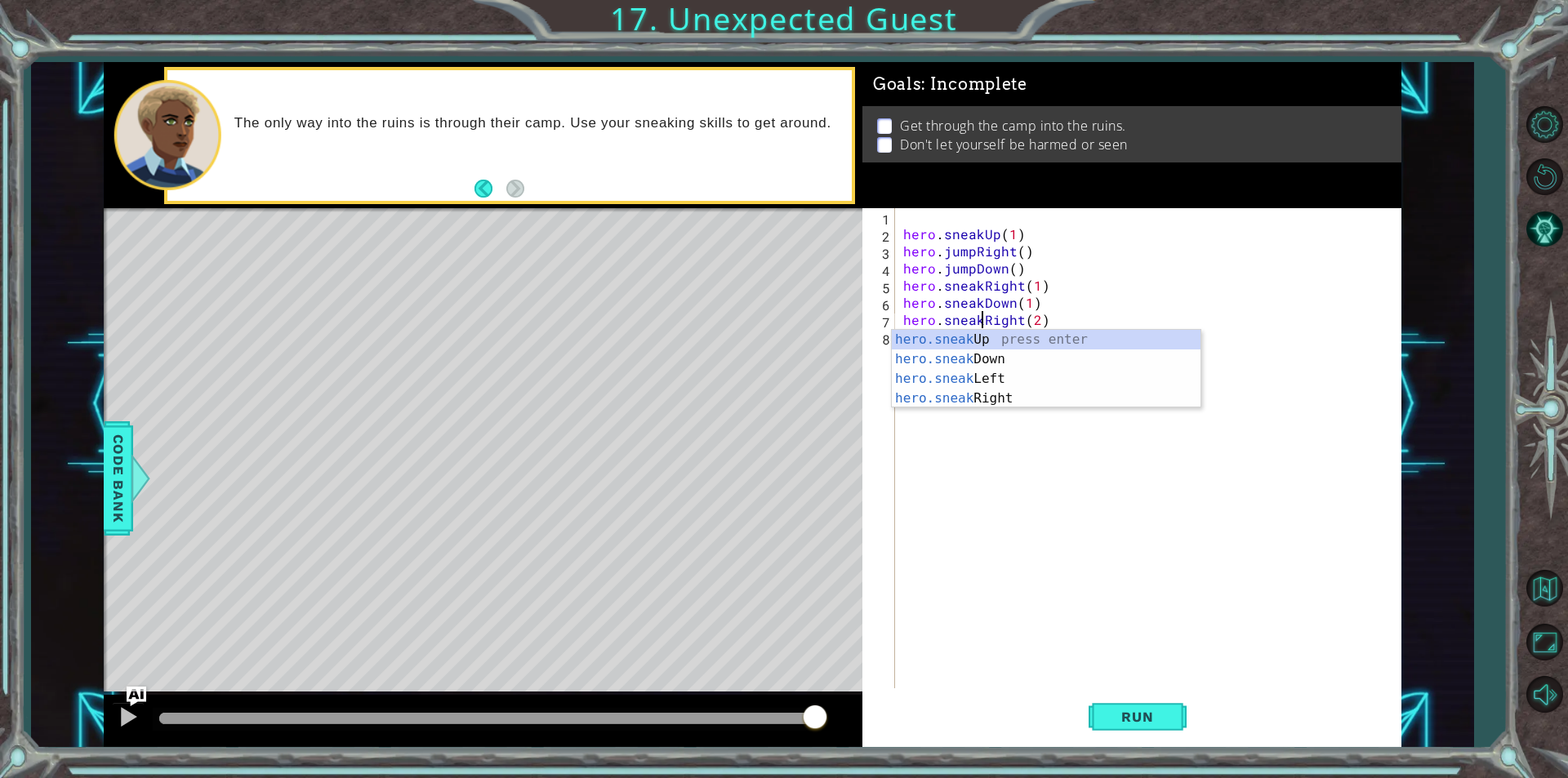
scroll to position [0, 5]
type textarea "hero.sneakRight(2)"
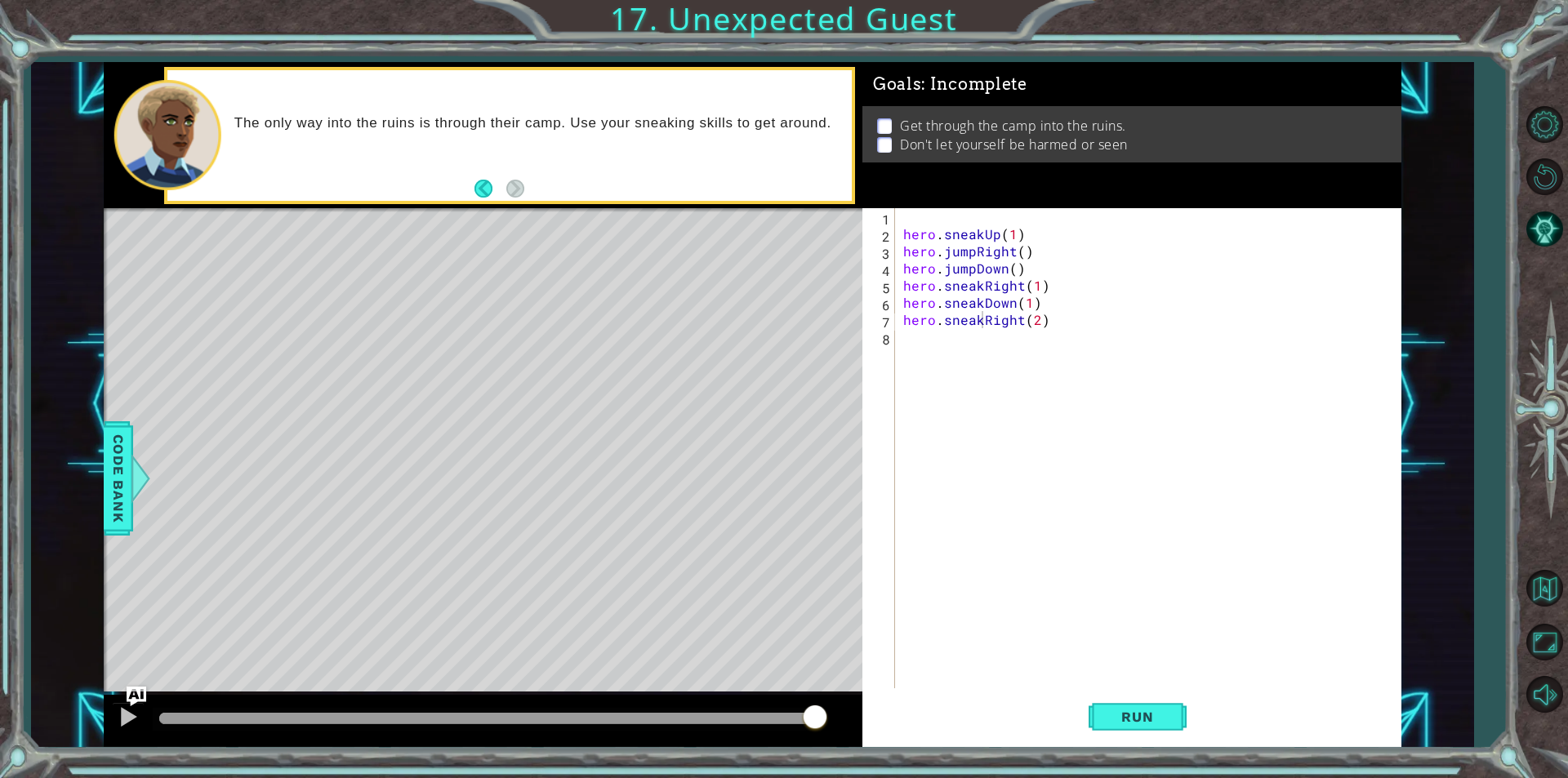
click at [659, 429] on div "Level Map" at bounding box center [481, 449] width 755 height 481
click at [940, 364] on div "hero . sneakUp ( 1 ) hero . jumpRight ( ) hero . jumpDown ( ) hero . sneakRight…" at bounding box center [1152, 466] width 505 height 515
type textarea "hero.sneakUp(1)"
click at [1170, 733] on button "Run" at bounding box center [1138, 716] width 98 height 54
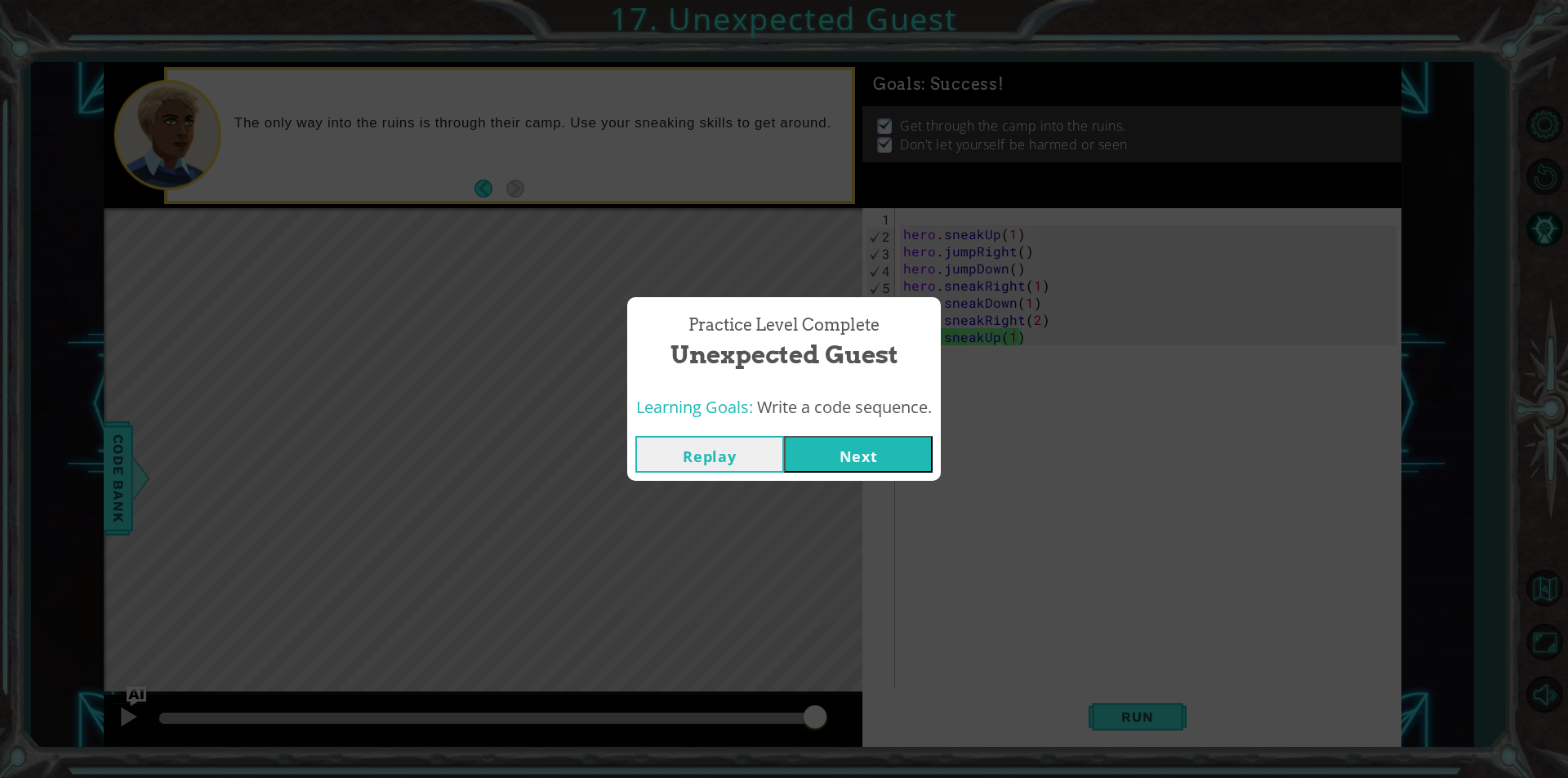
click at [842, 444] on button "Next" at bounding box center [858, 454] width 149 height 37
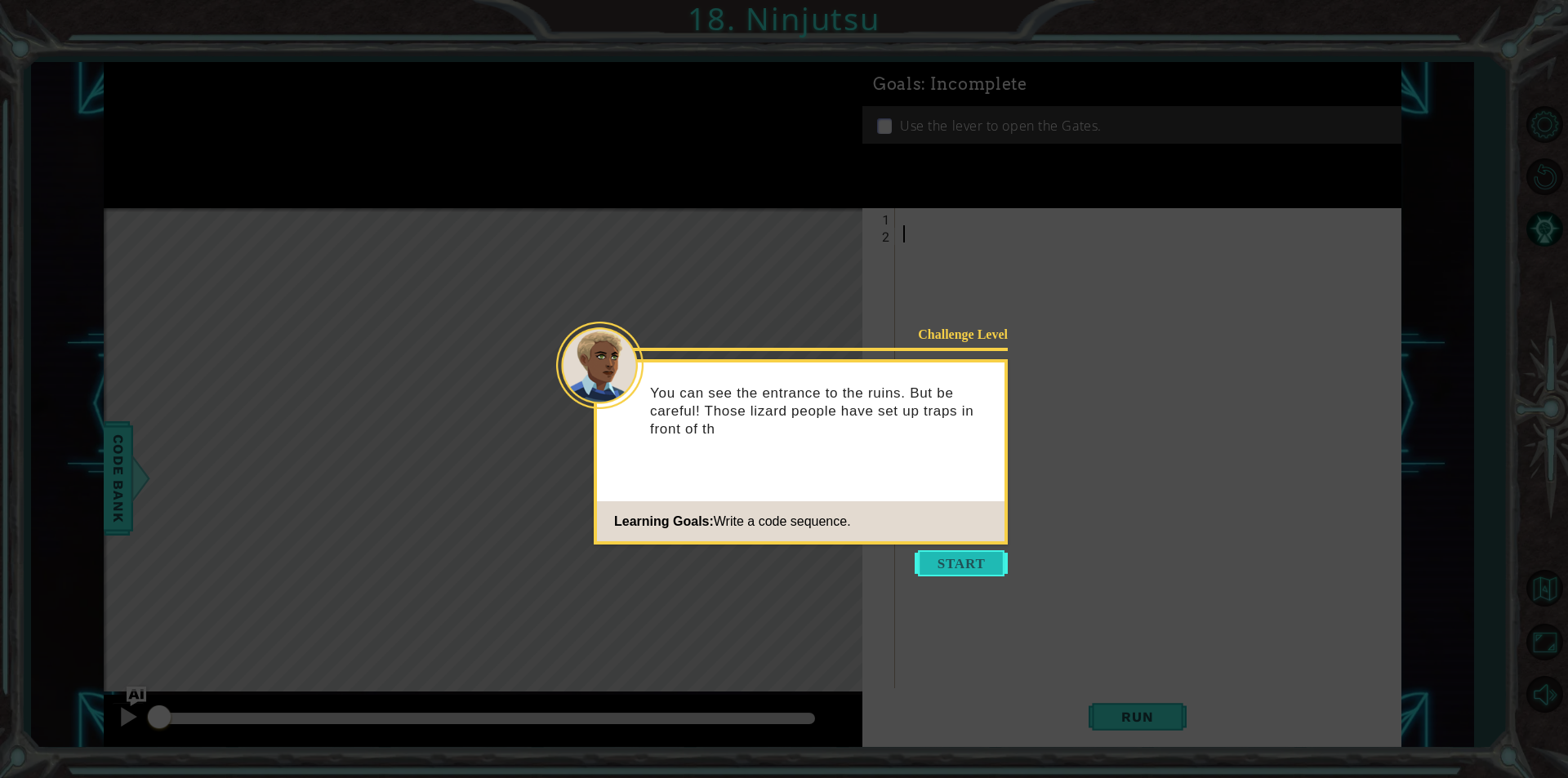
click at [957, 562] on button "Start" at bounding box center [961, 563] width 93 height 27
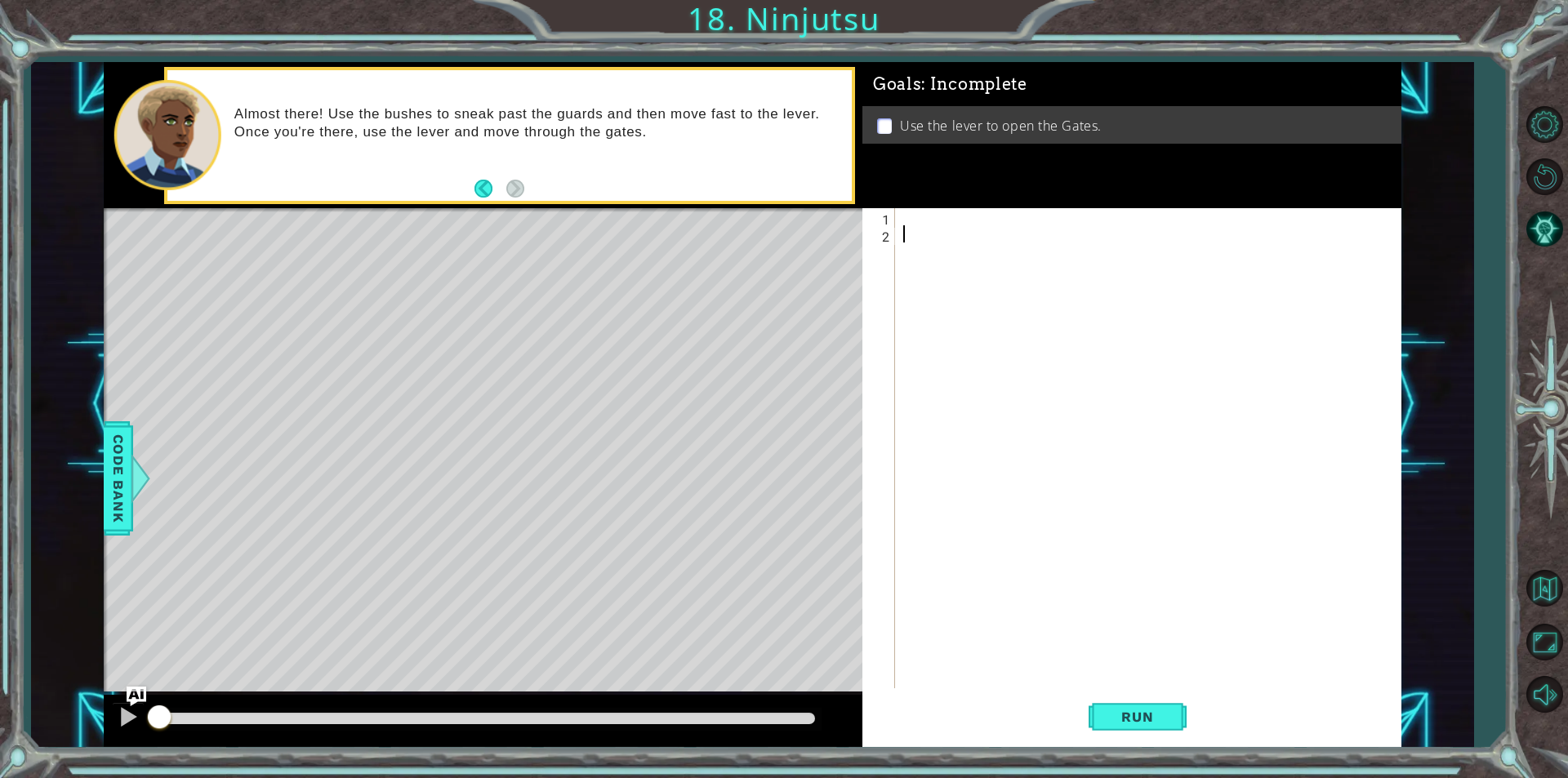
type textarea "h"
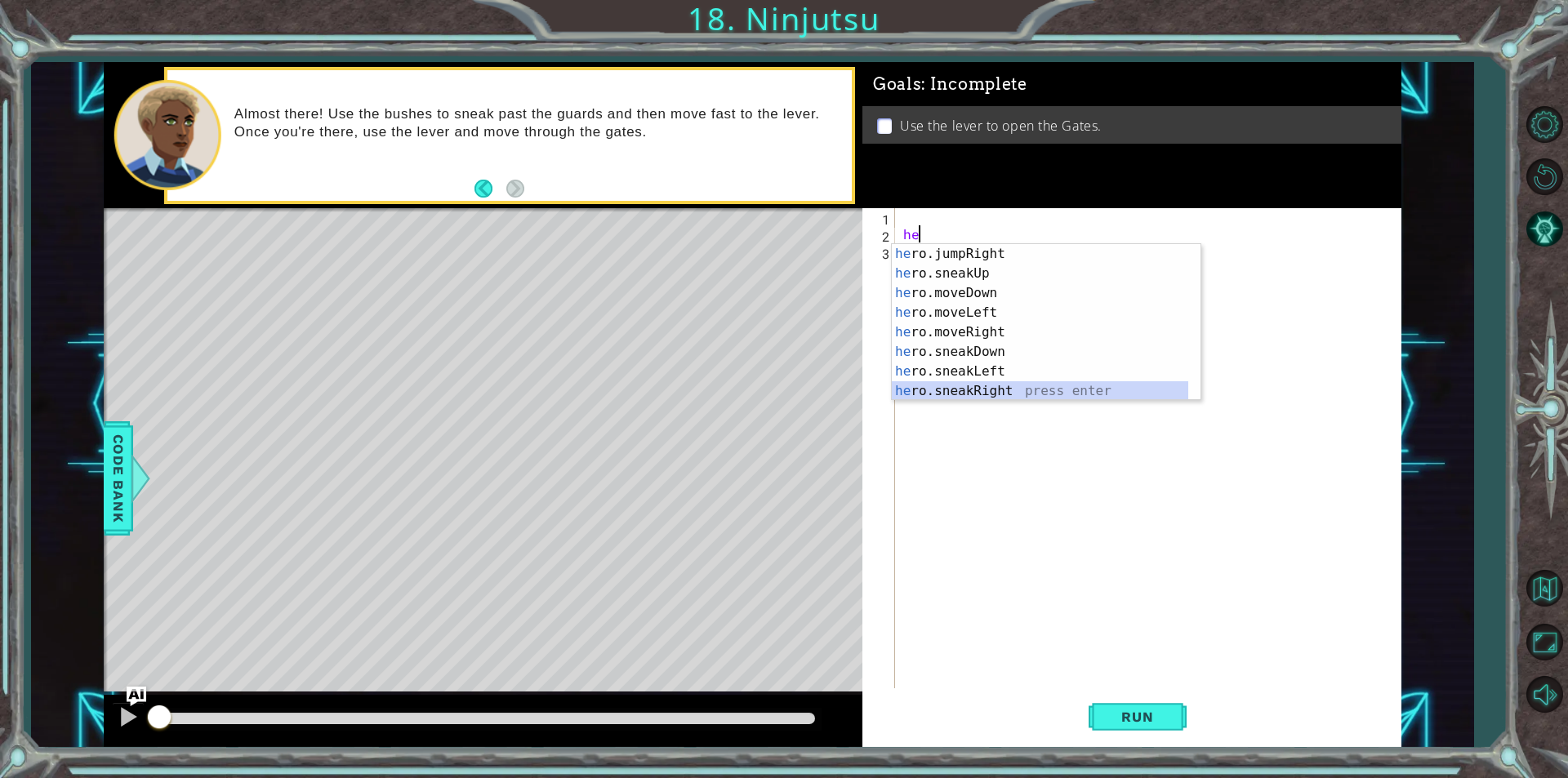
scroll to position [79, 0]
type textarea "hero.sneakRight(1)"
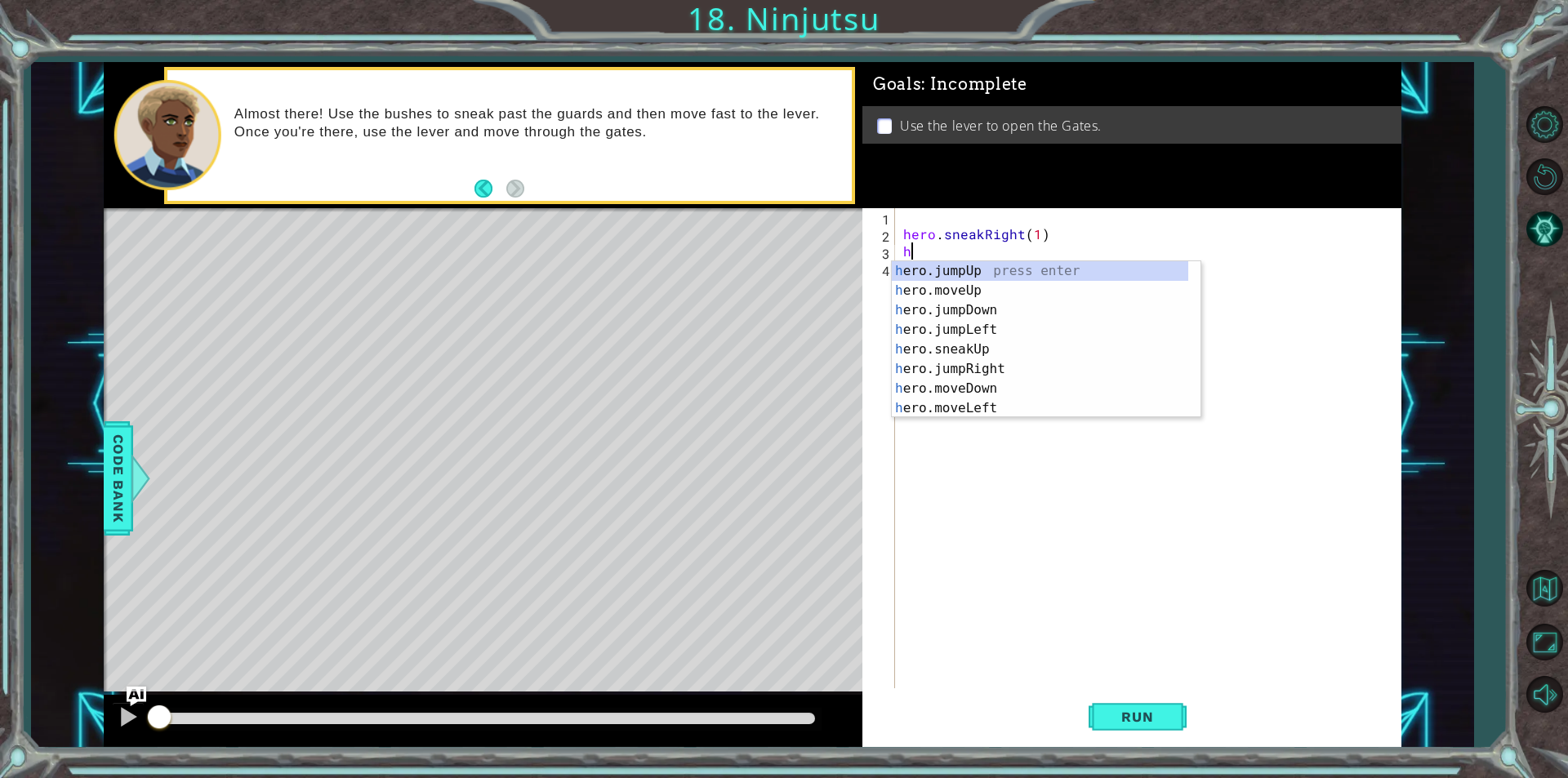
scroll to position [0, 0]
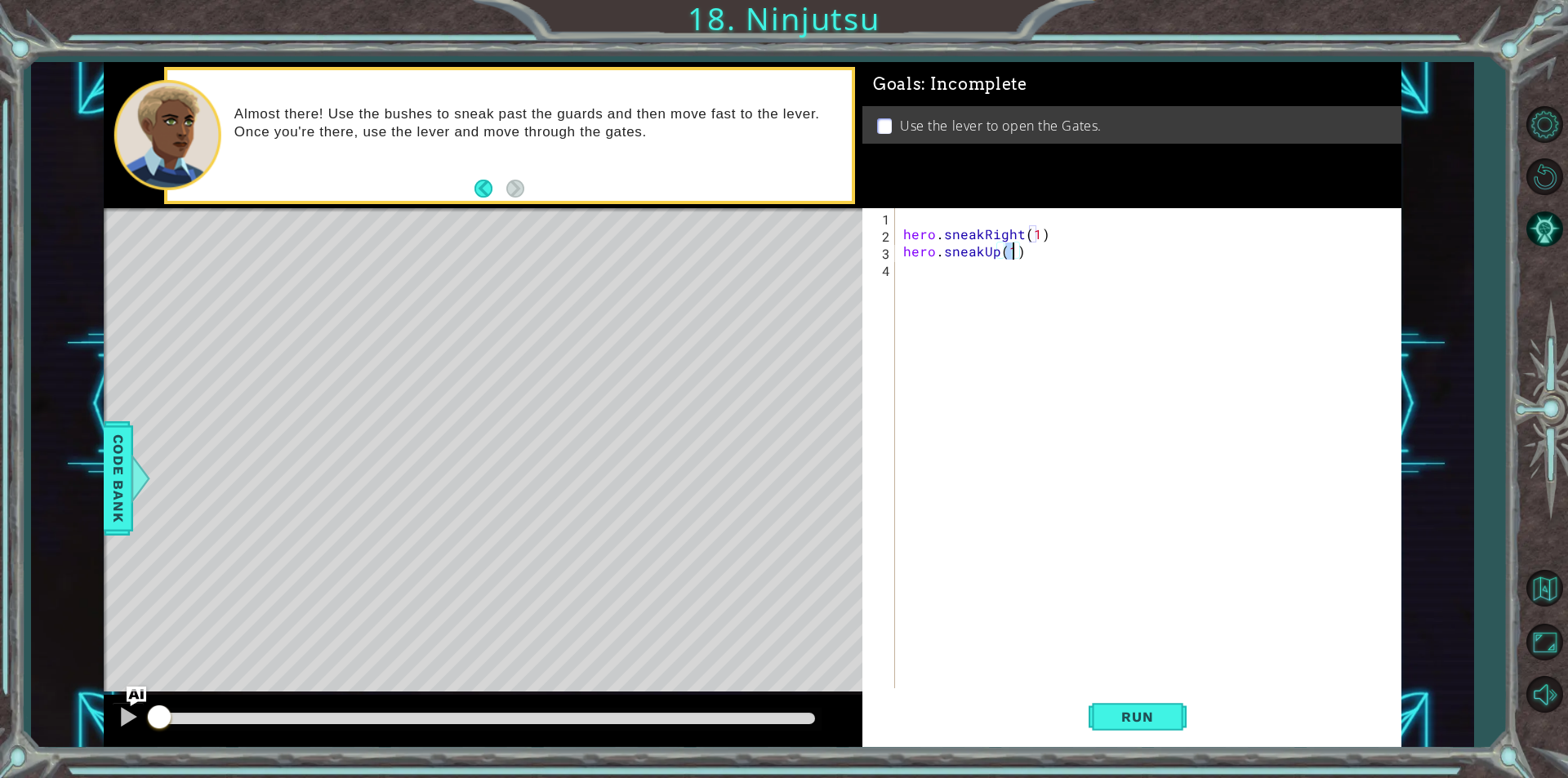
type textarea "hero.sneakUp(2)"
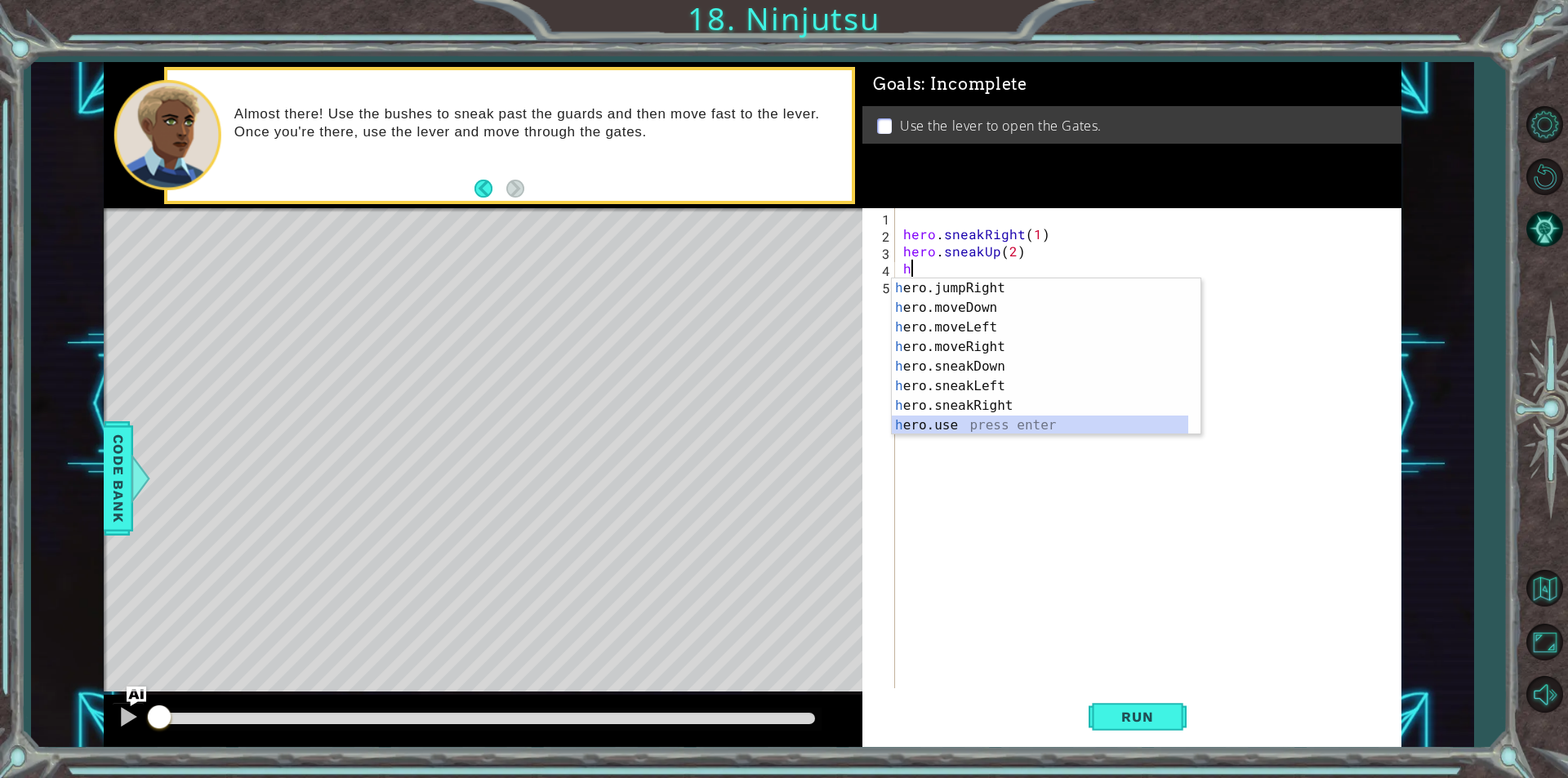
scroll to position [98, 0]
type textarea "hero.sneakRight(1)"
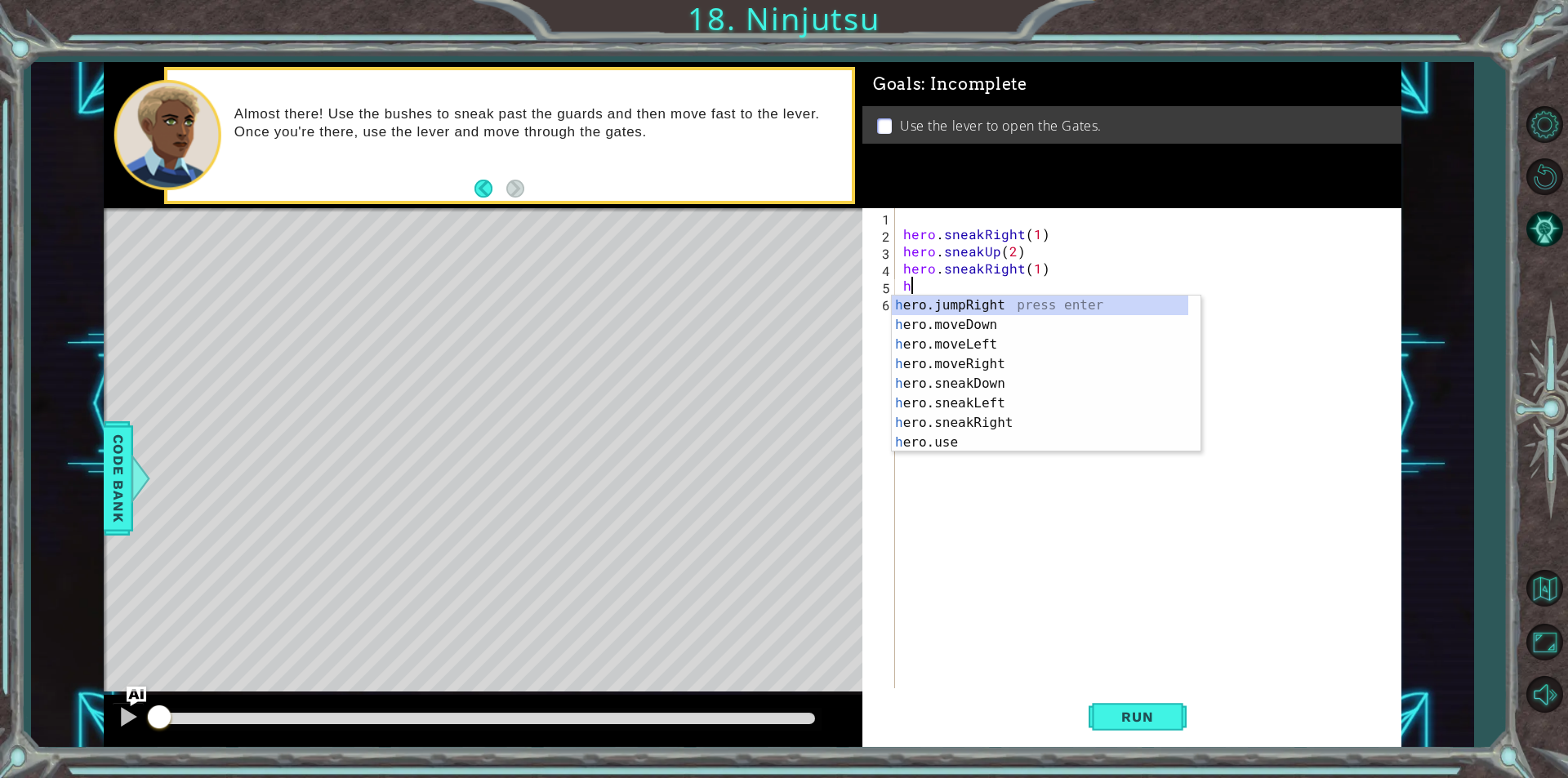
scroll to position [79, 0]
type textarea "hero.sneakUp(1)"
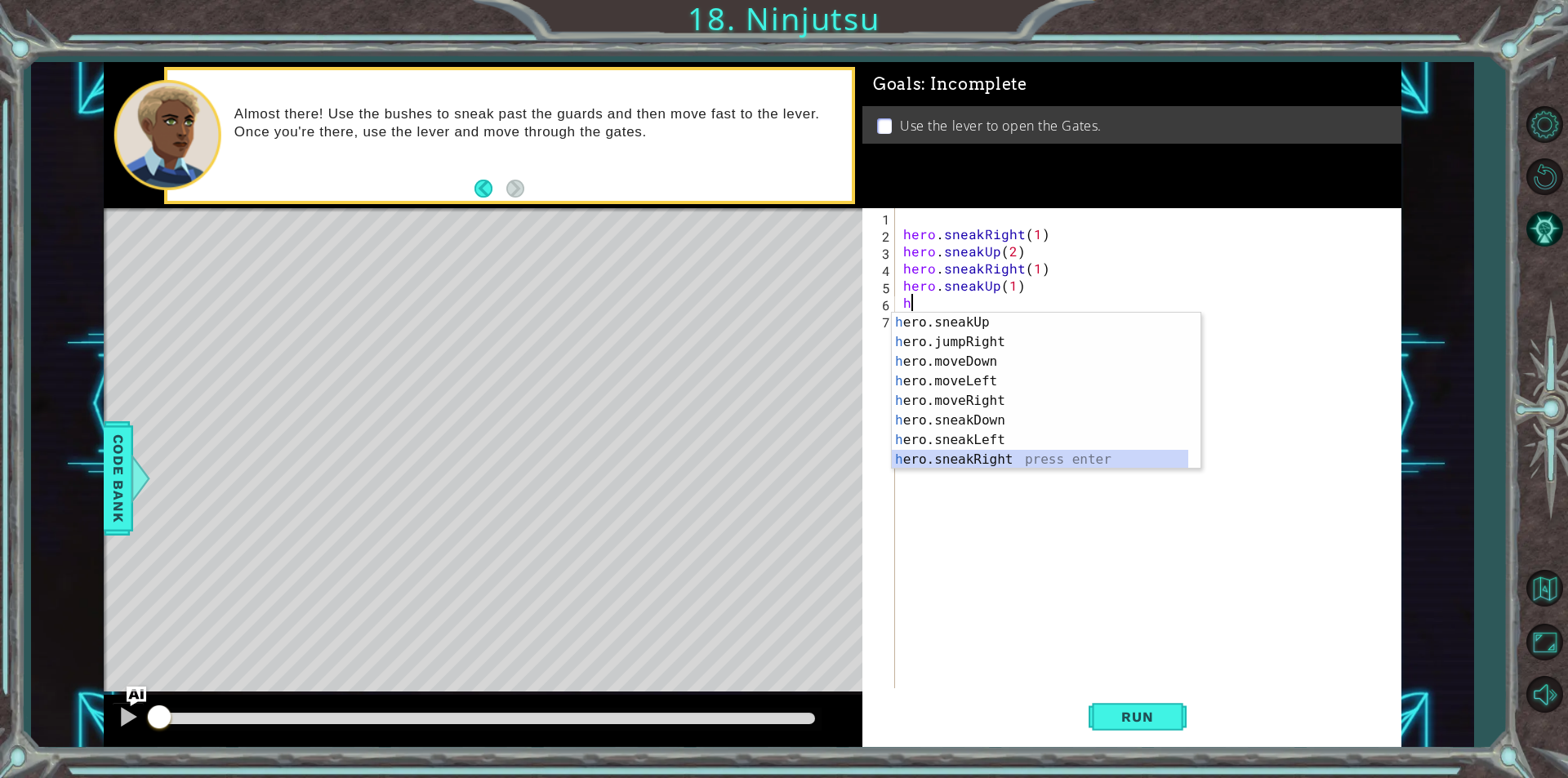
type textarea "hero.sneakRight(1)"
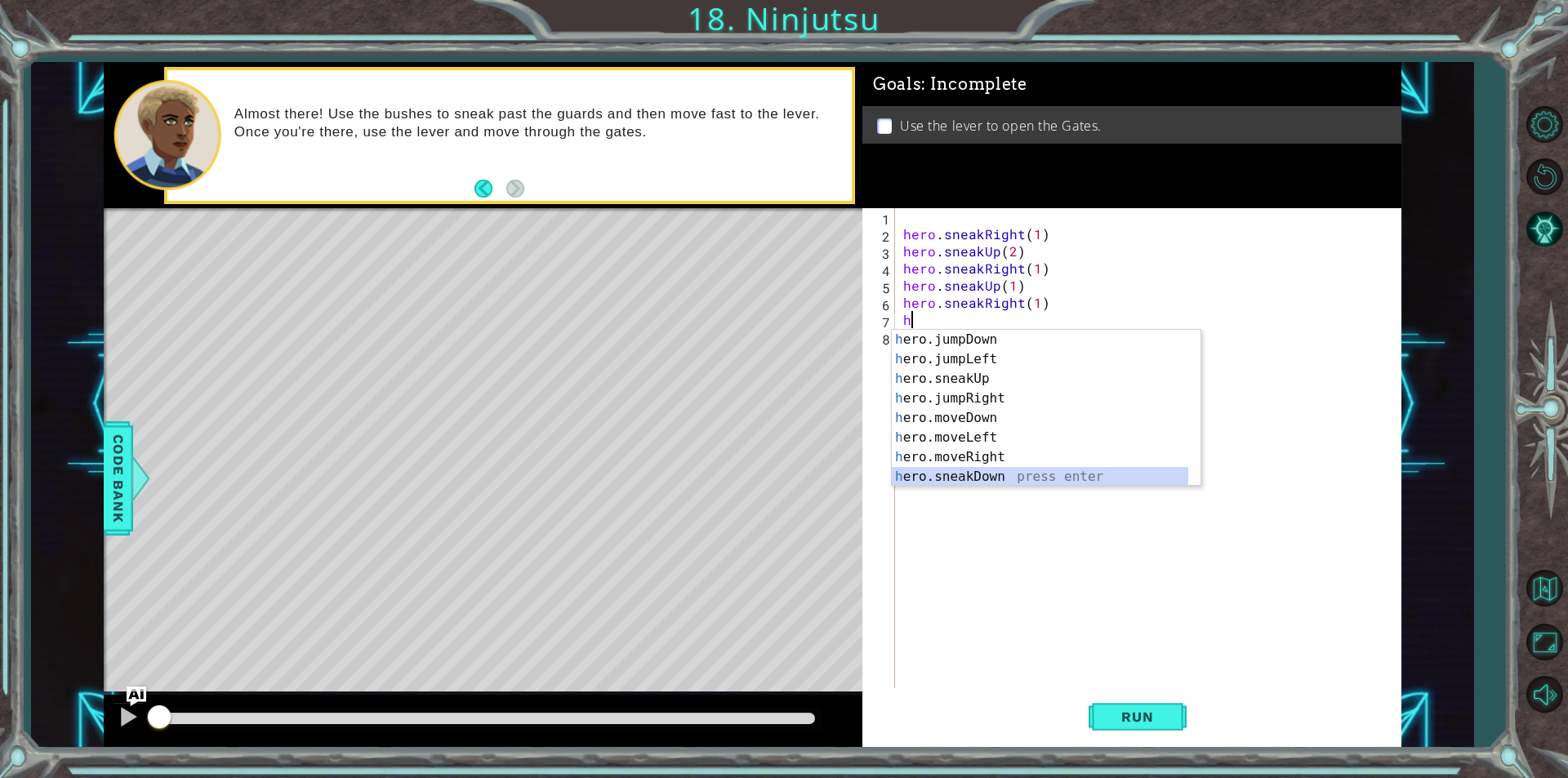
scroll to position [39, 0]
type textarea "hero.moveRight(1)"
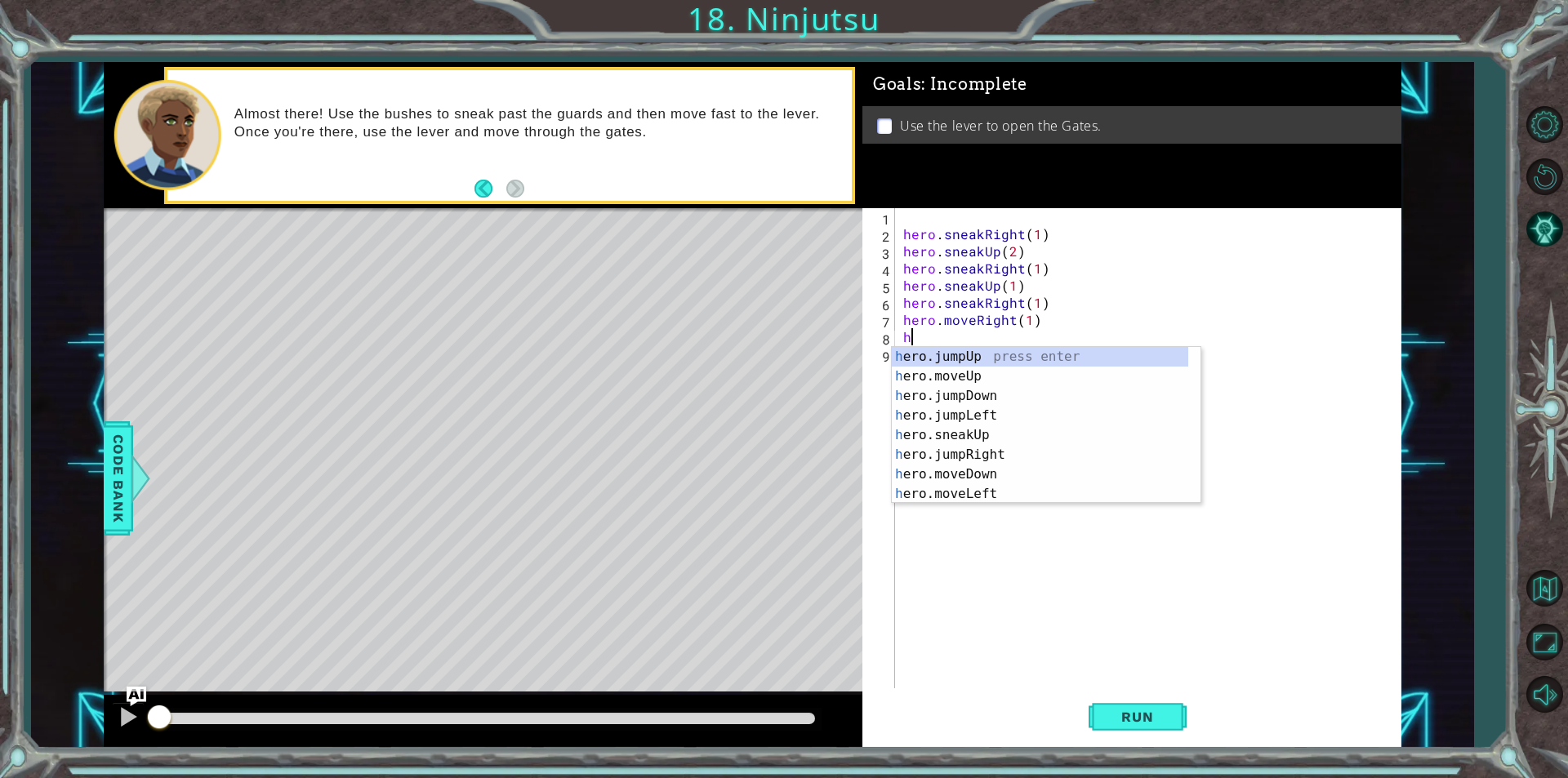
scroll to position [0, 0]
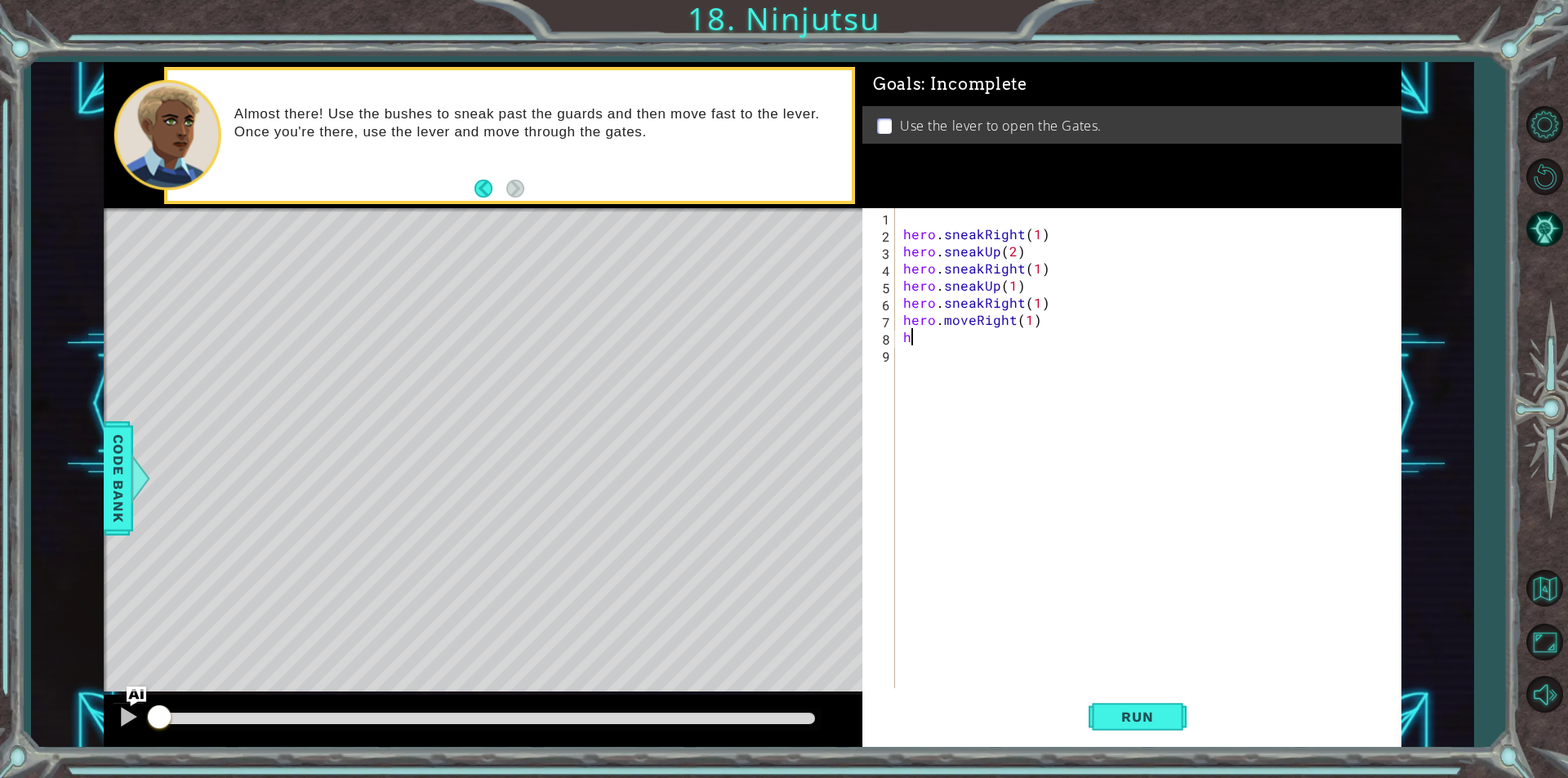
type textarea "he"
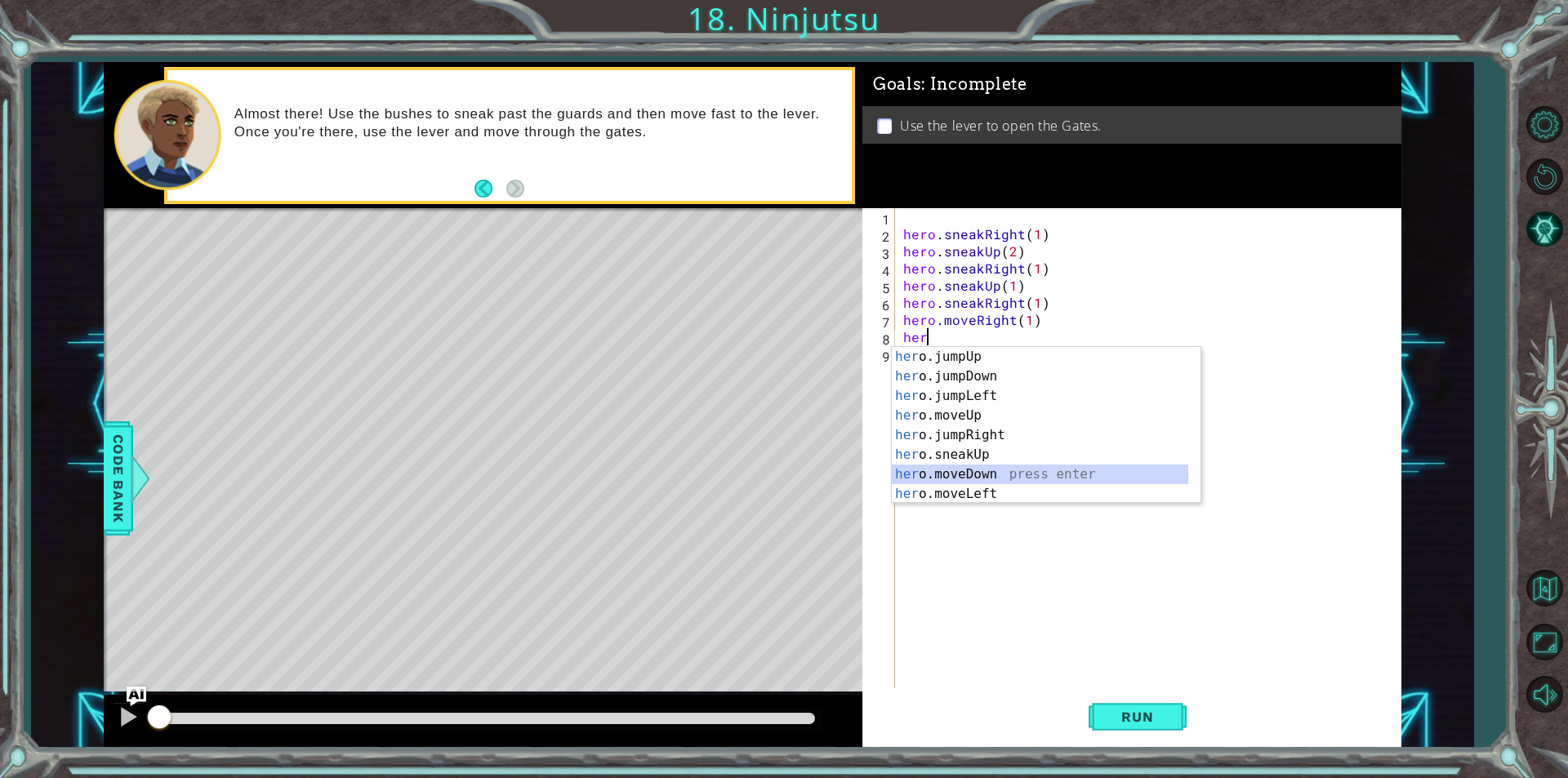
type textarea "hero.moveDown(1)"
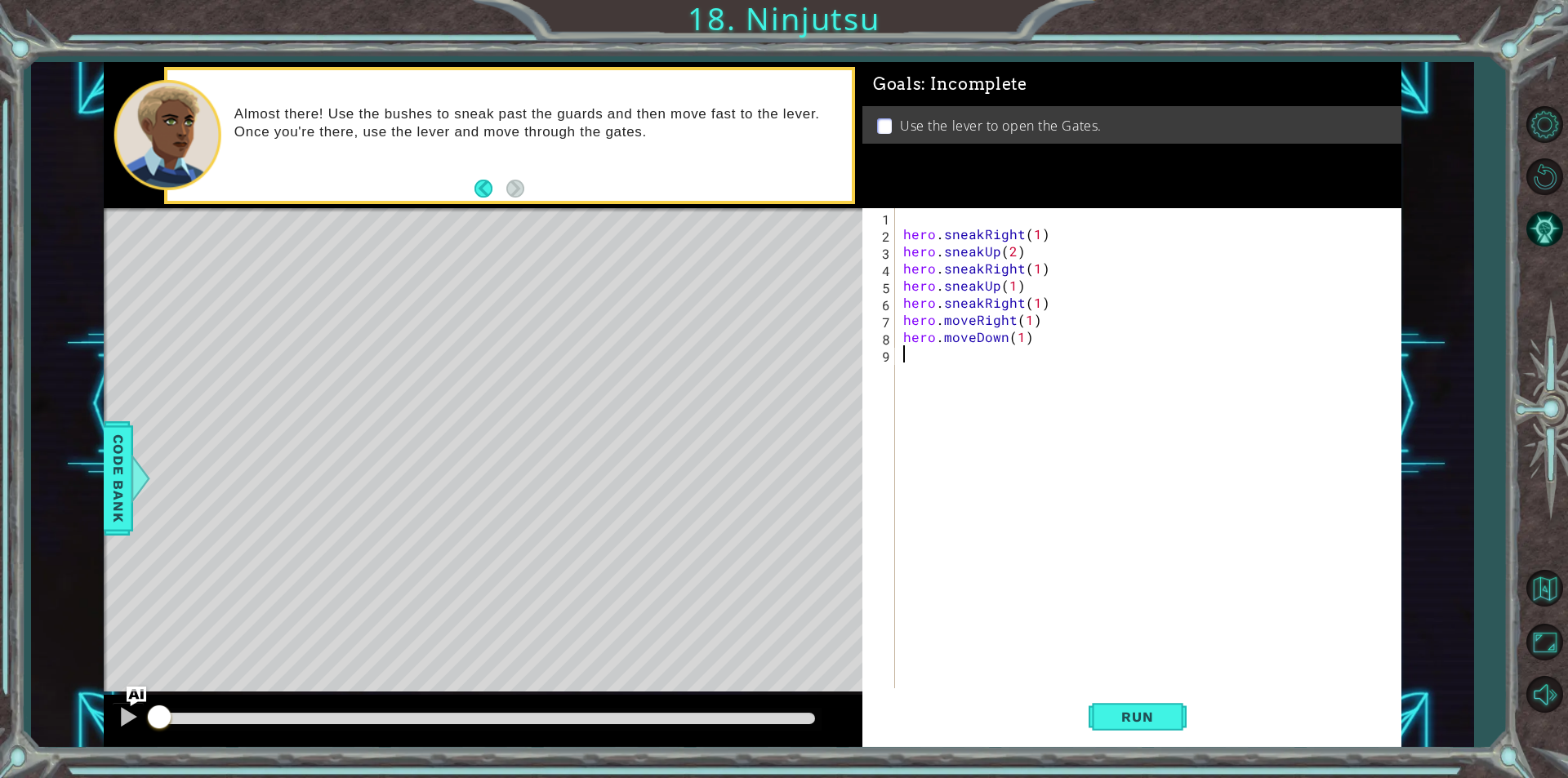
type textarea "h"
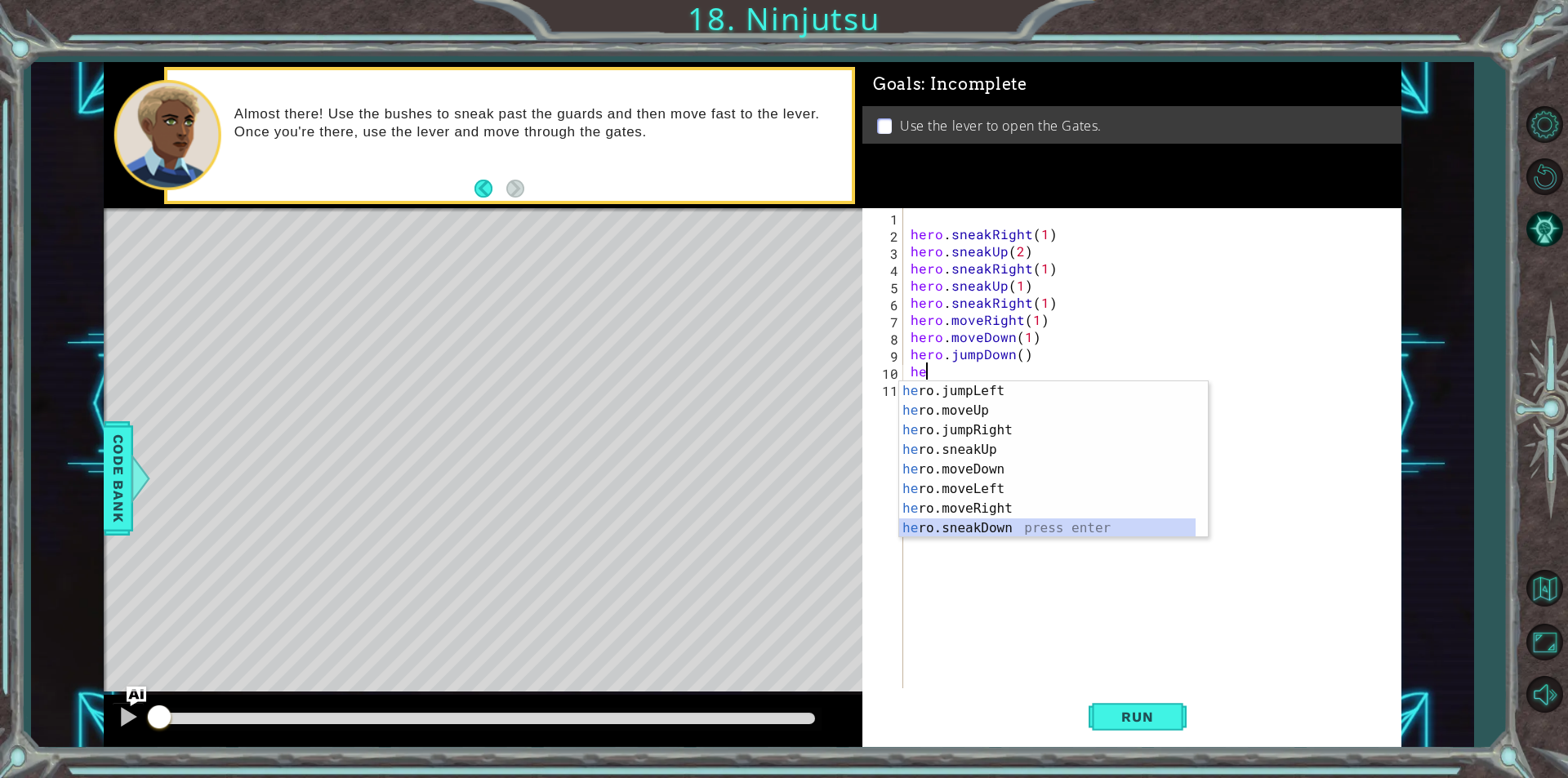
scroll to position [39, 0]
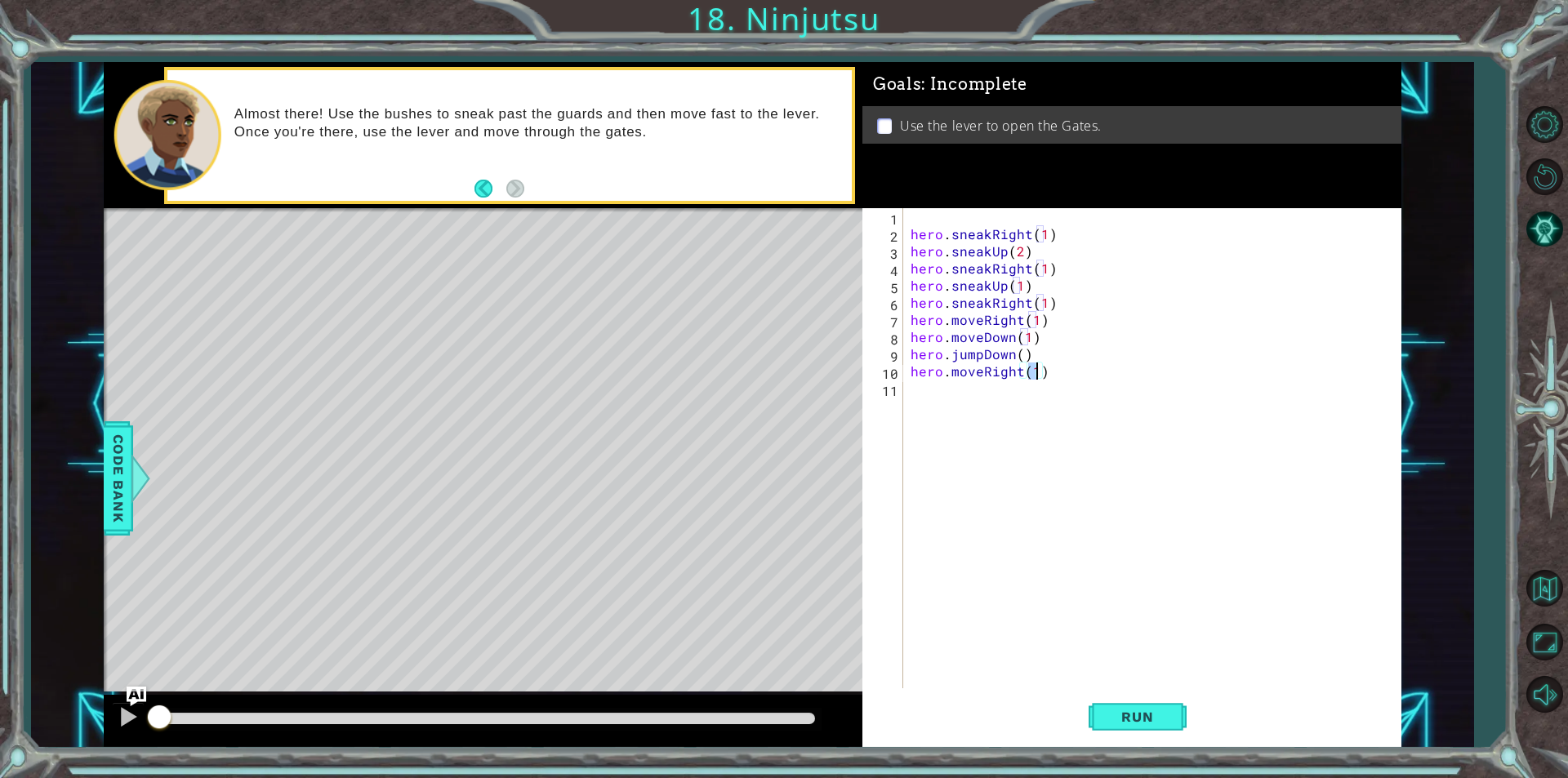
type textarea "hero.moveRight(2)"
type textarea "h"
type textarea "hero.moveUp(1)"
click at [1094, 729] on button "Run" at bounding box center [1138, 716] width 98 height 54
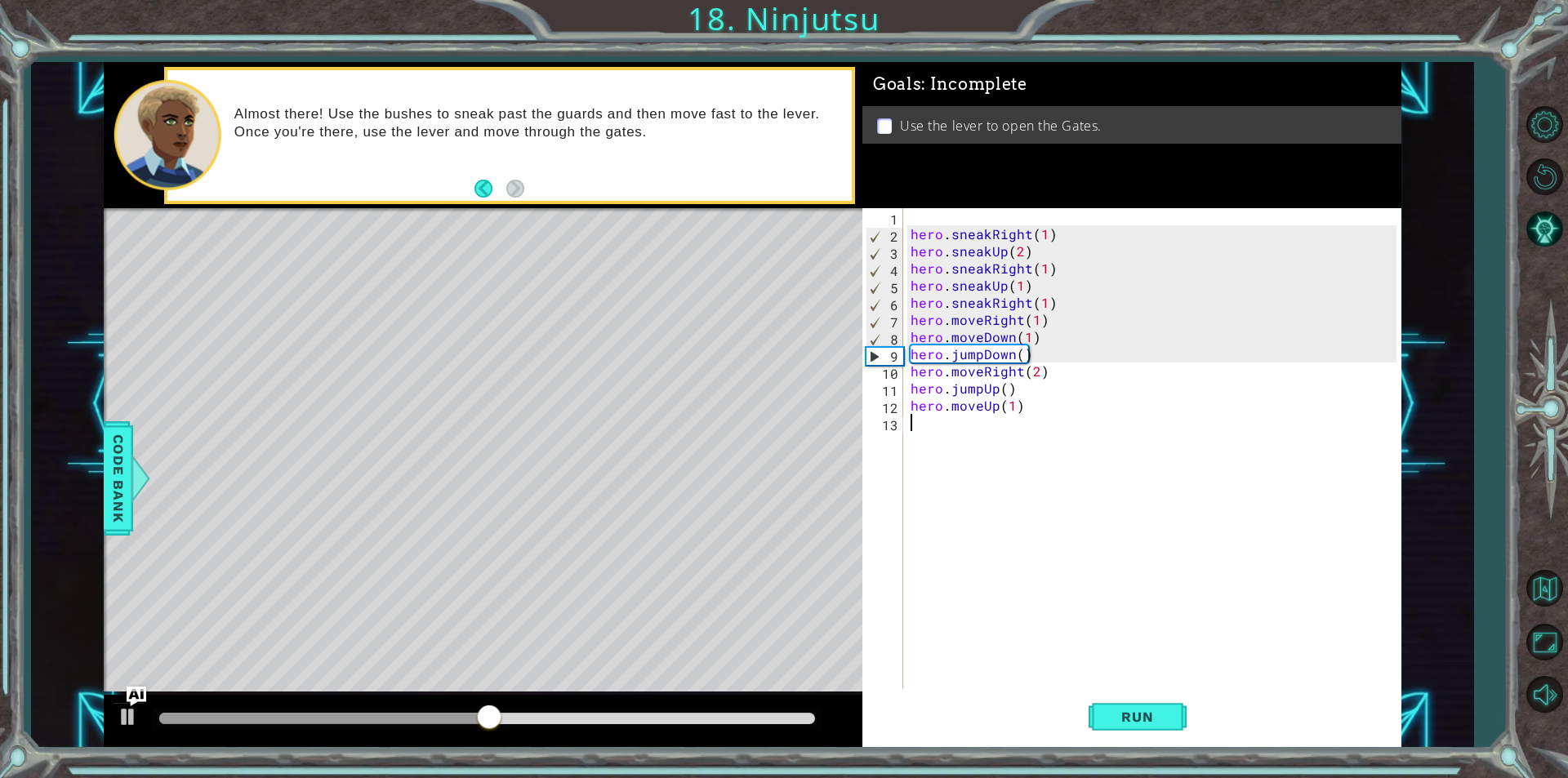
click at [1161, 447] on div "hero . sneakRight ( 1 ) hero . sneakUp ( 2 ) hero . sneakRight ( 1 ) hero . sne…" at bounding box center [1156, 466] width 497 height 515
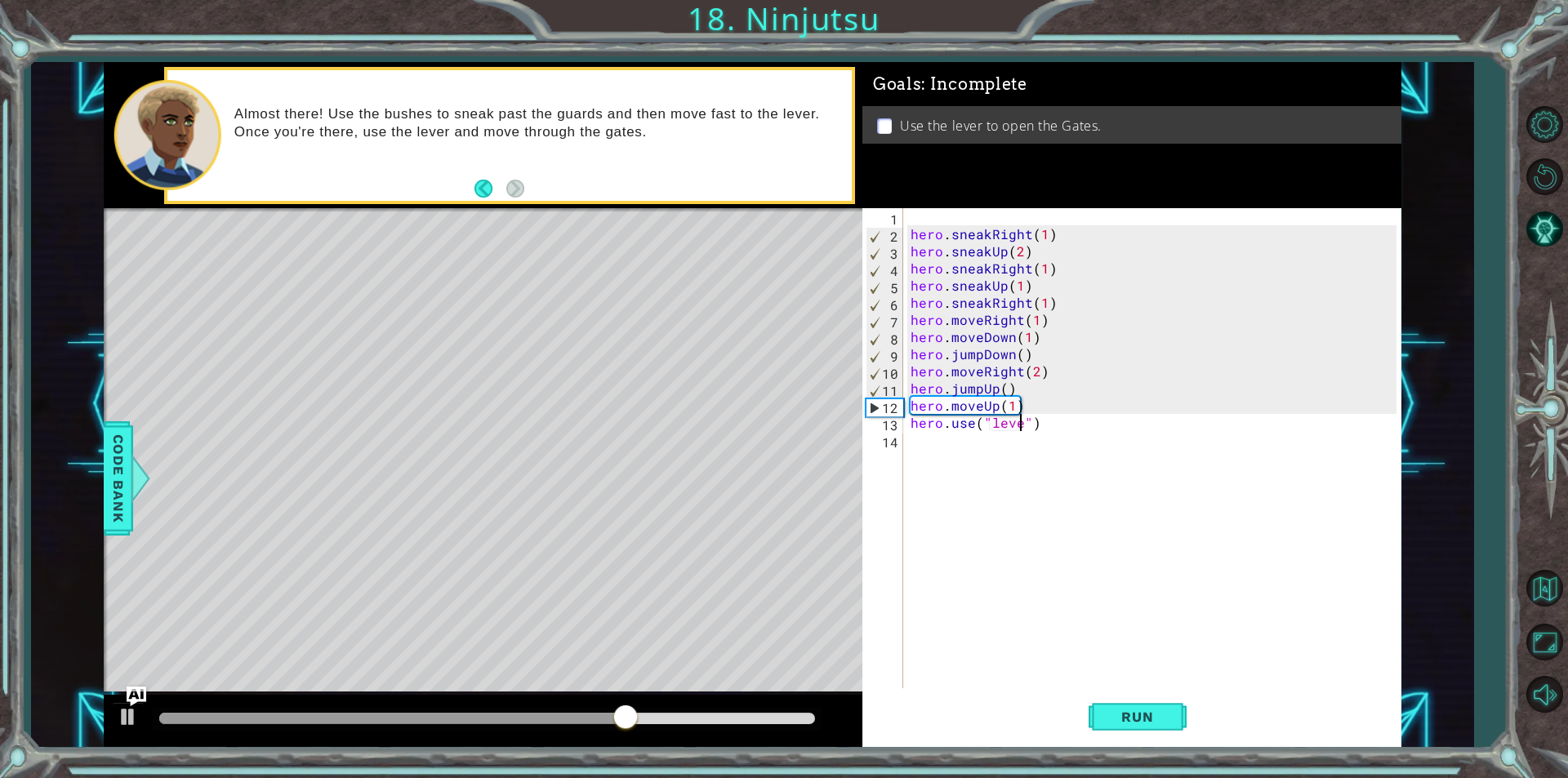
scroll to position [0, 8]
type textarea "hero.use("lever")"
click at [1131, 716] on span "Run" at bounding box center [1137, 716] width 64 height 16
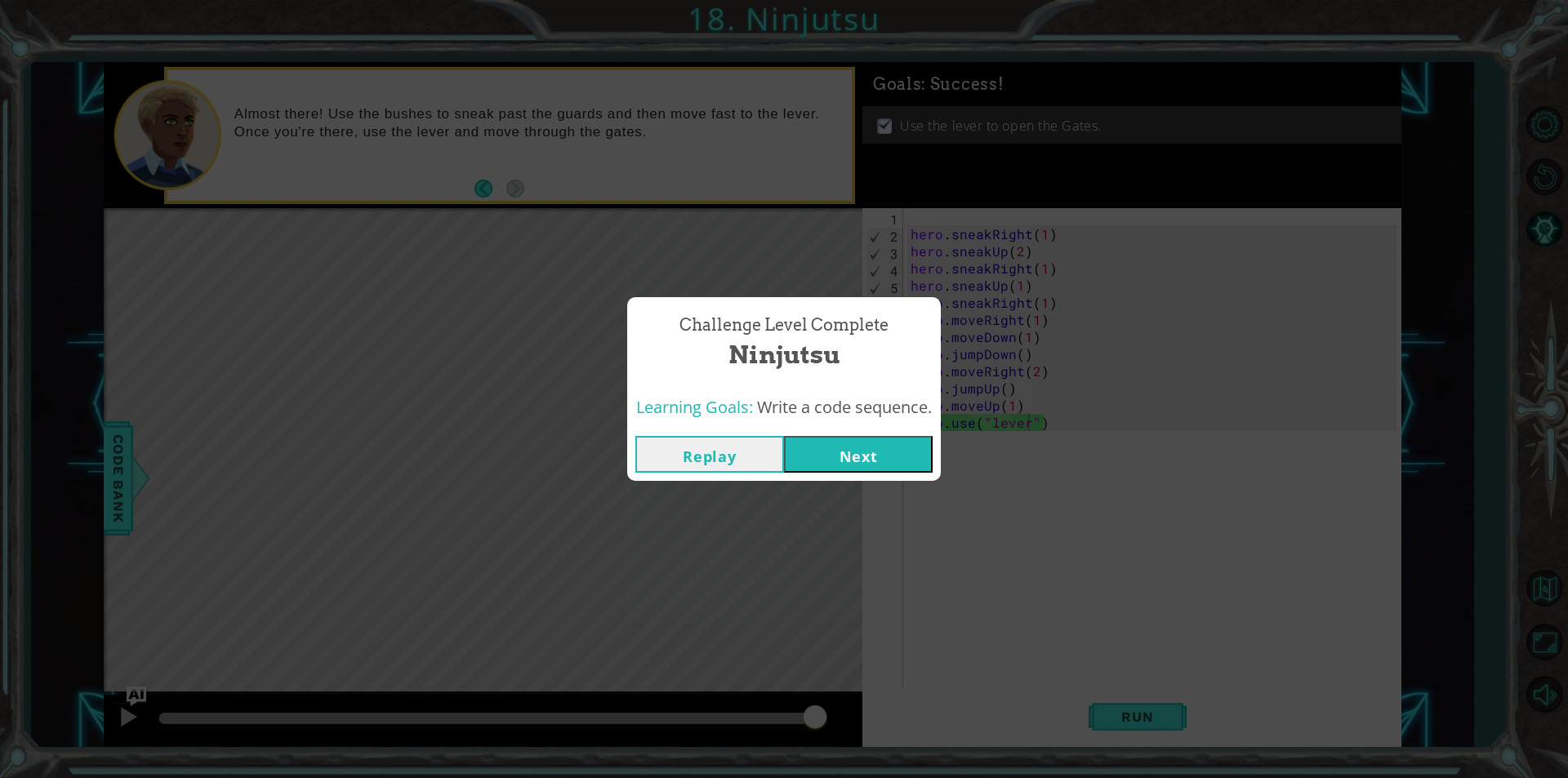
click at [888, 459] on button "Next" at bounding box center [858, 454] width 149 height 37
